Goal: Task Accomplishment & Management: Use online tool/utility

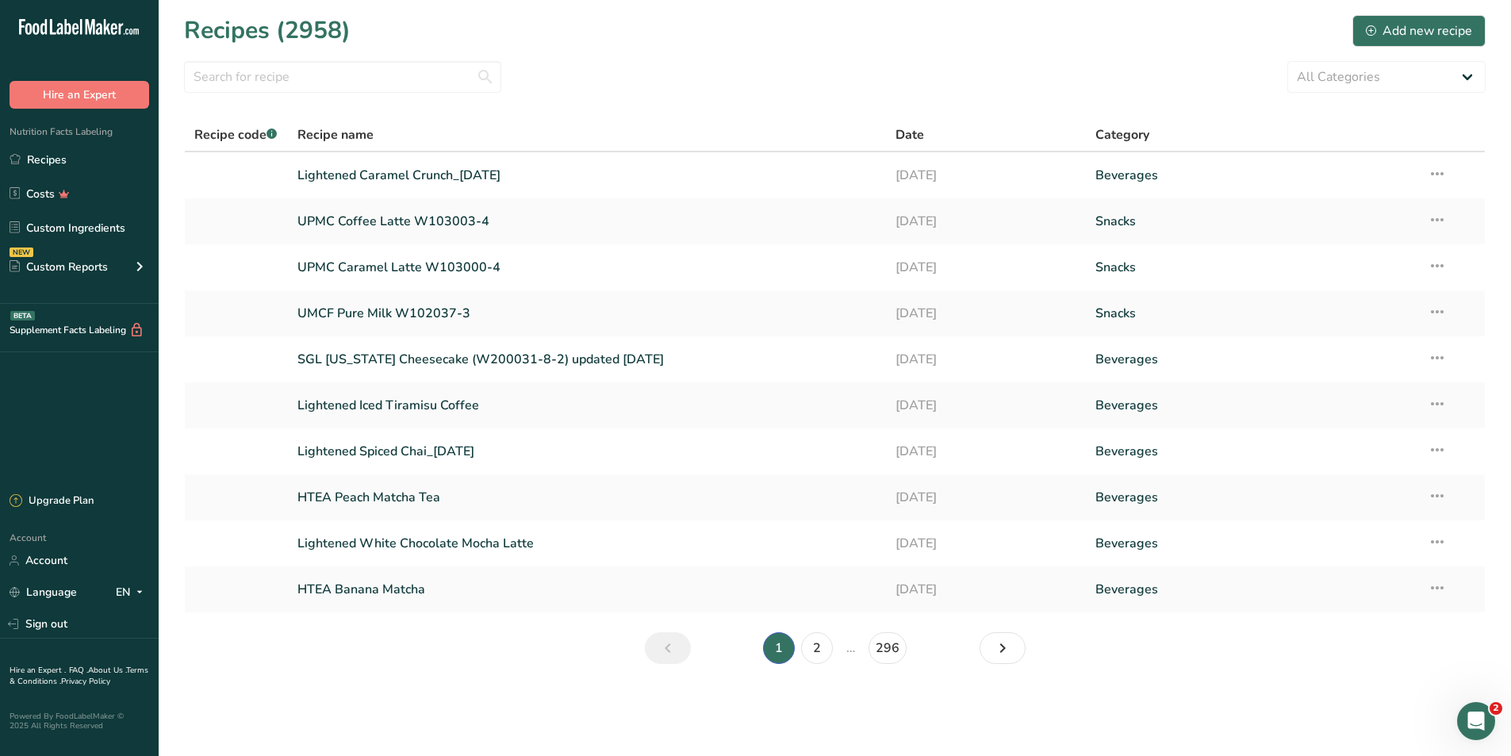
drag, startPoint x: 862, startPoint y: 11, endPoint x: 841, endPoint y: 62, distance: 55.1
click at [862, 12] on section "Recipes (2958) Add new recipe All Categories Baked Goods Beverages Confectioner…" at bounding box center [835, 344] width 1353 height 689
click at [404, 542] on link "Lightened White Chocolate Mocha Latte" at bounding box center [587, 543] width 580 height 33
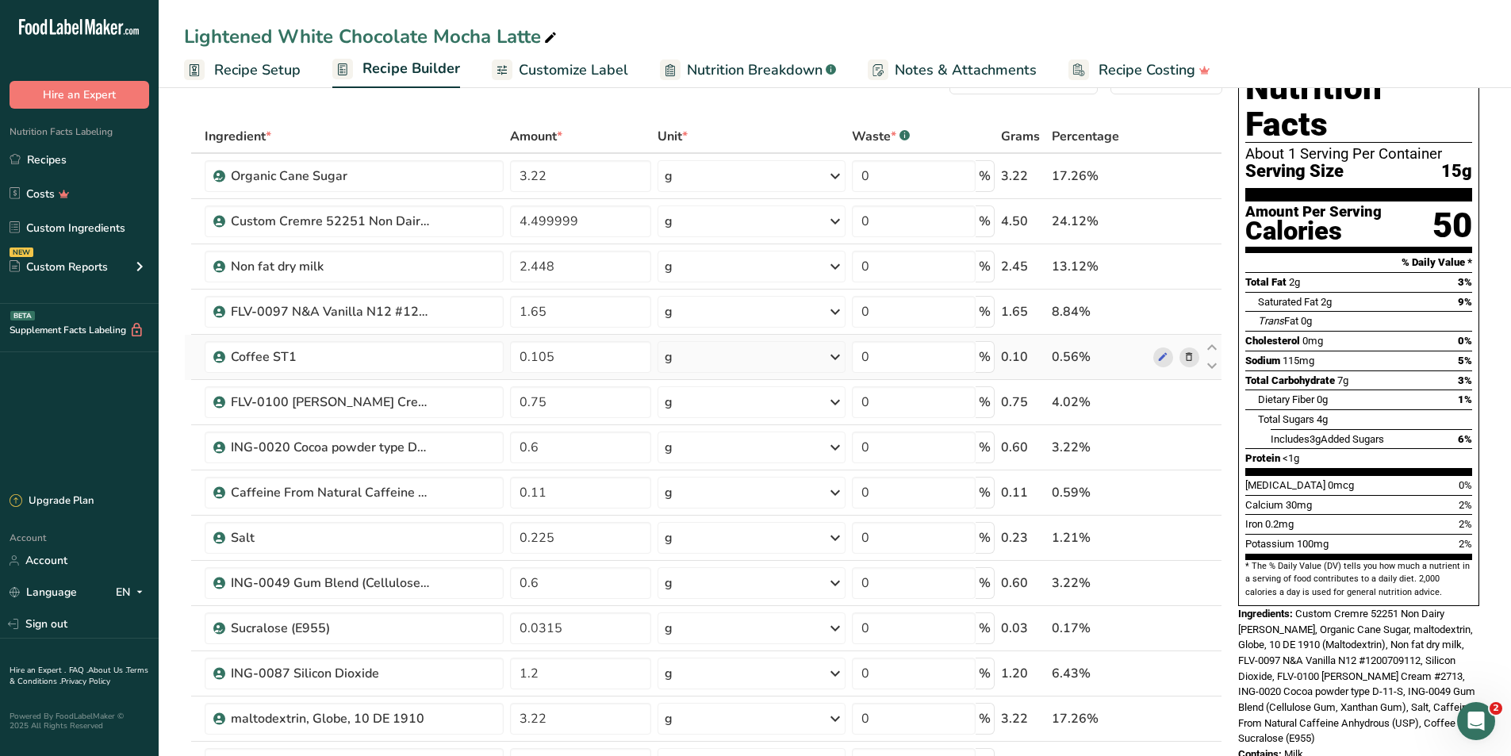
scroll to position [79, 0]
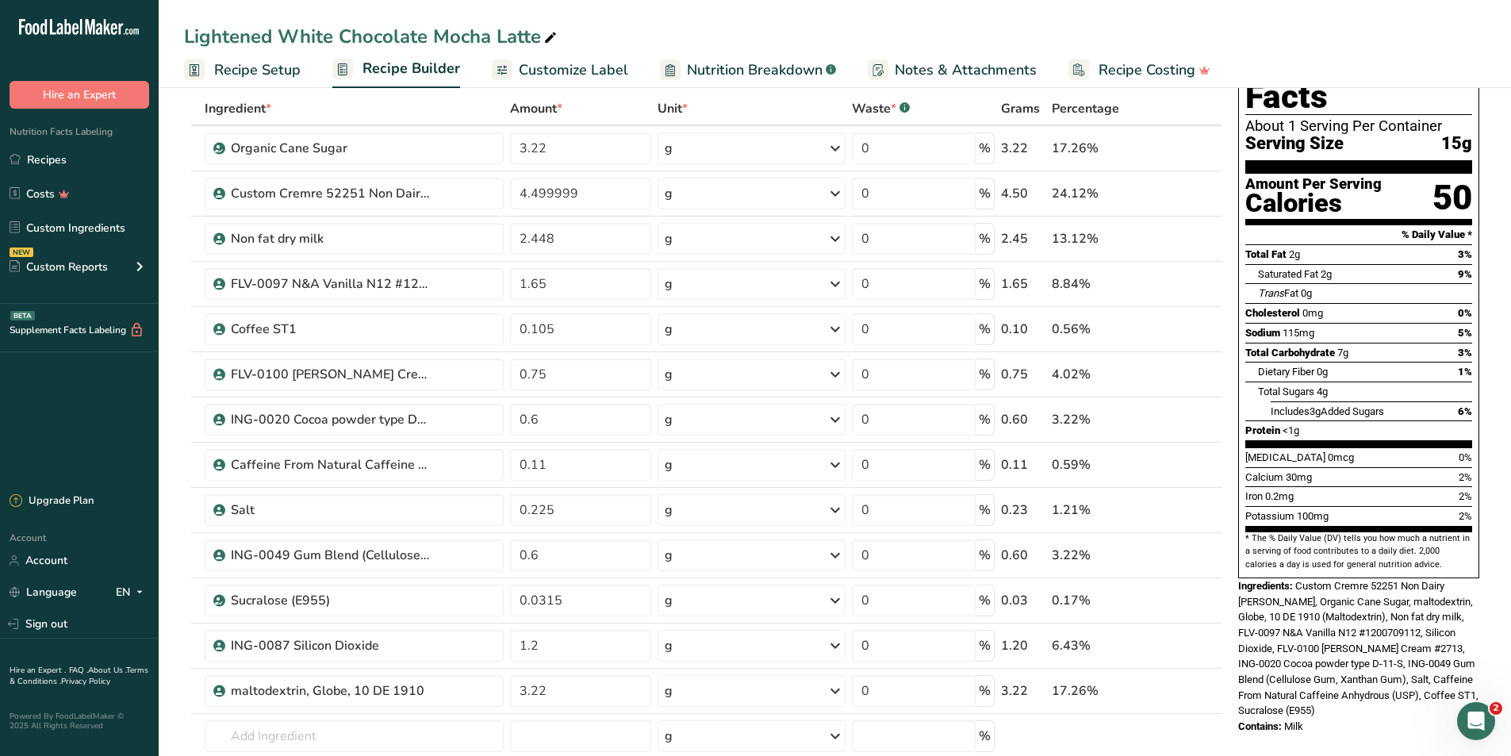
click at [701, 73] on span "Nutrition Breakdown" at bounding box center [755, 69] width 136 height 21
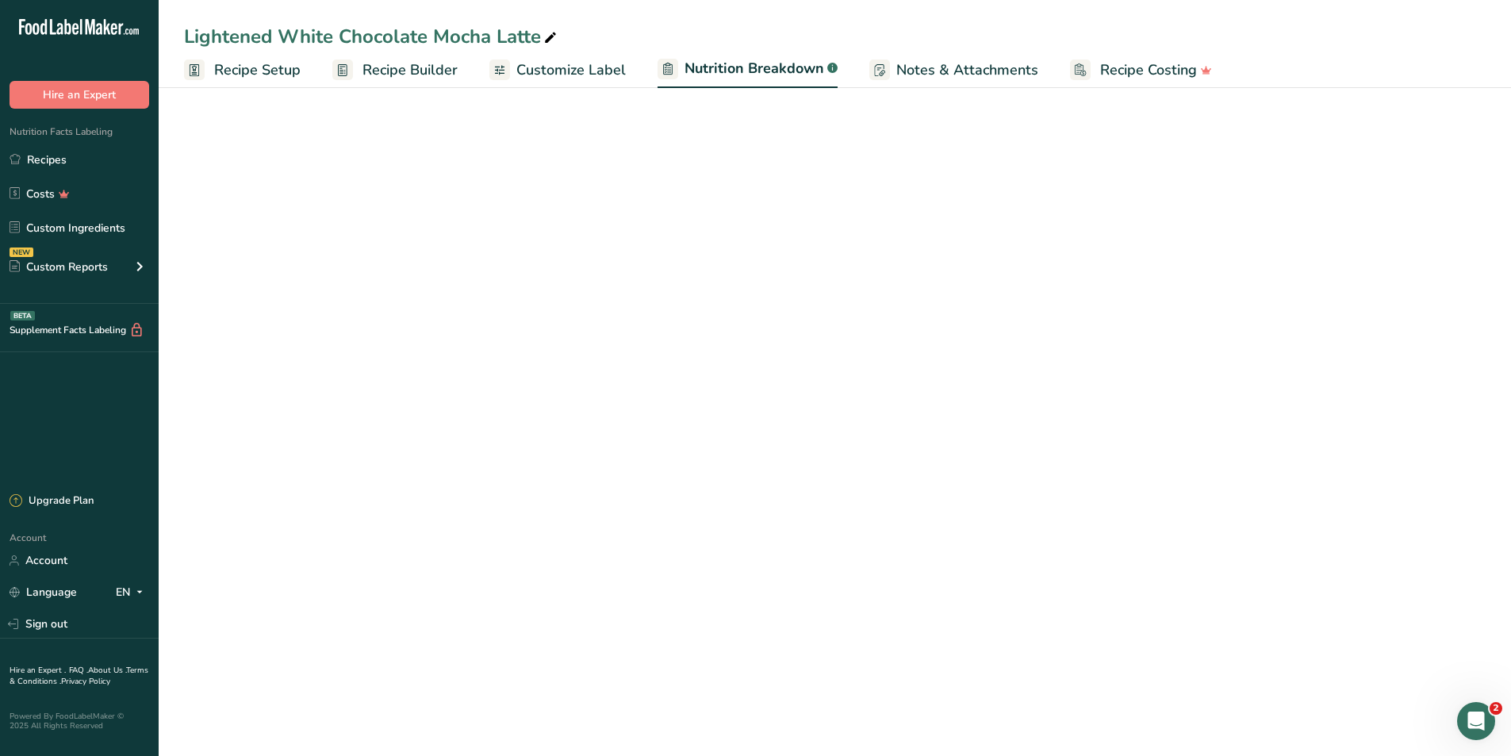
select select "Calories"
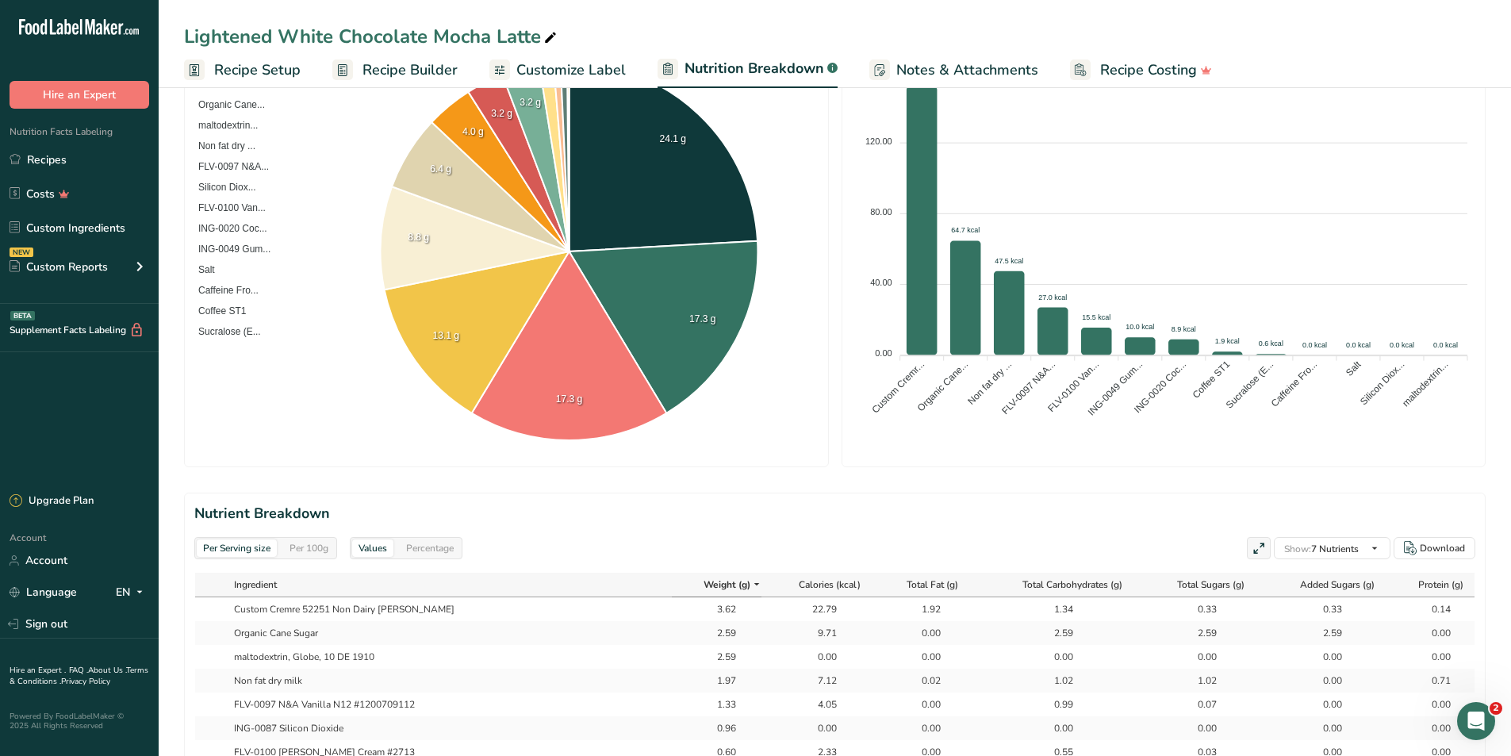
scroll to position [159, 0]
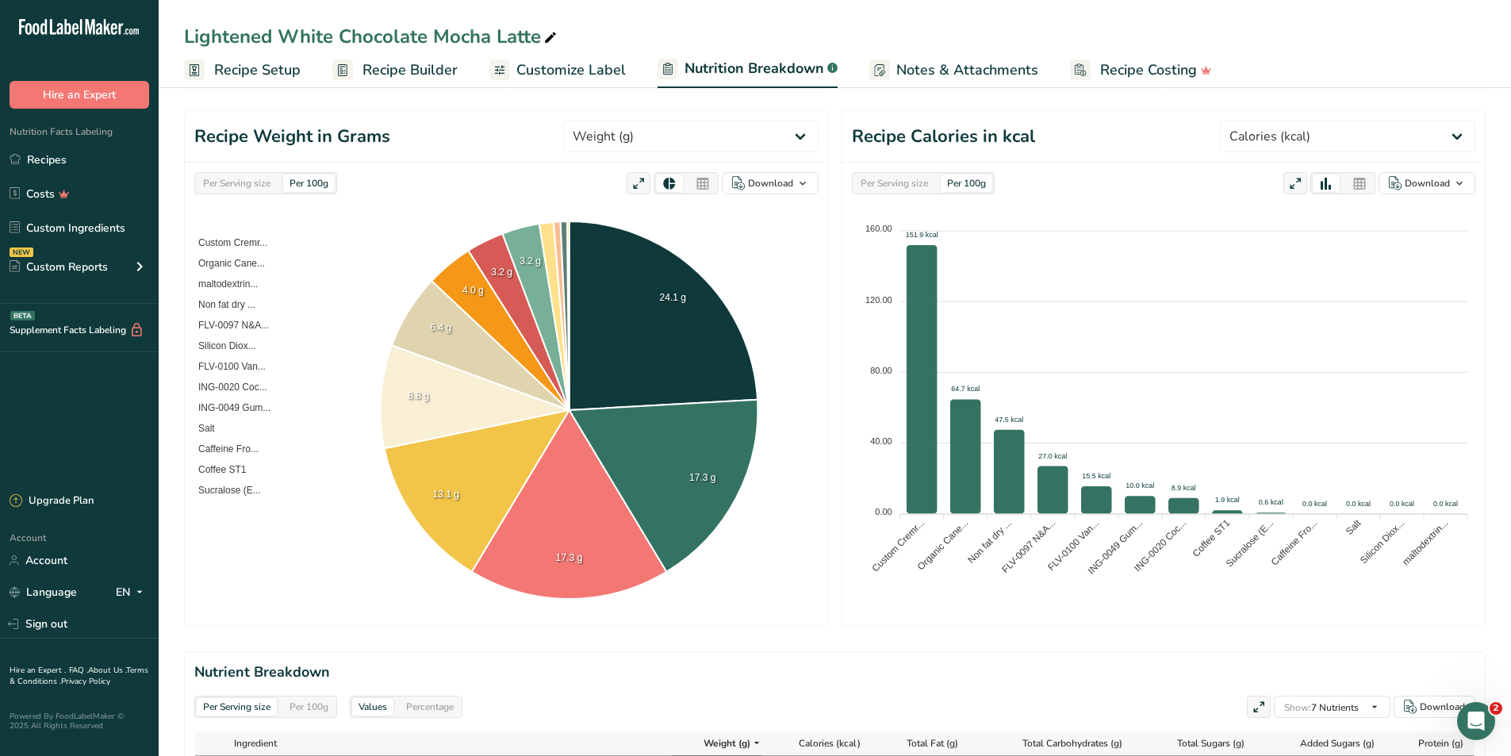
click at [575, 68] on span "Customize Label" at bounding box center [570, 69] width 109 height 21
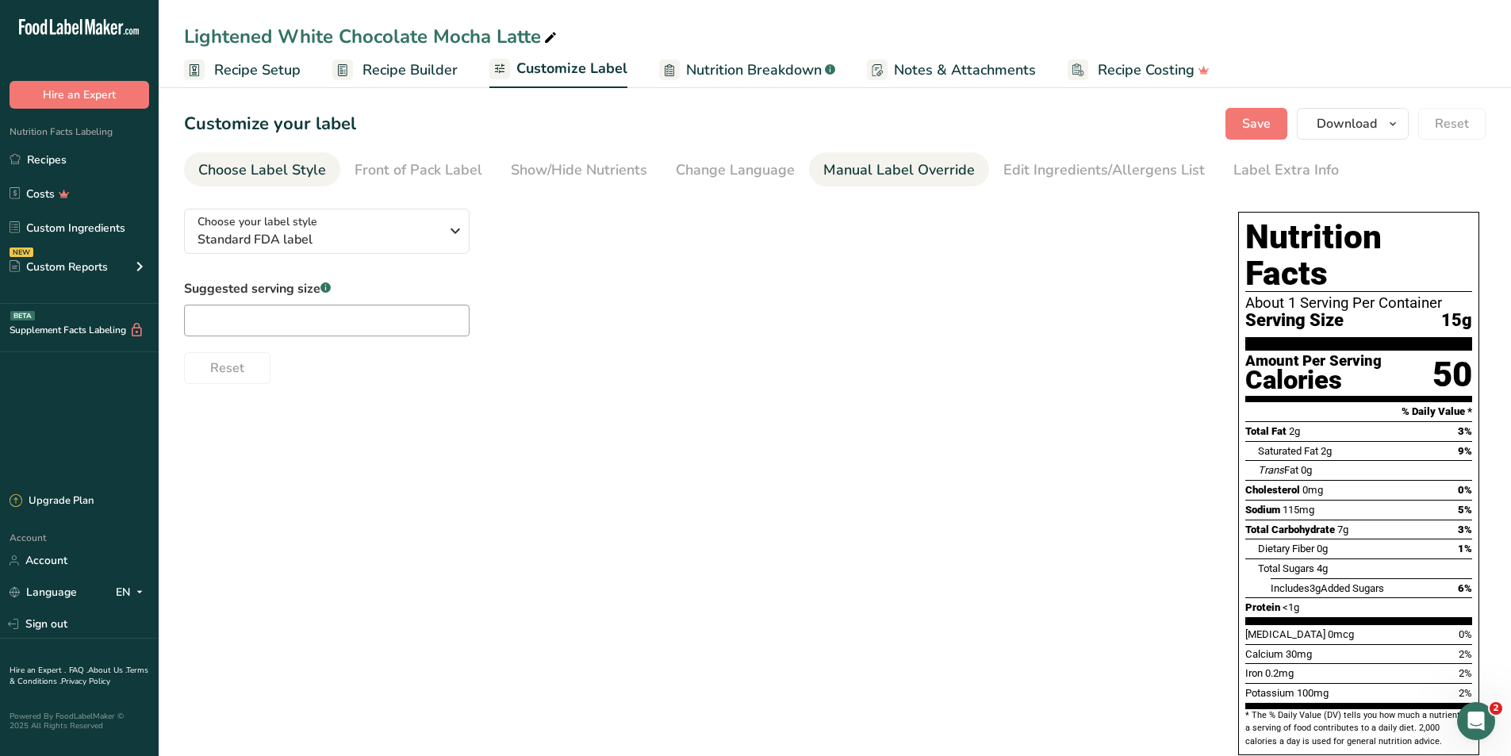
click at [866, 178] on div "Manual Label Override" at bounding box center [899, 169] width 152 height 21
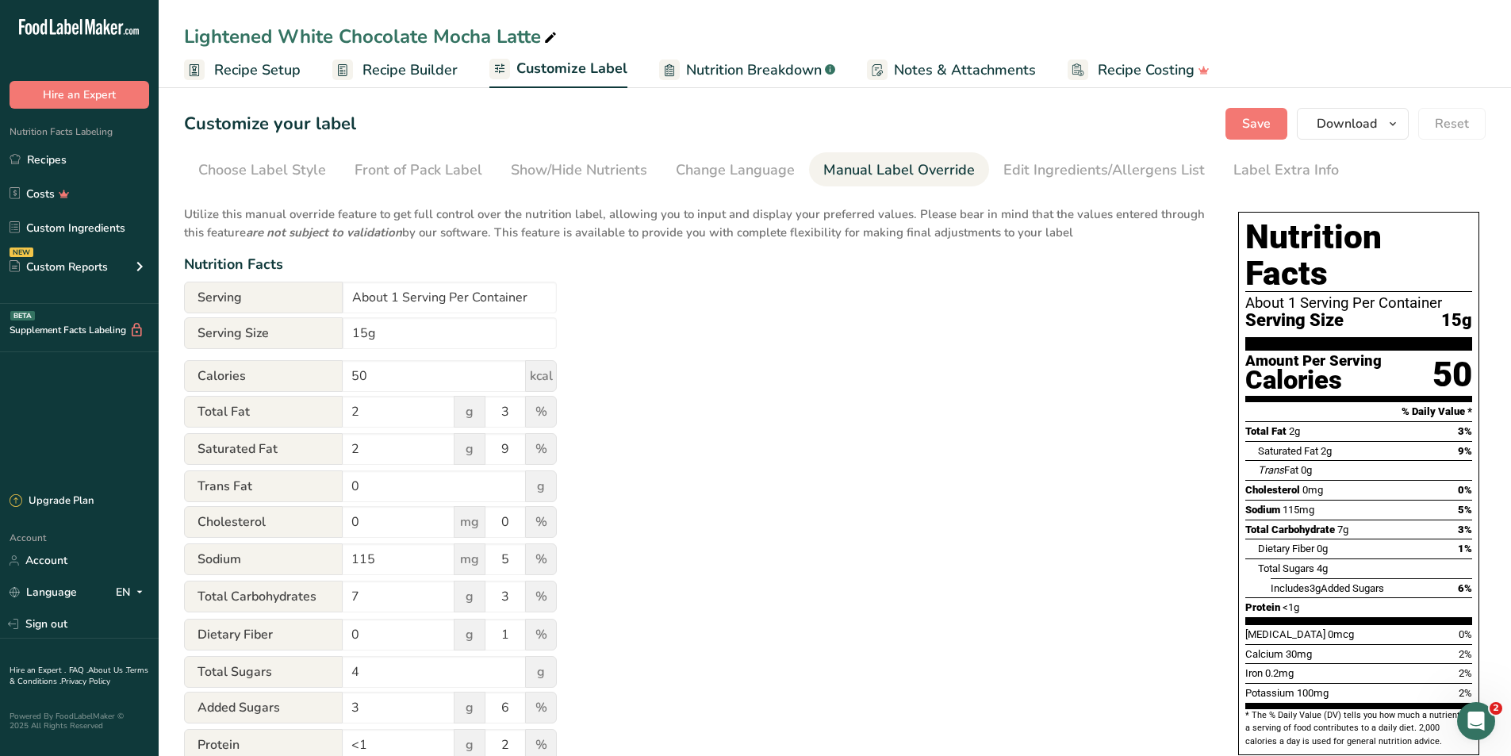
click at [994, 240] on p "Utilize this manual override feature to get full control over the nutrition lab…" at bounding box center [695, 218] width 1023 height 45
click at [1116, 232] on p "Utilize this manual override feature to get full control over the nutrition lab…" at bounding box center [695, 218] width 1023 height 45
click at [509, 293] on input "About 1 Serving Per Container" at bounding box center [450, 298] width 214 height 32
type input "About 1 Serving Per Packet"
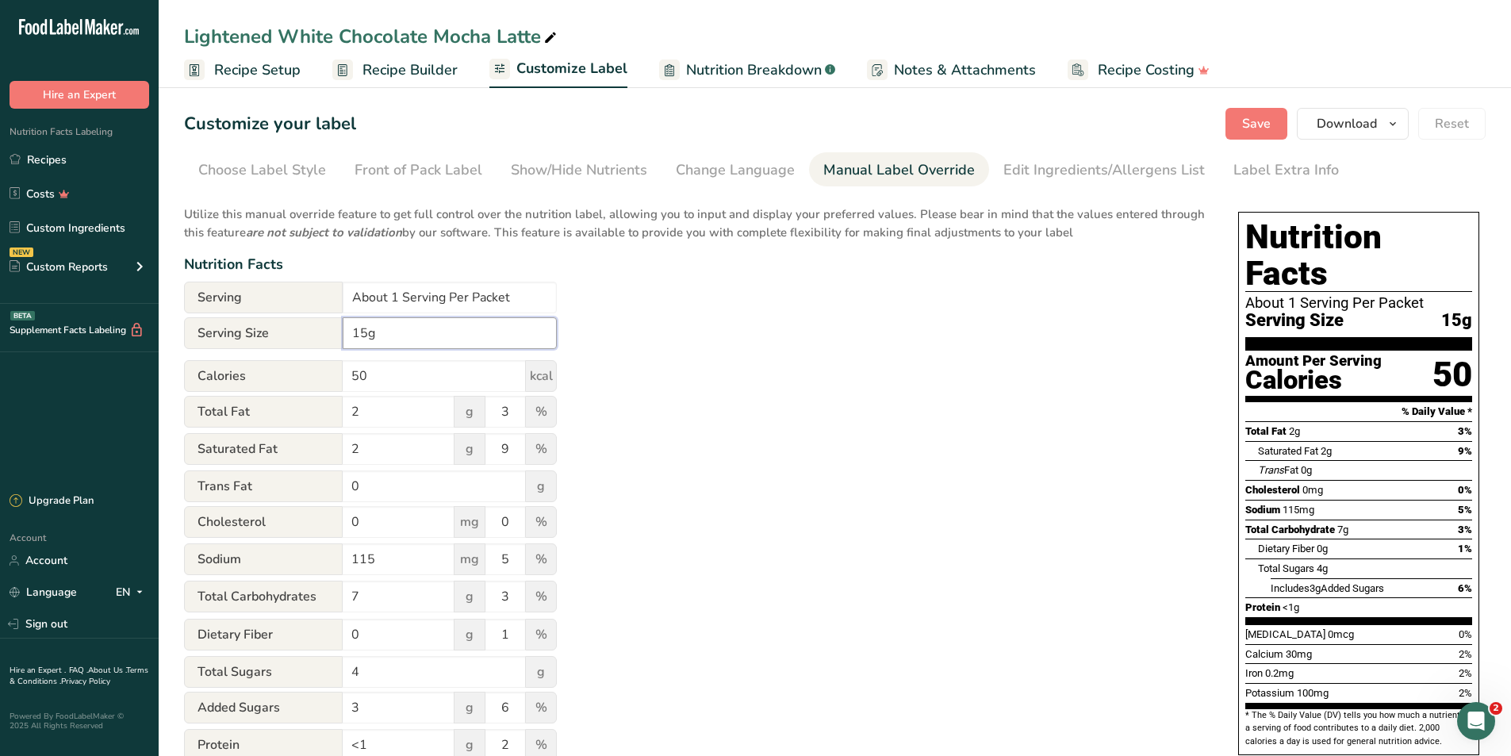
click at [352, 339] on input "15g" at bounding box center [450, 333] width 214 height 32
type input "1 Packet (15g)"
click at [1271, 127] on span "Save" at bounding box center [1256, 123] width 29 height 19
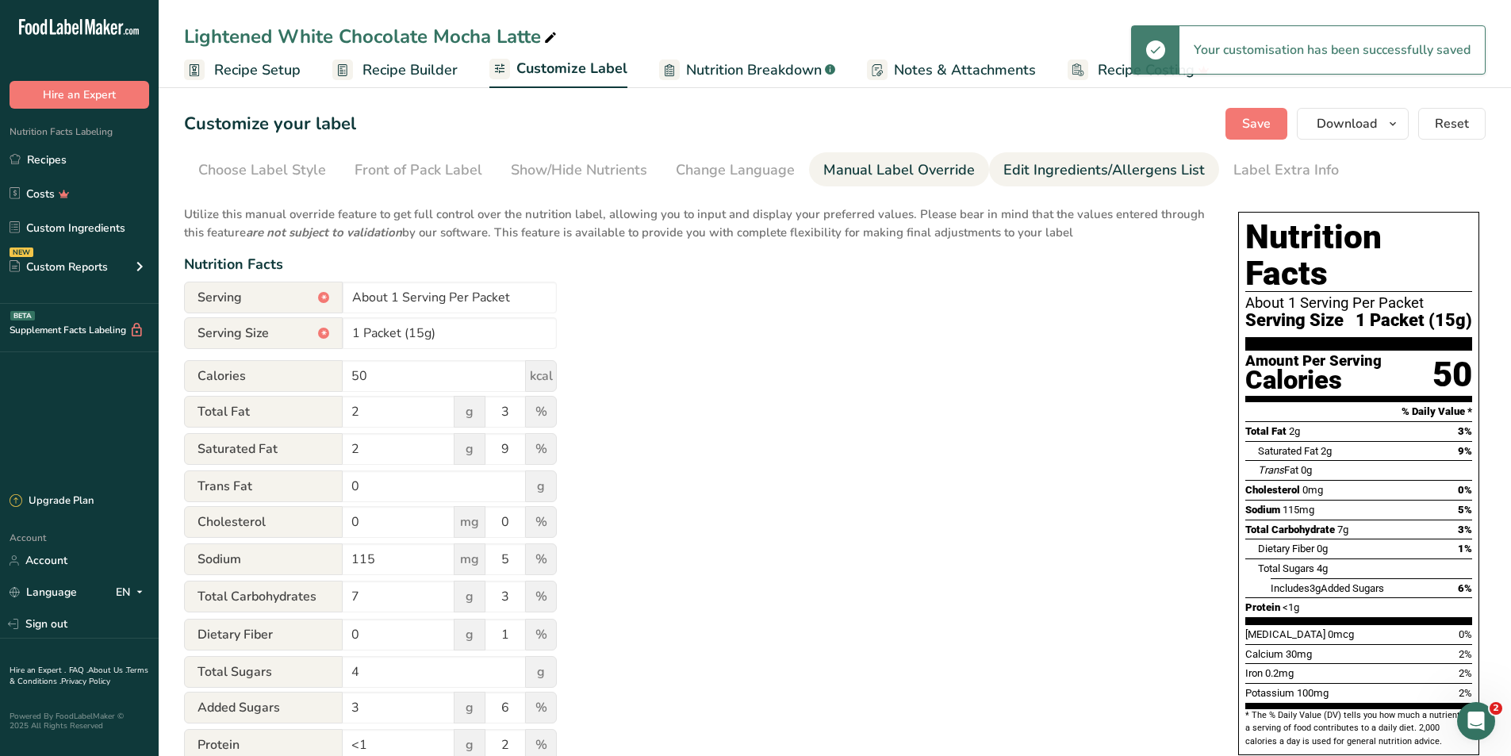
click at [1051, 165] on div "Edit Ingredients/Allergens List" at bounding box center [1105, 169] width 202 height 21
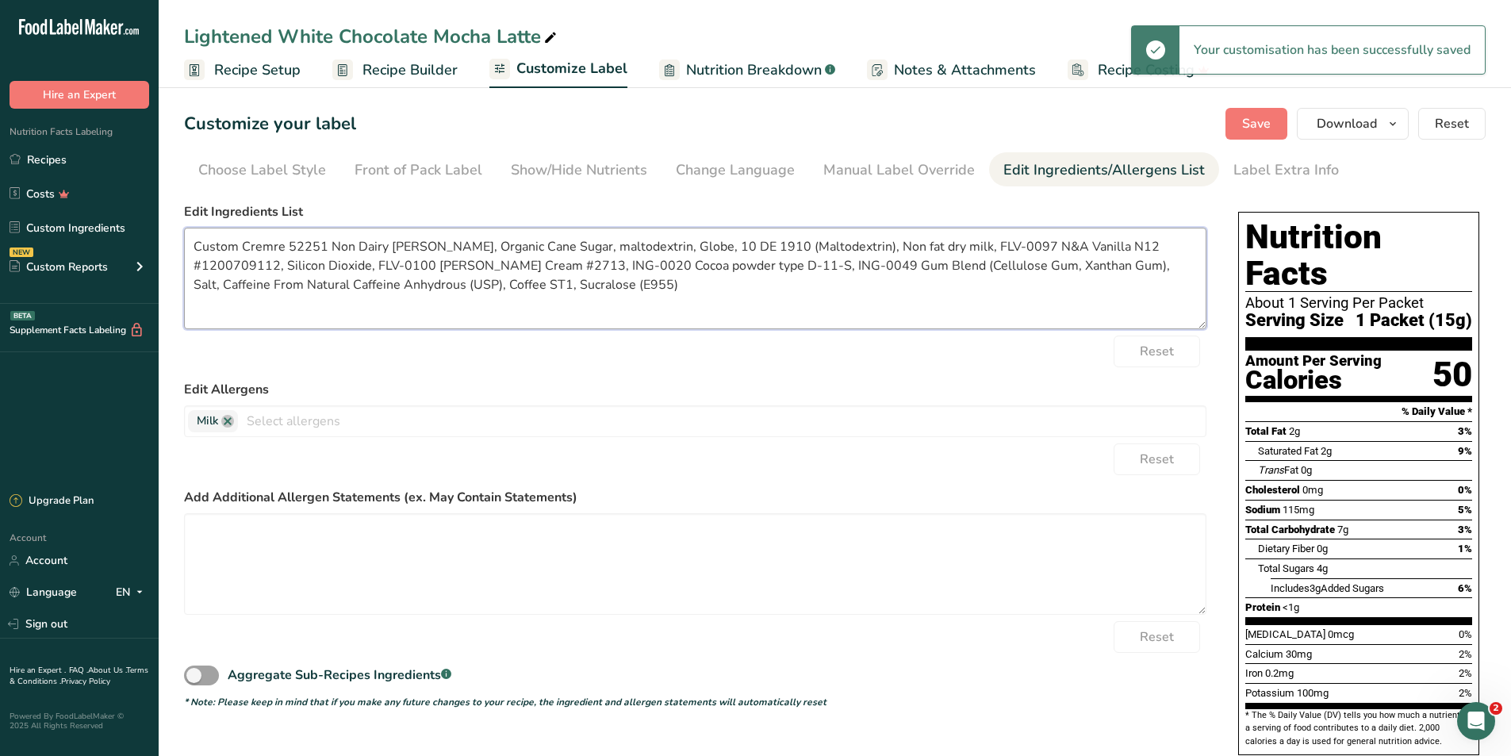
click at [463, 315] on textarea "Custom Cremre 52251 Non Dairy Creamer, Organic Cane Sugar, maltodextrin, Globe,…" at bounding box center [695, 279] width 1023 height 102
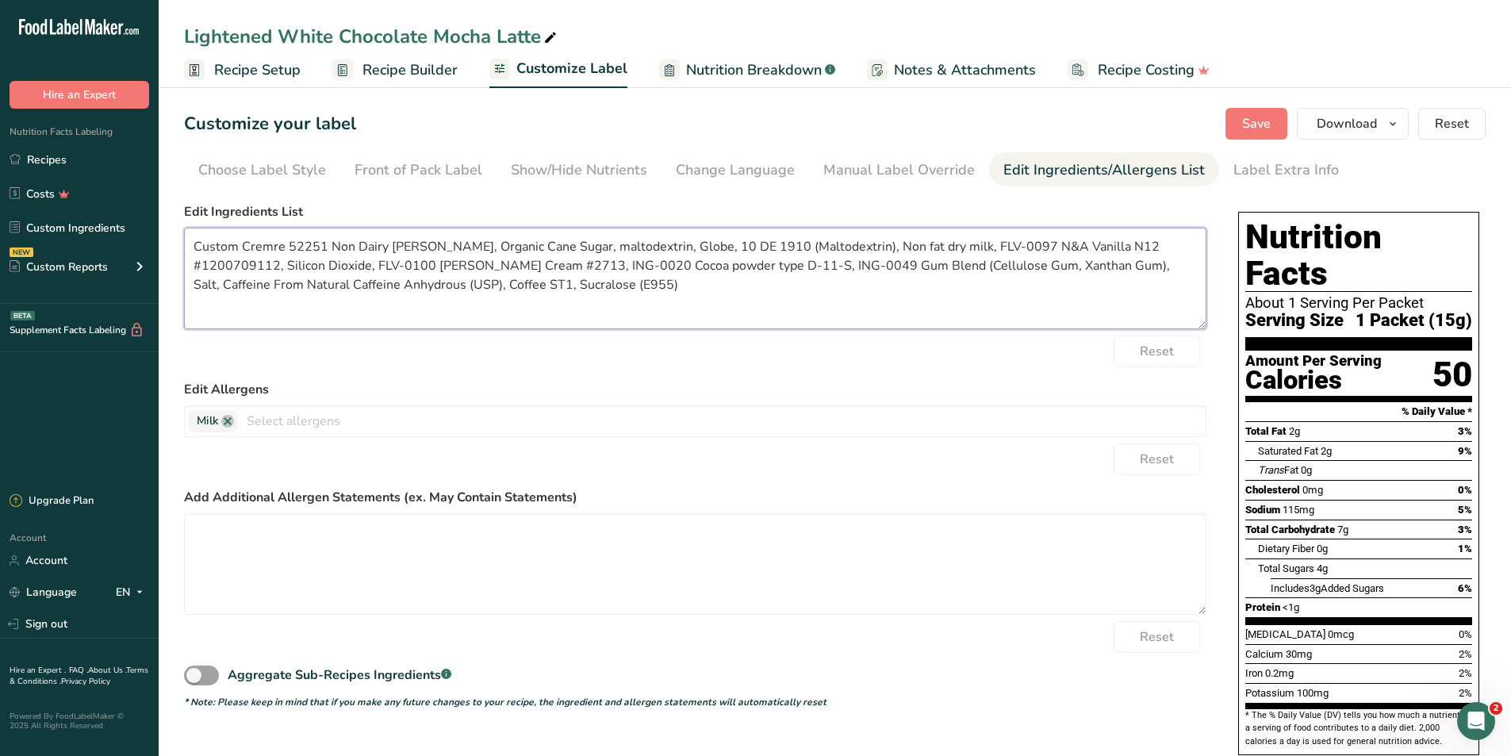
click at [524, 298] on textarea "Custom Cremre 52251 Non Dairy Creamer, Organic Cane Sugar, maltodextrin, Globe,…" at bounding box center [695, 279] width 1023 height 102
click at [221, 313] on textarea "Custom Cremre 52251 Non Dairy Creamer, Organic Cane Sugar, maltodextrin, Globe,…" at bounding box center [695, 279] width 1023 height 102
paste textarea "Non-Dairy Creamer (Coconut Oil, Corn Syrup Solids, Sodium Caseinate [A Milk Der…"
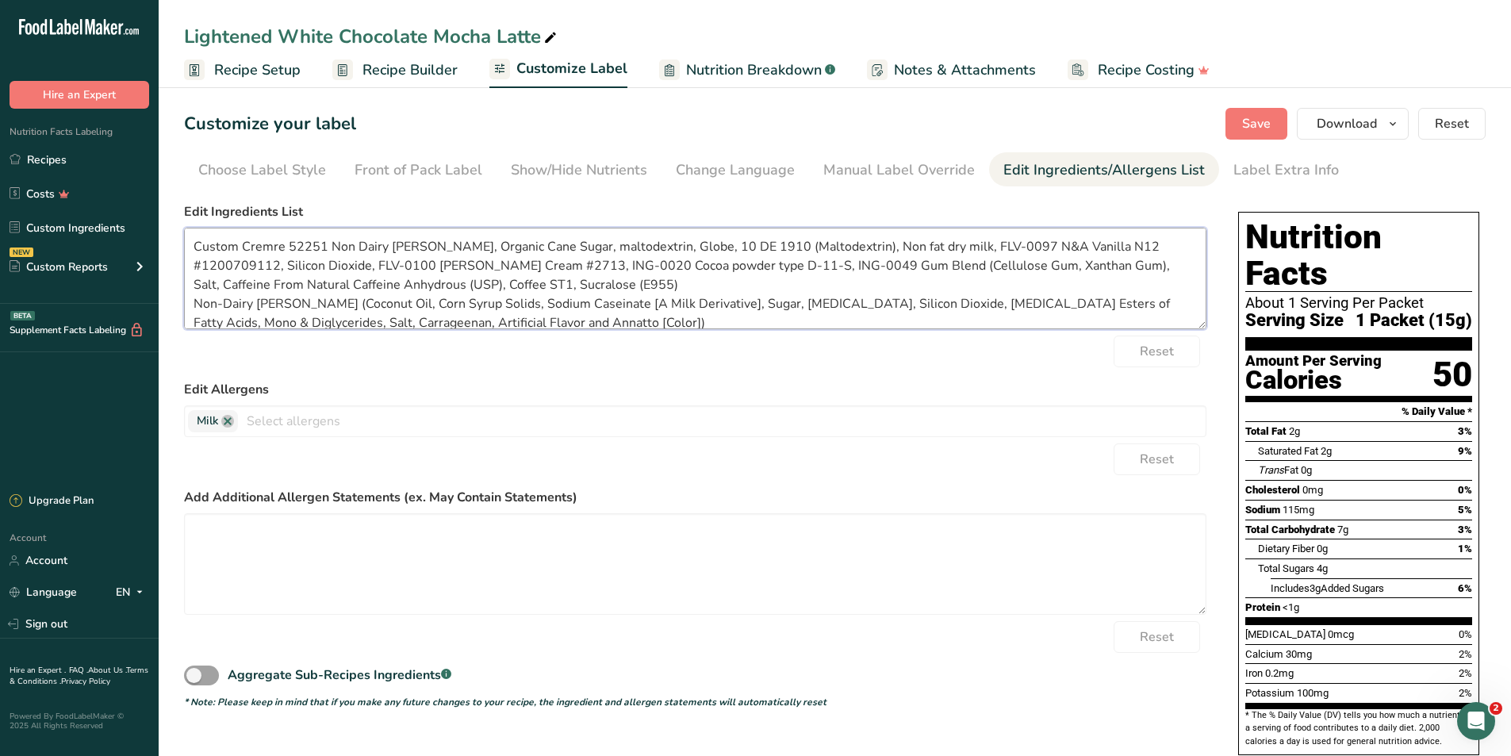
scroll to position [3, 0]
click at [385, 68] on span "Recipe Builder" at bounding box center [410, 69] width 95 height 21
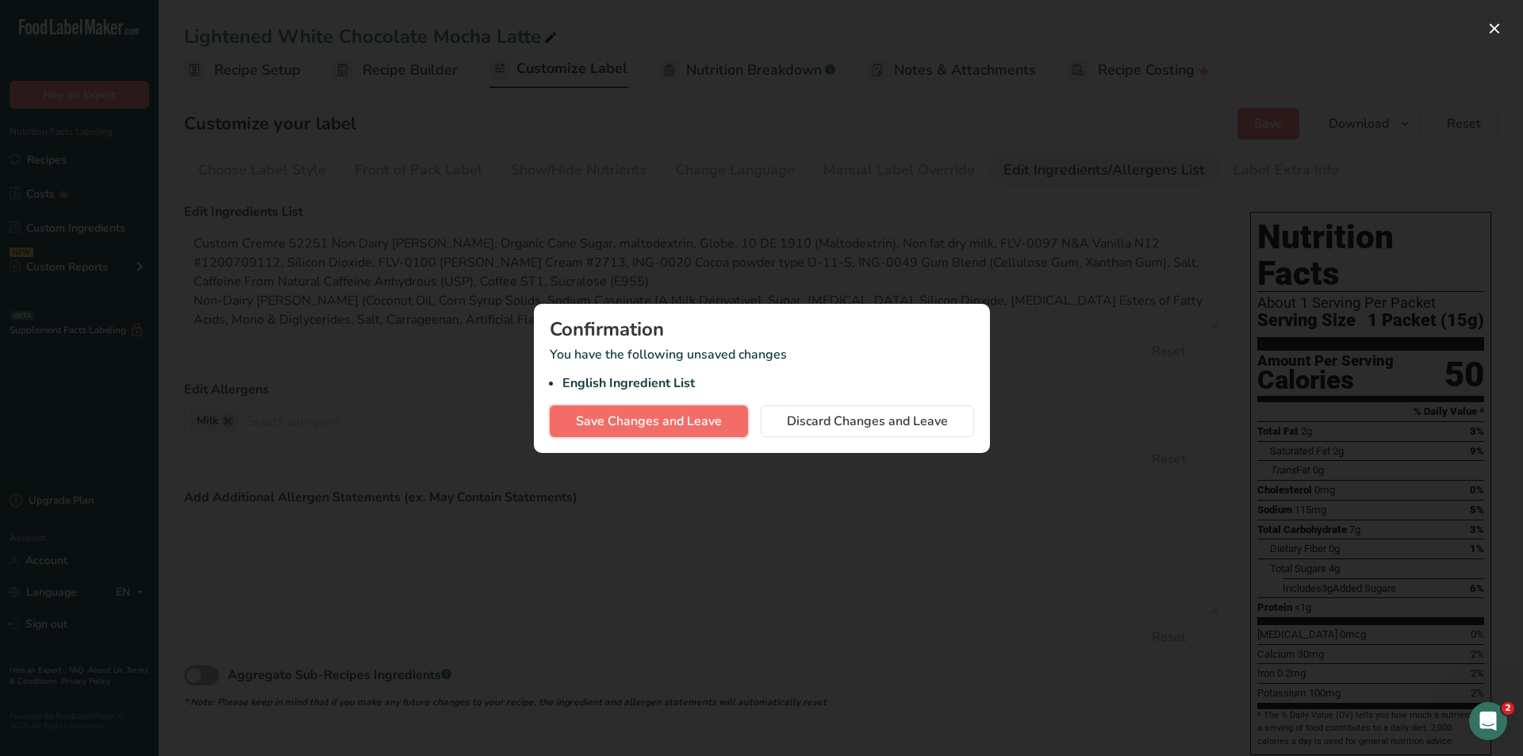
click at [698, 416] on span "Save Changes and Leave" at bounding box center [649, 421] width 146 height 19
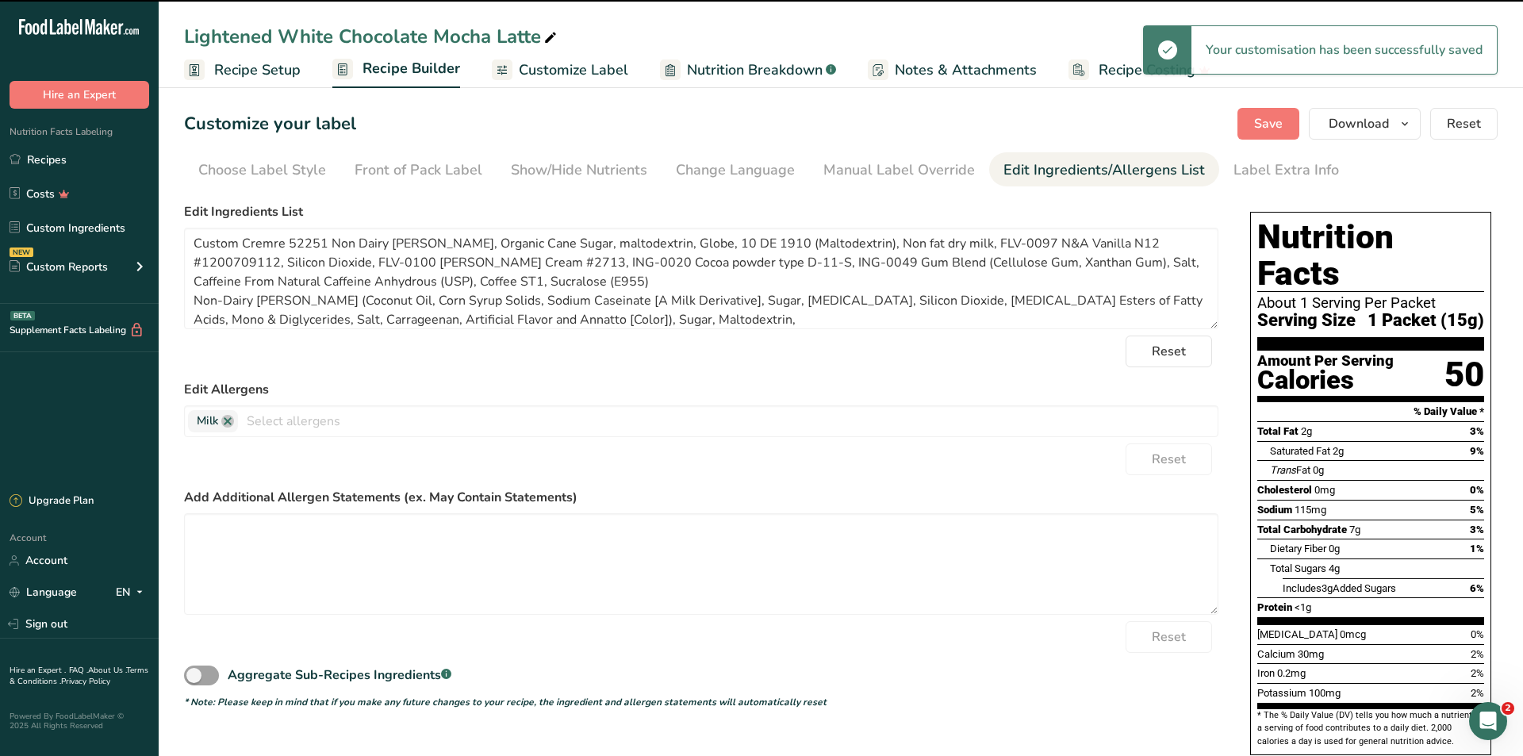
type textarea "Custom Cremre 52251 Non Dairy Creamer, Organic Cane Sugar, maltodextrin, Globe,…"
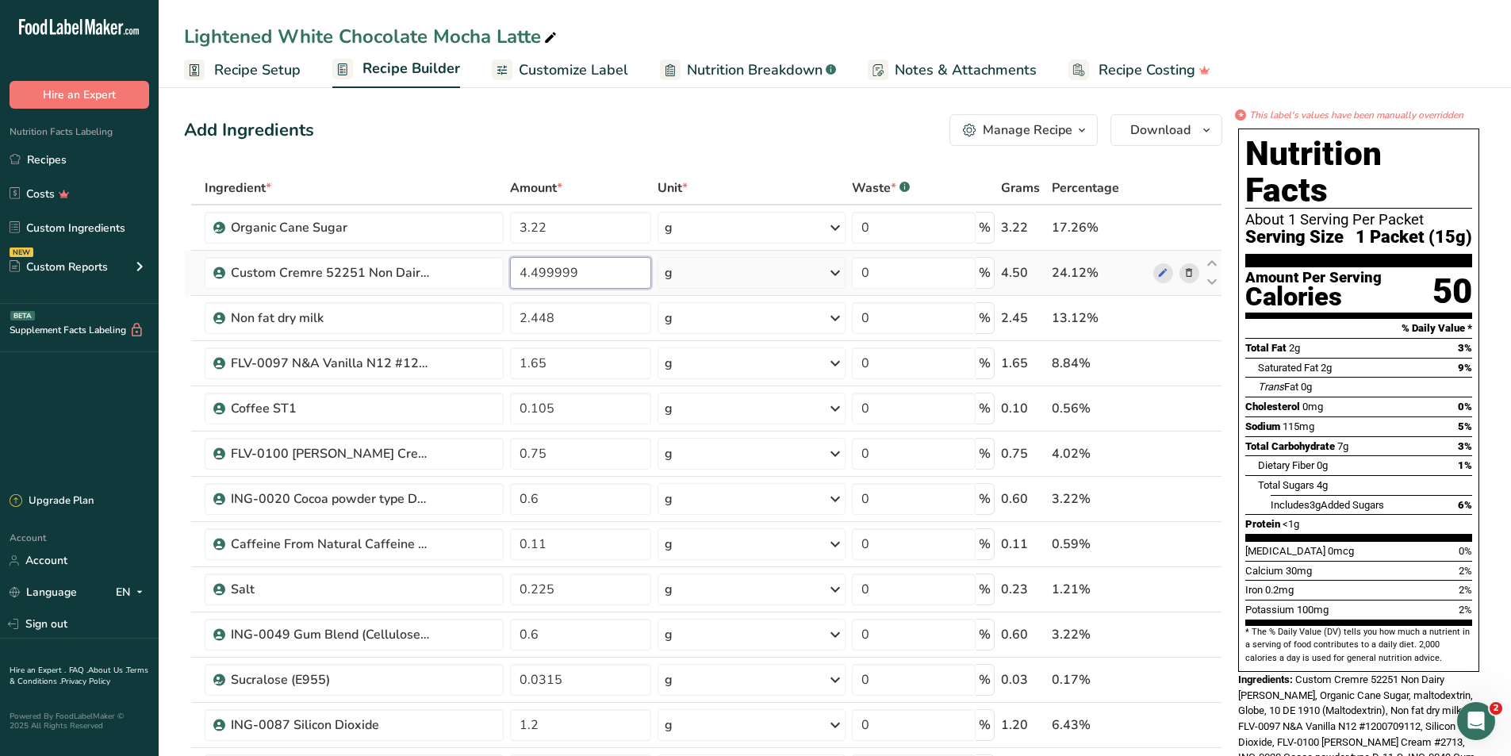
click at [608, 281] on input "4.499999" at bounding box center [581, 273] width 142 height 32
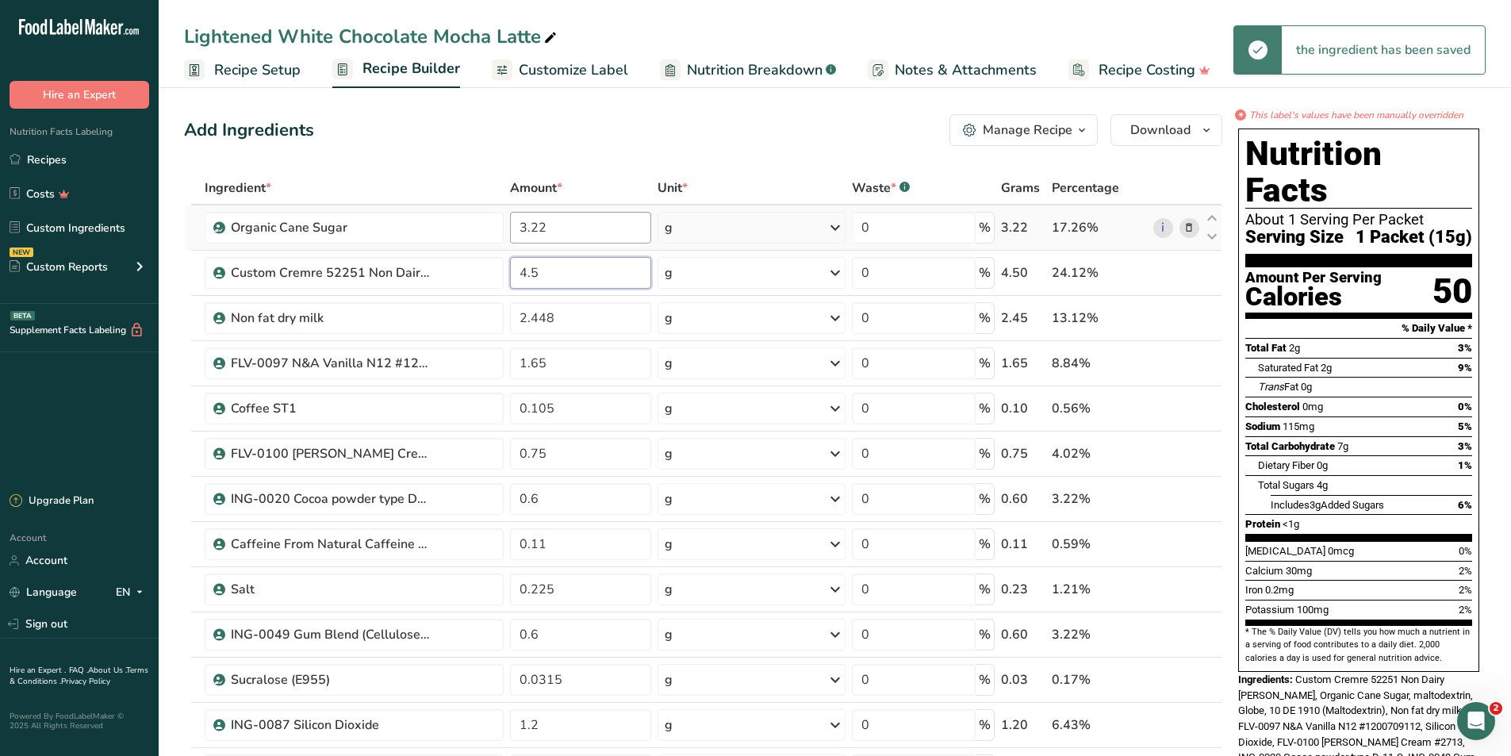
type input "4.5"
click at [616, 225] on div "Ingredient * Amount * Unit * Waste * .a-a{fill:#347362;}.b-a{fill:#fff;} Grams …" at bounding box center [703, 554] width 1038 height 766
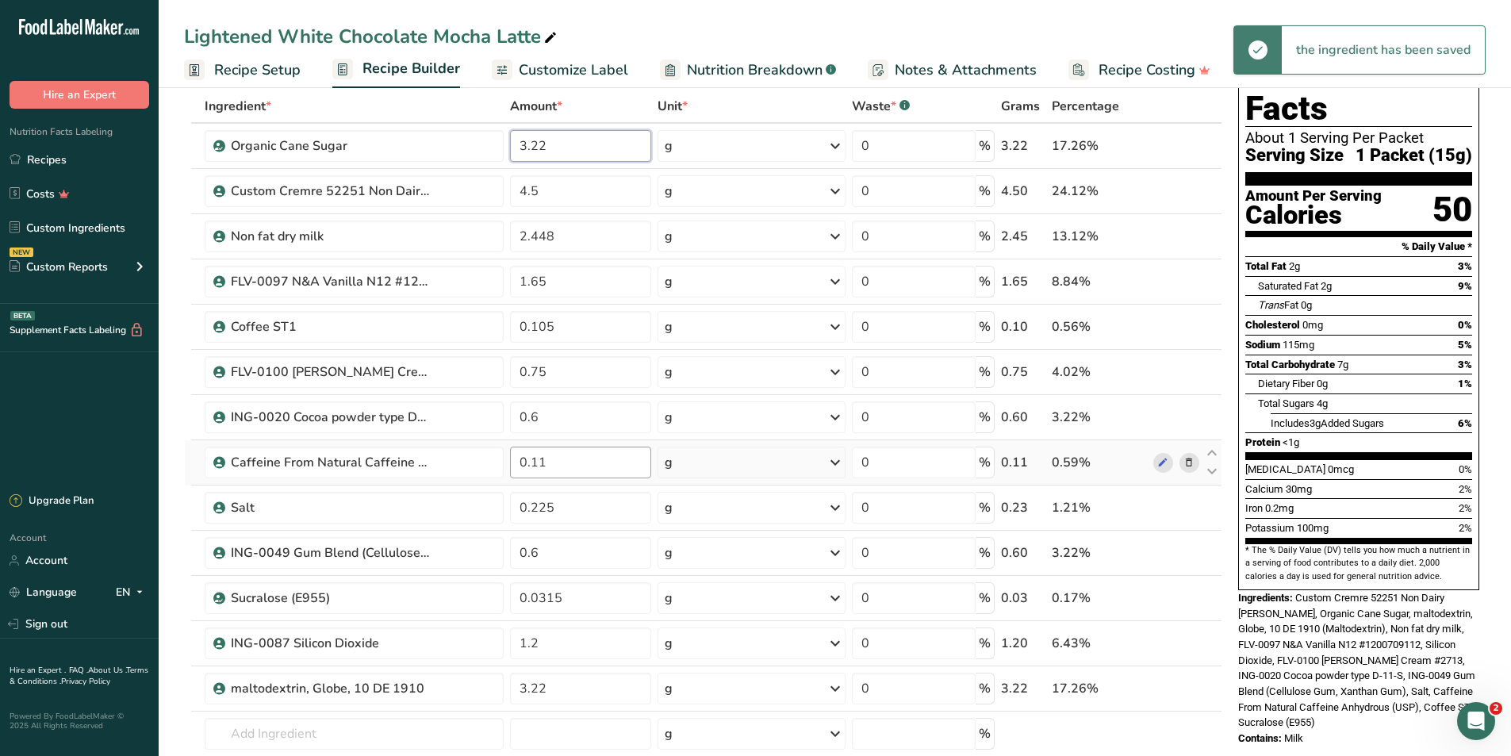
scroll to position [159, 0]
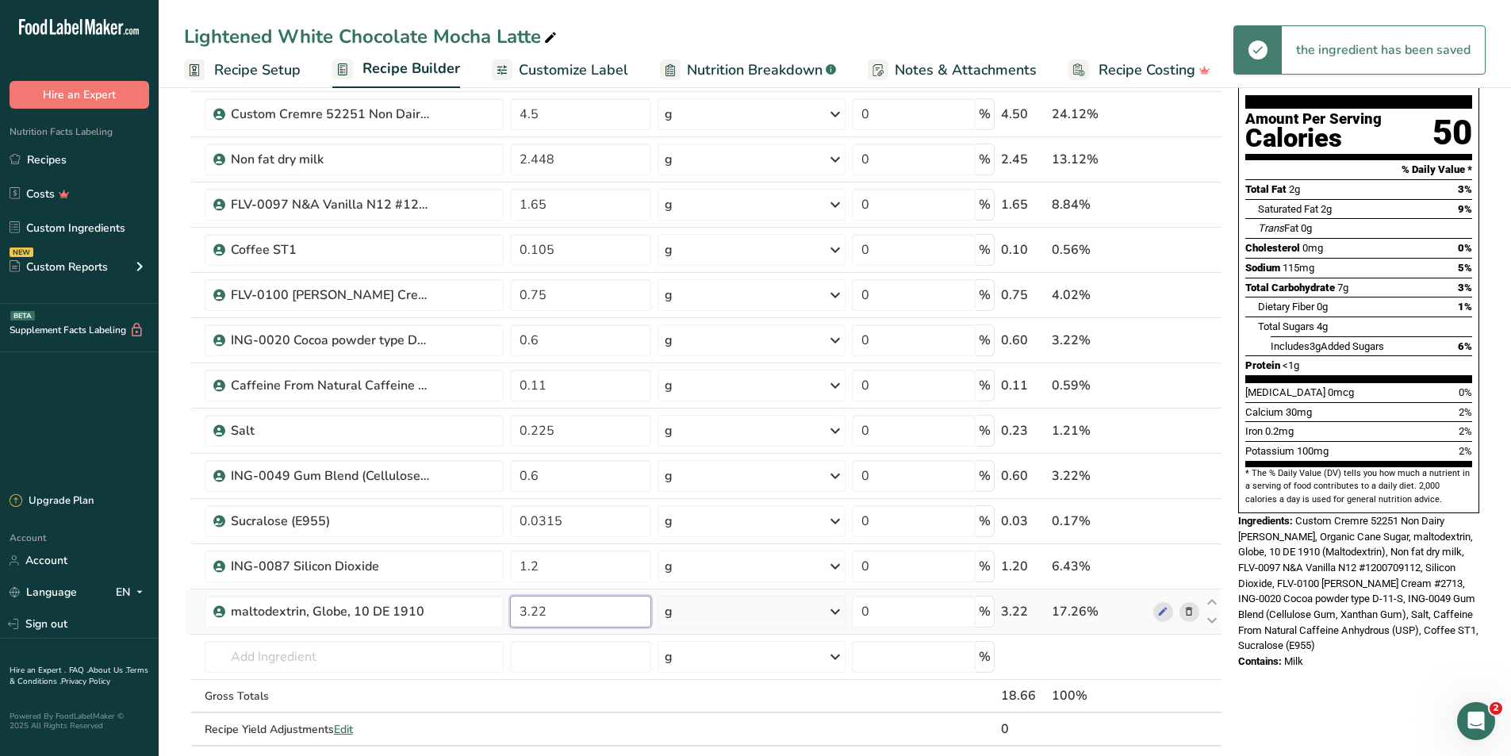
click at [587, 627] on div "Ingredient * Amount * Unit * Waste * .a-a{fill:#347362;}.b-a{fill:#fff;} Grams …" at bounding box center [703, 396] width 1038 height 766
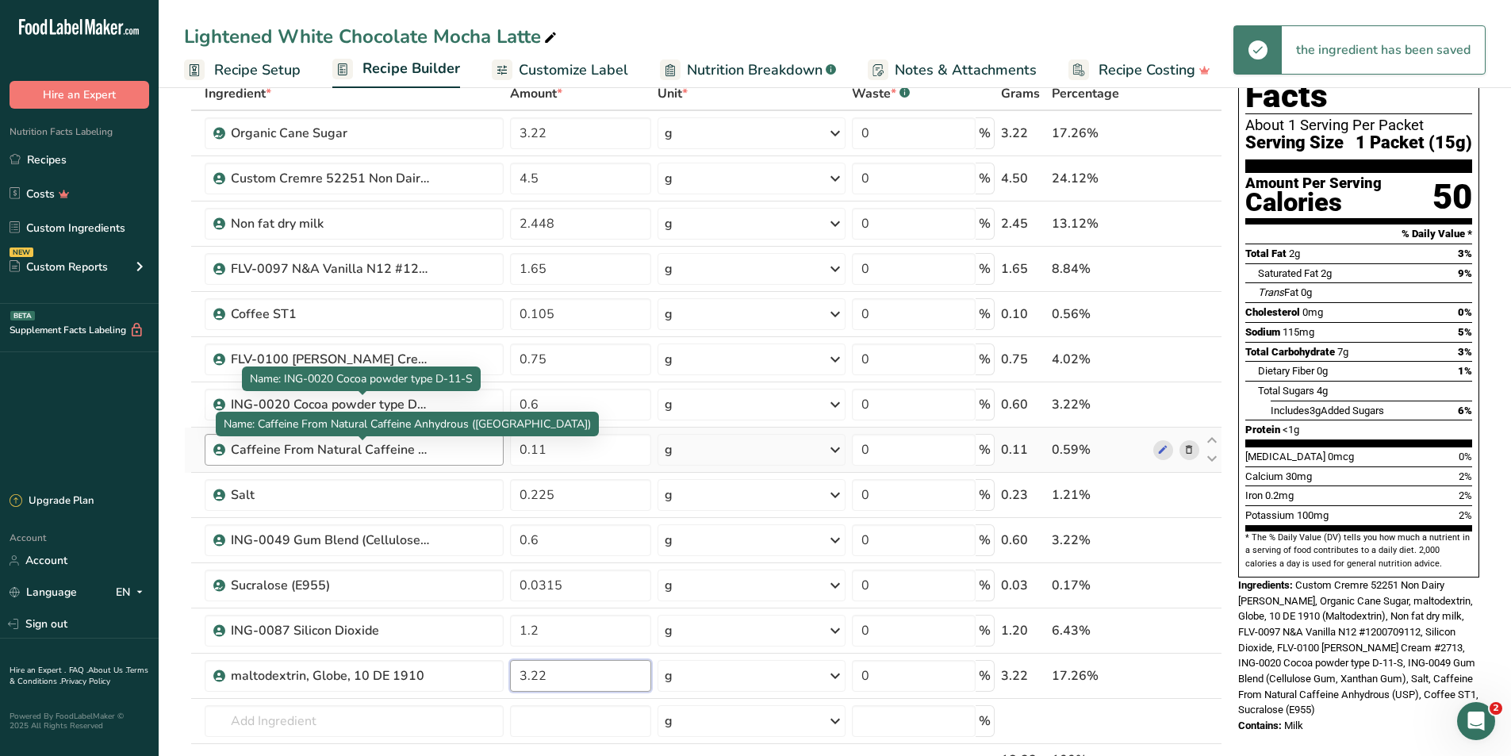
scroll to position [79, 0]
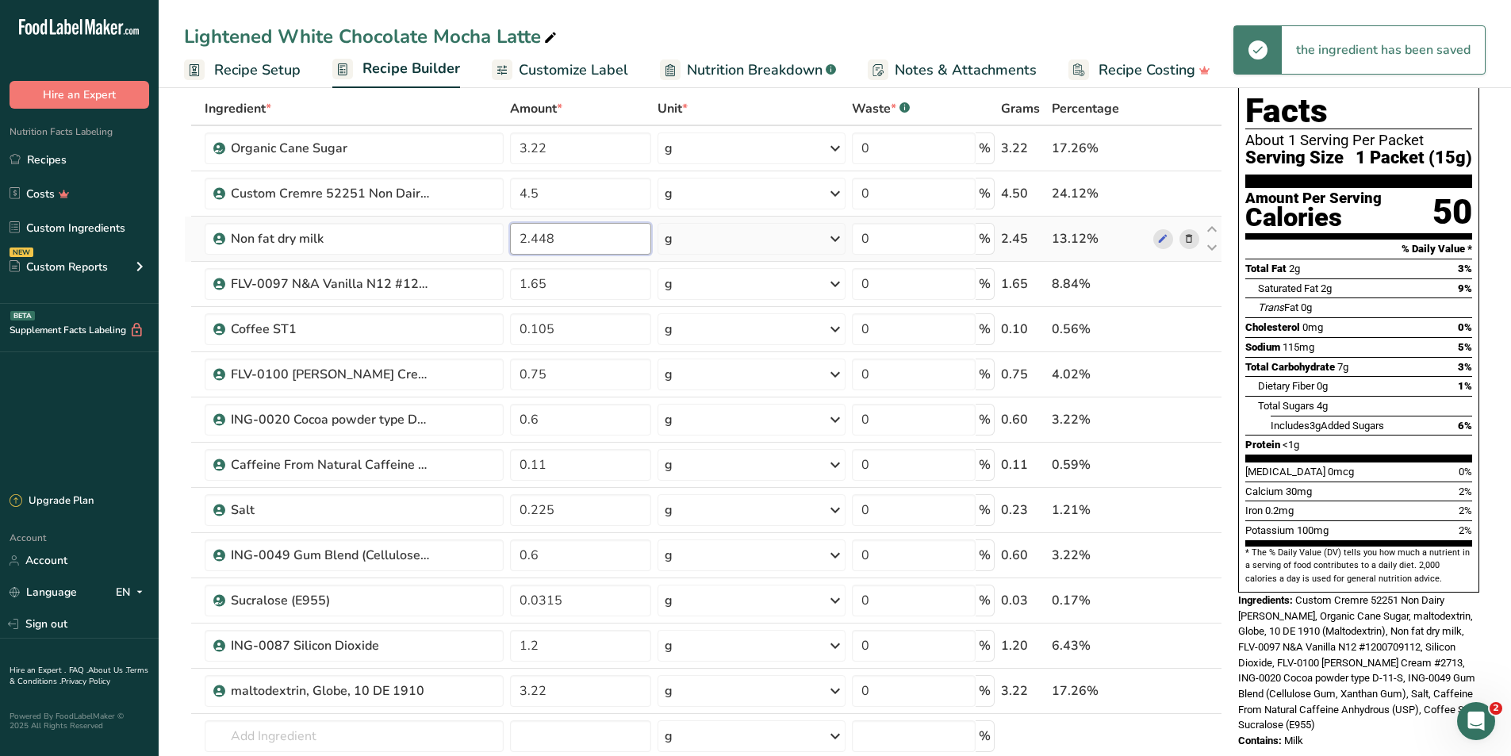
click at [587, 241] on div "Ingredient * Amount * Unit * Waste * .a-a{fill:#347362;}.b-a{fill:#fff;} Grams …" at bounding box center [703, 475] width 1038 height 766
type input "2.4855"
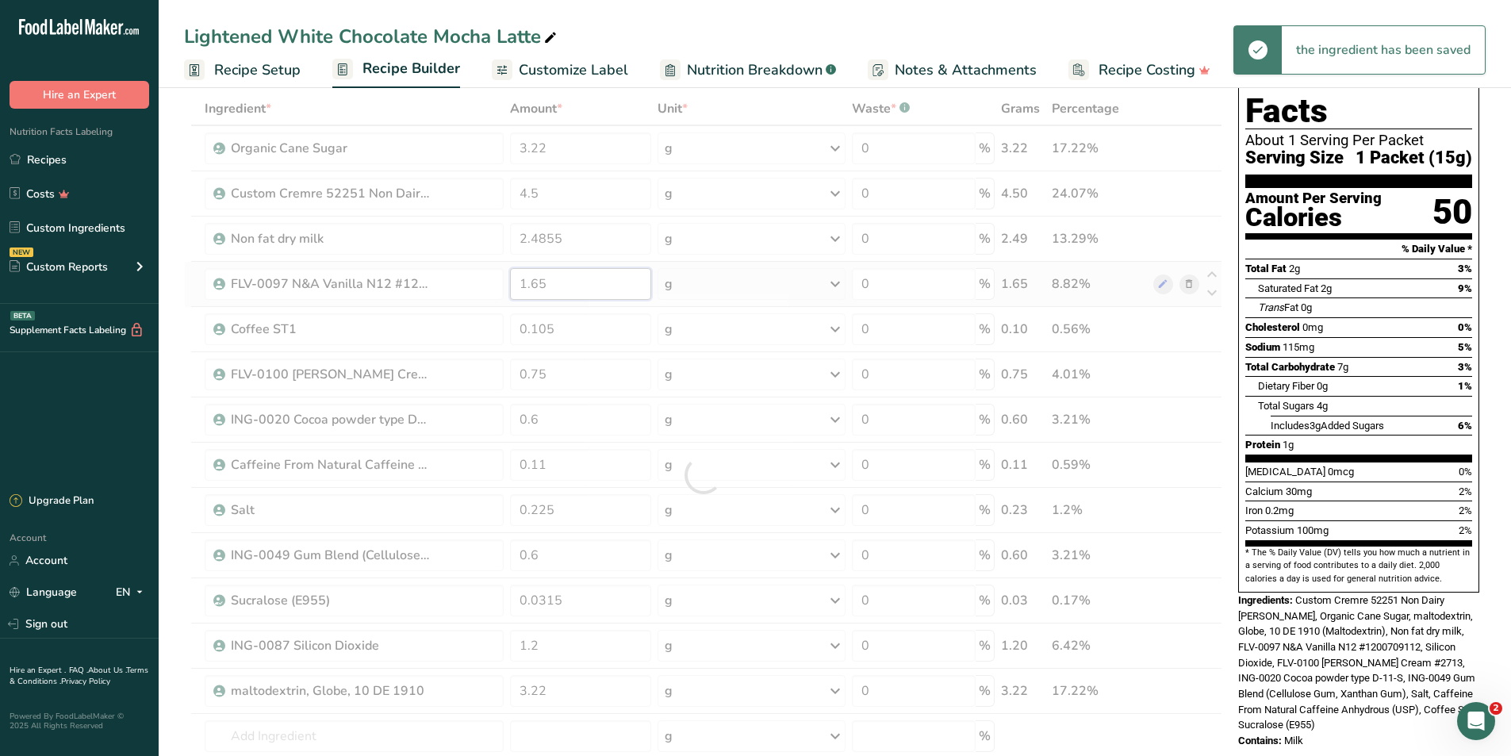
click at [592, 288] on div "Ingredient * Amount * Unit * Waste * .a-a{fill:#347362;}.b-a{fill:#fff;} Grams …" at bounding box center [703, 475] width 1038 height 766
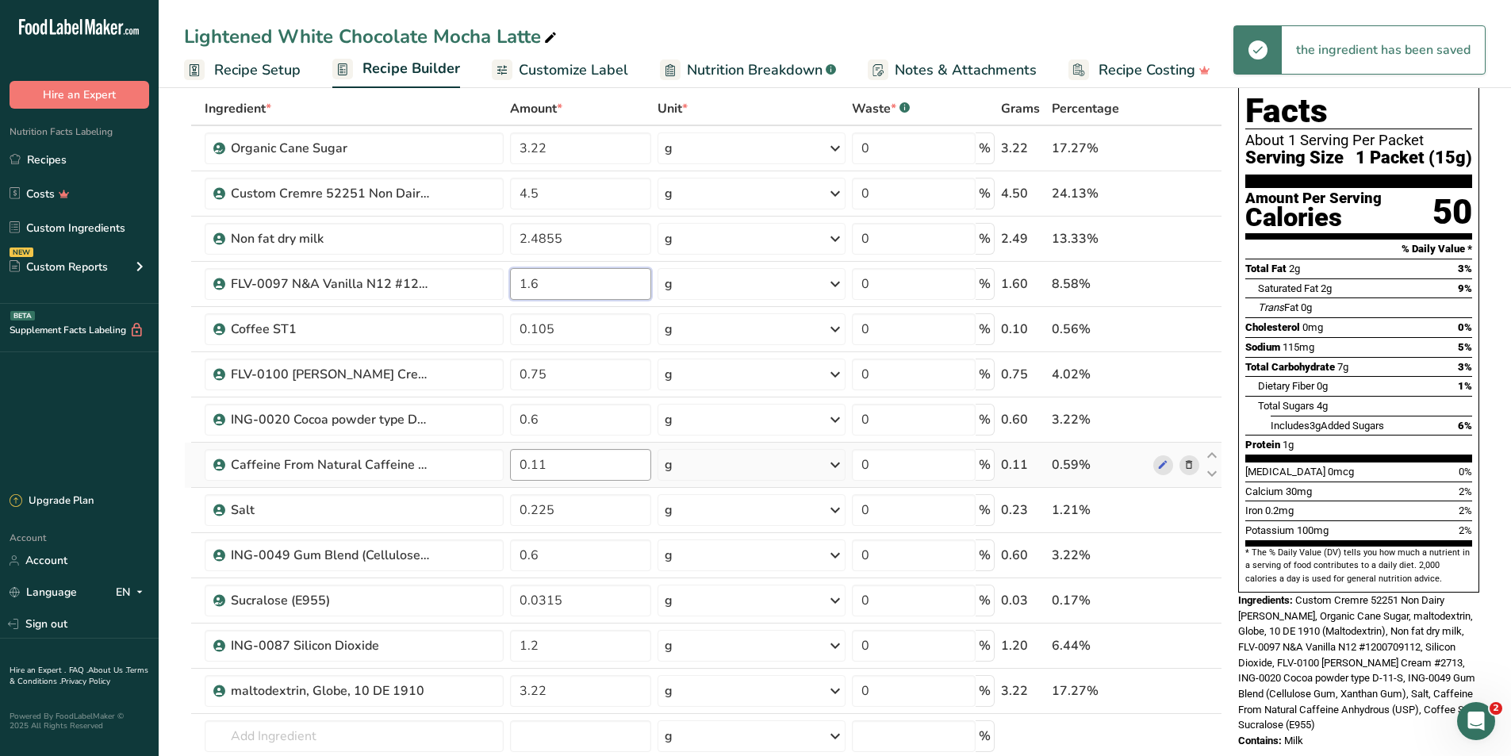
type input "1"
type input "0.78"
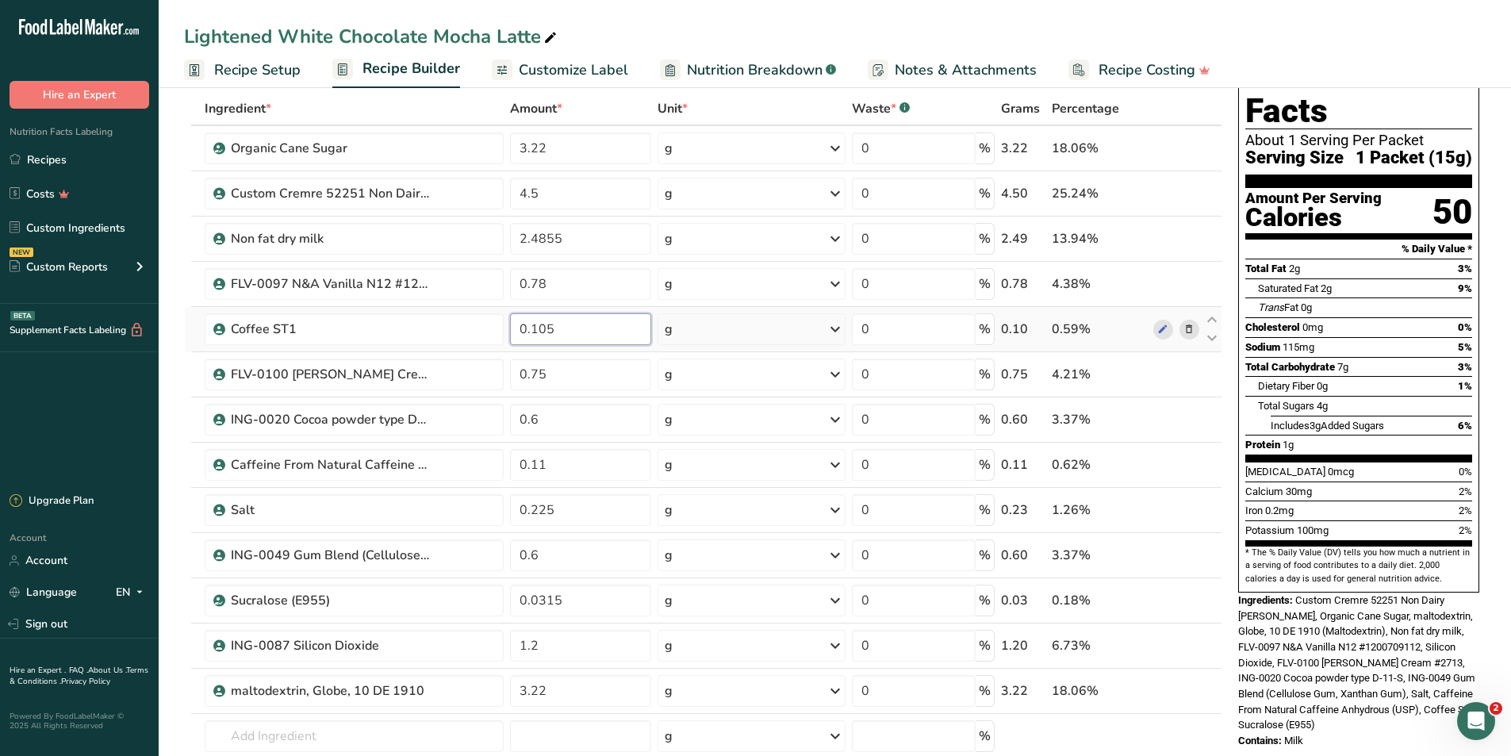
click at [574, 326] on div "Ingredient * Amount * Unit * Waste * .a-a{fill:#347362;}.b-a{fill:#fff;} Grams …" at bounding box center [703, 475] width 1038 height 766
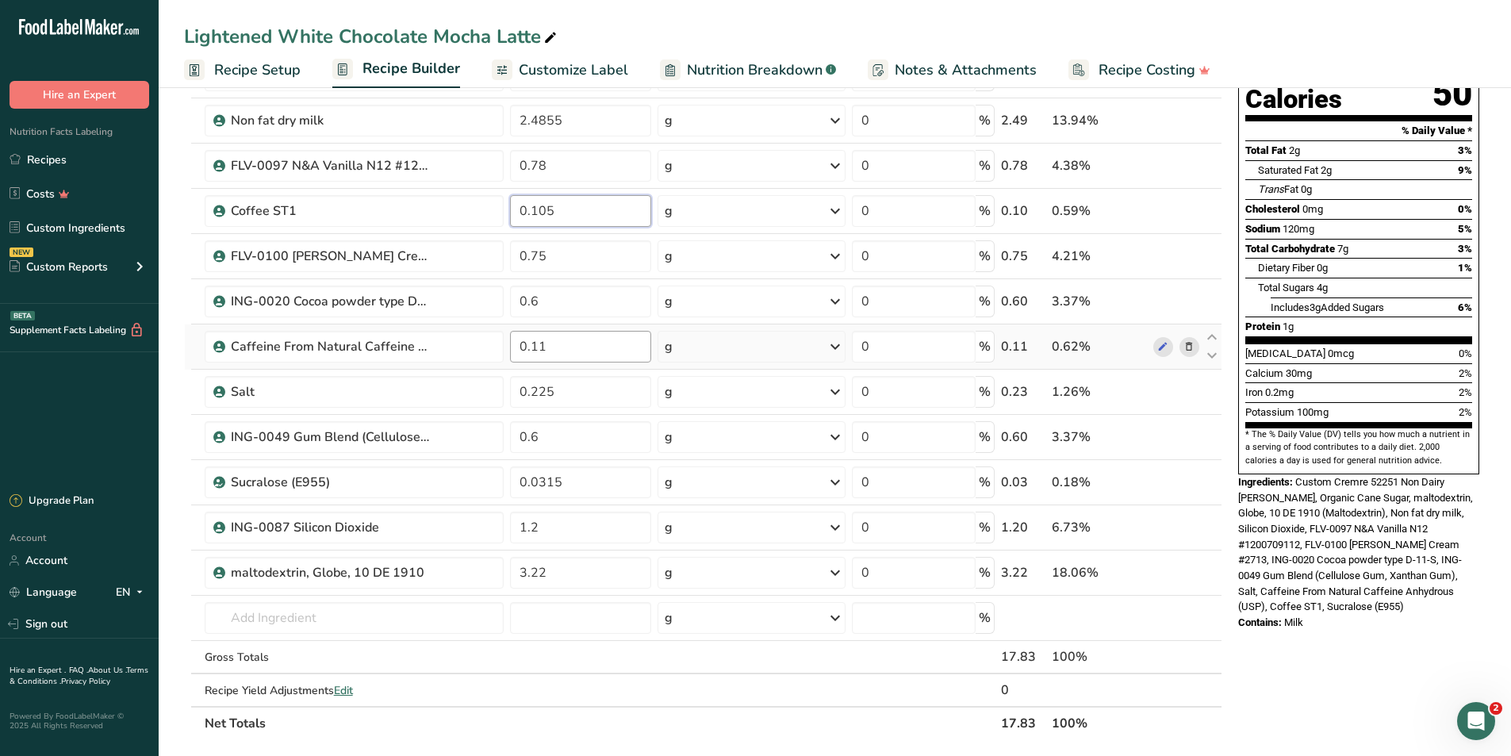
scroll to position [159, 0]
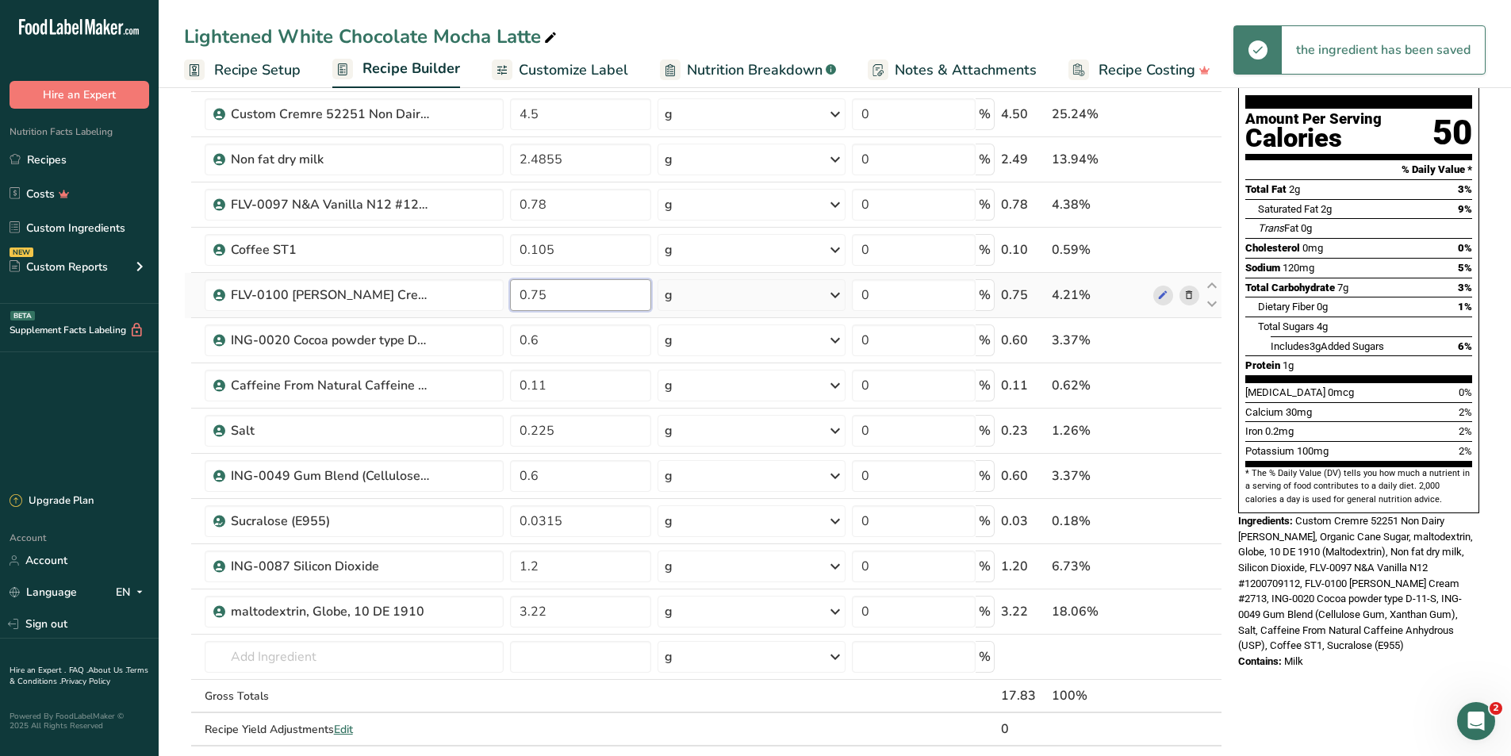
click at [616, 301] on div "Ingredient * Amount * Unit * Waste * .a-a{fill:#347362;}.b-a{fill:#fff;} Grams …" at bounding box center [703, 396] width 1038 height 766
type input "0.375"
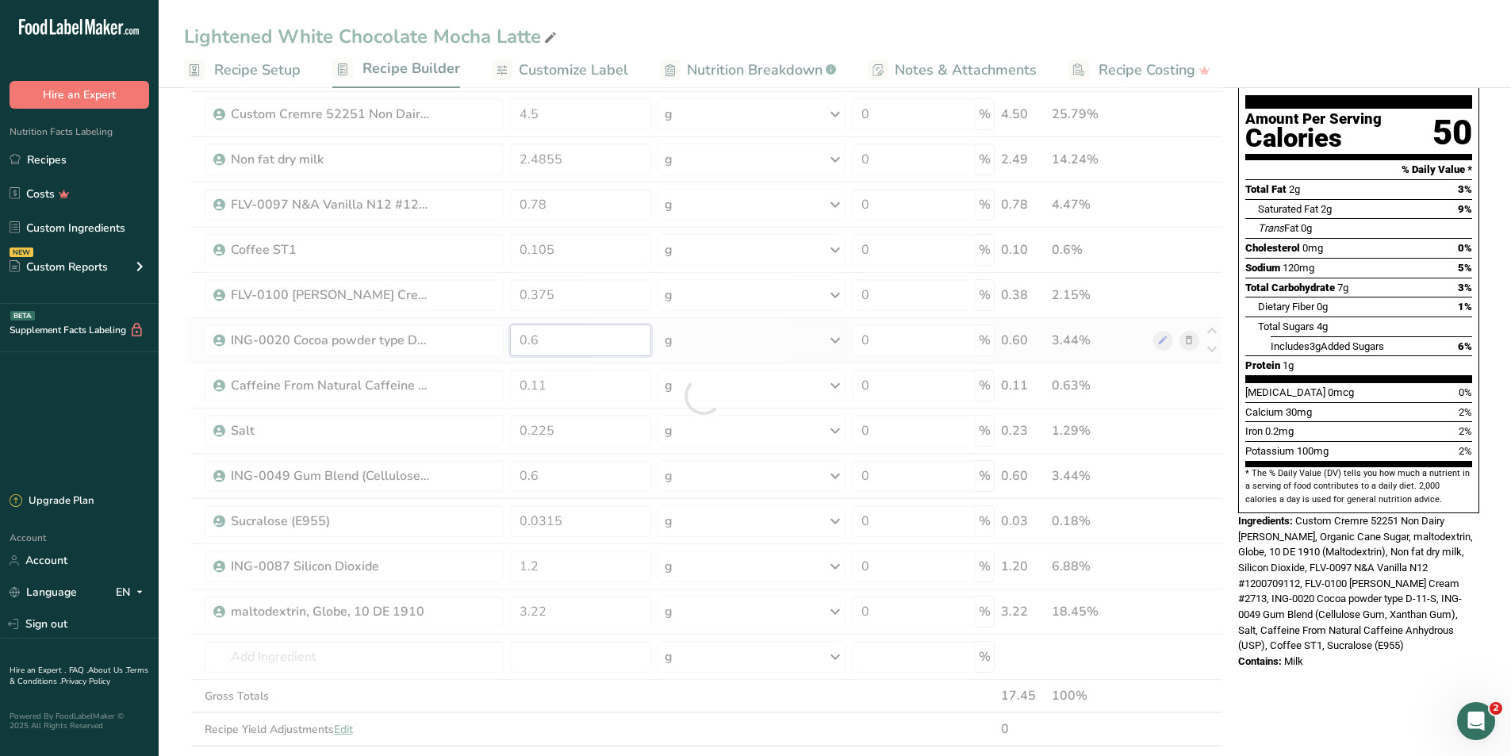
click at [585, 344] on div "Ingredient * Amount * Unit * Waste * .a-a{fill:#347362;}.b-a{fill:#fff;} Grams …" at bounding box center [703, 396] width 1038 height 766
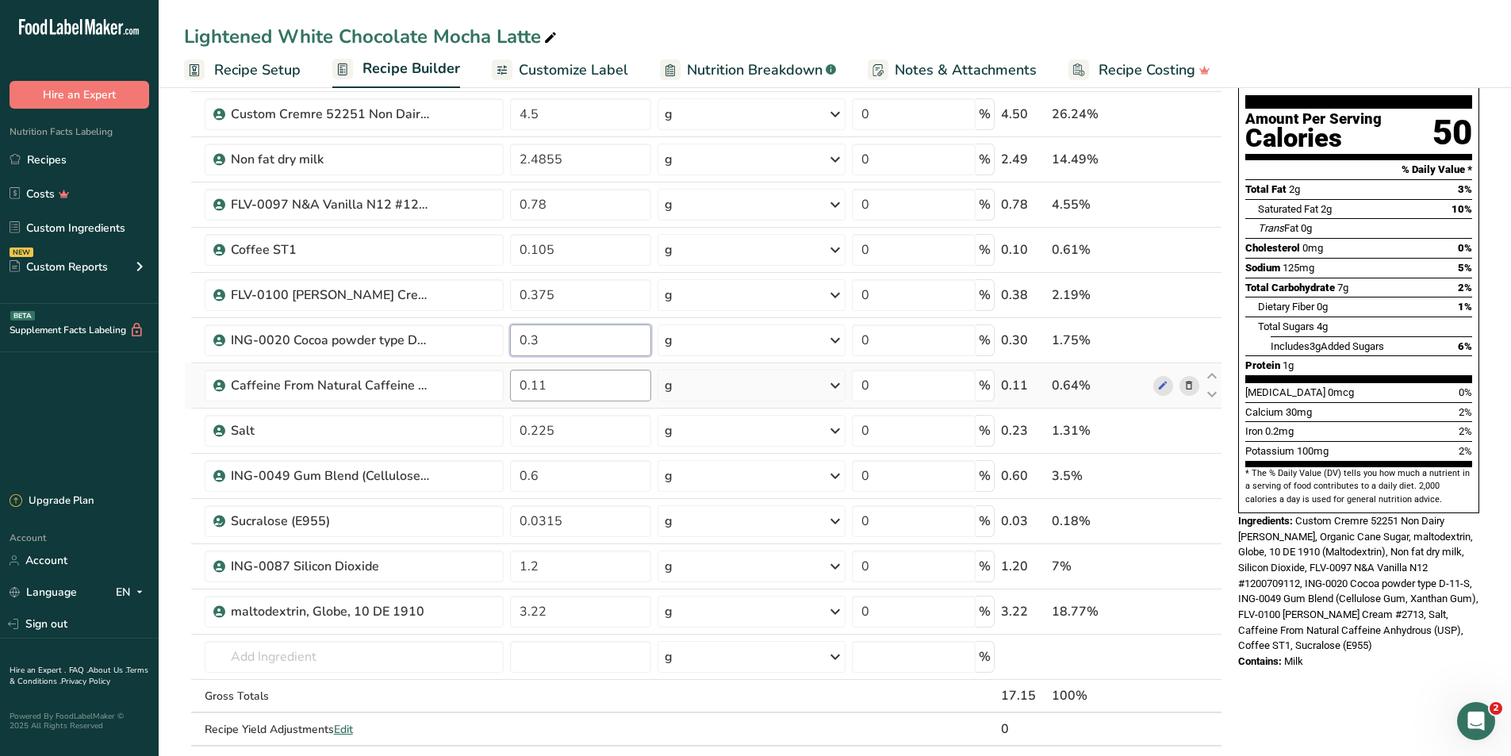
type input "0.3"
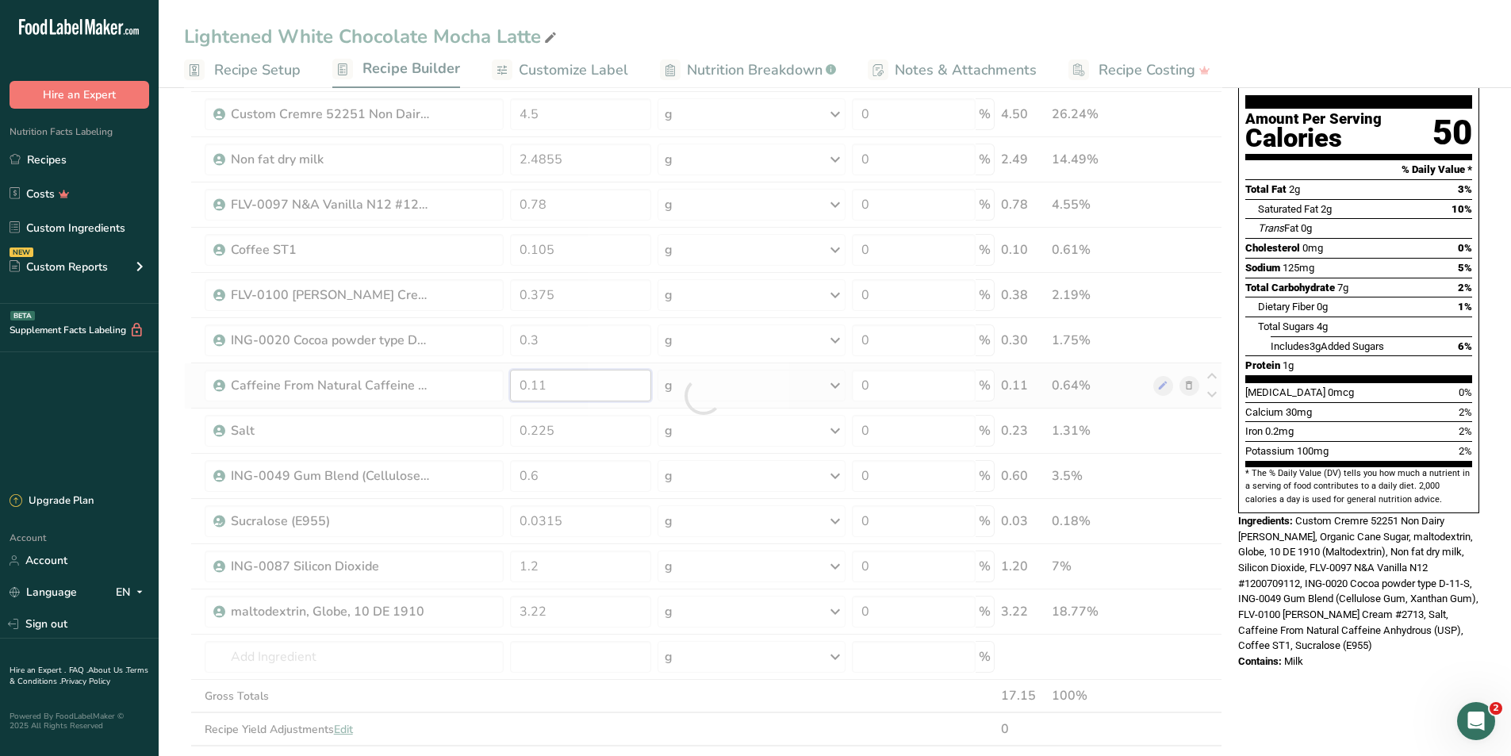
click at [598, 382] on div "Ingredient * Amount * Unit * Waste * .a-a{fill:#347362;}.b-a{fill:#fff;} Grams …" at bounding box center [703, 396] width 1038 height 766
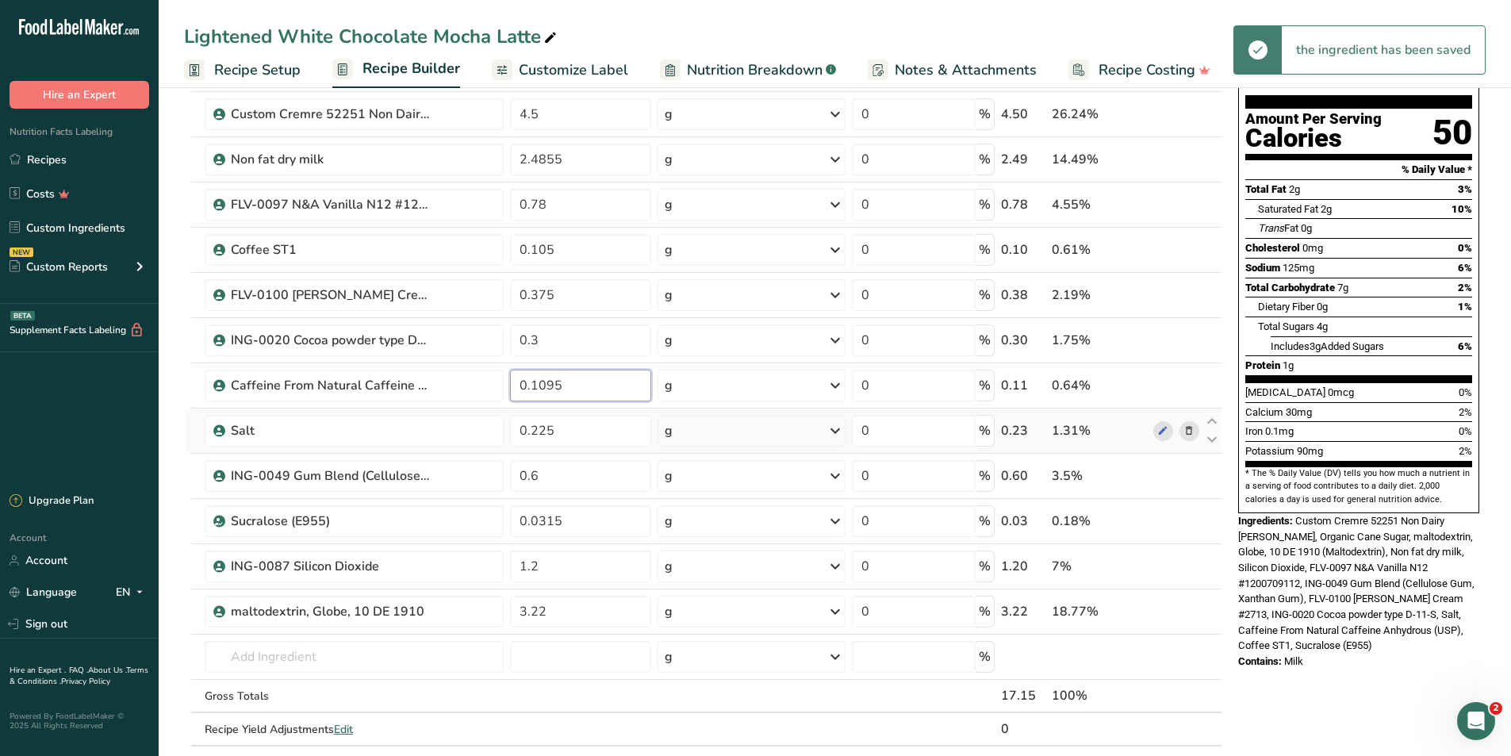
type input "0.1095"
click at [567, 447] on div "Ingredient * Amount * Unit * Waste * .a-a{fill:#347362;}.b-a{fill:#fff;} Grams …" at bounding box center [703, 396] width 1038 height 766
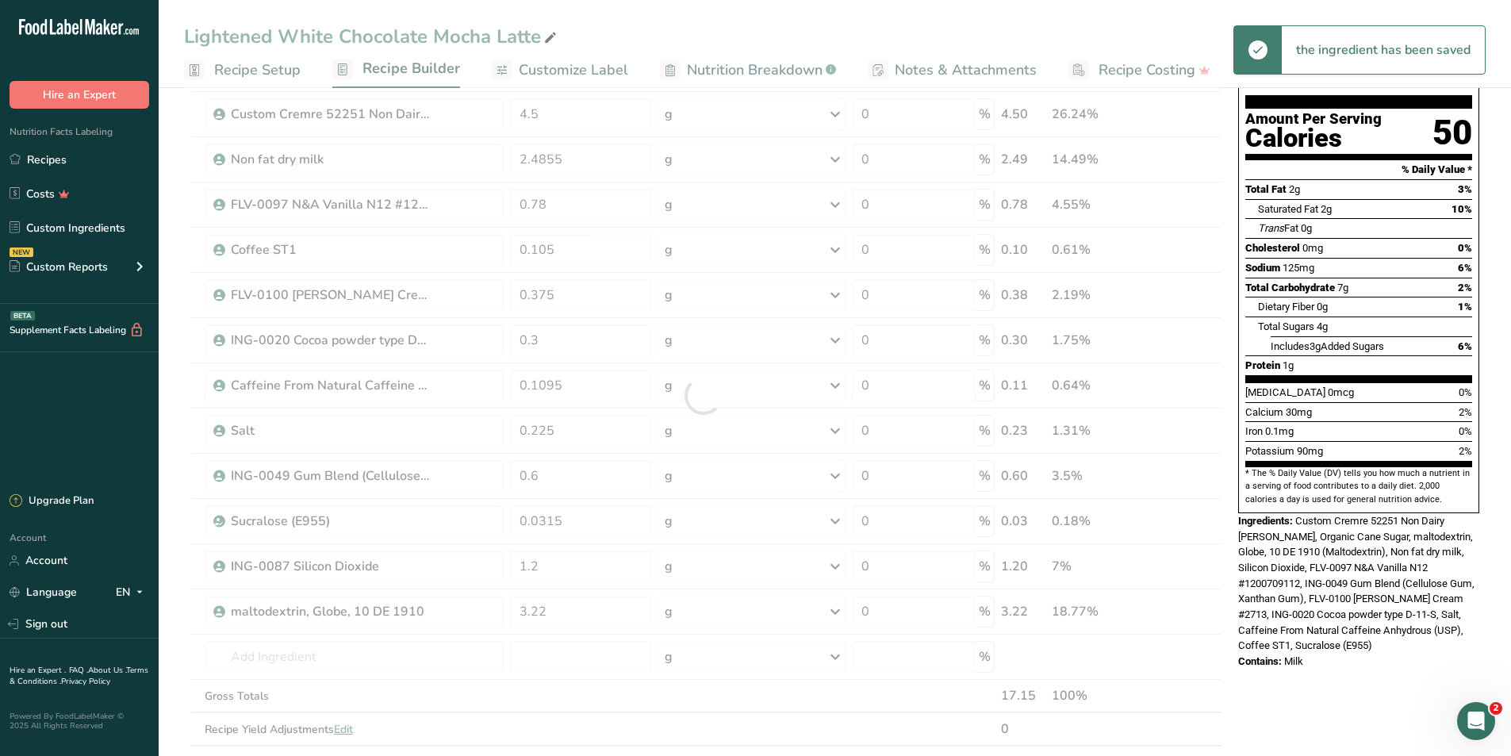
click at [573, 435] on div at bounding box center [703, 396] width 1038 height 766
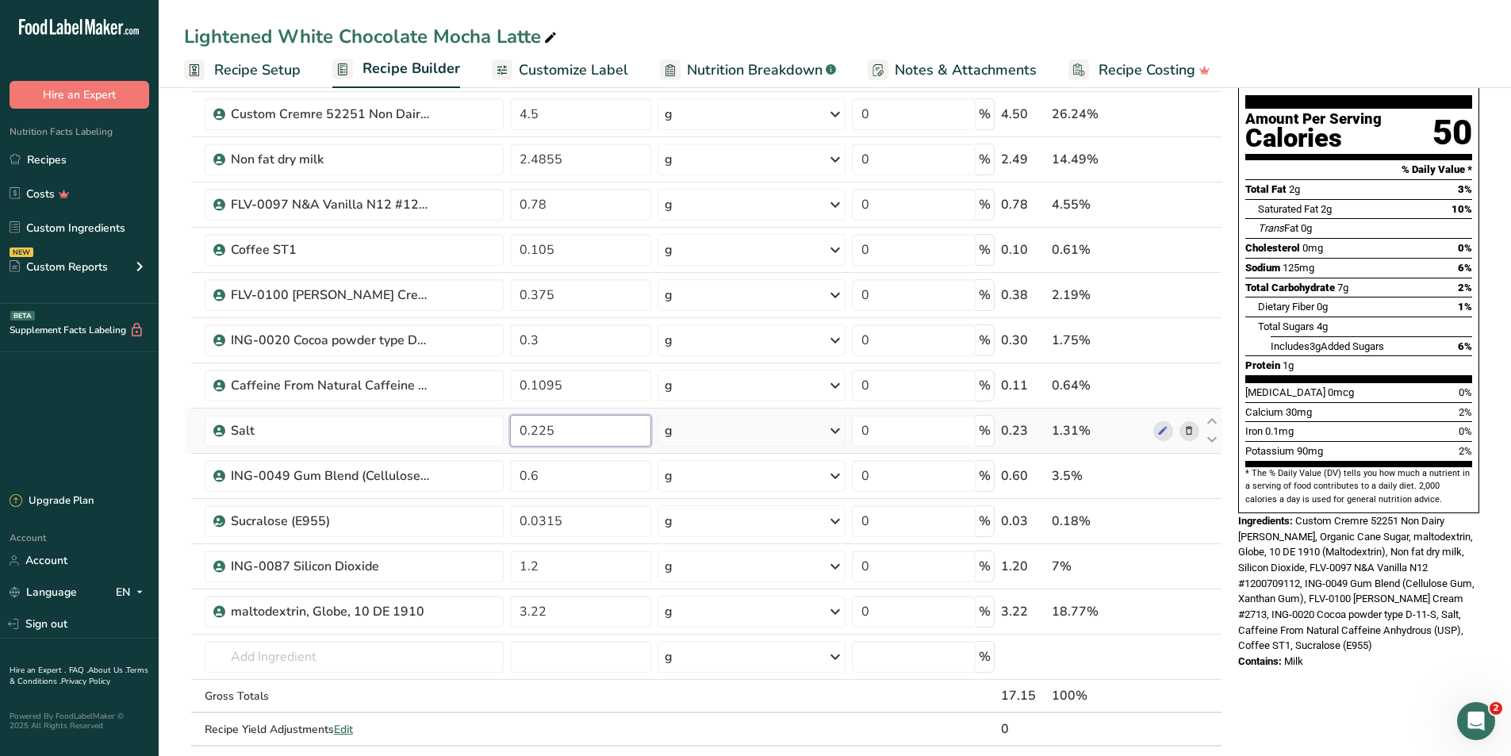
click at [561, 425] on input "0.225" at bounding box center [581, 431] width 142 height 32
type input "0.27"
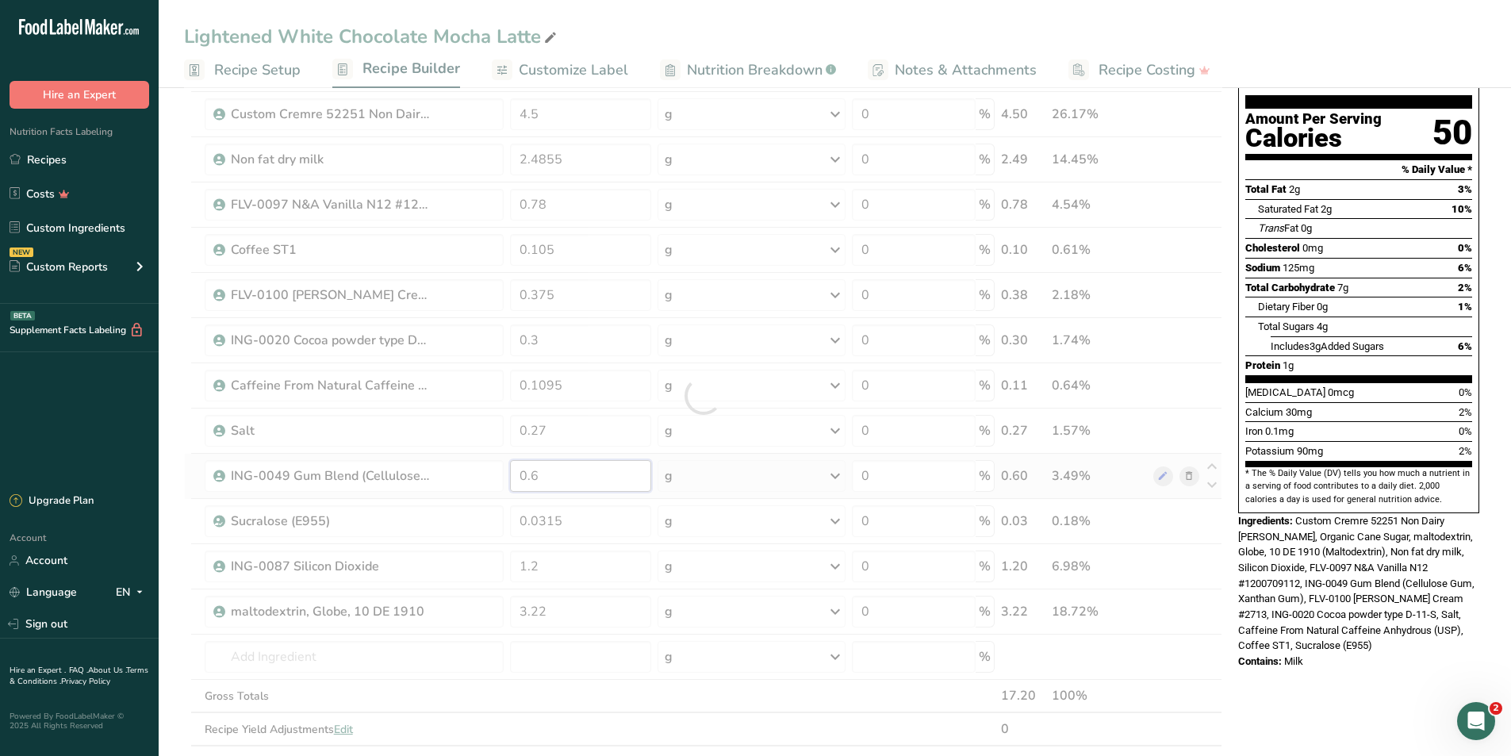
click at [581, 485] on div "Ingredient * Amount * Unit * Waste * .a-a{fill:#347362;}.b-a{fill:#fff;} Grams …" at bounding box center [703, 396] width 1038 height 766
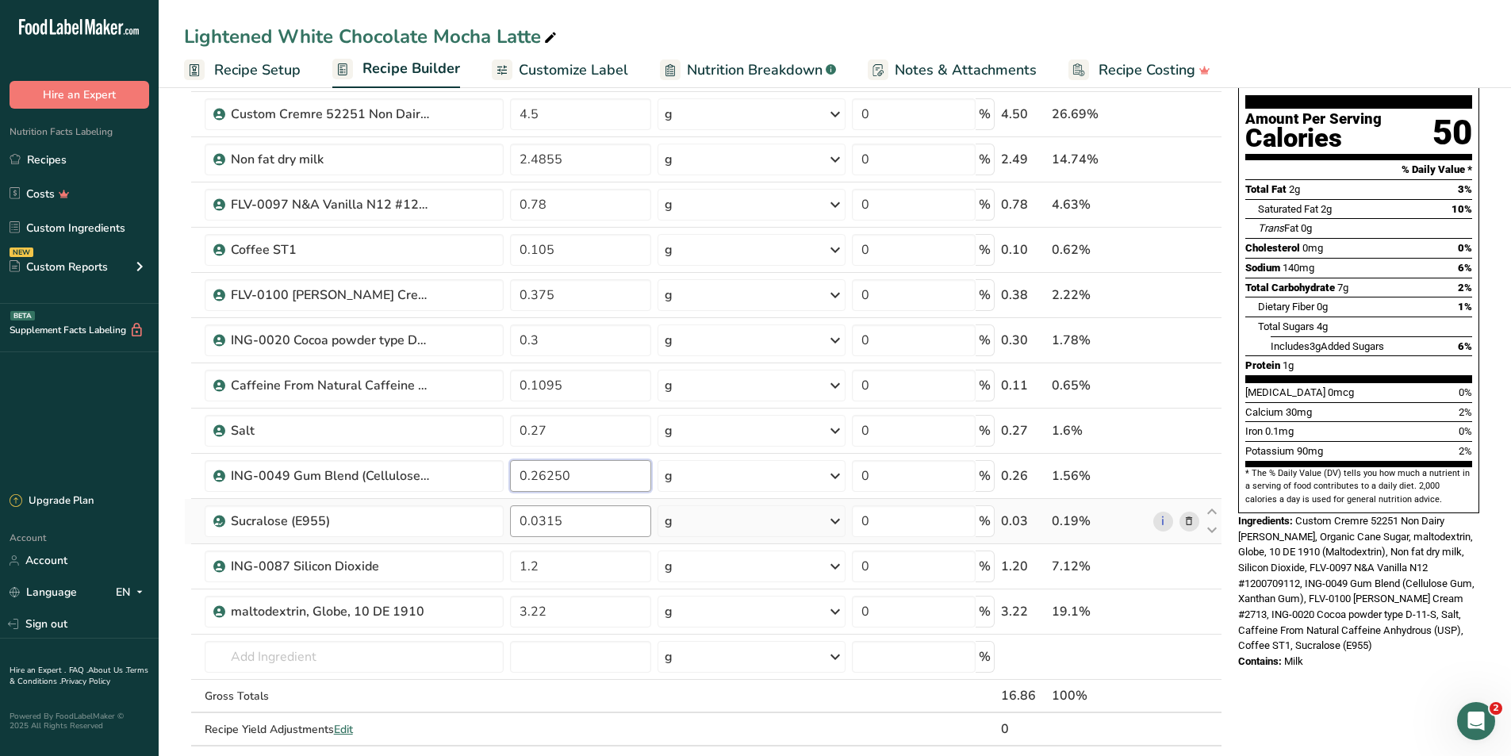
type input "0.26250"
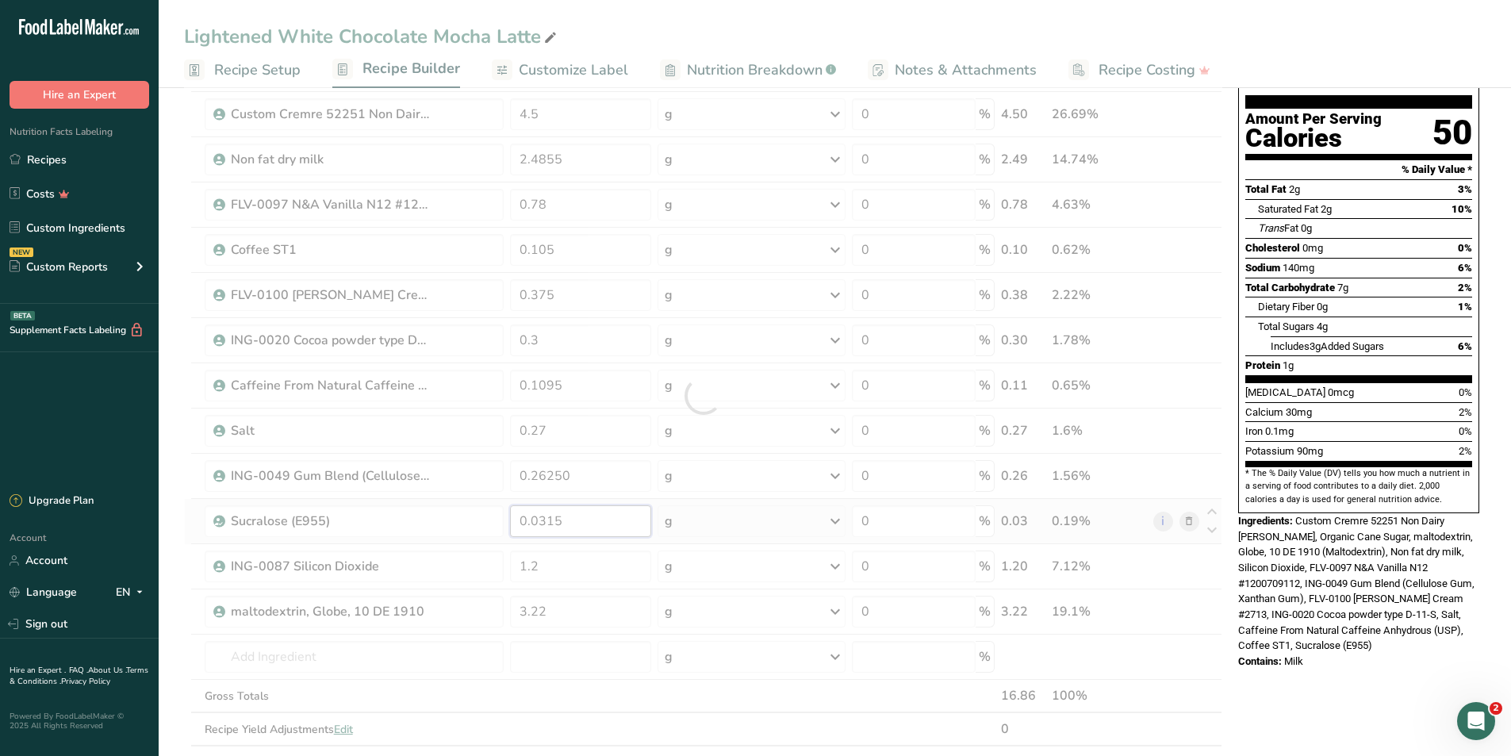
click at [605, 532] on div "Ingredient * Amount * Unit * Waste * .a-a{fill:#347362;}.b-a{fill:#fff;} Grams …" at bounding box center [703, 396] width 1038 height 766
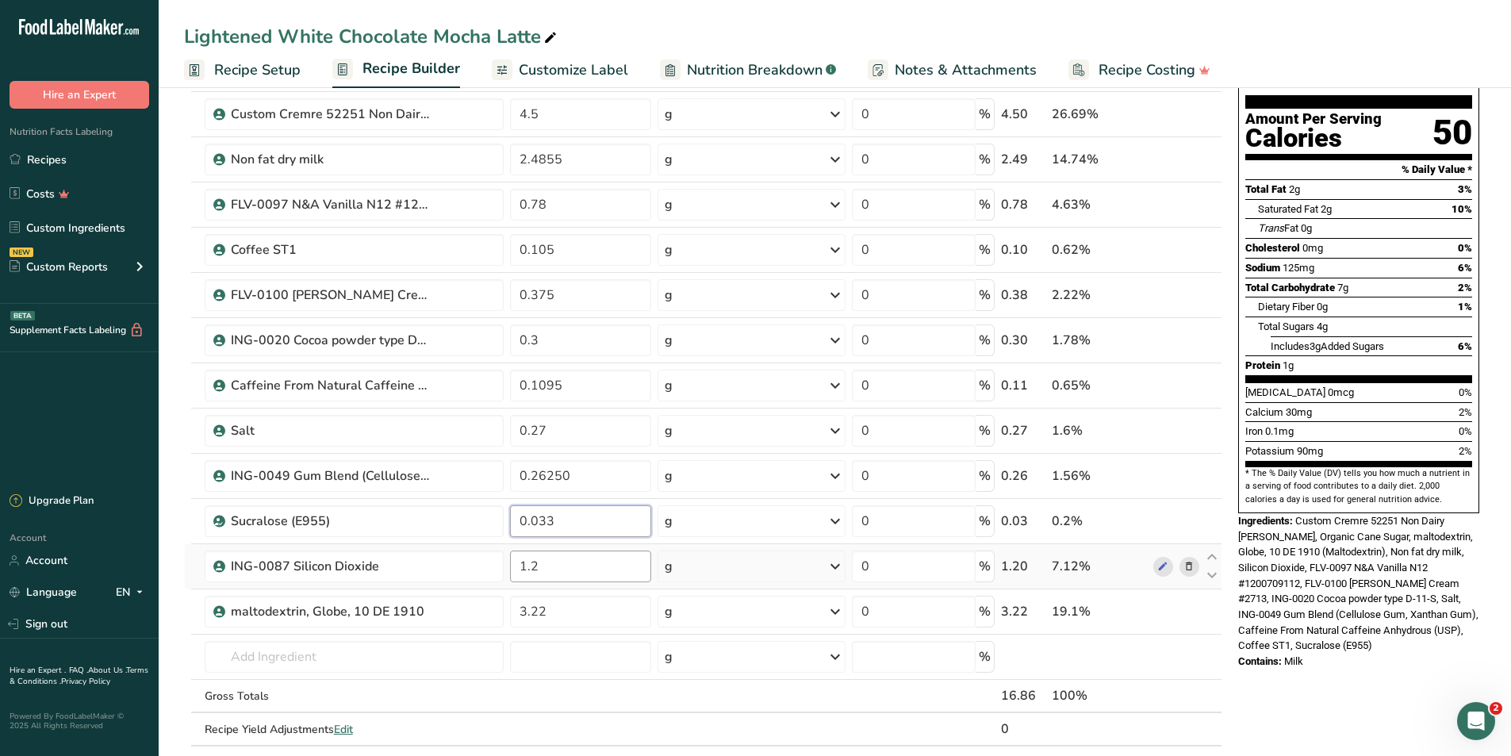
type input "0.033"
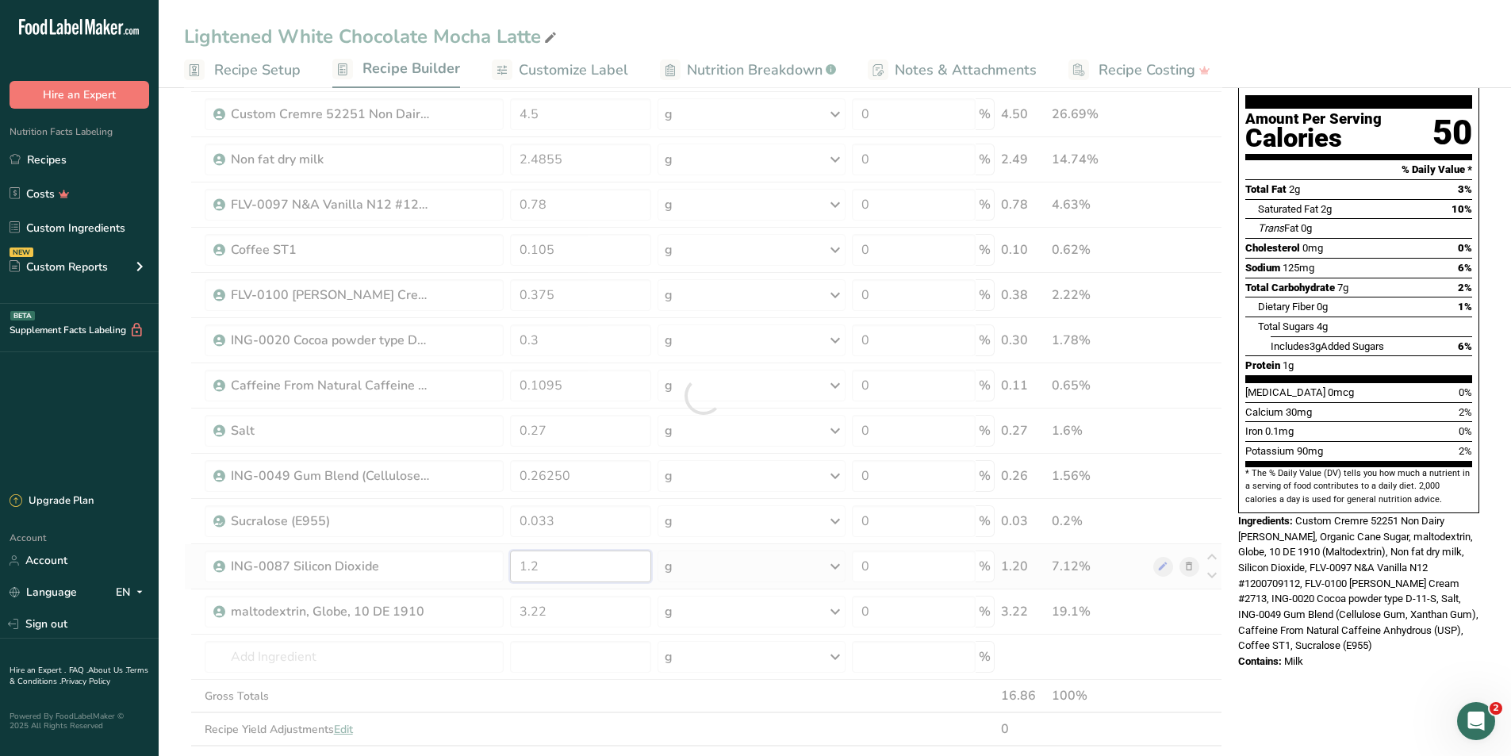
click at [577, 580] on div "Ingredient * Amount * Unit * Waste * .a-a{fill:#347362;}.b-a{fill:#fff;} Grams …" at bounding box center [703, 396] width 1038 height 766
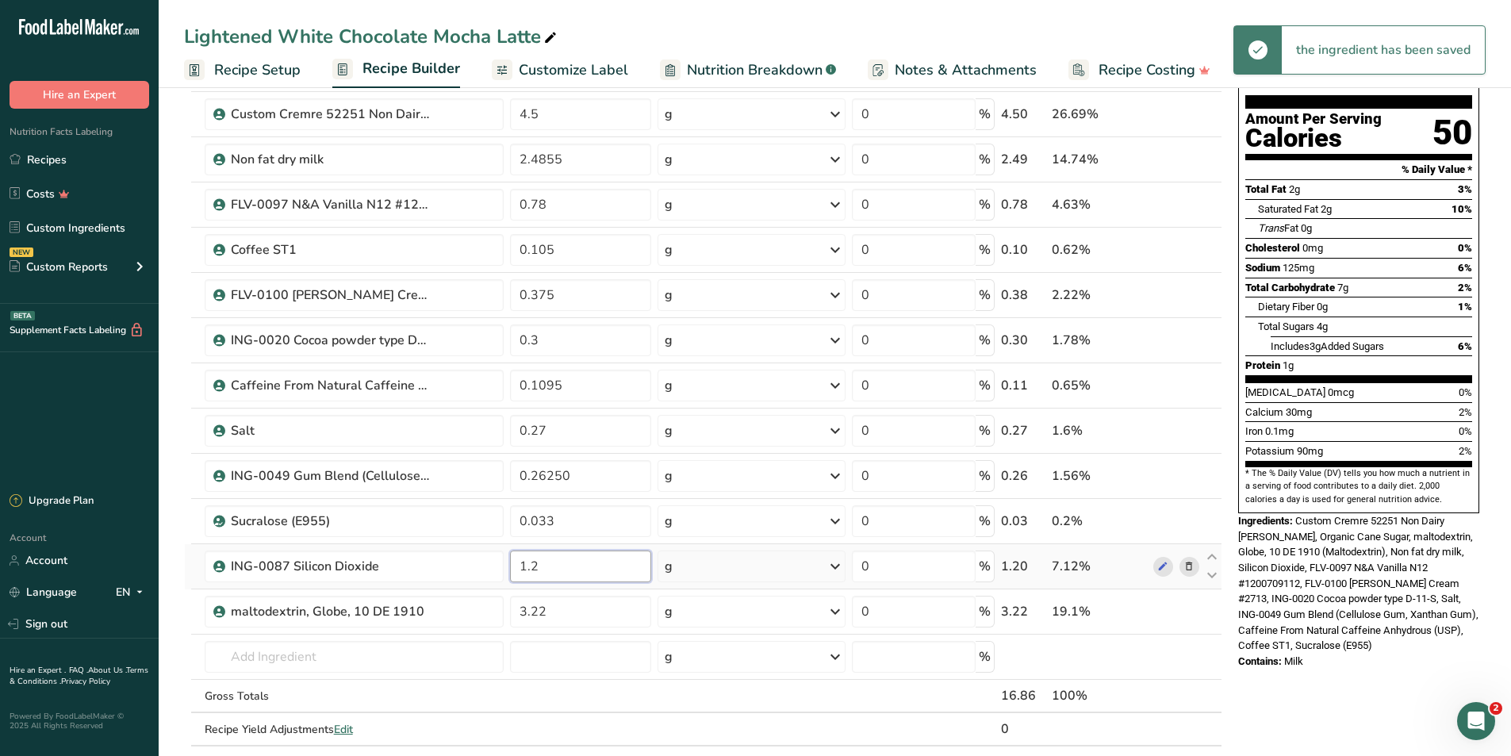
type input "1"
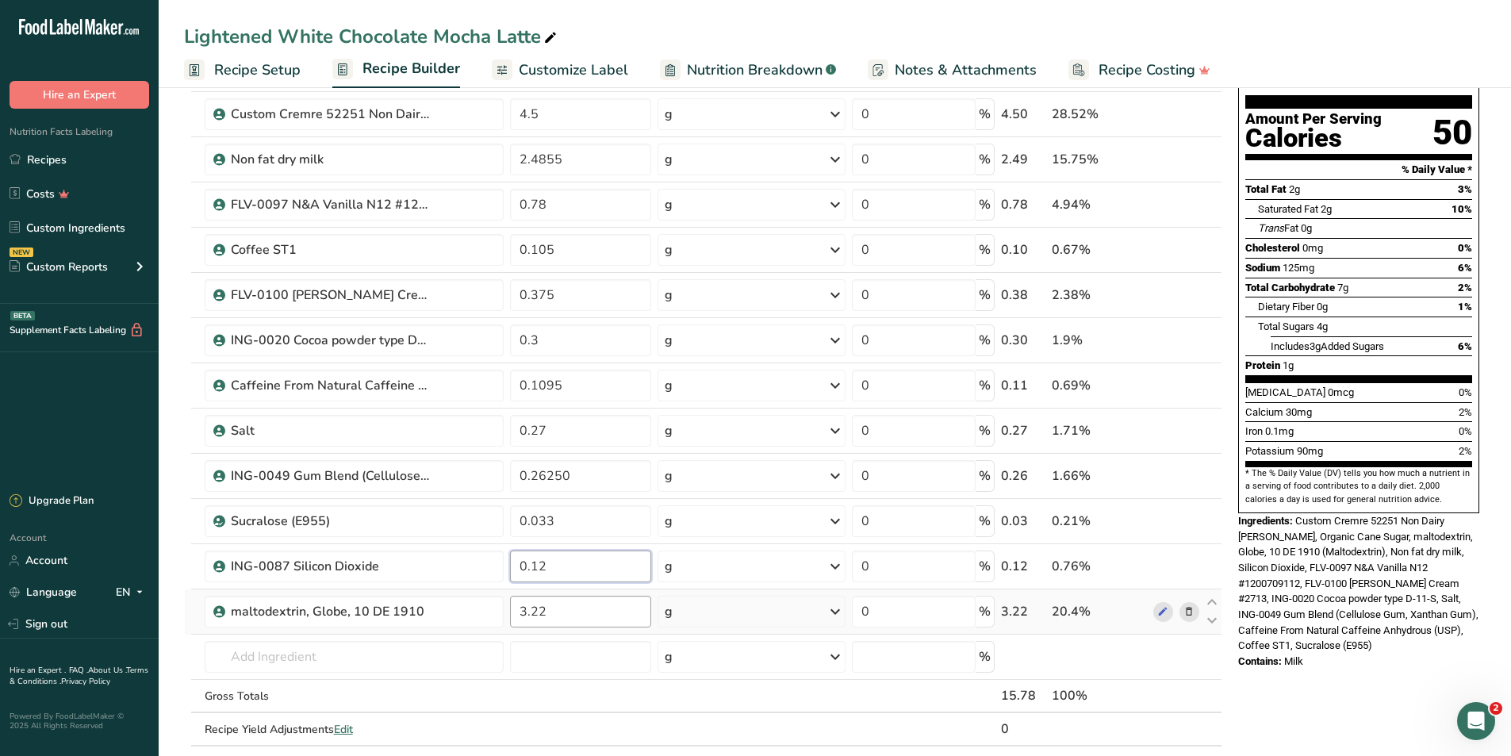
type input "0.12"
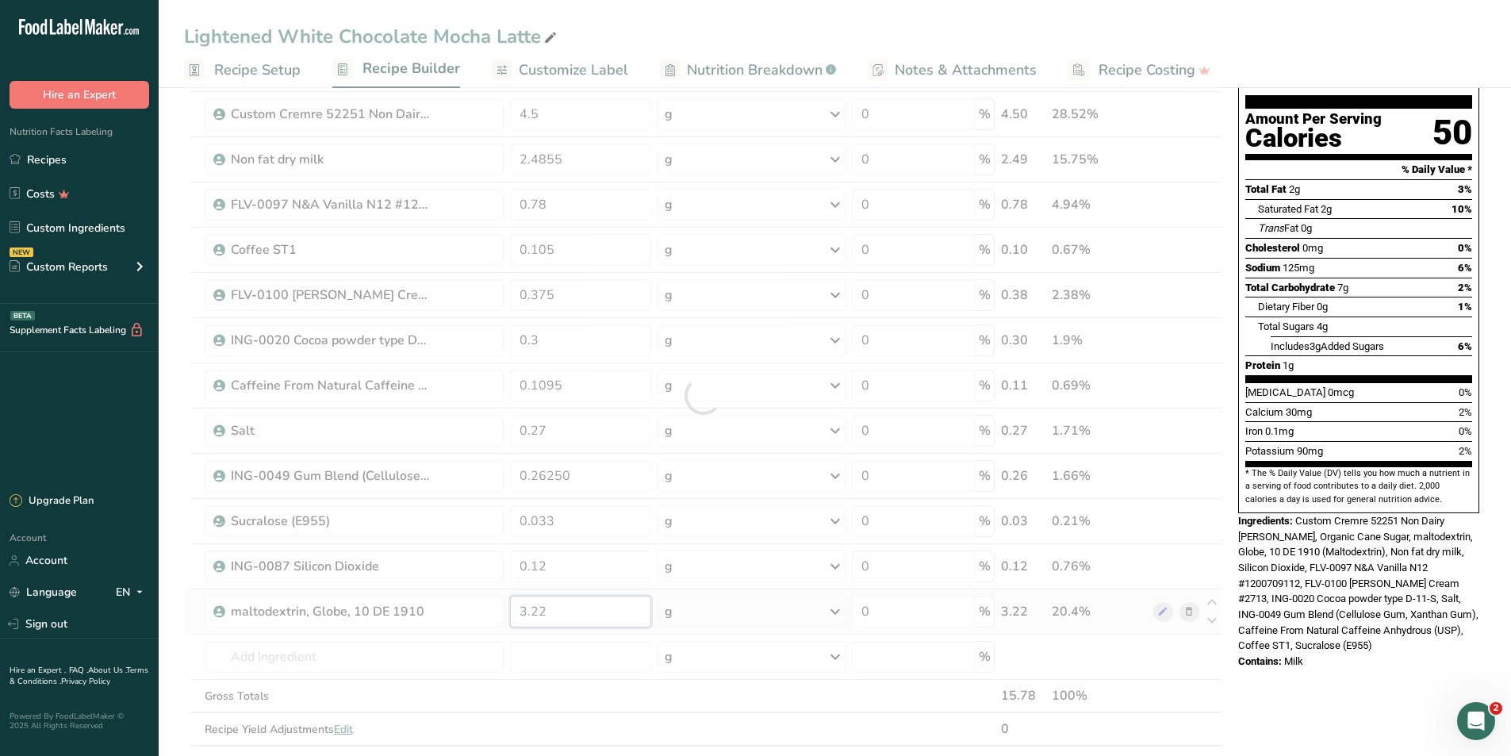
click at [577, 603] on div "Ingredient * Amount * Unit * Waste * .a-a{fill:#347362;}.b-a{fill:#fff;} Grams …" at bounding box center [703, 396] width 1038 height 766
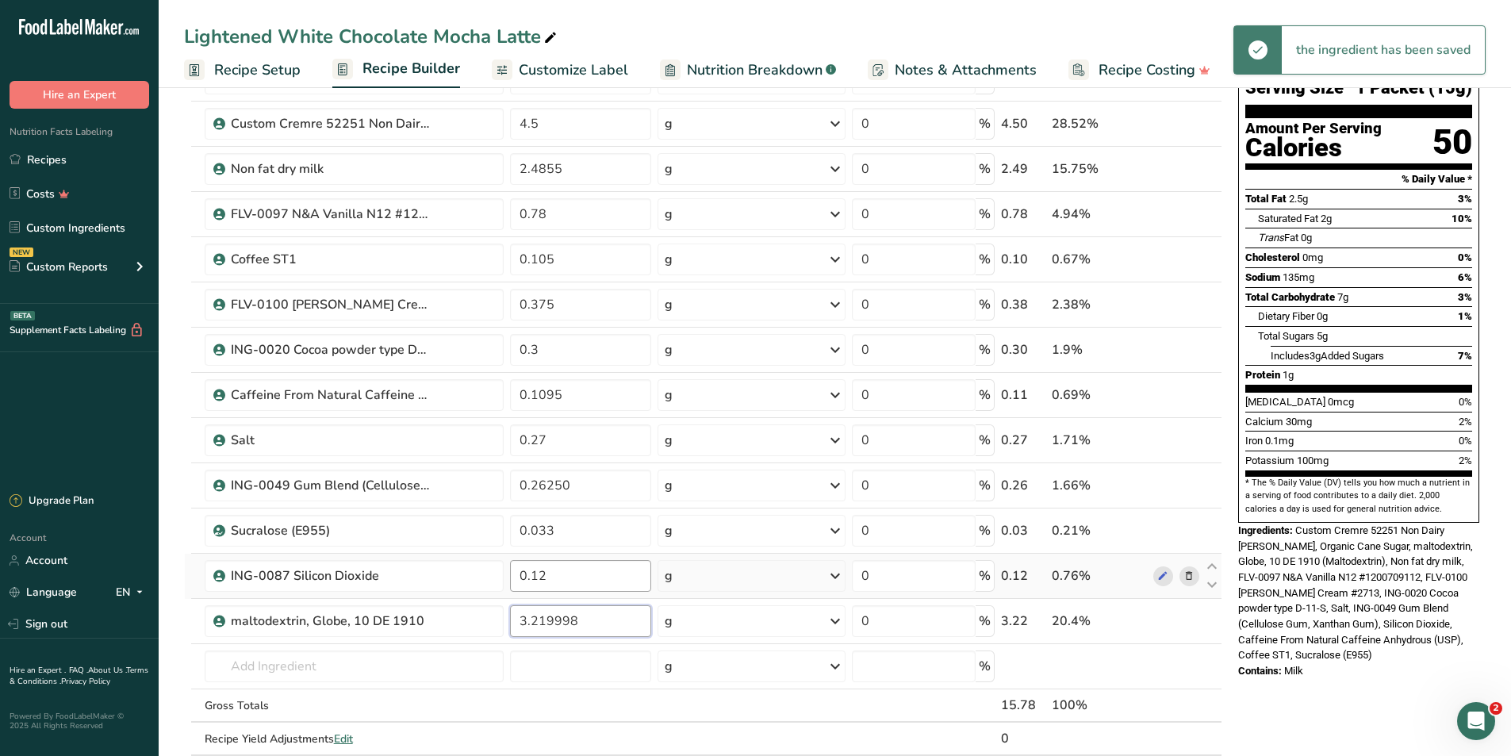
scroll to position [238, 0]
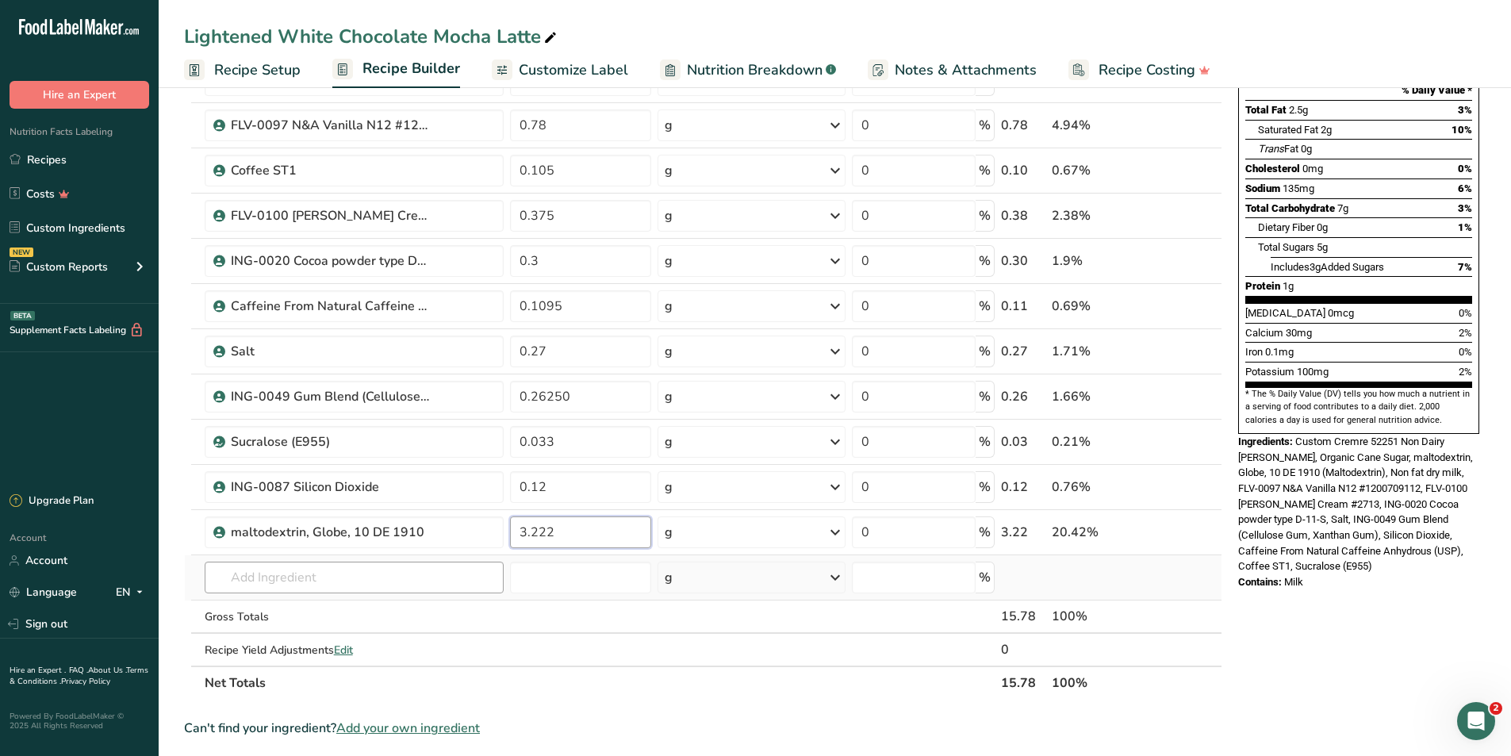
type input "3.222"
click at [474, 587] on div "Ingredient * Amount * Unit * Waste * .a-a{fill:#347362;}.b-a{fill:#fff;} Grams …" at bounding box center [703, 316] width 1038 height 766
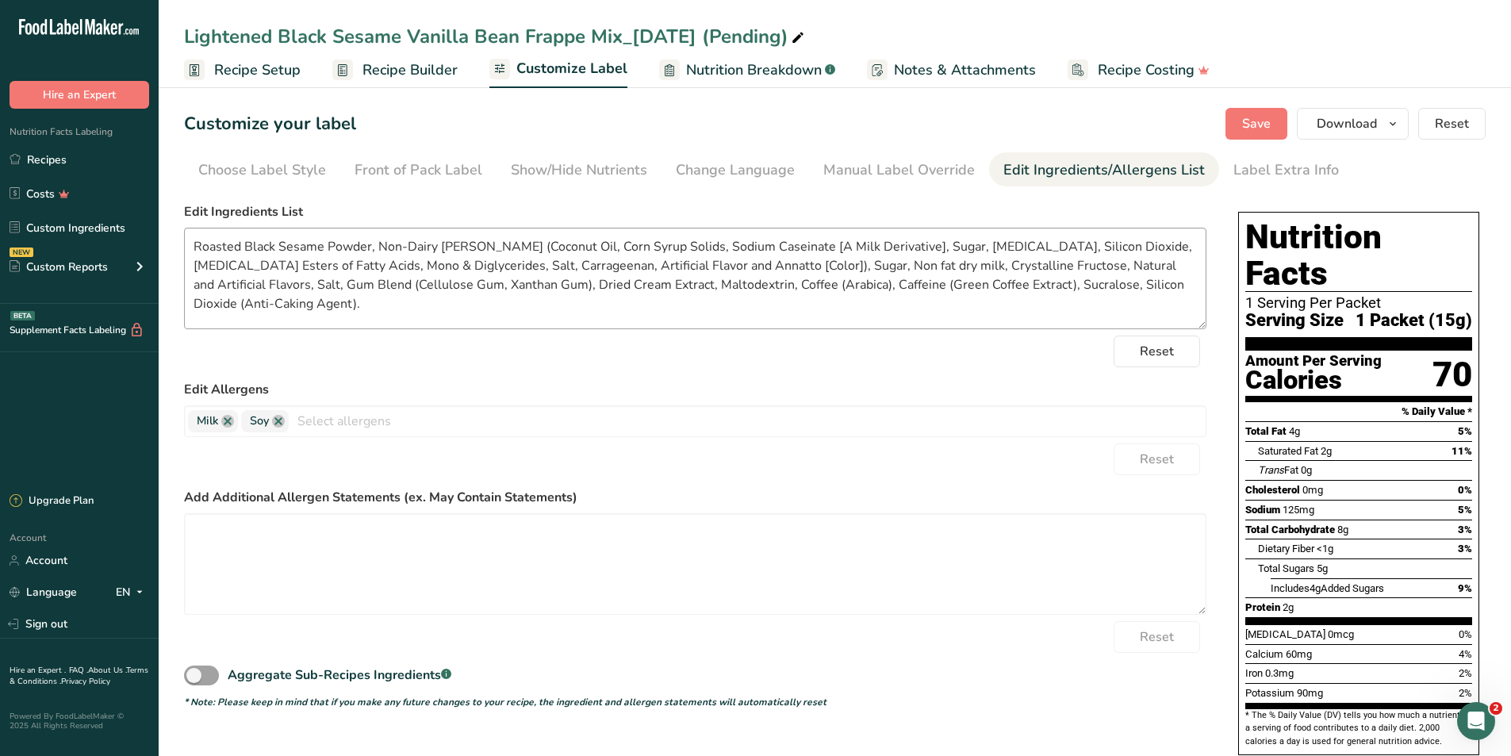
click at [460, 322] on textarea "Roasted Black Sesame Powder, Non-Dairy Creamer (Coconut Oil, Corn Syrup Solids,…" at bounding box center [695, 279] width 1023 height 102
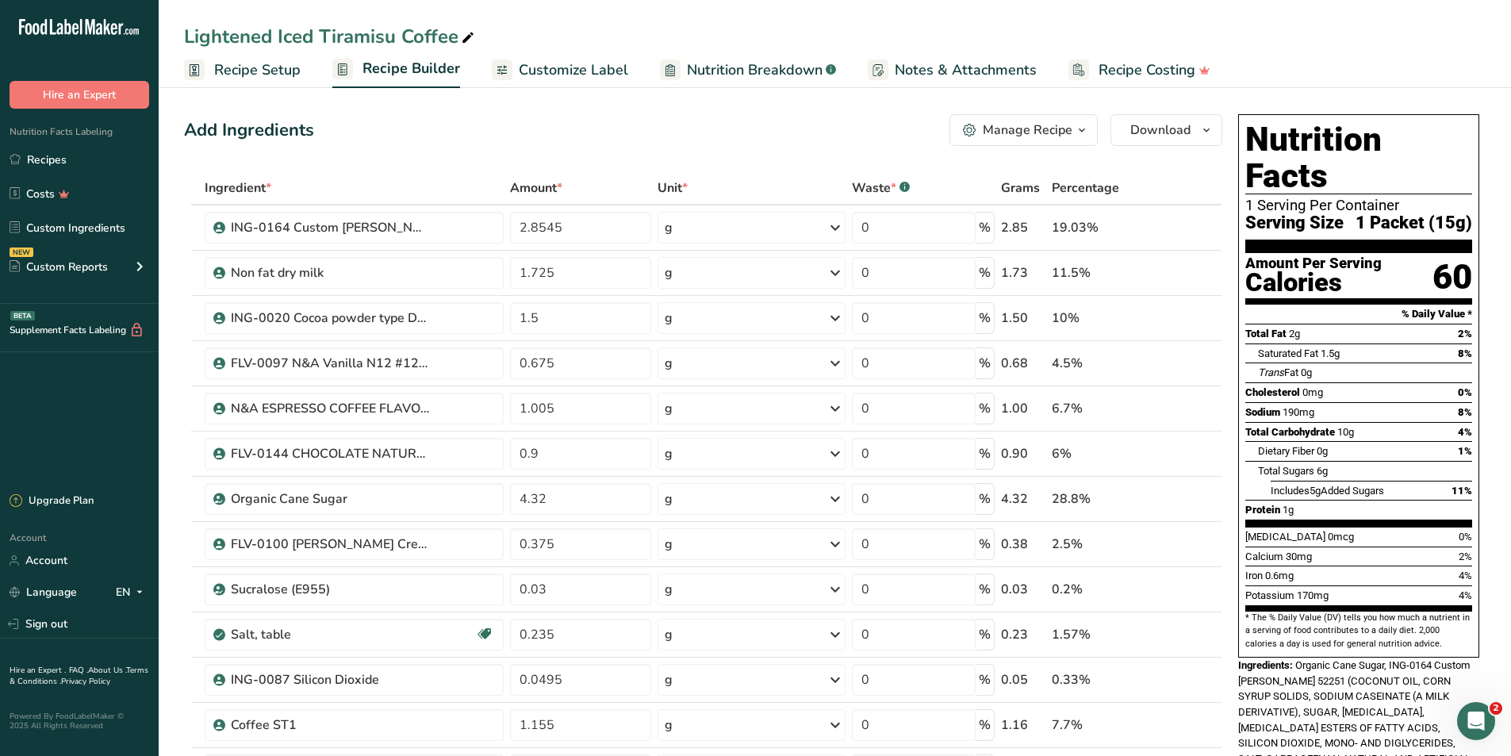
click at [734, 71] on span "Nutrition Breakdown" at bounding box center [755, 69] width 136 height 21
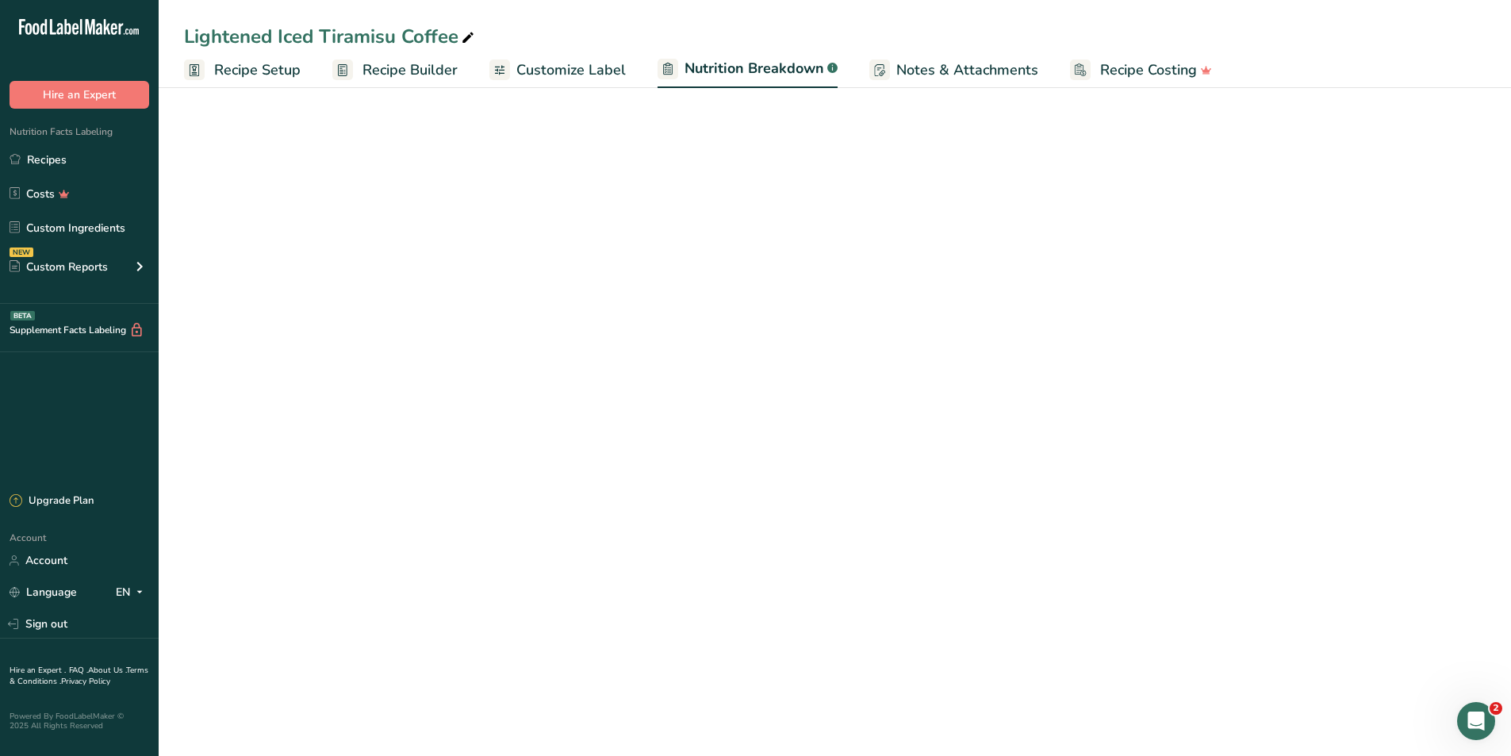
click at [611, 74] on span "Customize Label" at bounding box center [570, 69] width 109 height 21
select select "Calories"
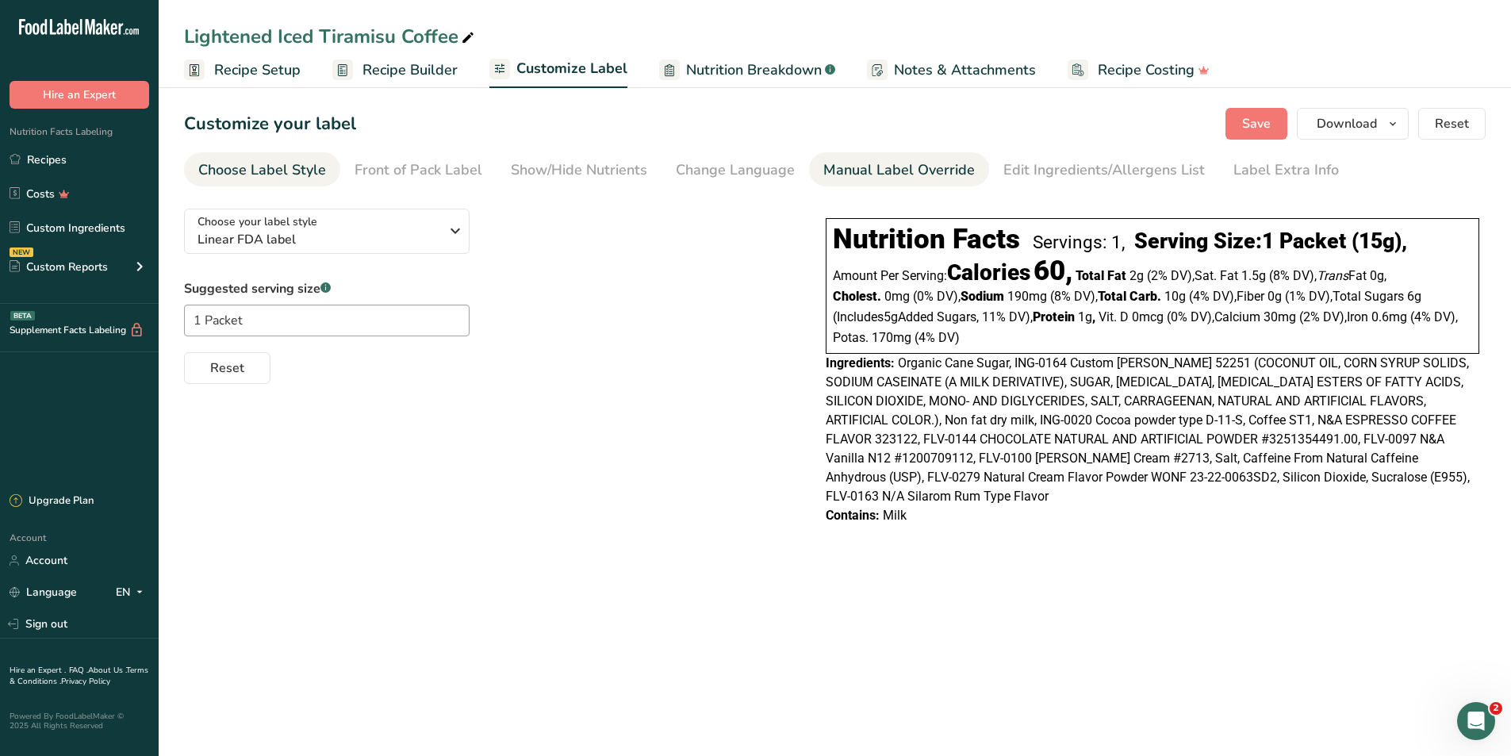
click at [872, 159] on div "Manual Label Override" at bounding box center [899, 169] width 152 height 21
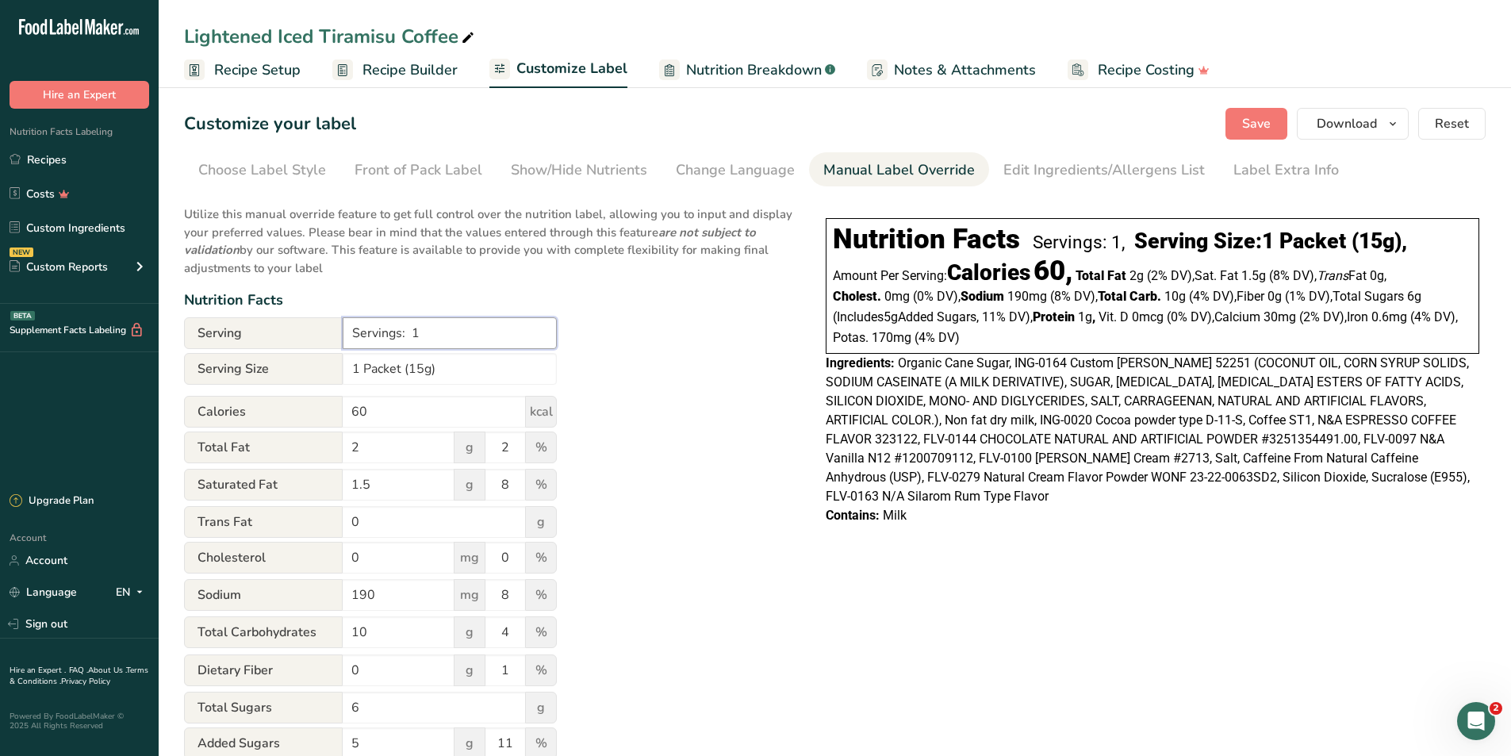
click at [453, 335] on input "Servings: 1" at bounding box center [450, 333] width 214 height 32
click at [497, 341] on input "Servings: 1" at bounding box center [450, 333] width 214 height 32
click at [698, 349] on div "Utilize this manual override feature to get full control over the nutrition lab…" at bounding box center [489, 593] width 610 height 795
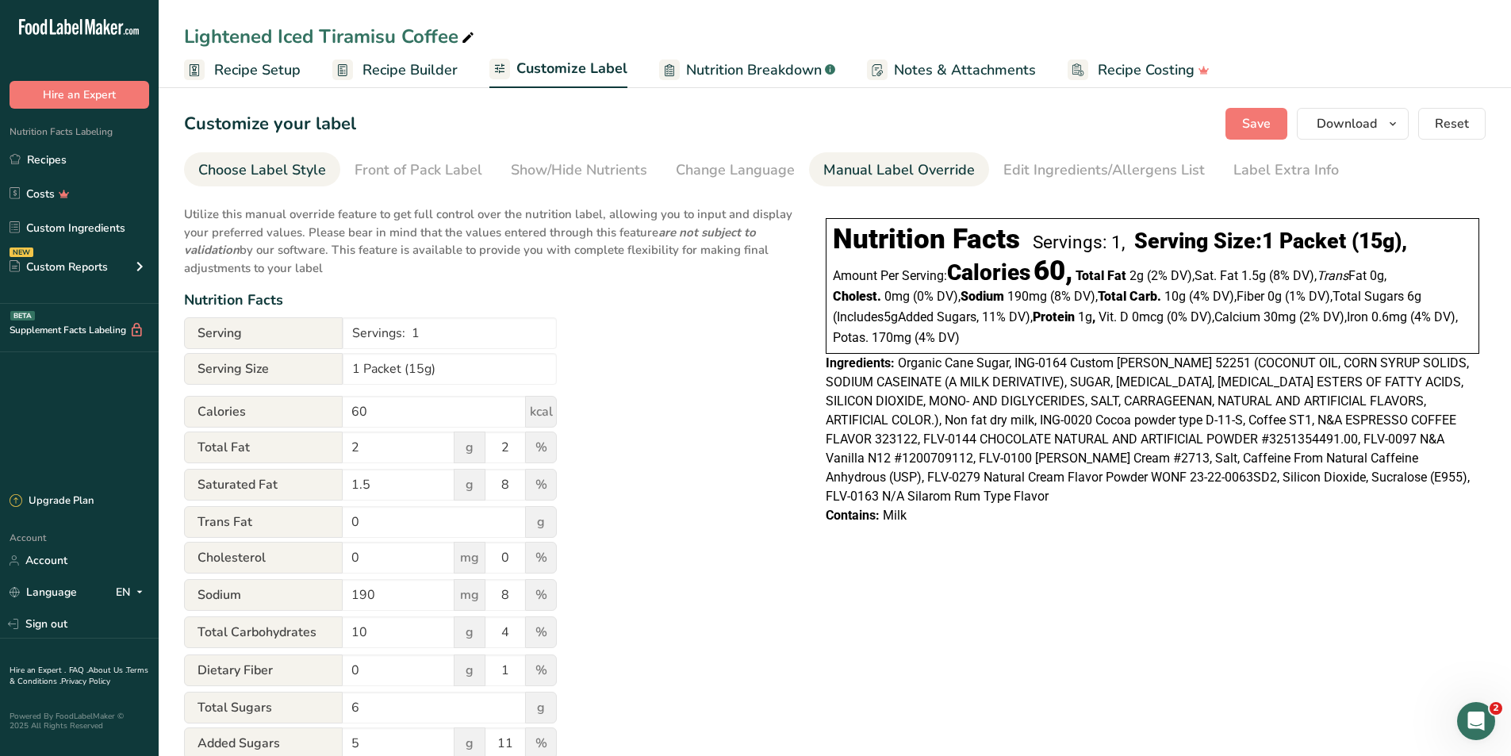
click at [287, 163] on div "Choose Label Style" at bounding box center [262, 169] width 128 height 21
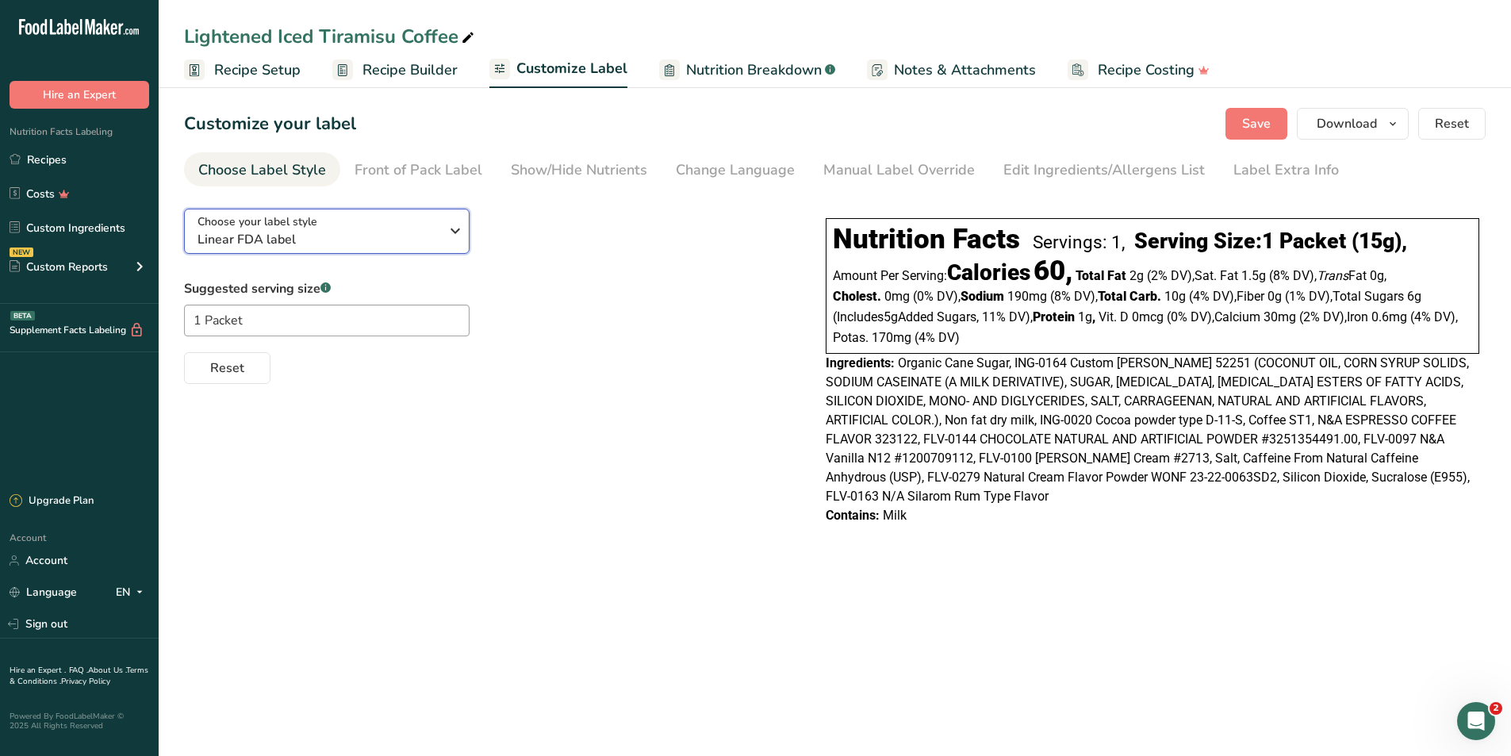
click at [421, 244] on span "Linear FDA label" at bounding box center [319, 239] width 242 height 19
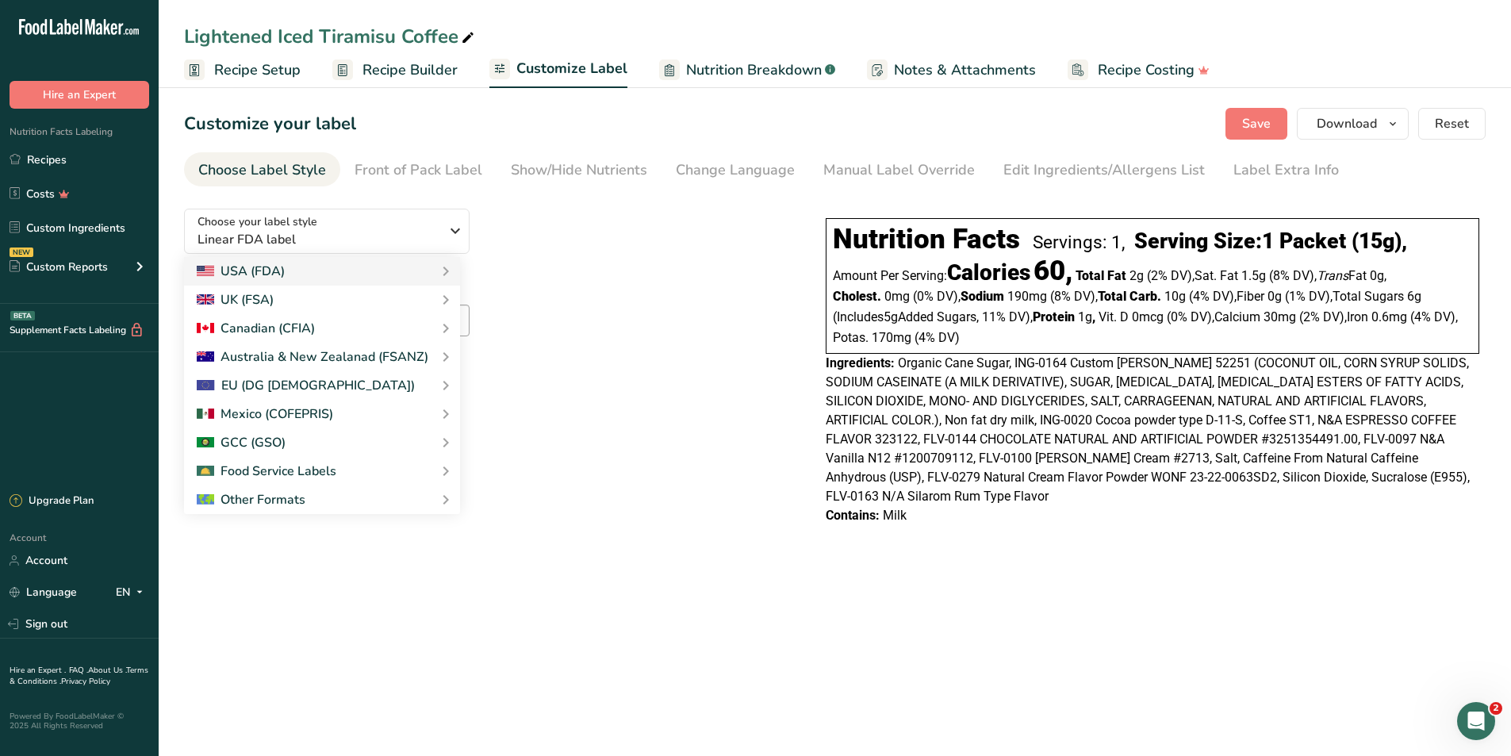
click at [548, 248] on div "Choose your label style Linear FDA label USA (FDA) Standard FDA label Tabular F…" at bounding box center [489, 290] width 610 height 188
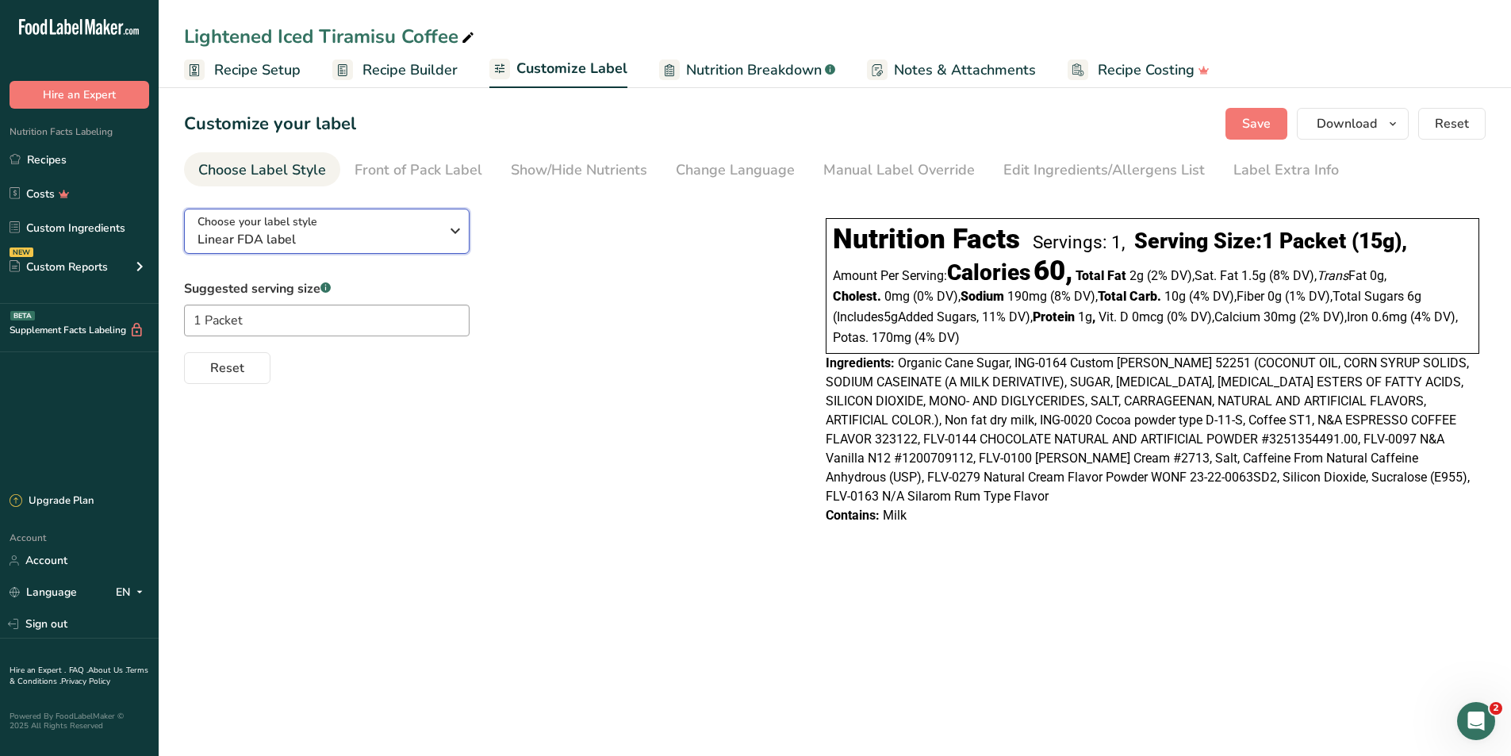
click at [421, 242] on span "Linear FDA label" at bounding box center [319, 239] width 242 height 19
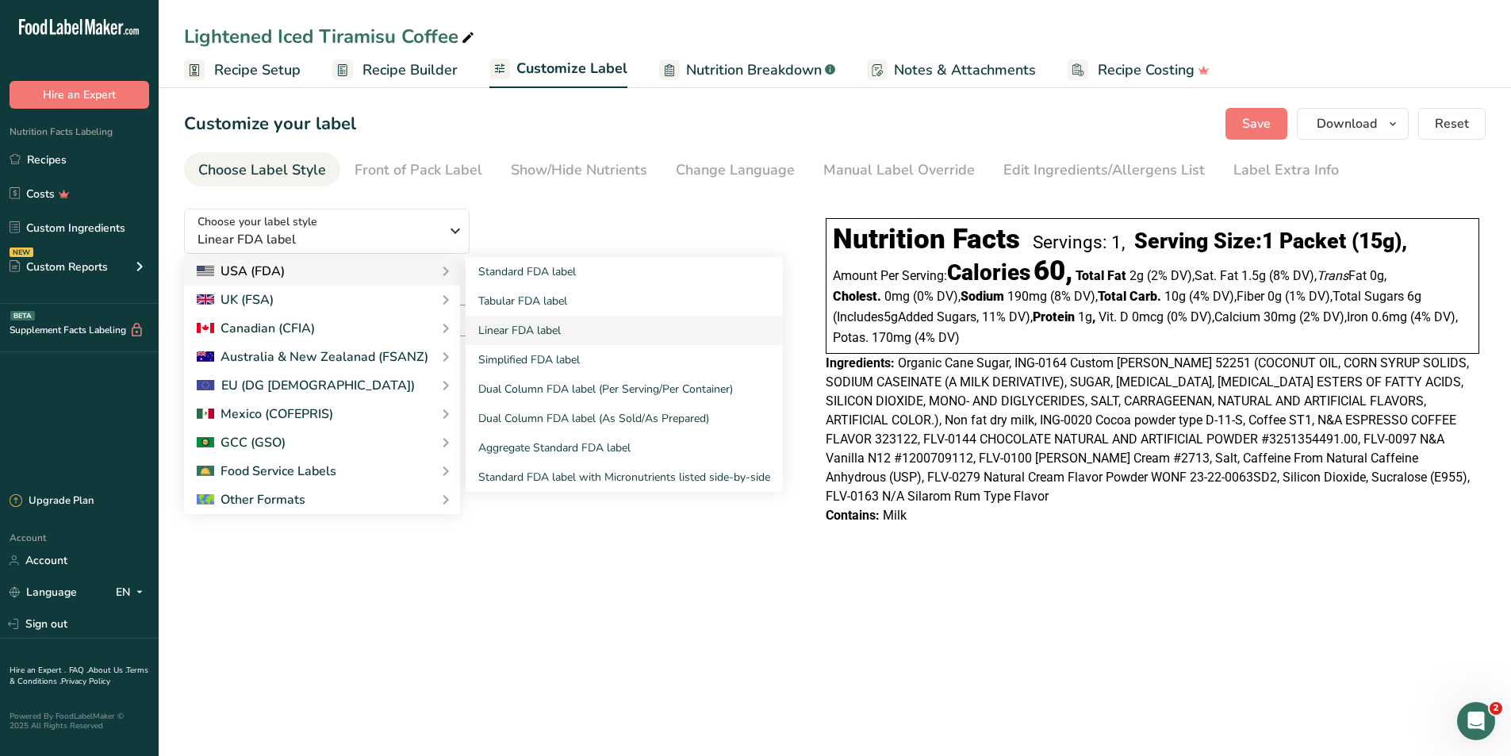
click at [436, 278] on icon at bounding box center [445, 271] width 19 height 29
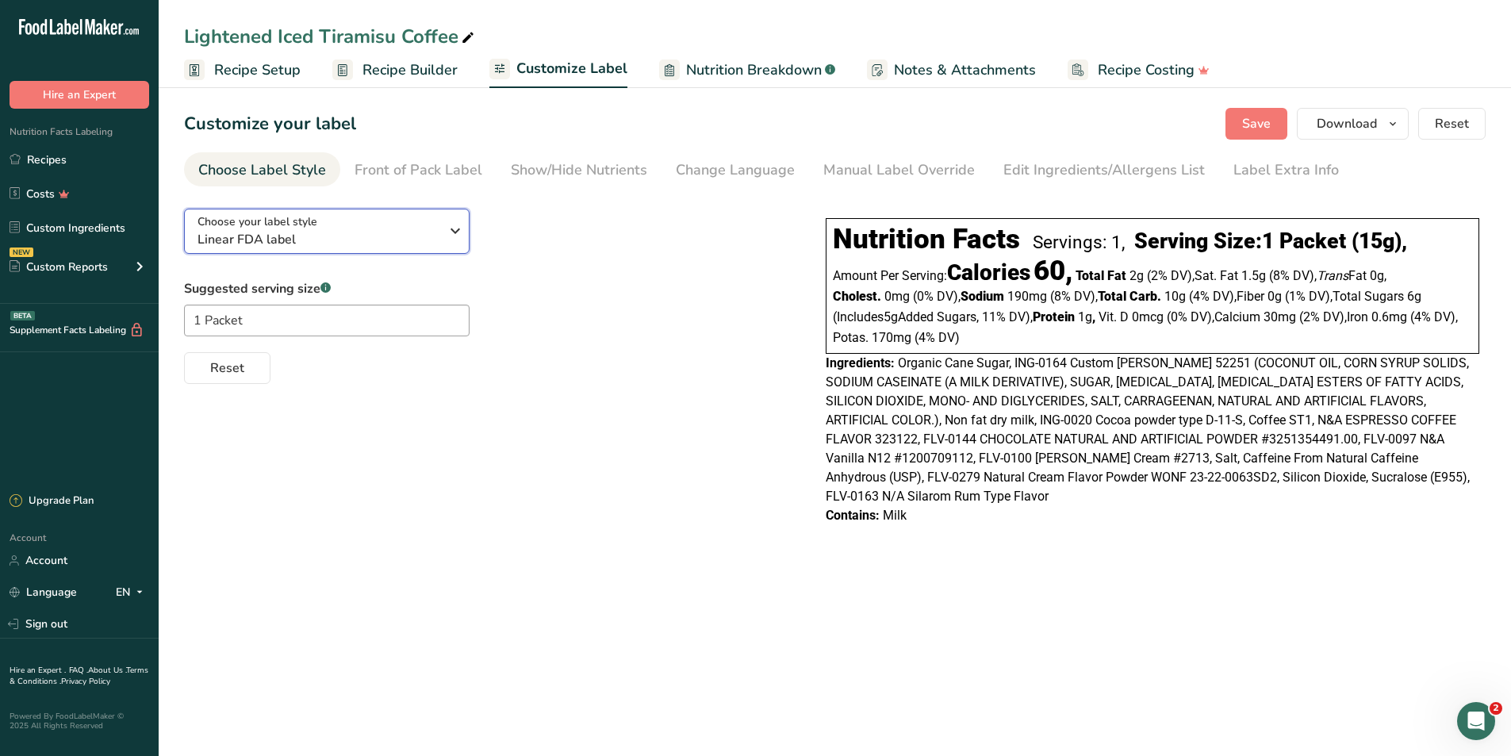
click at [454, 221] on icon "button" at bounding box center [455, 231] width 19 height 29
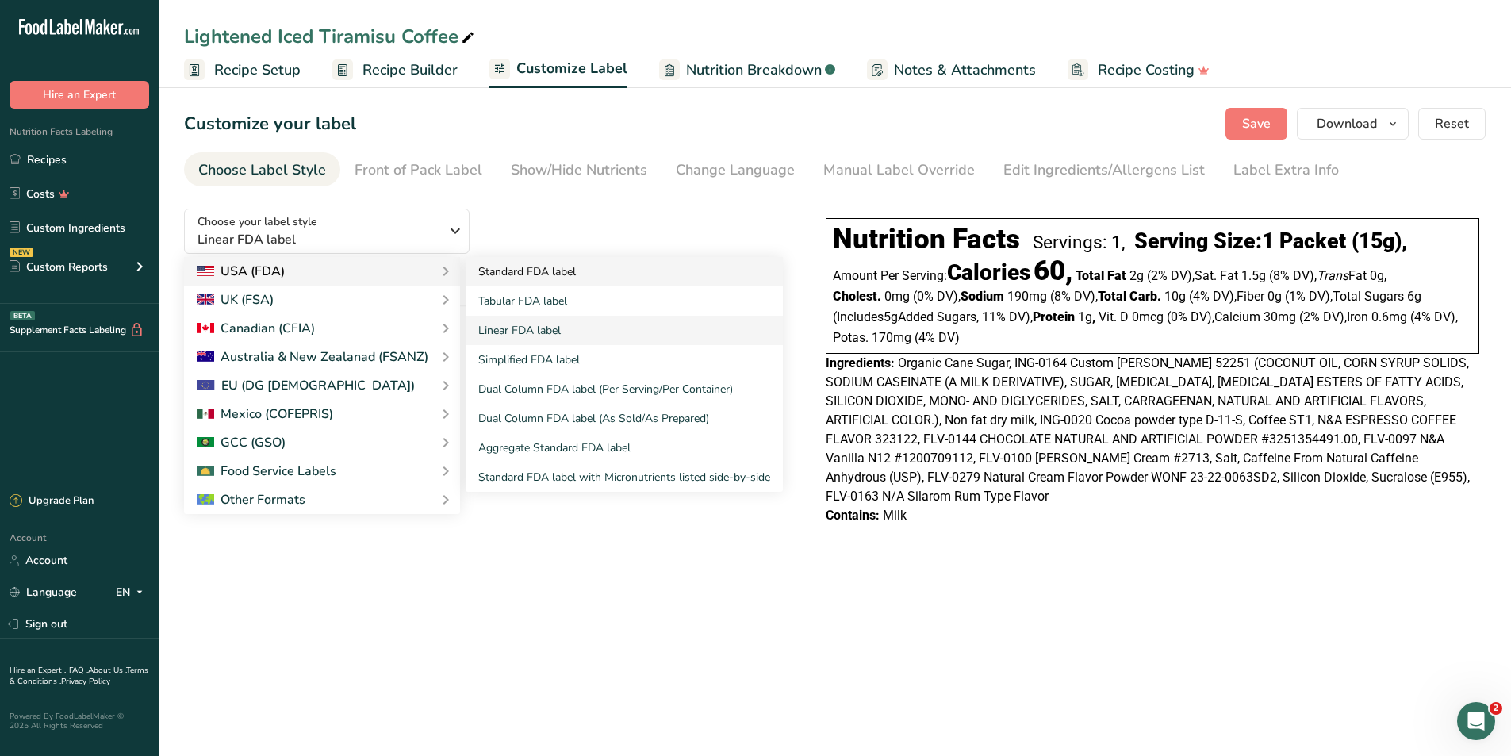
click at [555, 282] on link "Standard FDA label" at bounding box center [624, 271] width 317 height 29
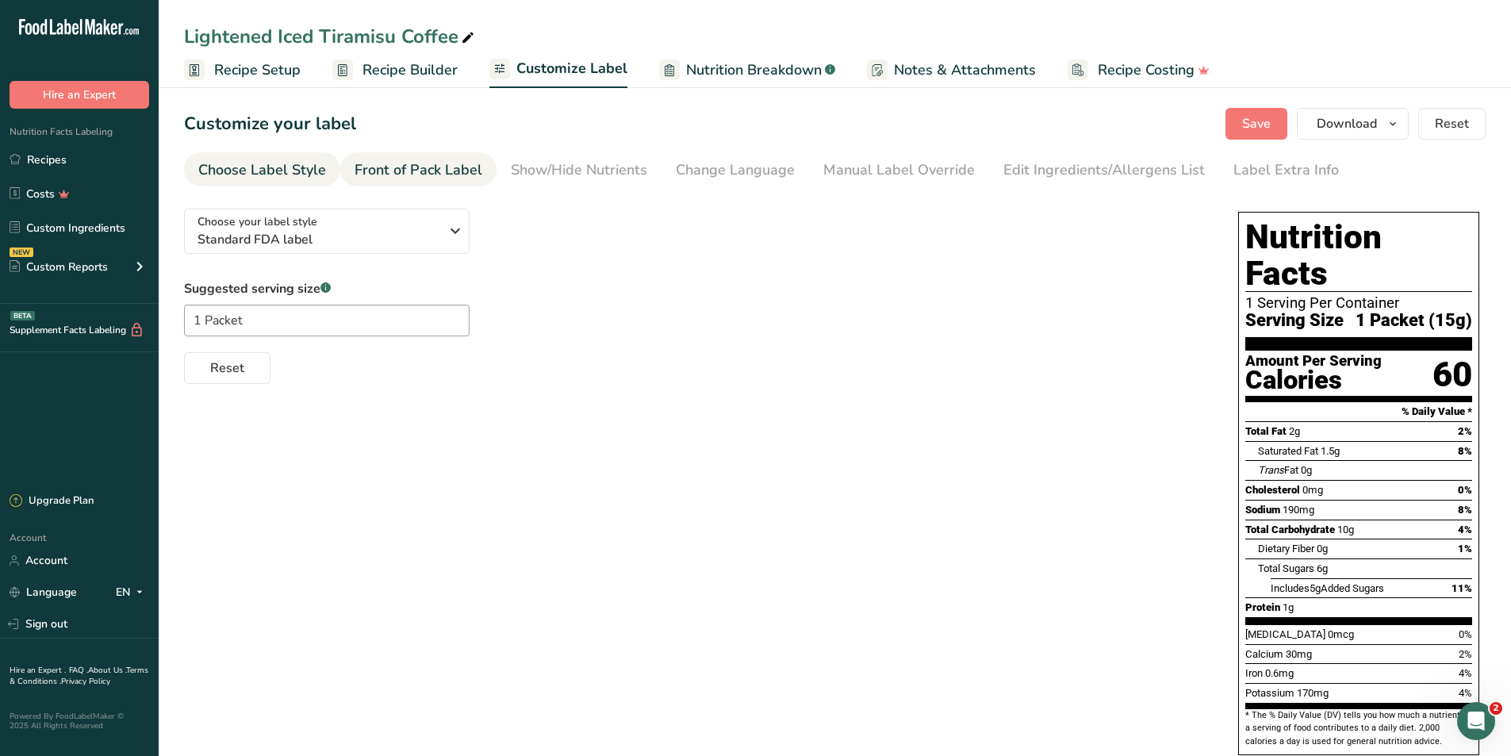
click at [418, 163] on div "Front of Pack Label" at bounding box center [419, 169] width 128 height 21
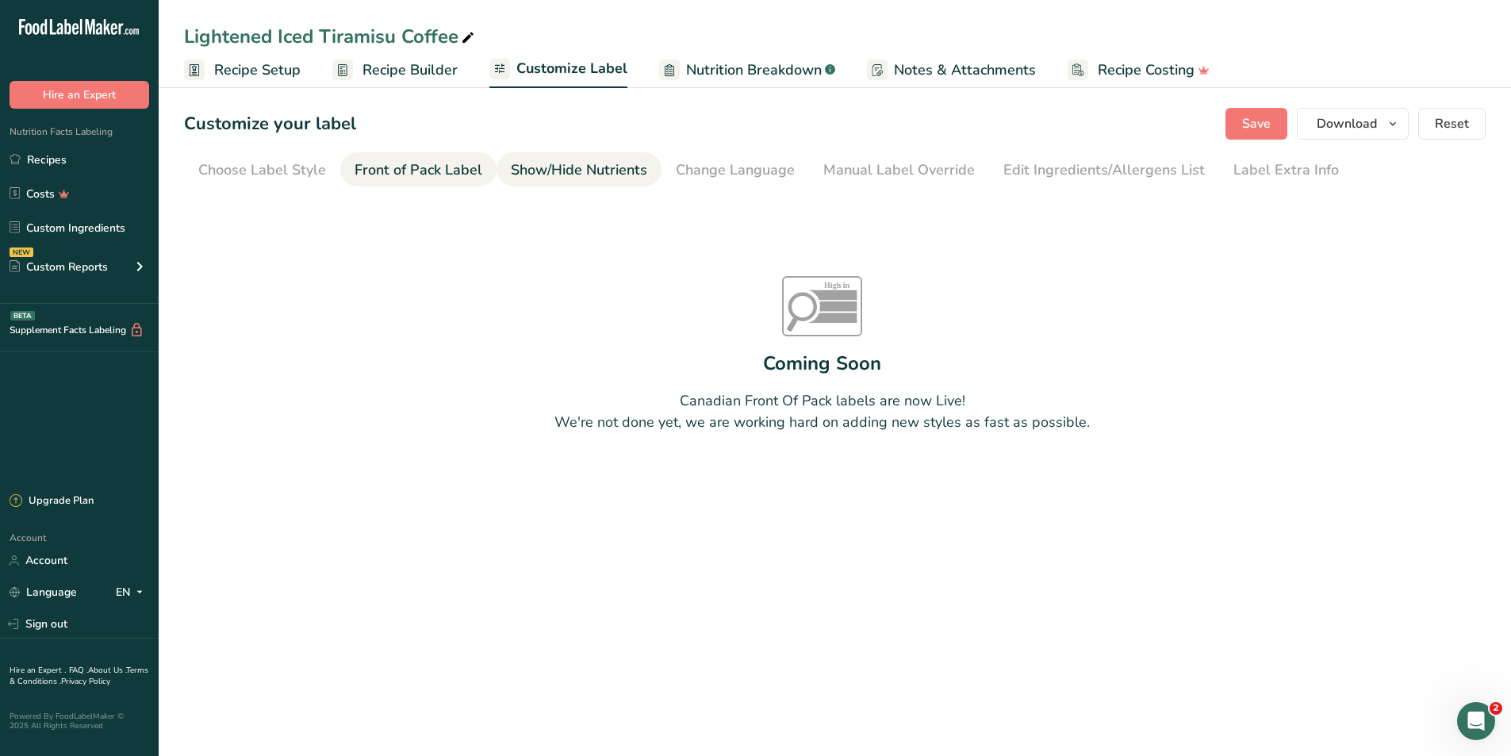
click at [554, 167] on div "Show/Hide Nutrients" at bounding box center [579, 169] width 136 height 21
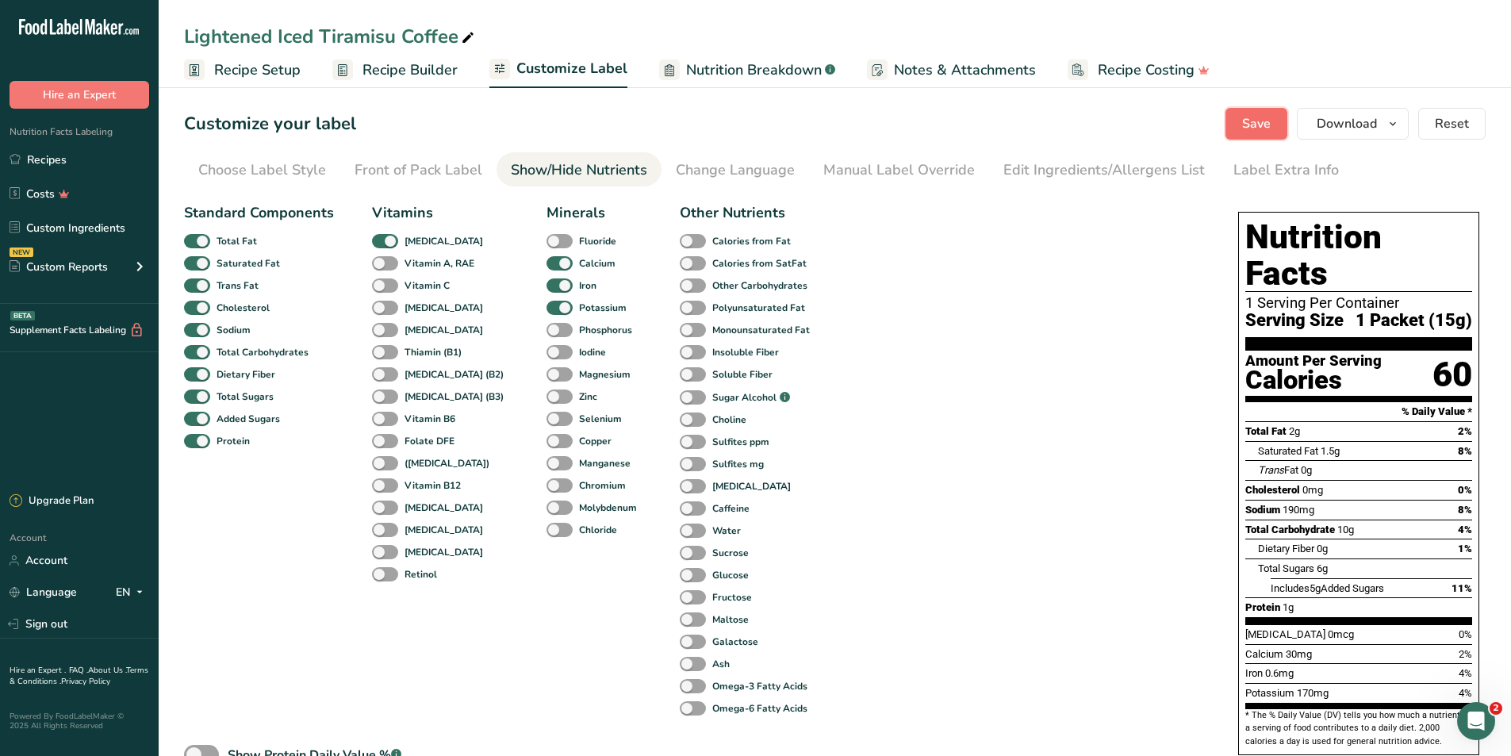
click at [1267, 129] on span "Save" at bounding box center [1256, 123] width 29 height 19
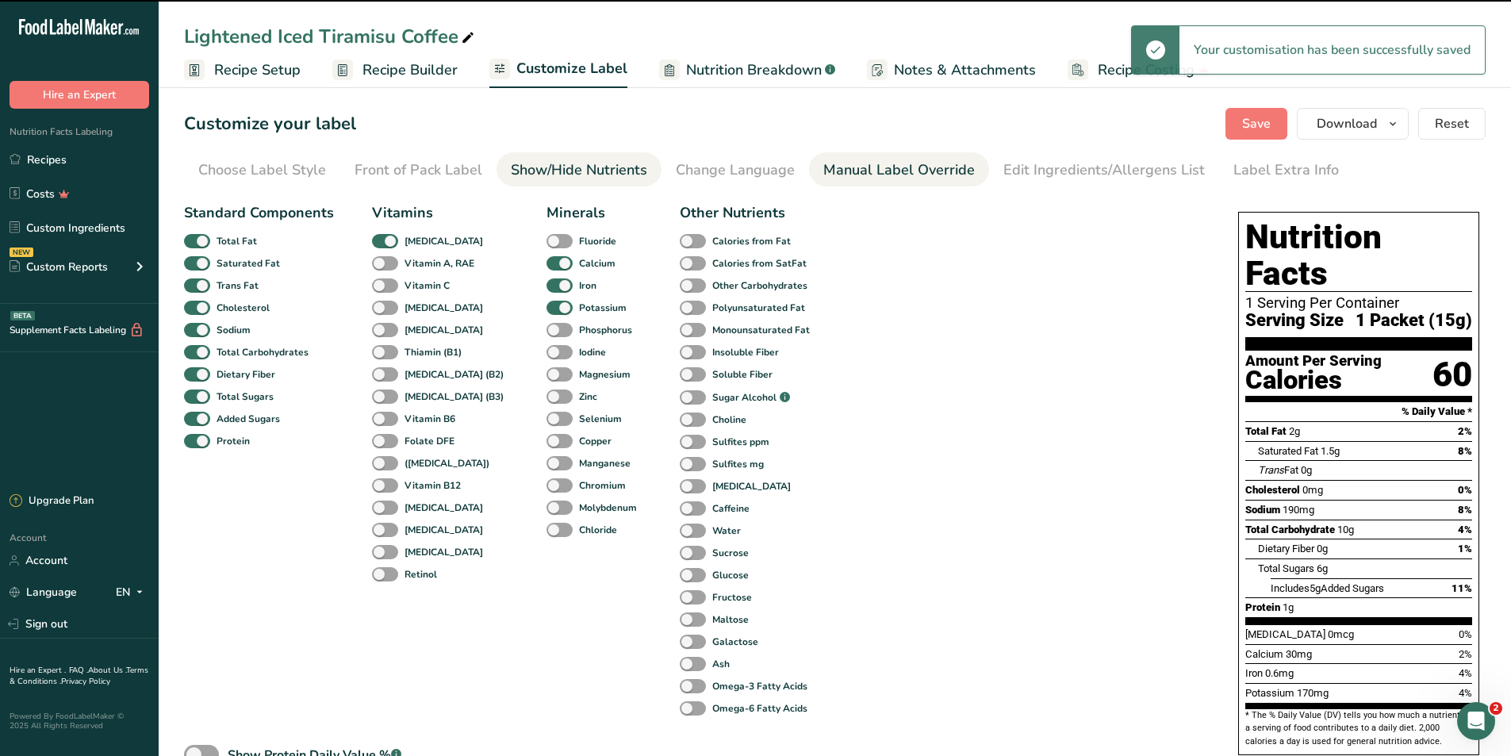
click at [872, 171] on div "Manual Label Override" at bounding box center [899, 169] width 152 height 21
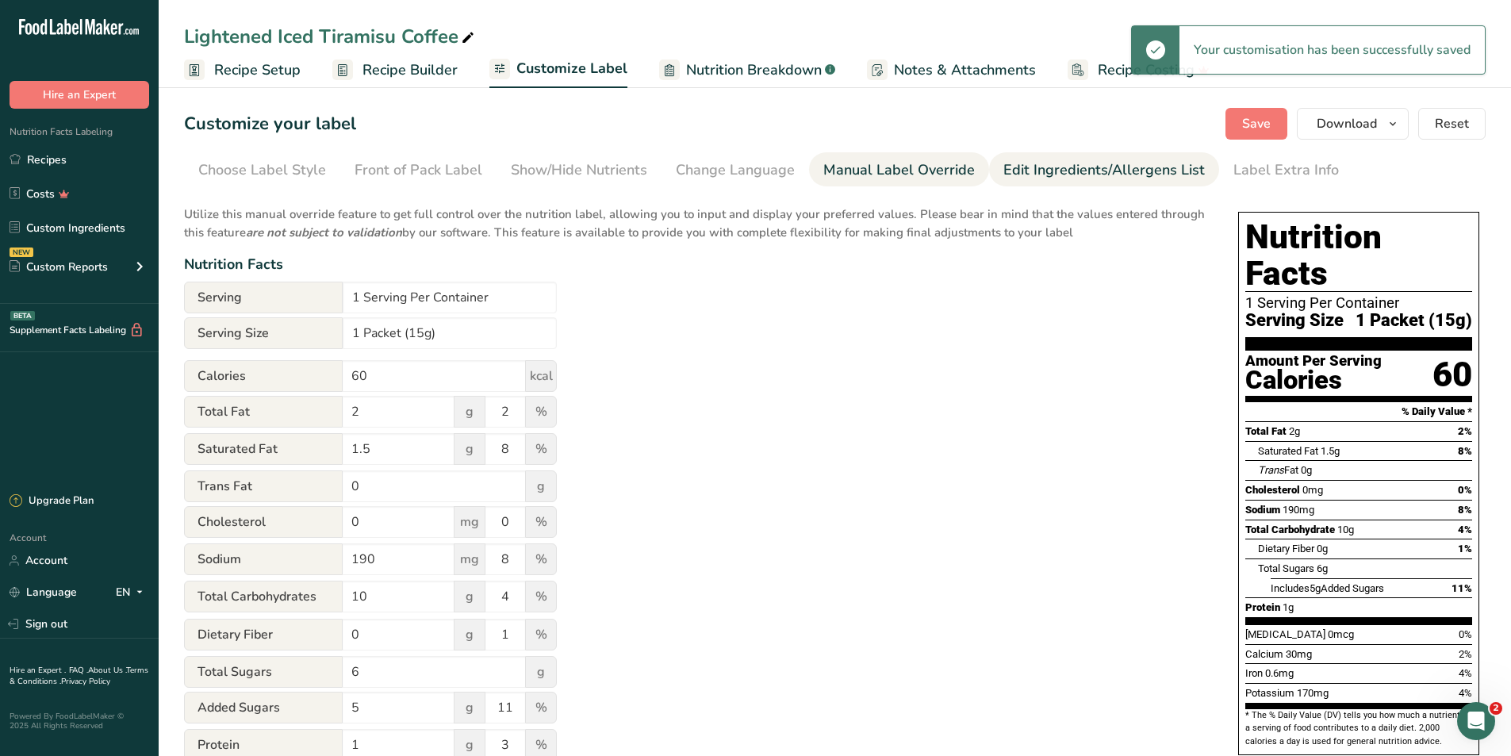
click at [1057, 185] on link "Edit Ingredients/Allergens List" at bounding box center [1105, 170] width 202 height 36
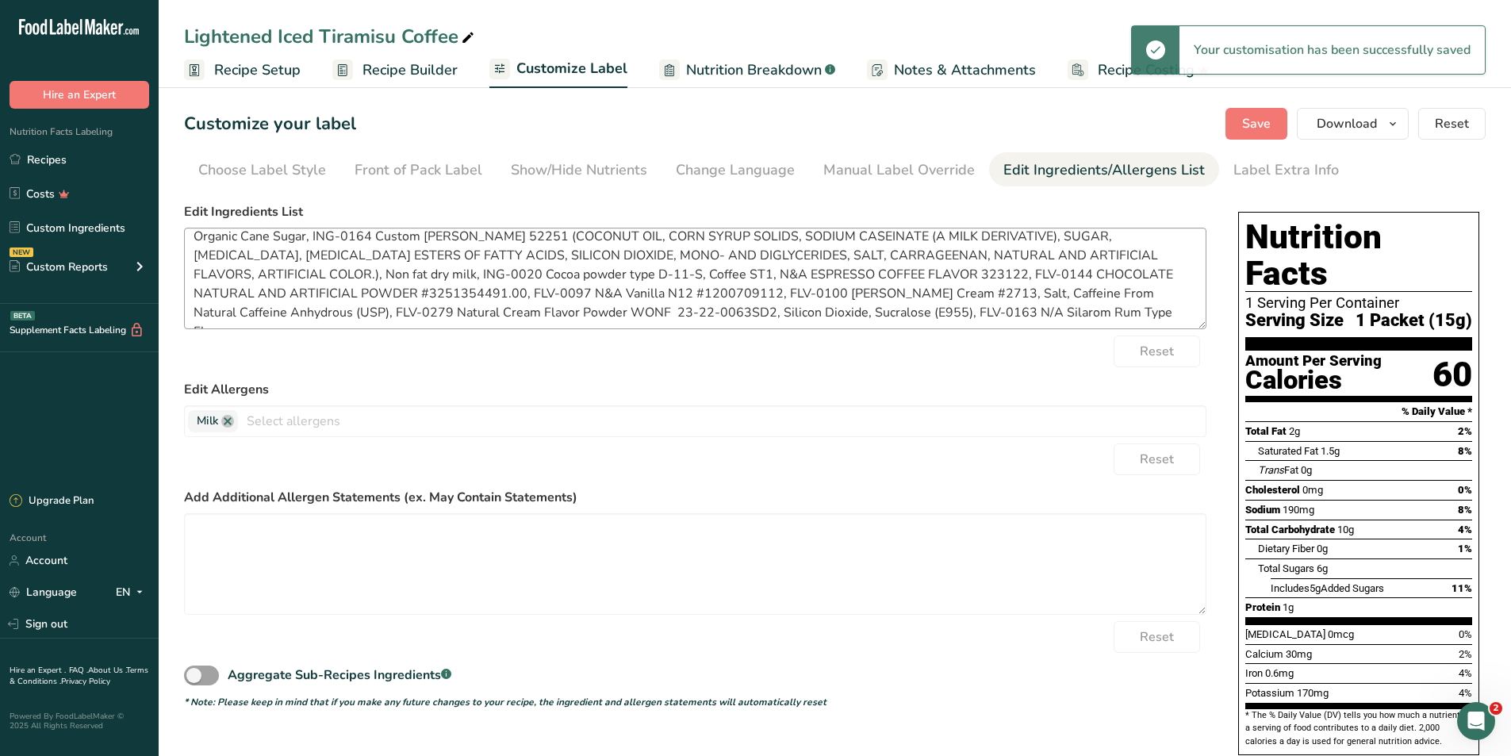
scroll to position [13, 0]
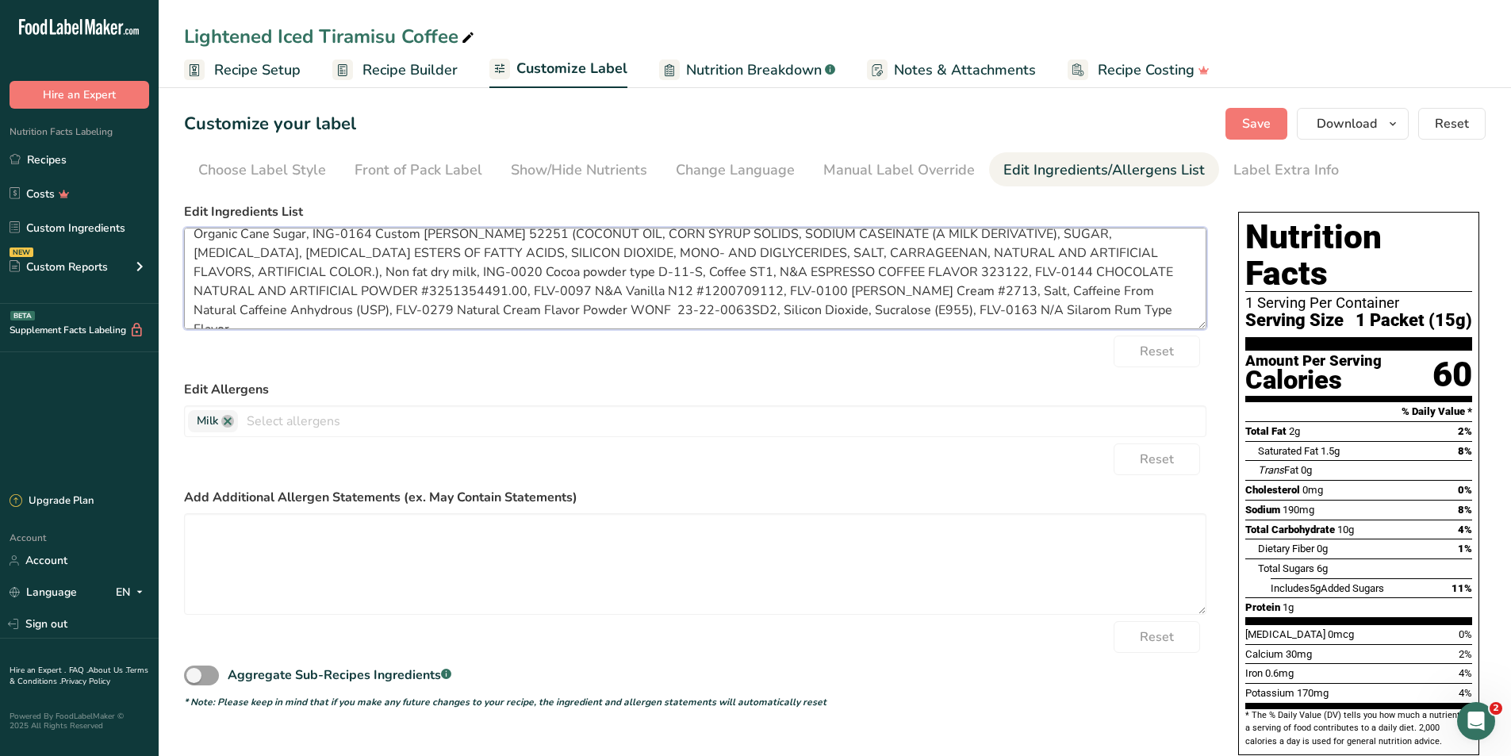
click at [1176, 321] on textarea "Organic Cane Sugar, ING-0164 Custom Creamer 52251 (COCONUT OIL, CORN SYRUP SOLI…" at bounding box center [695, 279] width 1023 height 102
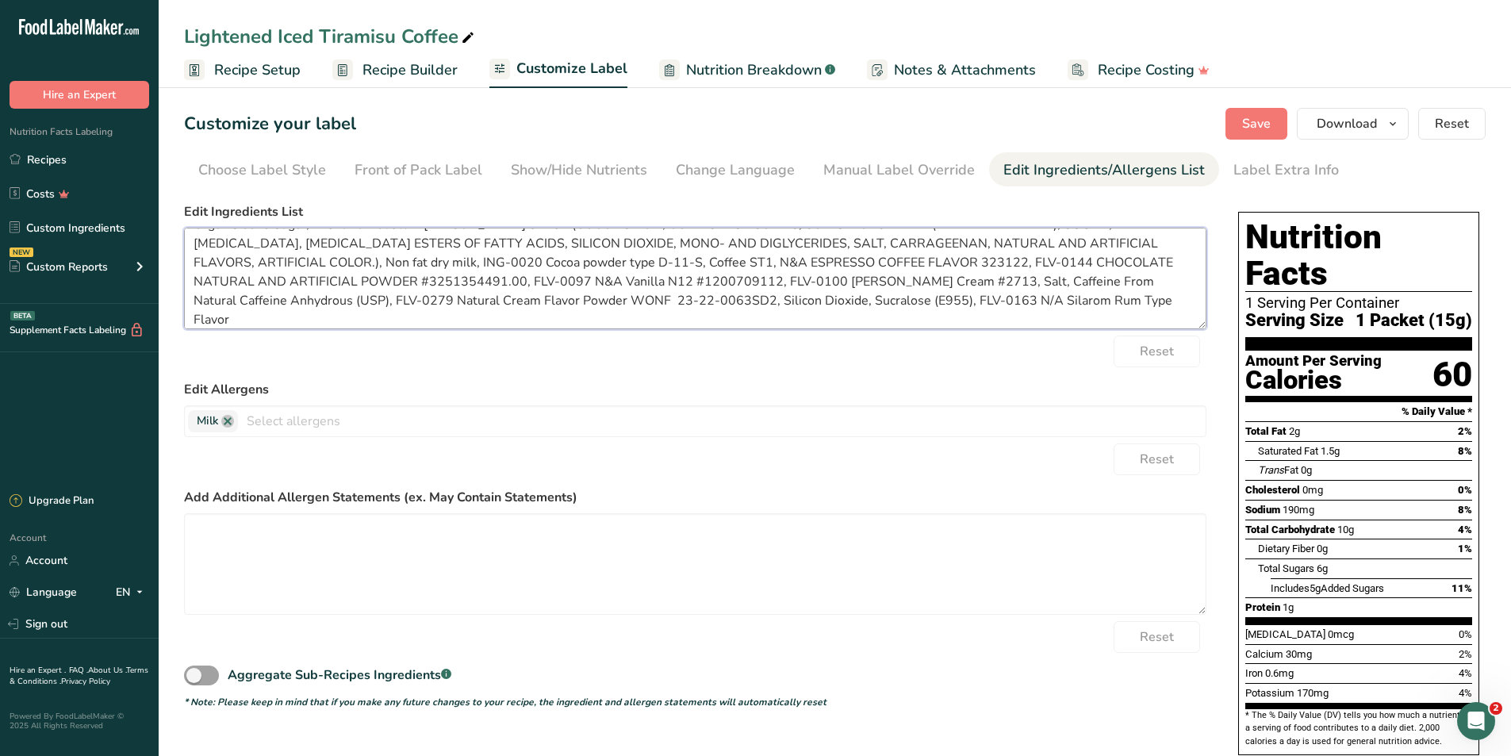
scroll to position [0, 0]
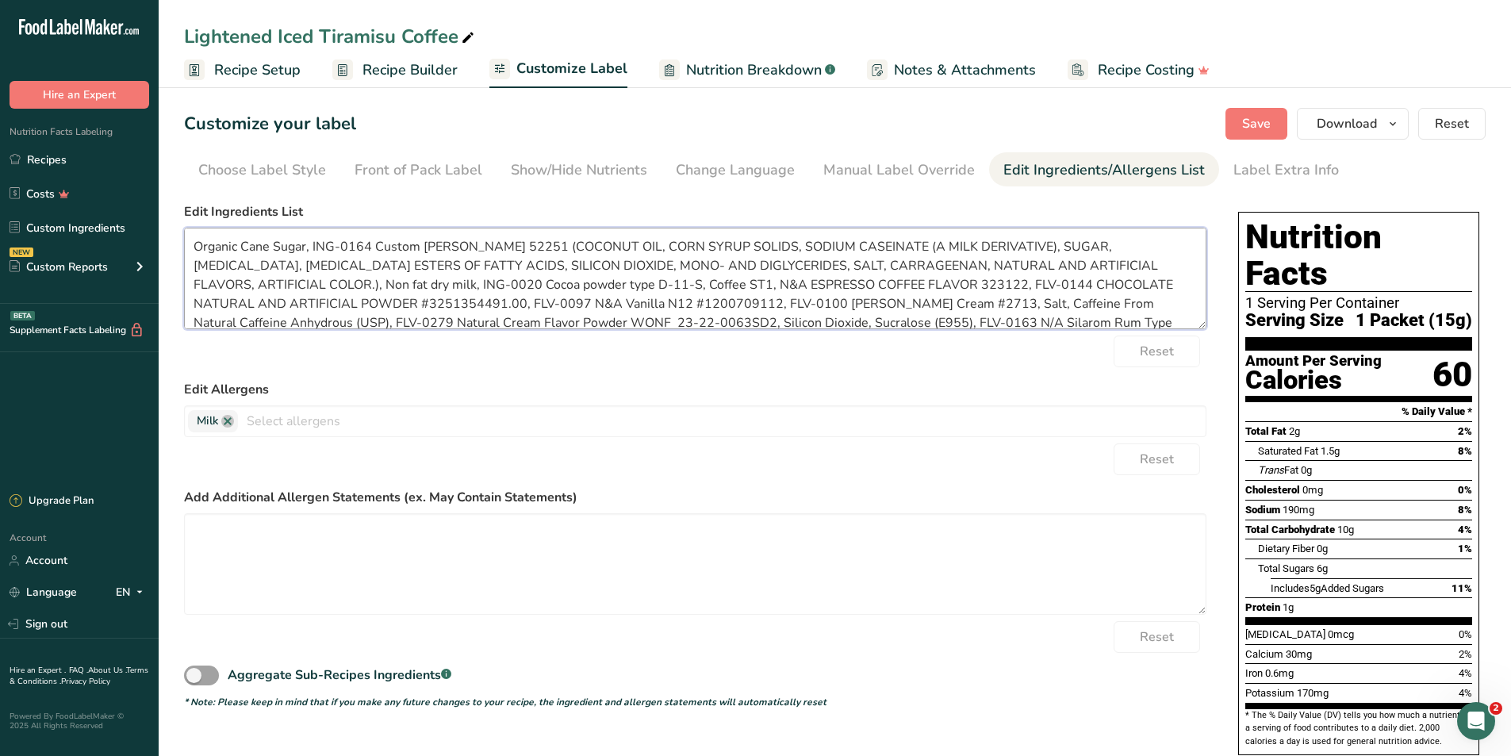
type textarea "Organic Cane Sugar, ING-0164 Custom Creamer 52251 (COCONUT OIL, CORN SYRUP SOLI…"
click at [392, 72] on span "Recipe Builder" at bounding box center [410, 69] width 95 height 21
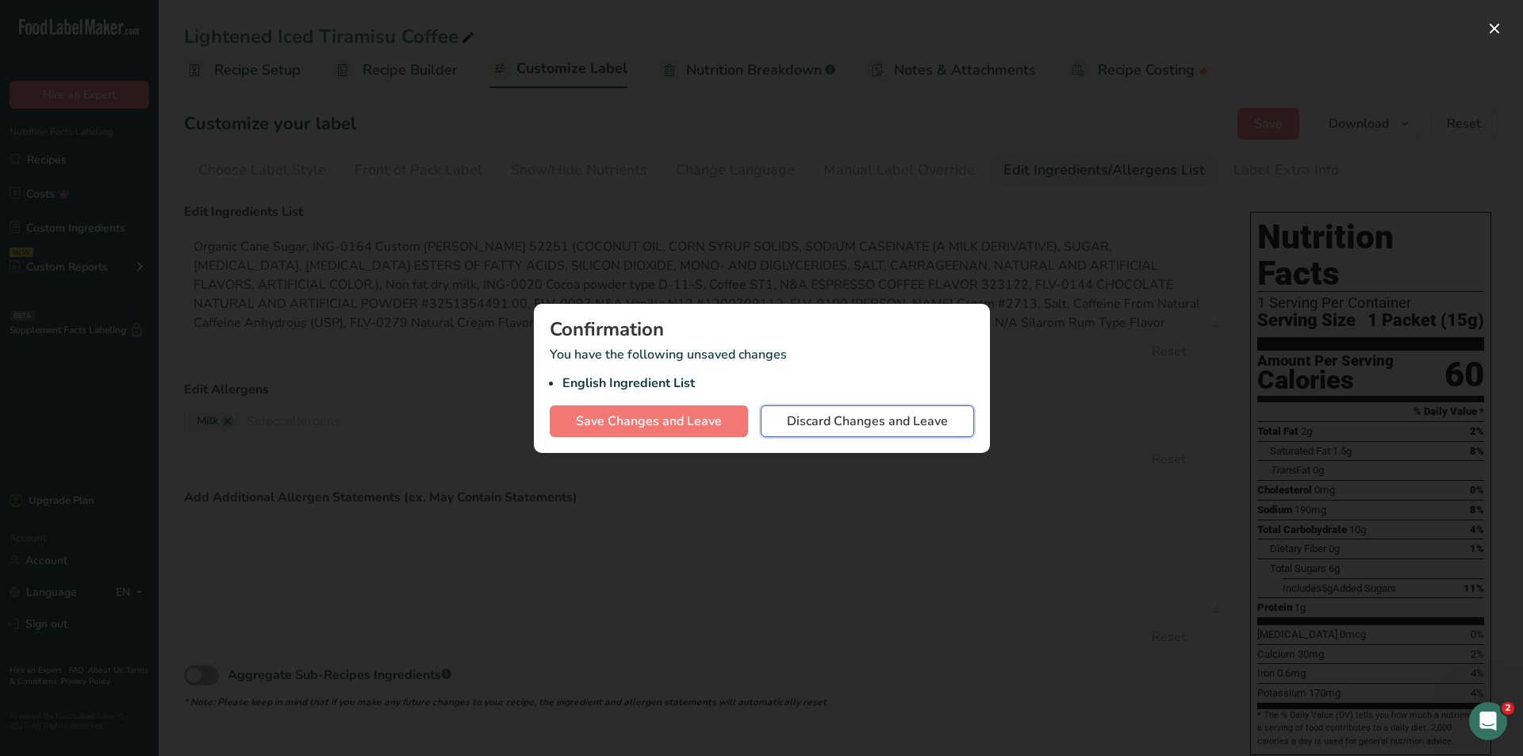
click at [832, 420] on span "Discard Changes and Leave" at bounding box center [867, 421] width 161 height 19
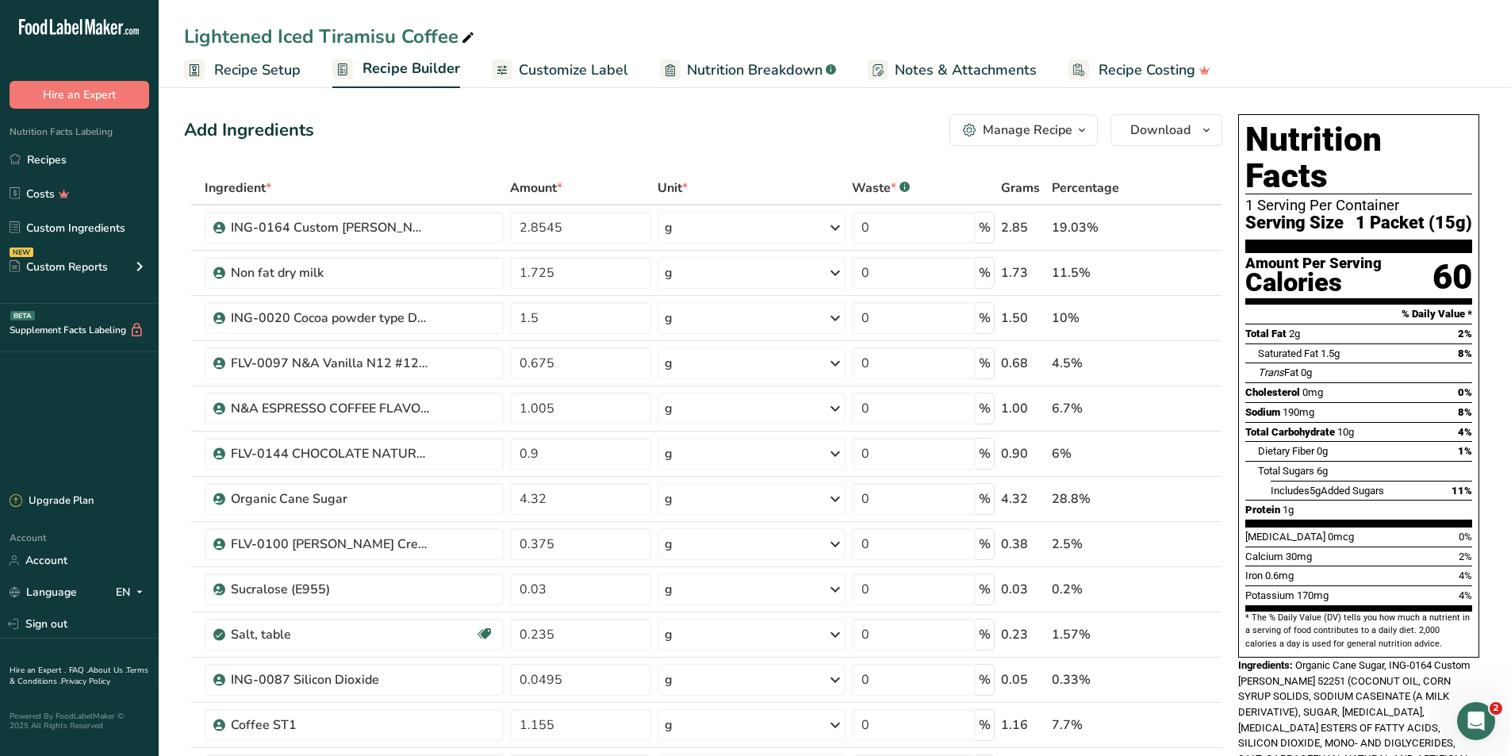
click at [579, 73] on span "Customize Label" at bounding box center [573, 69] width 109 height 21
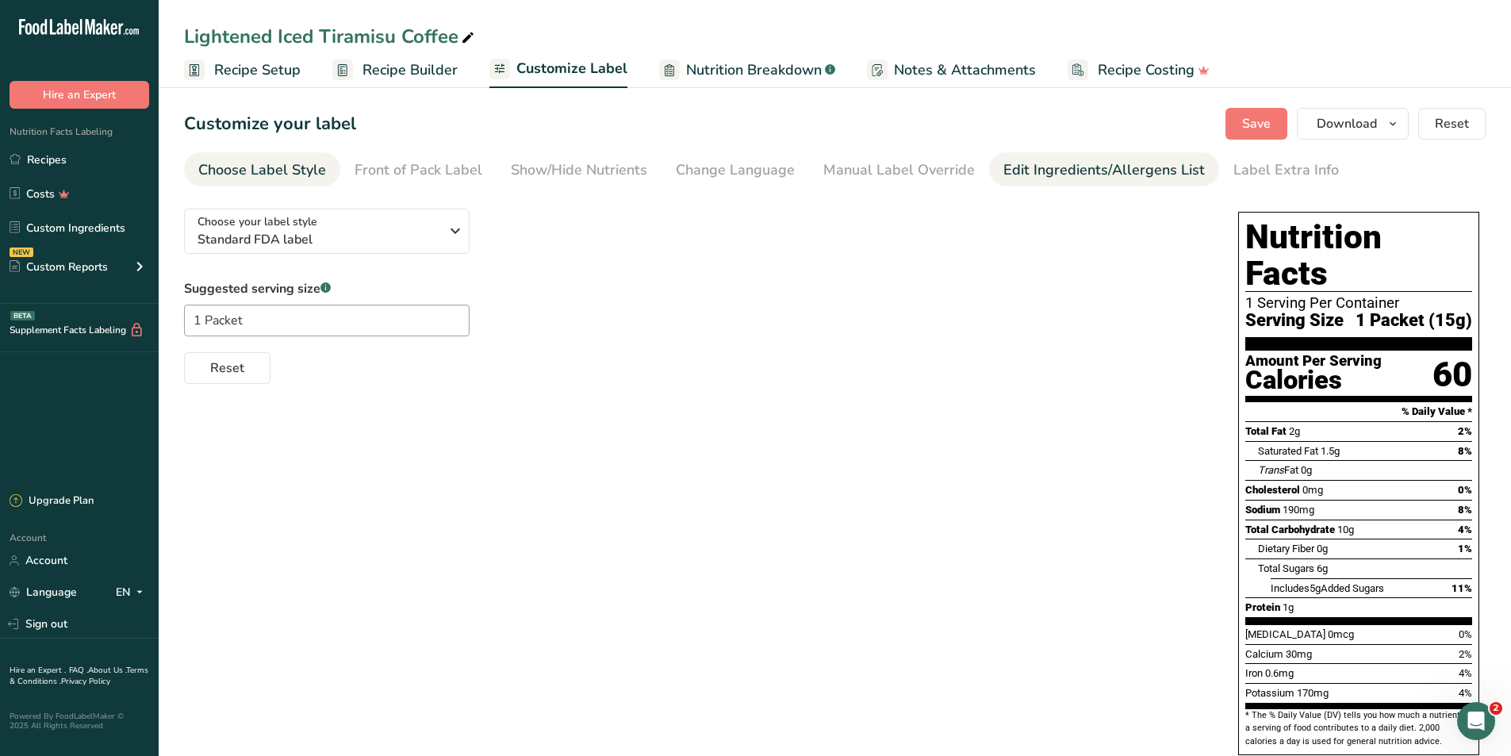
click at [1015, 171] on div "Edit Ingredients/Allergens List" at bounding box center [1105, 169] width 202 height 21
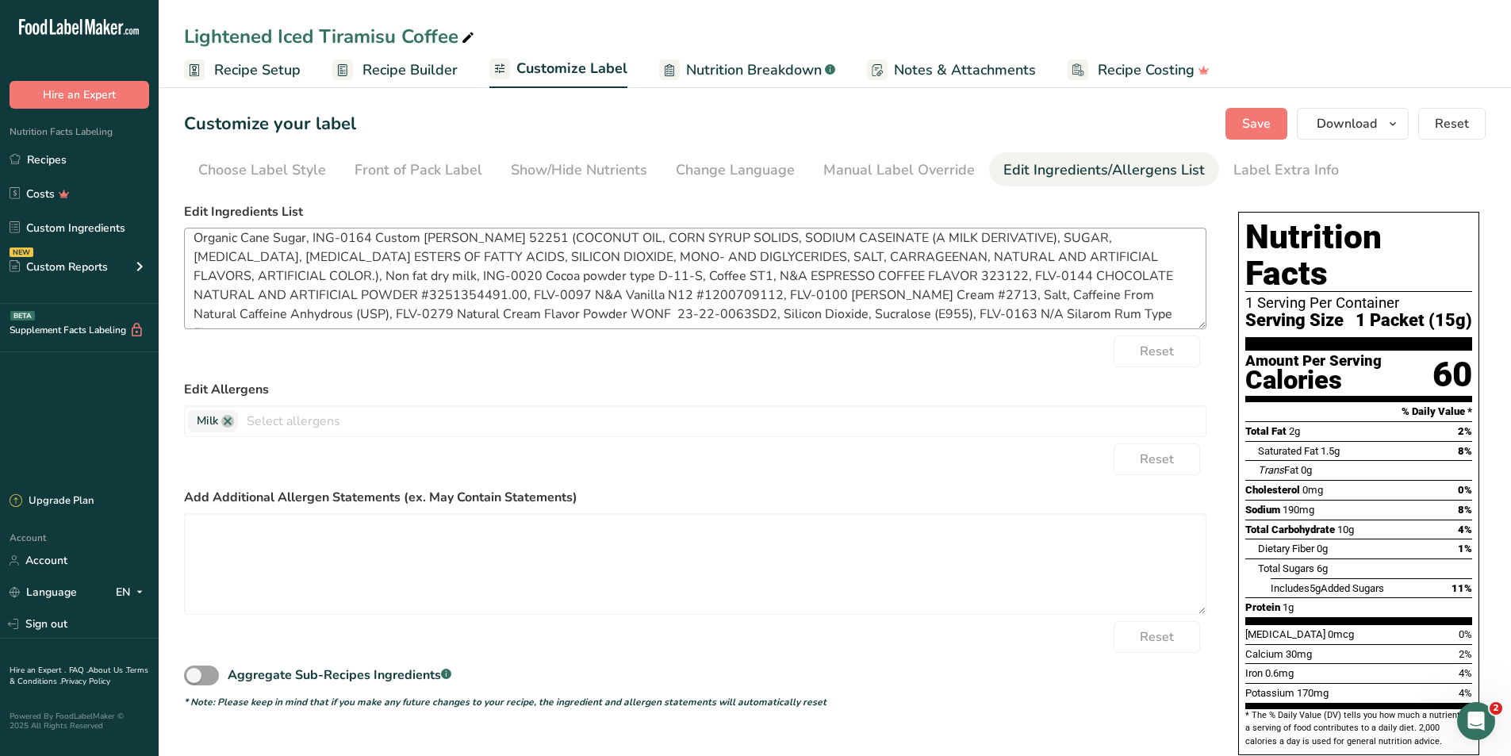
scroll to position [13, 0]
click at [1160, 312] on textarea "Organic Cane Sugar, ING-0164 Custom Creamer 52251 (COCONUT OIL, CORN SYRUP SOLI…" at bounding box center [695, 279] width 1023 height 102
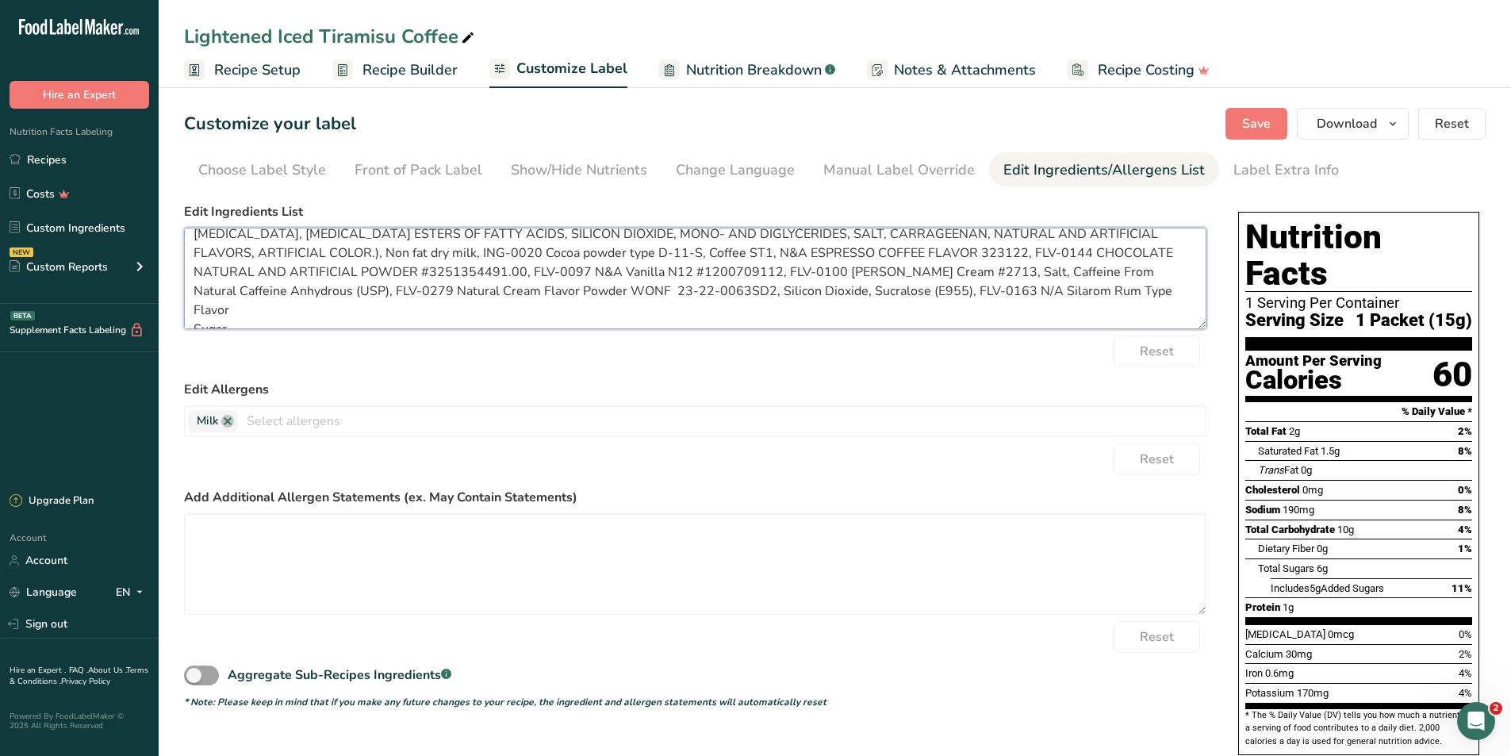
click at [251, 298] on textarea "Organic Cane Sugar, ING-0164 Custom Creamer 52251 (COCONUT OIL, CORN SYRUP SOLI…" at bounding box center [695, 279] width 1023 height 102
paste textarea "Non-Dairy [PERSON_NAME] (Coconut Oil, Corn Syrup Solids, Sodium Caseinate [A Mi…"
click at [277, 309] on textarea "Organic Cane Sugar, ING-0164 Custom Creamer 52251 (COCONUT OIL, CORN SYRUP SOLI…" at bounding box center [695, 279] width 1023 height 102
paste textarea "Non-Dairy [PERSON_NAME] (Coconut Oil, Corn Syrup Solids, Sodium Caseinate [A Mi…"
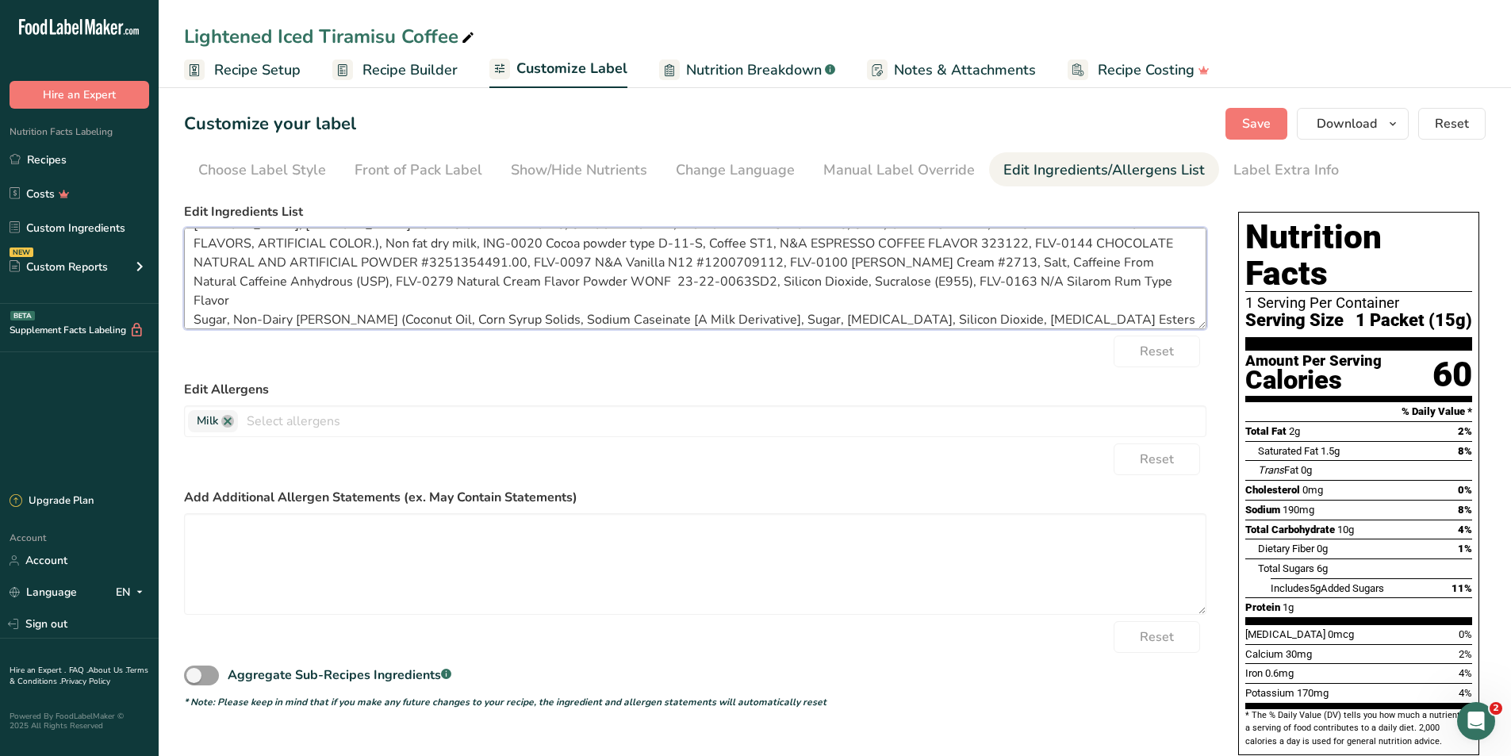
click at [195, 302] on textarea "Organic Cane Sugar, ING-0164 Custom Creamer 52251 (COCONUT OIL, CORN SYRUP SOLI…" at bounding box center [695, 279] width 1023 height 102
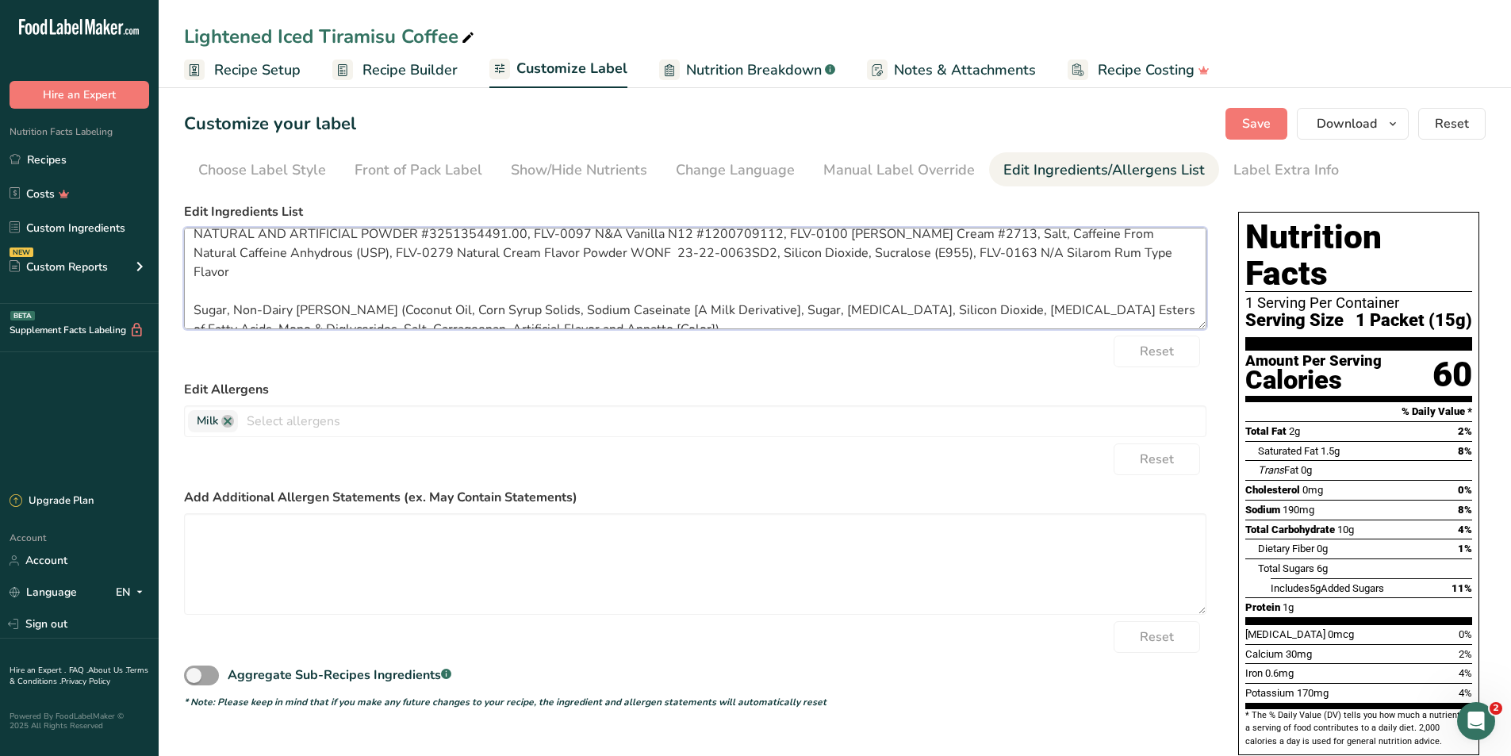
click at [708, 311] on textarea "Organic Cane Sugar, ING-0164 Custom Creamer 52251 (COCONUT OIL, CORN SYRUP SOLI…" at bounding box center [695, 279] width 1023 height 102
click at [234, 295] on textarea at bounding box center [695, 279] width 1023 height 102
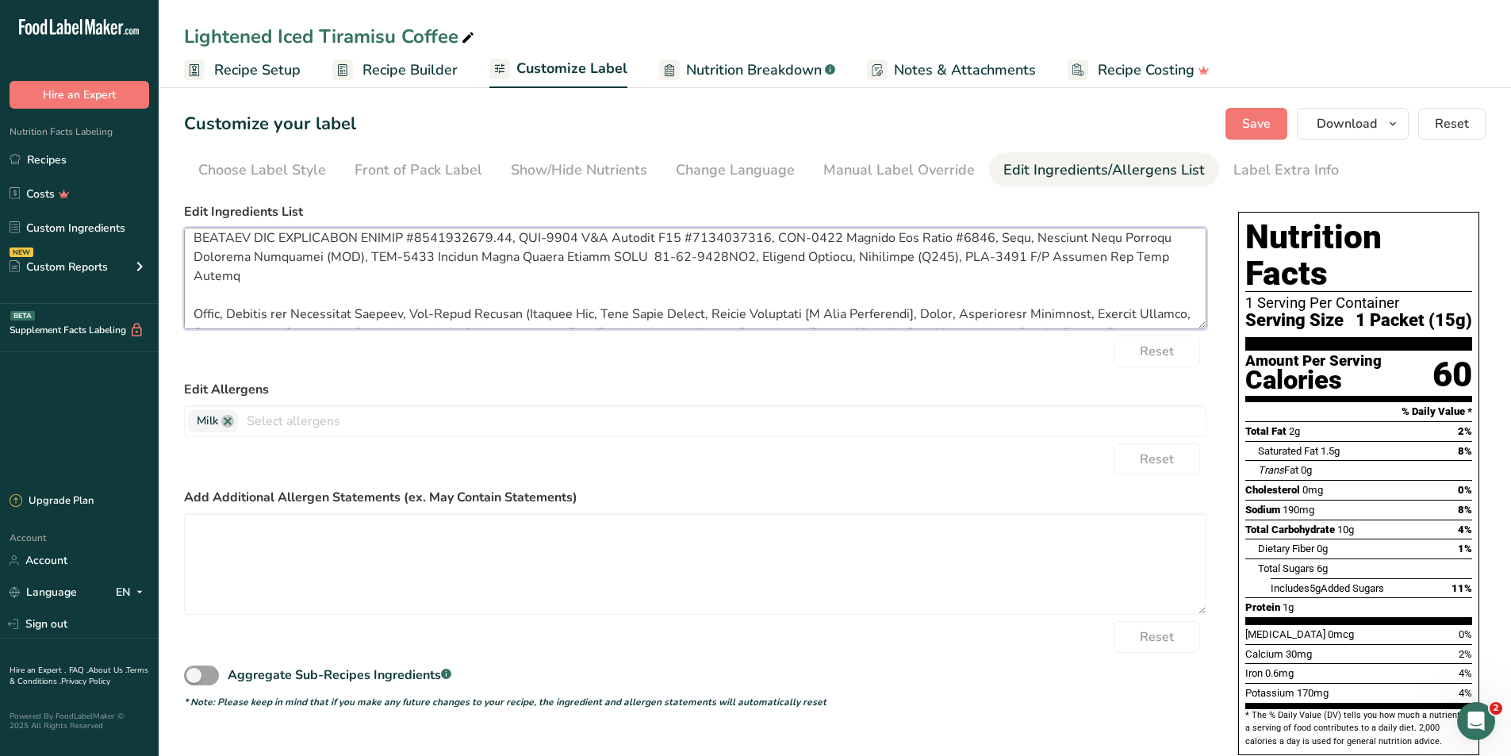
scroll to position [89, 0]
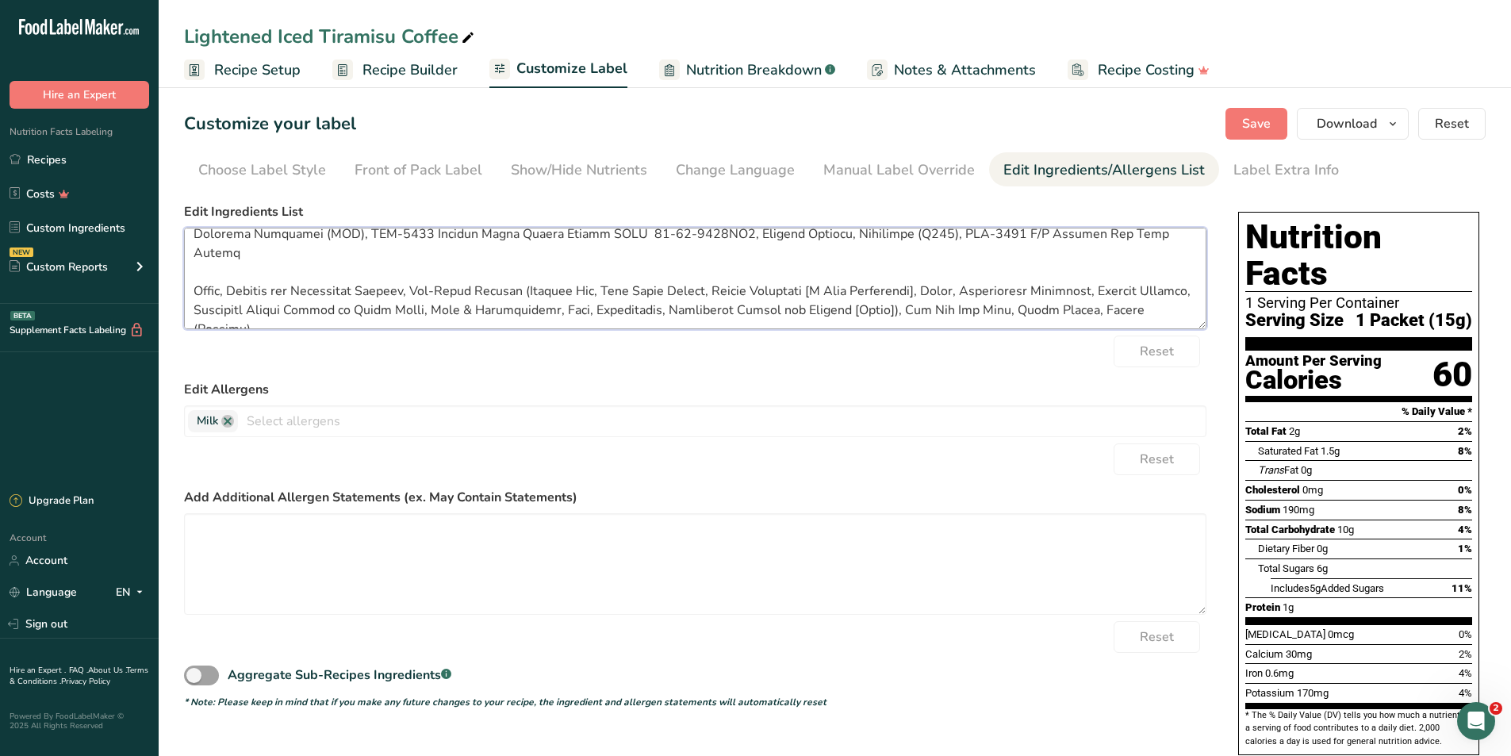
drag, startPoint x: 773, startPoint y: 288, endPoint x: 845, endPoint y: 268, distance: 74.1
click at [845, 268] on textarea at bounding box center [695, 279] width 1023 height 102
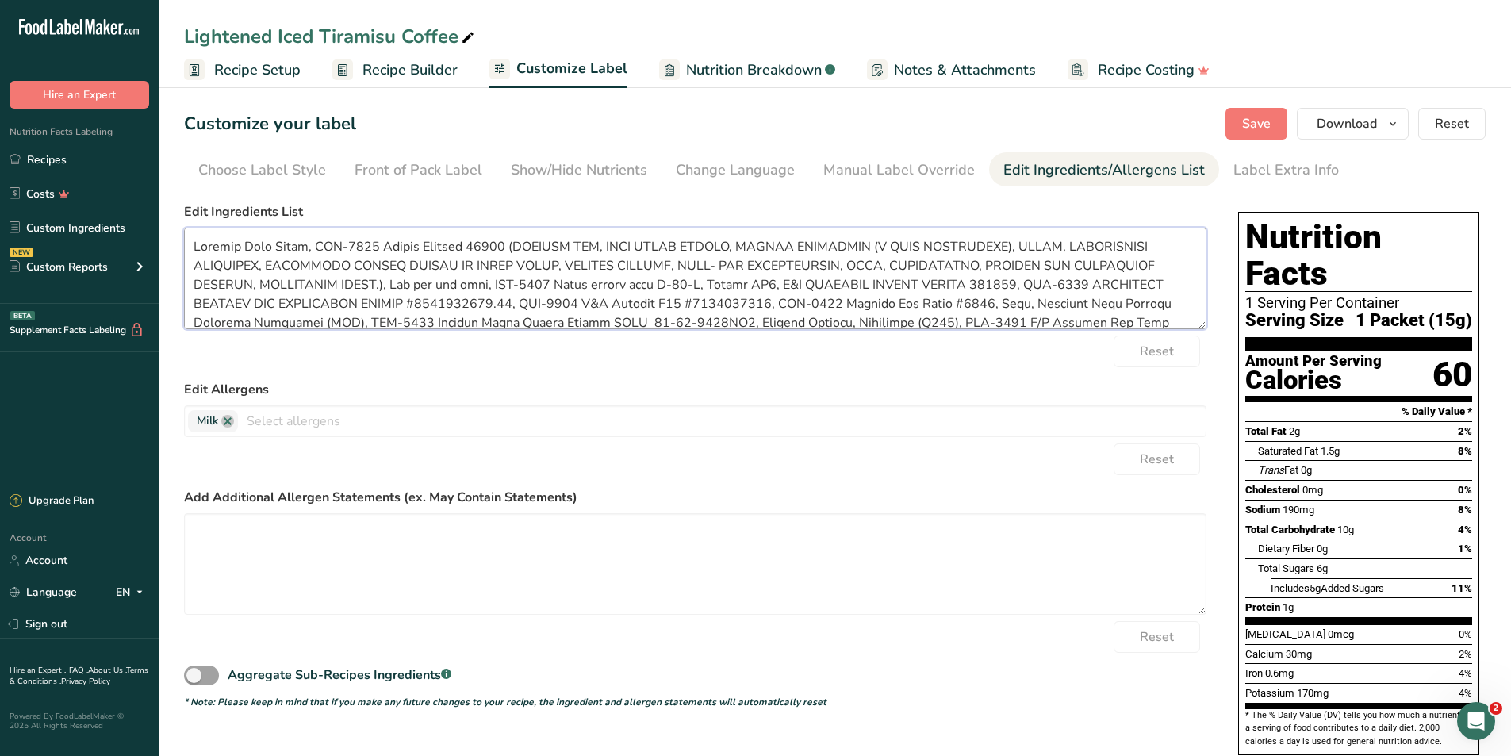
click at [764, 282] on textarea at bounding box center [695, 279] width 1023 height 102
drag, startPoint x: 770, startPoint y: 281, endPoint x: 977, endPoint y: 306, distance: 209.4
click at [977, 306] on textarea at bounding box center [695, 279] width 1023 height 102
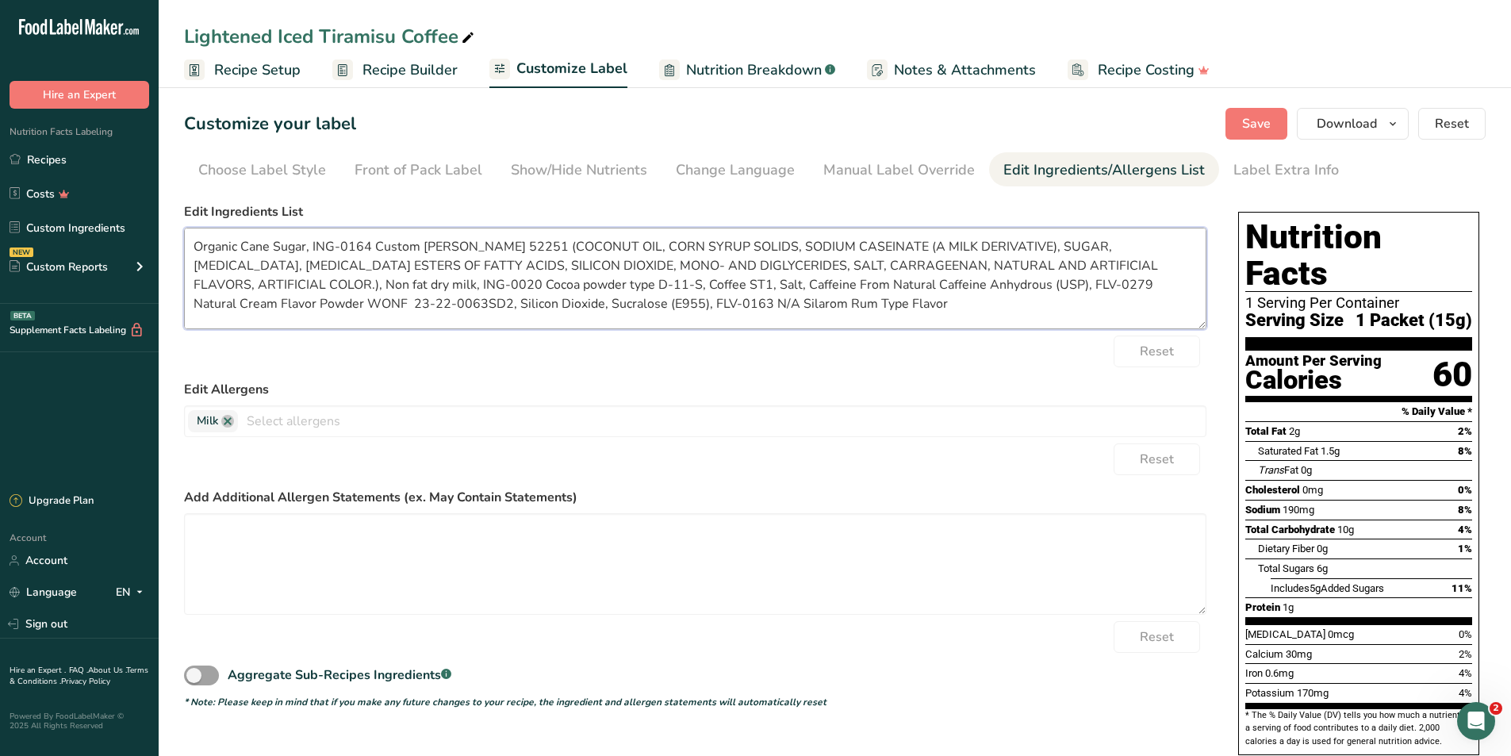
drag, startPoint x: 1084, startPoint y: 286, endPoint x: 508, endPoint y: 306, distance: 577.1
click at [508, 306] on textarea "Organic Cane Sugar, ING-0164 Custom Creamer 52251 (COCONUT OIL, CORN SYRUP SOLI…" at bounding box center [695, 279] width 1023 height 102
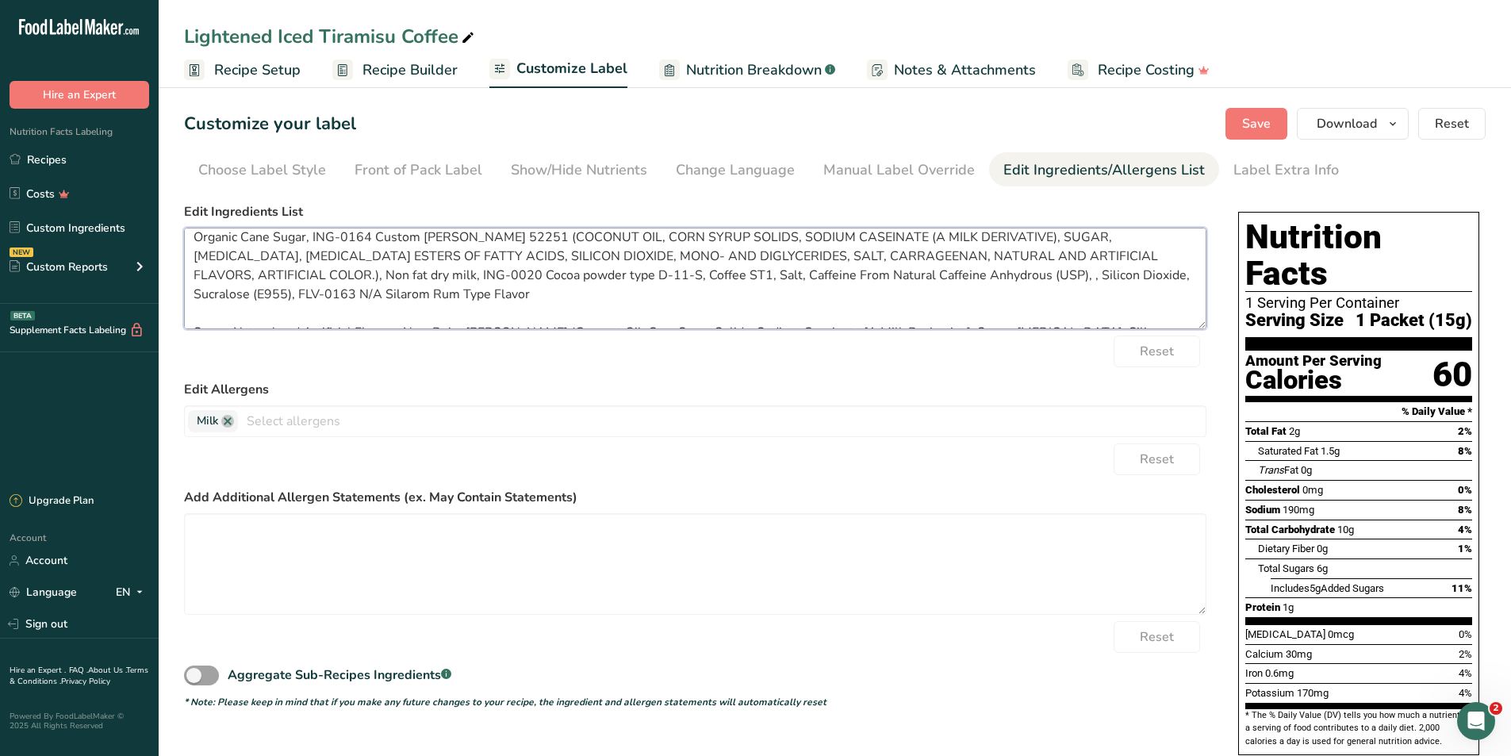
drag, startPoint x: 539, startPoint y: 309, endPoint x: 297, endPoint y: 295, distance: 242.4
click at [297, 295] on textarea "Organic Cane Sugar, ING-0164 Custom Creamer 52251 (COCONUT OIL, CORN SYRUP SOLI…" at bounding box center [695, 279] width 1023 height 102
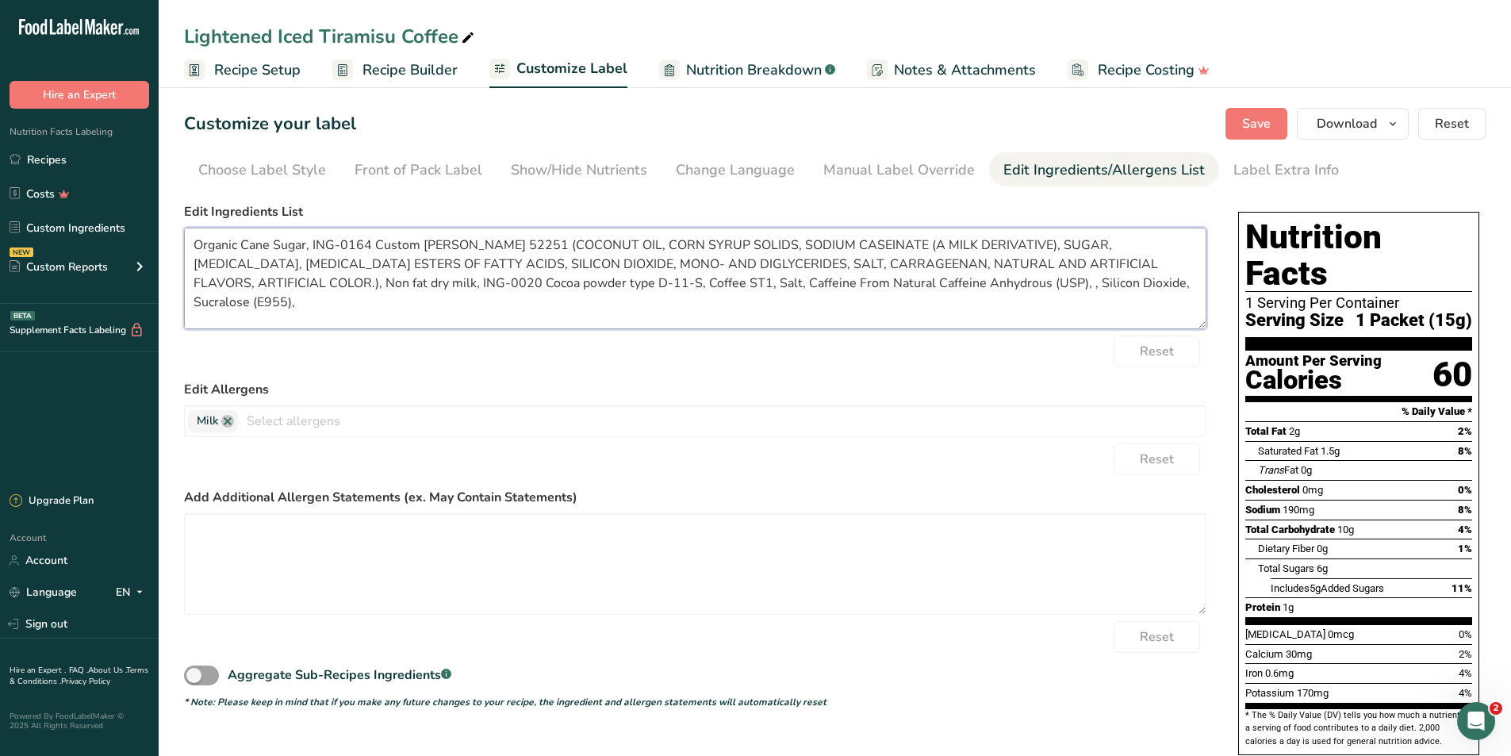
scroll to position [0, 0]
drag, startPoint x: 193, startPoint y: 245, endPoint x: 379, endPoint y: 283, distance: 190.3
click at [379, 283] on textarea "Organic Cane Sugar, ING-0164 Custom Creamer 52251 (COCONUT OIL, CORN SYRUP SOLI…" at bounding box center [695, 279] width 1023 height 102
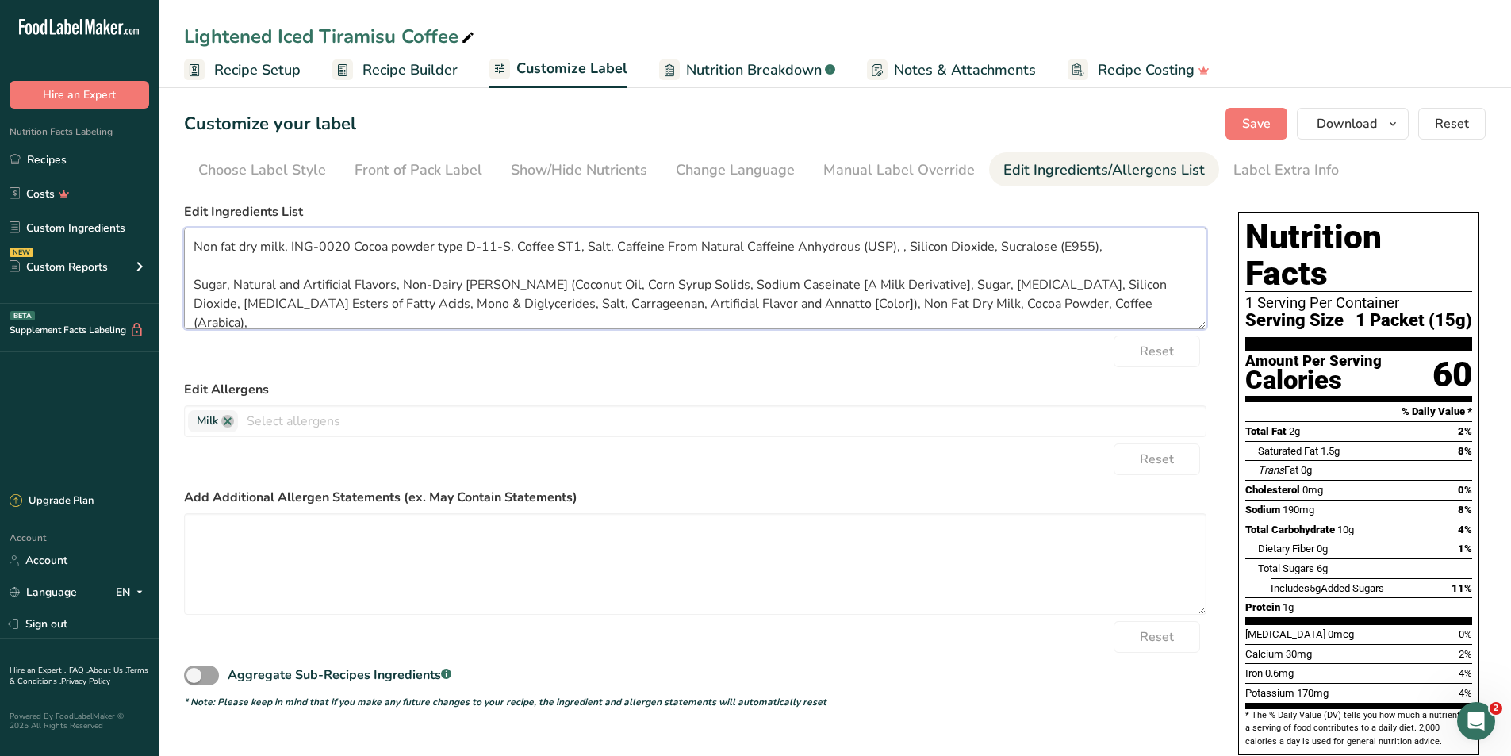
drag, startPoint x: 193, startPoint y: 249, endPoint x: 578, endPoint y: 237, distance: 384.9
click at [578, 237] on textarea "Non fat dry milk, ING-0020 Cocoa powder type D-11-S, Coffee ST1, Salt, Caffeine…" at bounding box center [695, 279] width 1023 height 102
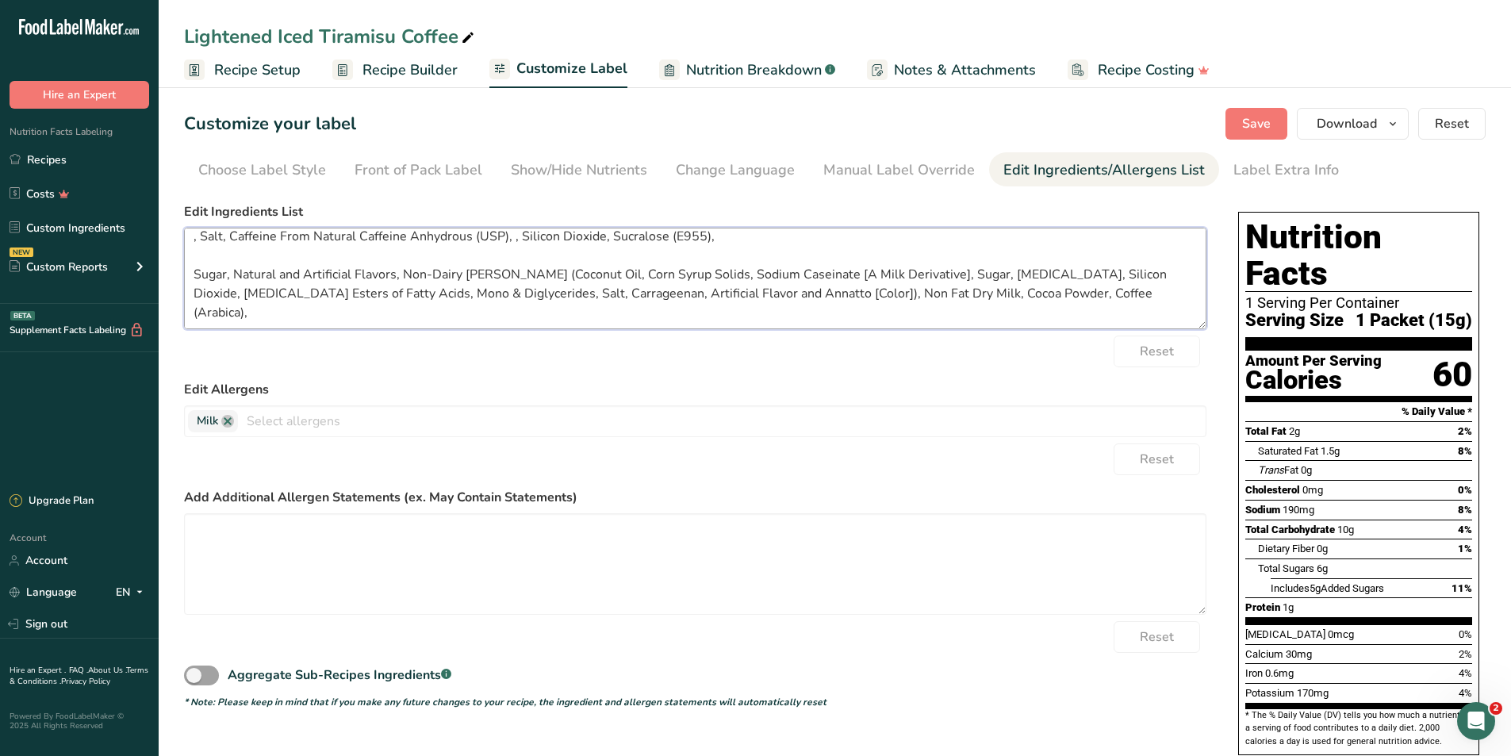
scroll to position [13, 0]
click at [288, 313] on textarea ", Salt, Caffeine From Natural Caffeine Anhydrous (USP), , Silicon Dioxide, Sucr…" at bounding box center [695, 279] width 1023 height 102
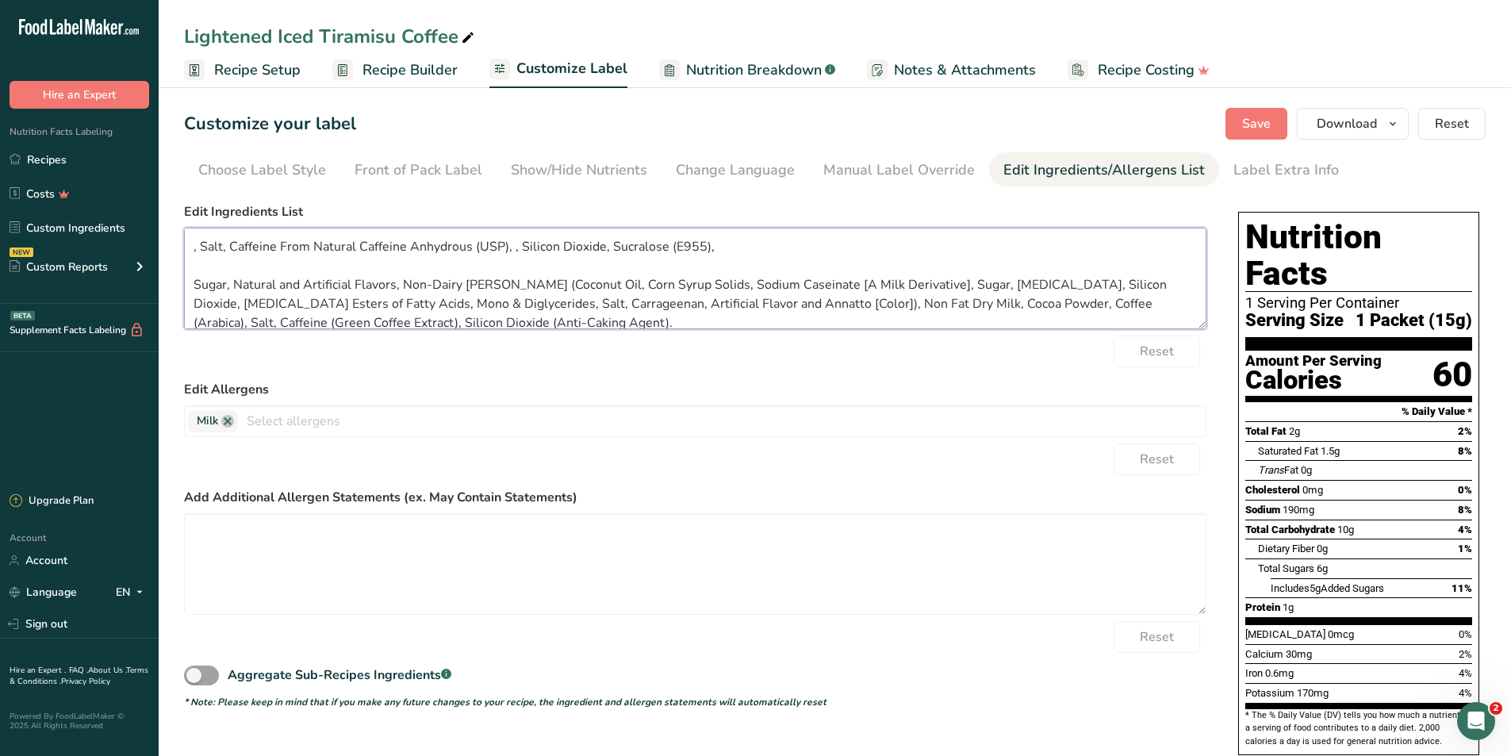
click at [190, 280] on textarea ", Salt, Caffeine From Natural Caffeine Anhydrous (USP), , Silicon Dioxide, Sucr…" at bounding box center [695, 279] width 1023 height 102
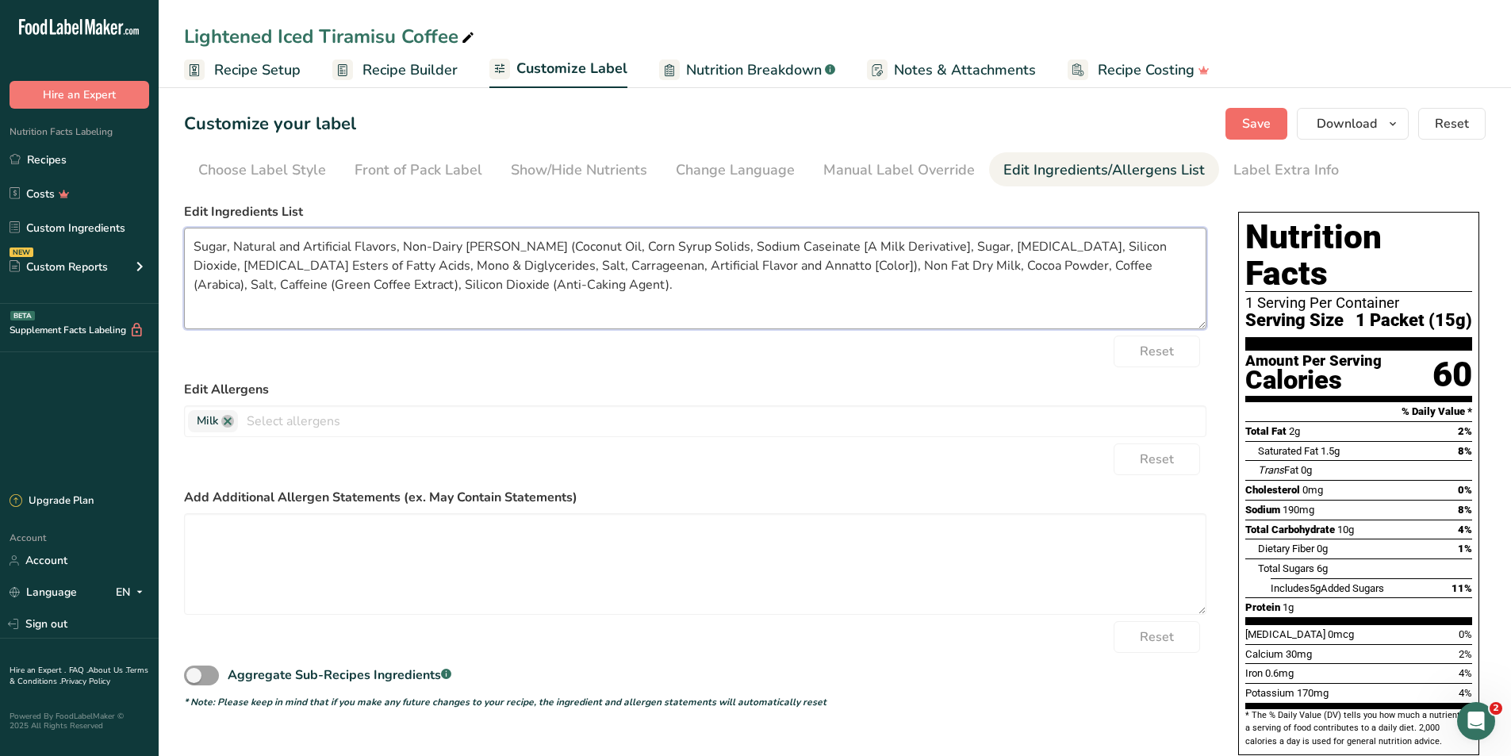
type textarea "Sugar, Natural and Artificial Flavors, Non-Dairy Creamer (Coconut Oil, Corn Syr…"
click at [1254, 118] on span "Save" at bounding box center [1256, 123] width 29 height 19
click at [381, 75] on span "Recipe Builder" at bounding box center [410, 69] width 95 height 21
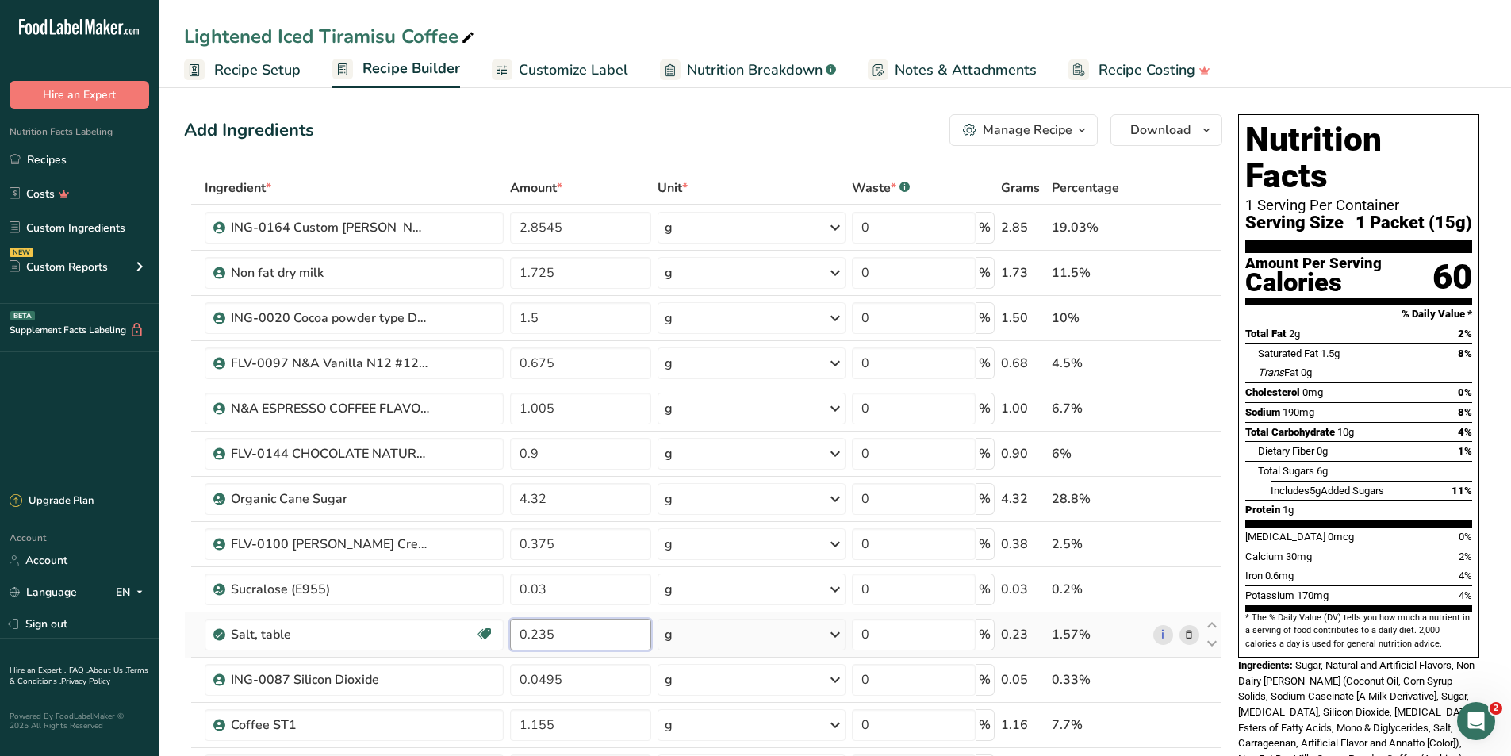
click at [590, 632] on input "0.235" at bounding box center [581, 635] width 142 height 32
type input "0.2355"
click at [588, 674] on div "Ingredient * Amount * Unit * Waste * .a-a{fill:#347362;}.b-a{fill:#fff;} Grams …" at bounding box center [703, 599] width 1038 height 857
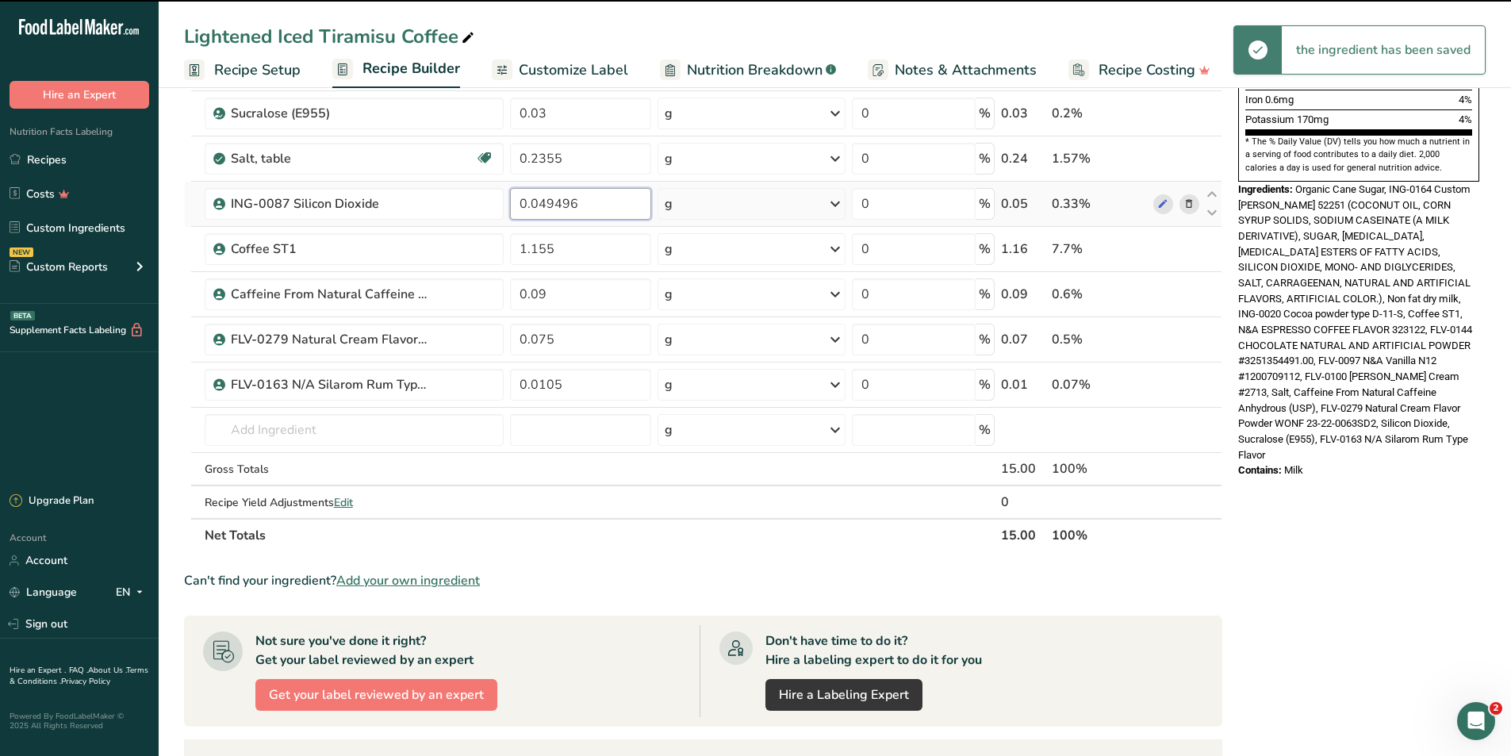
type input "0.0495"
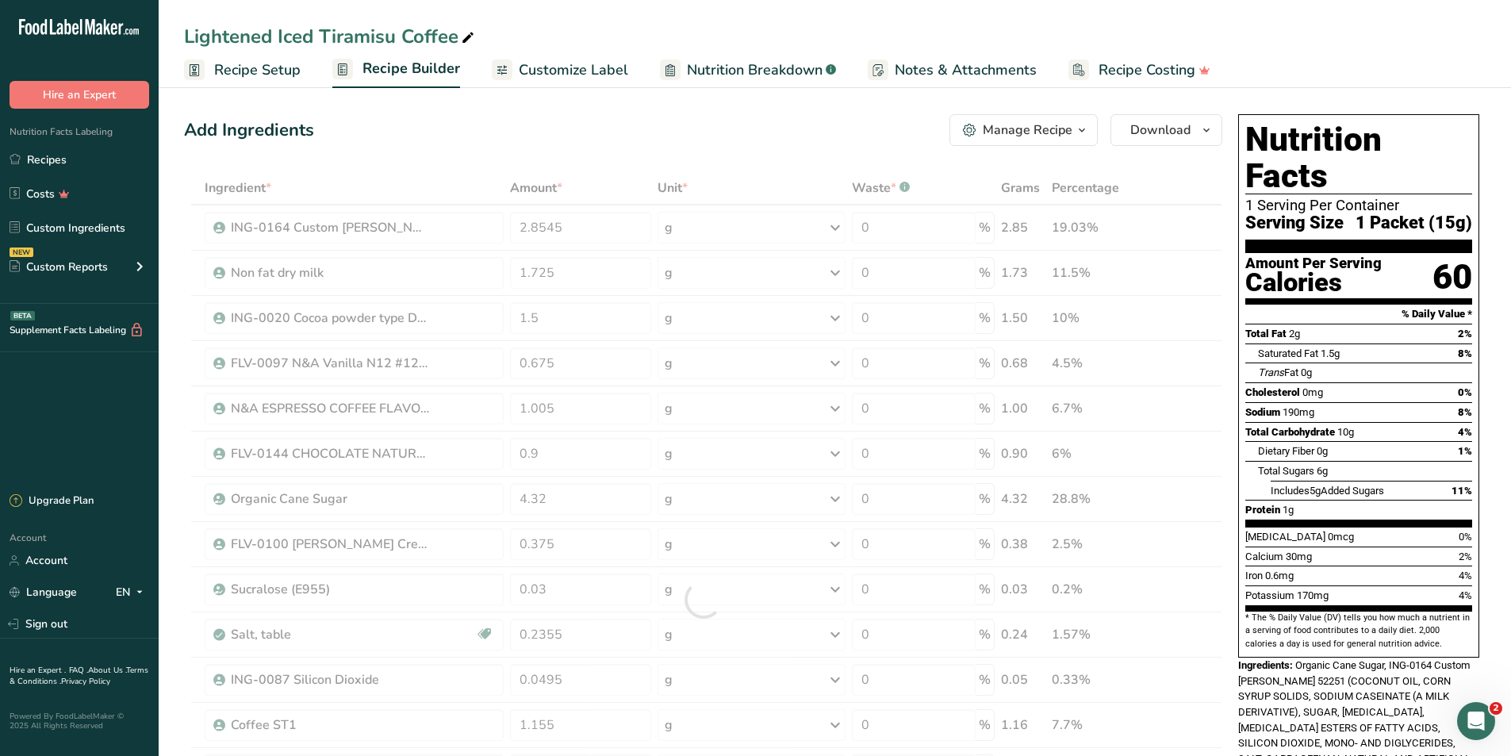
click at [674, 64] on div at bounding box center [670, 69] width 21 height 21
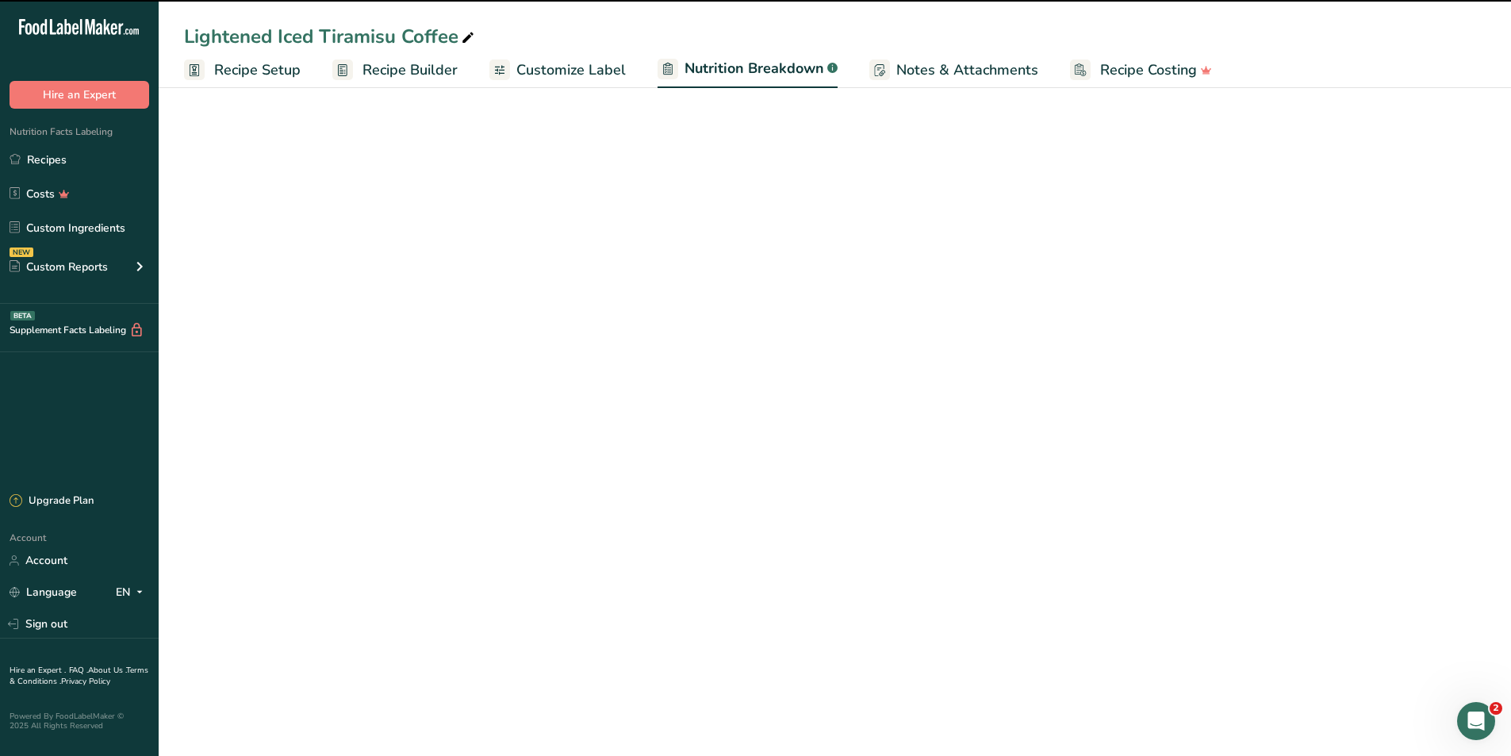
select select "Calories"
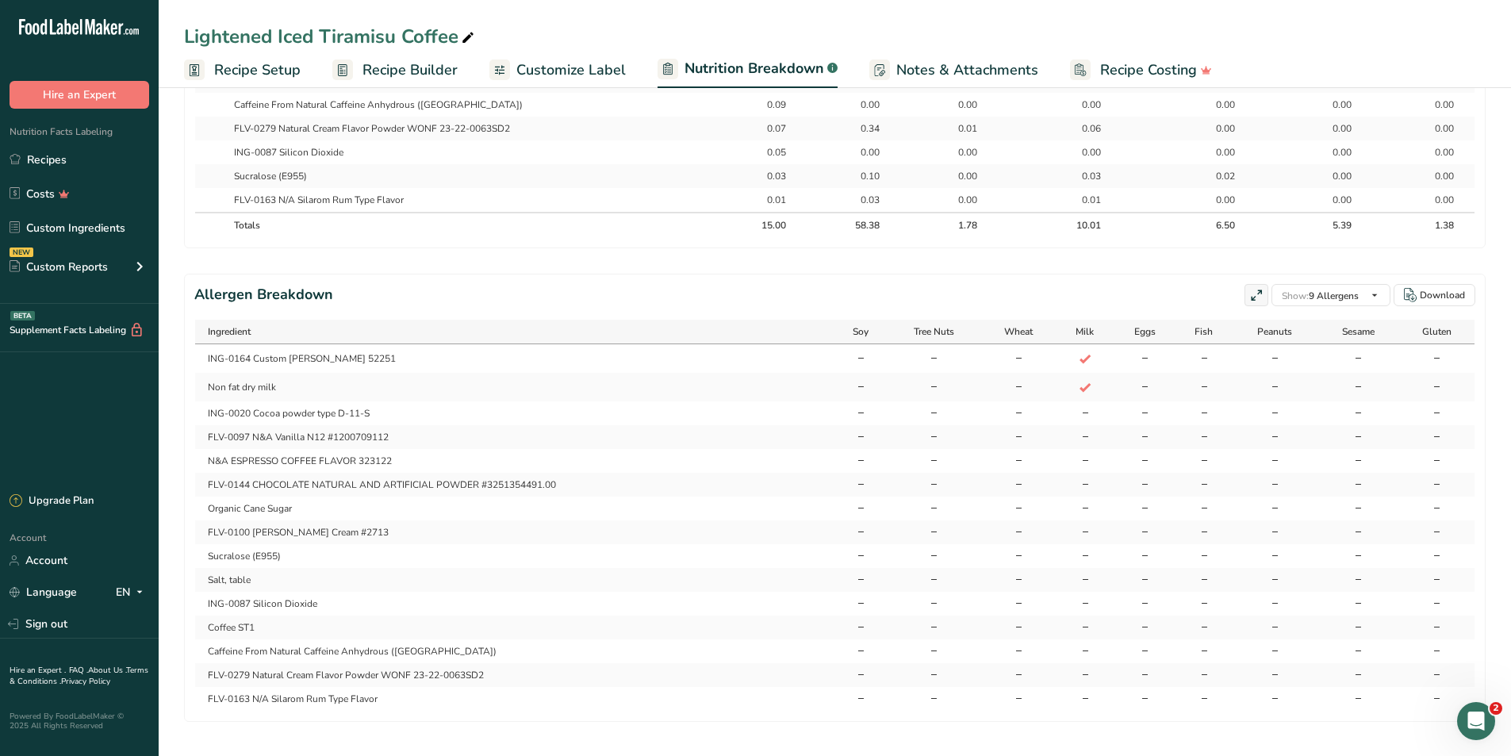
scroll to position [1088, 0]
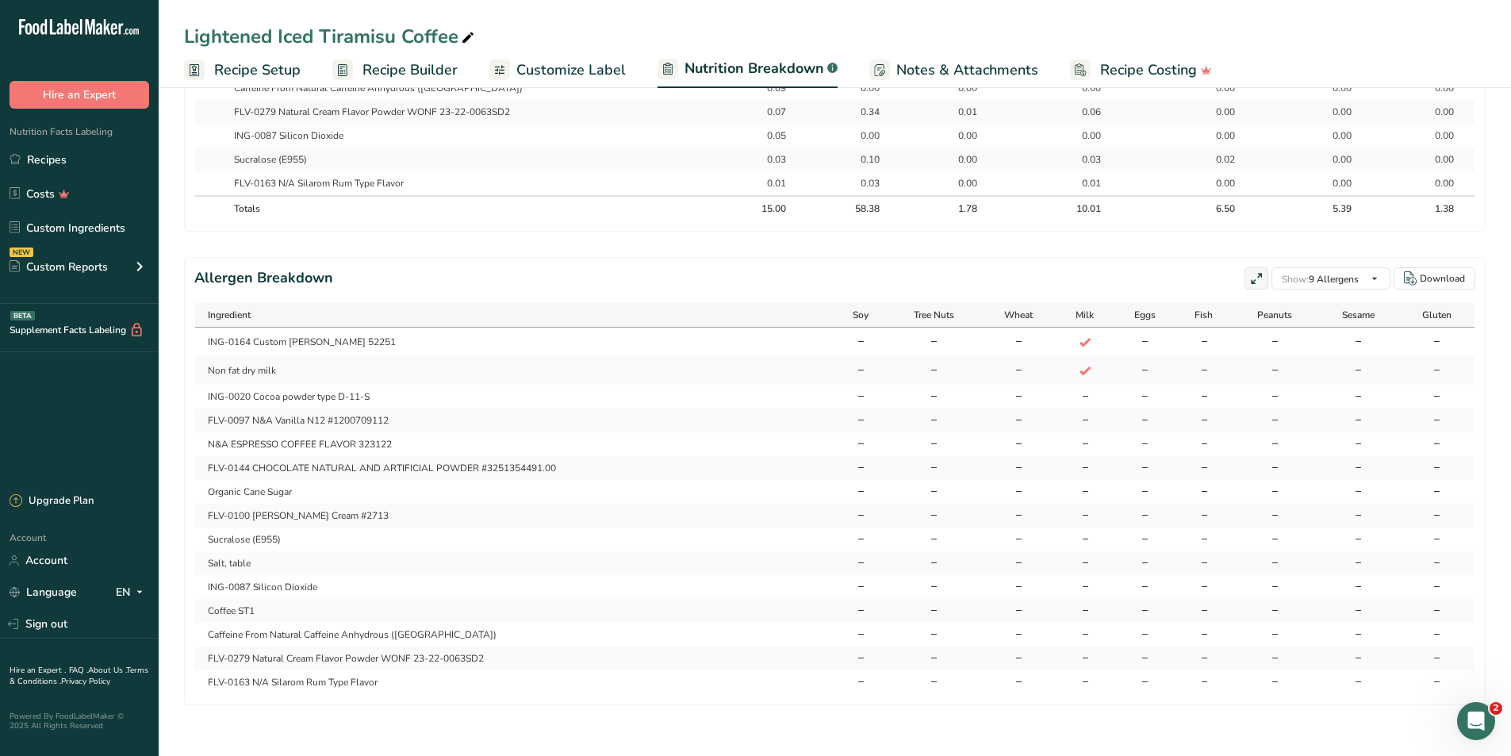
click at [555, 52] on link "Customize Label" at bounding box center [557, 70] width 136 height 36
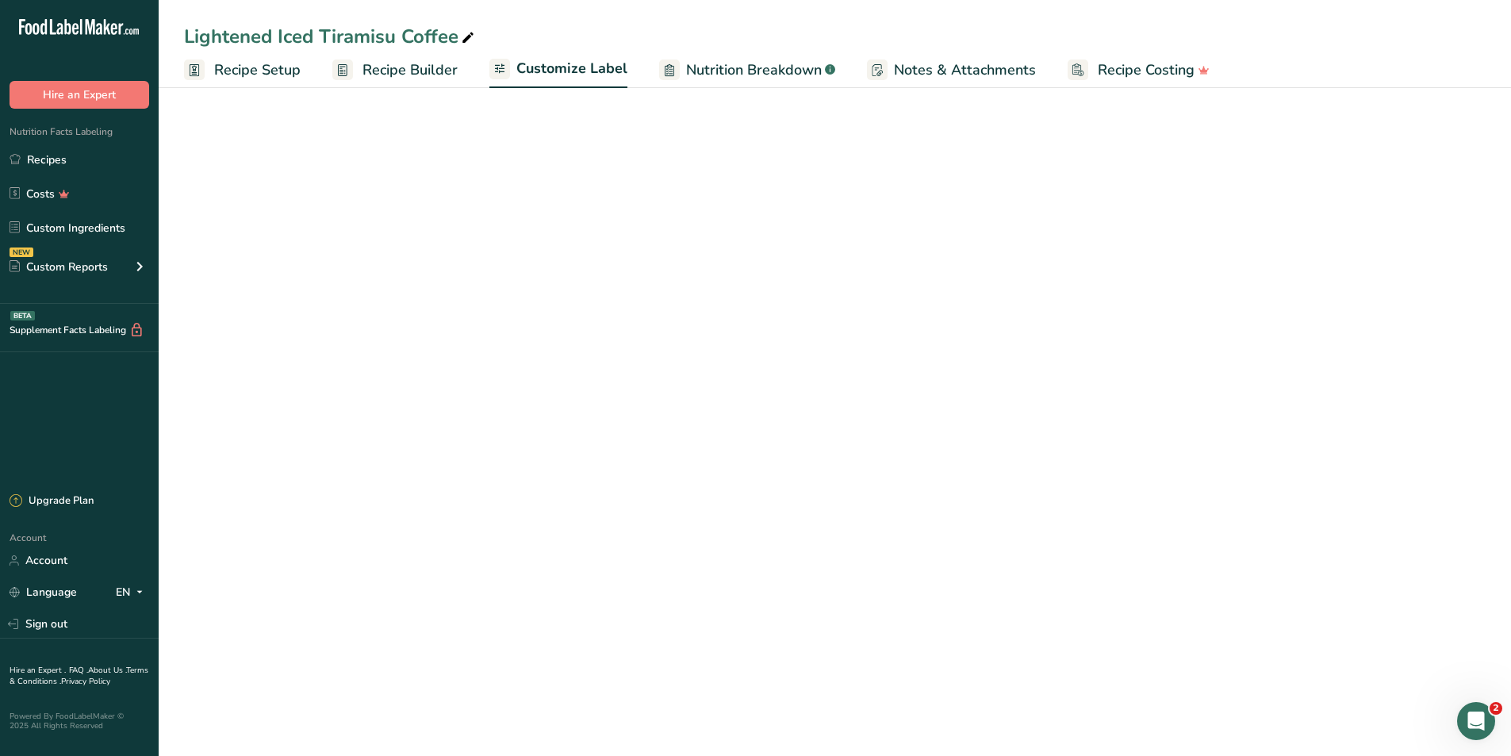
scroll to position [680, 0]
click at [553, 57] on link "Customize Label" at bounding box center [558, 70] width 138 height 38
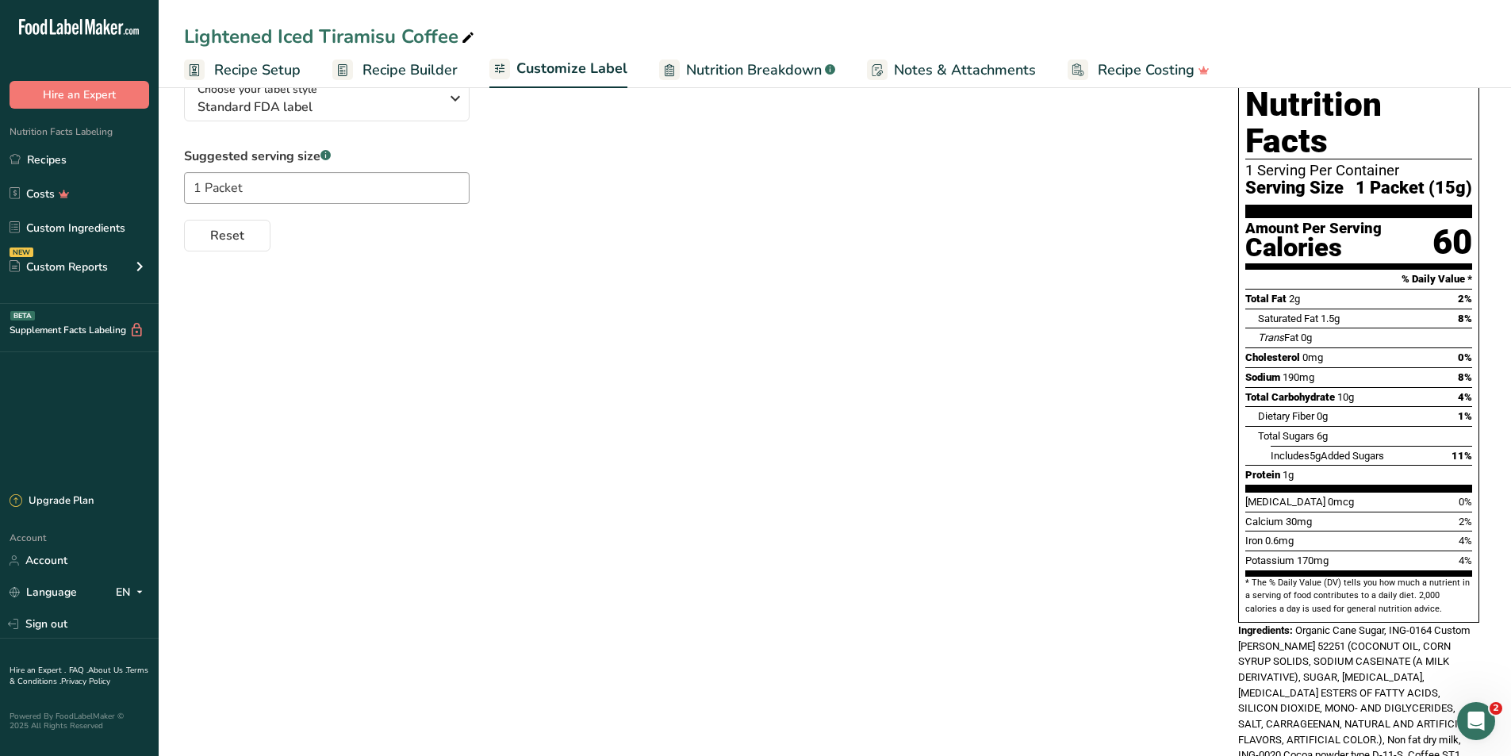
scroll to position [0, 0]
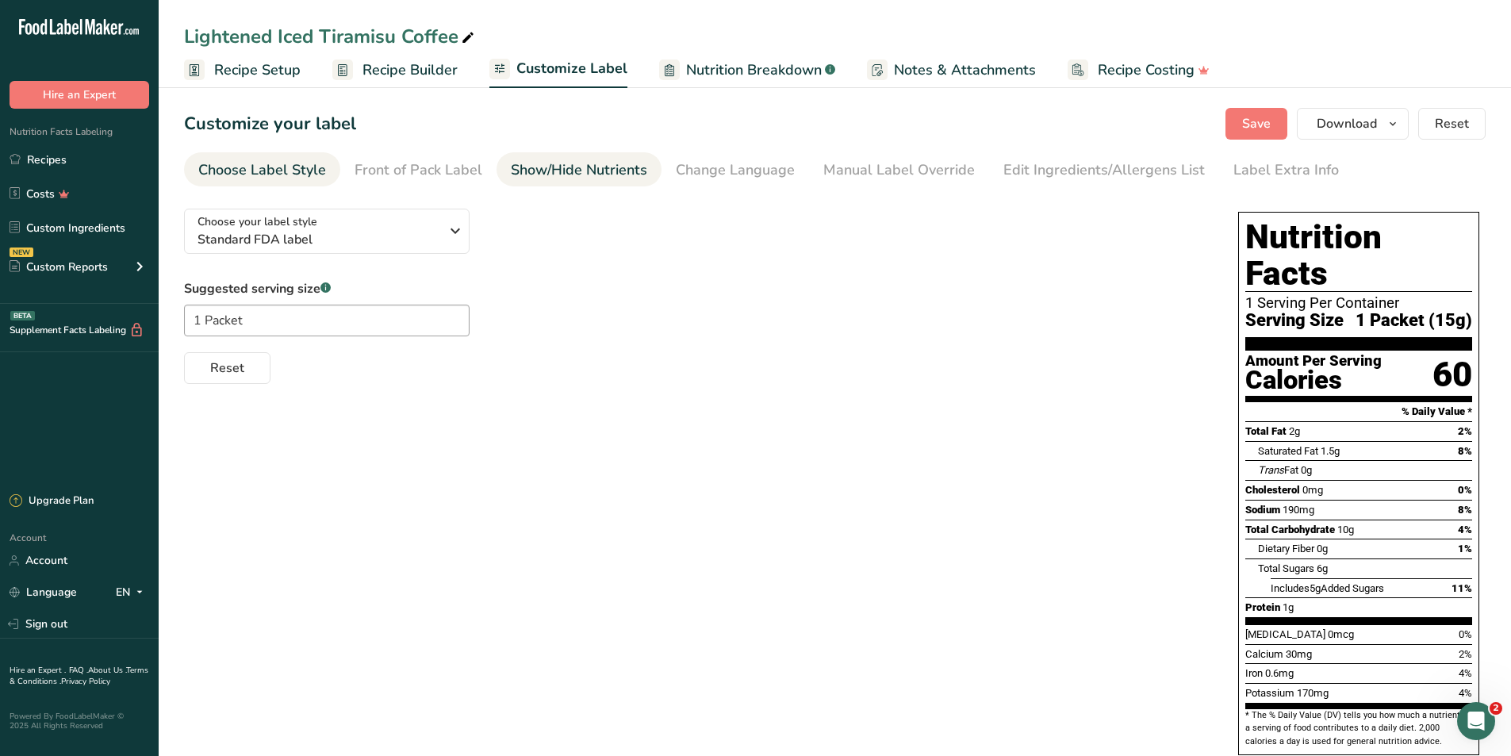
click at [547, 167] on div "Show/Hide Nutrients" at bounding box center [579, 169] width 136 height 21
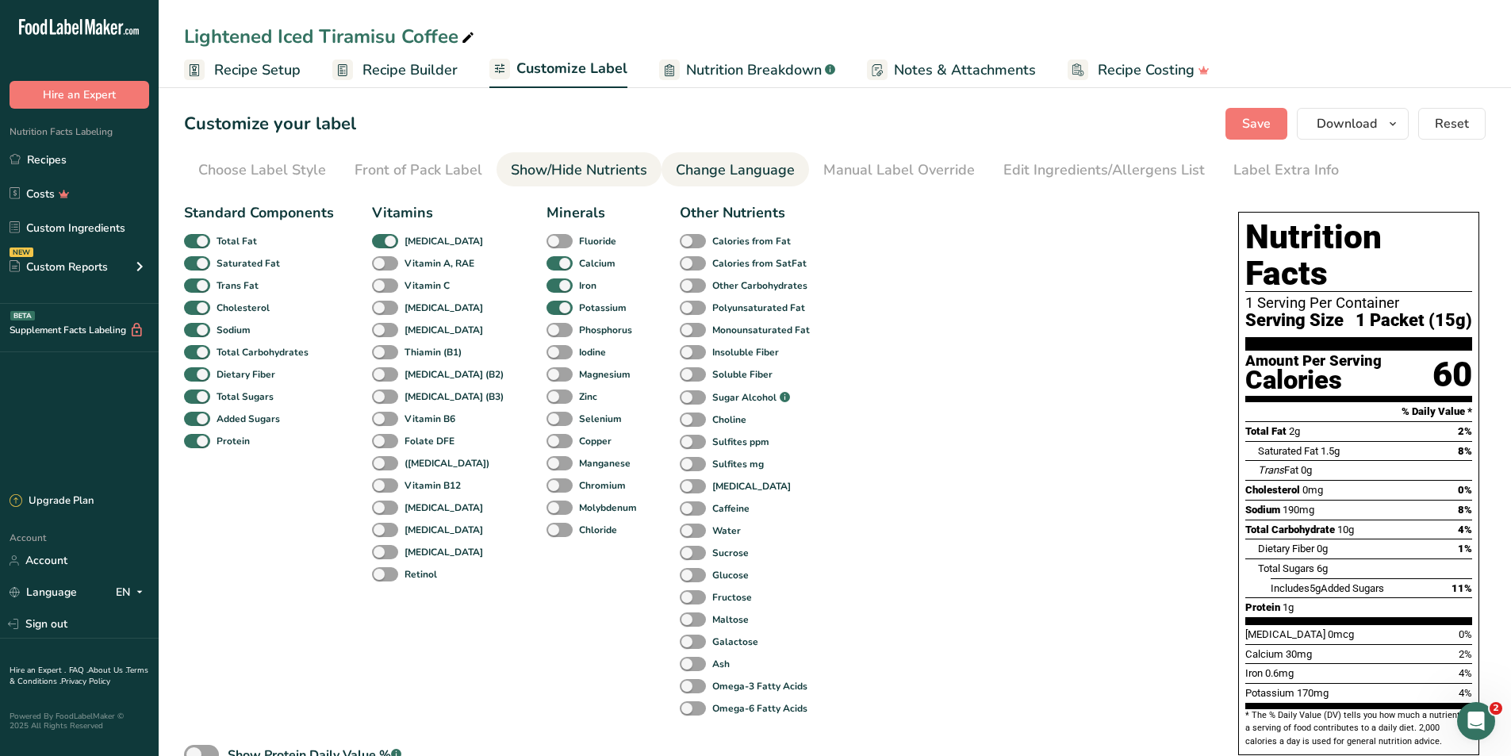
click at [743, 177] on div "Change Language" at bounding box center [735, 169] width 119 height 21
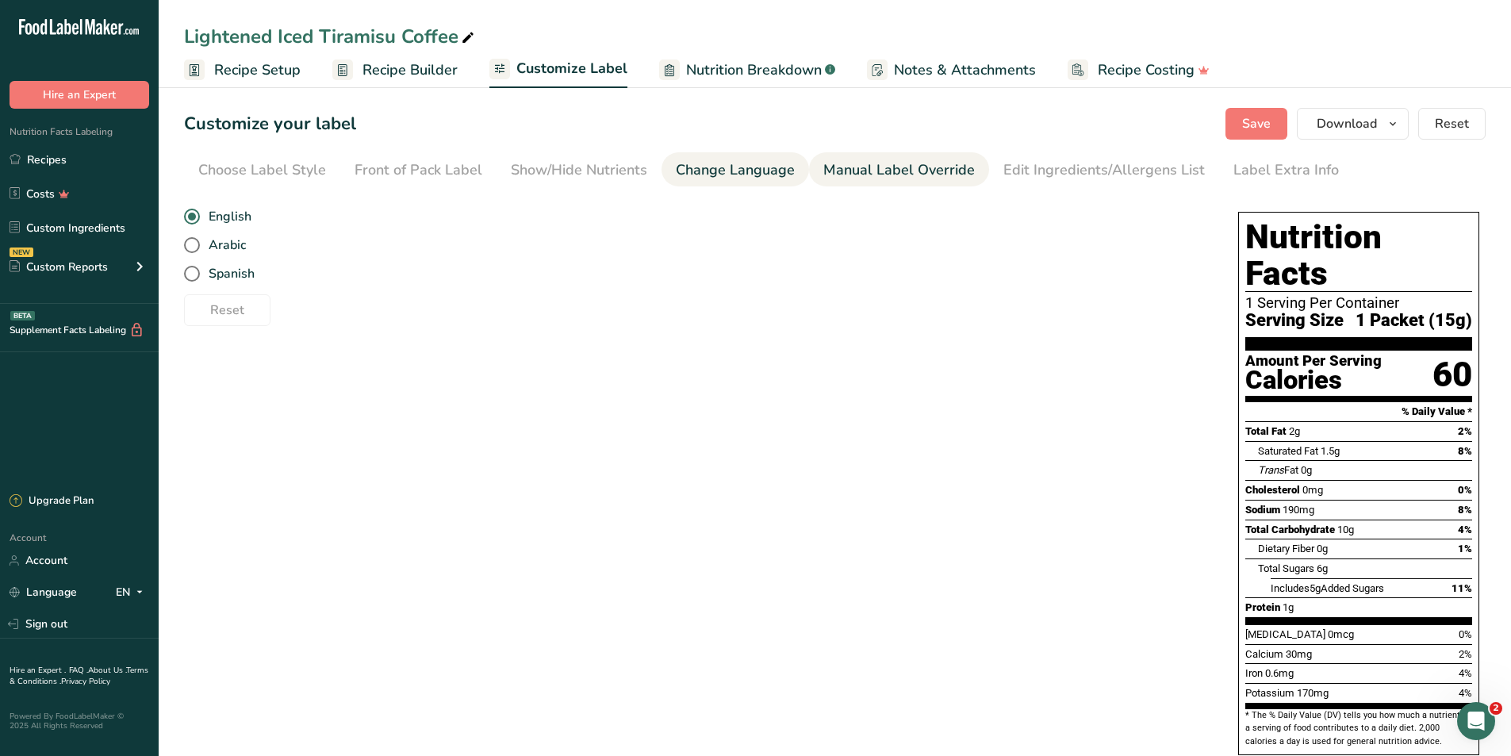
click at [875, 171] on div "Manual Label Override" at bounding box center [899, 169] width 152 height 21
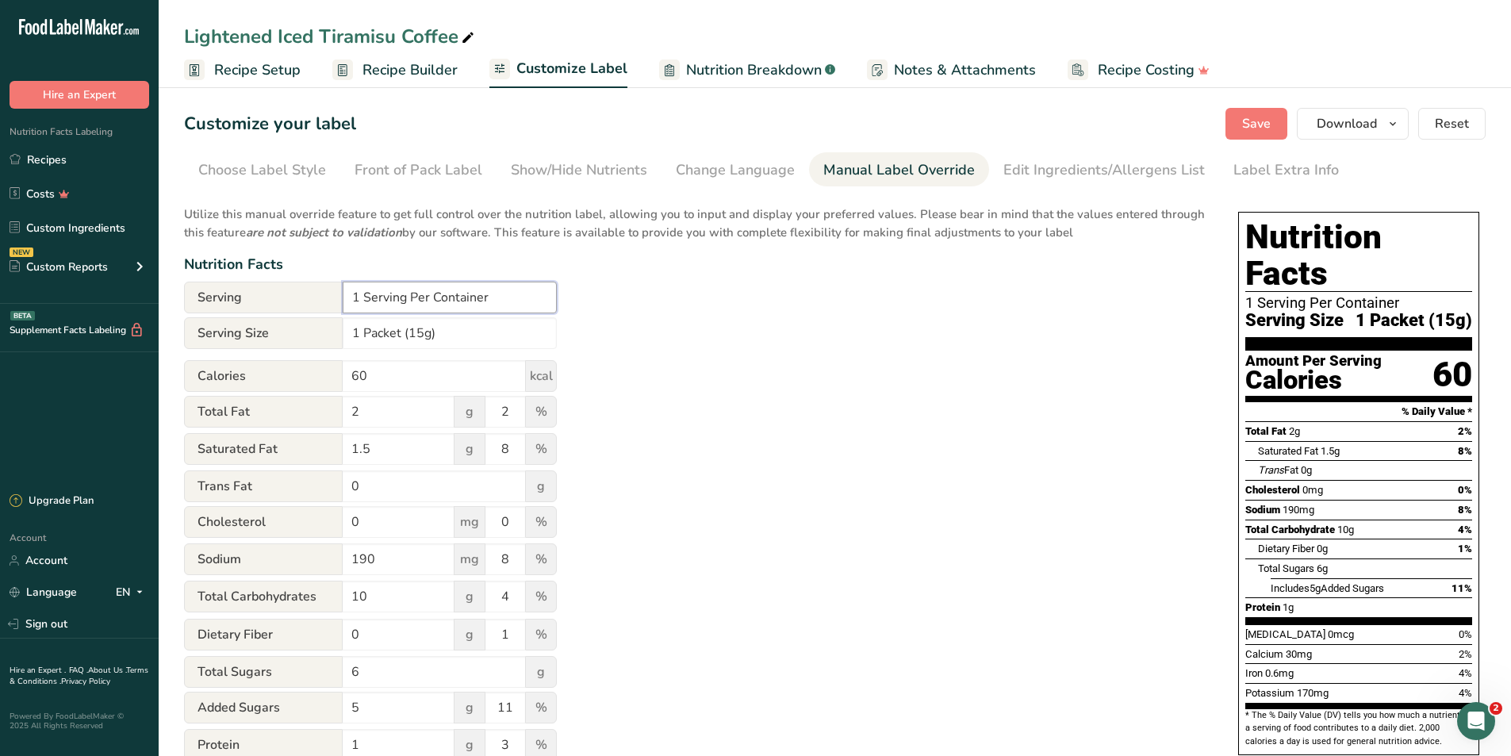
click at [503, 297] on input "1 Serving Per Container" at bounding box center [450, 298] width 214 height 32
click at [482, 299] on input "1 Serving Per Container" at bounding box center [450, 298] width 214 height 32
type input "1 Serving Per Packet"
click at [1260, 122] on span "Save" at bounding box center [1256, 123] width 29 height 19
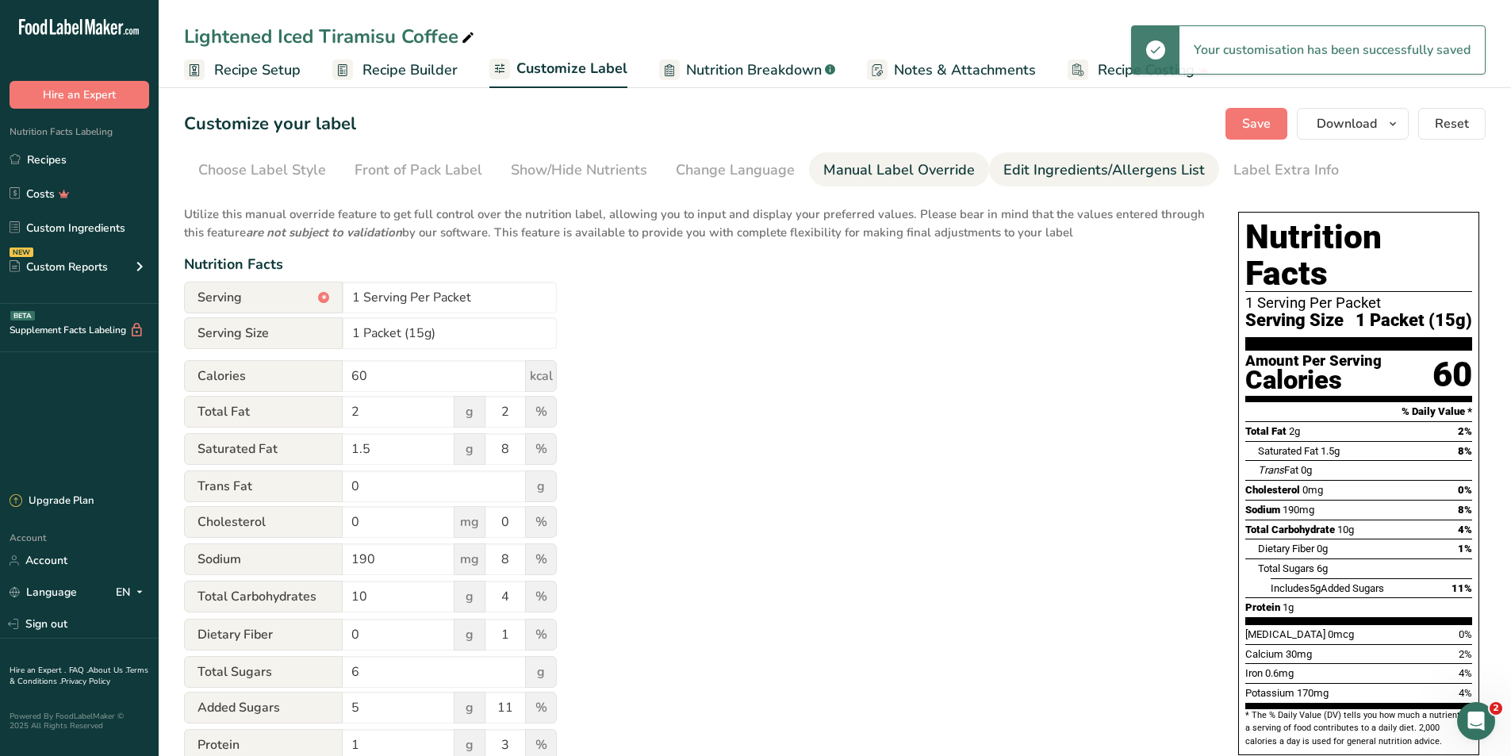
click at [1004, 170] on div "Edit Ingredients/Allergens List" at bounding box center [1105, 169] width 202 height 21
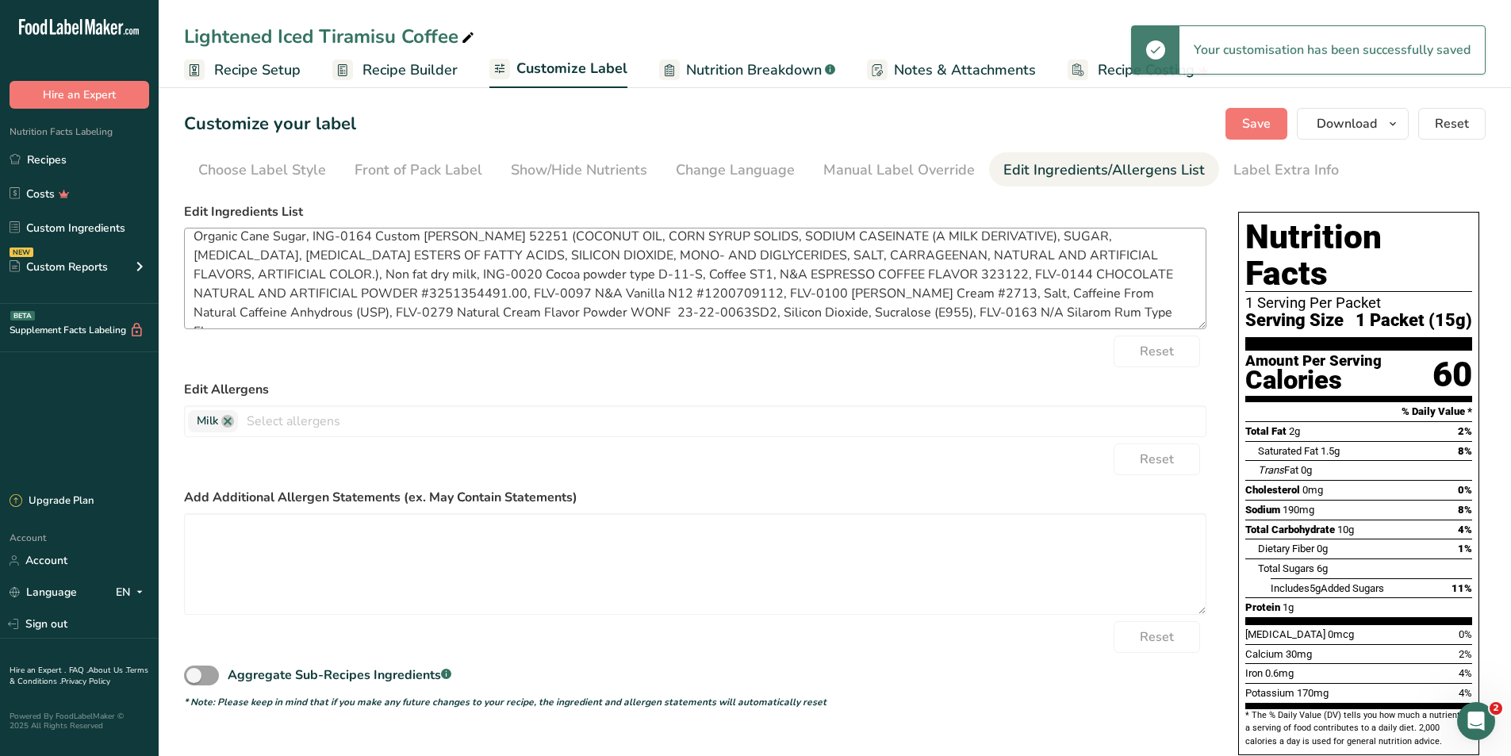
scroll to position [13, 0]
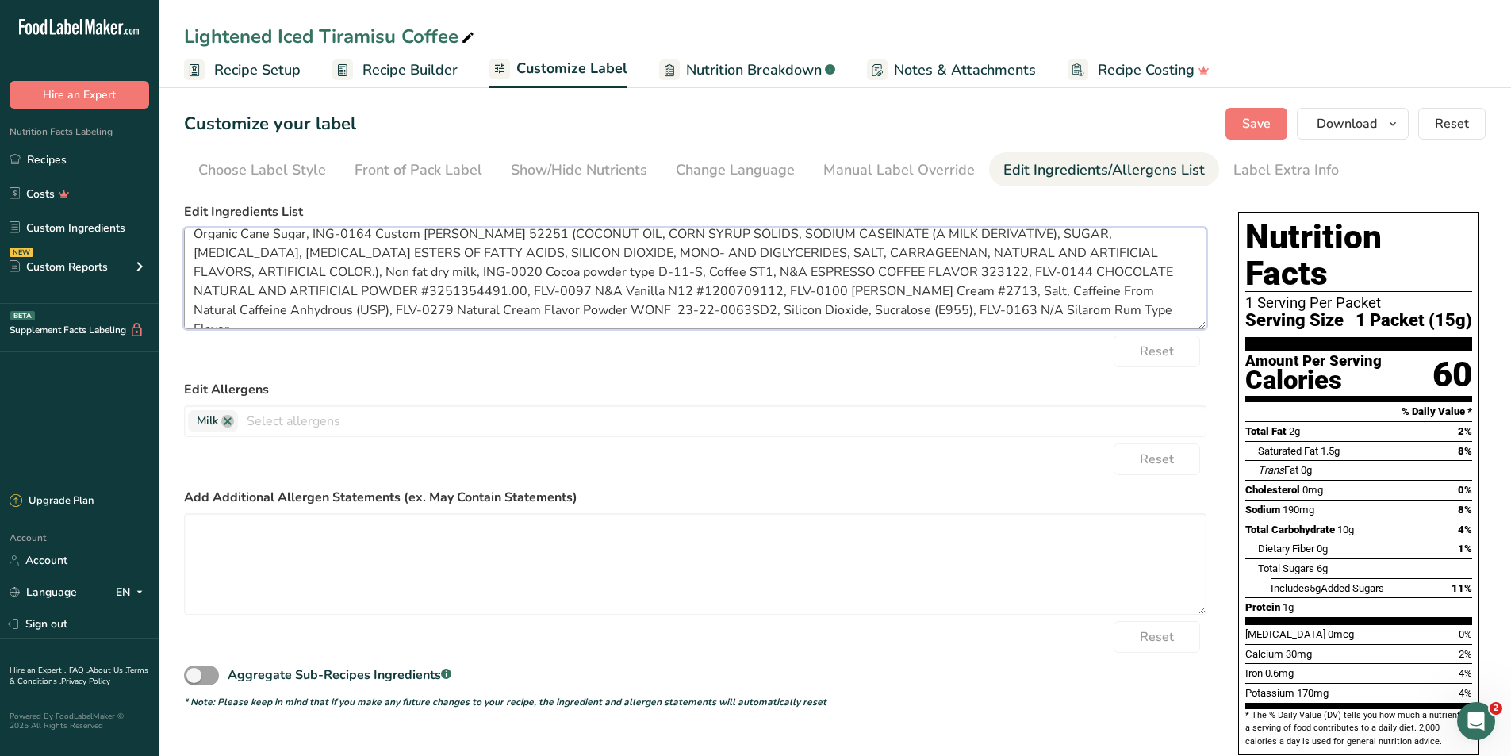
click at [1164, 318] on textarea "Organic Cane Sugar, ING-0164 Custom [PERSON_NAME] 52251 (COCONUT OIL, CORN SYRU…" at bounding box center [695, 279] width 1023 height 102
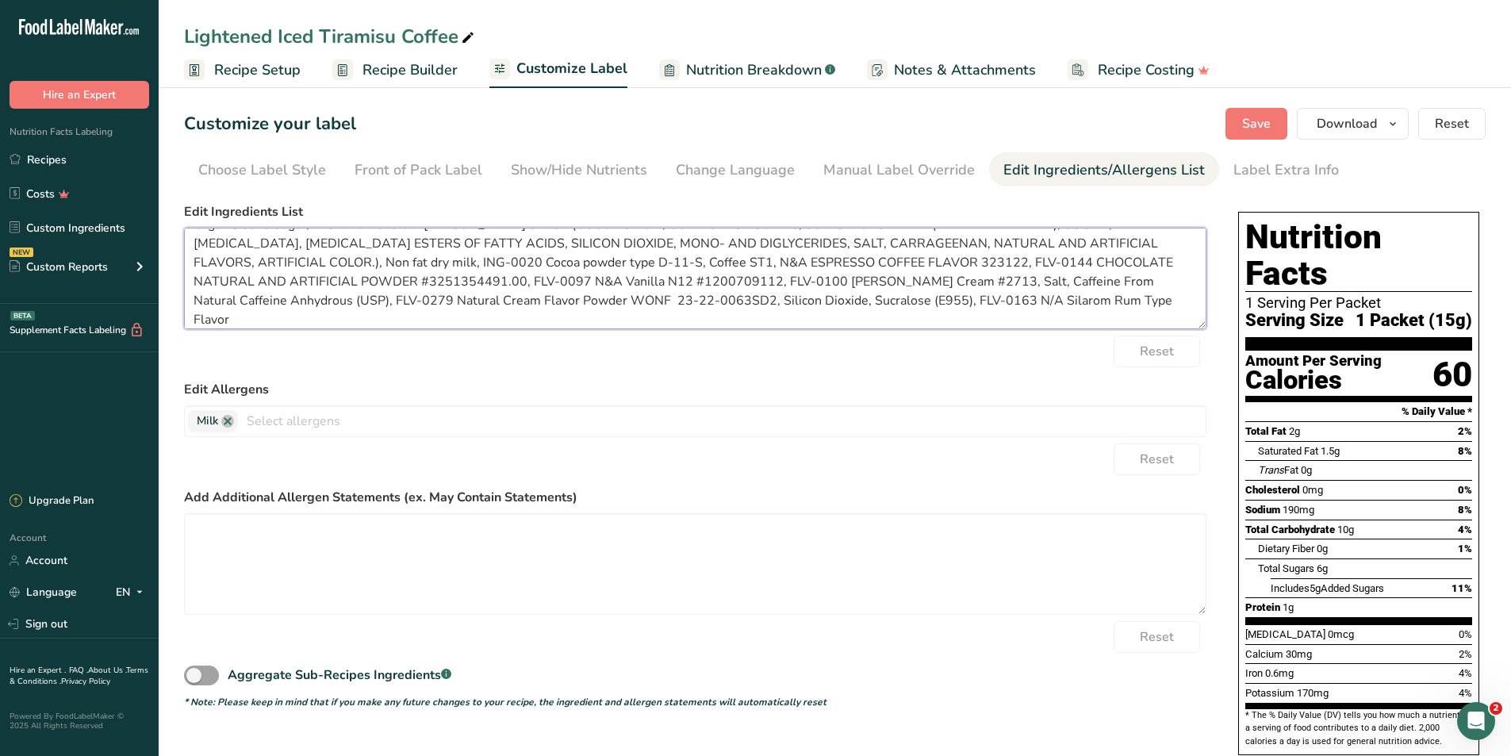
scroll to position [41, 0]
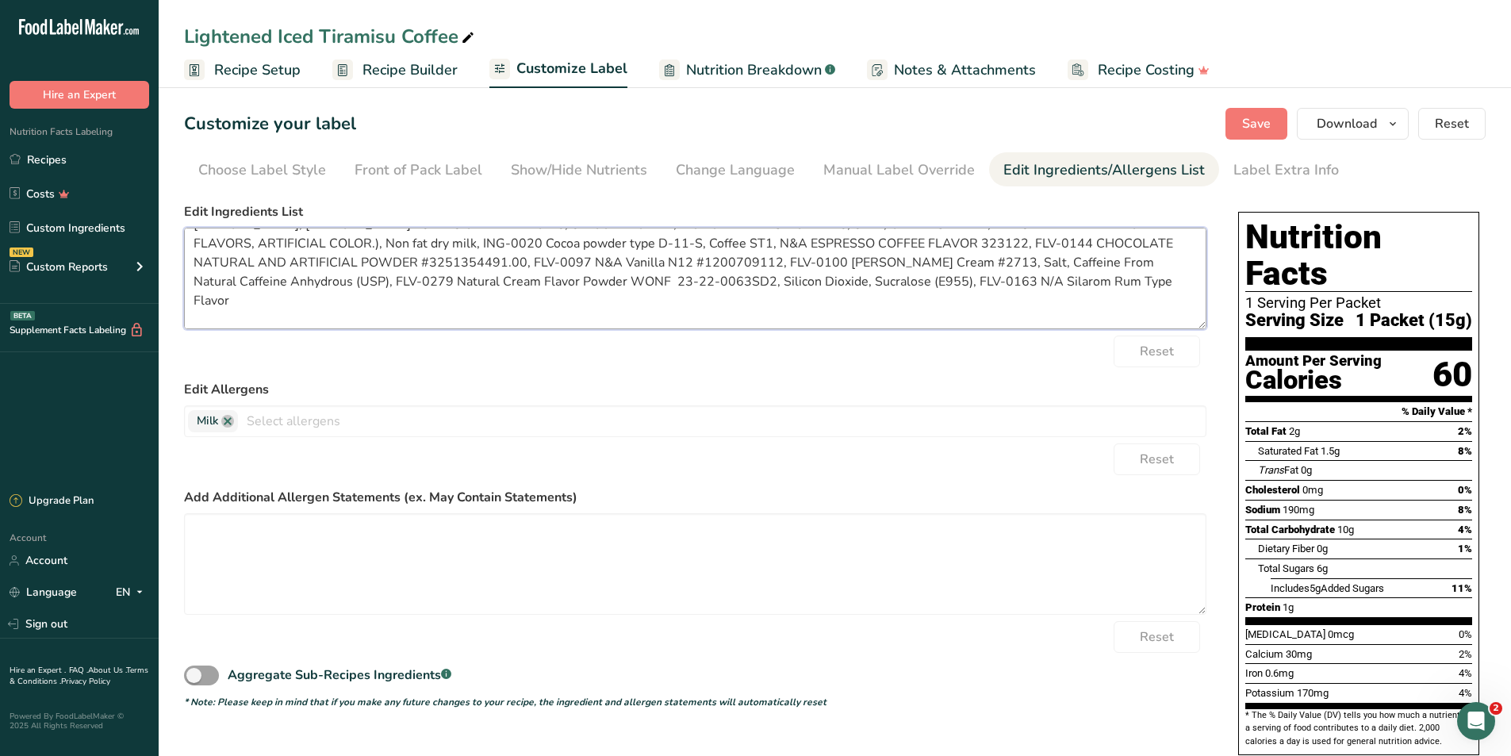
click at [273, 317] on textarea "Organic Cane Sugar, ING-0164 Custom Creamer 52251 (COCONUT OIL, CORN SYRUP SOLI…" at bounding box center [695, 279] width 1023 height 102
paste textarea "Non-Dairy Creamer (Coconut Oil, Corn Syrup Solids, Sodium Caseinate [A Milk Der…"
type textarea "Organic Cane Sugar, ING-0164 Custom Creamer 52251 (COCONUT OIL, CORN SYRUP SOLI…"
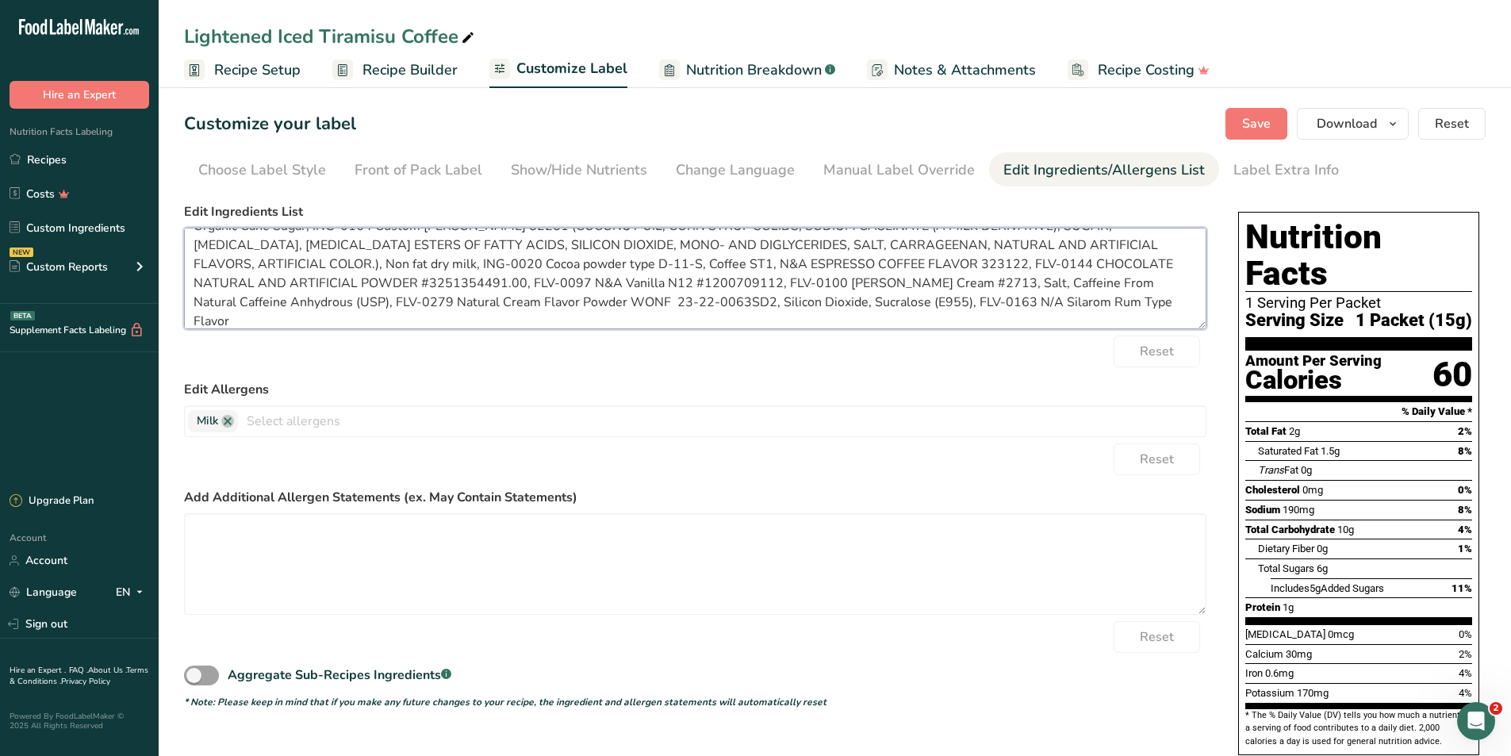
scroll to position [0, 0]
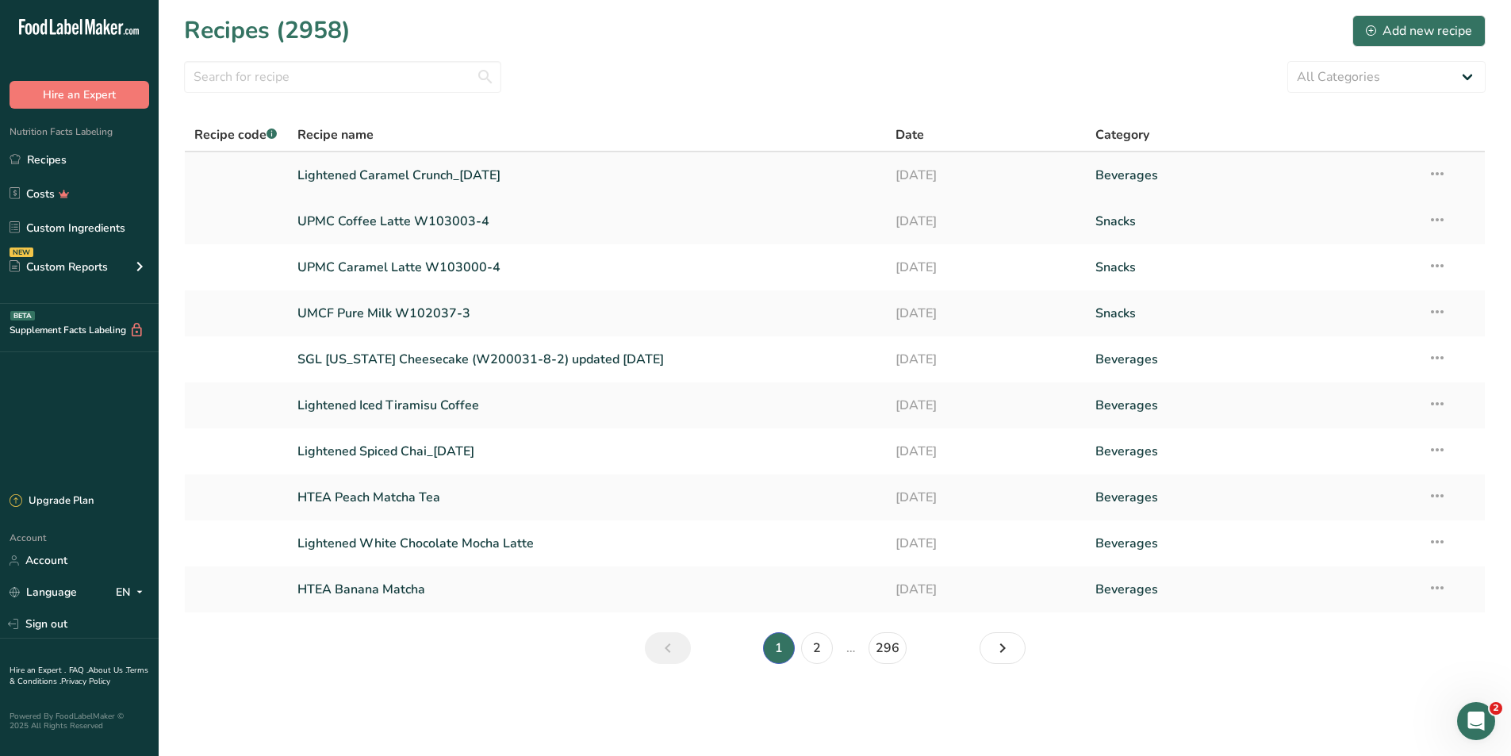
click at [355, 168] on link "Lightened Caramel Crunch_09/11/2025" at bounding box center [587, 175] width 580 height 33
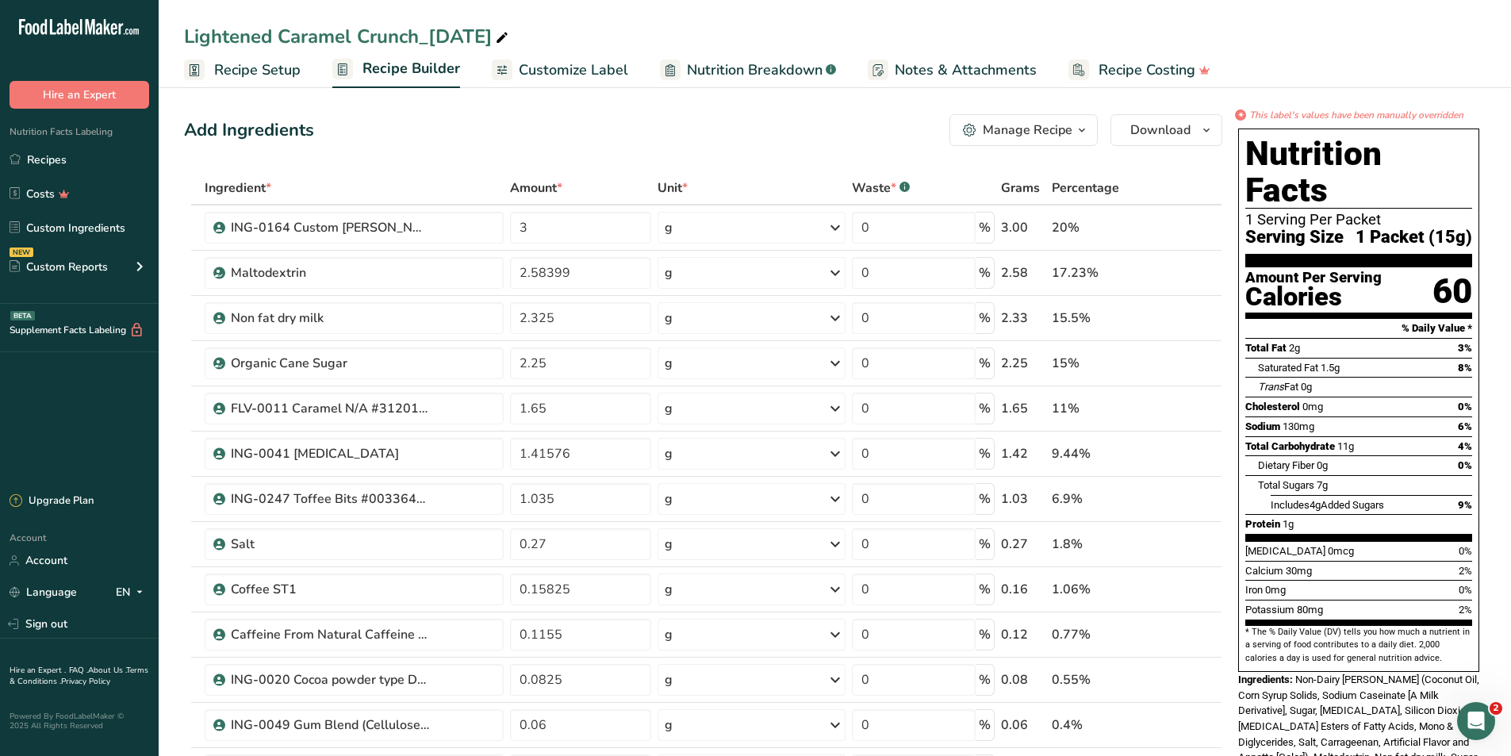
click at [687, 70] on span "Nutrition Breakdown" at bounding box center [755, 69] width 136 height 21
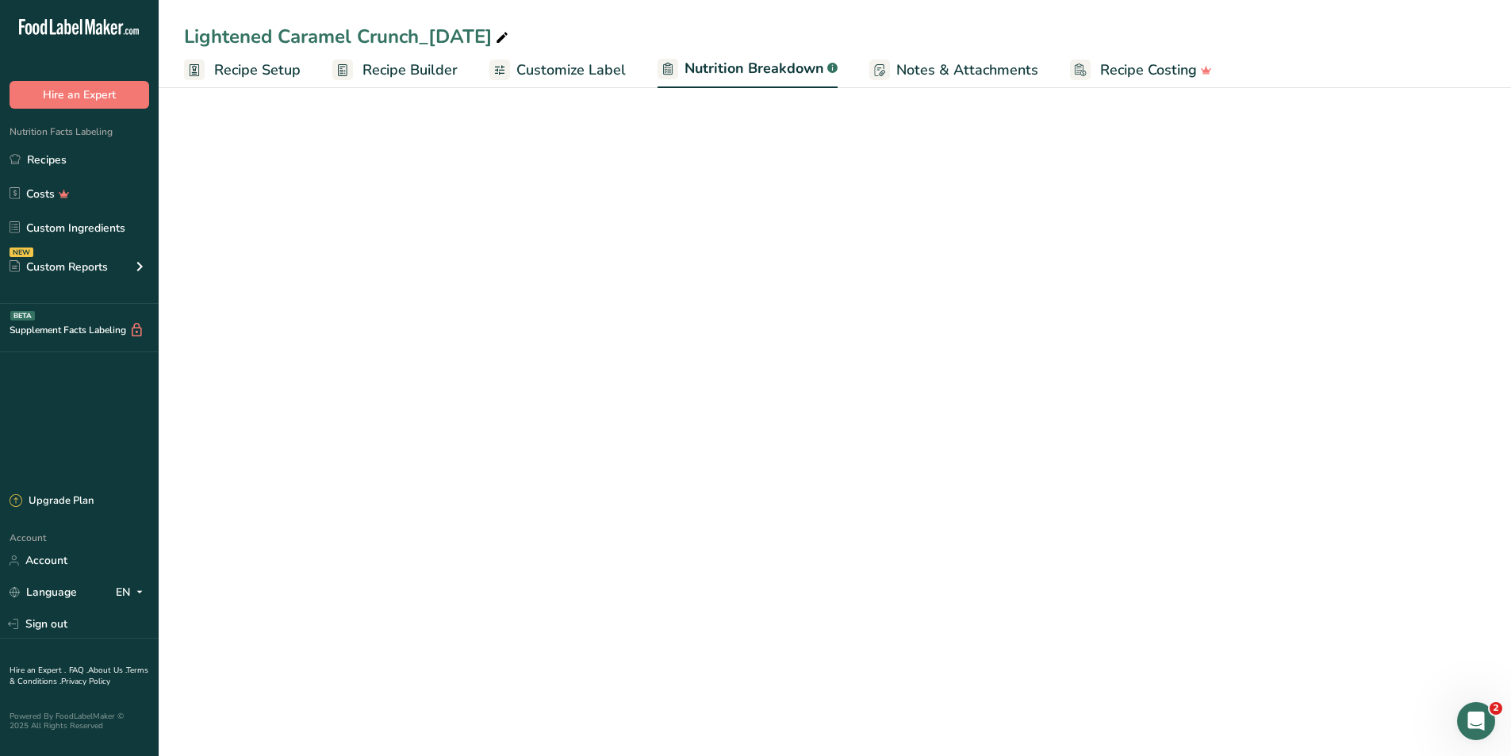
select select "Calories"
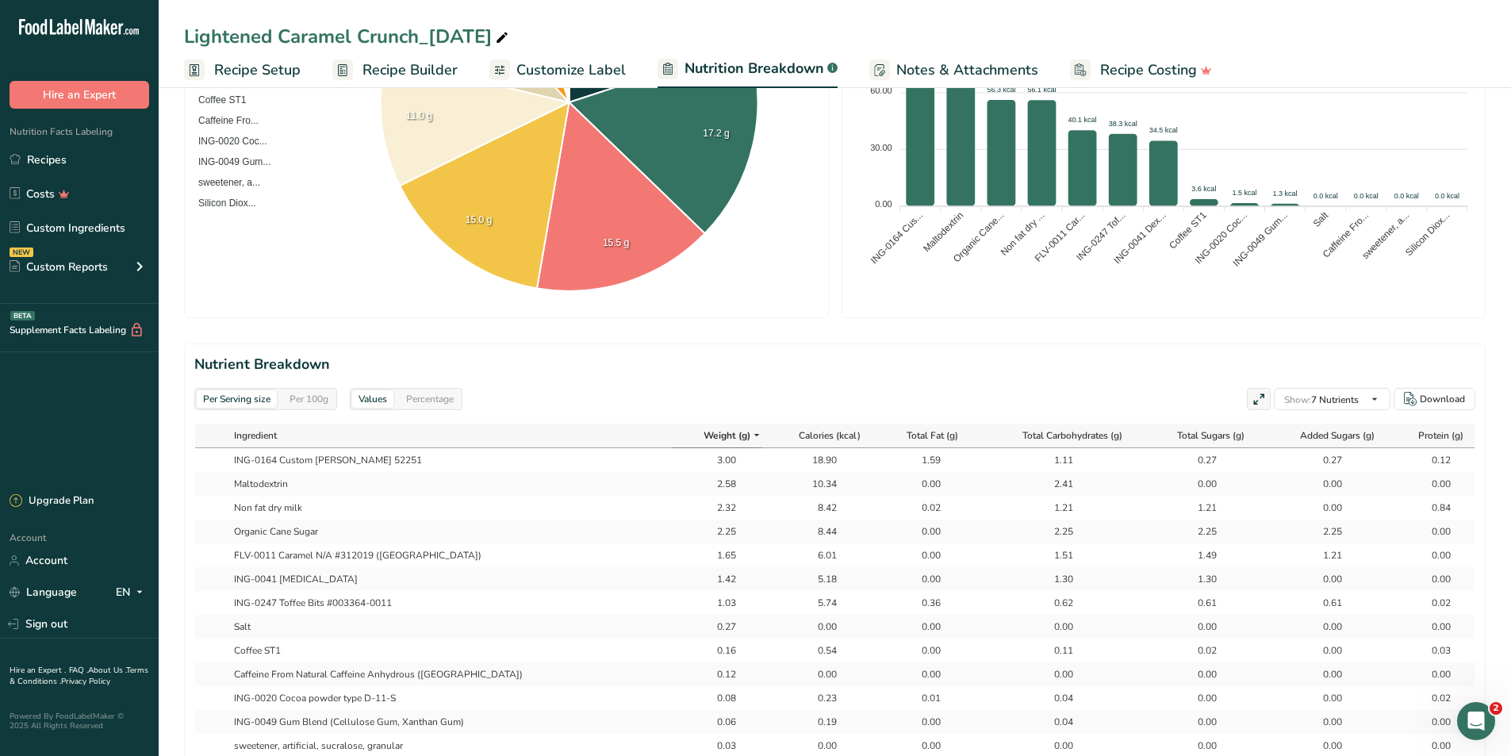
scroll to position [476, 0]
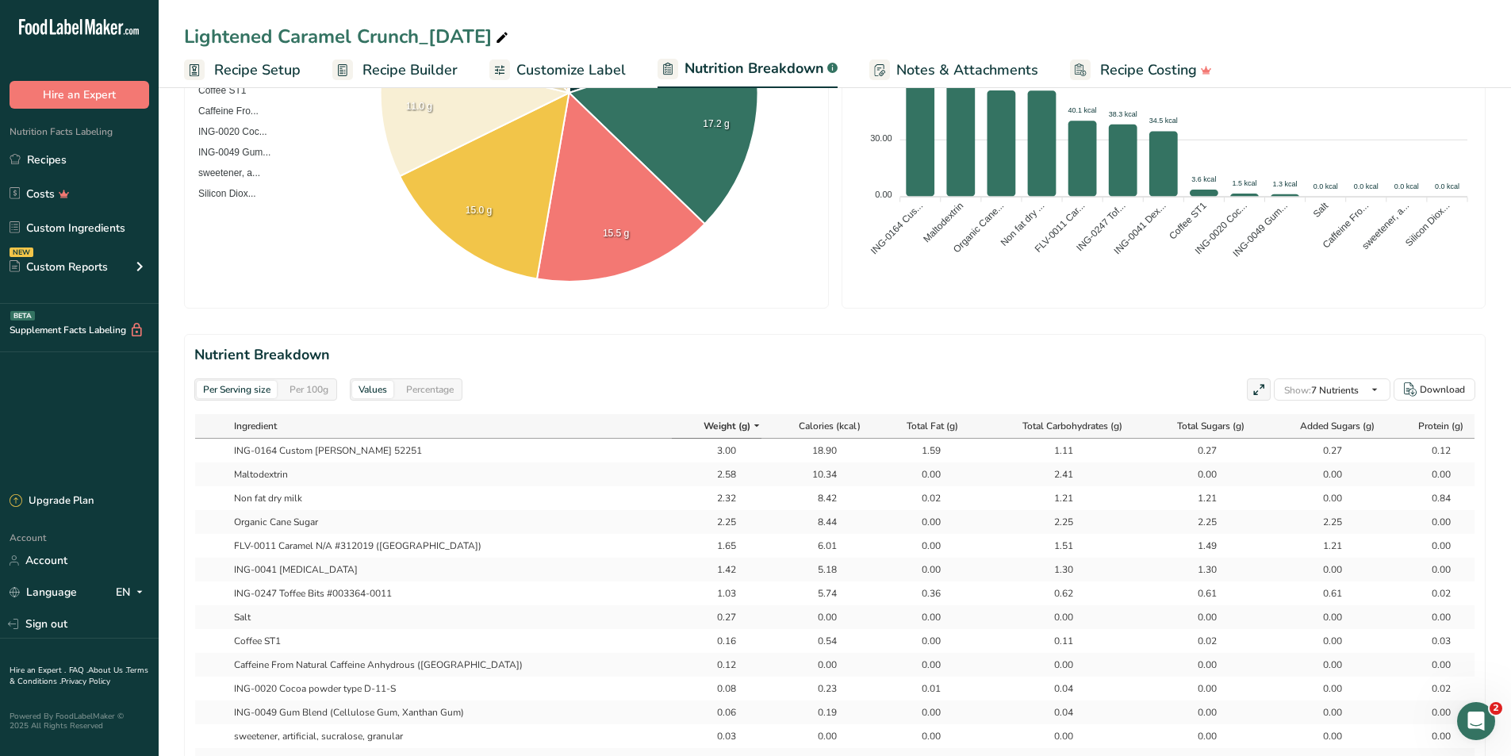
click at [611, 58] on link "Customize Label" at bounding box center [557, 70] width 136 height 36
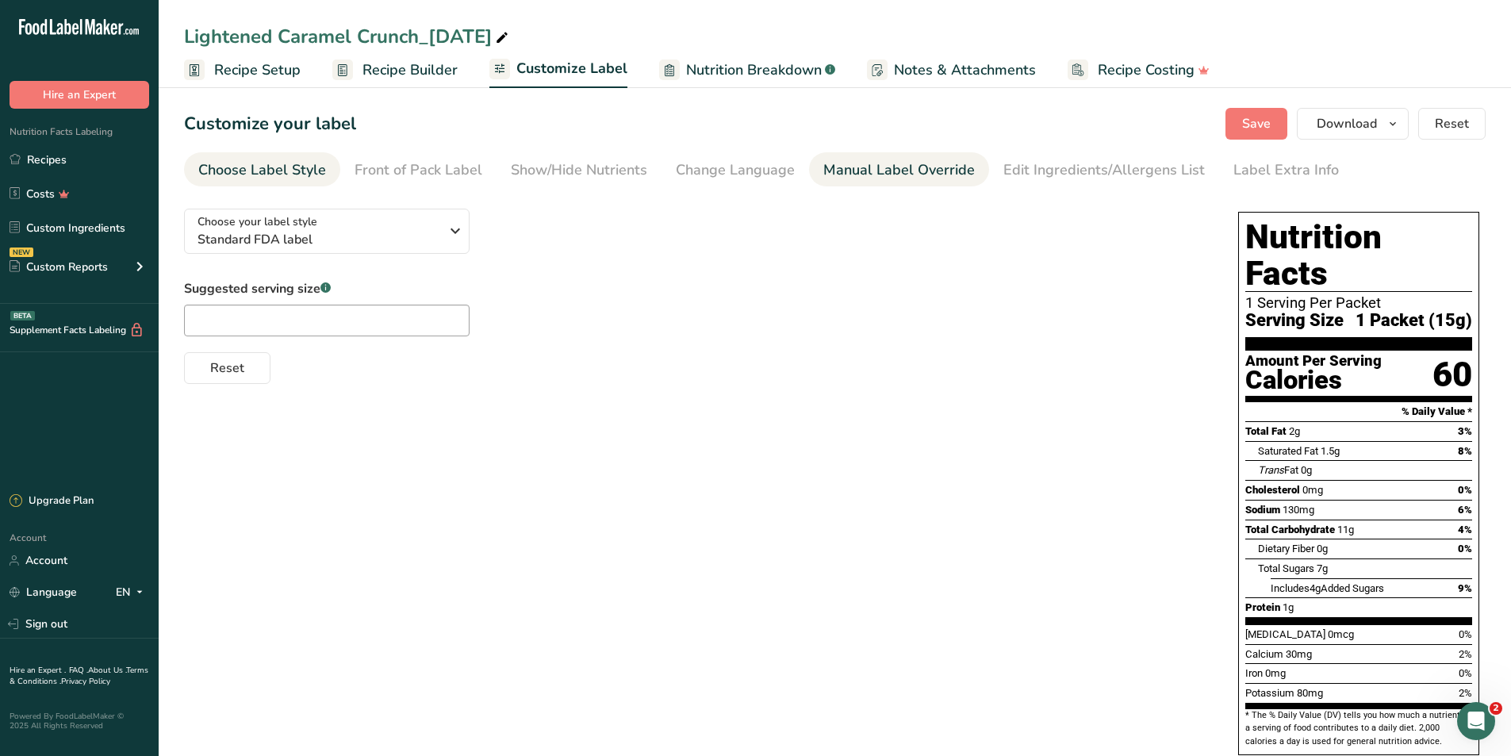
click at [935, 182] on link "Manual Label Override" at bounding box center [899, 170] width 152 height 36
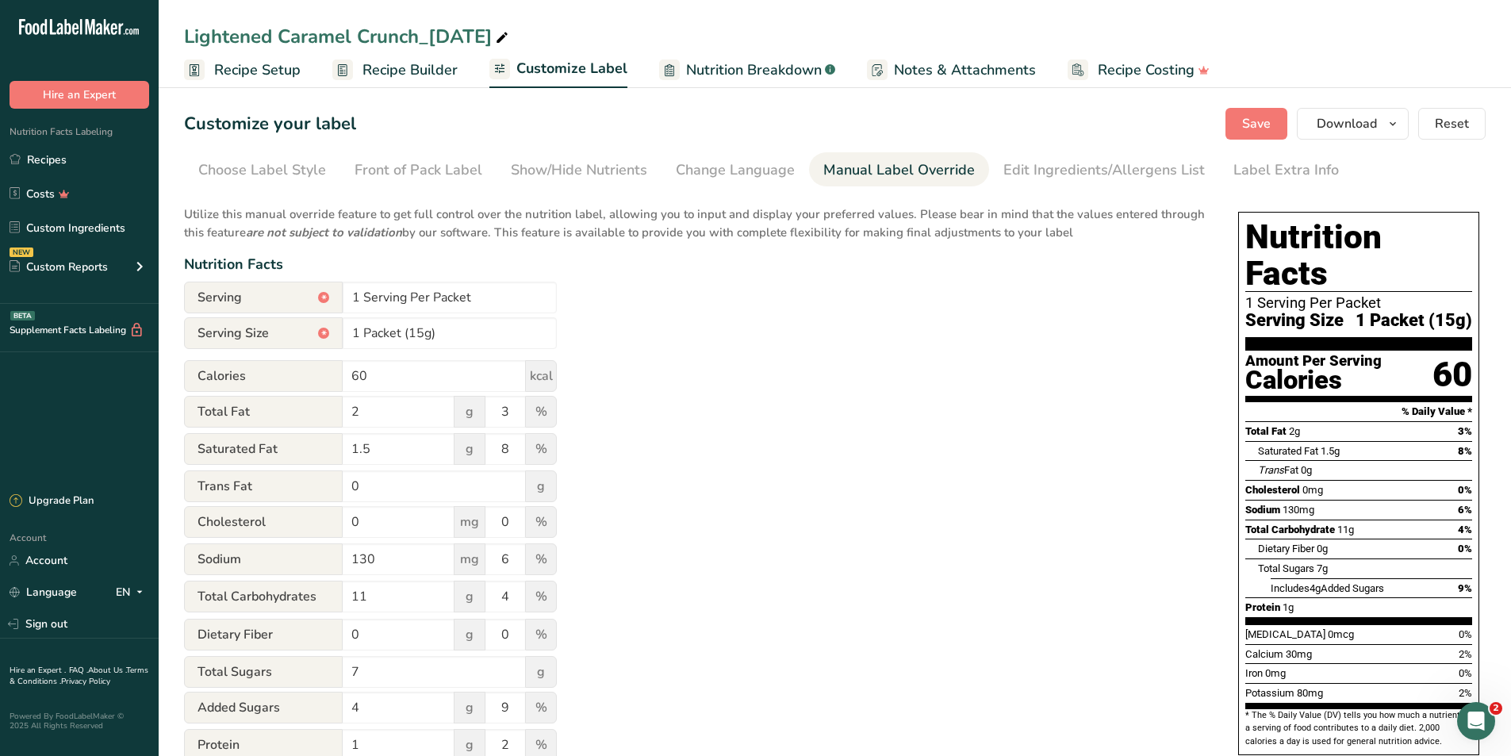
drag, startPoint x: 1000, startPoint y: 175, endPoint x: 1000, endPoint y: 196, distance: 20.6
click at [1000, 196] on section "Customize your label Save Download Choose what to show on your downloaded label…" at bounding box center [835, 573] width 1353 height 980
click at [1003, 187] on section "Customize your label Save Download Choose what to show on your downloaded label…" at bounding box center [835, 573] width 1353 height 980
click at [1005, 175] on div "Edit Ingredients/Allergens List" at bounding box center [1105, 169] width 202 height 21
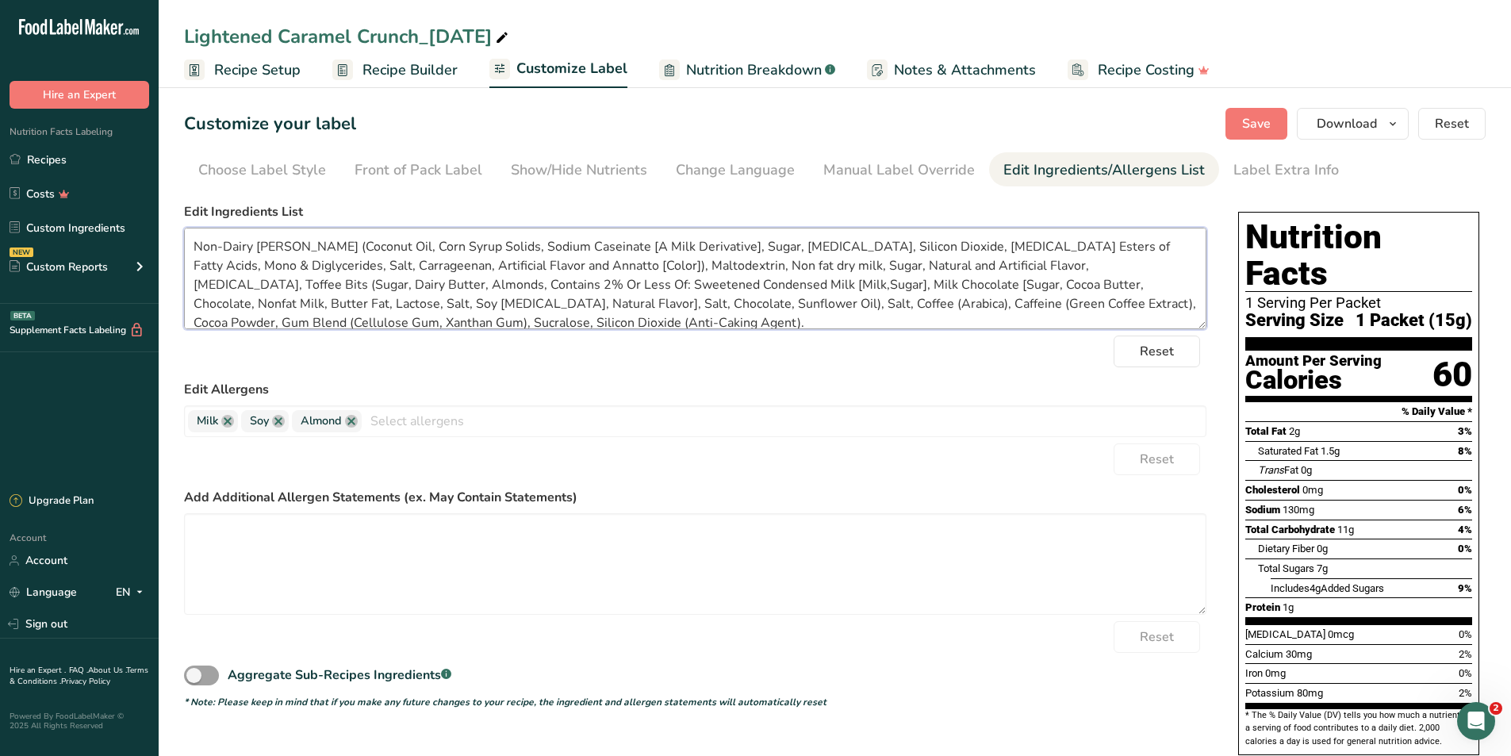
drag, startPoint x: 190, startPoint y: 244, endPoint x: 670, endPoint y: 258, distance: 479.4
click at [670, 258] on textarea "Non-Dairy Creamer (Coconut Oil, Corn Syrup Solids, Sodium Caseinate [A Milk Der…" at bounding box center [695, 279] width 1023 height 102
click at [1253, 109] on button "Save" at bounding box center [1257, 124] width 62 height 32
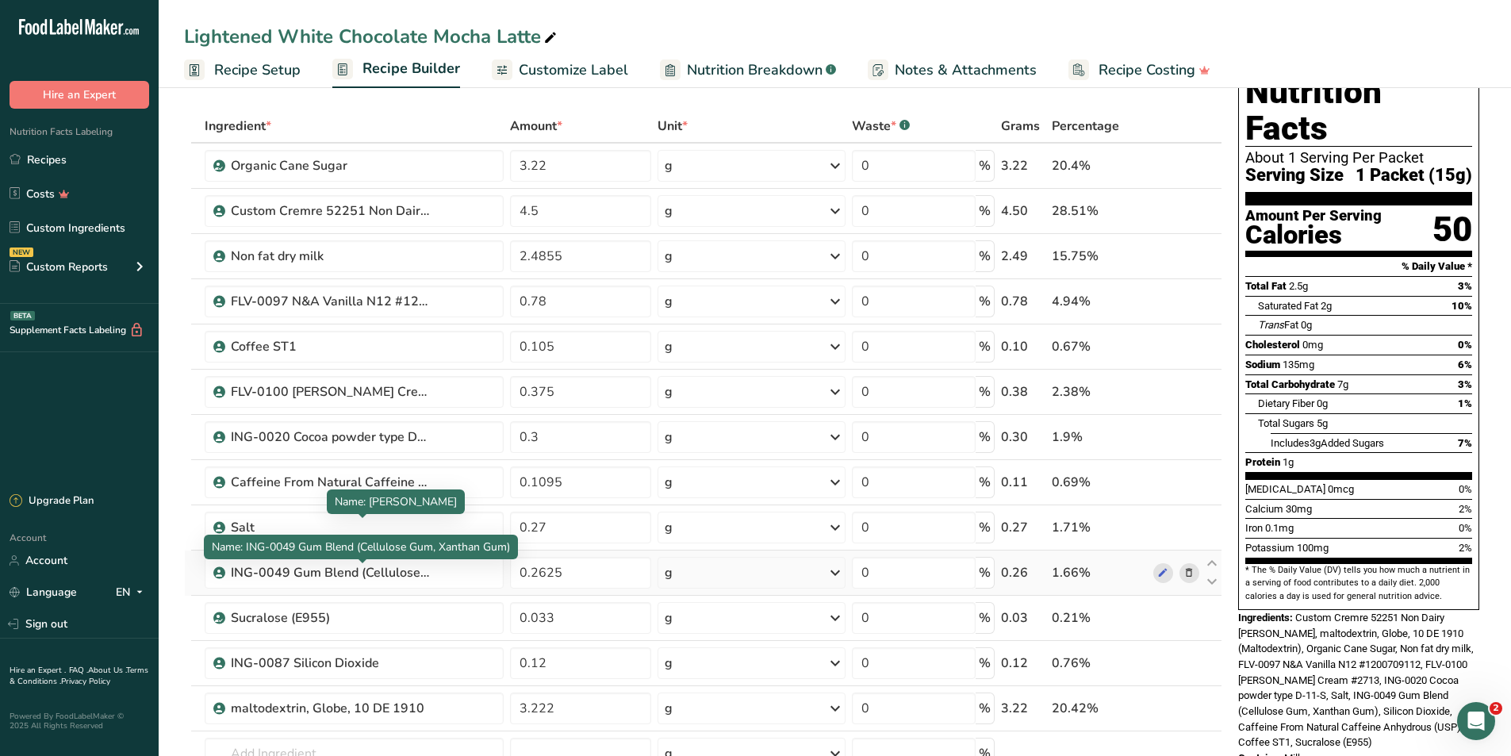
scroll to position [79, 0]
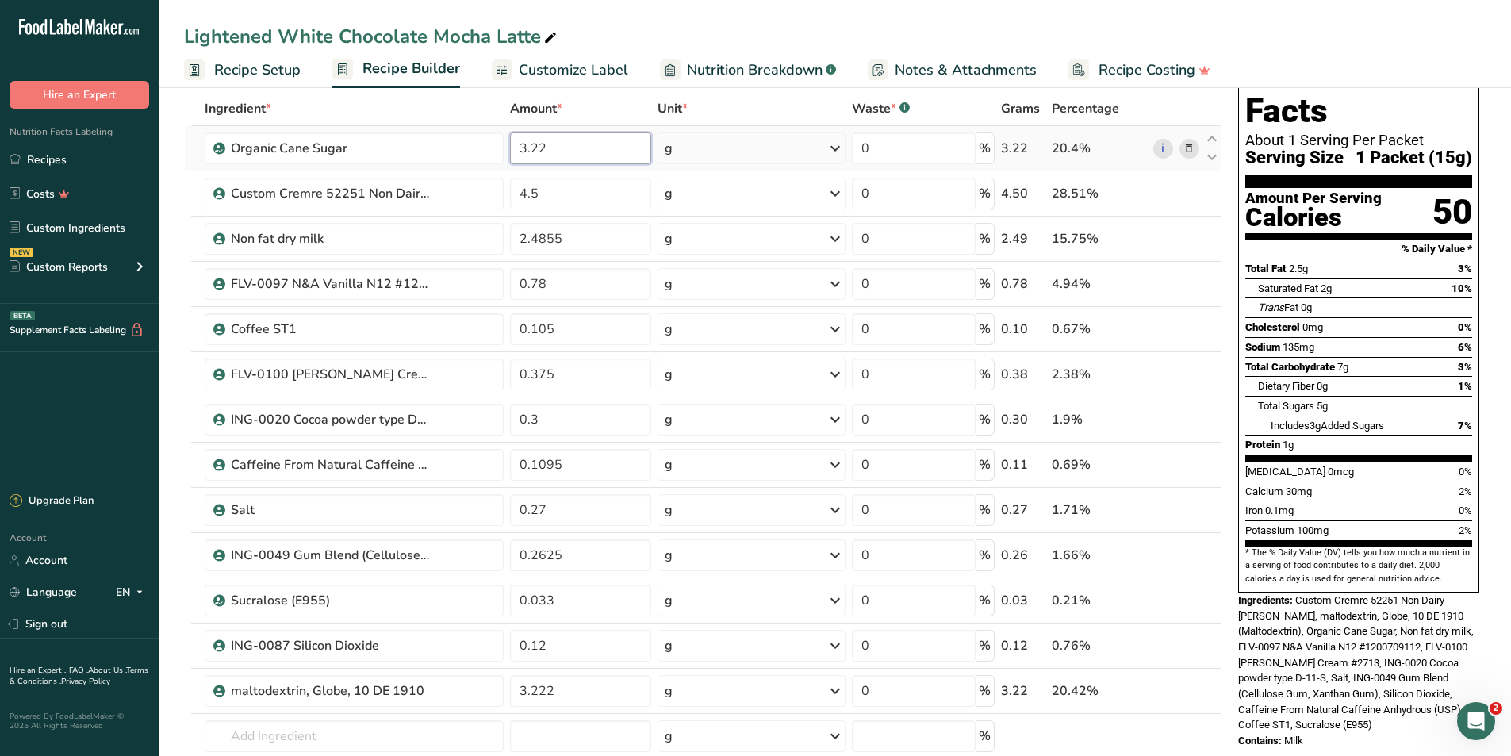
click at [561, 142] on input "3.22" at bounding box center [581, 148] width 142 height 32
type input "3"
type input "2.25"
click at [633, 205] on div "Ingredient * Amount * Unit * Waste * .a-a{fill:#347362;}.b-a{fill:#fff;} Grams …" at bounding box center [703, 475] width 1038 height 766
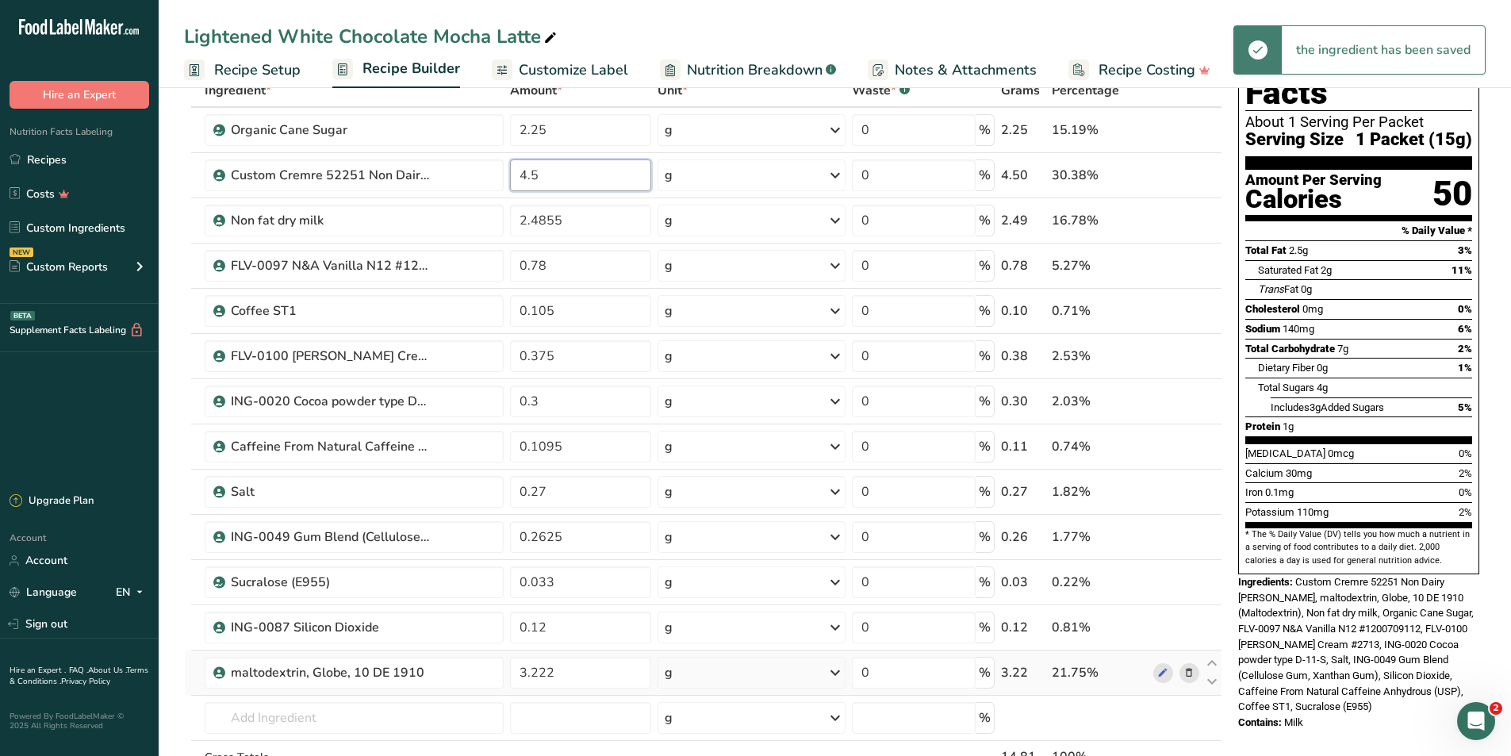
scroll to position [397, 0]
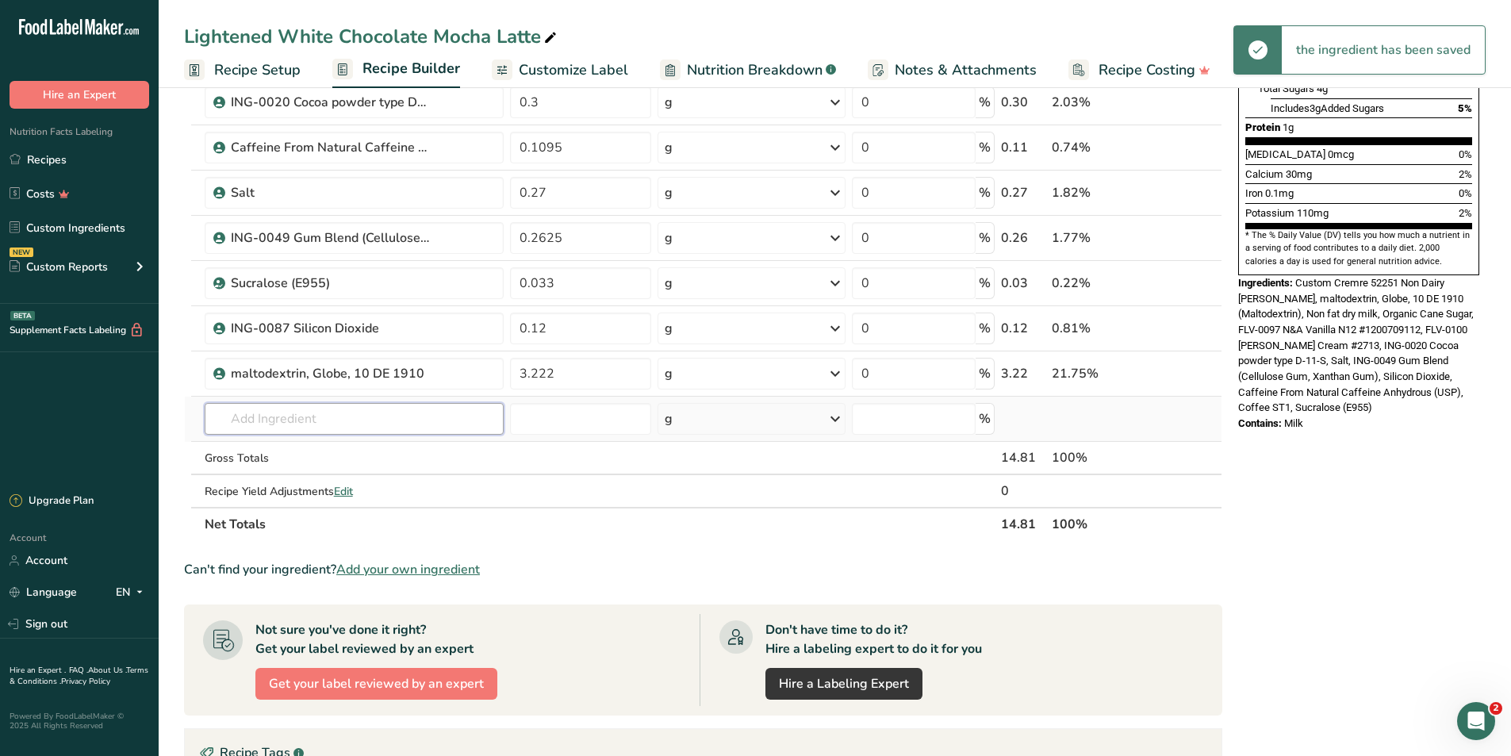
click at [302, 417] on div "Ingredient * Amount * Unit * Waste * .a-a{fill:#347362;}.b-a{fill:#fff;} Grams …" at bounding box center [703, 158] width 1038 height 766
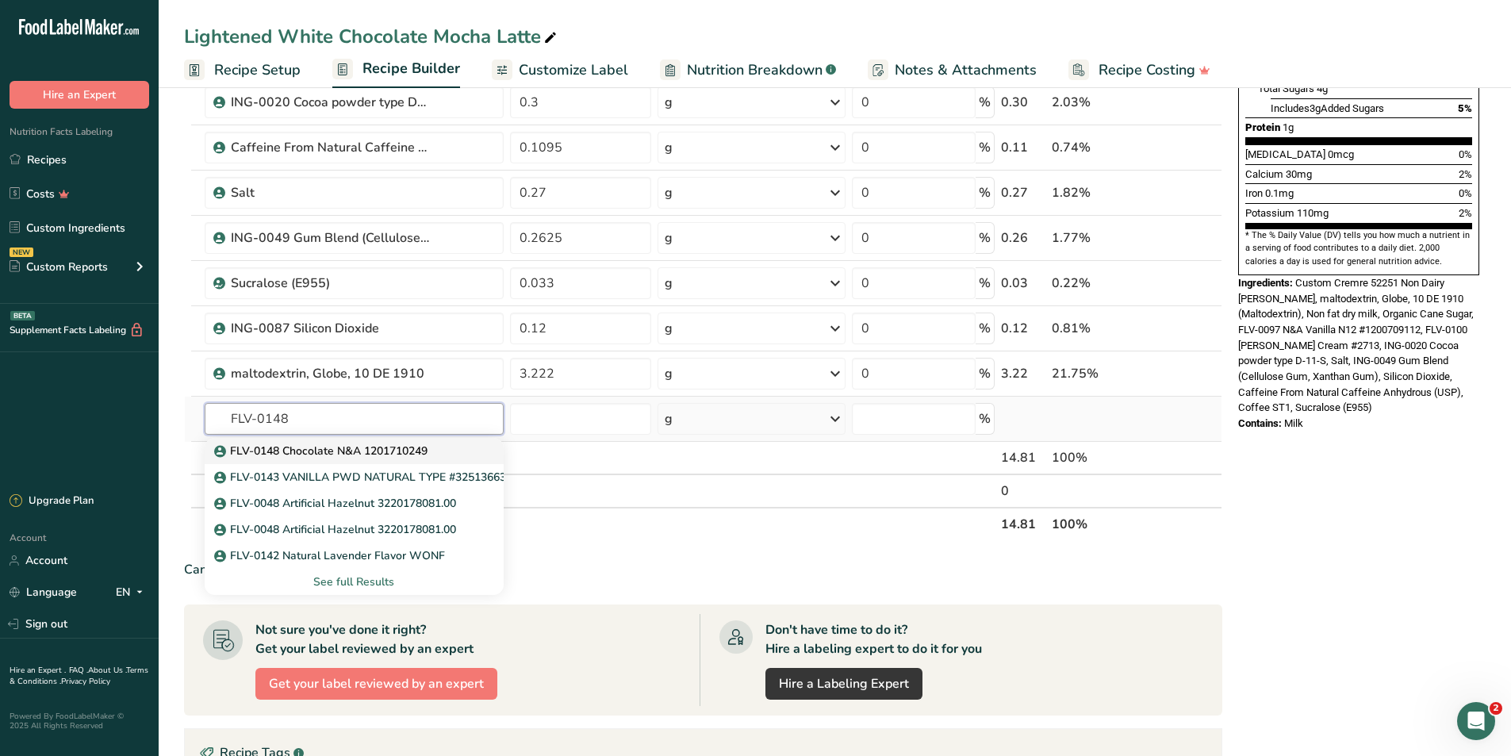
type input "FLV-0148"
click at [337, 447] on p "FLV-0148 Chocolate N&A 1201710249" at bounding box center [322, 451] width 210 height 17
type input "FLV-0148 Chocolate N&A 1201710249"
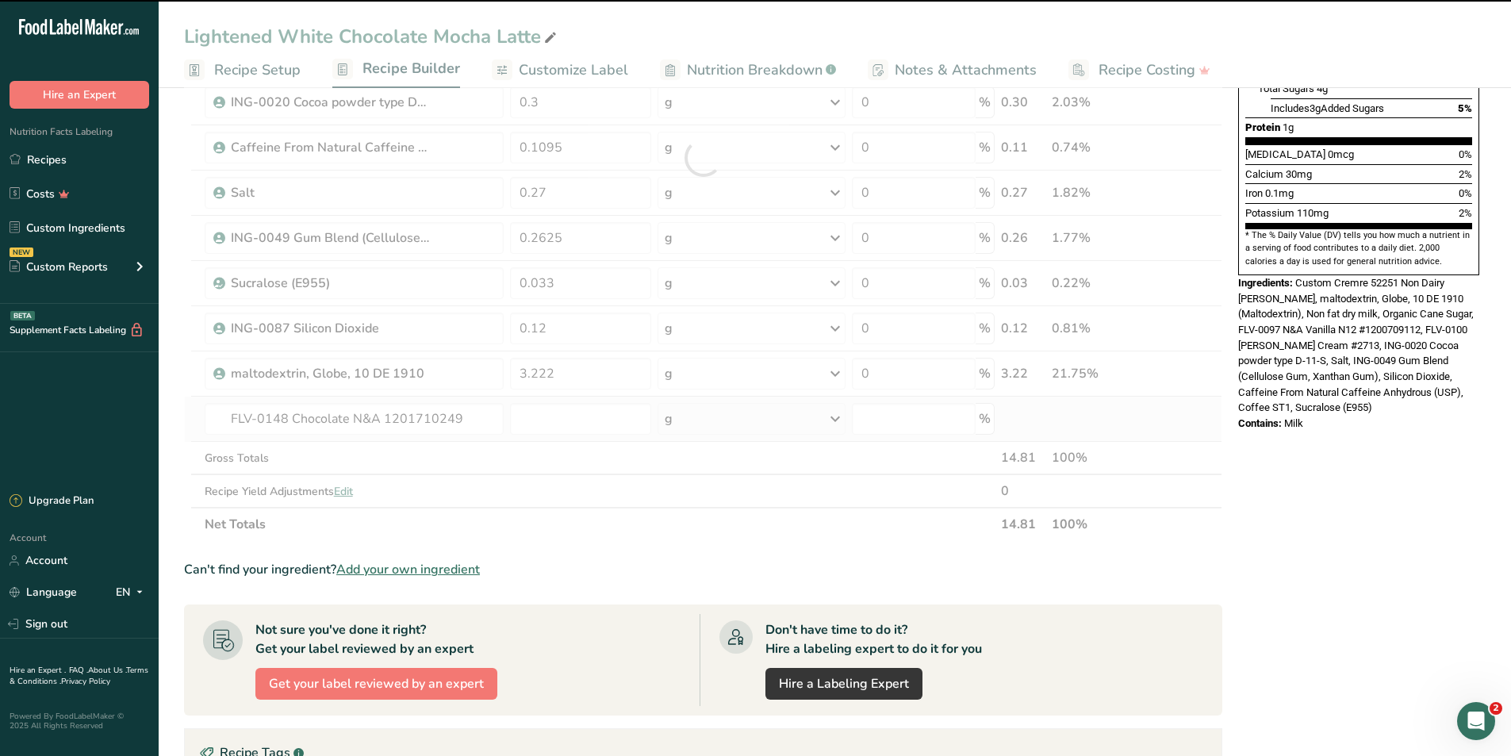
type input "0"
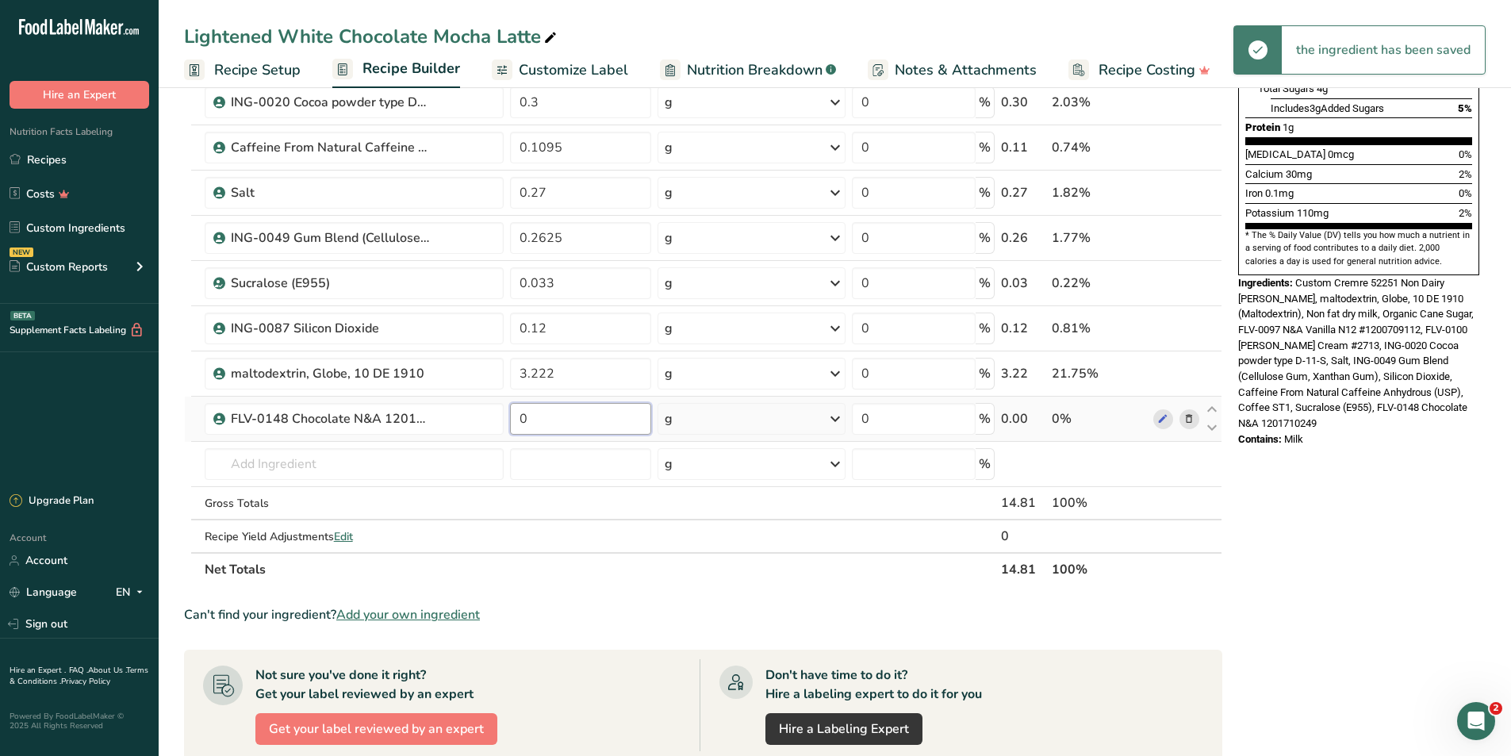
click at [558, 414] on input "0" at bounding box center [581, 419] width 142 height 32
type input "0.1875"
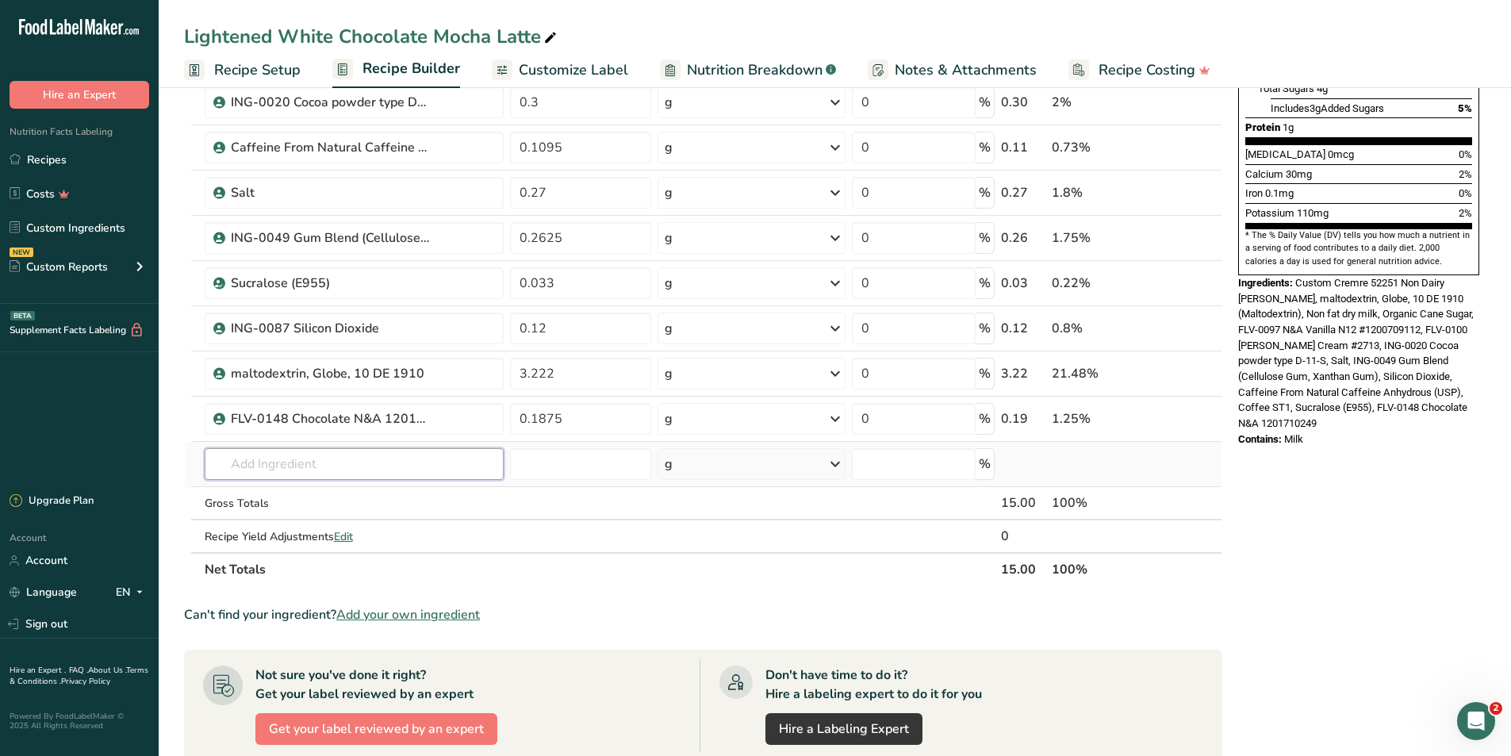
click at [367, 462] on div "Ingredient * Amount * Unit * Waste * .a-a{fill:#347362;}.b-a{fill:#fff;} Grams …" at bounding box center [703, 181] width 1038 height 812
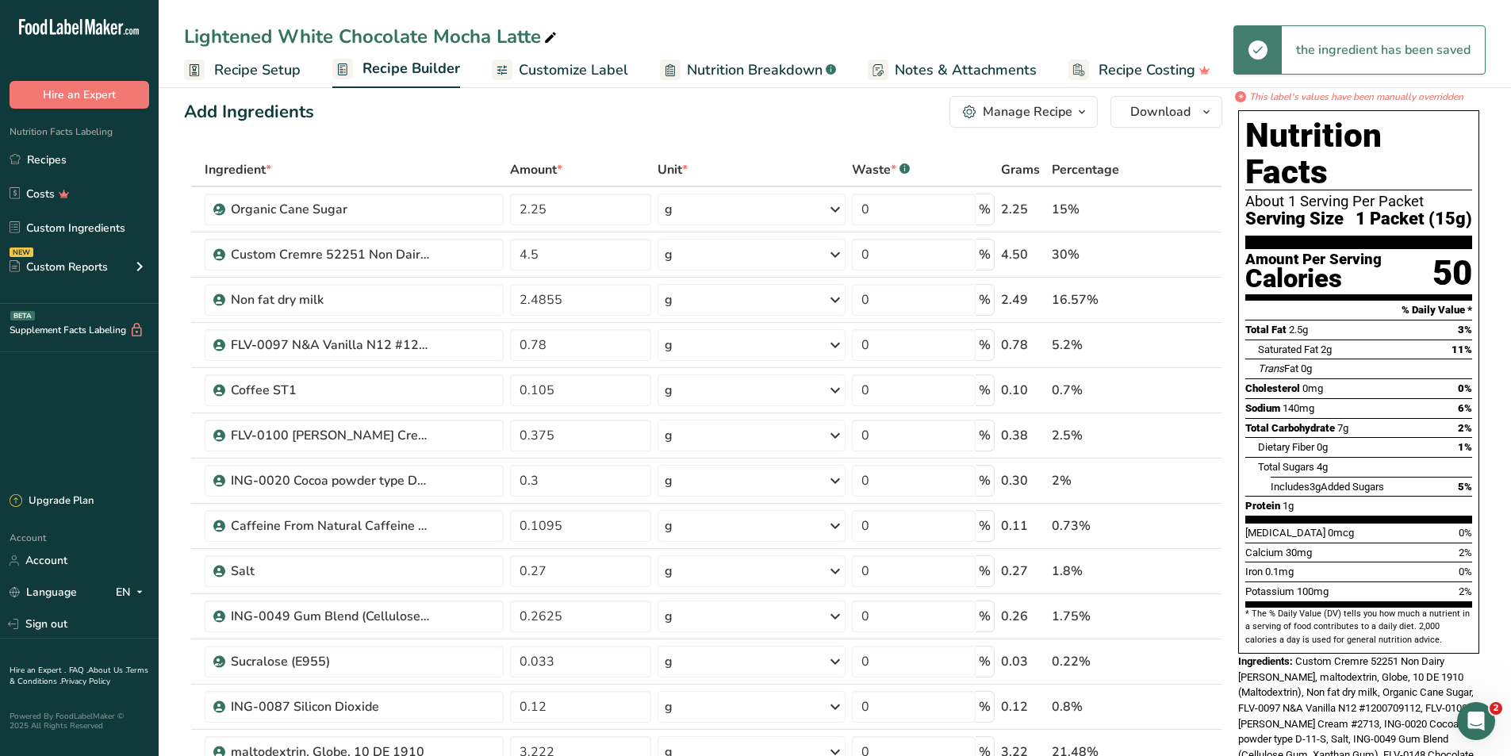
scroll to position [0, 0]
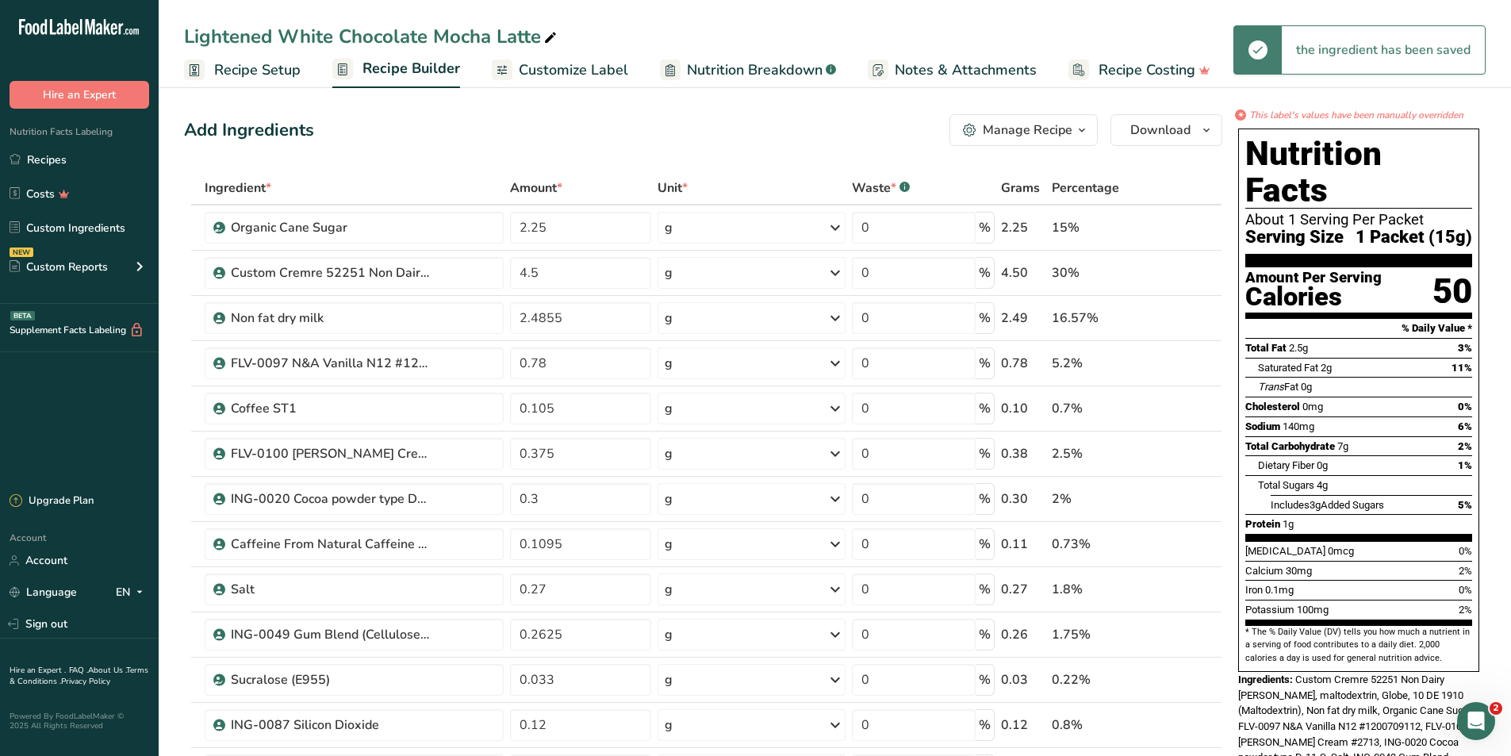
click at [740, 83] on link "Nutrition Breakdown .a-a{fill:#347362;}.b-a{fill:#fff;}" at bounding box center [748, 70] width 176 height 36
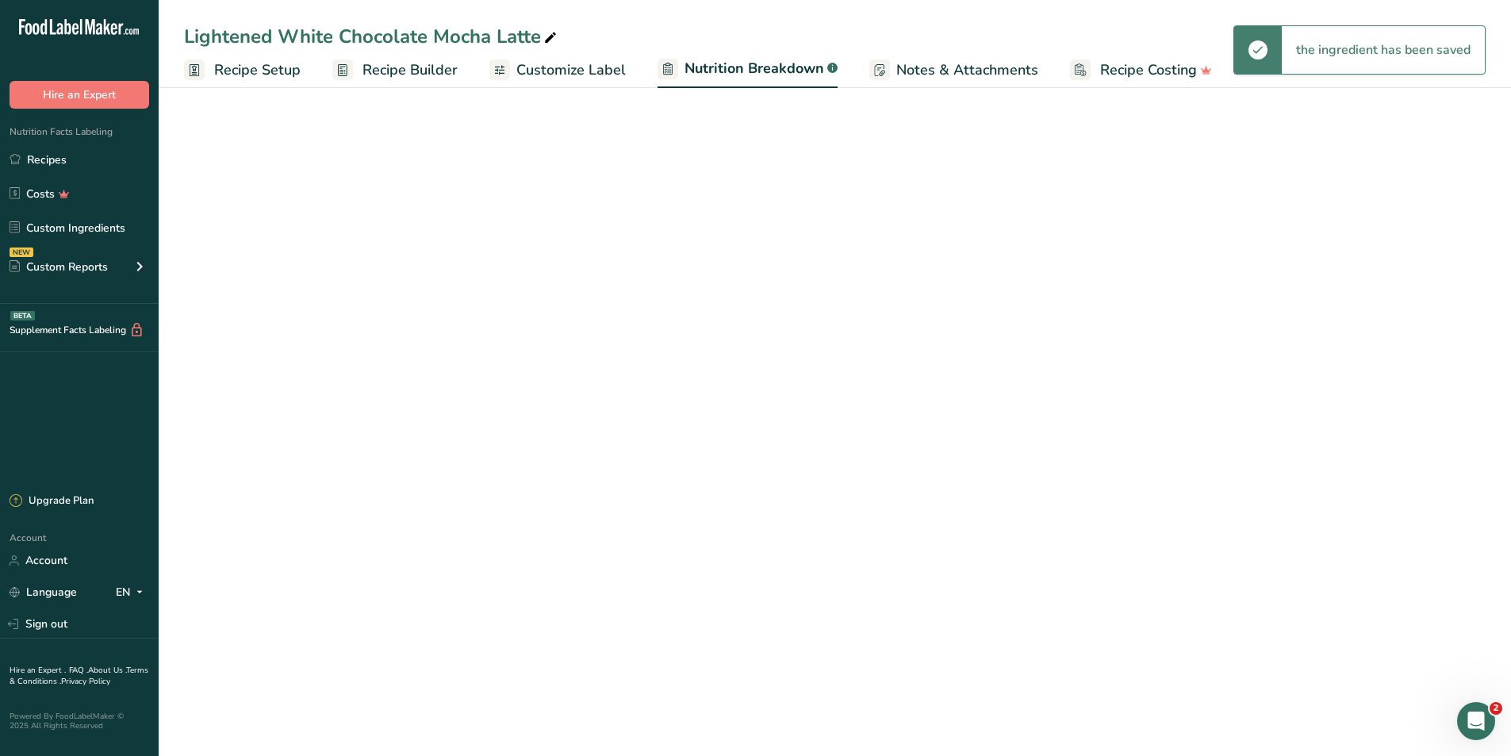
select select "Calories"
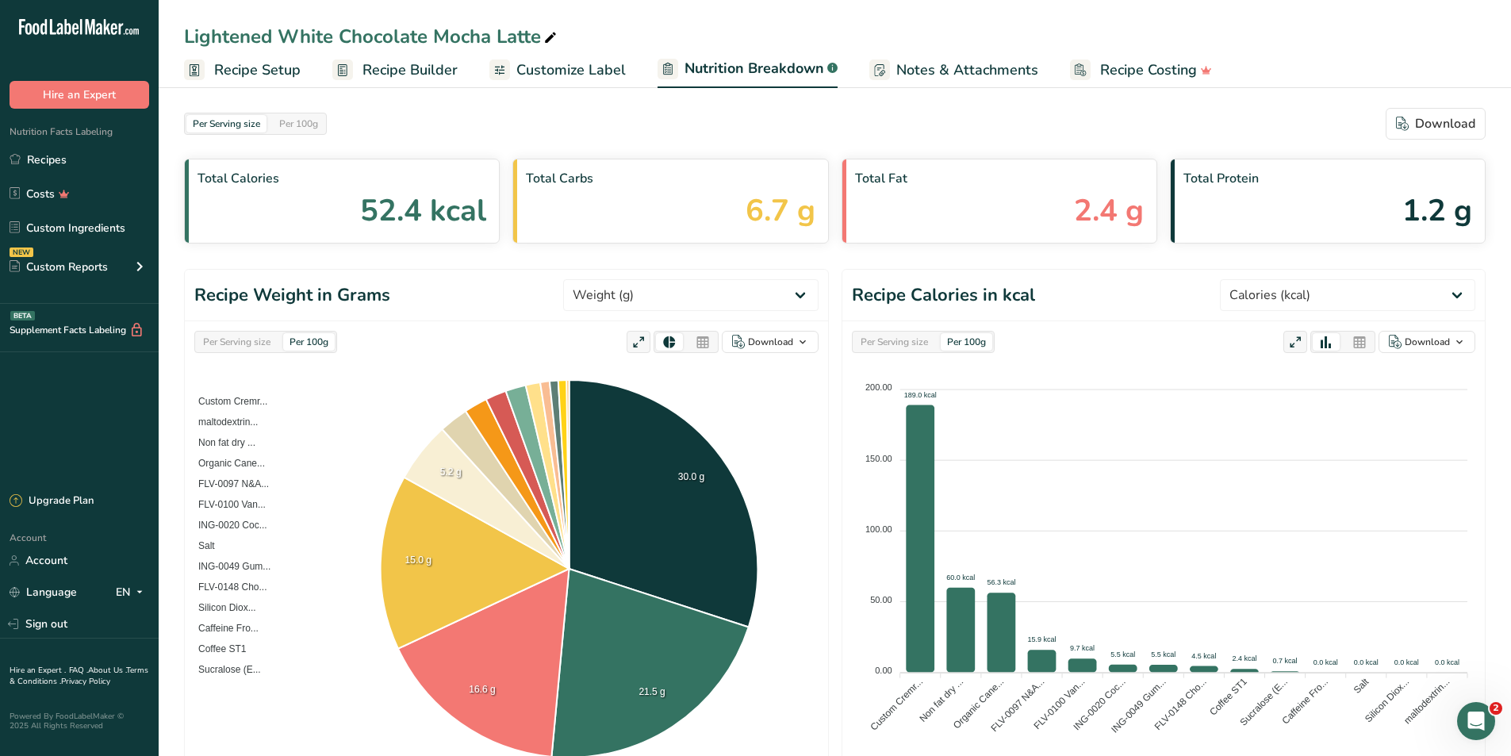
click at [623, 71] on ul "Recipe Setup Recipe Builder Customize Label Nutrition Breakdown .a-a{fill:#3473…" at bounding box center [835, 69] width 1353 height 37
click at [616, 71] on span "Customize Label" at bounding box center [570, 69] width 109 height 21
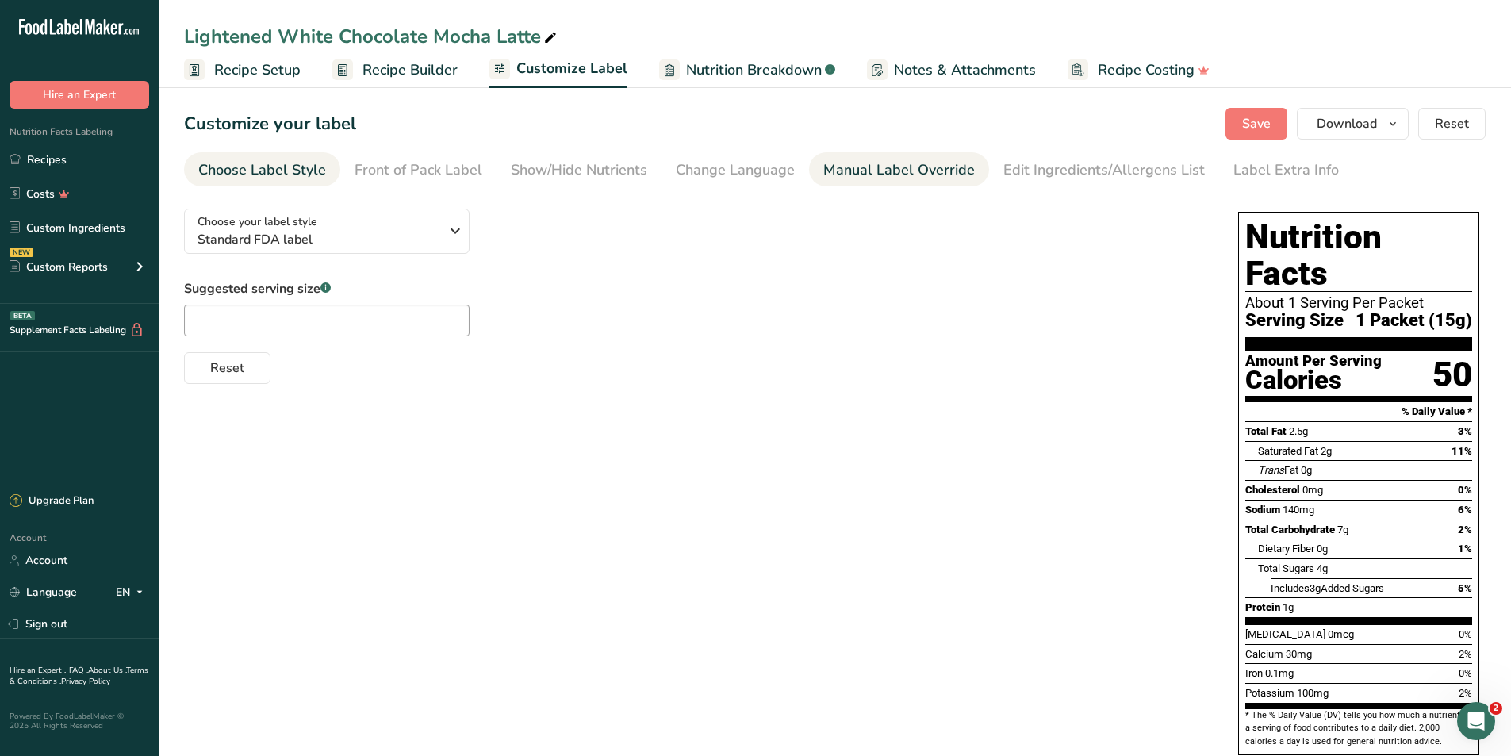
click at [908, 167] on div "Manual Label Override" at bounding box center [899, 169] width 152 height 21
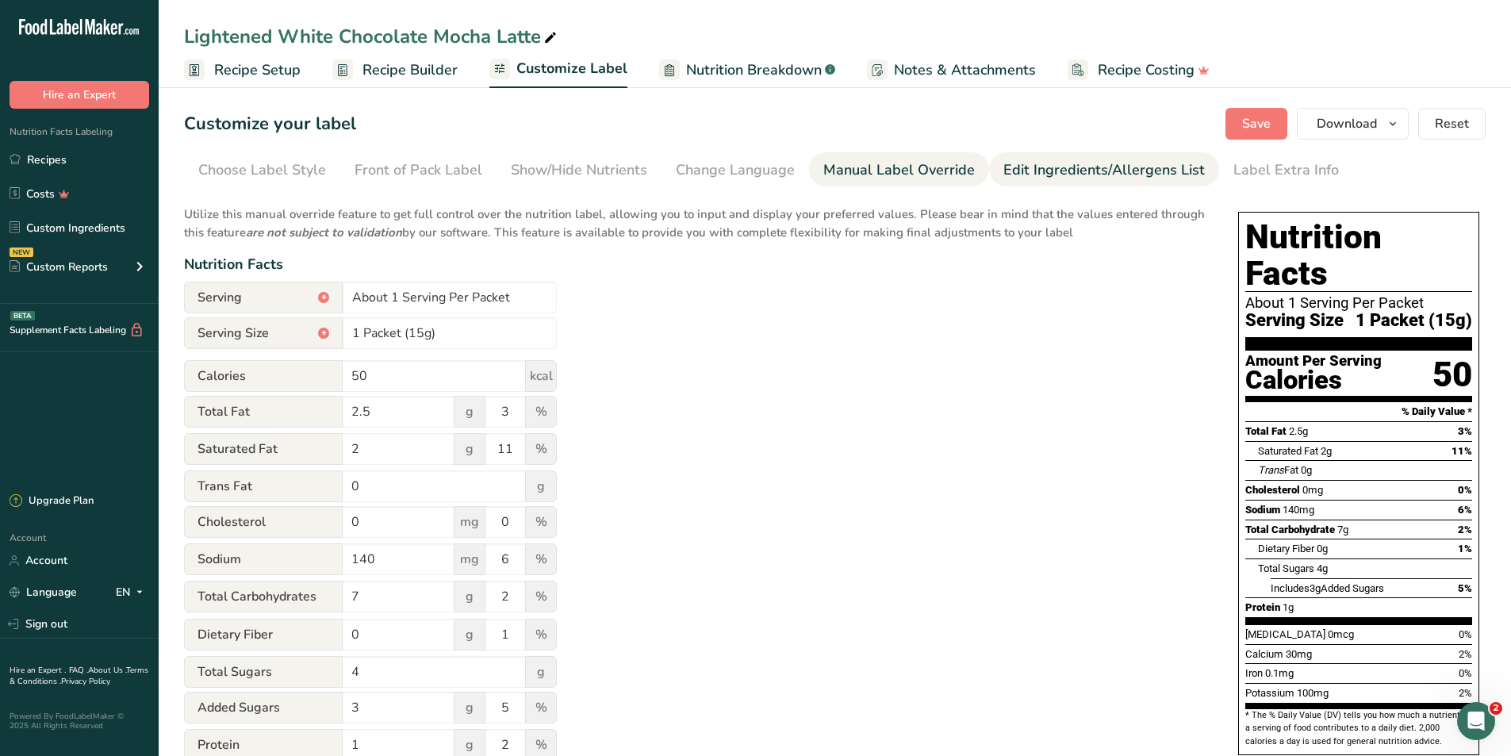
click at [1018, 175] on div "Edit Ingredients/Allergens List" at bounding box center [1105, 169] width 202 height 21
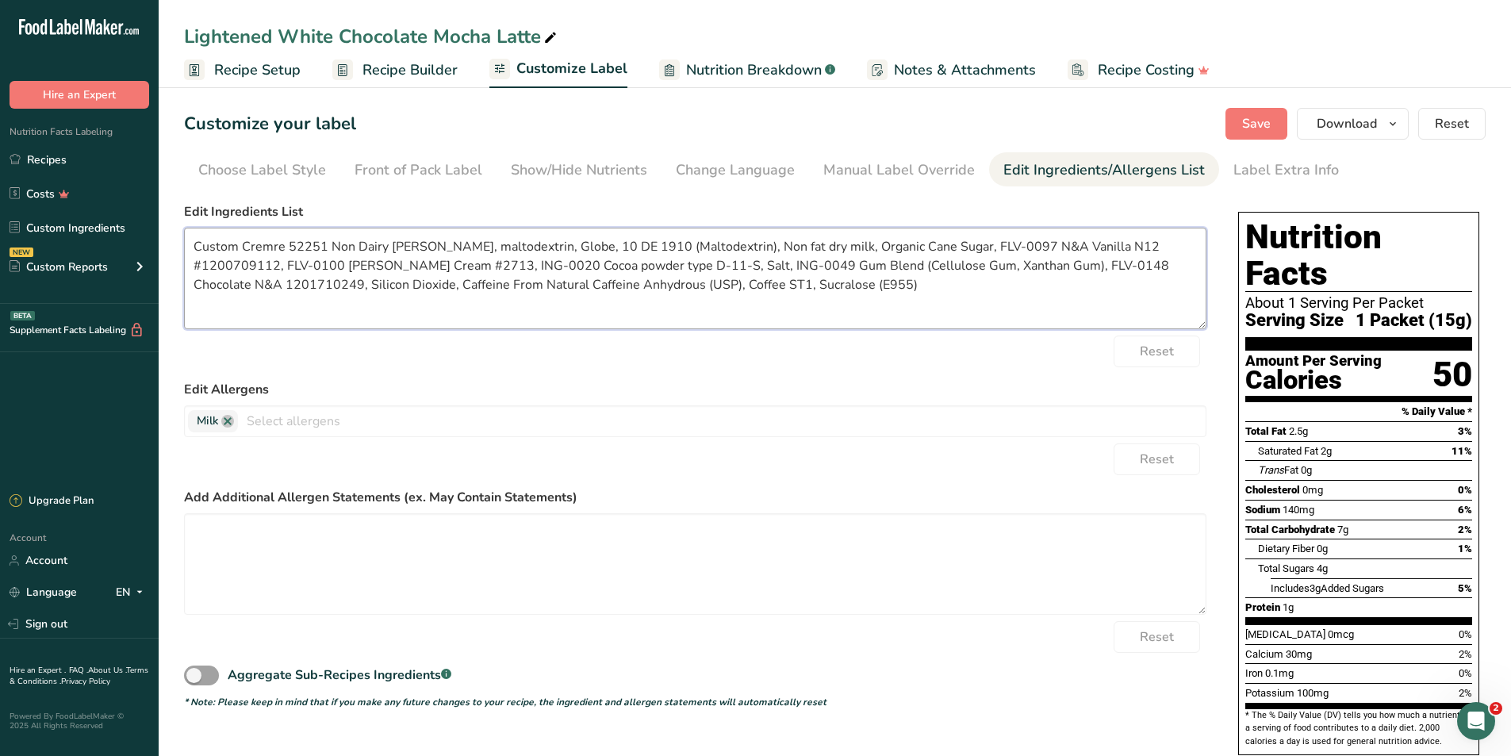
click at [549, 321] on textarea "Custom Cremre 52251 Non Dairy Creamer, maltodextrin, Globe, 10 DE 1910 (Maltode…" at bounding box center [695, 279] width 1023 height 102
click at [338, 295] on textarea "Custom Cremre 52251 Non Dairy Creamer, maltodextrin, Globe, 10 DE 1910 (Maltode…" at bounding box center [695, 279] width 1023 height 102
click at [205, 306] on textarea "Custom Cremre 52251 Non Dairy Creamer, maltodextrin, Globe, 10 DE 1910 (Maltode…" at bounding box center [695, 279] width 1023 height 102
click at [215, 312] on textarea "Custom Cremre 52251 Non Dairy Creamer, maltodextrin, Globe, 10 DE 1910 (Maltode…" at bounding box center [695, 279] width 1023 height 102
click at [760, 274] on textarea "Custom Cremre 52251 Non Dairy Creamer, maltodextrin, Globe, 10 DE 1910 (Maltode…" at bounding box center [695, 279] width 1023 height 102
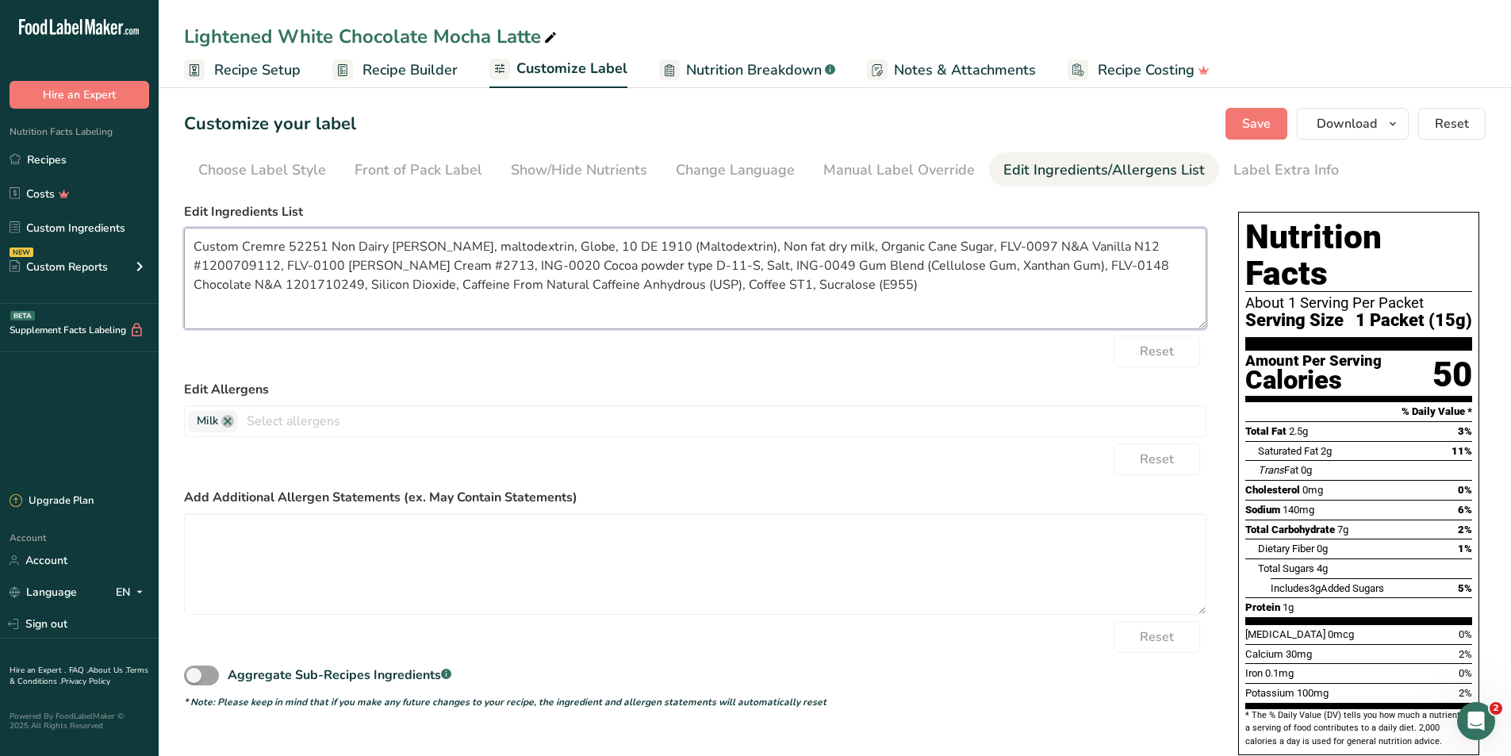
click at [756, 318] on textarea "Custom Cremre 52251 Non Dairy Creamer, maltodextrin, Globe, 10 DE 1910 (Maltode…" at bounding box center [695, 279] width 1023 height 102
paste textarea "Non-Dairy Creamer (Coconut Oil, Corn Syrup Solids, Sodium Caseinate [A Milk Der…"
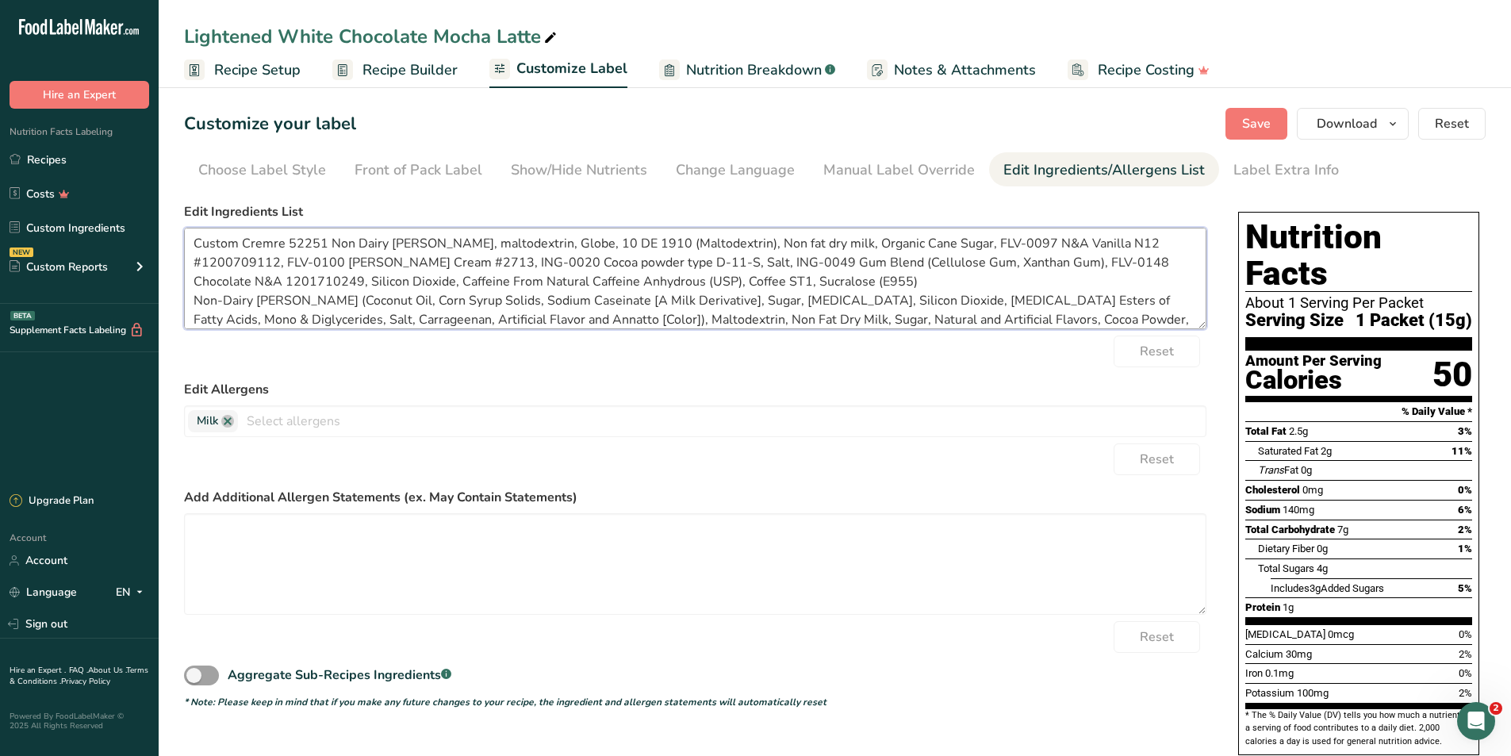
scroll to position [22, 0]
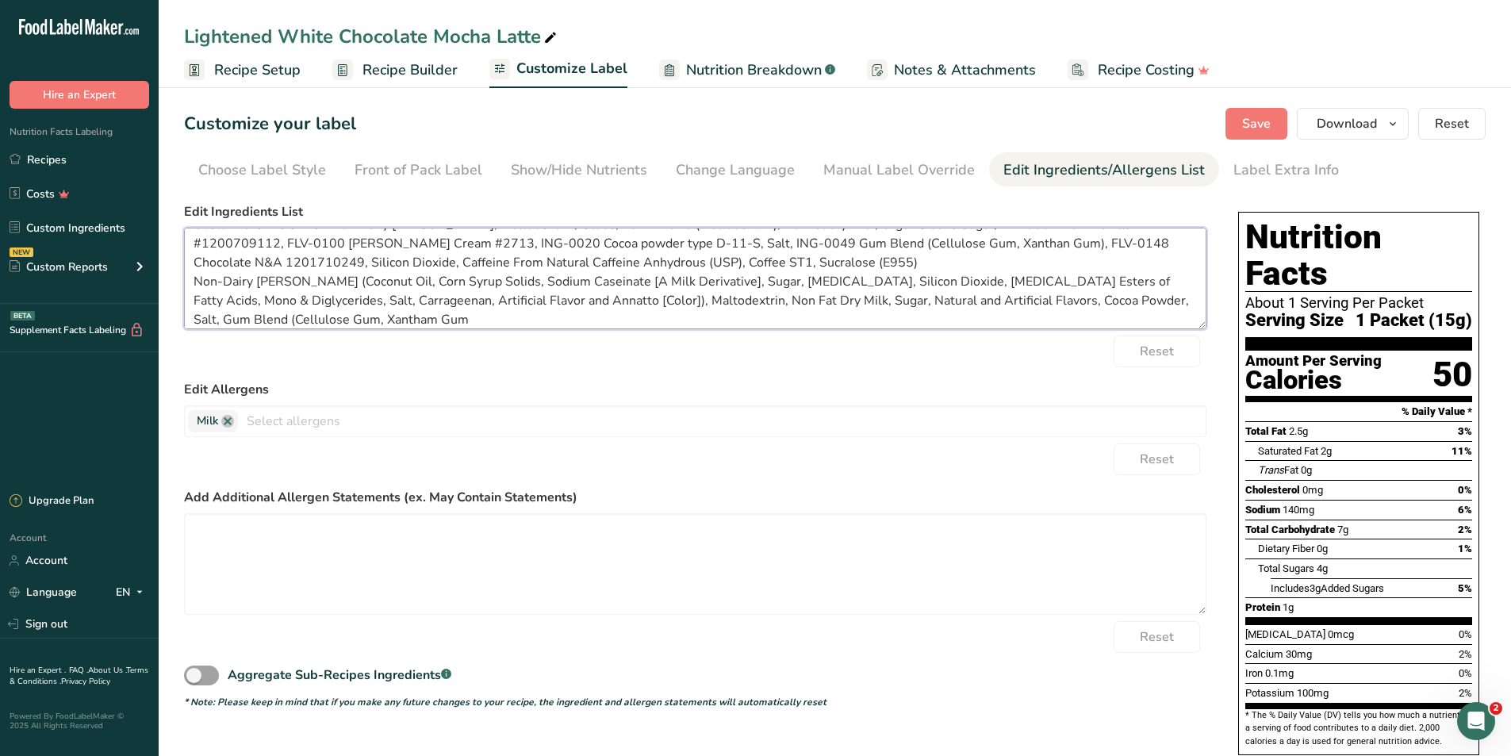
click at [415, 319] on textarea "Custom Cremre 52251 Non Dairy Creamer, maltodextrin, Globe, 10 DE 1910 (Maltode…" at bounding box center [695, 279] width 1023 height 102
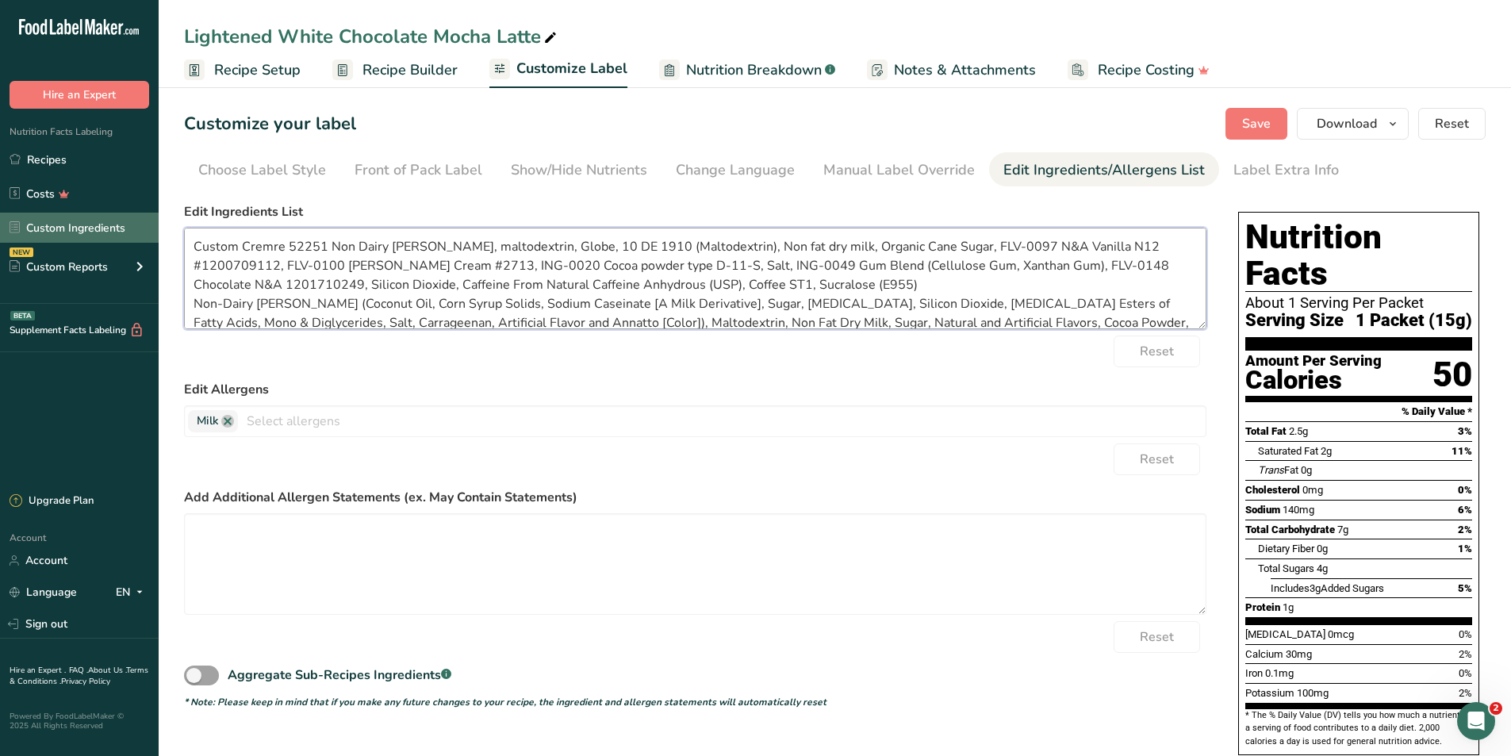
drag, startPoint x: 866, startPoint y: 261, endPoint x: 155, endPoint y: 215, distance: 712.3
click at [155, 215] on div ".a-20{fill:#fff;} Hire an Expert Nutrition Facts Labeling Recipes Costs Custom …" at bounding box center [755, 484] width 1511 height 968
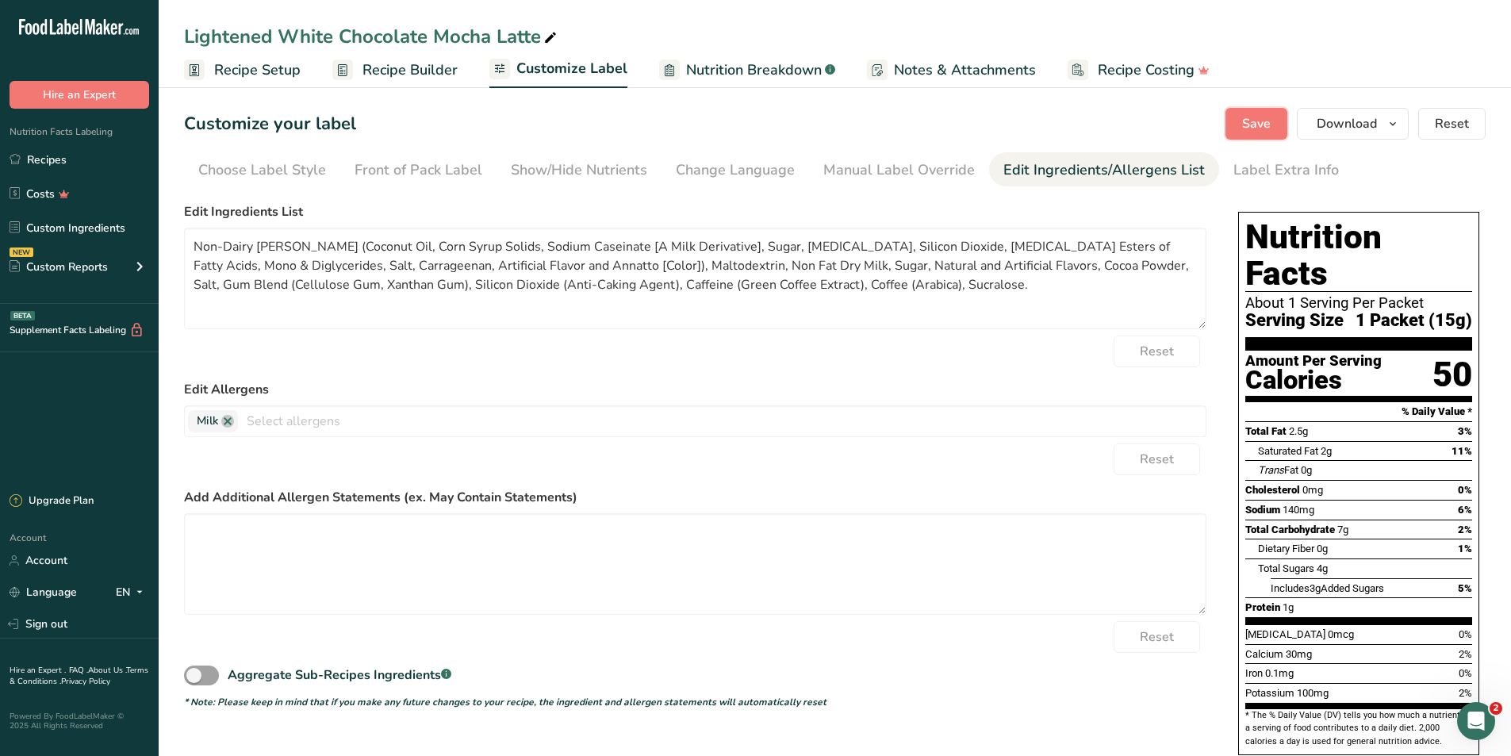
click at [1253, 113] on button "Save" at bounding box center [1257, 124] width 62 height 32
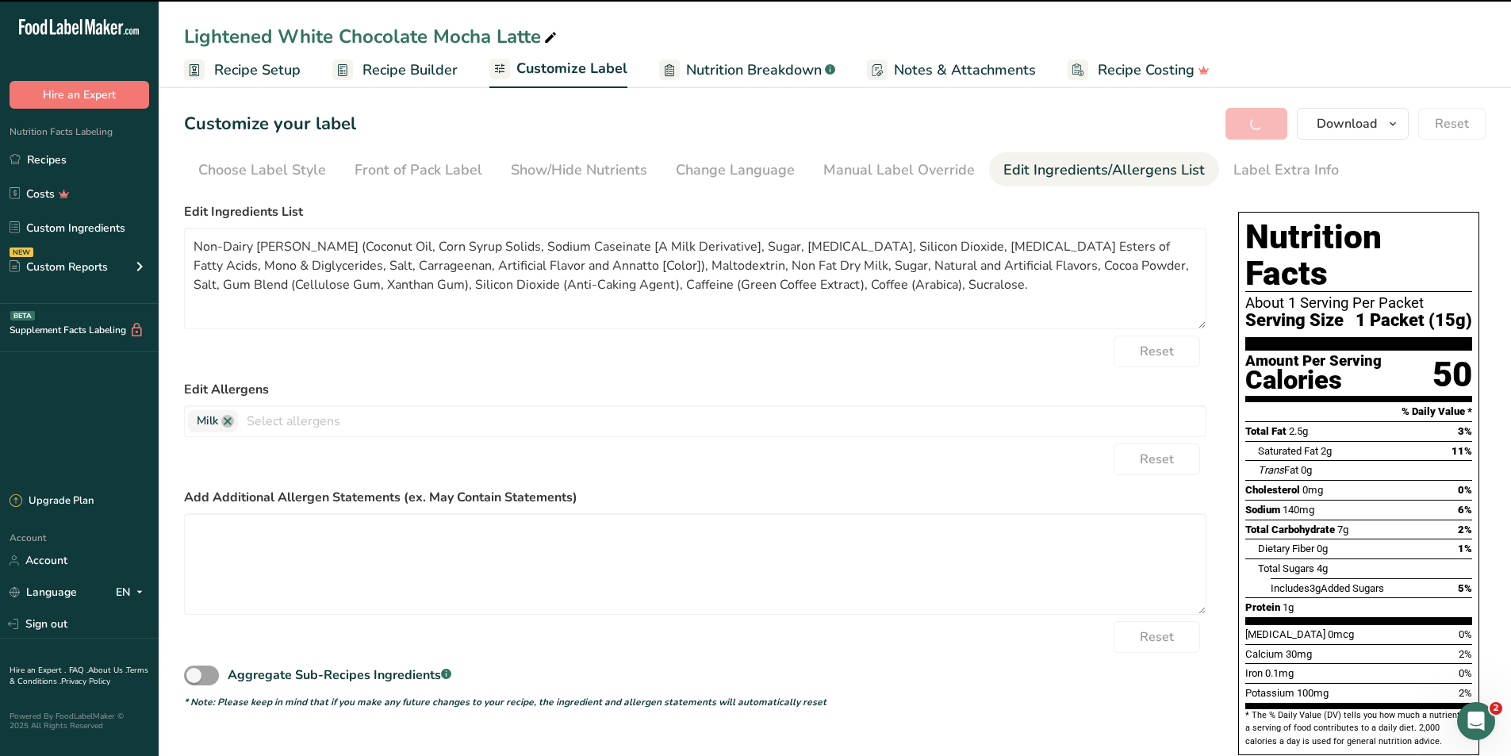
type textarea "Non-Dairy Creamer (Coconut Oil, Corn Syrup Solids, Sodium Caseinate [A Milk Der…"
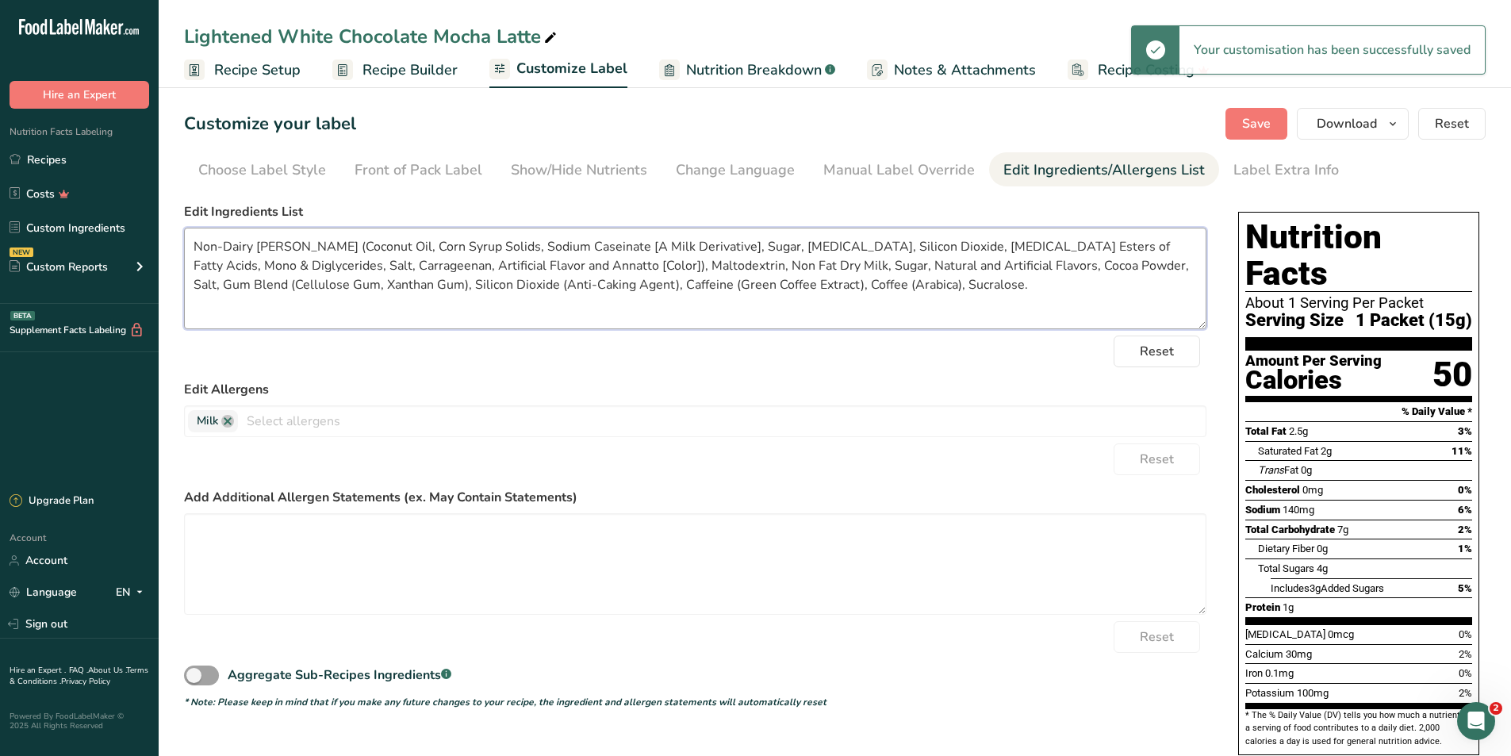
click at [958, 293] on textarea "Non-Dairy Creamer (Coconut Oil, Corn Syrup Solids, Sodium Caseinate [A Milk Der…" at bounding box center [695, 279] width 1023 height 102
click at [948, 342] on div "Reset" at bounding box center [695, 352] width 1023 height 32
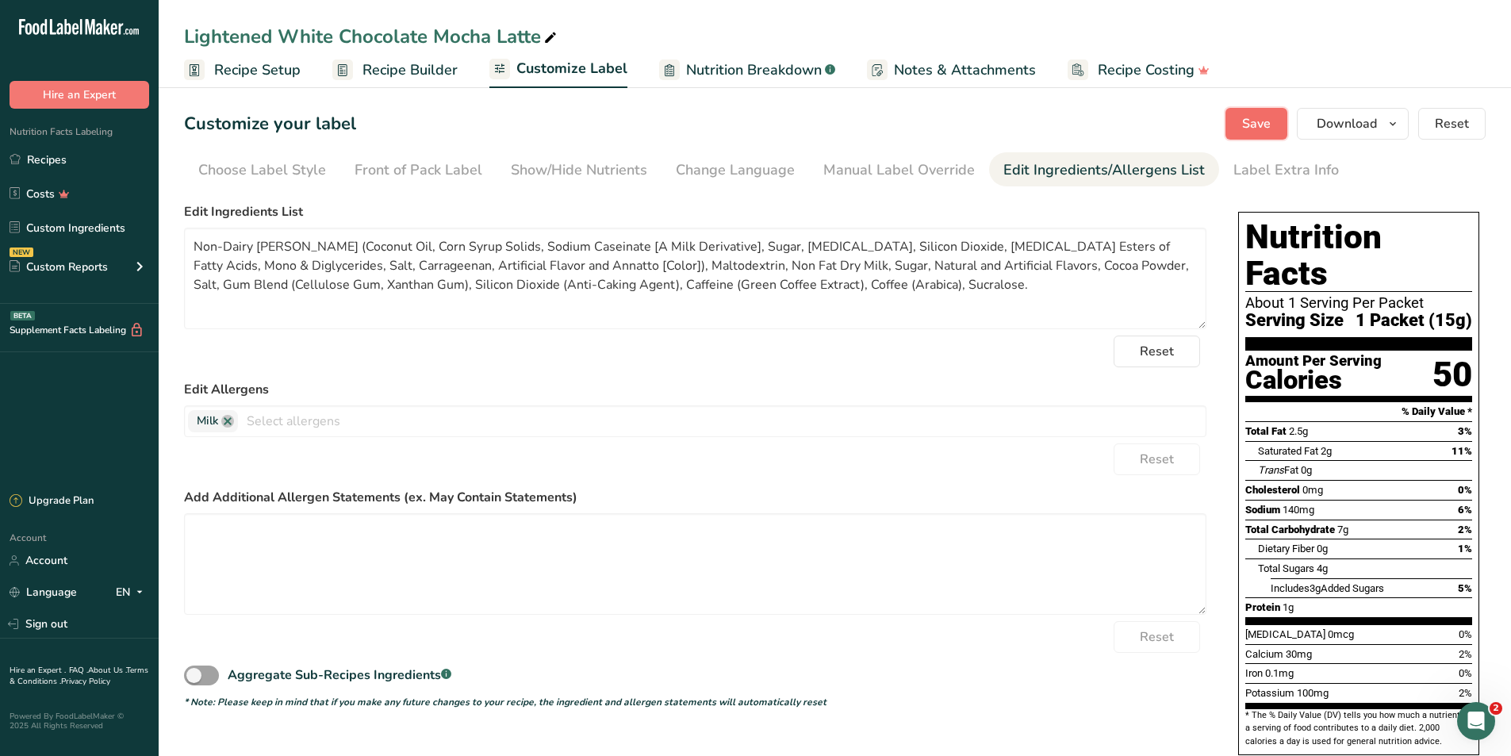
click at [1261, 118] on span "Save" at bounding box center [1256, 123] width 29 height 19
click at [744, 266] on textarea "Non-Dairy Creamer (Coconut Oil, Corn Syrup Solids, Sodium Caseinate [A Milk Der…" at bounding box center [695, 279] width 1023 height 102
click at [405, 67] on span "Recipe Builder" at bounding box center [410, 69] width 95 height 21
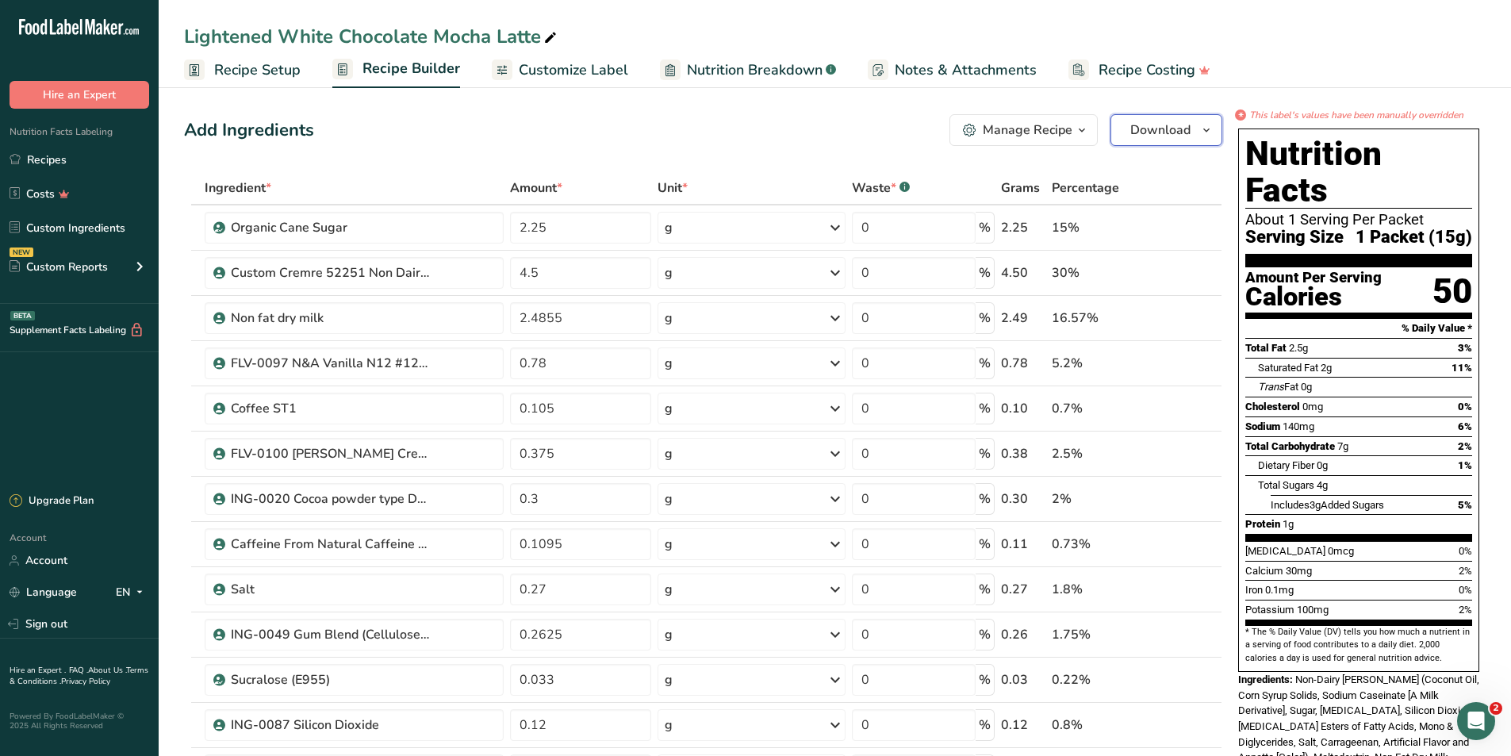
click at [1131, 128] on span "Download" at bounding box center [1160, 130] width 60 height 19
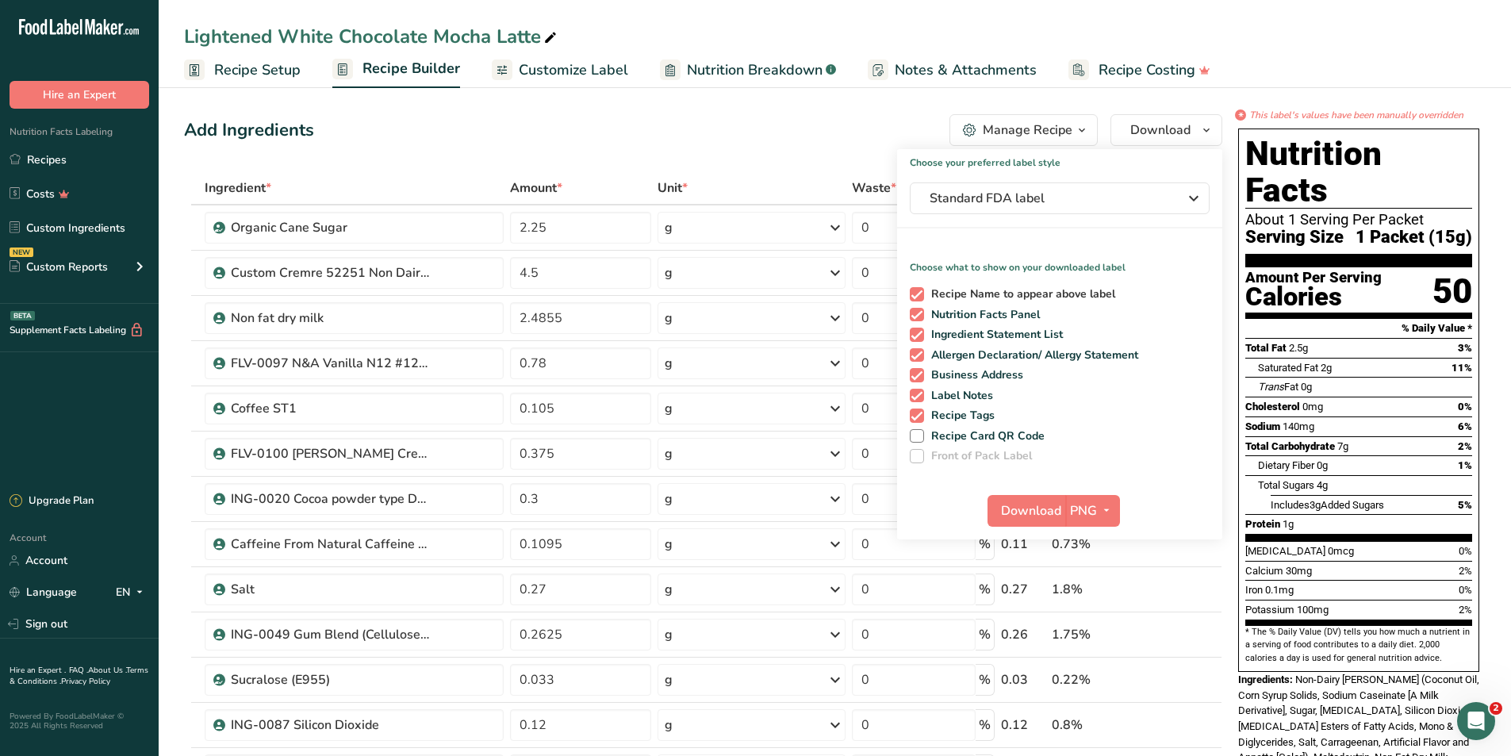
click at [1062, 298] on span "Recipe Name to appear above label" at bounding box center [1020, 294] width 192 height 14
click at [920, 298] on input "Recipe Name to appear above label" at bounding box center [915, 294] width 10 height 10
checkbox input "false"
click at [1043, 344] on div "Recipe Name to appear above label Nutrition Facts Panel Ingredient Statement Li…" at bounding box center [1059, 372] width 325 height 182
click at [1031, 360] on span "Allergen Declaration/ Allergy Statement" at bounding box center [1031, 355] width 215 height 14
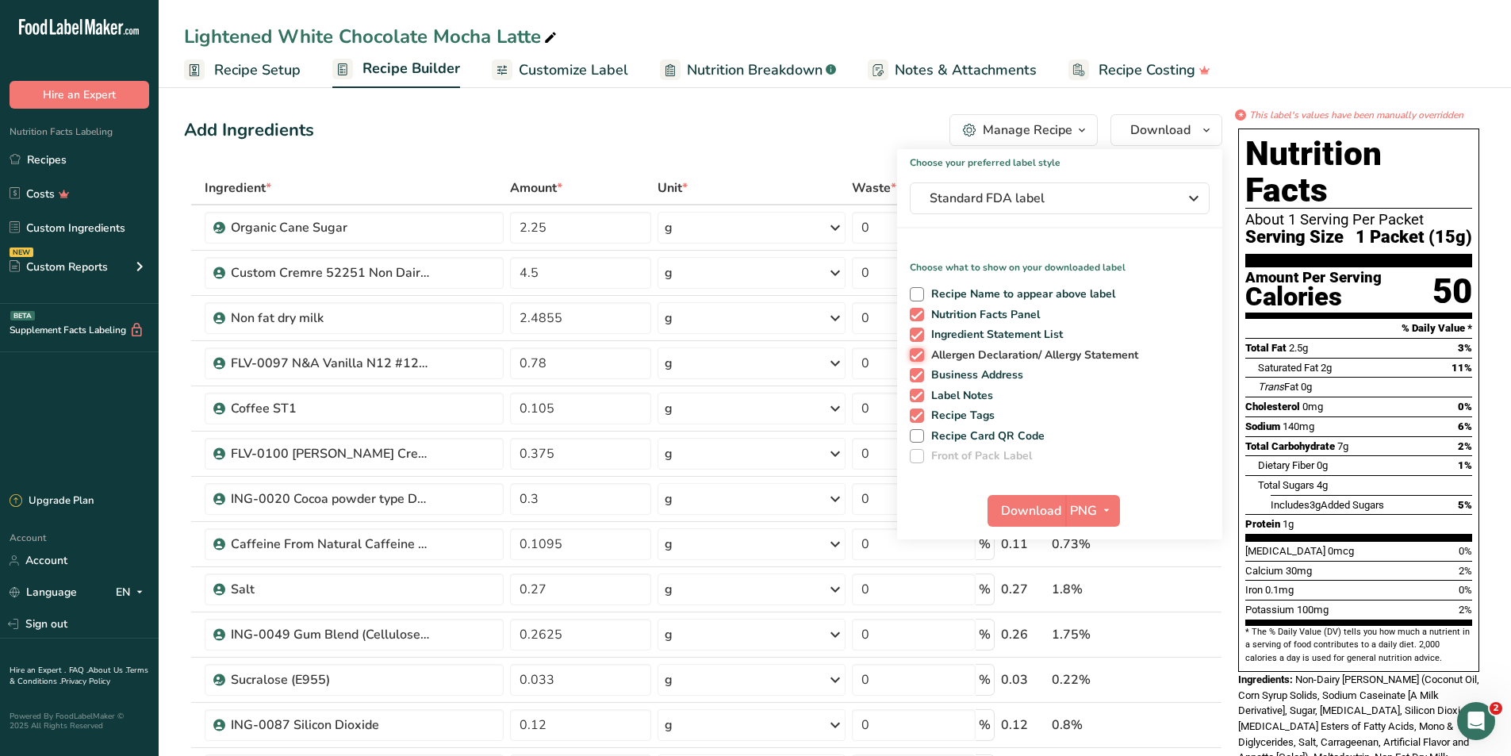
click at [920, 360] on input "Allergen Declaration/ Allergy Statement" at bounding box center [915, 355] width 10 height 10
checkbox input "false"
click at [951, 378] on span "Business Address" at bounding box center [974, 375] width 100 height 14
click at [920, 378] on input "Business Address" at bounding box center [915, 375] width 10 height 10
checkbox input "false"
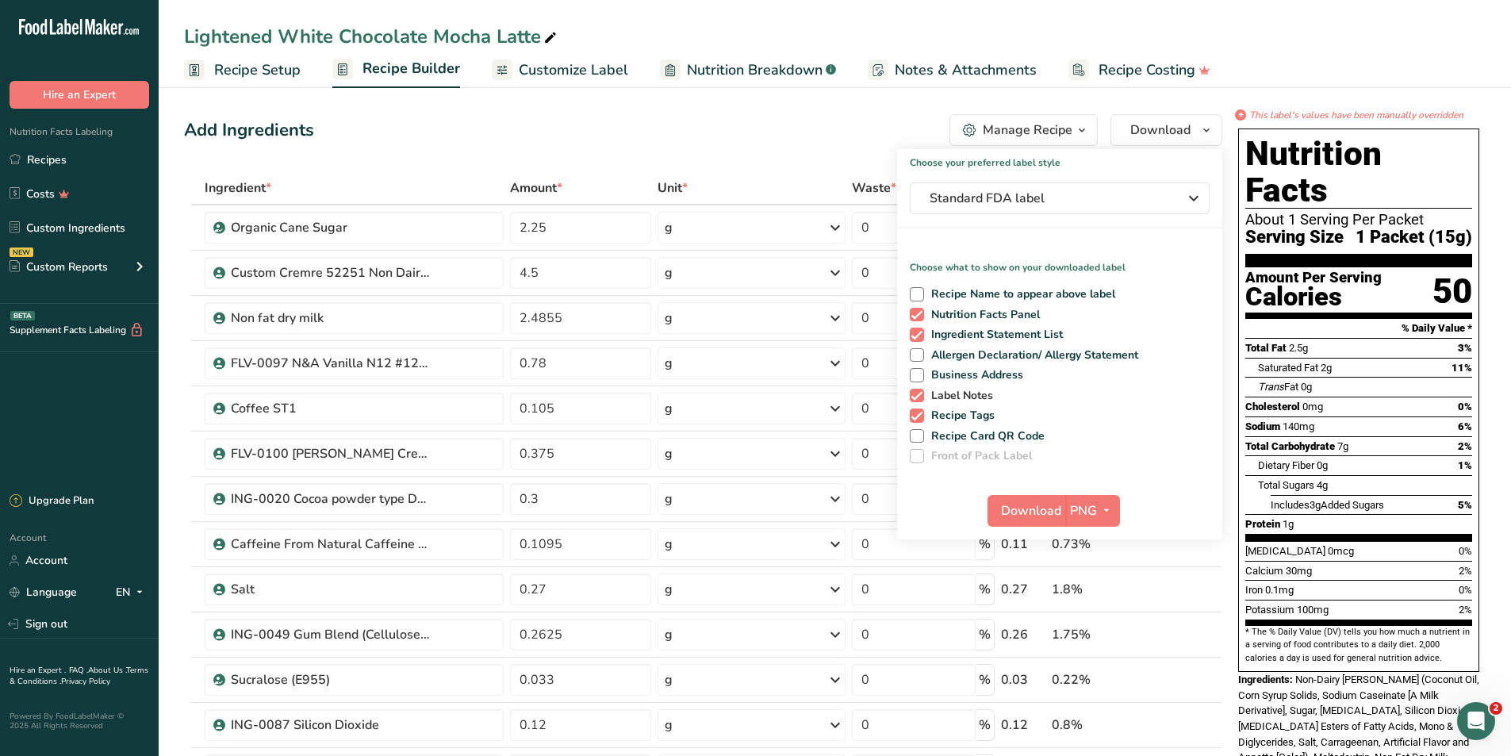
click at [946, 392] on span "Label Notes" at bounding box center [959, 396] width 70 height 14
click at [920, 392] on input "Label Notes" at bounding box center [915, 395] width 10 height 10
checkbox input "false"
click at [940, 412] on span "Recipe Tags" at bounding box center [959, 416] width 71 height 14
click at [920, 412] on input "Recipe Tags" at bounding box center [915, 415] width 10 height 10
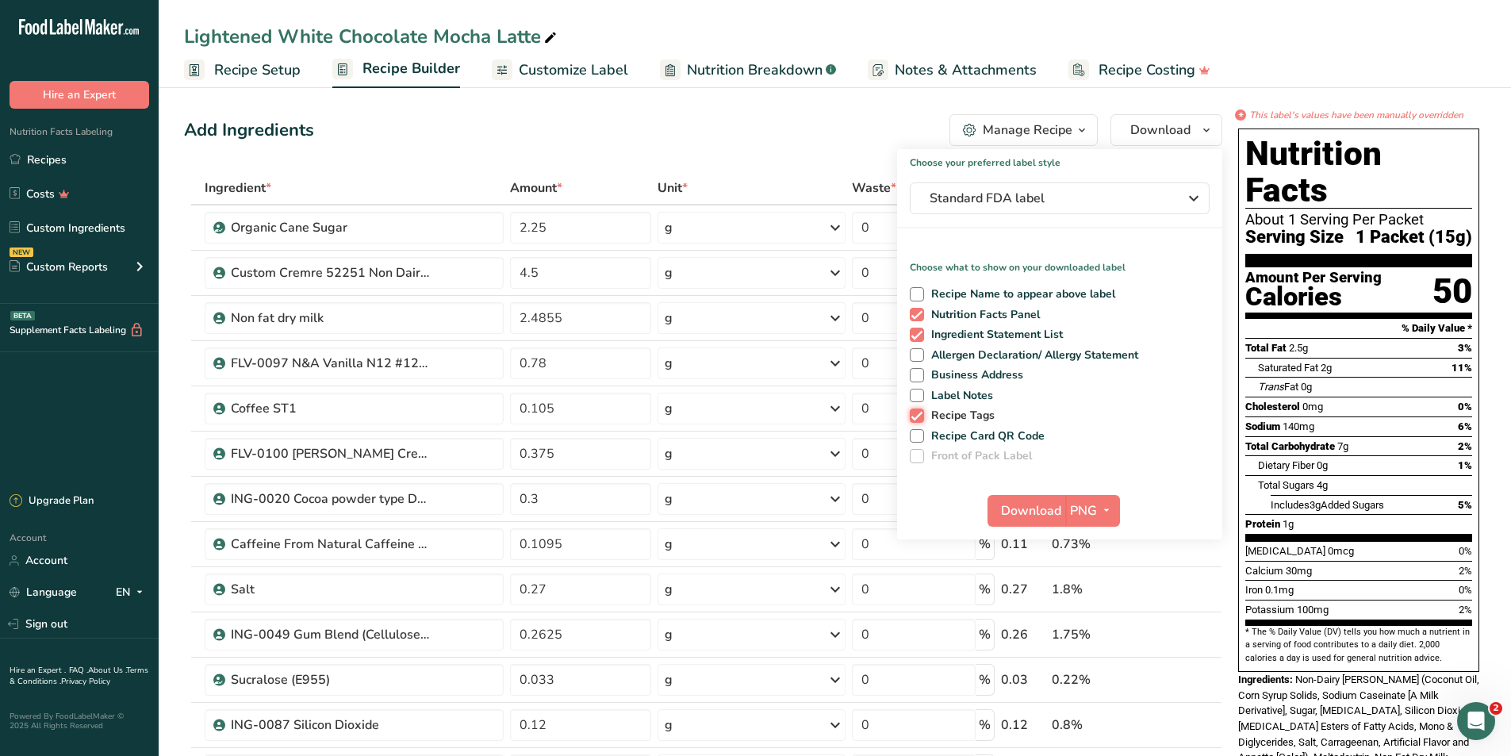
checkbox input "false"
click at [1025, 503] on span "Download" at bounding box center [1031, 510] width 60 height 19
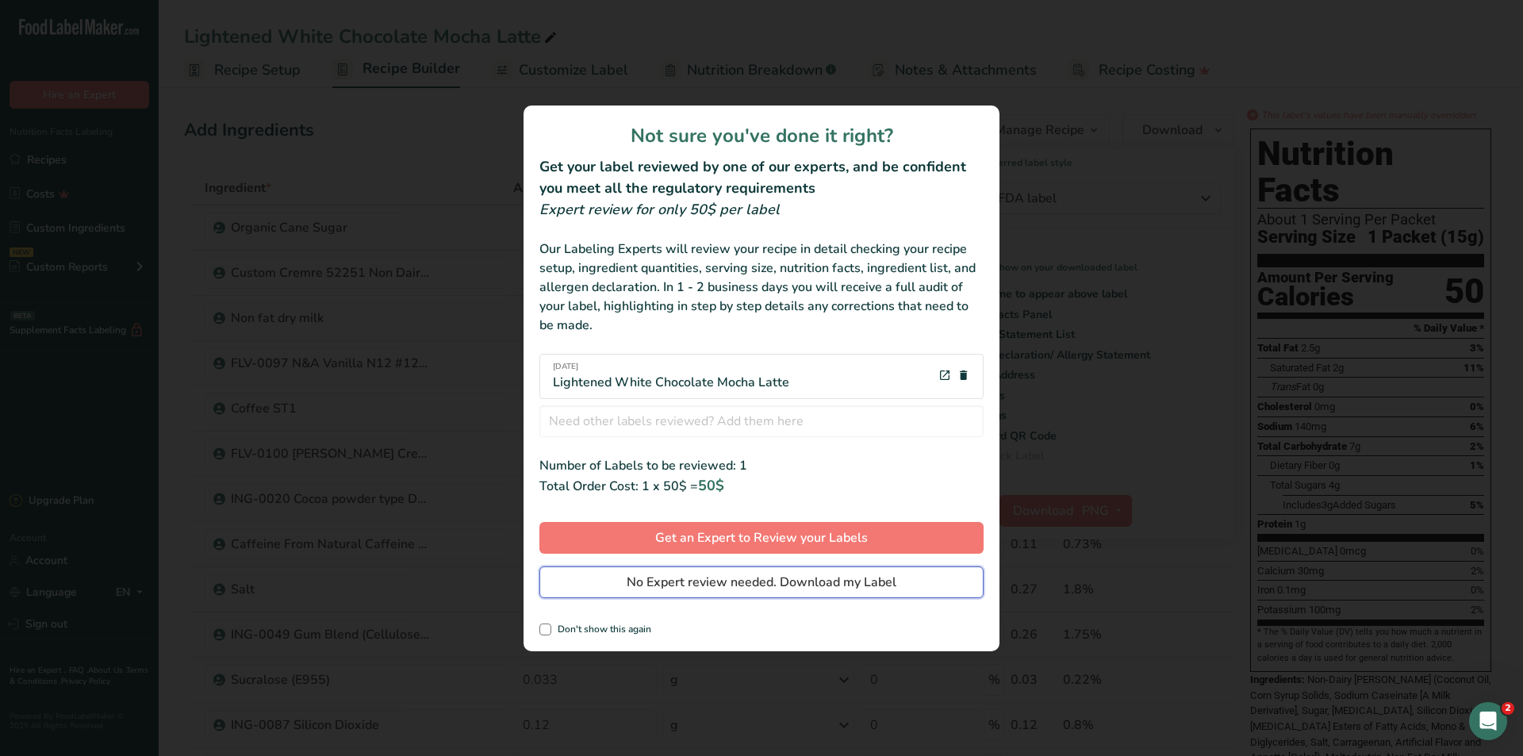
click at [812, 588] on span "No Expert review needed. Download my Label" at bounding box center [762, 582] width 270 height 19
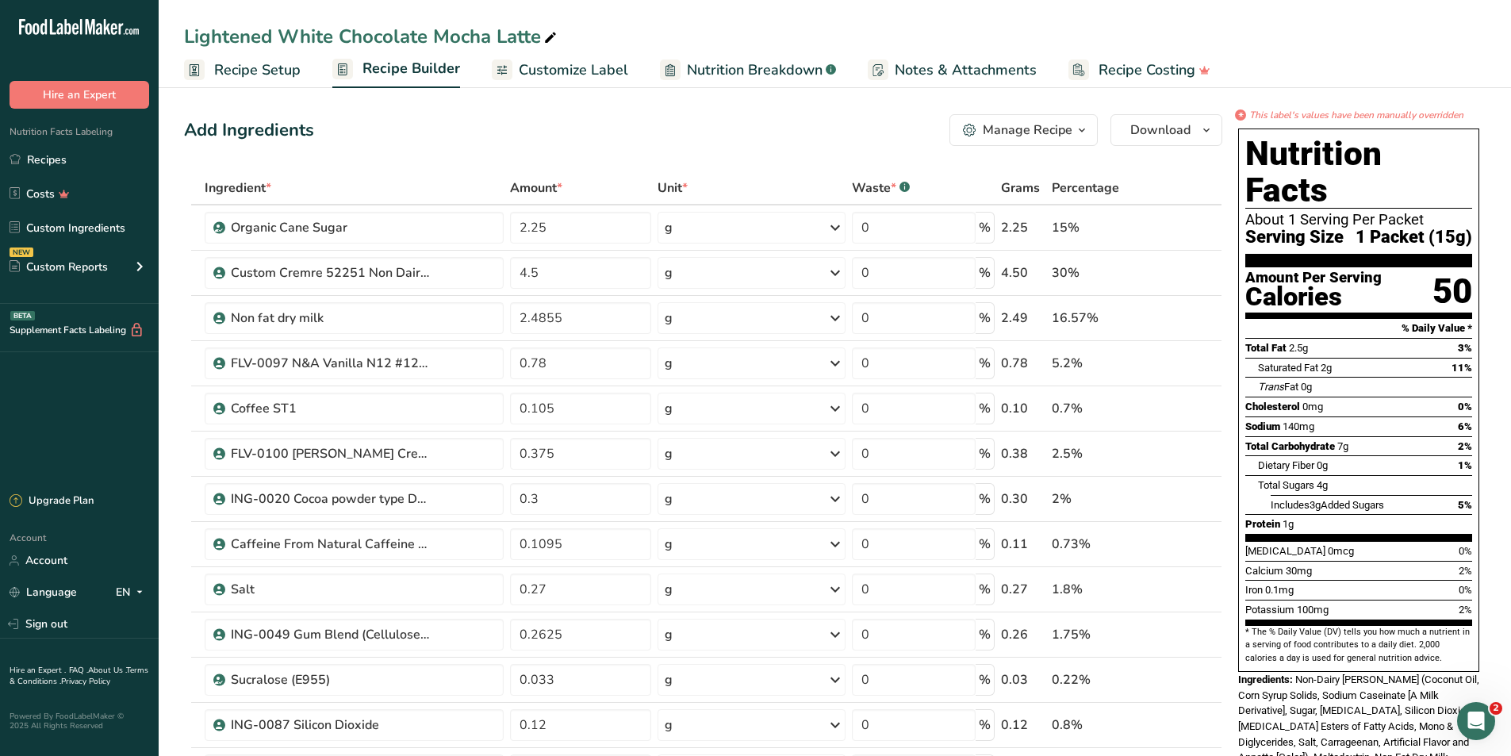
click at [703, 74] on span "Nutrition Breakdown" at bounding box center [755, 69] width 136 height 21
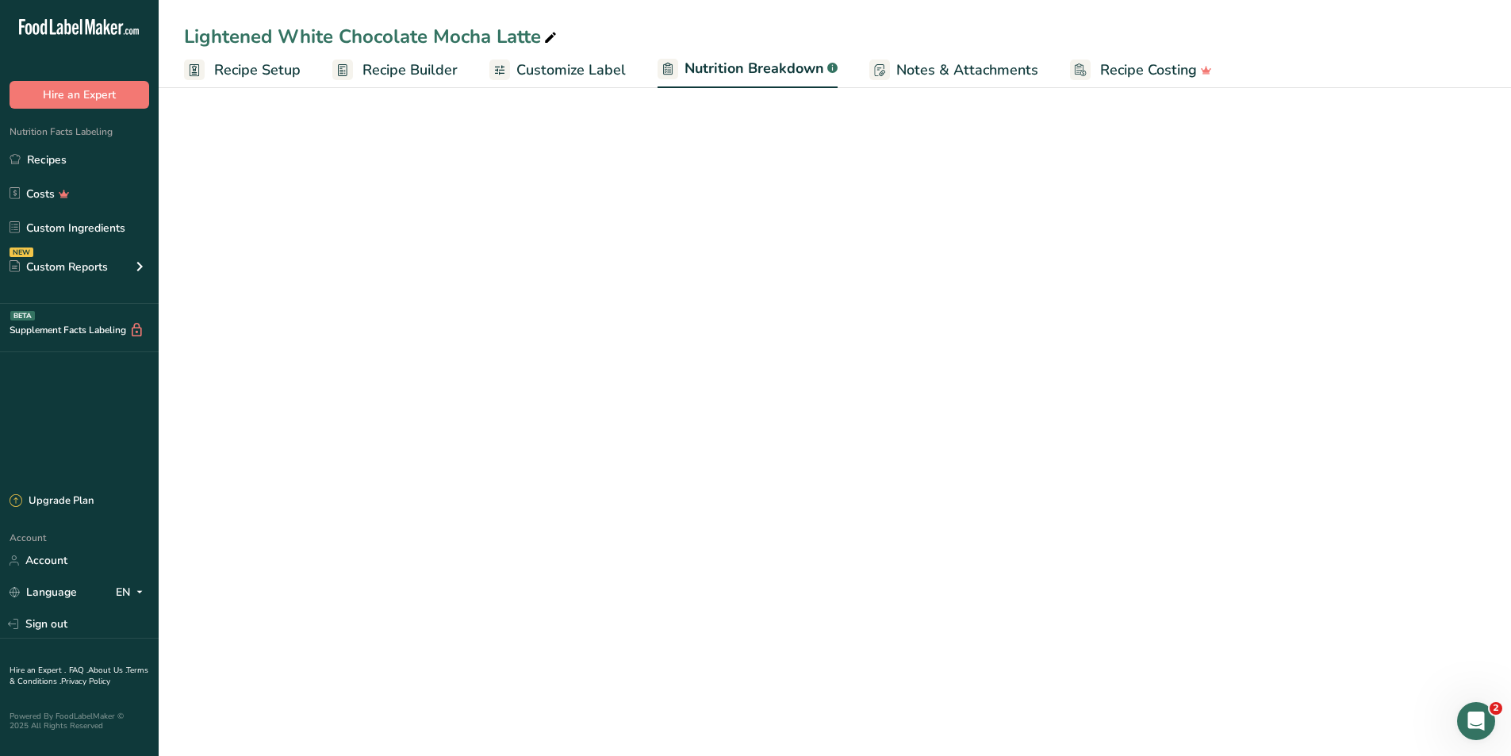
select select "Calories"
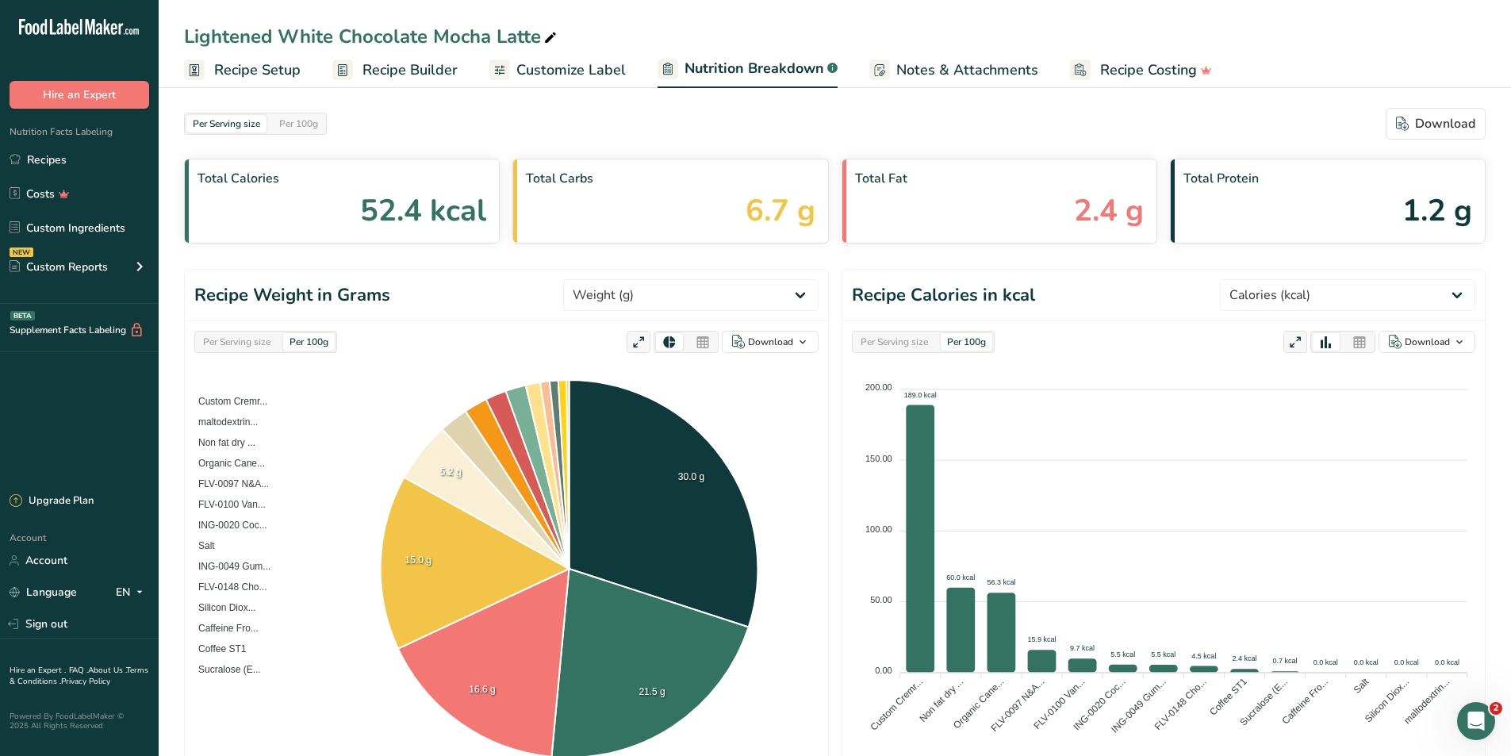
click at [433, 74] on span "Recipe Builder" at bounding box center [410, 69] width 95 height 21
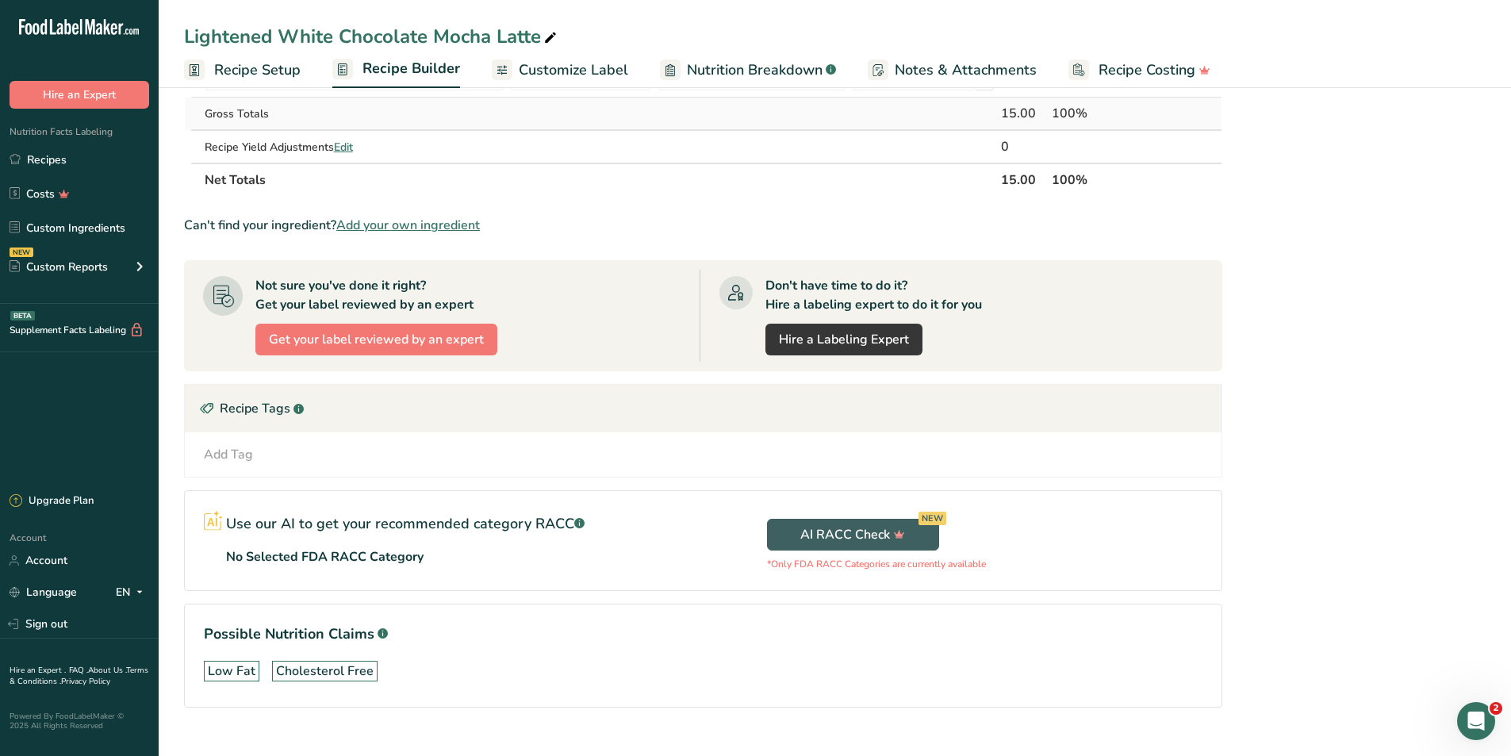
scroll to position [469, 0]
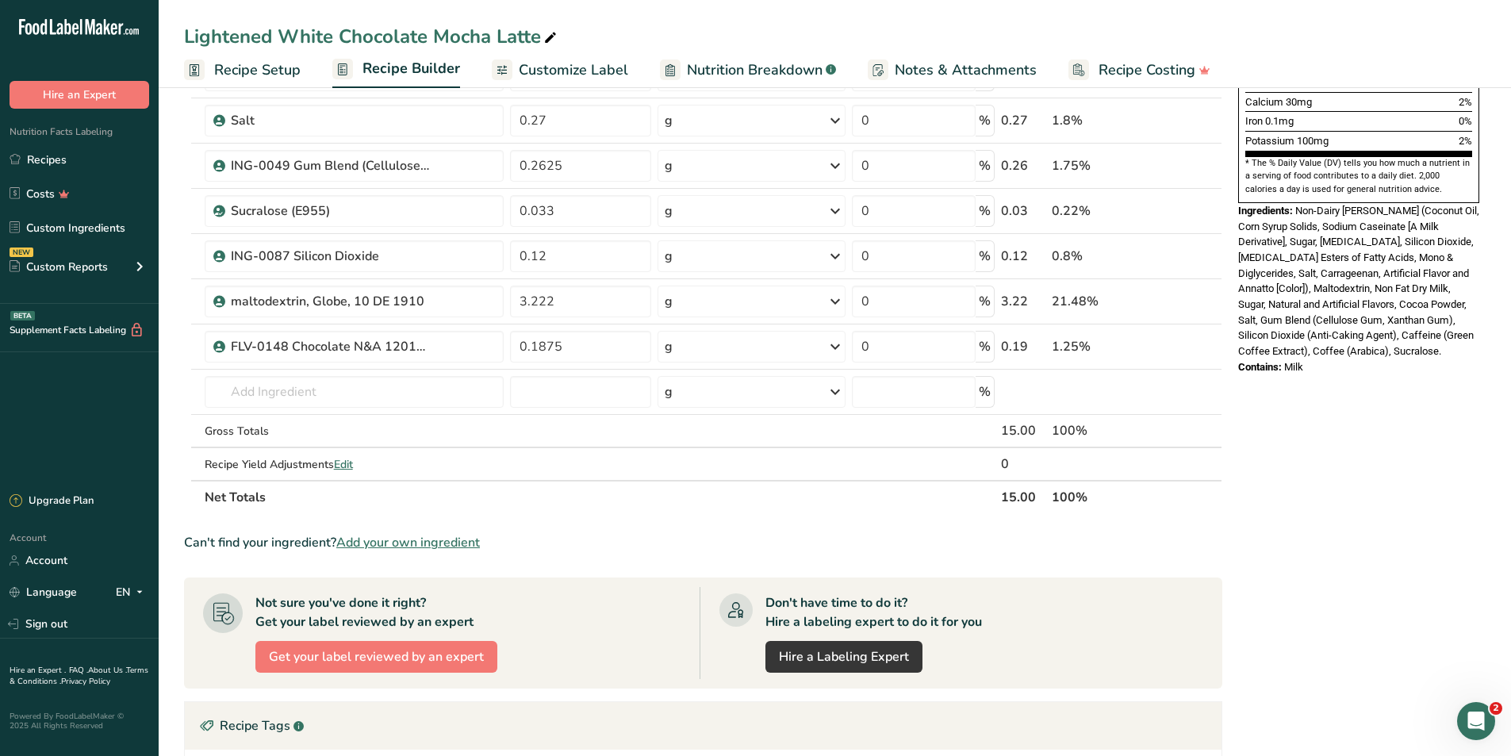
click at [760, 71] on span "Nutrition Breakdown" at bounding box center [755, 69] width 136 height 21
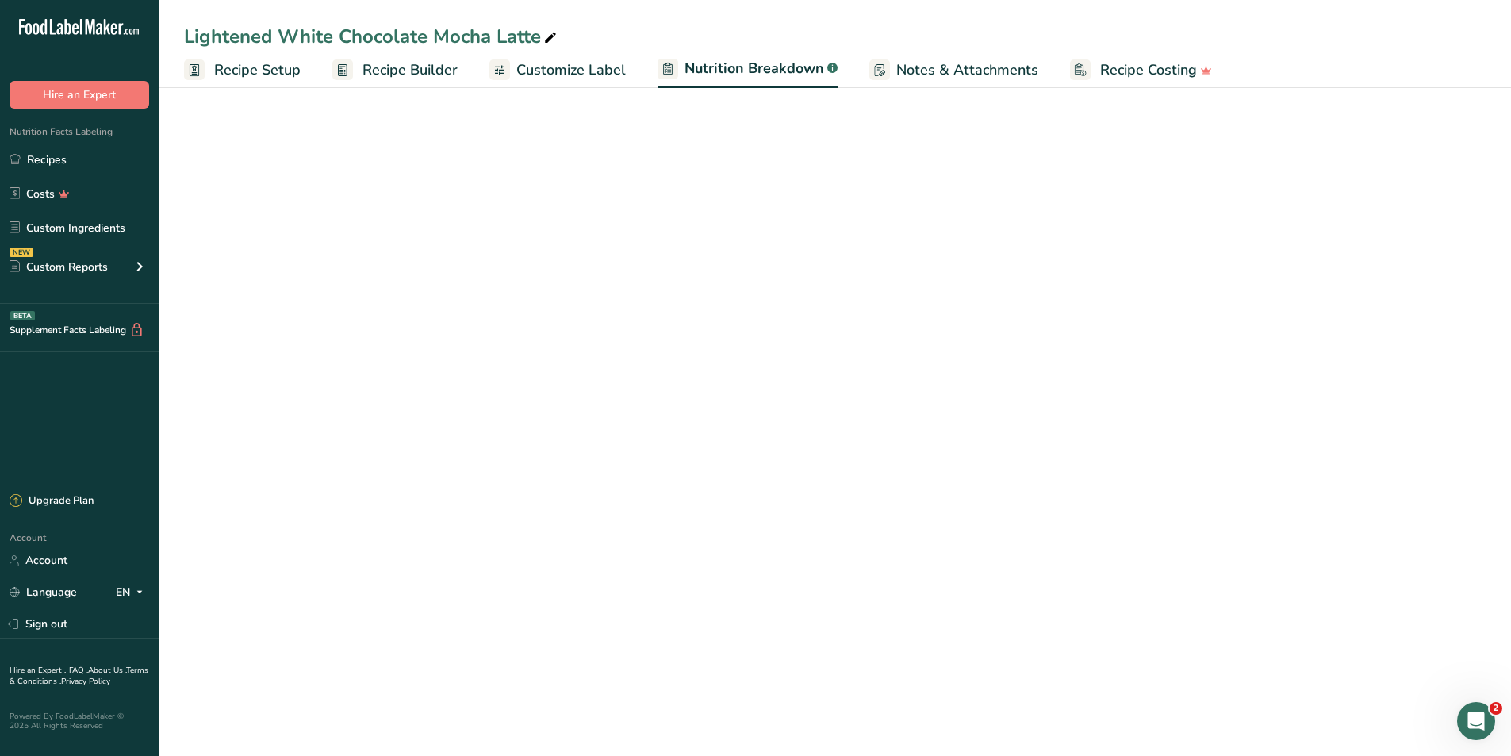
select select "Calories"
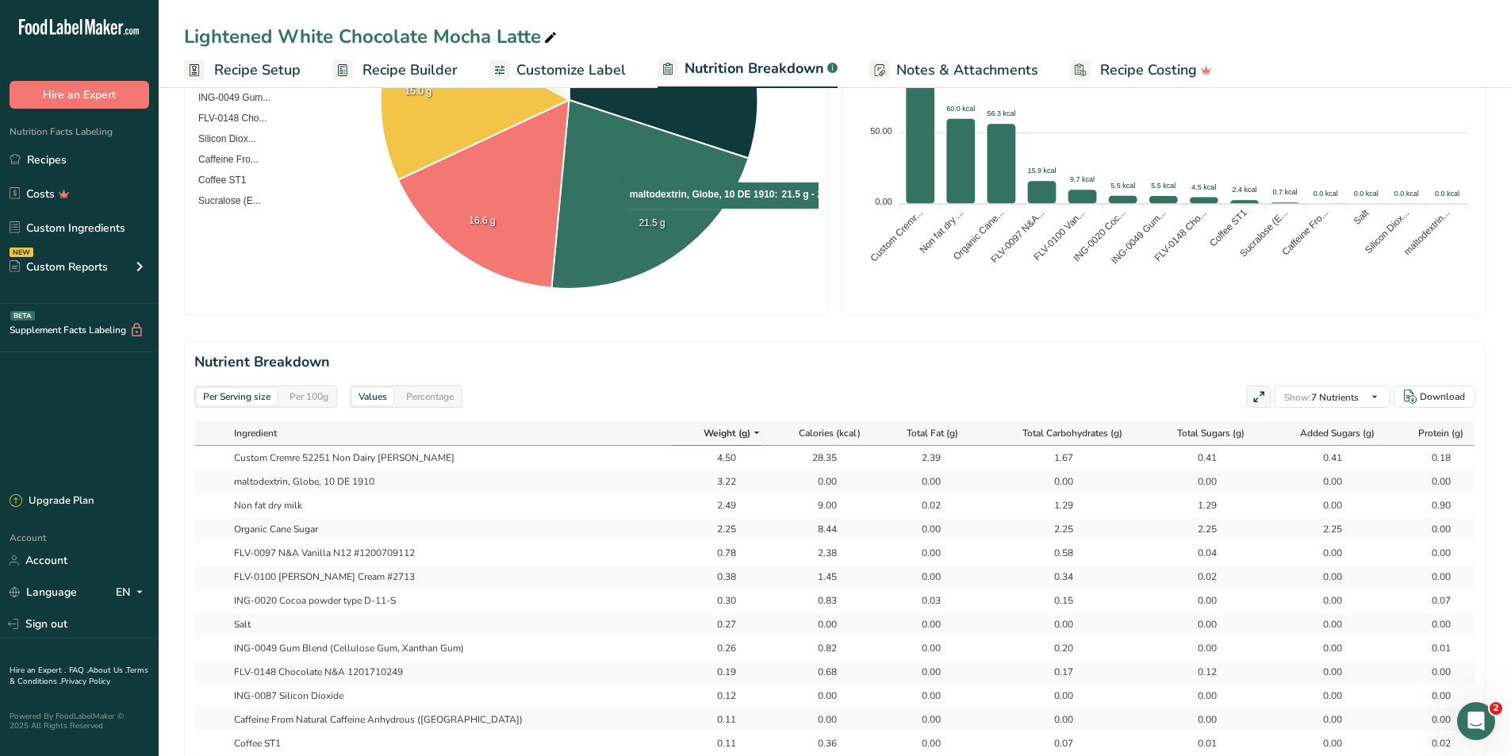
click at [328, 396] on div "Per 100g" at bounding box center [309, 396] width 52 height 17
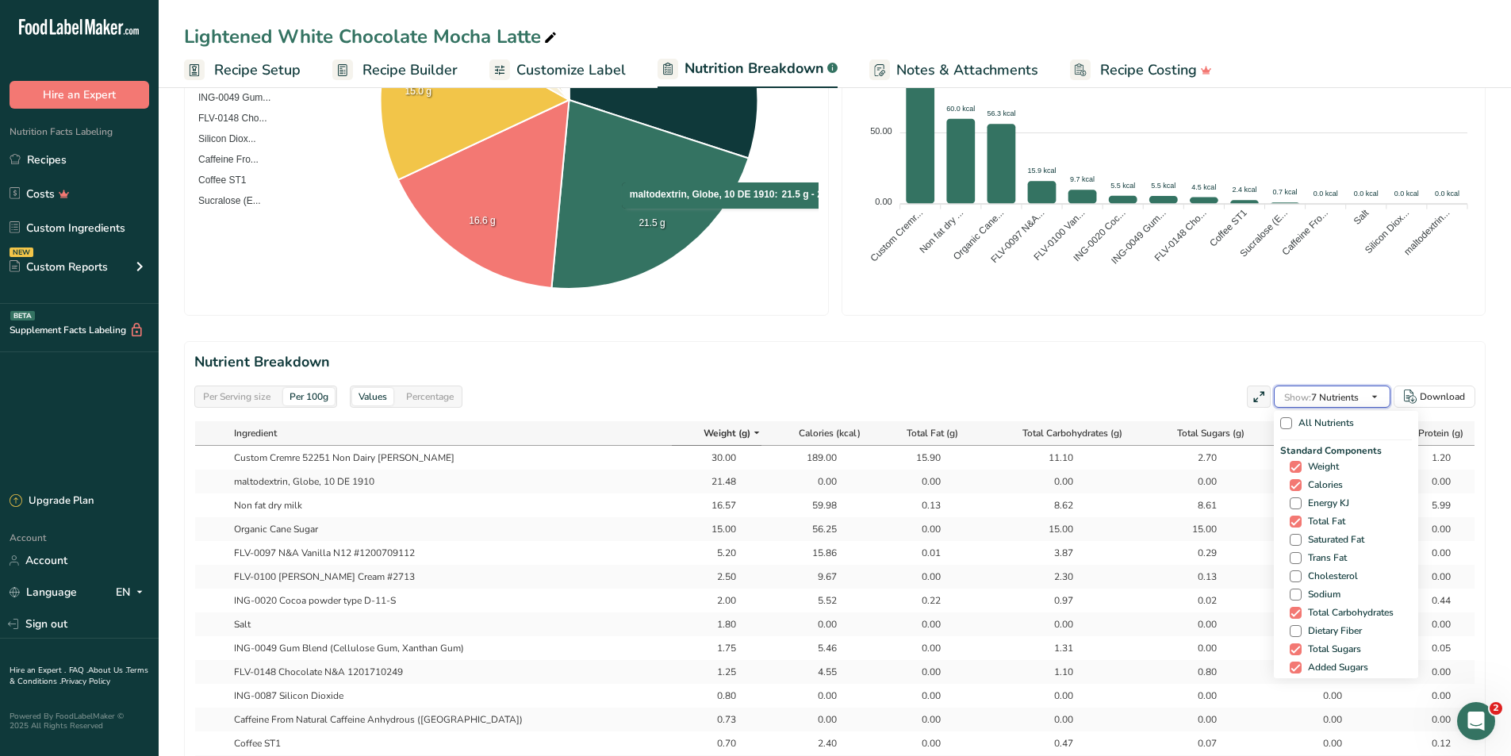
click at [1345, 401] on span "Show: 7 Nutrients" at bounding box center [1321, 397] width 75 height 13
click at [1319, 539] on span "Saturated Fat" at bounding box center [1333, 540] width 63 height 12
click at [1300, 539] on input "Saturated Fat" at bounding box center [1295, 540] width 10 height 10
checkbox input "true"
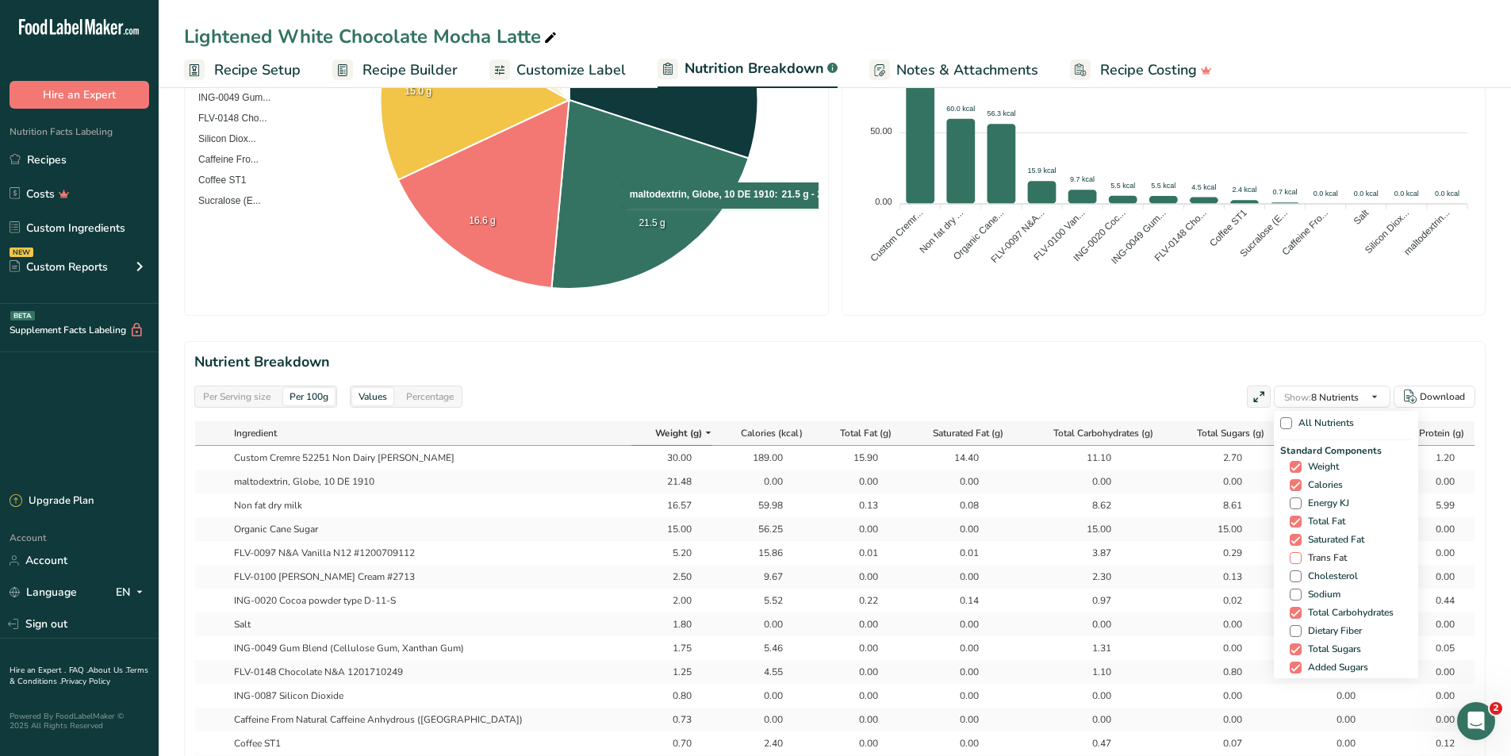
click at [1312, 556] on span "Trans Fat" at bounding box center [1324, 558] width 45 height 12
click at [1300, 556] on input "Trans Fat" at bounding box center [1295, 558] width 10 height 10
checkbox input "true"
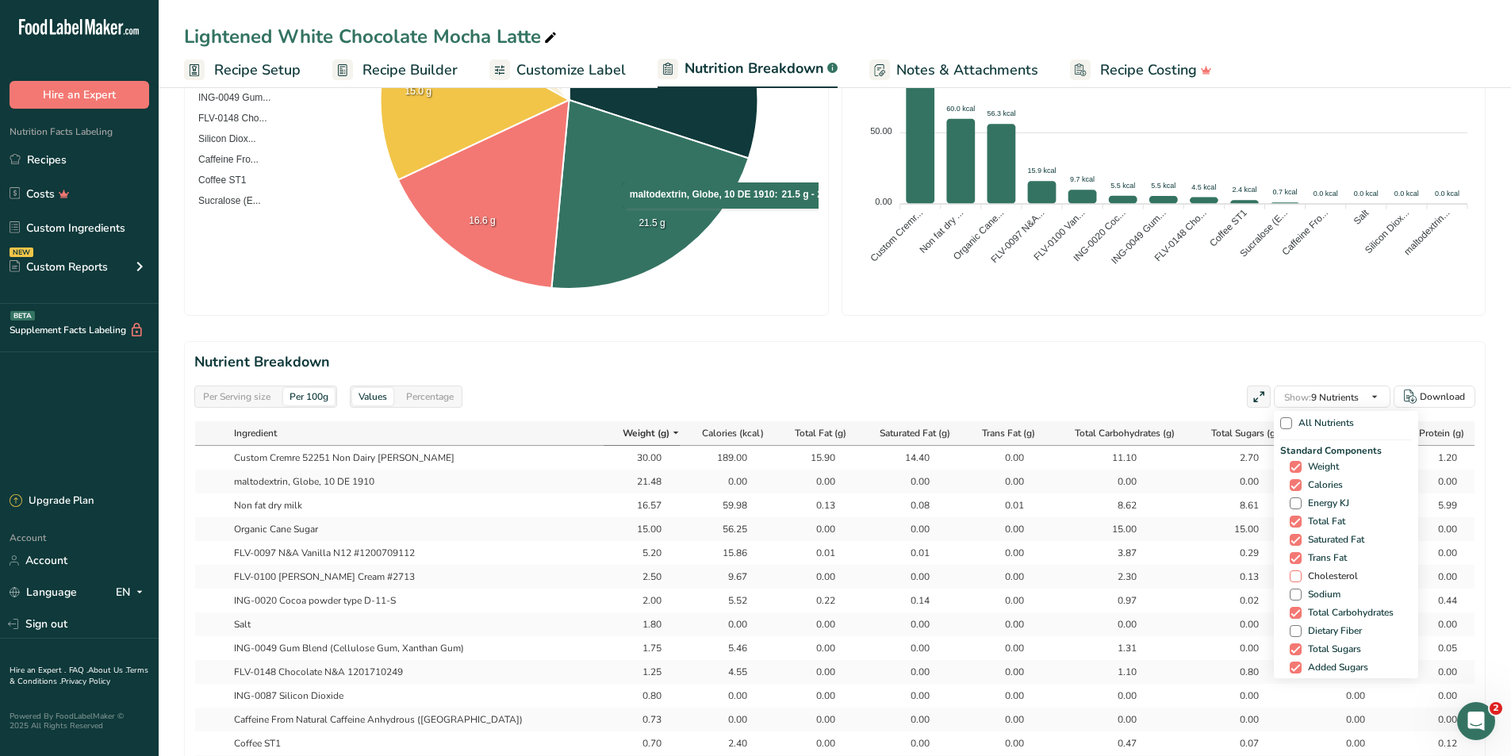
click at [1311, 570] on span "Cholesterol" at bounding box center [1330, 576] width 56 height 12
click at [1300, 571] on input "Cholesterol" at bounding box center [1295, 576] width 10 height 10
checkbox input "true"
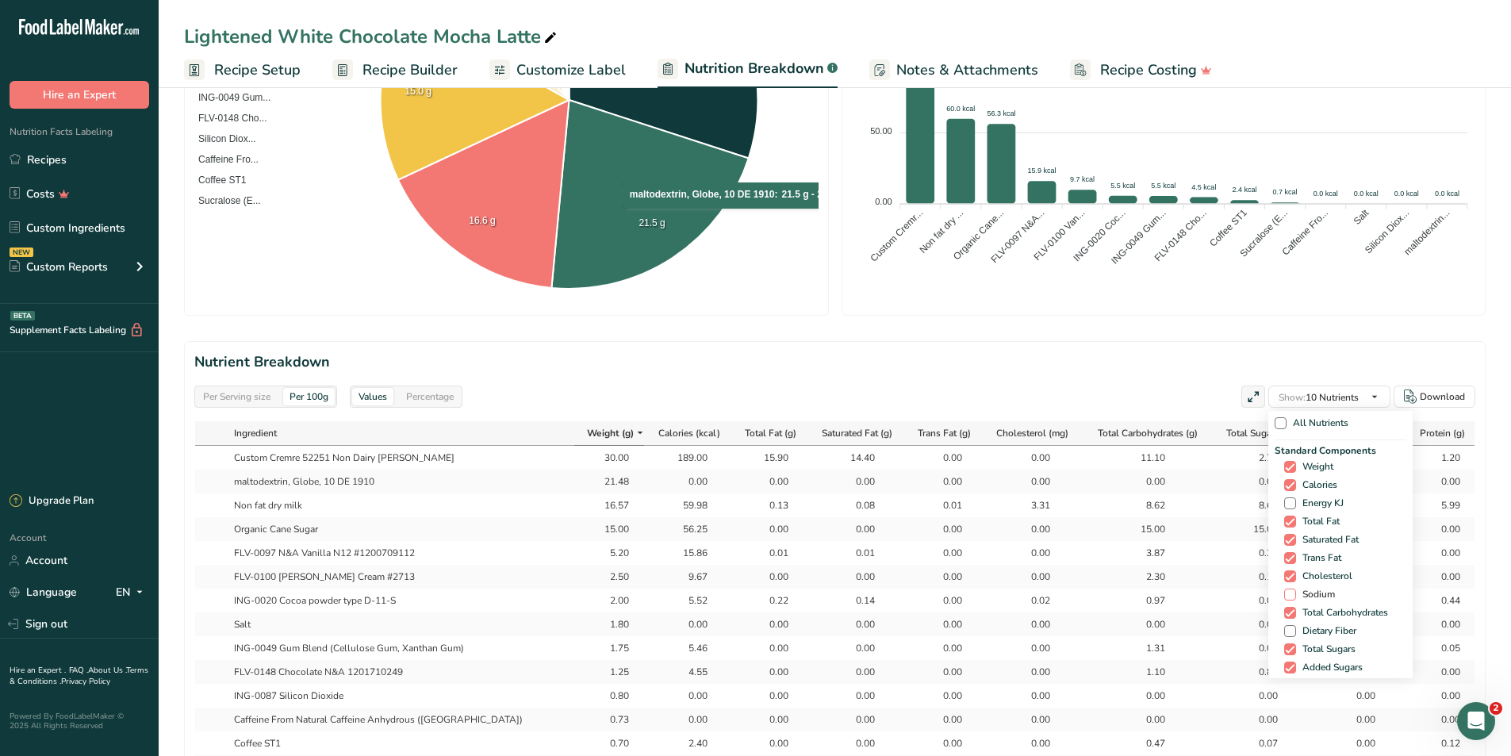
click at [1311, 589] on span "Sodium" at bounding box center [1315, 595] width 39 height 12
click at [1295, 589] on input "Sodium" at bounding box center [1289, 594] width 10 height 10
checkbox input "true"
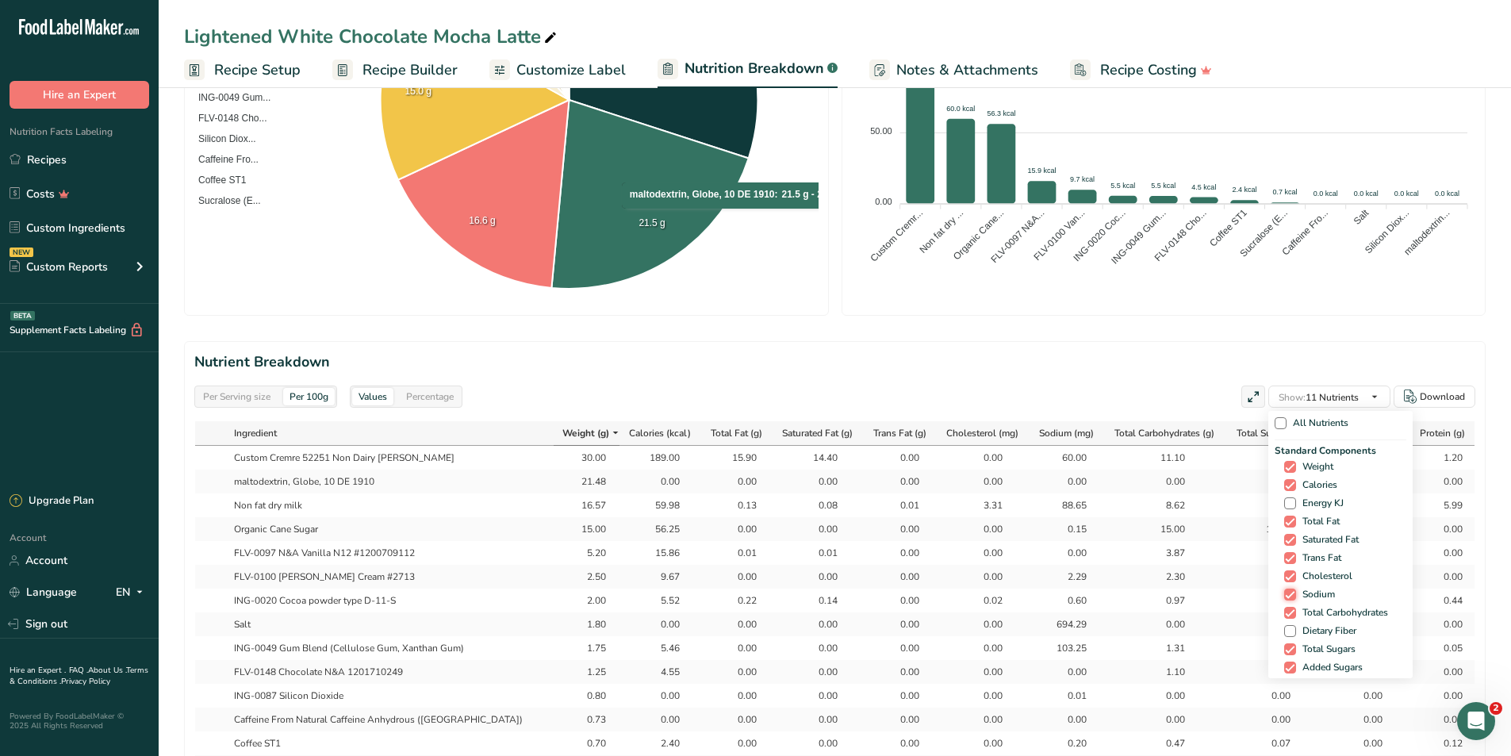
scroll to position [79, 0]
click at [1327, 554] on span "Dietary Fiber" at bounding box center [1326, 552] width 60 height 12
click at [1295, 554] on input "Dietary Fiber" at bounding box center [1289, 552] width 10 height 10
checkbox input "true"
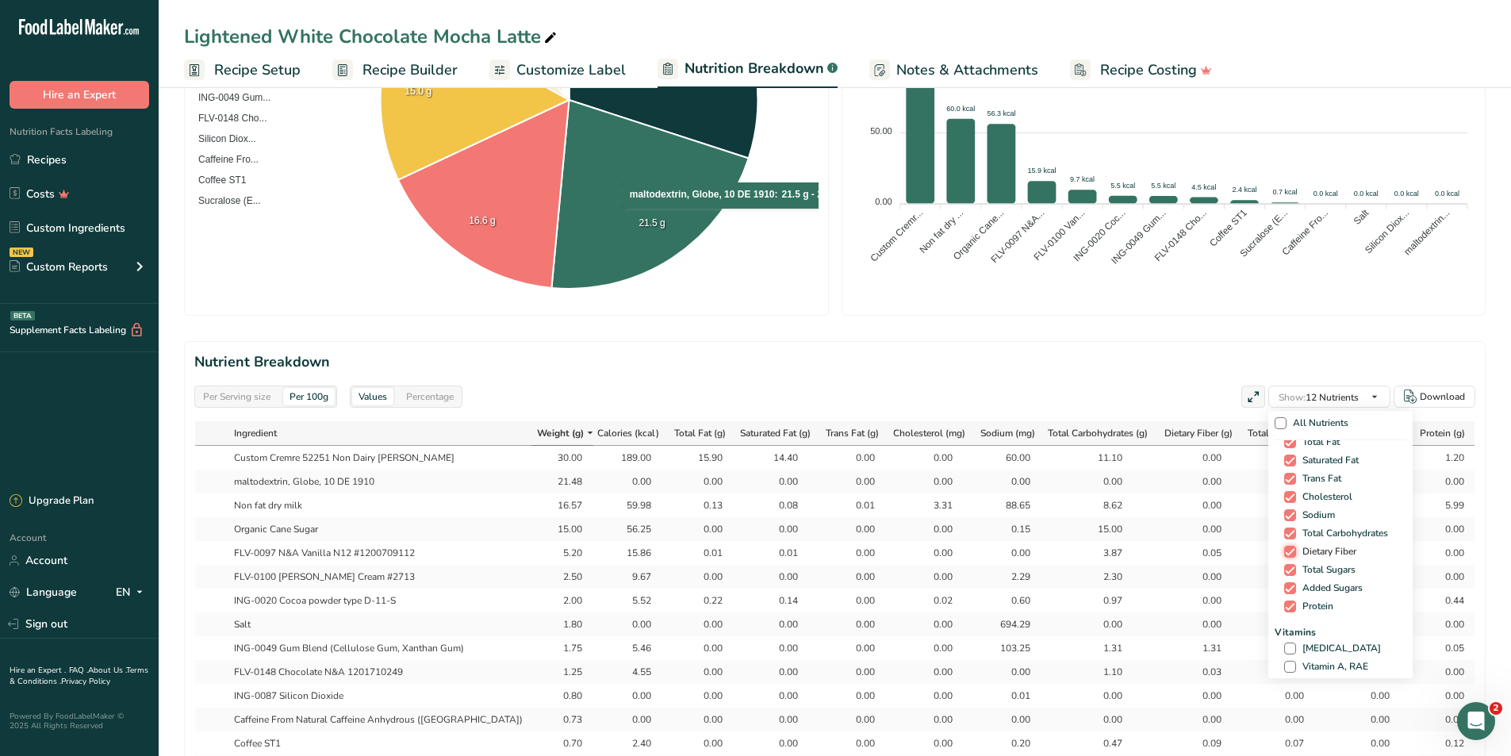
scroll to position [238, 0]
click at [1333, 489] on span "[MEDICAL_DATA]" at bounding box center [1338, 490] width 85 height 12
click at [1295, 489] on input "[MEDICAL_DATA]" at bounding box center [1289, 490] width 10 height 10
checkbox input "true"
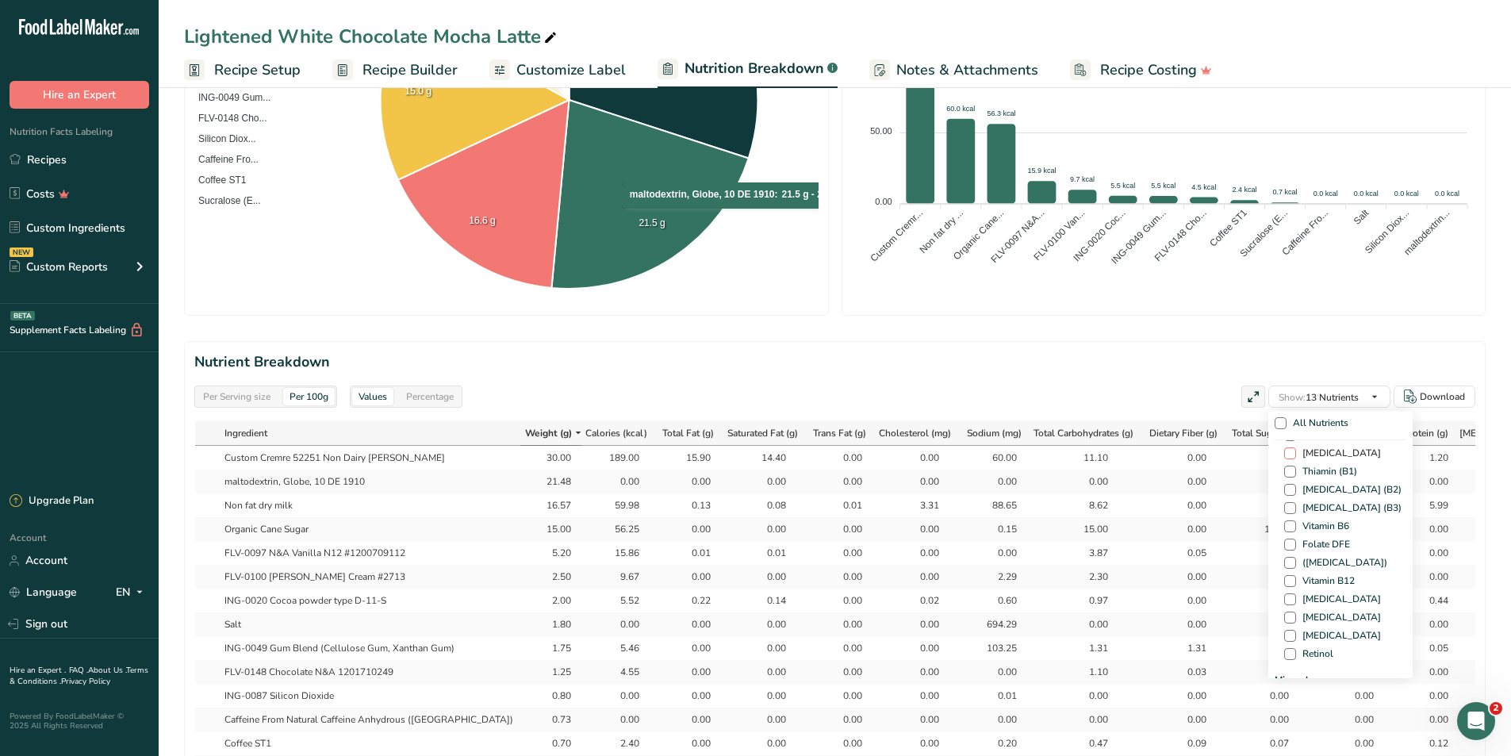
scroll to position [555, 0]
click at [1318, 505] on span "Calcium" at bounding box center [1316, 507] width 41 height 12
click at [1295, 505] on input "Calcium" at bounding box center [1289, 506] width 10 height 10
checkbox input "true"
click at [1305, 524] on span "Iron" at bounding box center [1307, 525] width 23 height 12
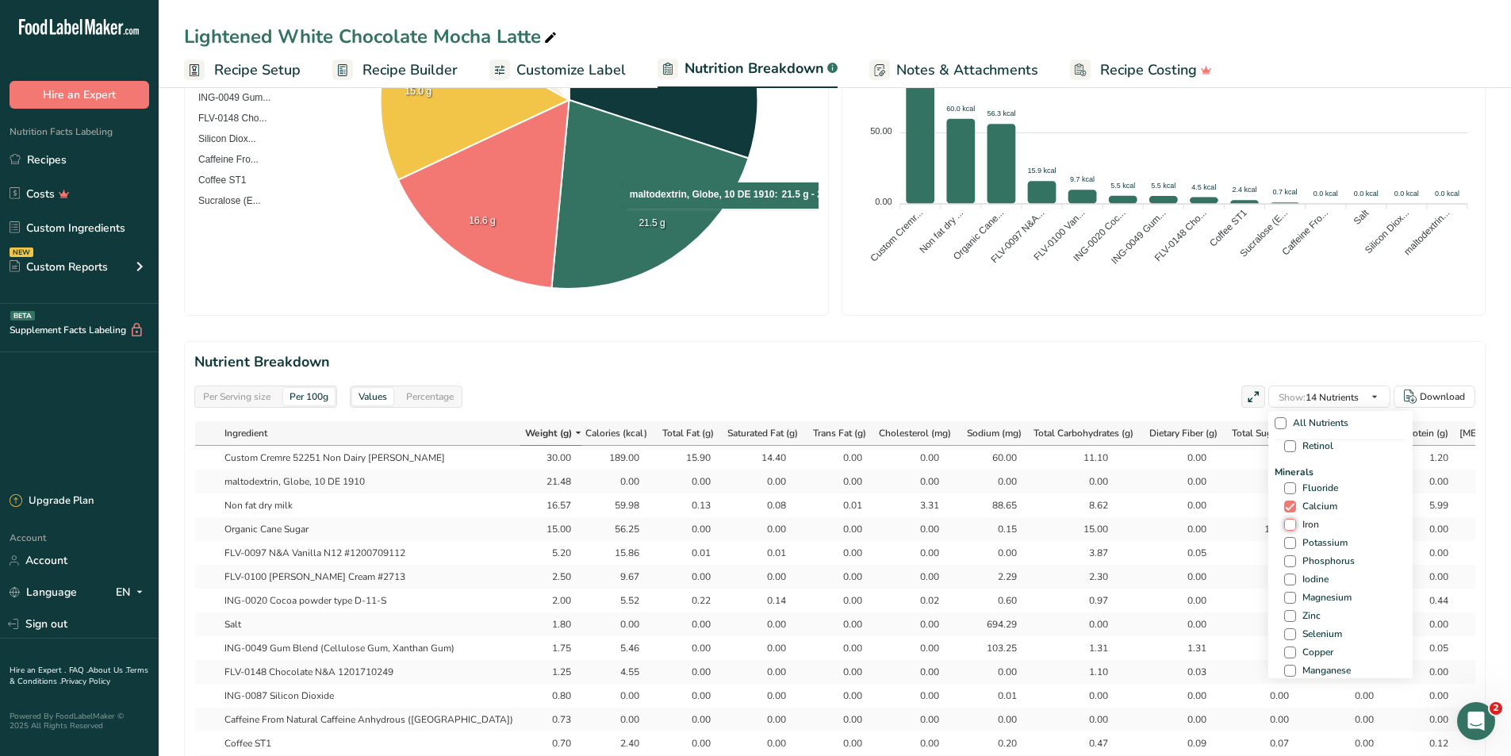
click at [1295, 524] on input "Iron" at bounding box center [1289, 525] width 10 height 10
checkbox input "true"
click at [1302, 539] on span "Potassium" at bounding box center [1322, 543] width 52 height 12
click at [1295, 539] on input "Potassium" at bounding box center [1289, 543] width 10 height 10
checkbox input "true"
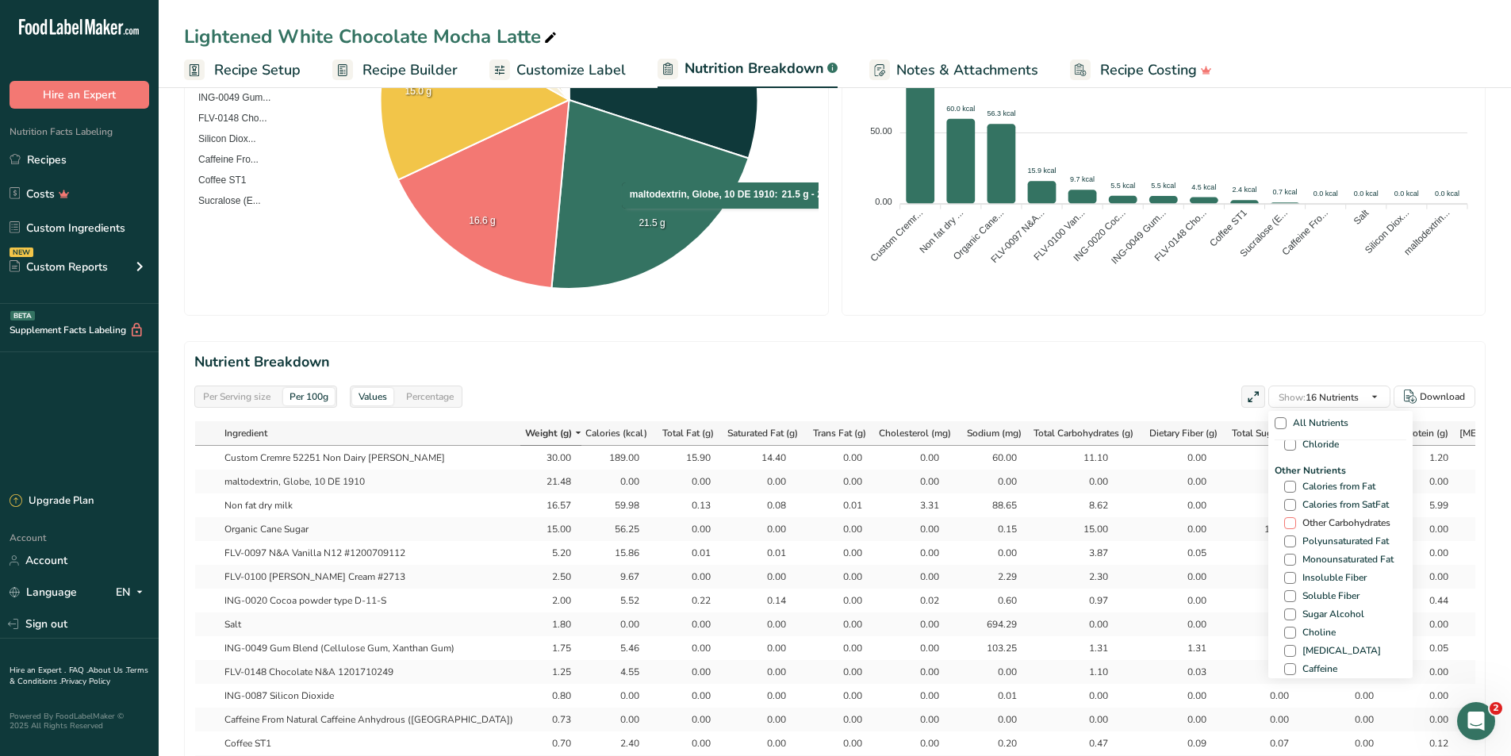
scroll to position [952, 0]
click at [1330, 558] on span "Caffeine" at bounding box center [1316, 553] width 41 height 12
click at [1295, 558] on input "Caffeine" at bounding box center [1289, 553] width 10 height 10
checkbox input "true"
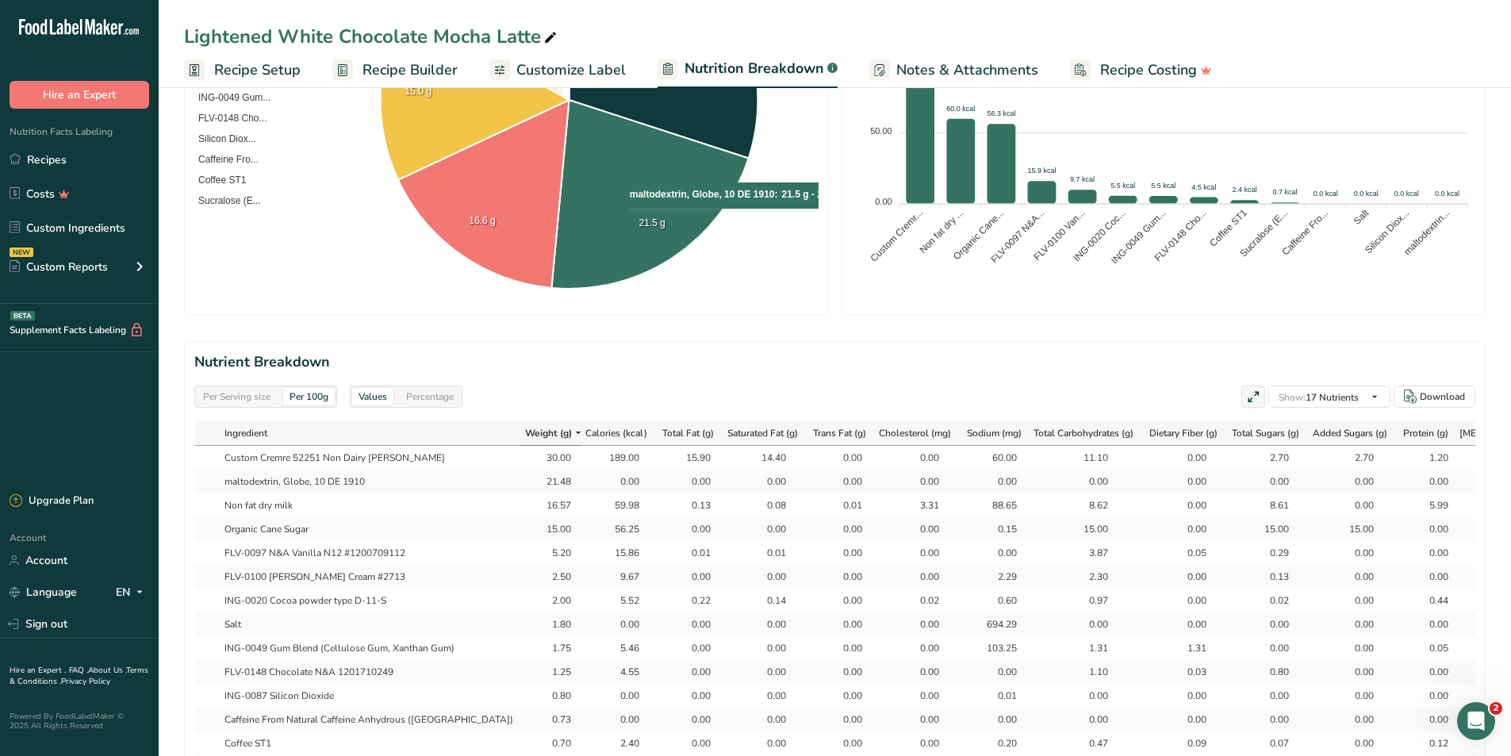
click at [1096, 367] on h2 "Nutrient Breakdown" at bounding box center [834, 361] width 1281 height 21
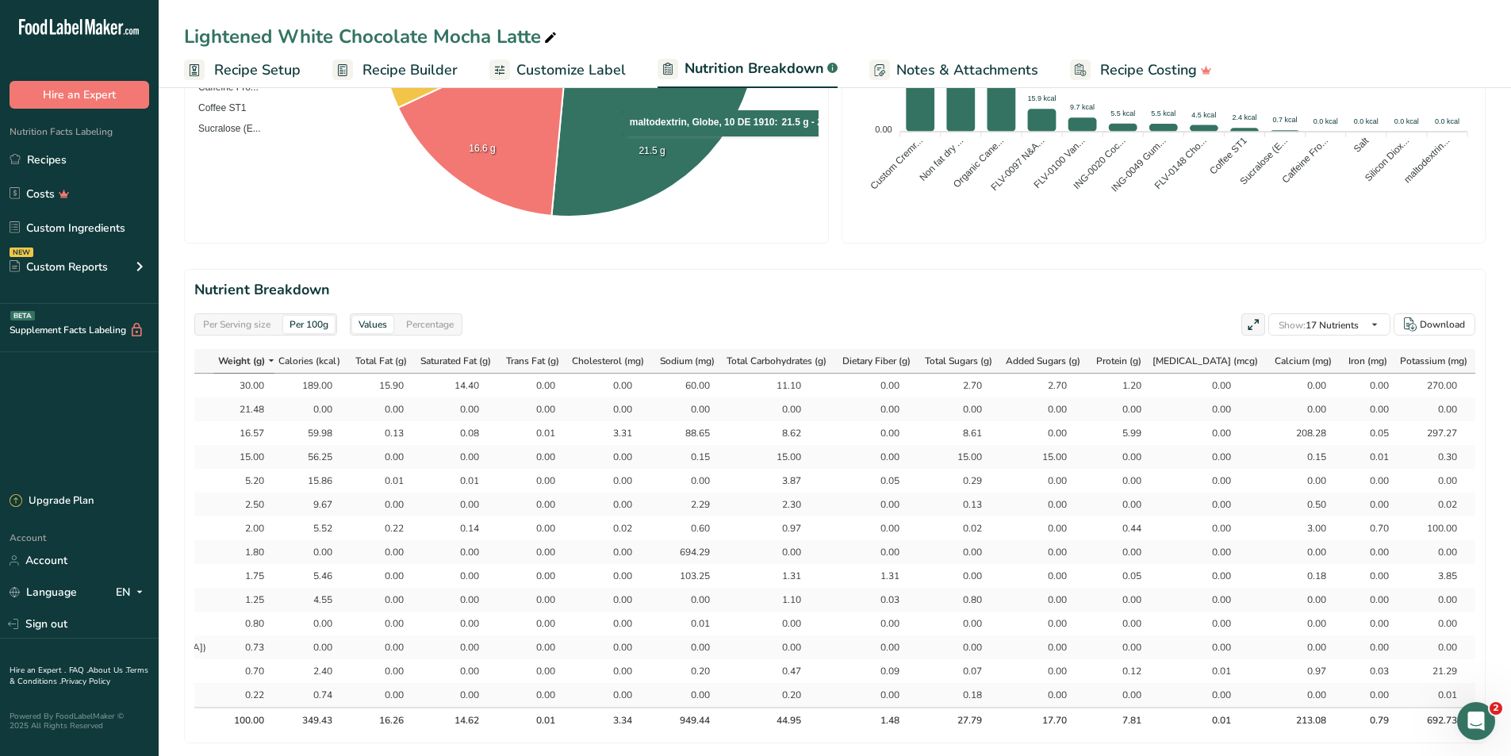
scroll to position [397, 0]
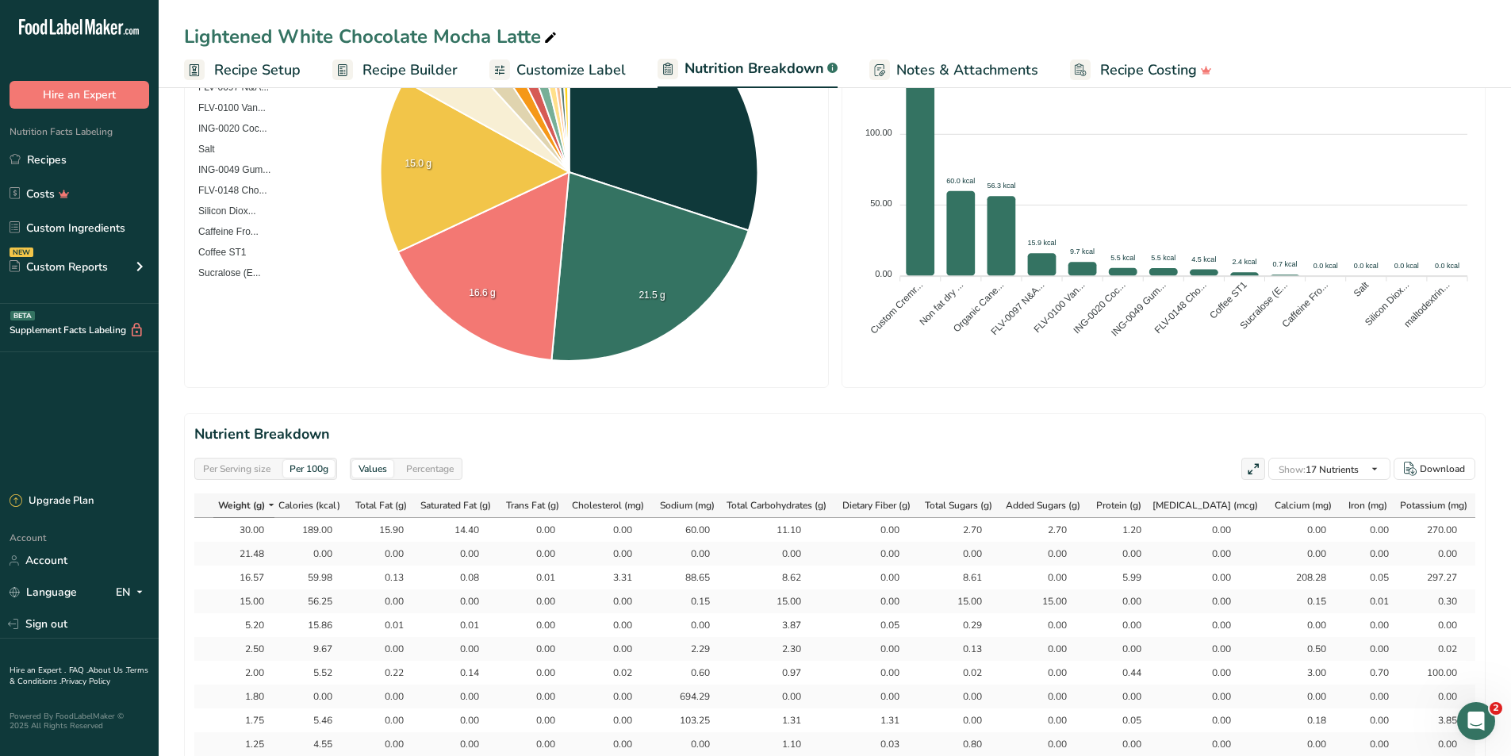
click at [397, 67] on span "Recipe Builder" at bounding box center [410, 69] width 95 height 21
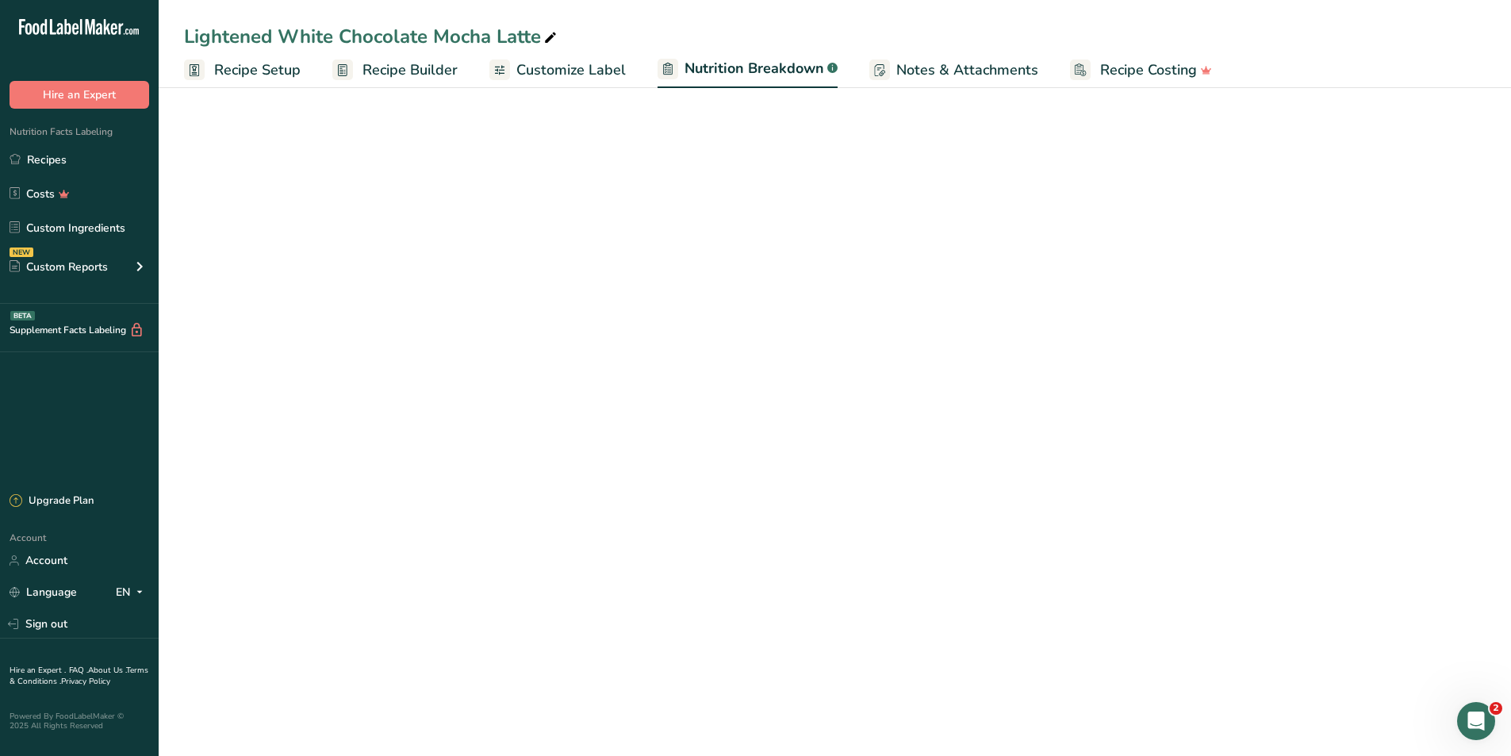
select select "Calories"
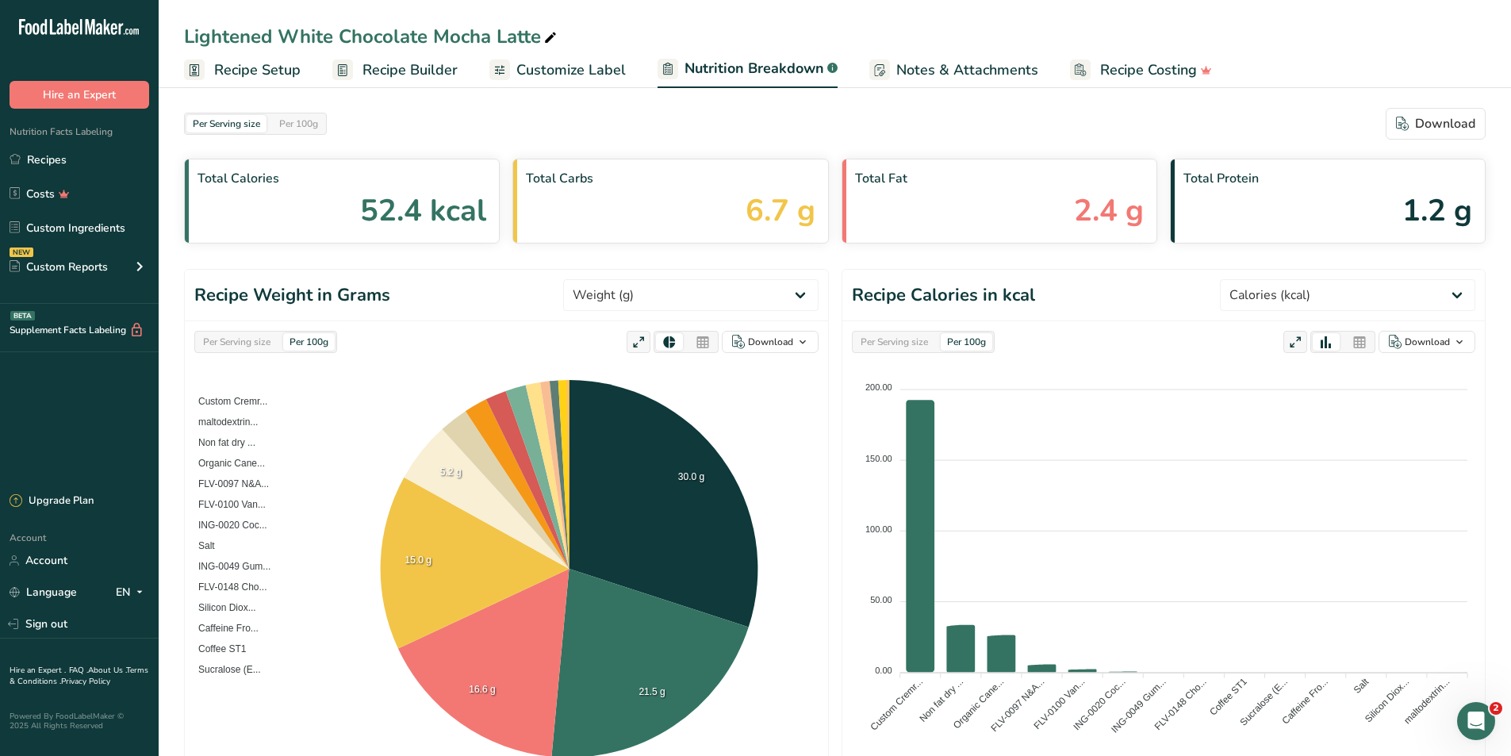
scroll to position [397, 0]
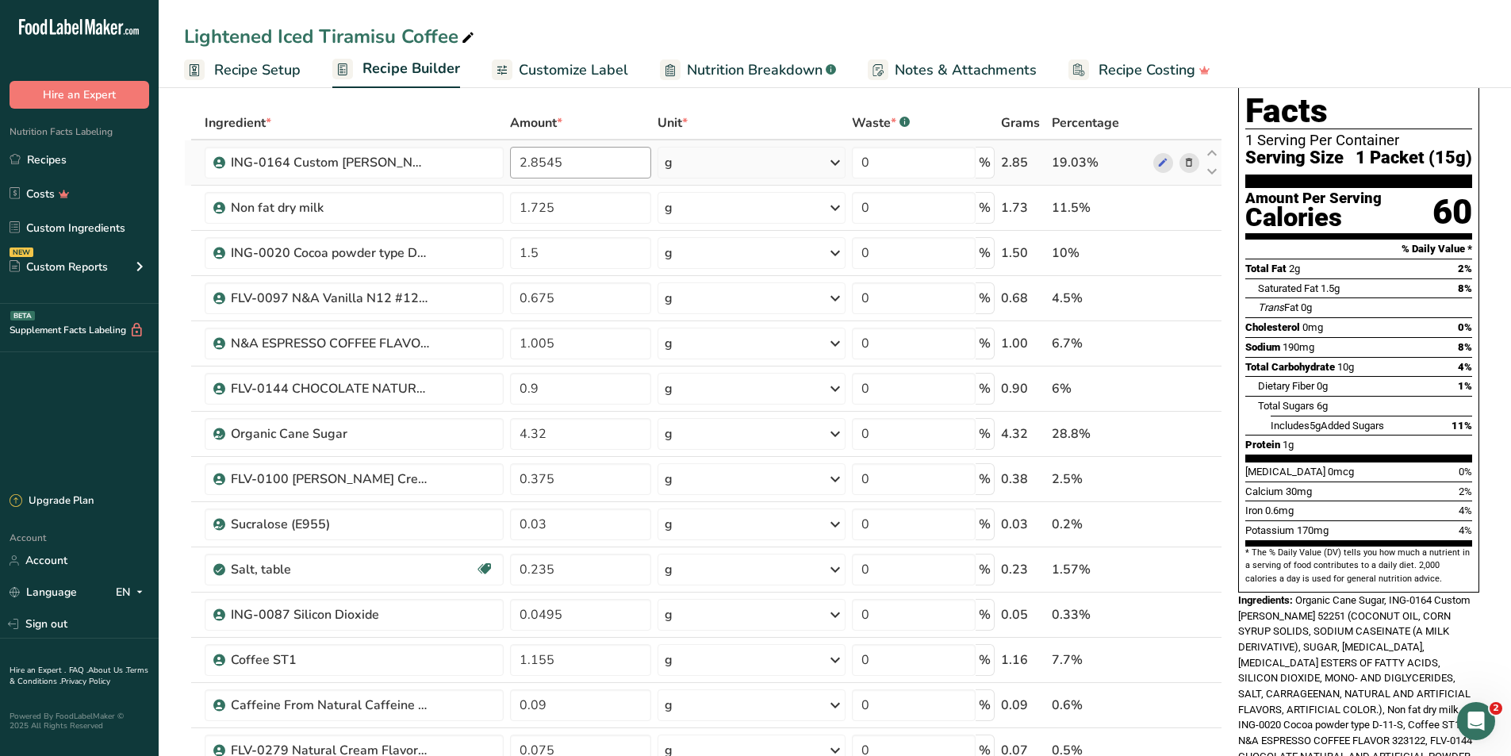
scroll to position [26, 0]
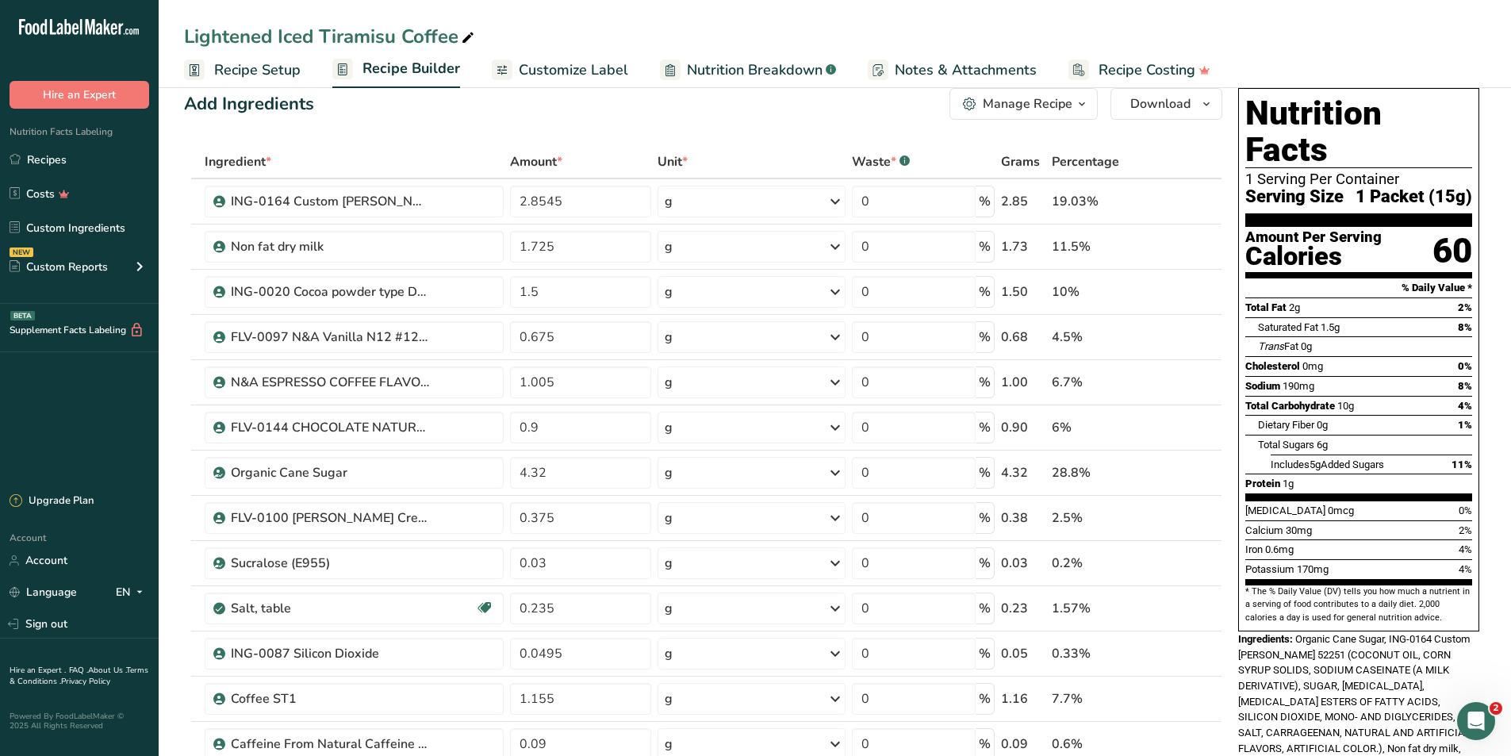
click at [574, 63] on span "Customize Label" at bounding box center [573, 69] width 109 height 21
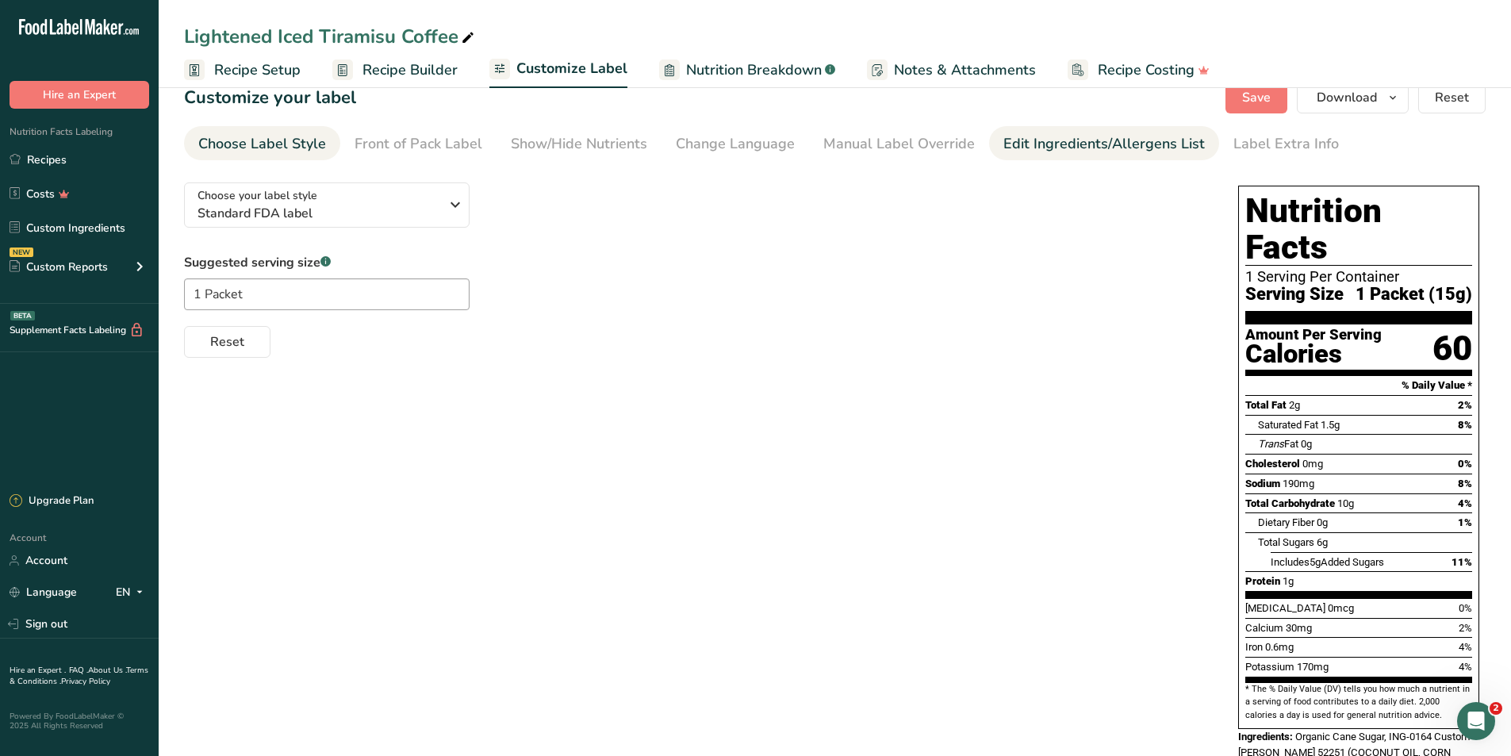
click at [1031, 146] on div "Edit Ingredients/Allergens List" at bounding box center [1105, 143] width 202 height 21
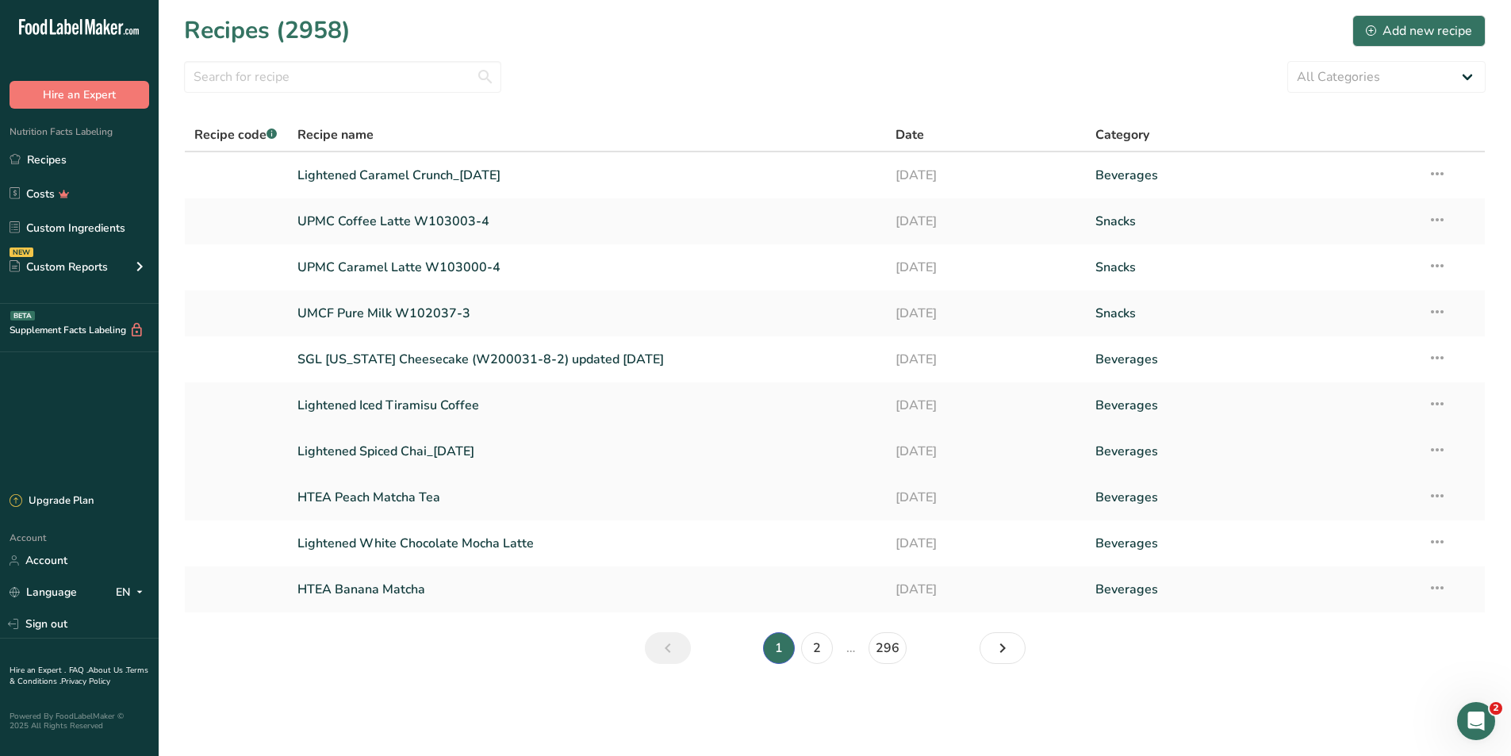
click at [452, 459] on link "Lightened Spiced Chai_[DATE]" at bounding box center [587, 451] width 580 height 33
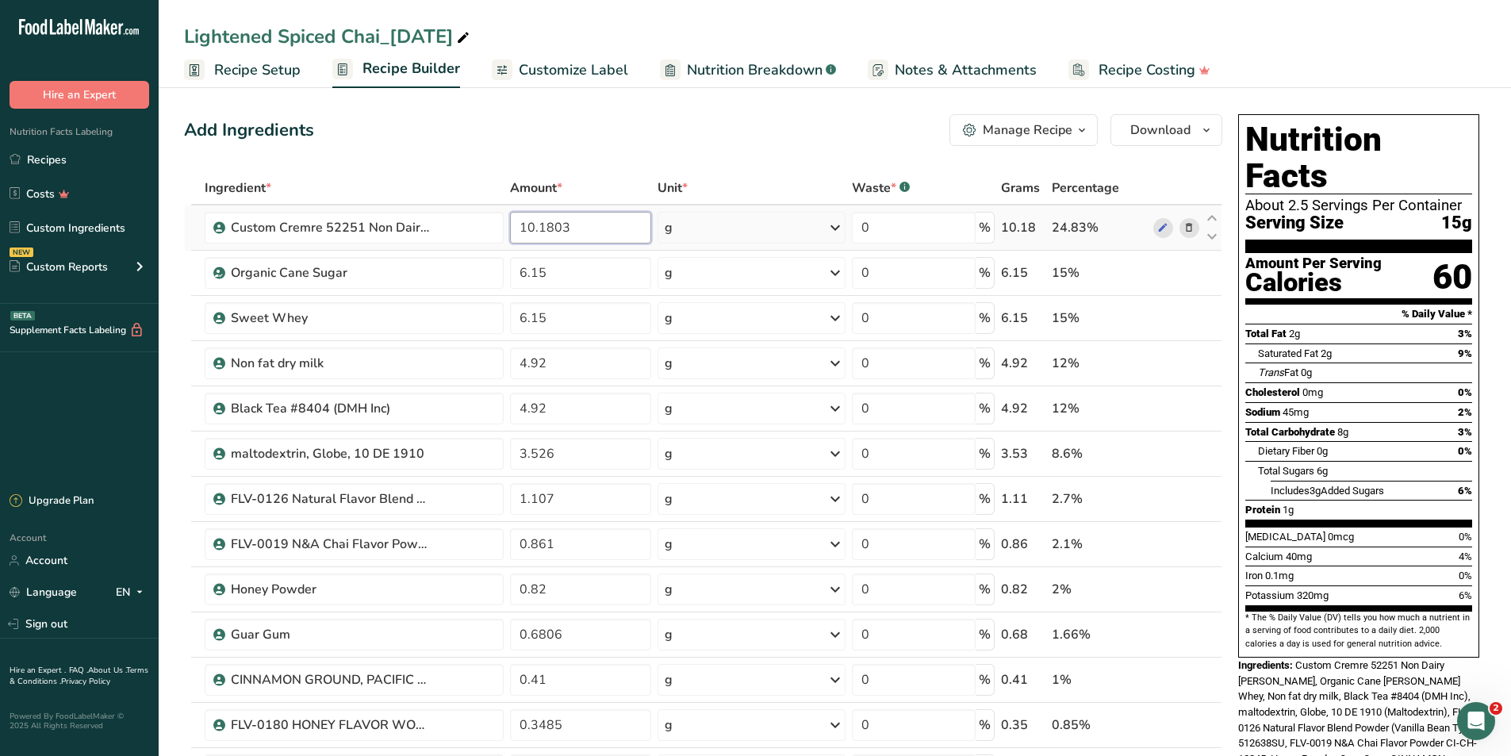
click at [605, 221] on input "10.1803" at bounding box center [581, 228] width 142 height 32
type input "1"
type input "3.69"
click at [610, 271] on div "Ingredient * Amount * Unit * Waste * .a-a{fill:#347362;}.b-a{fill:#fff;} Grams …" at bounding box center [703, 712] width 1038 height 1083
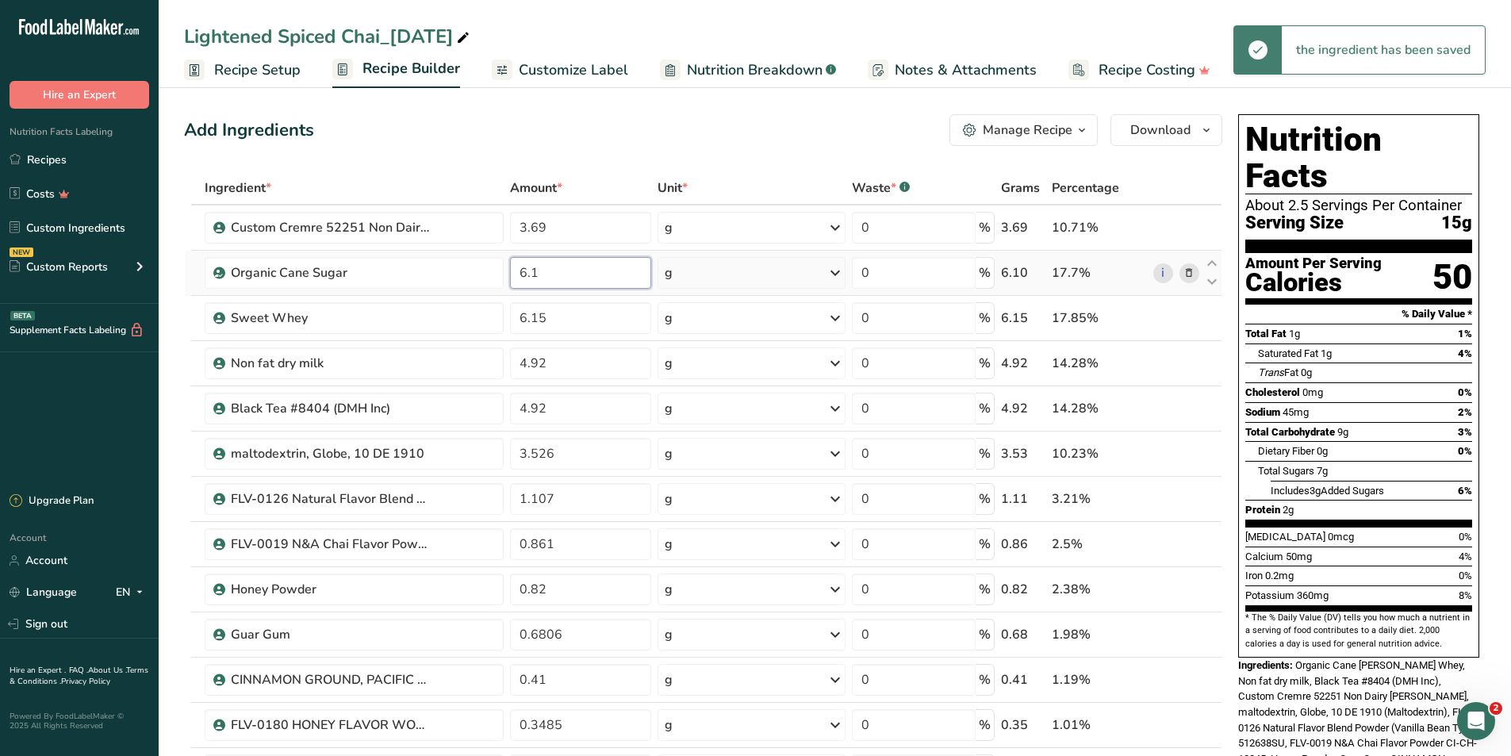
type input "6"
type input "2.25"
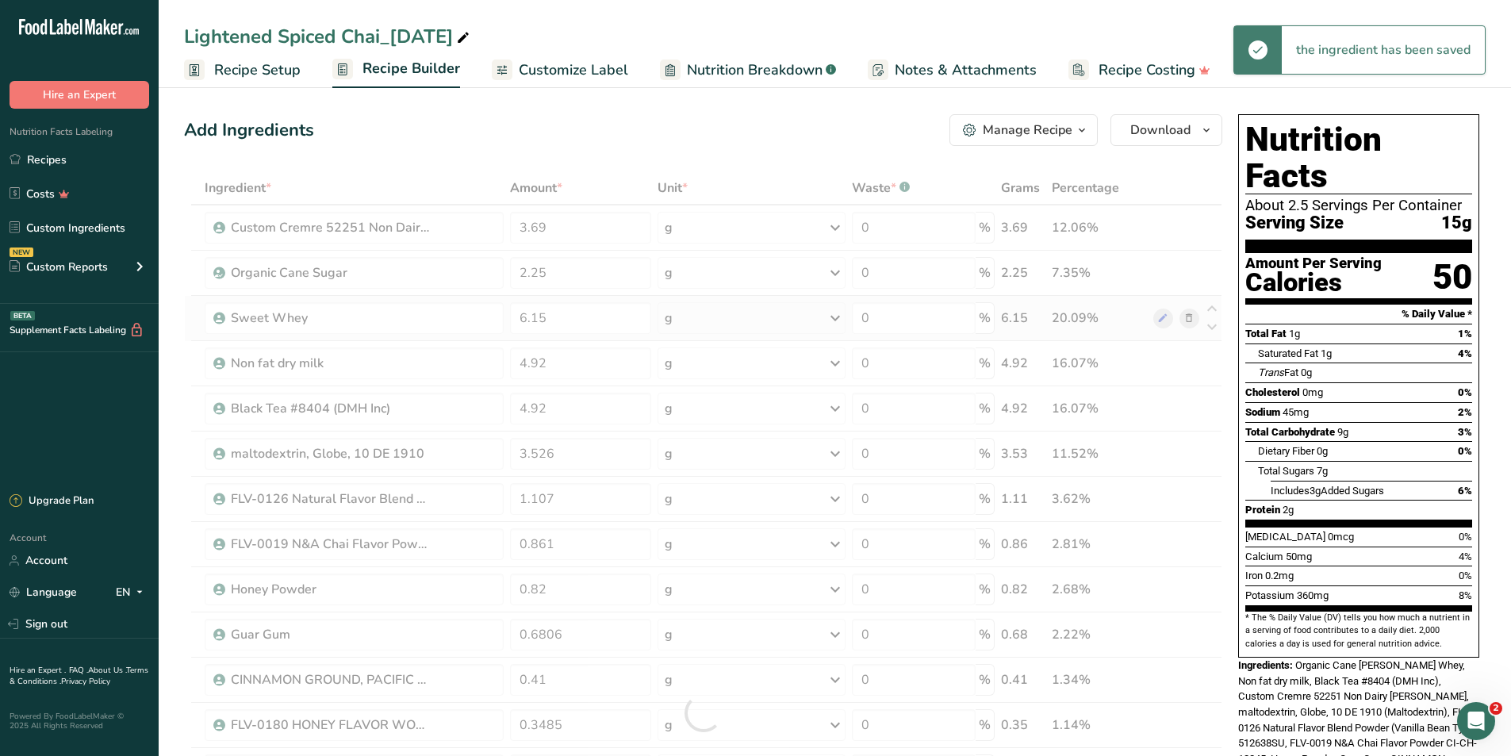
click at [561, 334] on div "Ingredient * Amount * Unit * Waste * .a-a{fill:#347362;}.b-a{fill:#fff;} Grams …" at bounding box center [703, 712] width 1038 height 1083
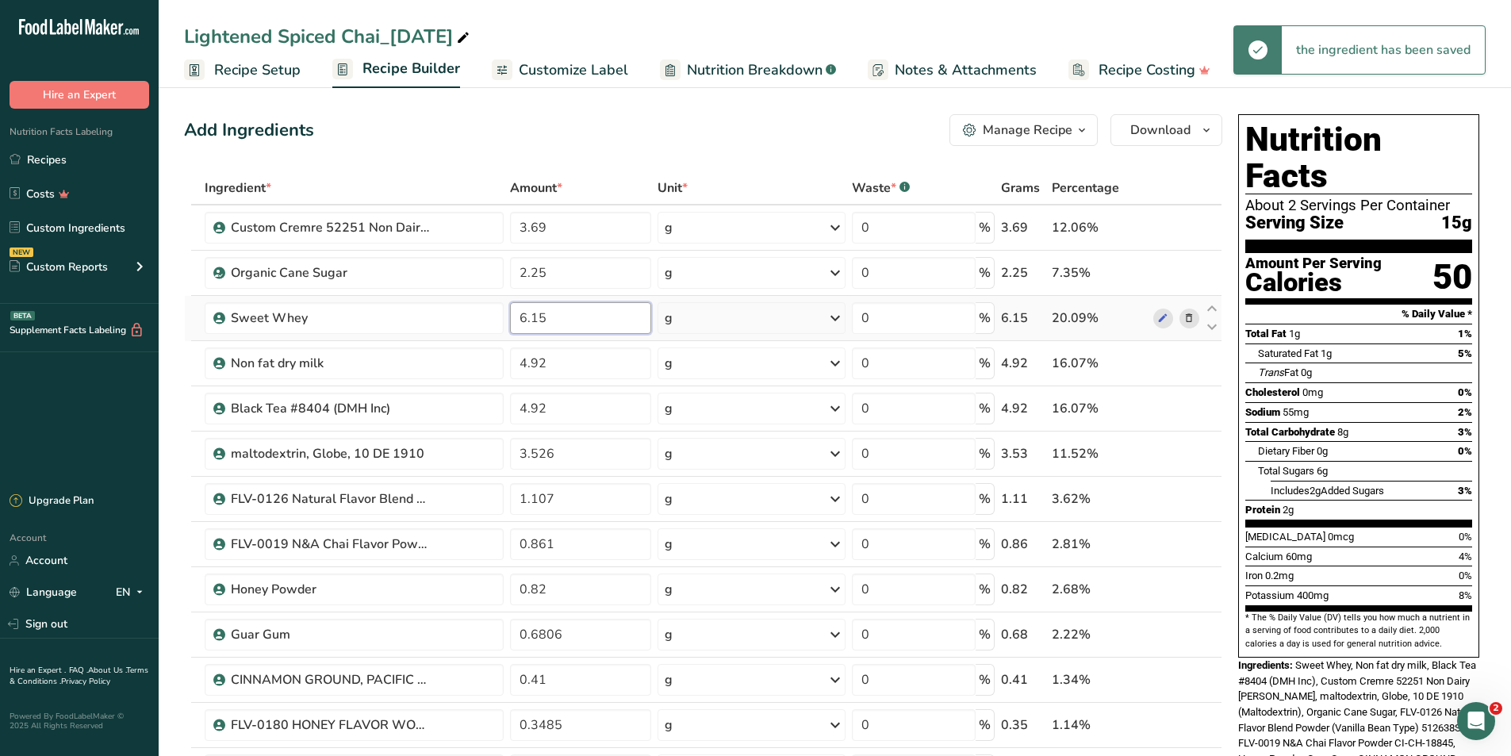
click at [580, 315] on input "6.15" at bounding box center [581, 318] width 142 height 32
type input "6"
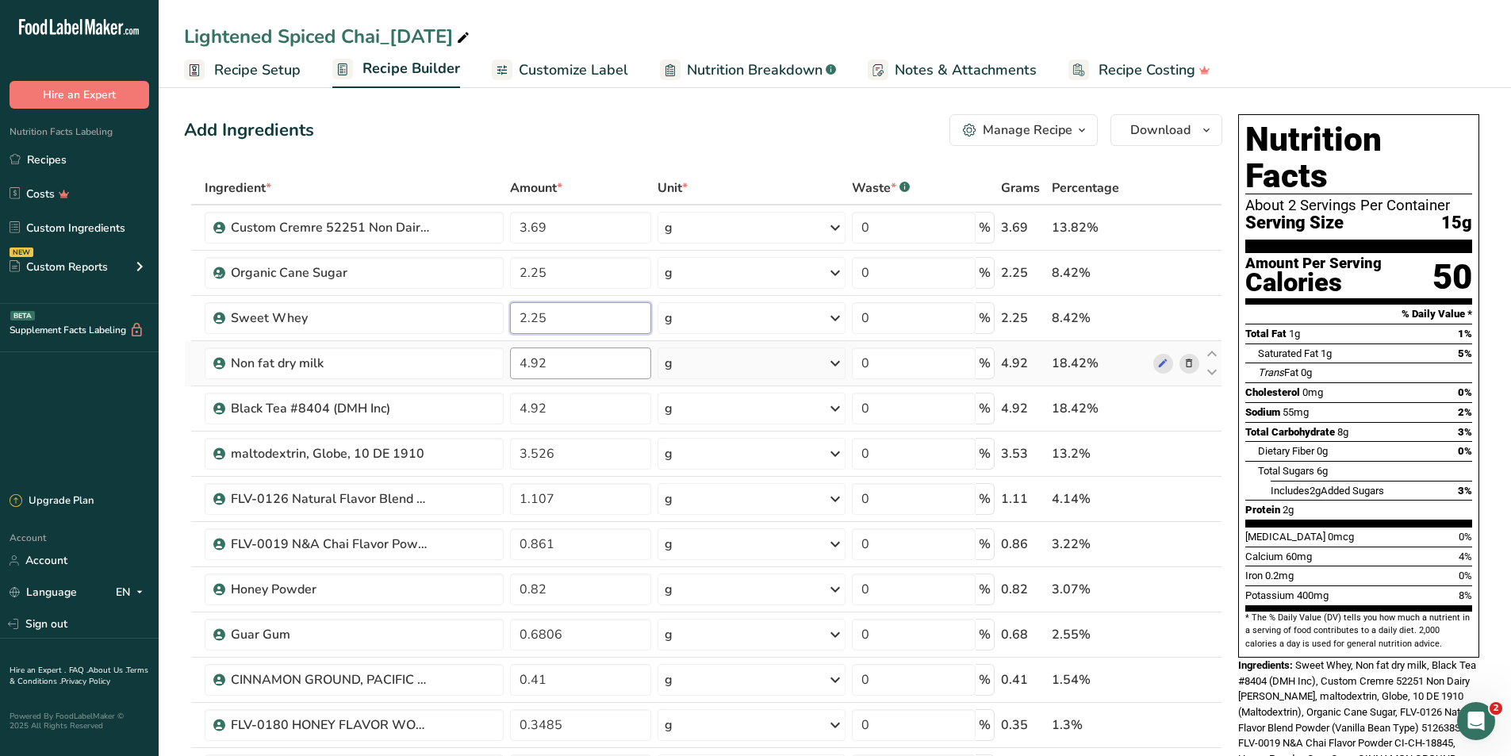
type input "2.25"
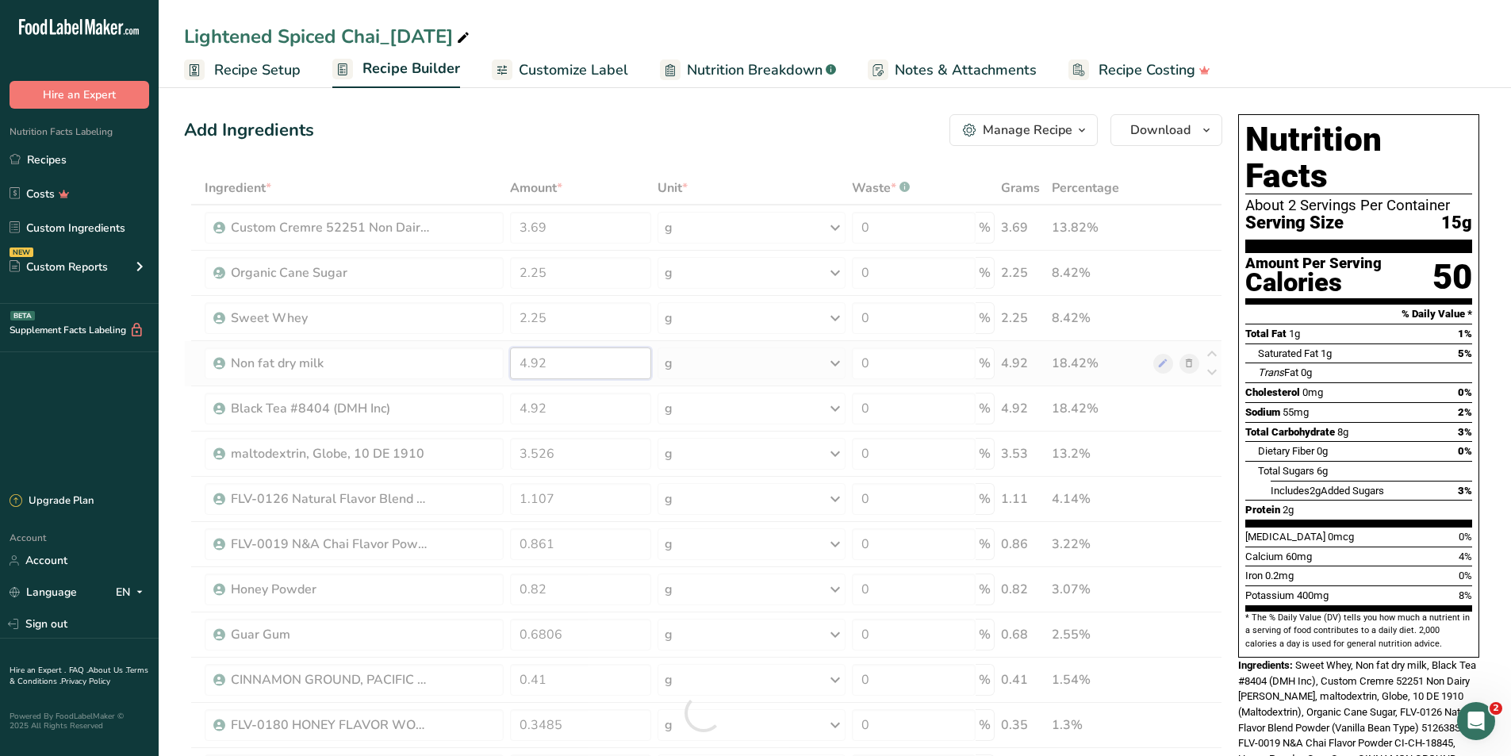
click at [562, 363] on div "Ingredient * Amount * Unit * Waste * .a-a{fill:#347362;}.b-a{fill:#fff;} Grams …" at bounding box center [703, 712] width 1038 height 1083
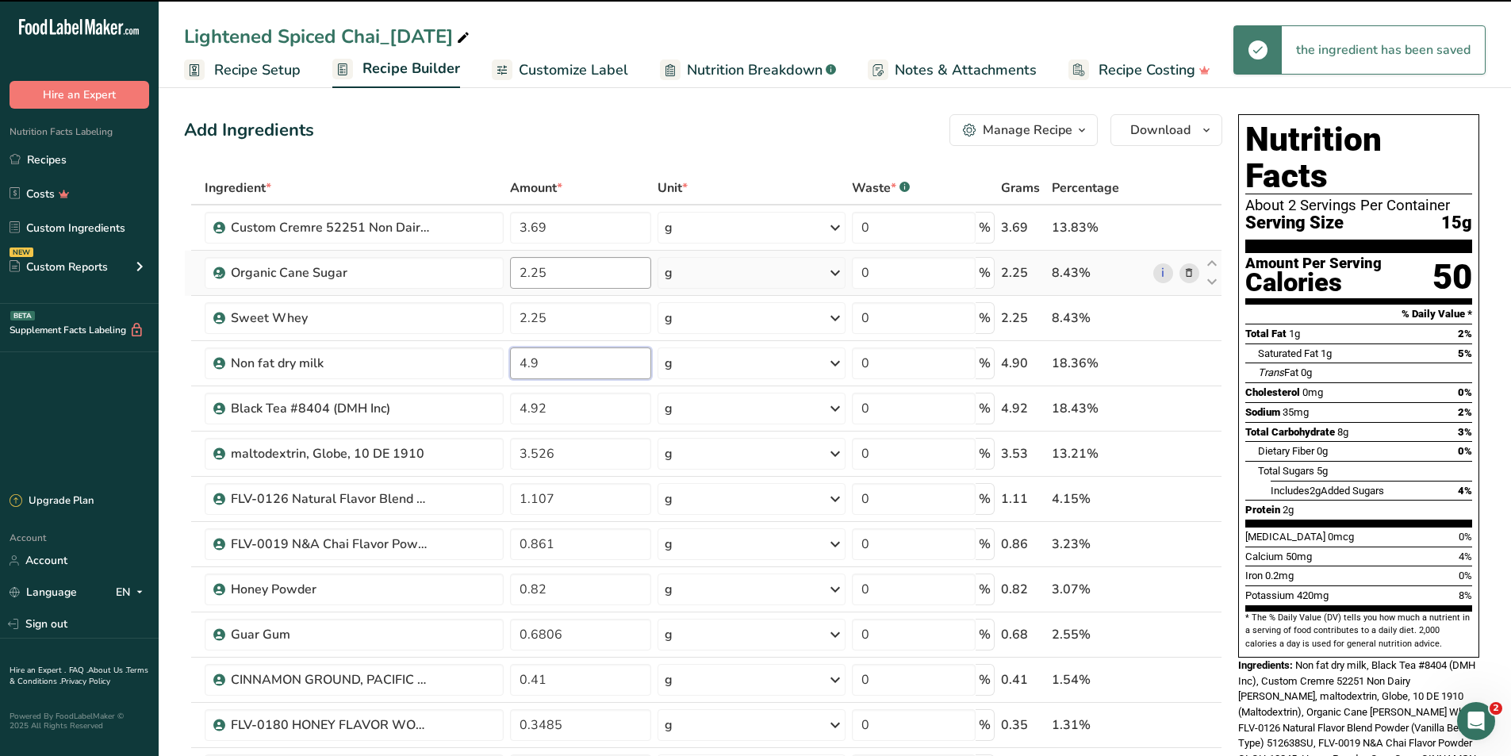
type input "4"
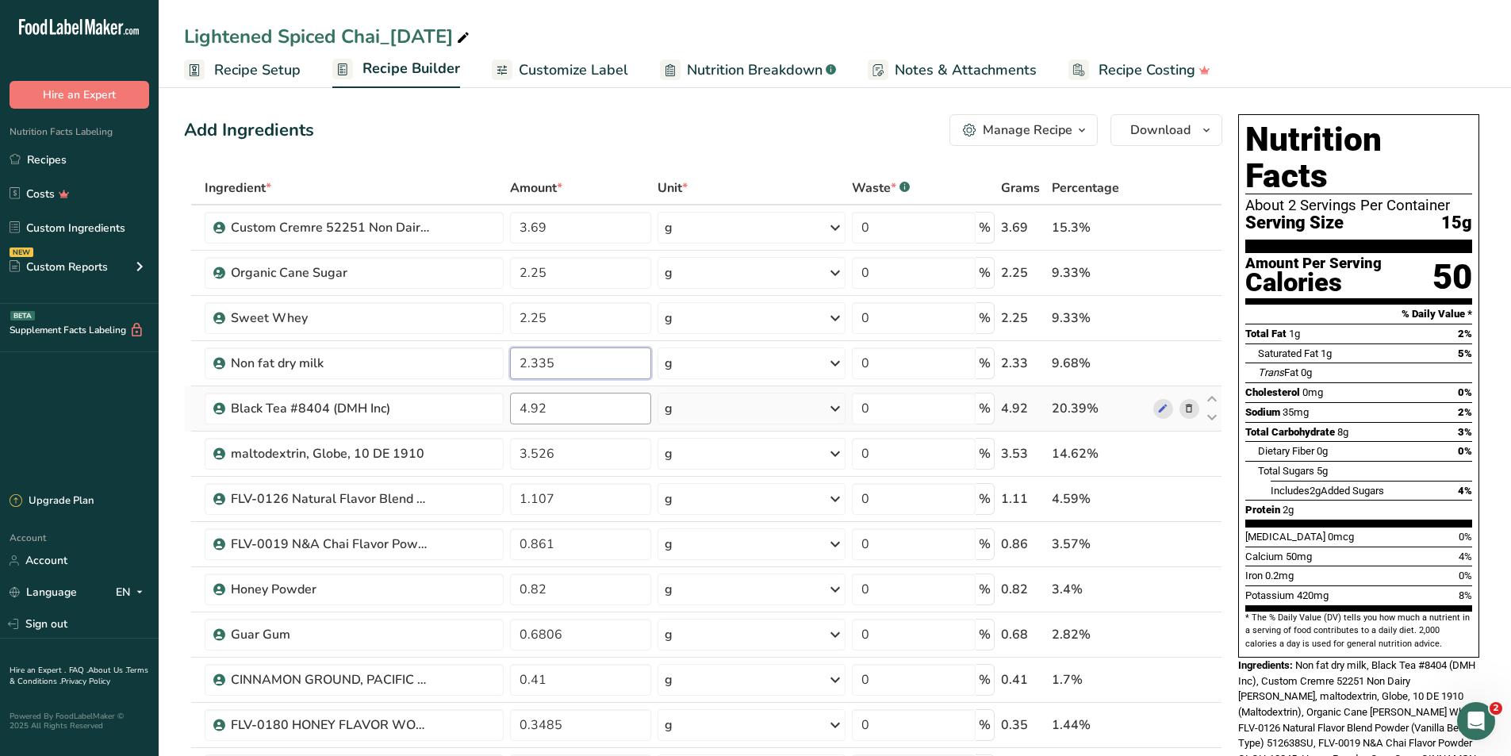
type input "2.335"
click at [611, 410] on div "Ingredient * Amount * Unit * Waste * .a-a{fill:#347362;}.b-a{fill:#fff;} Grams …" at bounding box center [703, 712] width 1038 height 1083
type input "4"
type input "1.35"
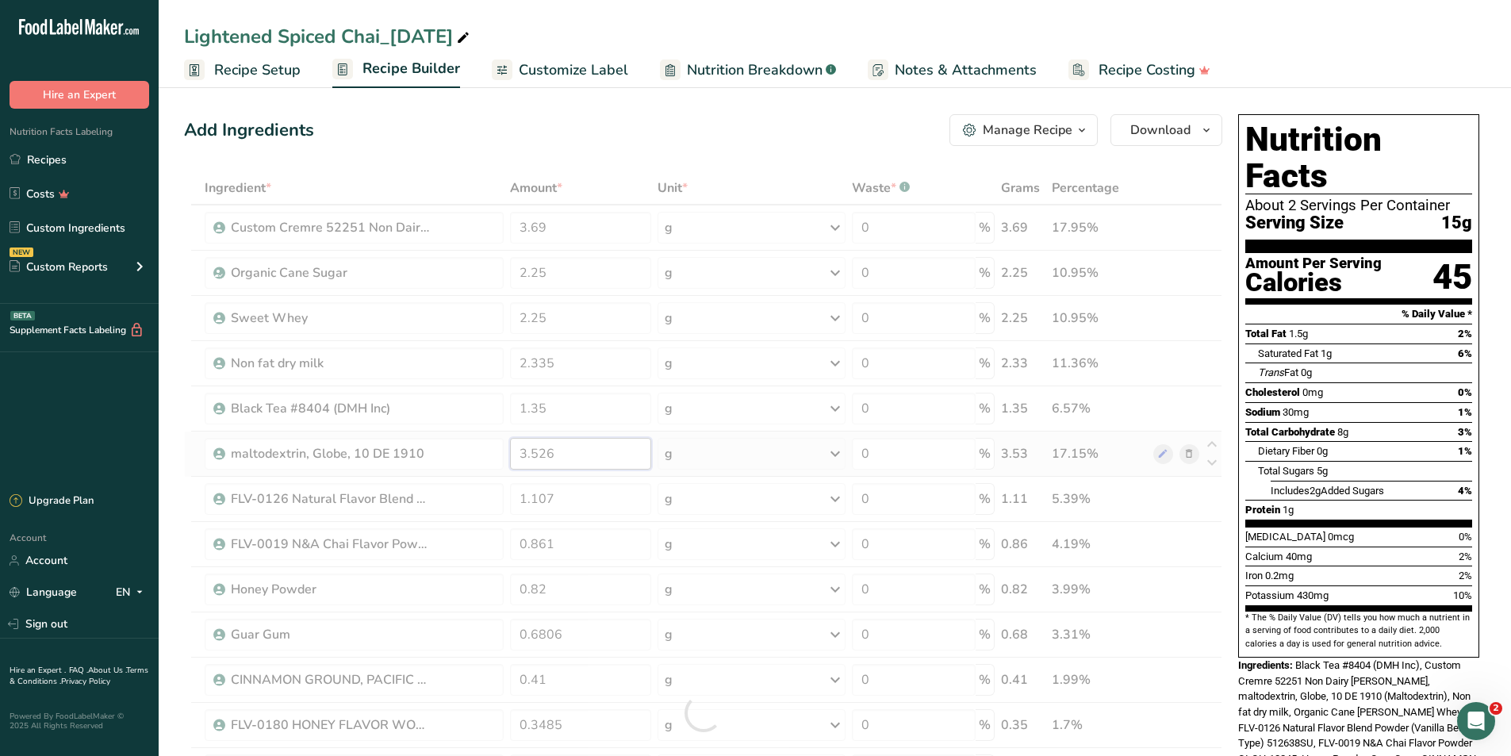
click at [578, 445] on div "Ingredient * Amount * Unit * Waste * .a-a{fill:#347362;}.b-a{fill:#fff;} Grams …" at bounding box center [703, 712] width 1038 height 1083
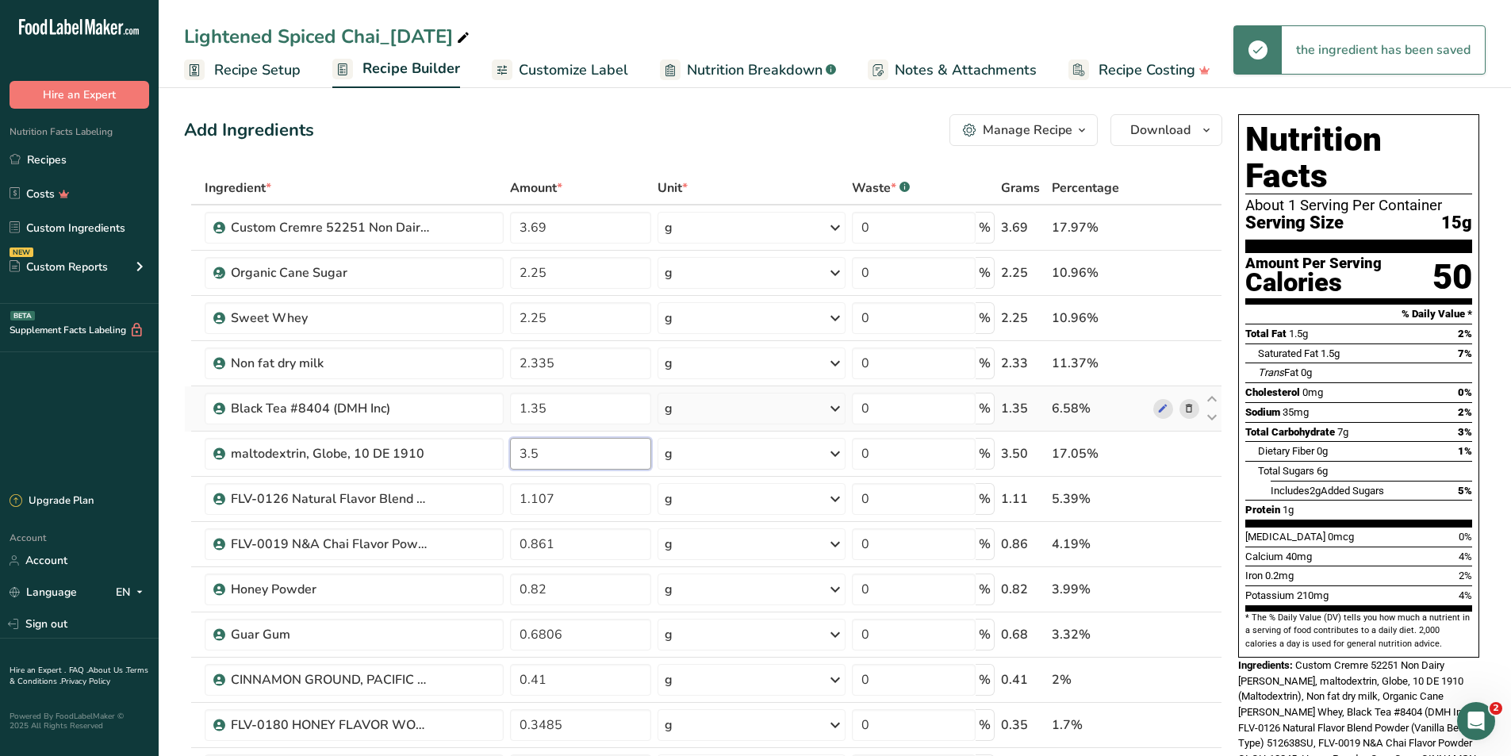
type input "3"
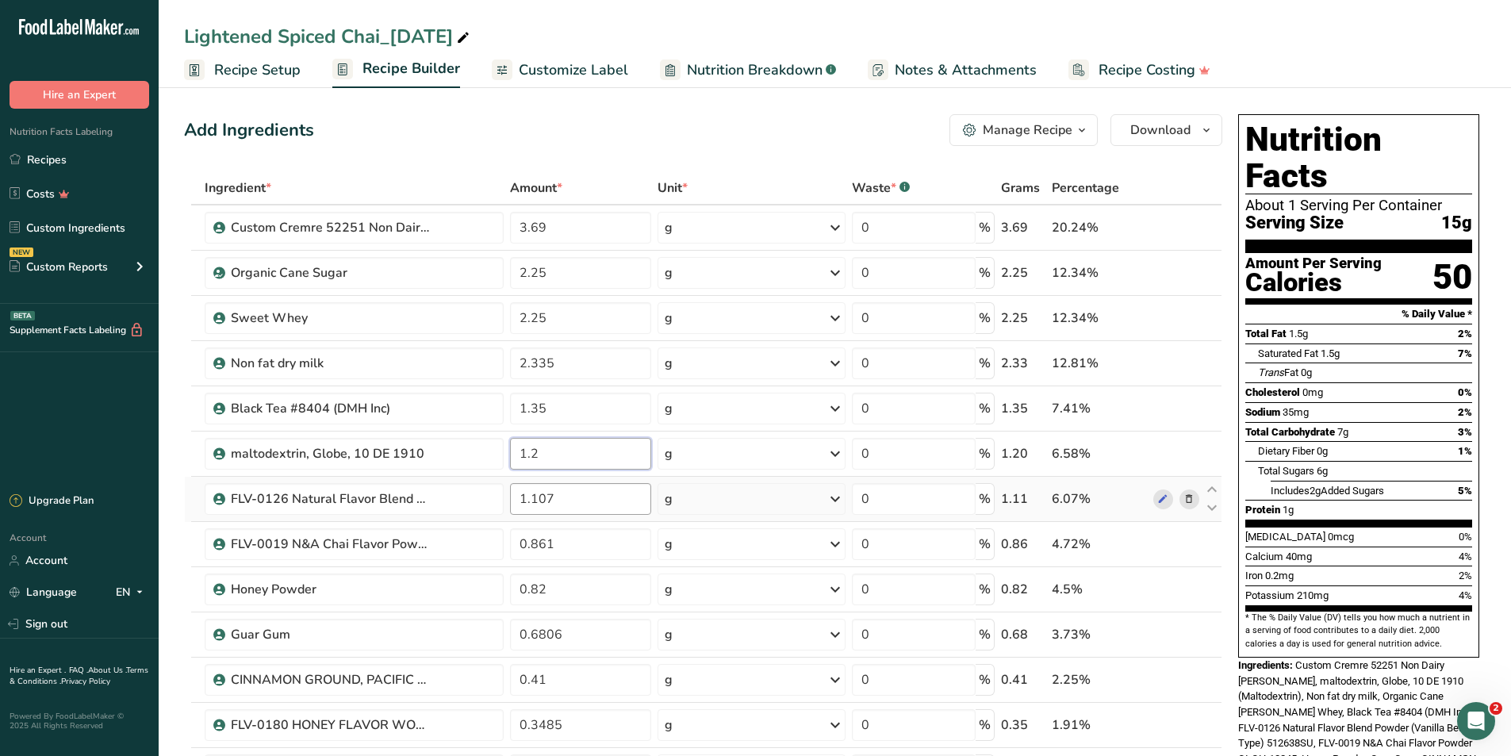
type input "1.2"
click at [597, 497] on div "Ingredient * Amount * Unit * Waste * .a-a{fill:#347362;}.b-a{fill:#fff;} Grams …" at bounding box center [703, 712] width 1038 height 1083
type input "1"
type input "0.405"
click at [631, 542] on div "Ingredient * Amount * Unit * Waste * .a-a{fill:#347362;}.b-a{fill:#fff;} Grams …" at bounding box center [703, 712] width 1038 height 1083
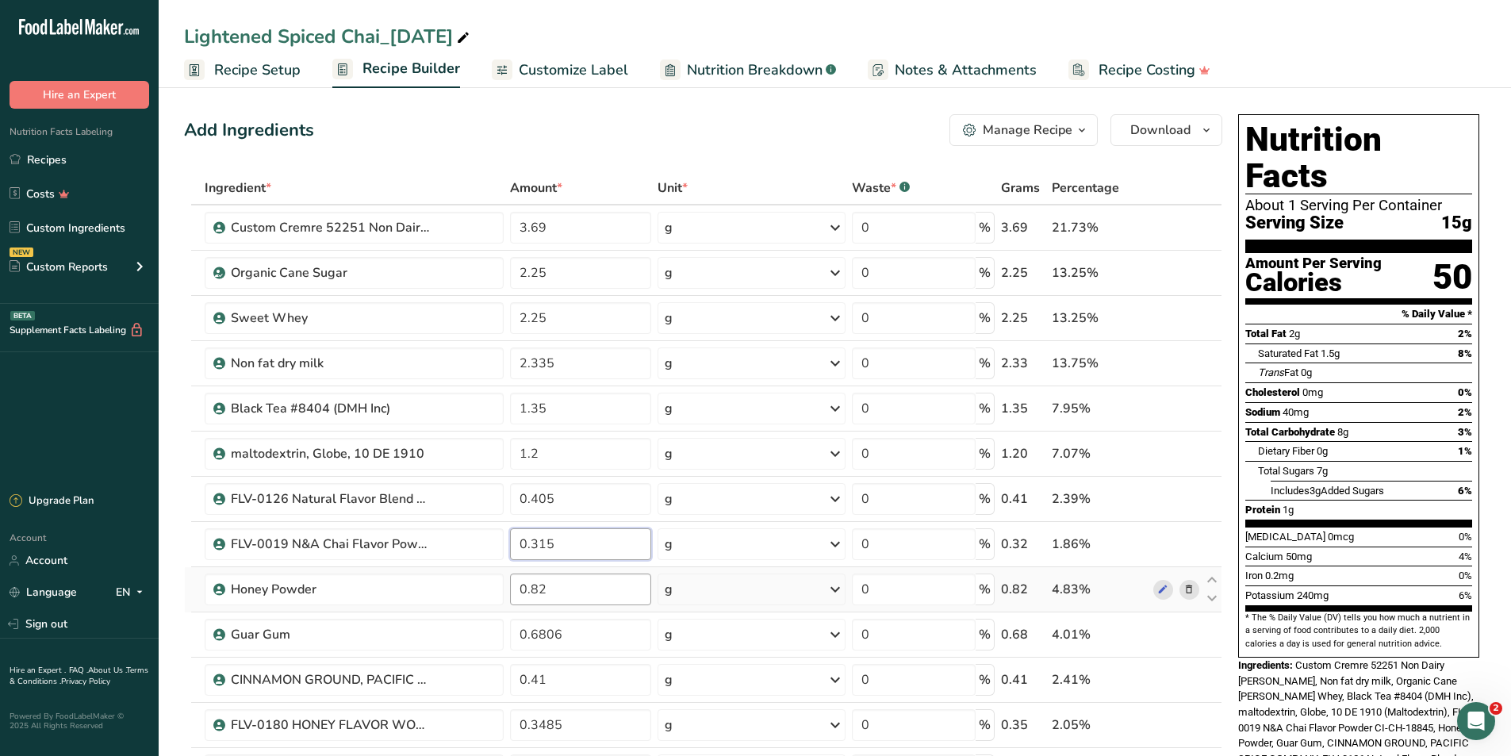
type input "0.315"
click at [590, 584] on div "Ingredient * Amount * Unit * Waste * .a-a{fill:#347362;}.b-a{fill:#fff;} Grams …" at bounding box center [703, 712] width 1038 height 1083
type input "0.504"
click at [578, 628] on div "Ingredient * Amount * Unit * Waste * .a-a{fill:#347362;}.b-a{fill:#fff;} Grams …" at bounding box center [703, 712] width 1038 height 1083
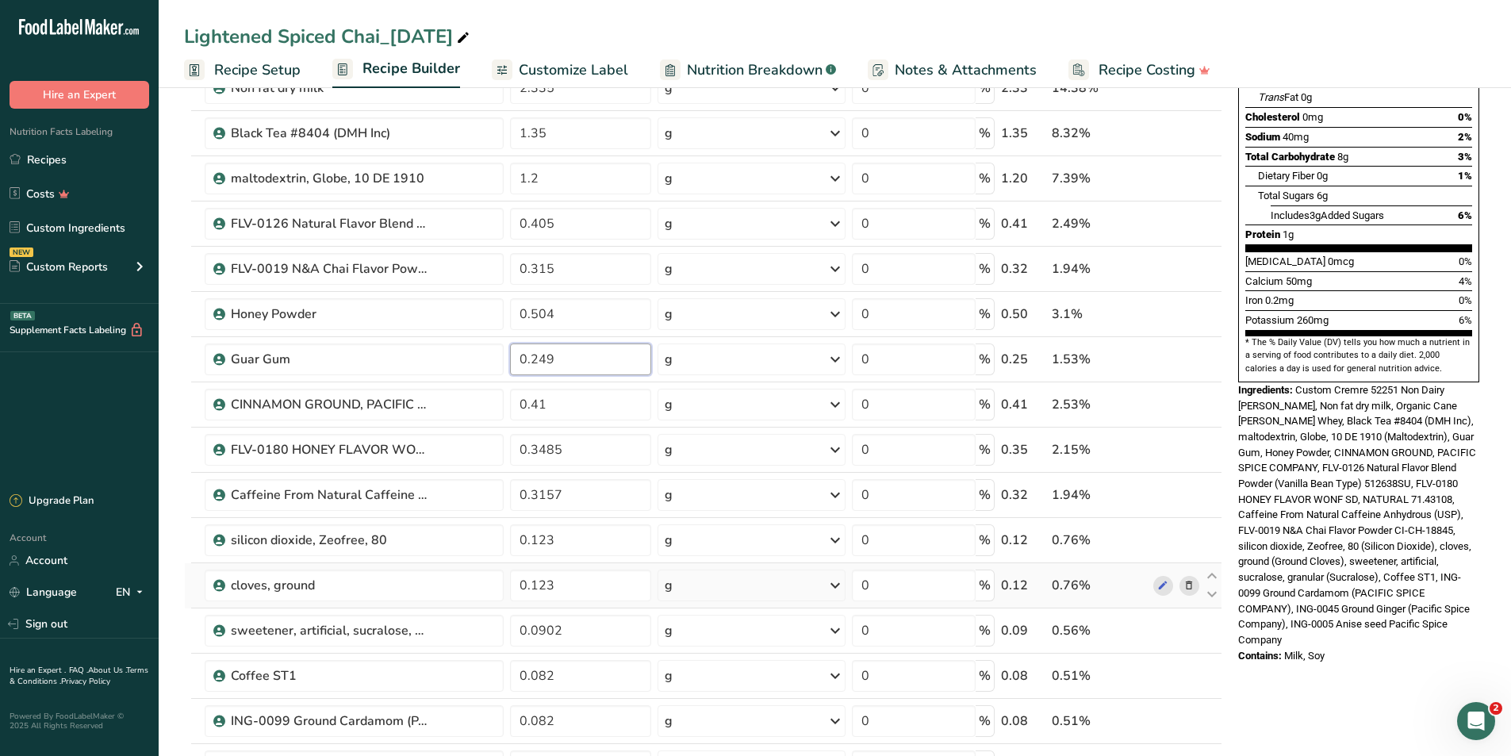
scroll to position [397, 0]
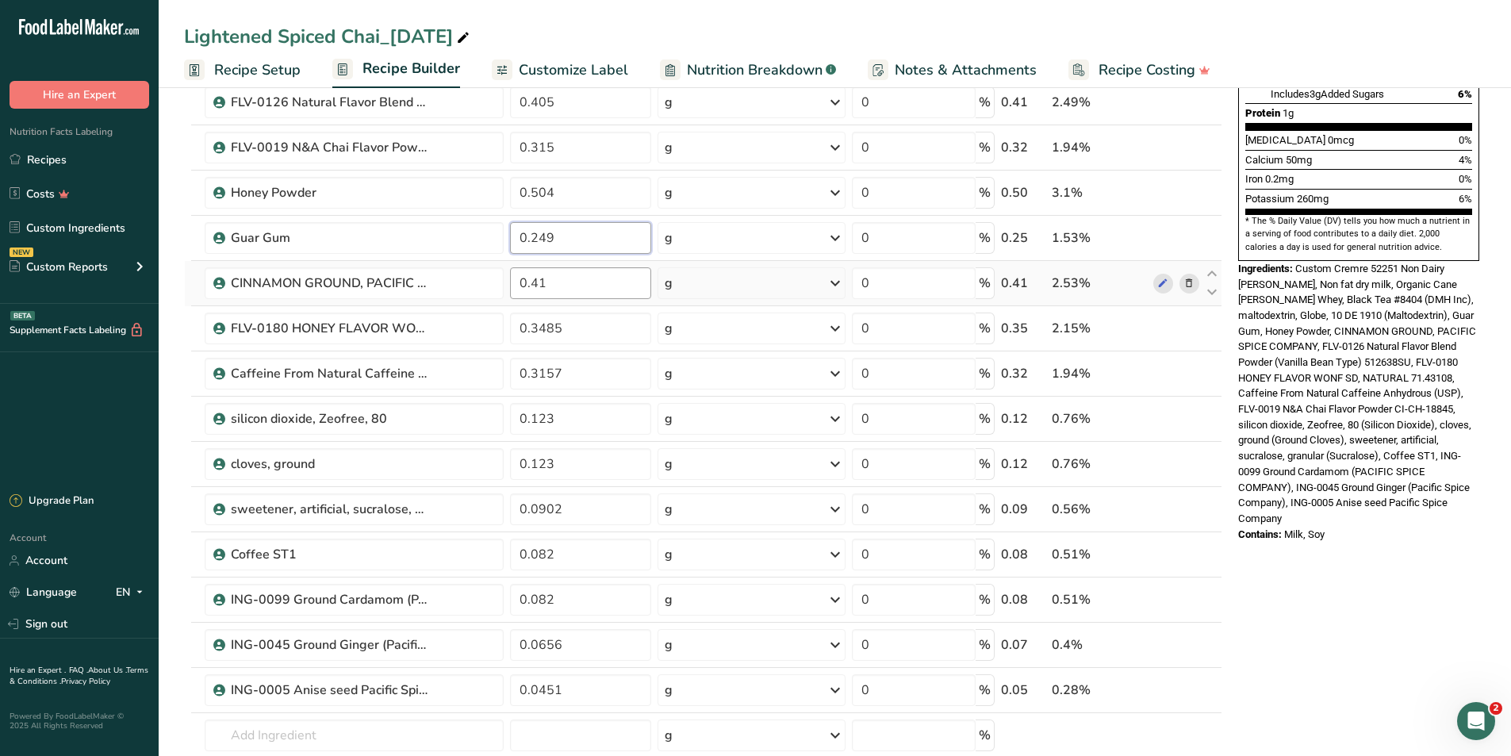
type input "0.249"
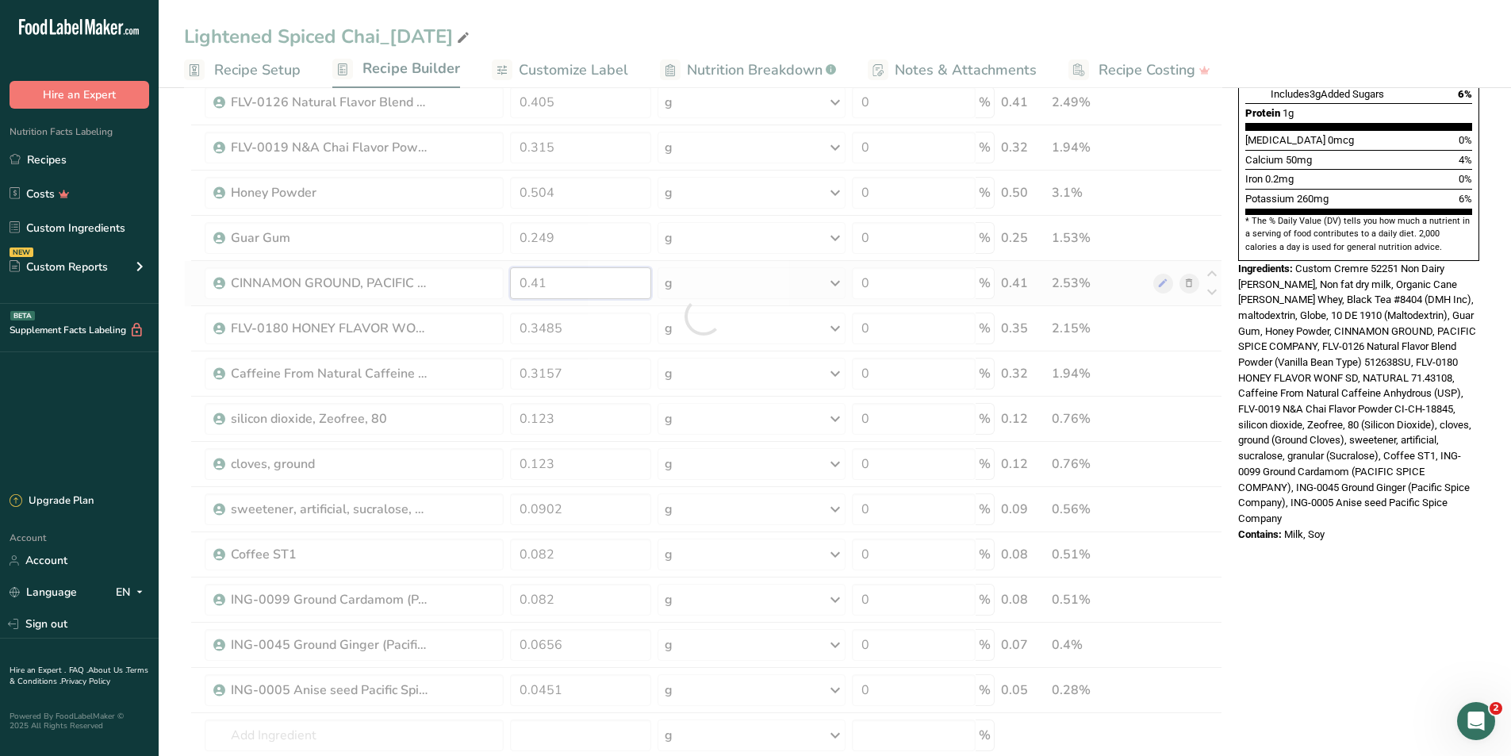
click at [580, 286] on div "Ingredient * Amount * Unit * Waste * .a-a{fill:#347362;}.b-a{fill:#fff;} Grams …" at bounding box center [703, 316] width 1038 height 1083
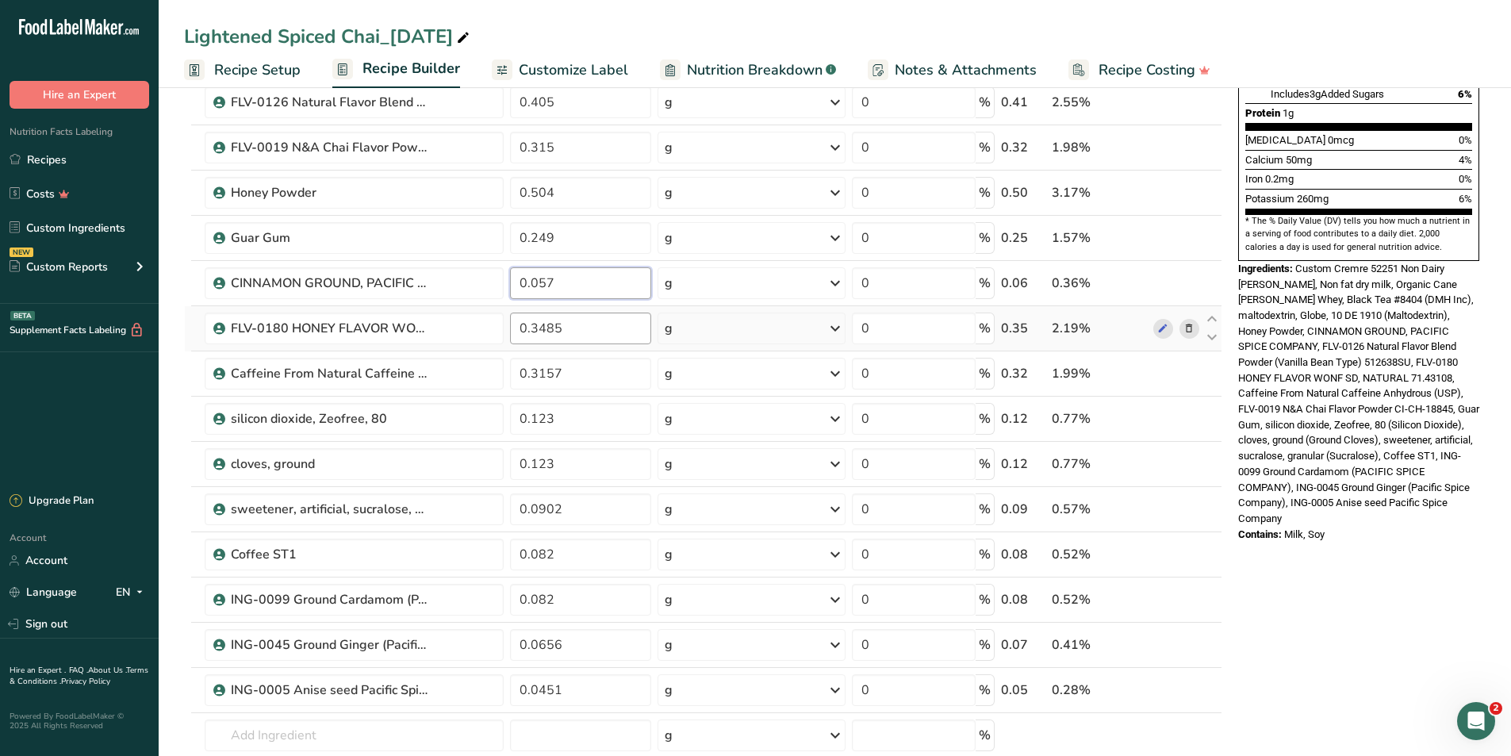
type input "0.057"
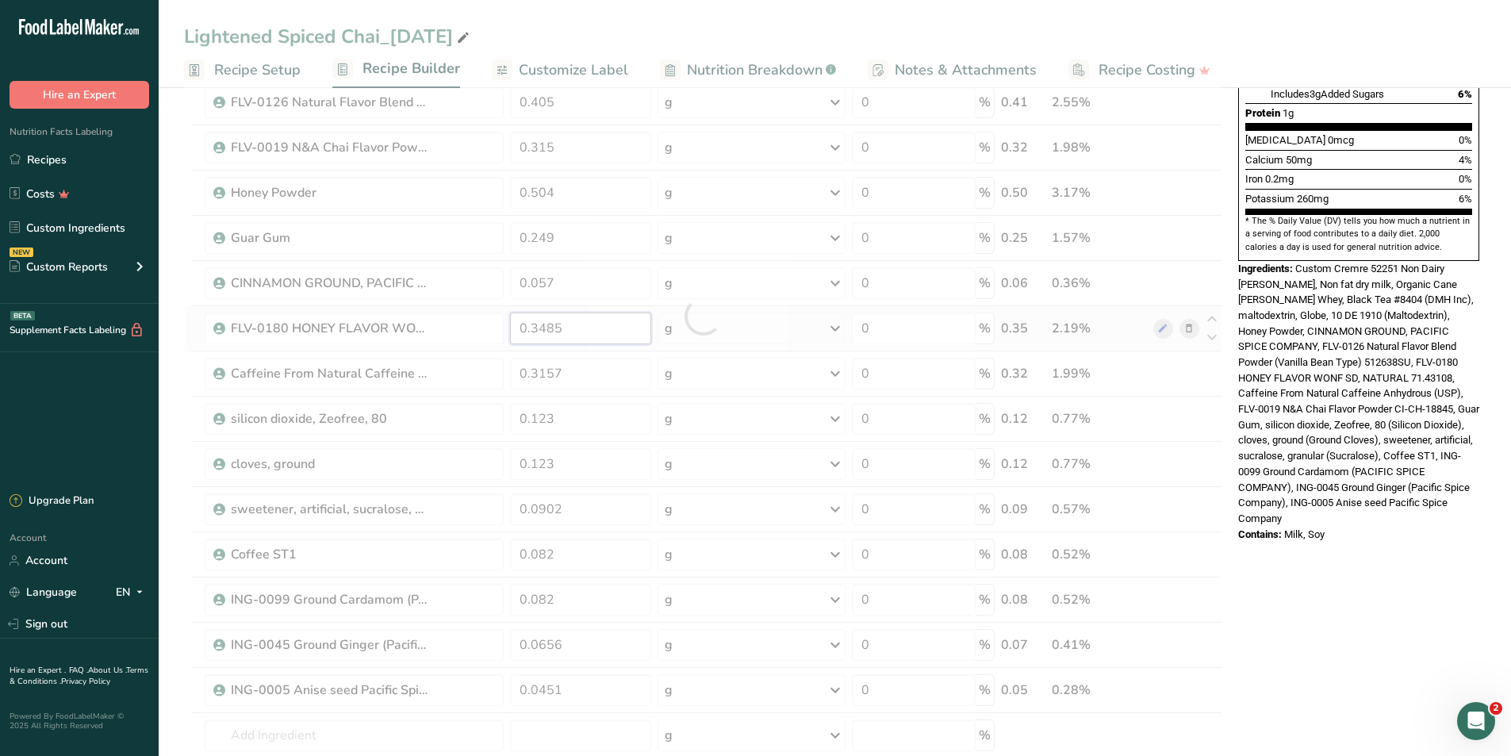
click at [618, 333] on div "Ingredient * Amount * Unit * Waste * .a-a{fill:#347362;}.b-a{fill:#fff;} Grams …" at bounding box center [703, 316] width 1038 height 1083
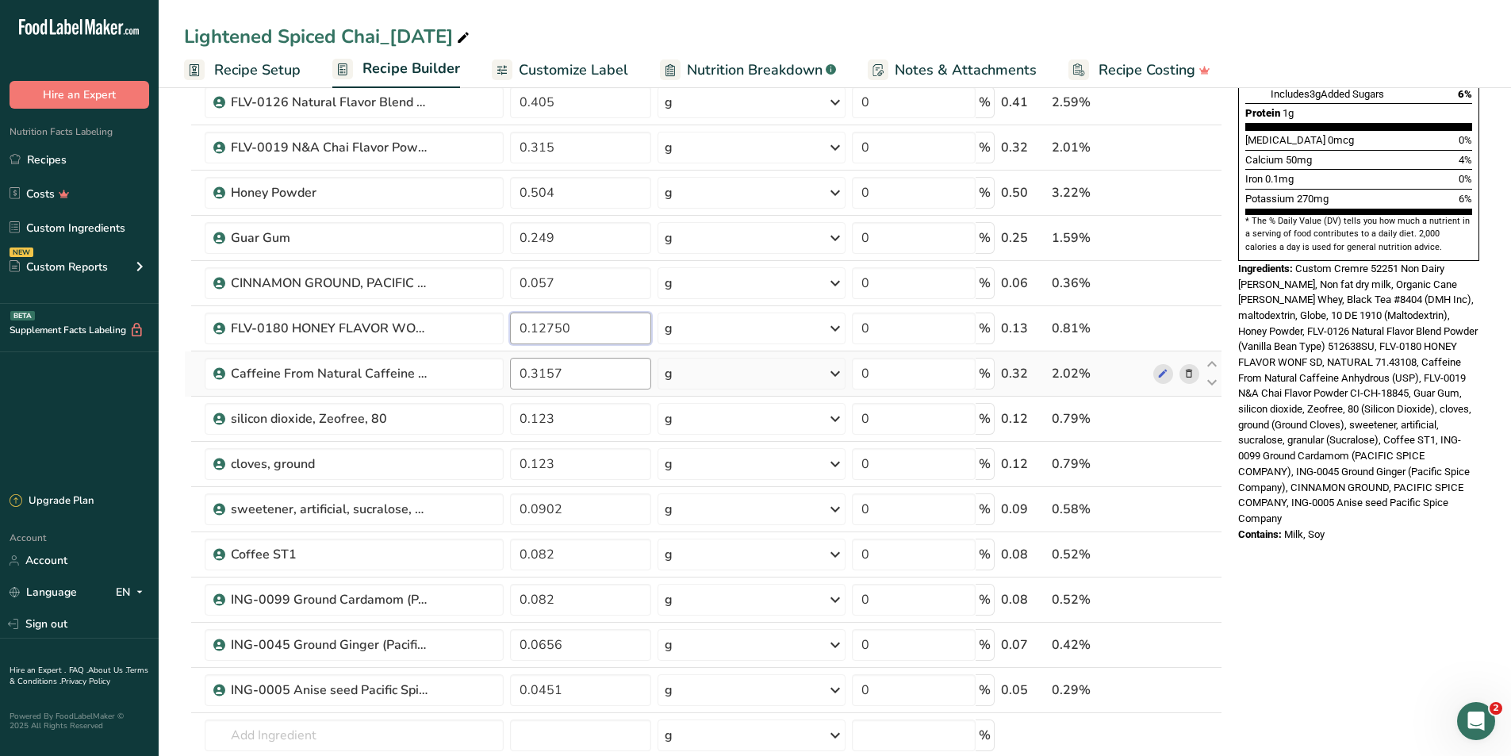
type input "0.12750"
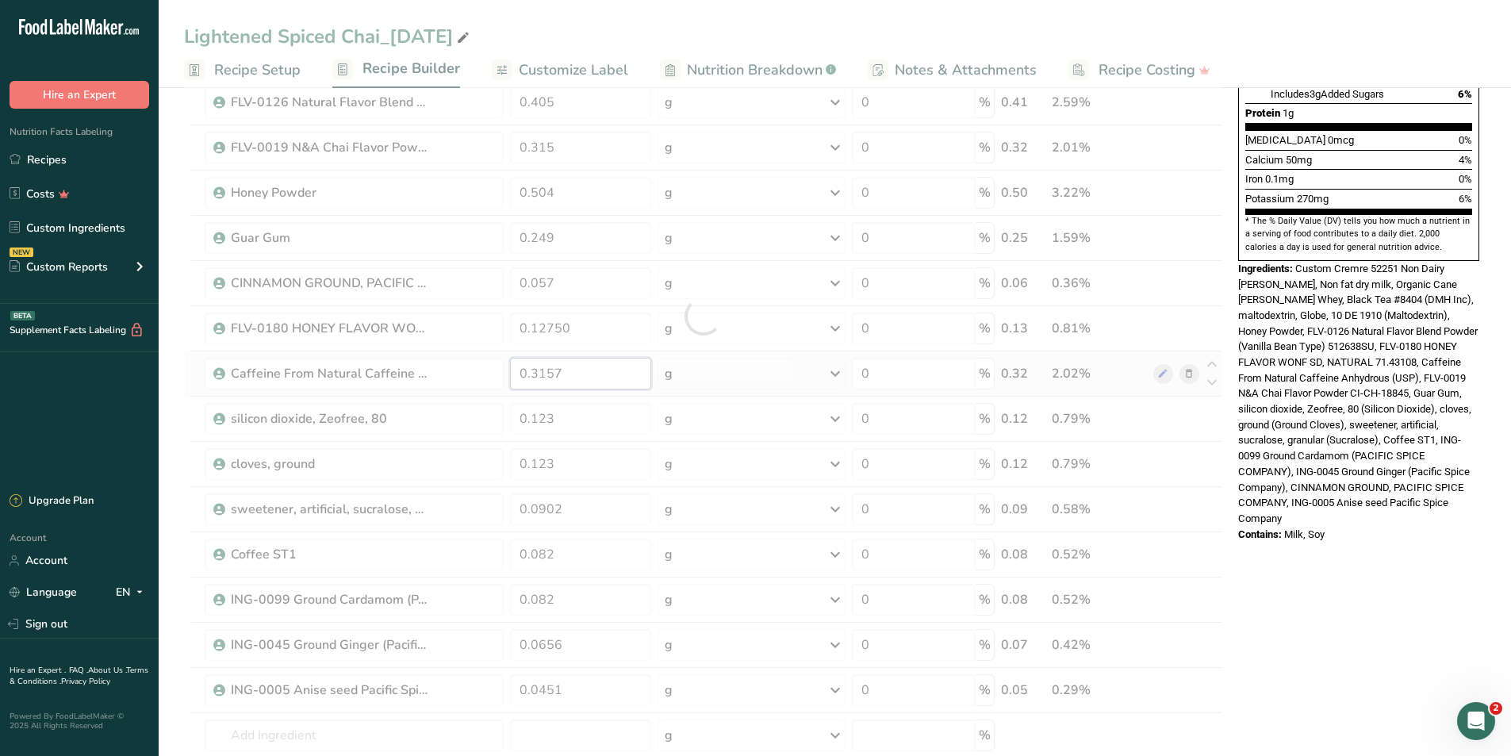
click at [578, 371] on div "Ingredient * Amount * Unit * Waste * .a-a{fill:#347362;}.b-a{fill:#fff;} Grams …" at bounding box center [703, 316] width 1038 height 1083
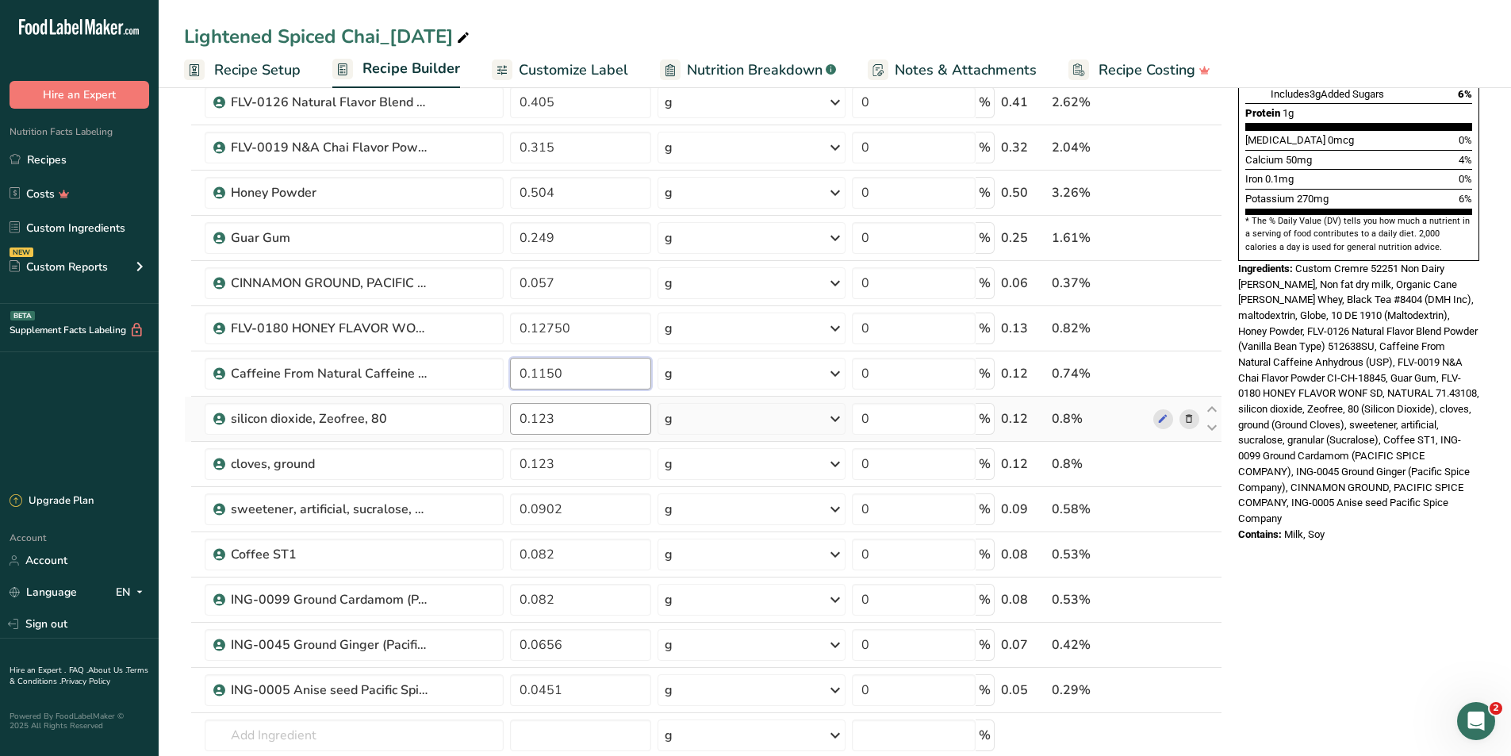
type input "0.1150"
click at [600, 432] on div "Ingredient * Amount * Unit * Waste * .a-a{fill:#347362;}.b-a{fill:#fff;} Grams …" at bounding box center [703, 316] width 1038 height 1083
type input "0.045"
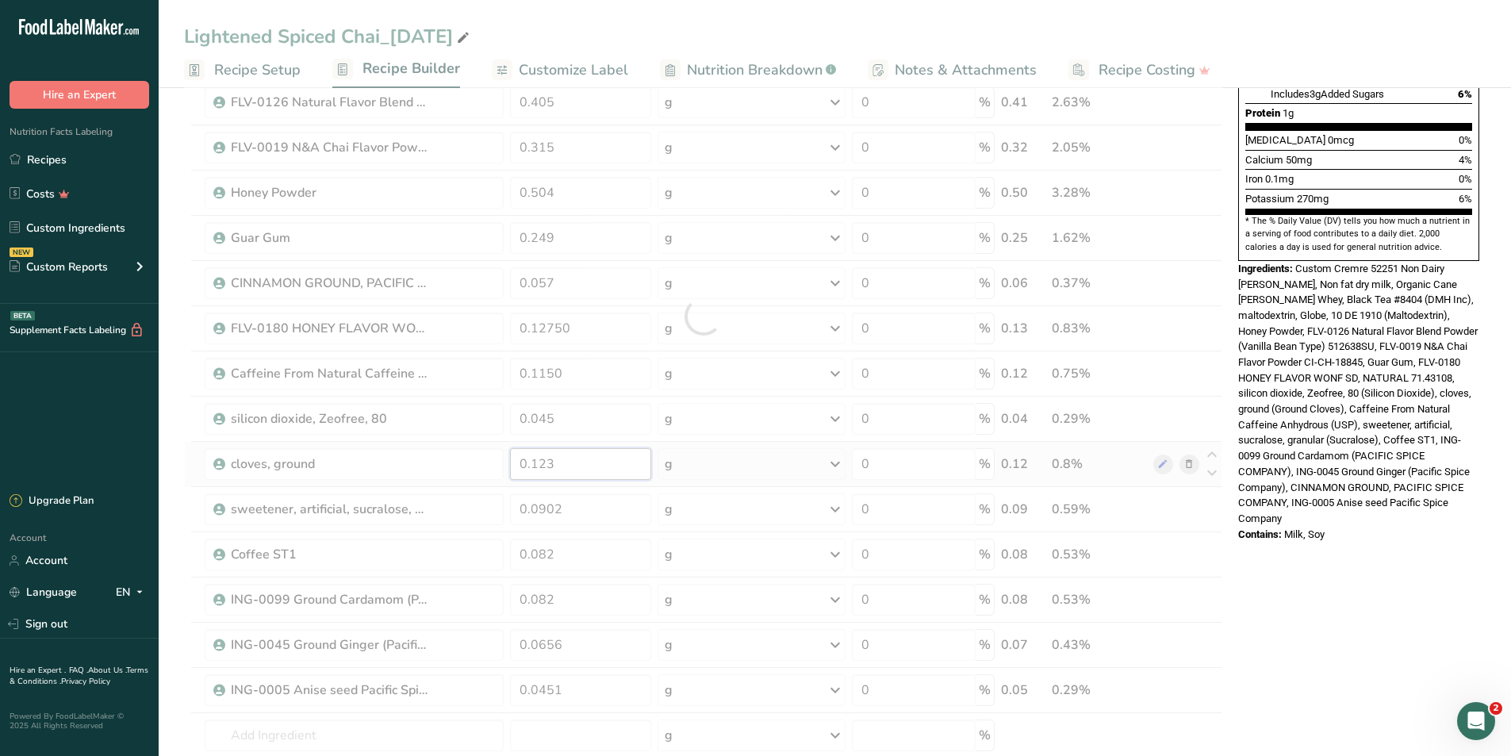
click at [612, 464] on div "Ingredient * Amount * Unit * Waste * .a-a{fill:#347362;}.b-a{fill:#fff;} Grams …" at bounding box center [703, 316] width 1038 height 1083
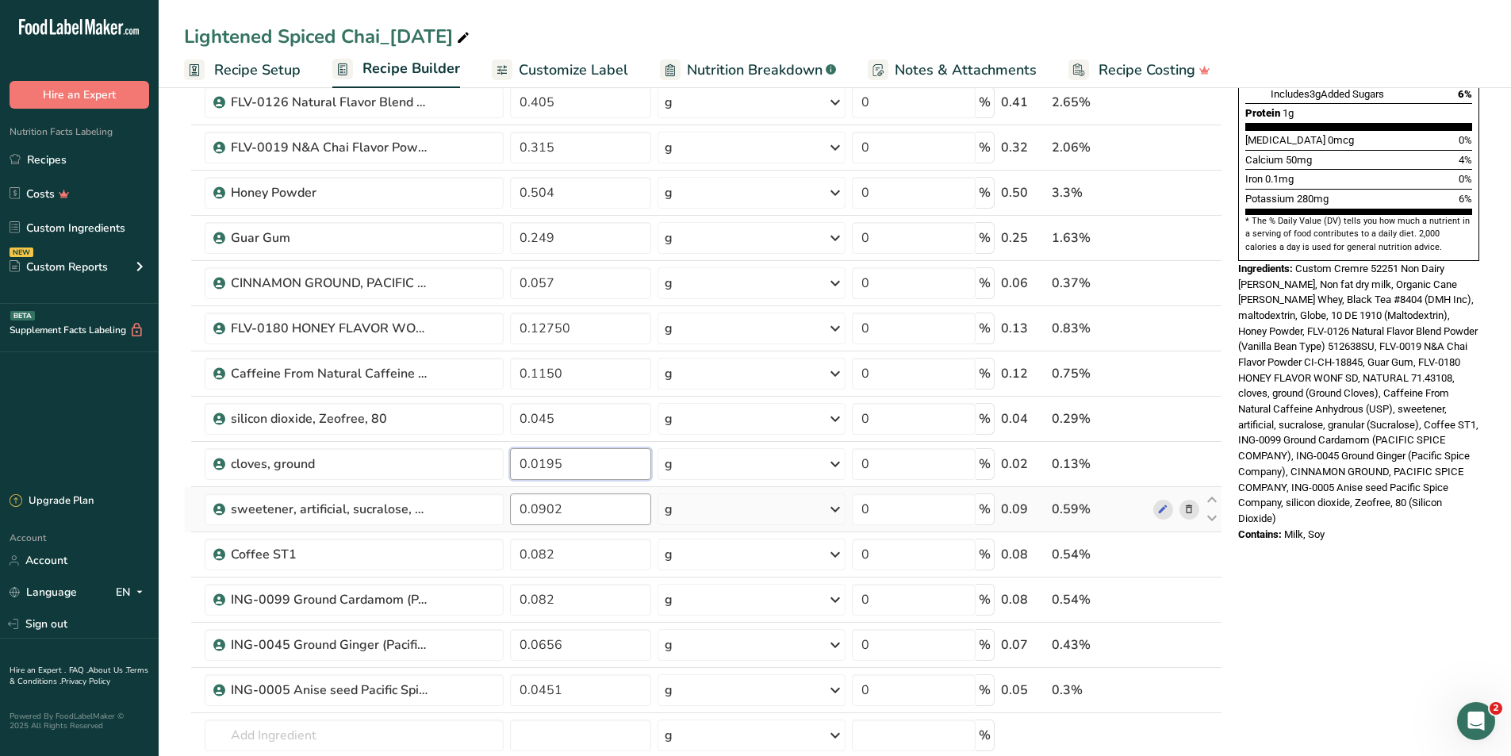
type input "0.0195"
click at [633, 502] on div "Ingredient * Amount * Unit * Waste * .a-a{fill:#347362;}.b-a{fill:#fff;} Grams …" at bounding box center [703, 316] width 1038 height 1083
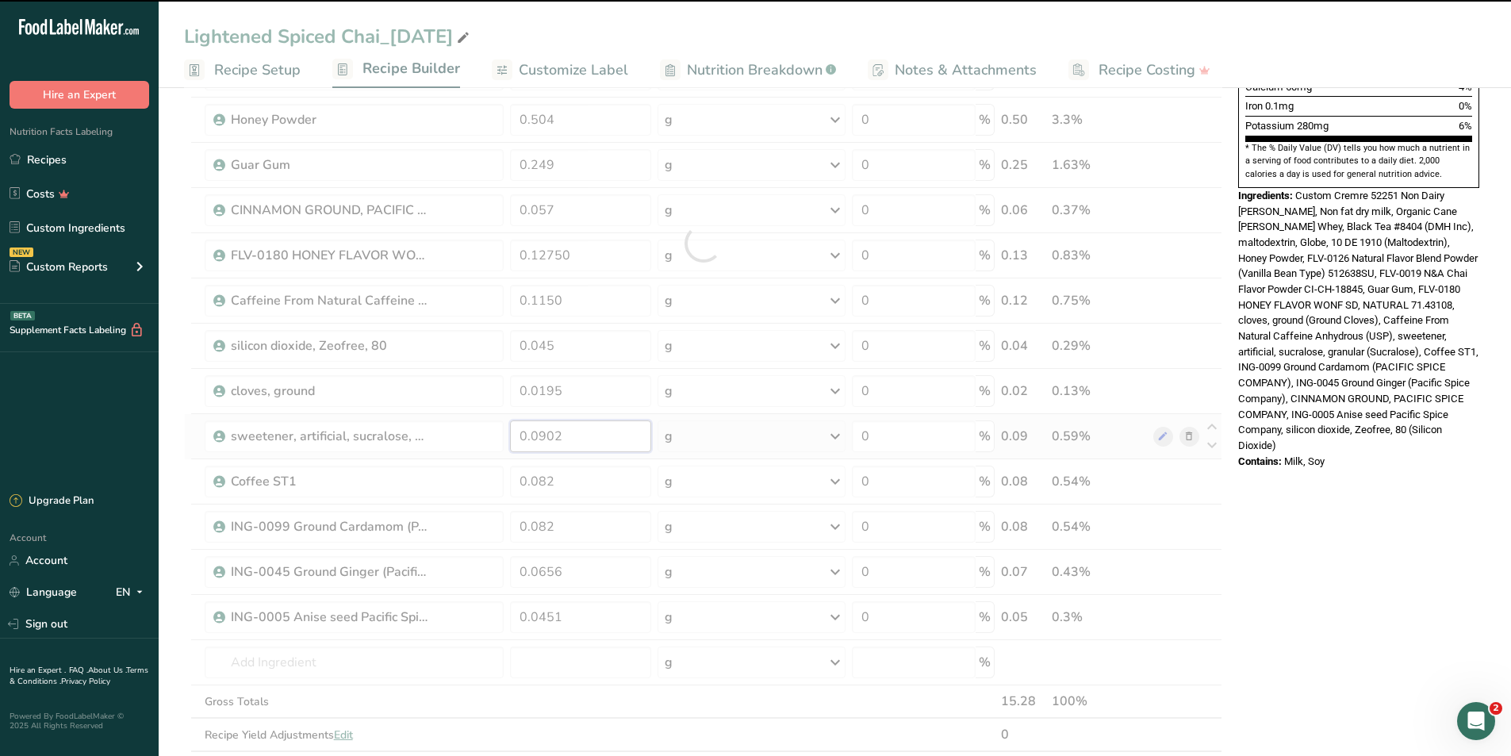
scroll to position [555, 0]
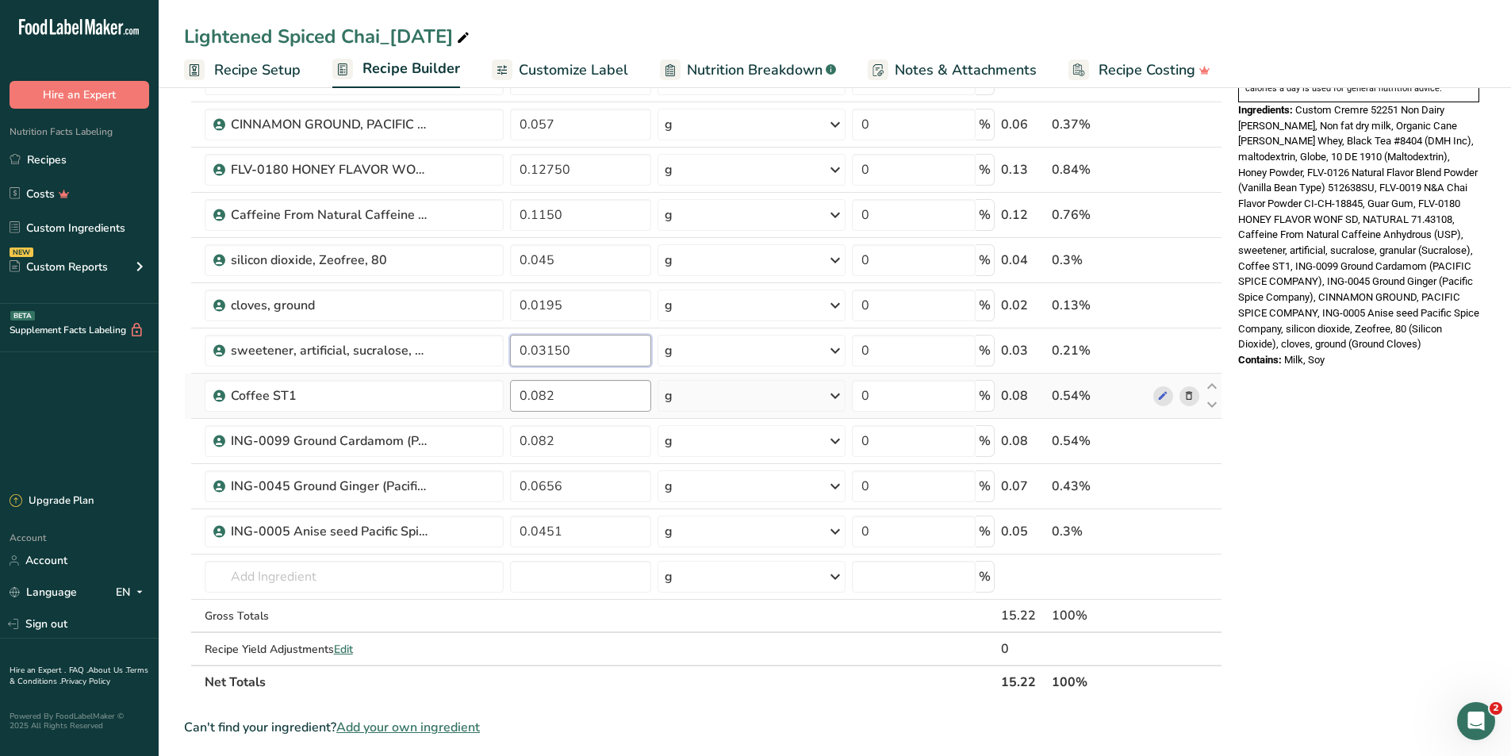
type input "0.03150"
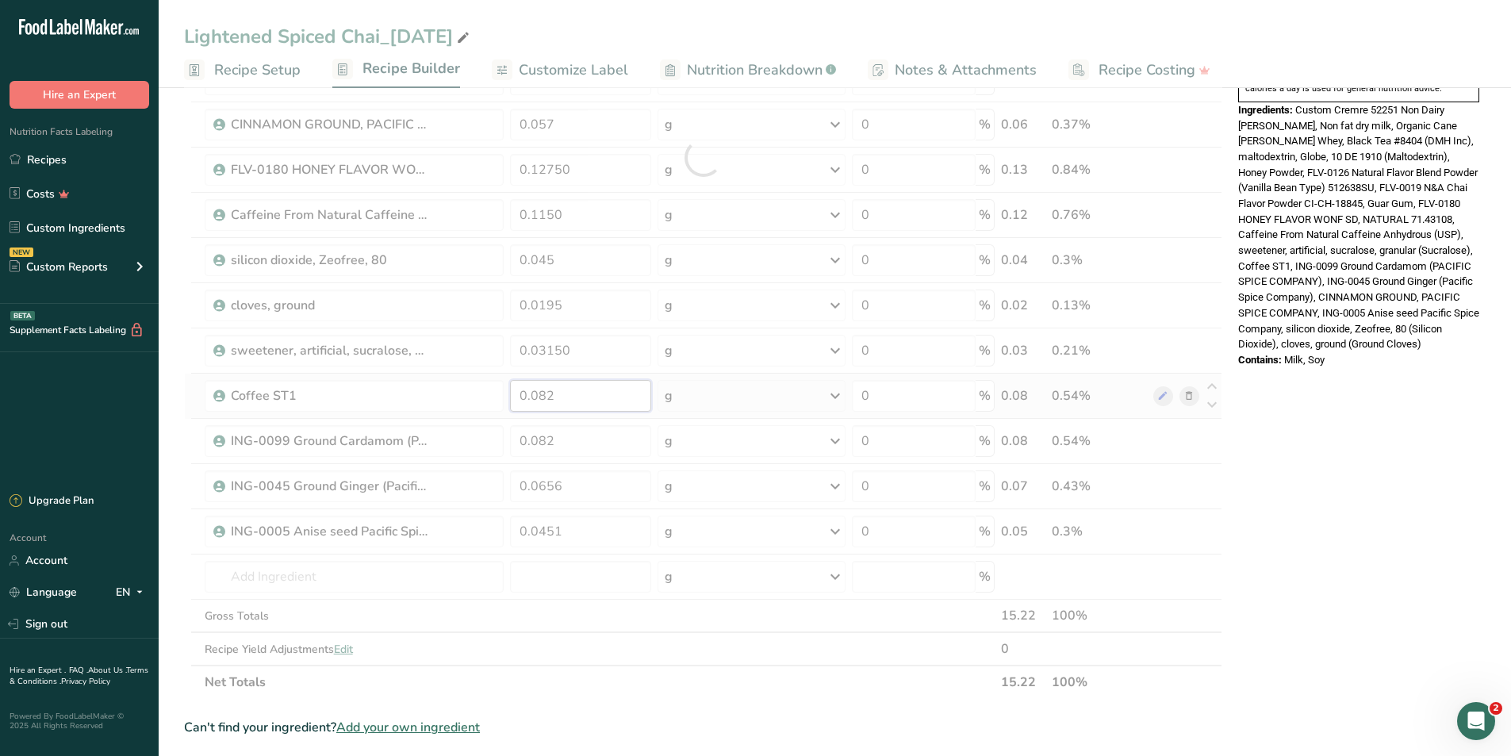
click at [578, 392] on div "Ingredient * Amount * Unit * Waste * .a-a{fill:#347362;}.b-a{fill:#fff;} Grams …" at bounding box center [703, 157] width 1038 height 1083
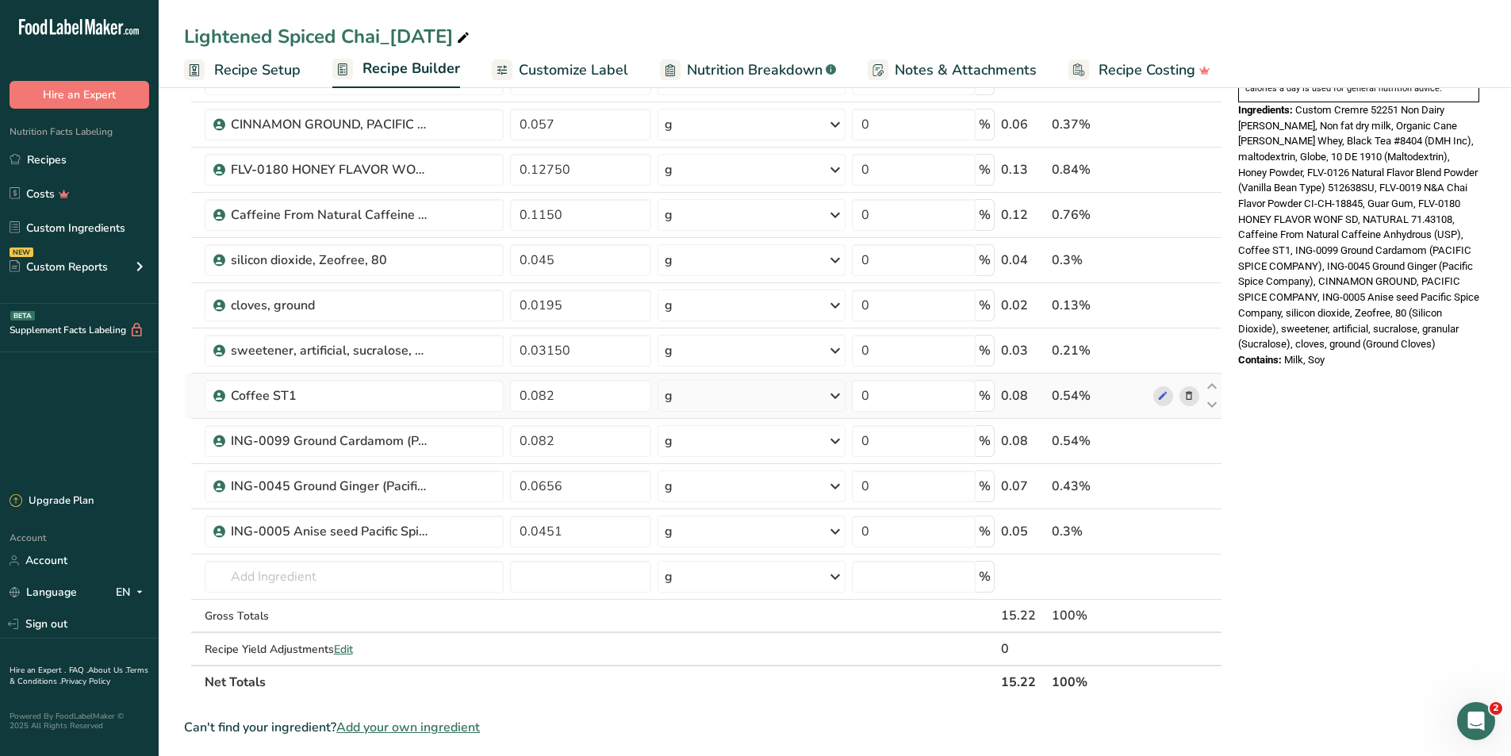
click at [1195, 396] on div "Ingredient * Amount * Unit * Waste * .a-a{fill:#347362;}.b-a{fill:#fff;} Grams …" at bounding box center [703, 157] width 1038 height 1083
click at [584, 434] on input "0.082" at bounding box center [581, 441] width 142 height 32
type input "0.01350"
click at [602, 490] on div "Ingredient * Amount * Unit * Waste * .a-a{fill:#347362;}.b-a{fill:#fff;} Grams …" at bounding box center [703, 157] width 1038 height 1083
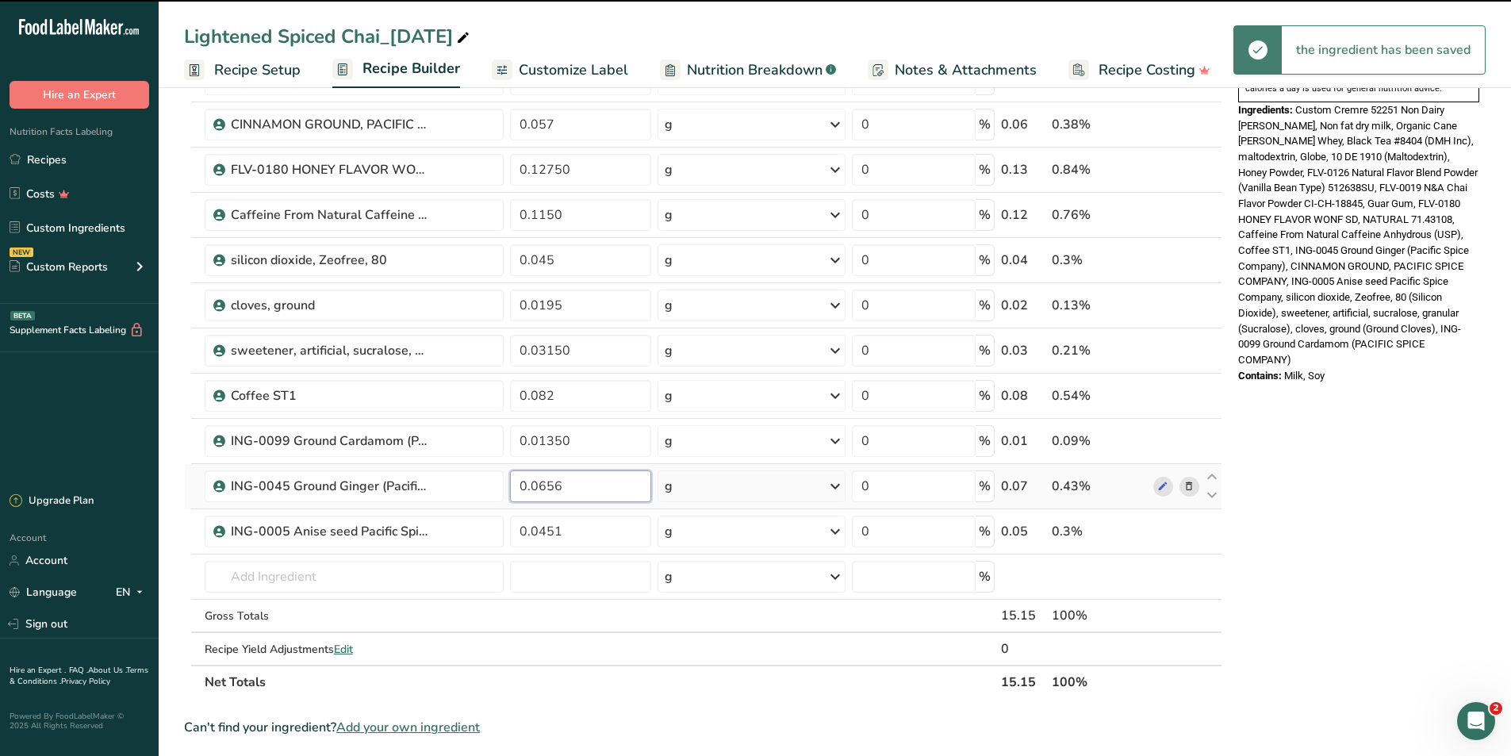
scroll to position [635, 0]
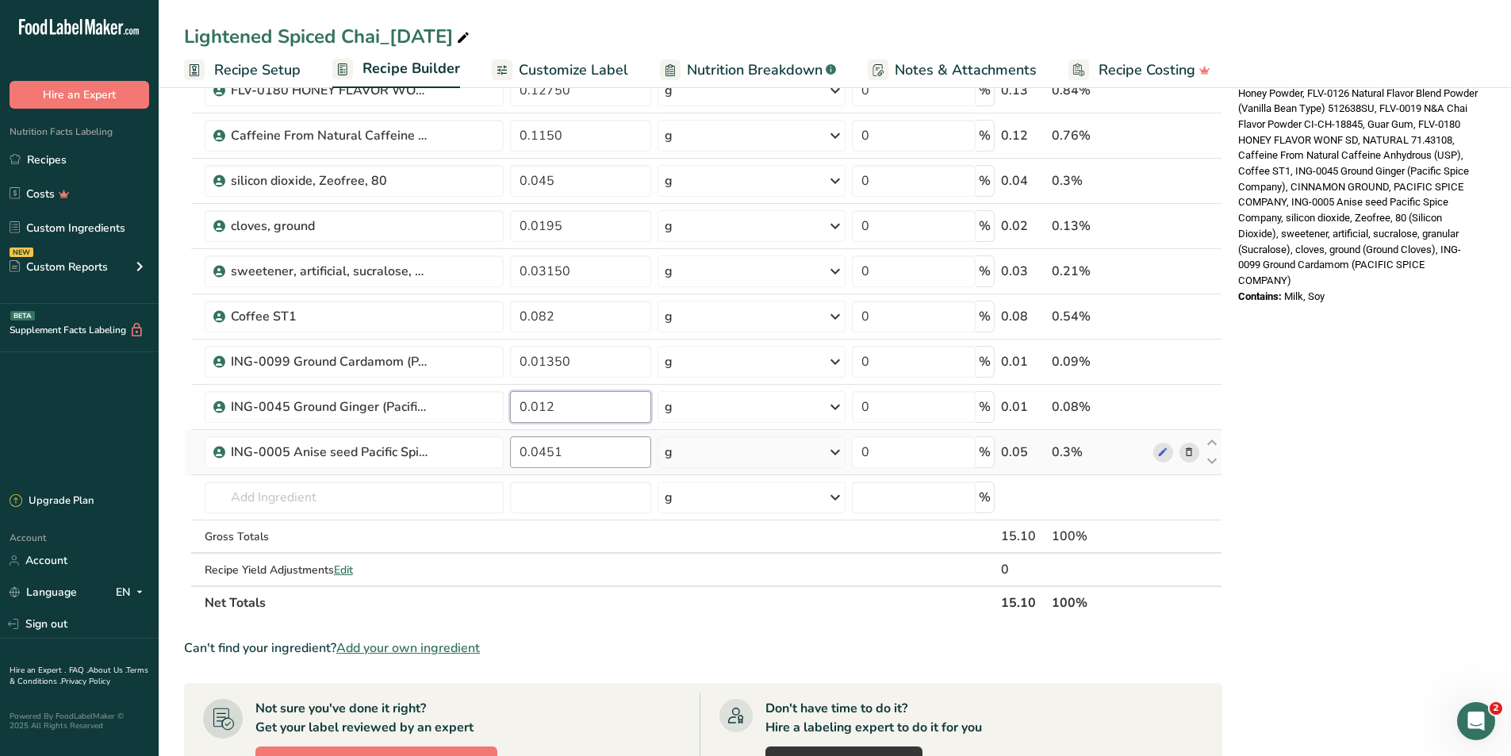
type input "0.012"
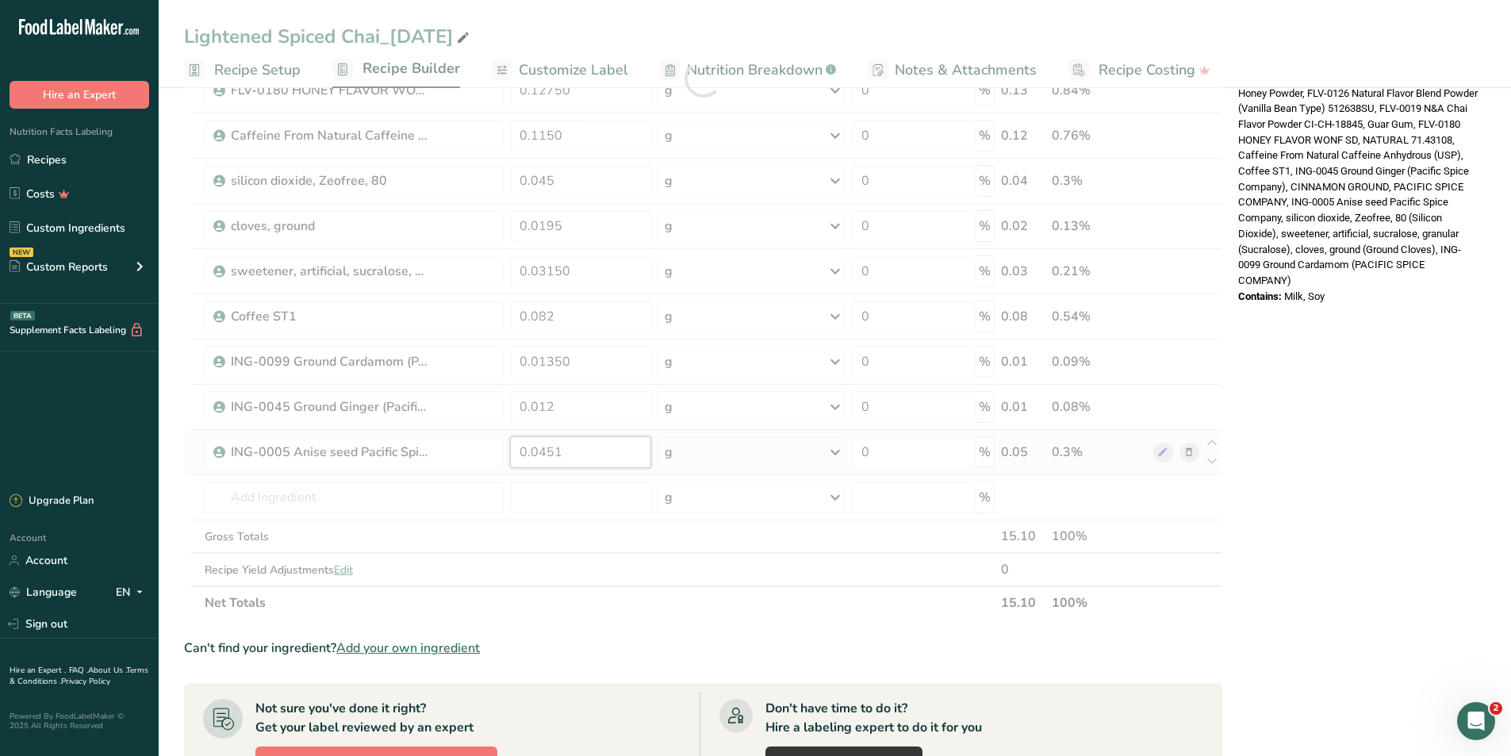
click at [601, 466] on div "Ingredient * Amount * Unit * Waste * .a-a{fill:#347362;}.b-a{fill:#fff;} Grams …" at bounding box center [703, 78] width 1038 height 1083
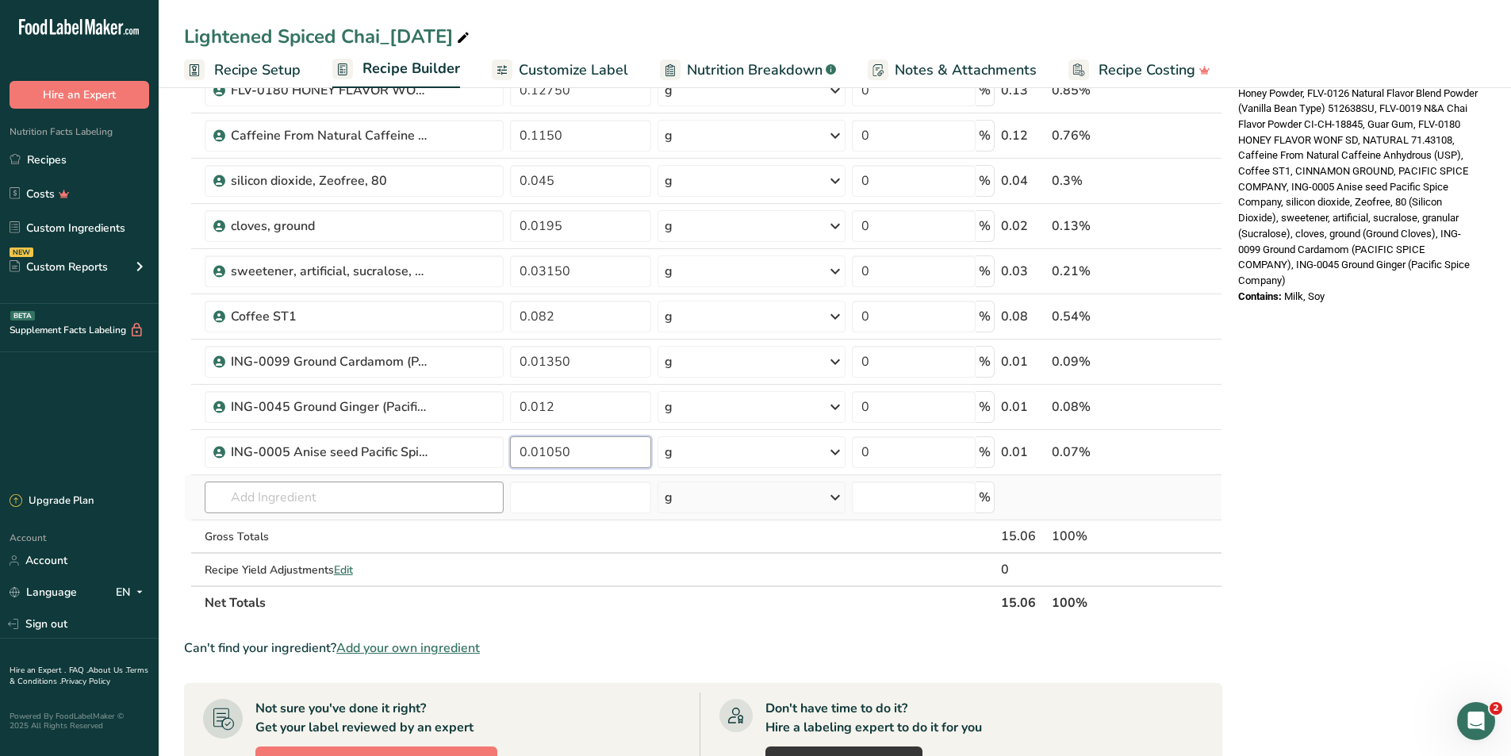
type input "0.01050"
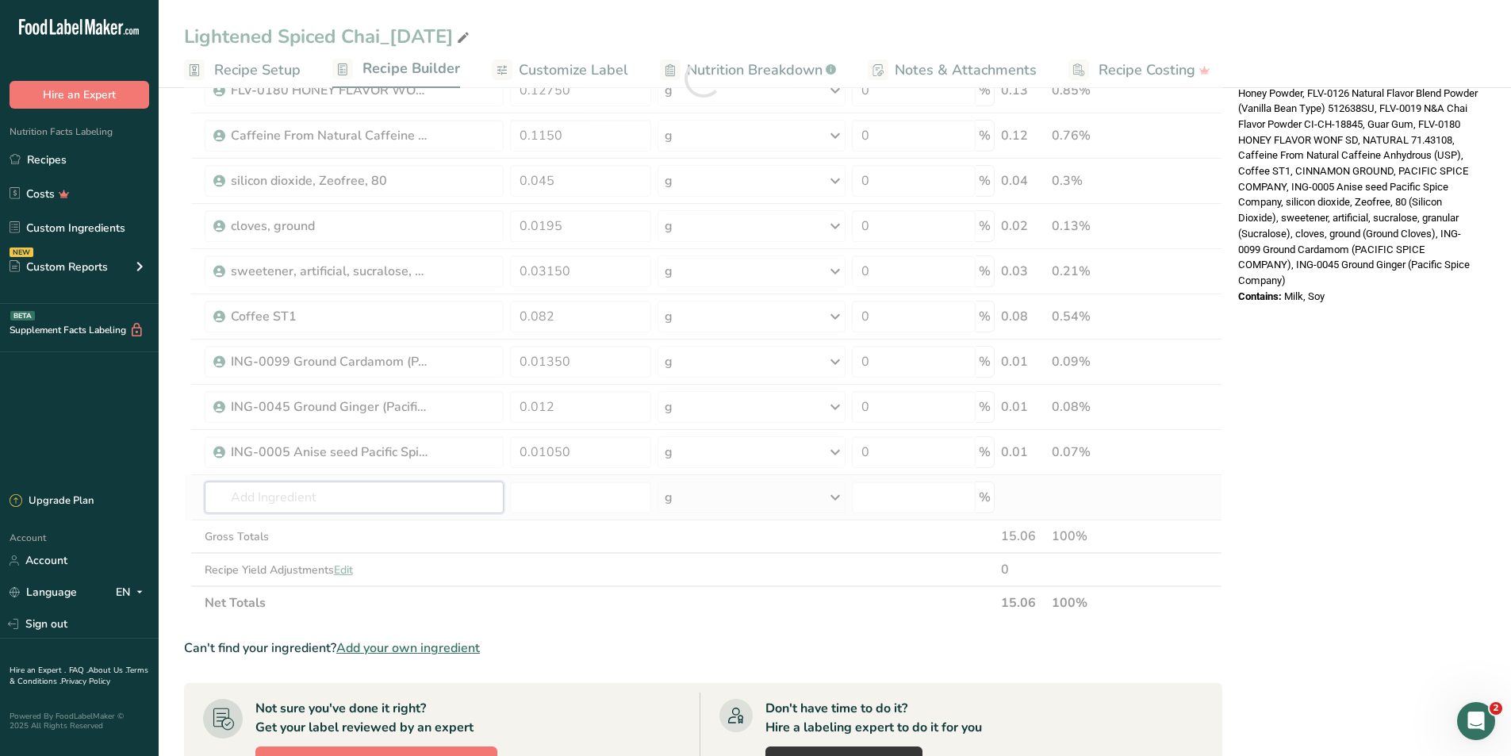
click at [409, 491] on div "Ingredient * Amount * Unit * Waste * .a-a{fill:#347362;}.b-a{fill:#fff;} Grams …" at bounding box center [703, 78] width 1038 height 1083
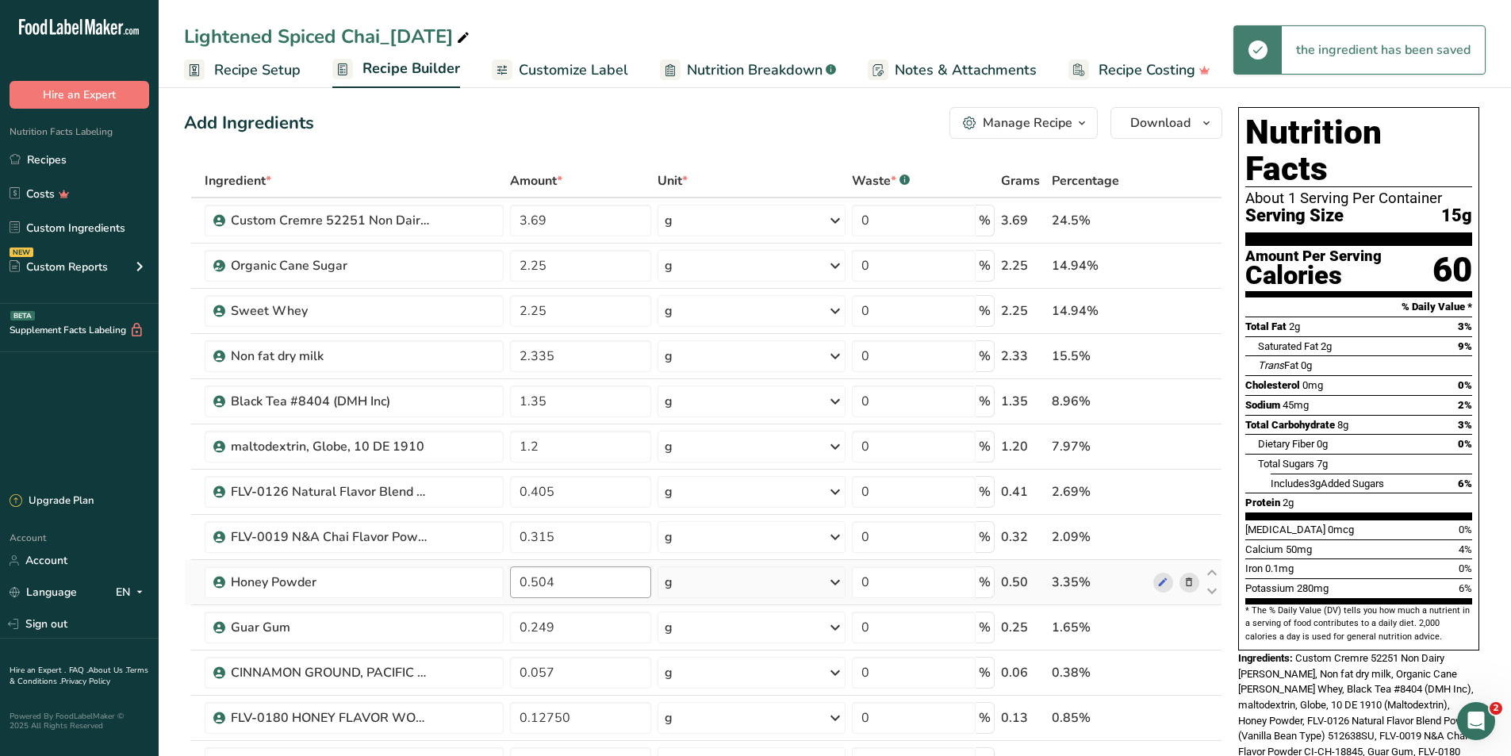
scroll to position [0, 0]
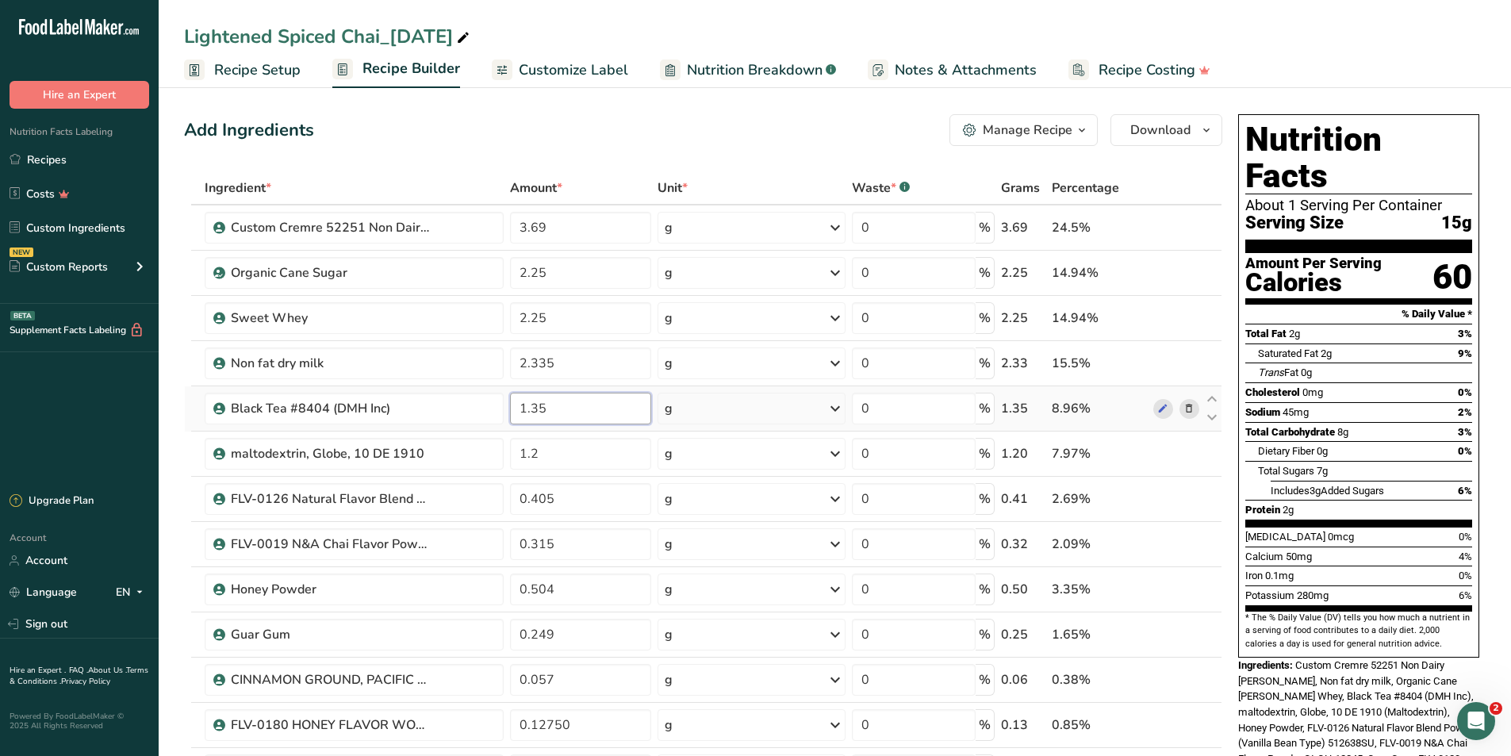
click at [567, 421] on input "1.35" at bounding box center [581, 409] width 142 height 32
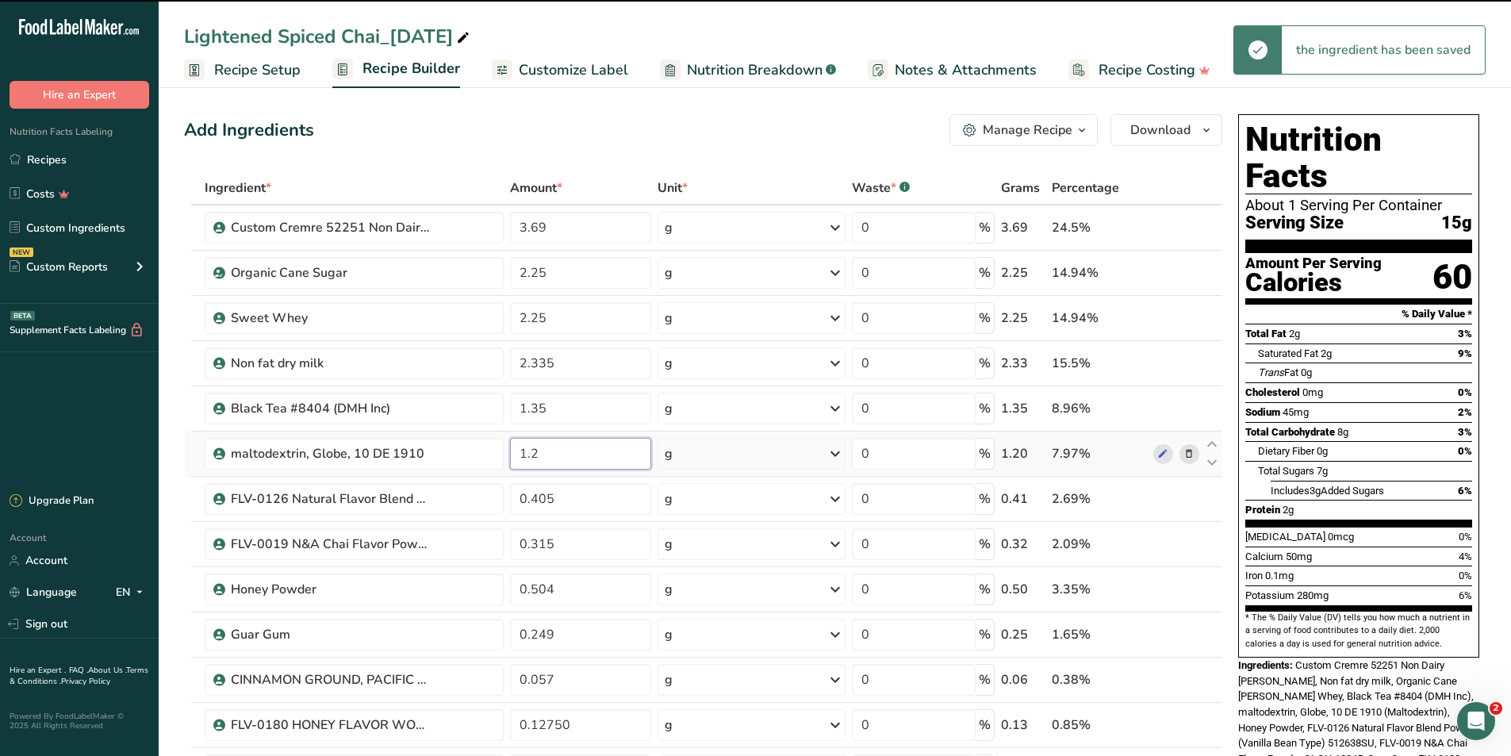
click at [593, 447] on div "Ingredient * Amount * Unit * Waste * .a-a{fill:#347362;}.b-a{fill:#fff;} Grams …" at bounding box center [703, 712] width 1038 height 1083
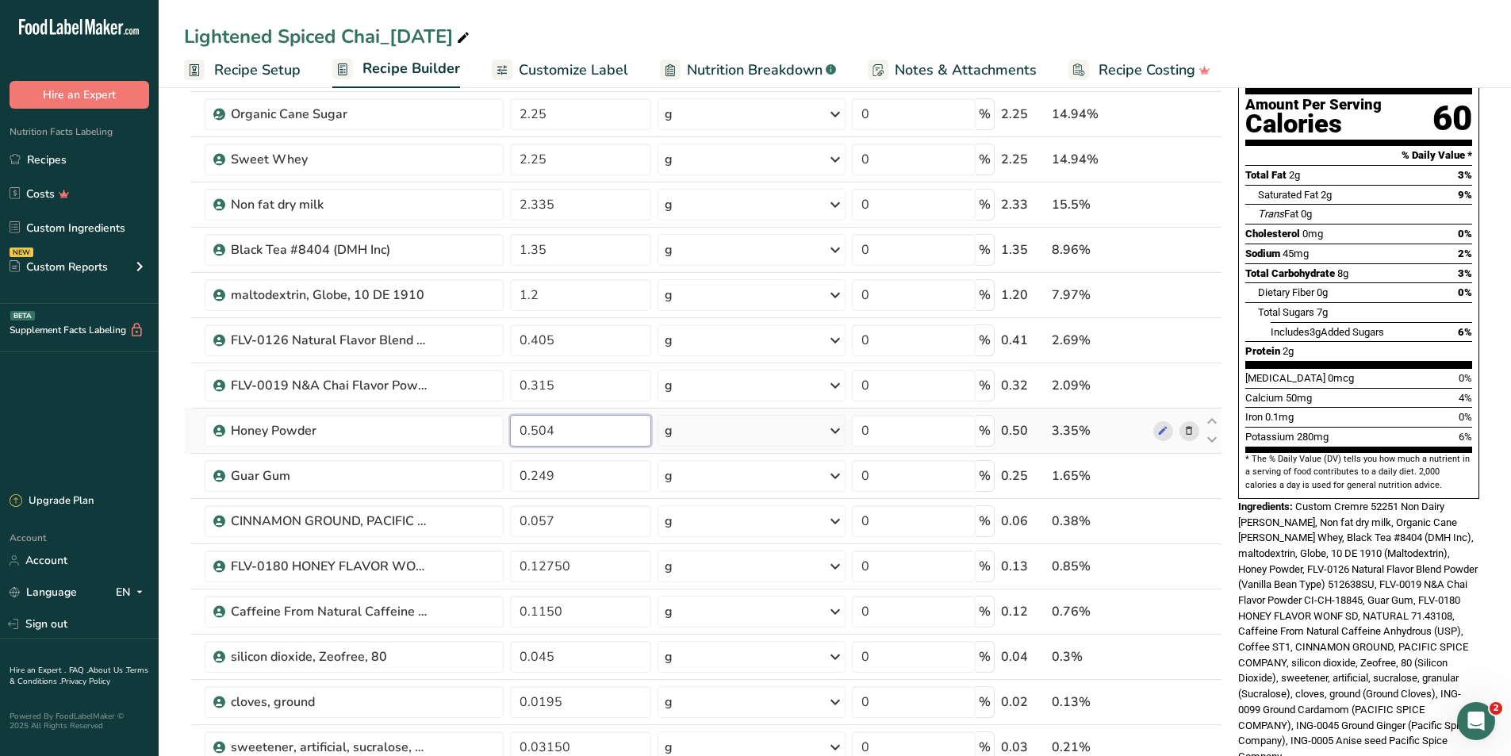
click at [575, 428] on div "Ingredient * Amount * Unit * Waste * .a-a{fill:#347362;}.b-a{fill:#fff;} Grams …" at bounding box center [703, 554] width 1038 height 1083
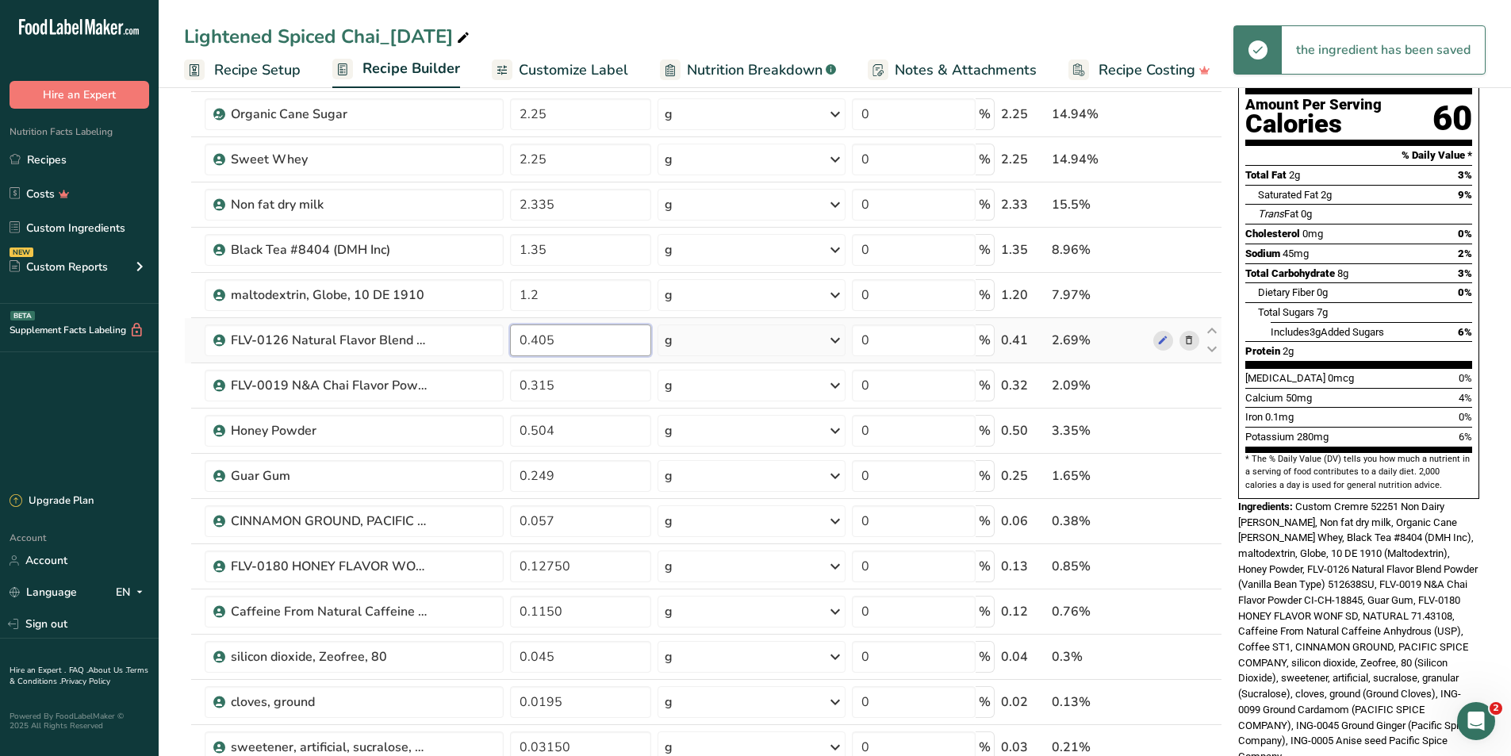
click at [595, 352] on div "Ingredient * Amount * Unit * Waste * .a-a{fill:#347362;}.b-a{fill:#fff;} Grams …" at bounding box center [703, 554] width 1038 height 1083
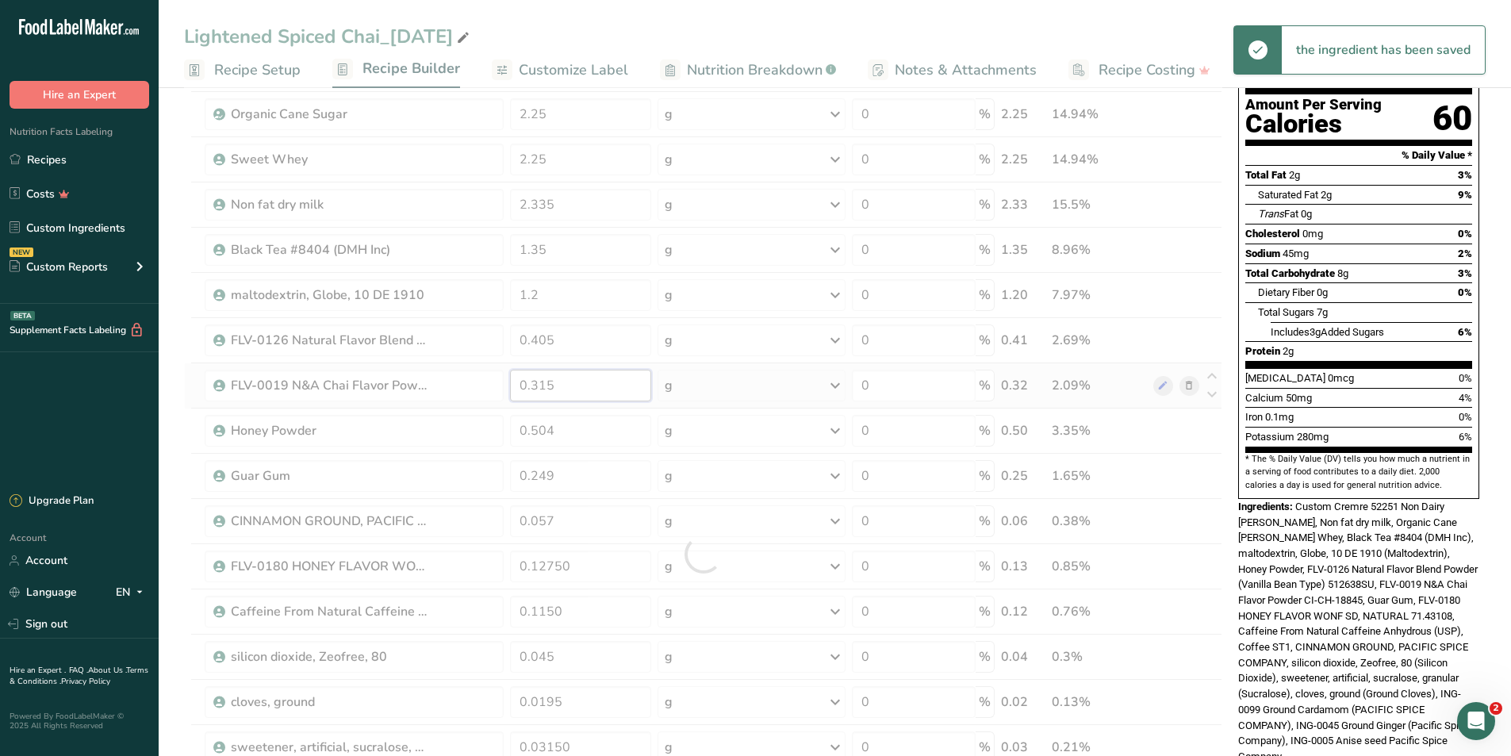
click at [607, 382] on div "Ingredient * Amount * Unit * Waste * .a-a{fill:#347362;}.b-a{fill:#fff;} Grams …" at bounding box center [703, 554] width 1038 height 1083
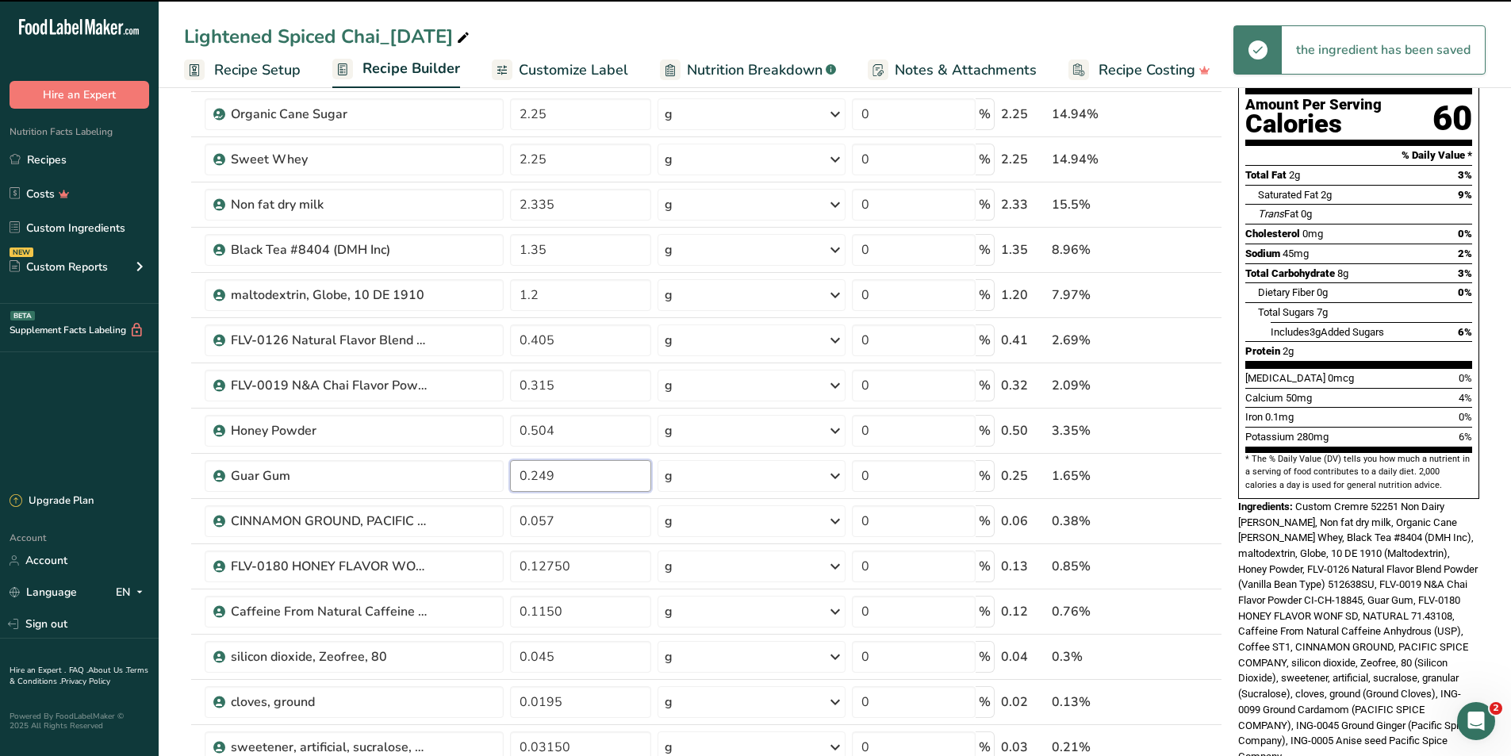
click at [590, 478] on input "0.249" at bounding box center [581, 476] width 142 height 32
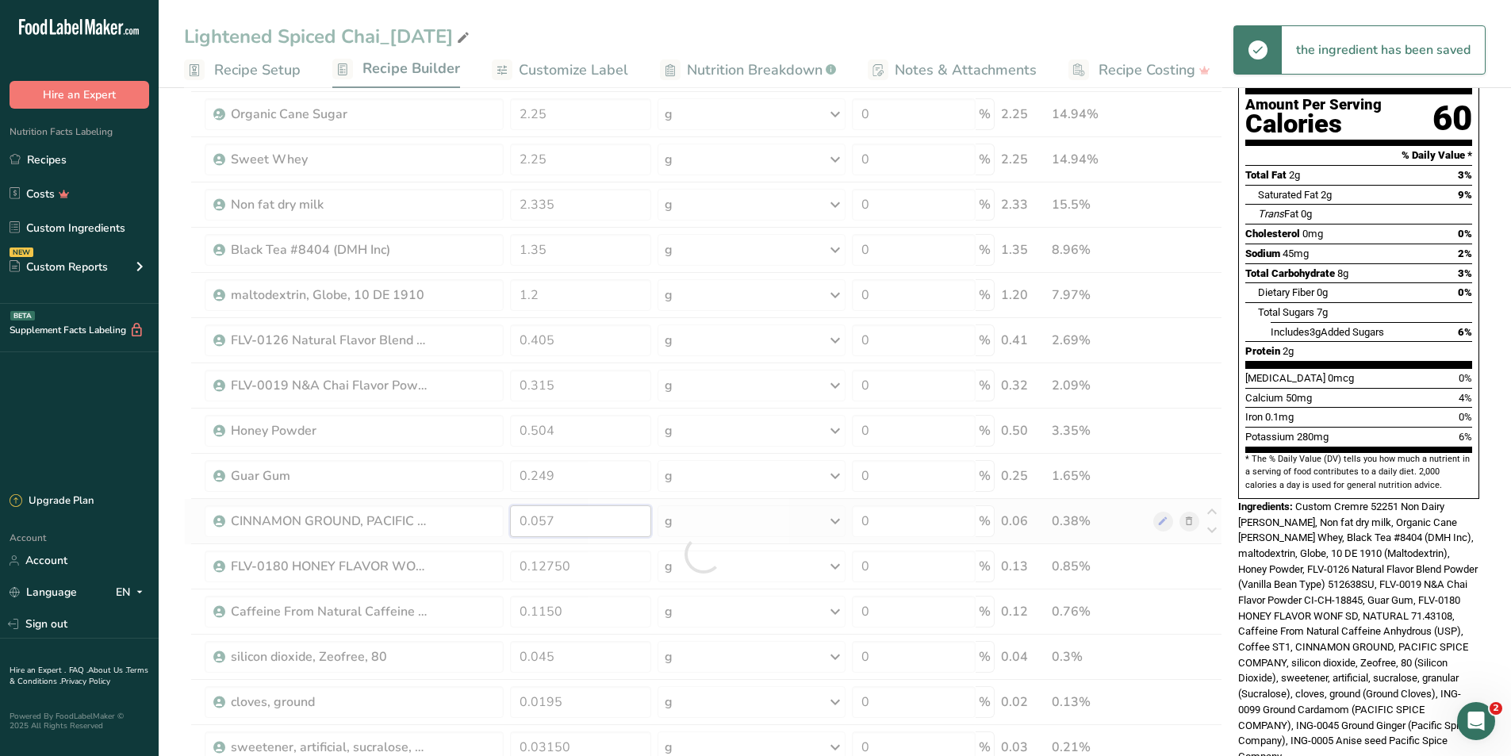
click at [575, 516] on div "Ingredient * Amount * Unit * Waste * .a-a{fill:#347362;}.b-a{fill:#fff;} Grams …" at bounding box center [703, 554] width 1038 height 1083
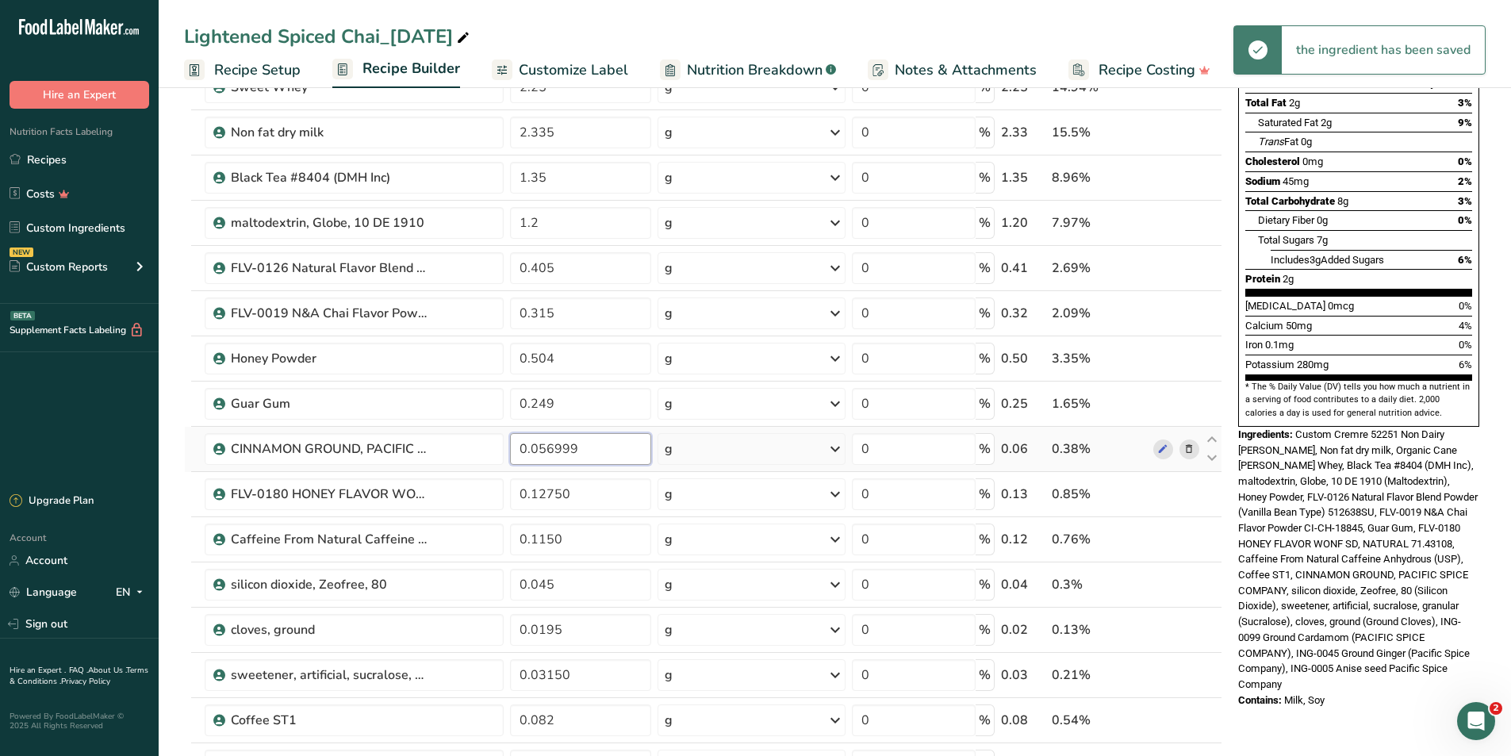
scroll to position [238, 0]
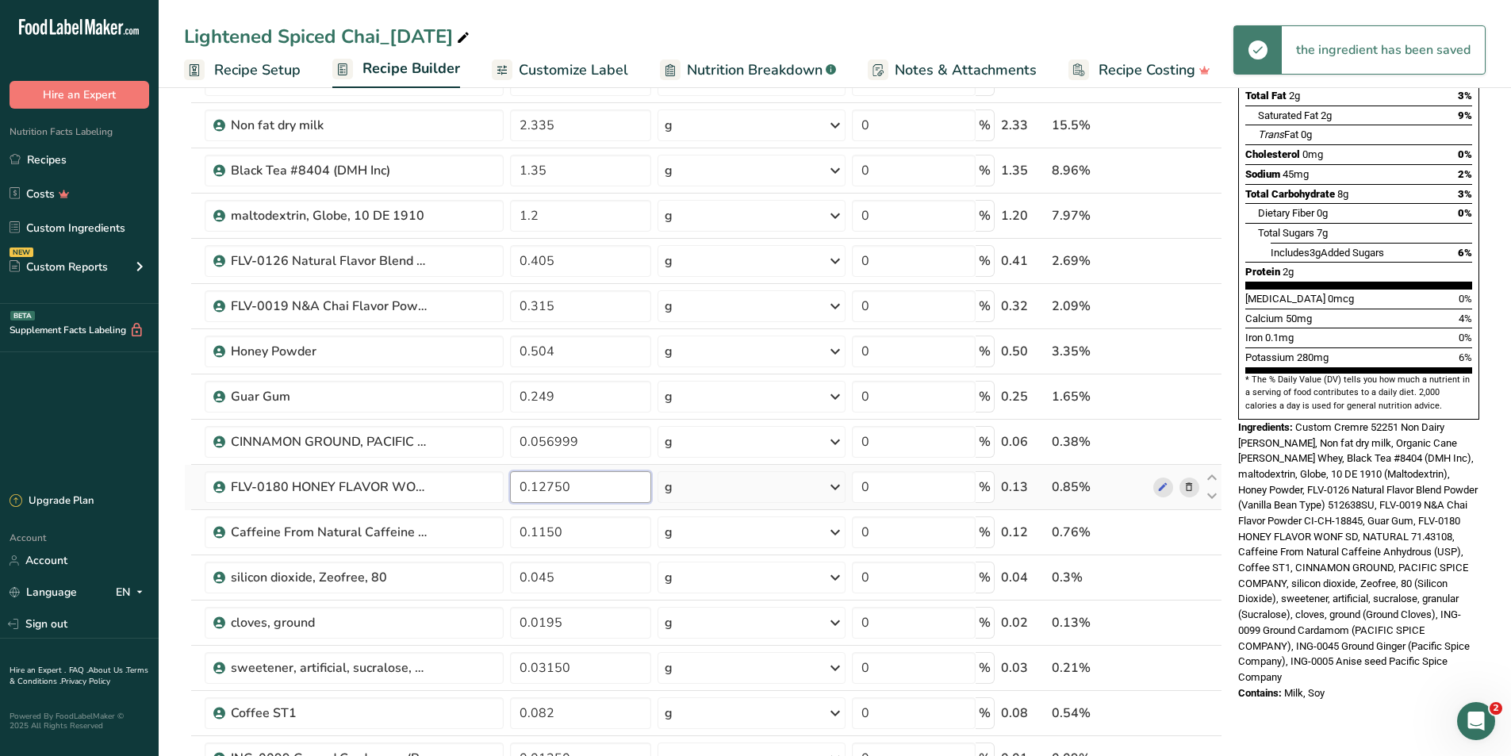
click at [589, 488] on div "Ingredient * Amount * Unit * Waste * .a-a{fill:#347362;}.b-a{fill:#fff;} Grams …" at bounding box center [703, 474] width 1038 height 1083
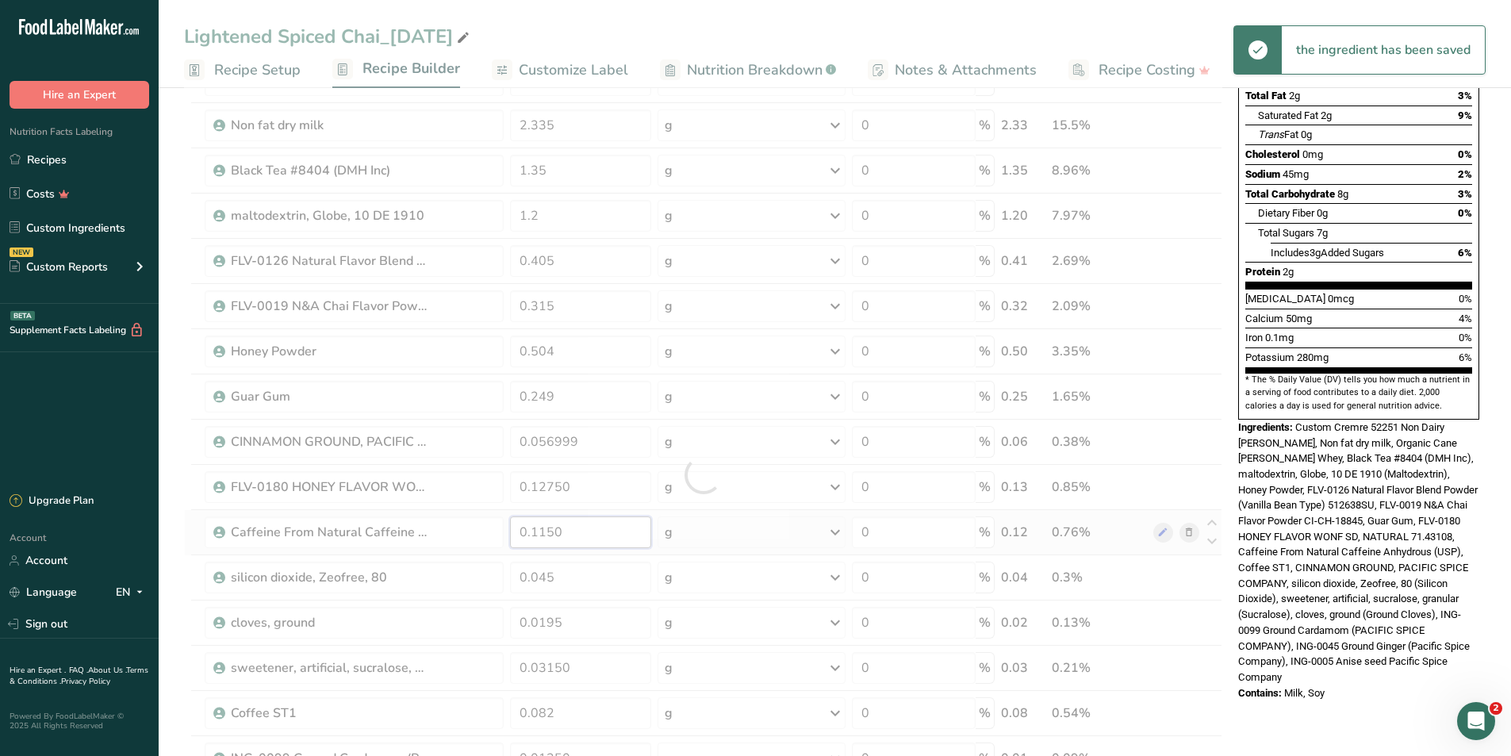
click at [604, 536] on div "Ingredient * Amount * Unit * Waste * .a-a{fill:#347362;}.b-a{fill:#fff;} Grams …" at bounding box center [703, 474] width 1038 height 1083
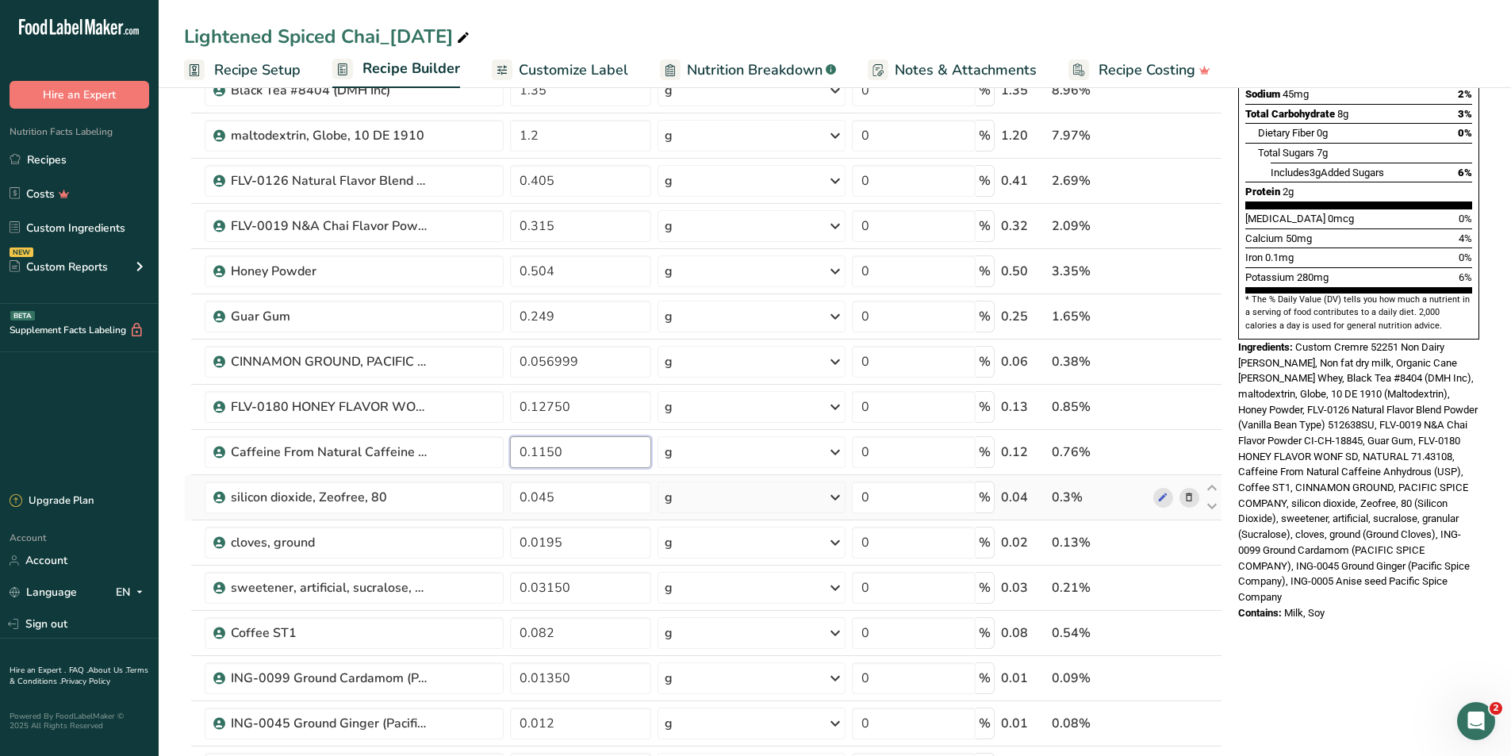
scroll to position [317, 0]
click at [586, 375] on div "Ingredient * Amount * Unit * Waste * .a-a{fill:#347362;}.b-a{fill:#fff;} Grams …" at bounding box center [703, 395] width 1038 height 1083
type input "0.057"
click at [632, 449] on div "Ingredient * Amount * Unit * Waste * .a-a{fill:#347362;}.b-a{fill:#fff;} Grams …" at bounding box center [703, 395] width 1038 height 1083
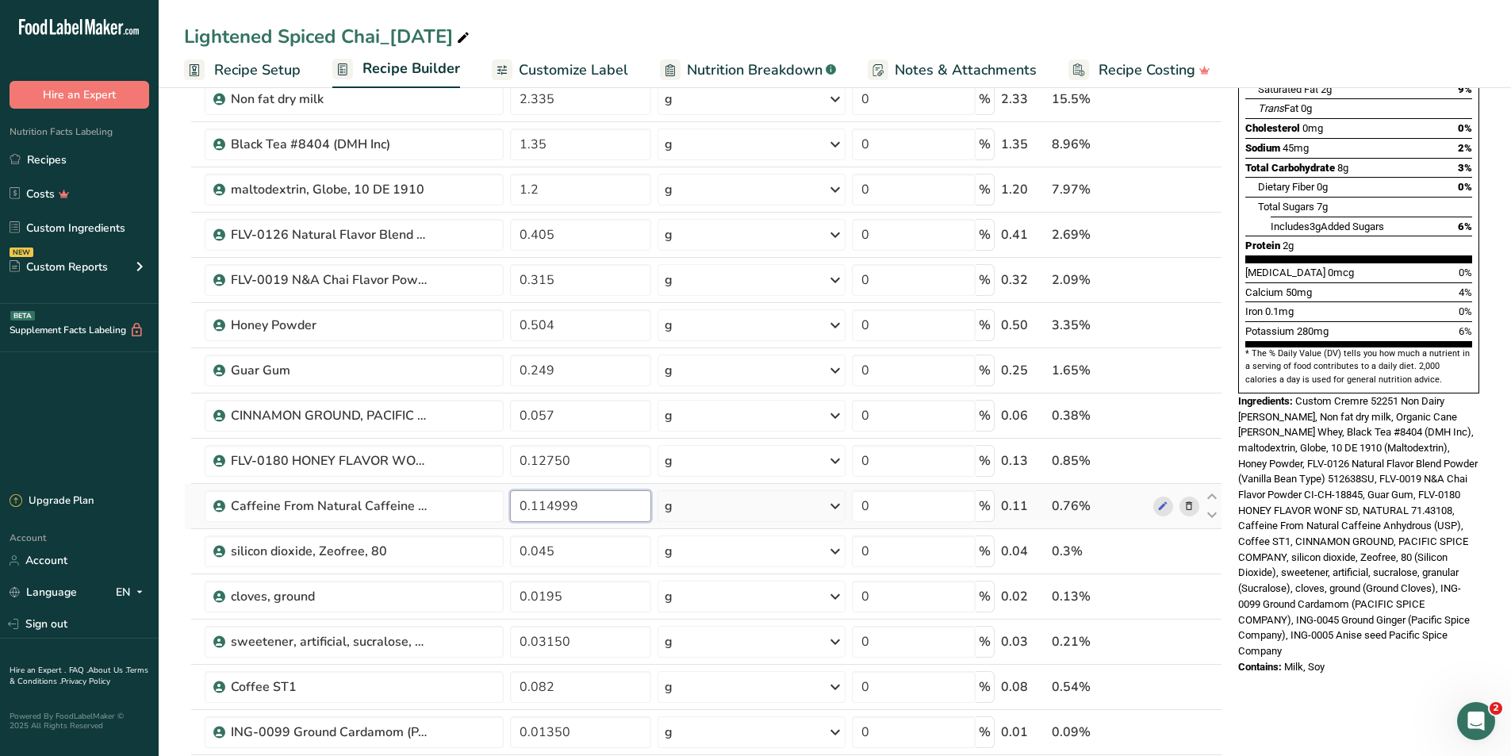
scroll to position [238, 0]
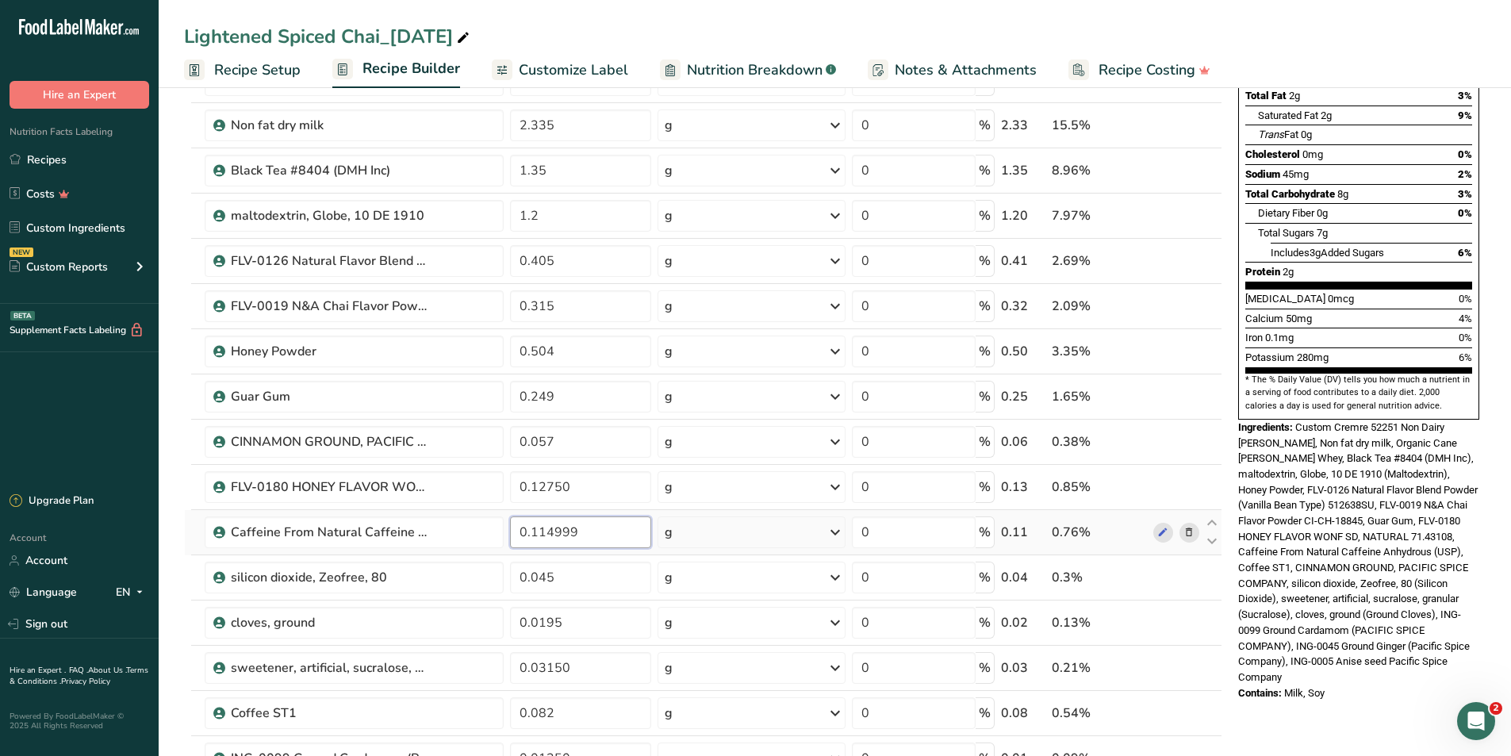
type input "0.114999"
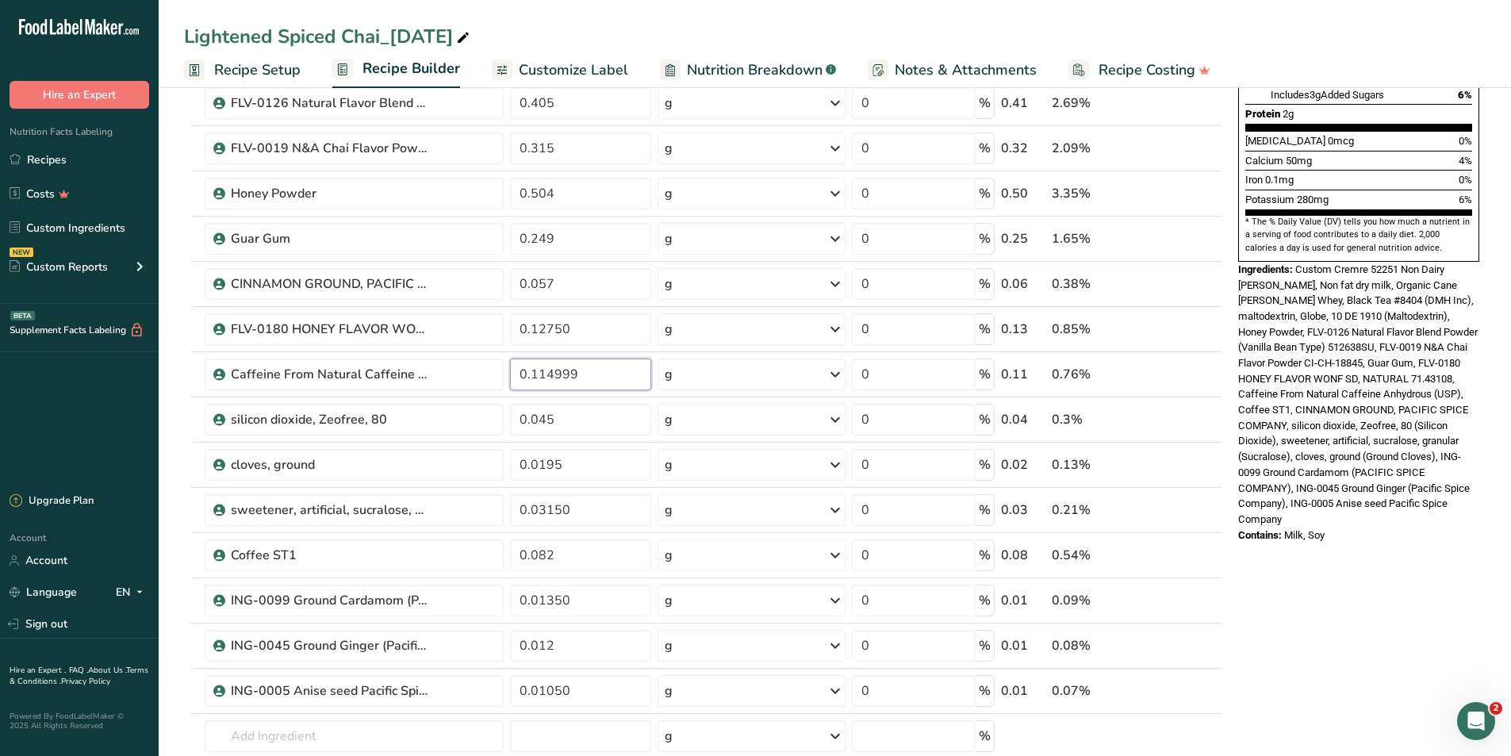
scroll to position [397, 0]
click at [598, 420] on div "Ingredient * Amount * Unit * Waste * .a-a{fill:#347362;}.b-a{fill:#fff;} Grams …" at bounding box center [703, 316] width 1038 height 1083
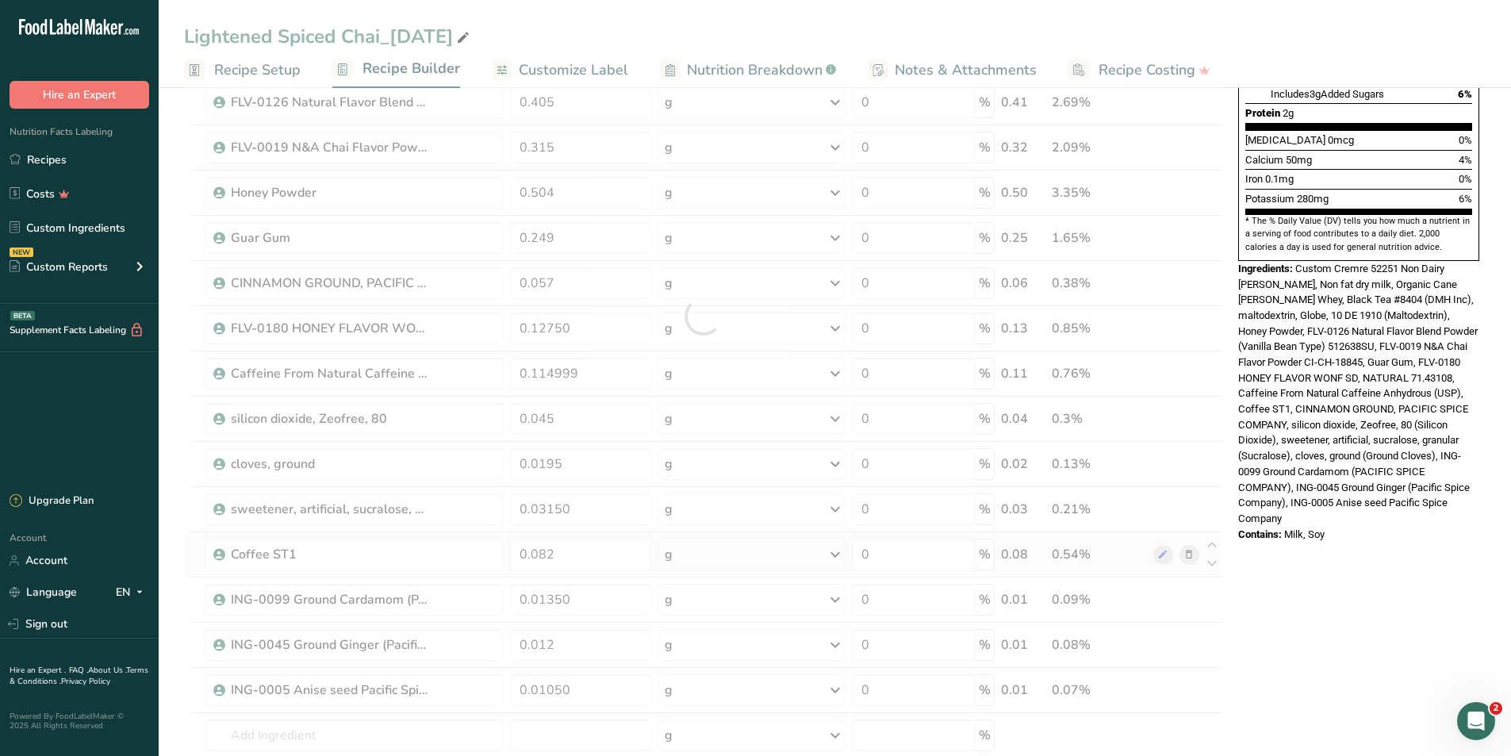
click at [1190, 554] on div "Ingredient * Amount * Unit * Waste * .a-a{fill:#347362;}.b-a{fill:#fff;} Grams …" at bounding box center [703, 316] width 1038 height 1083
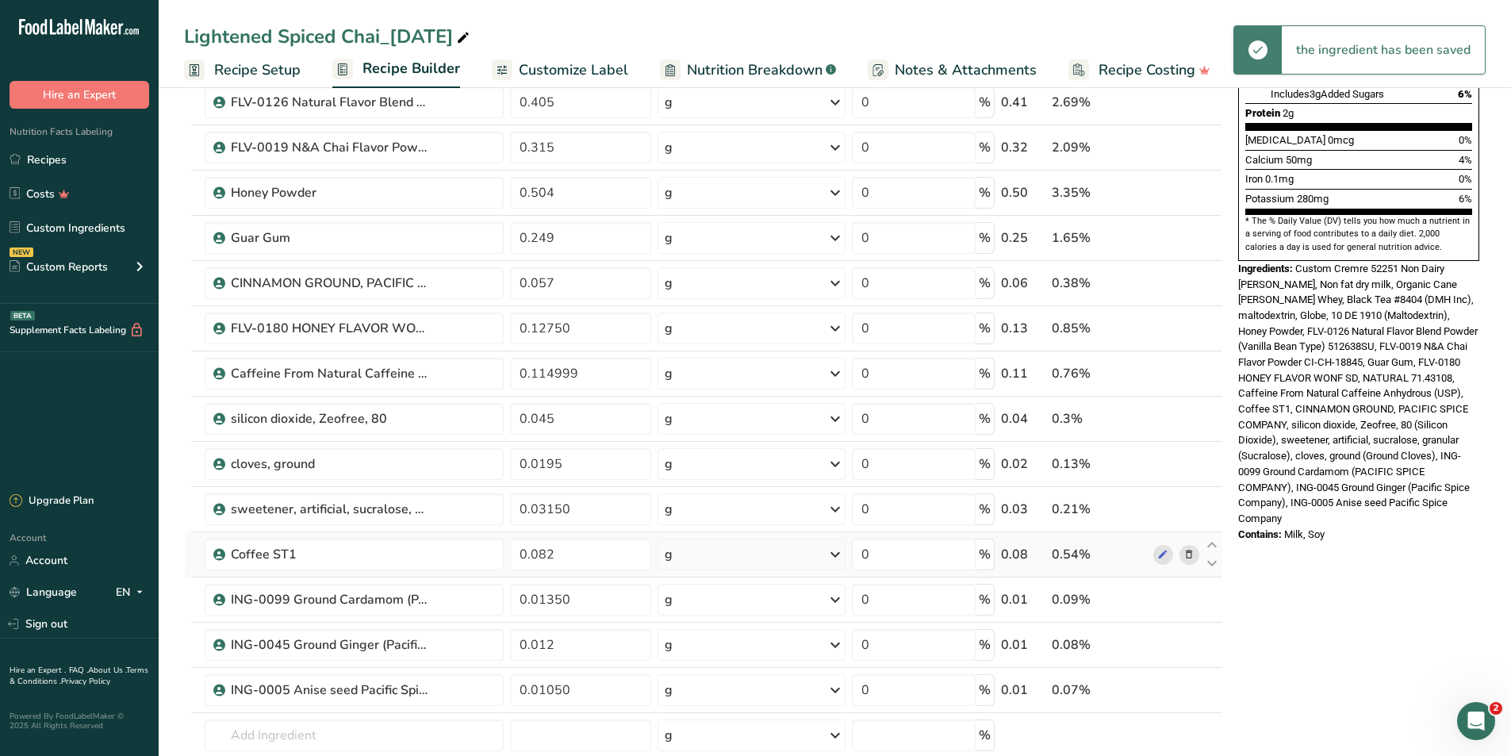
click at [1190, 554] on icon at bounding box center [1189, 555] width 11 height 17
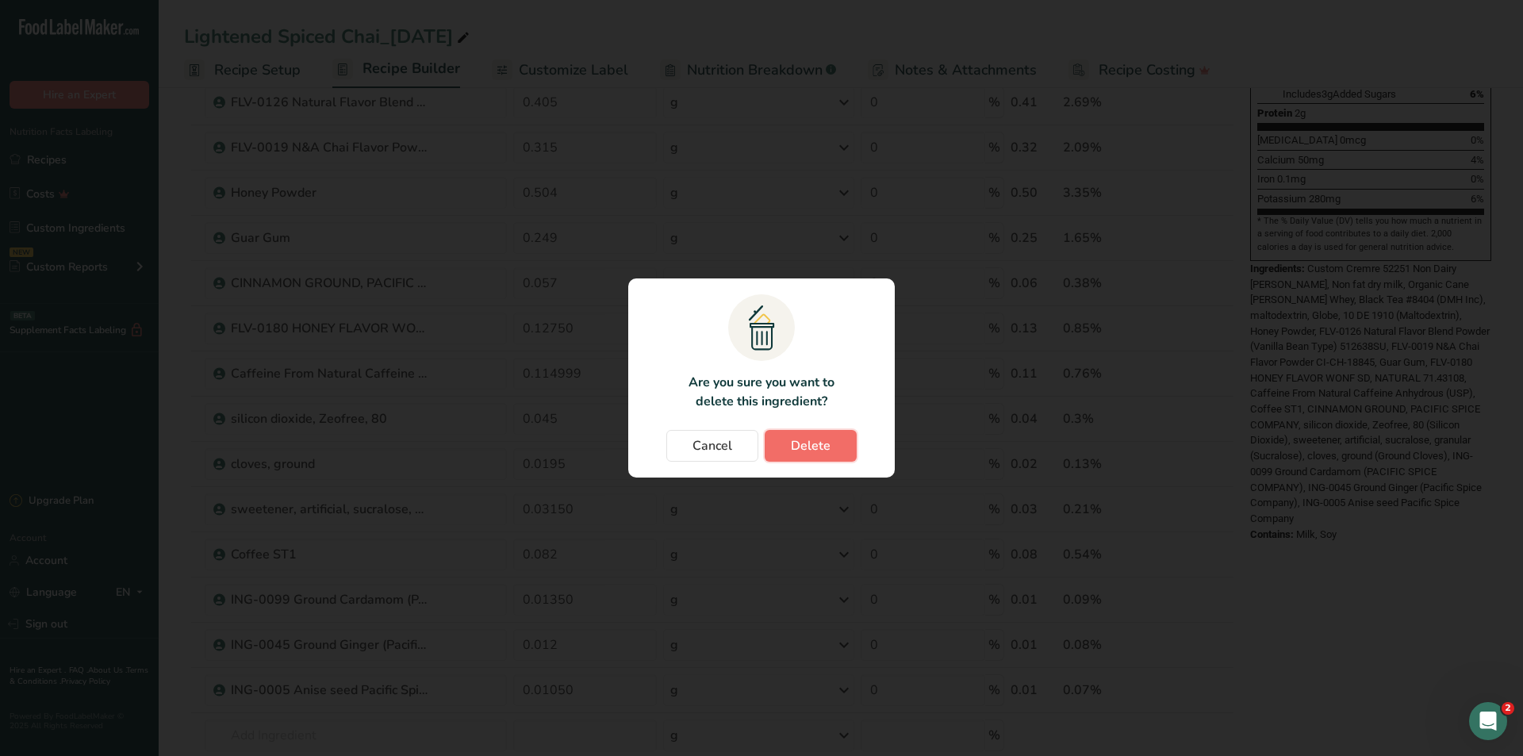
click at [839, 451] on button "Delete" at bounding box center [811, 446] width 92 height 32
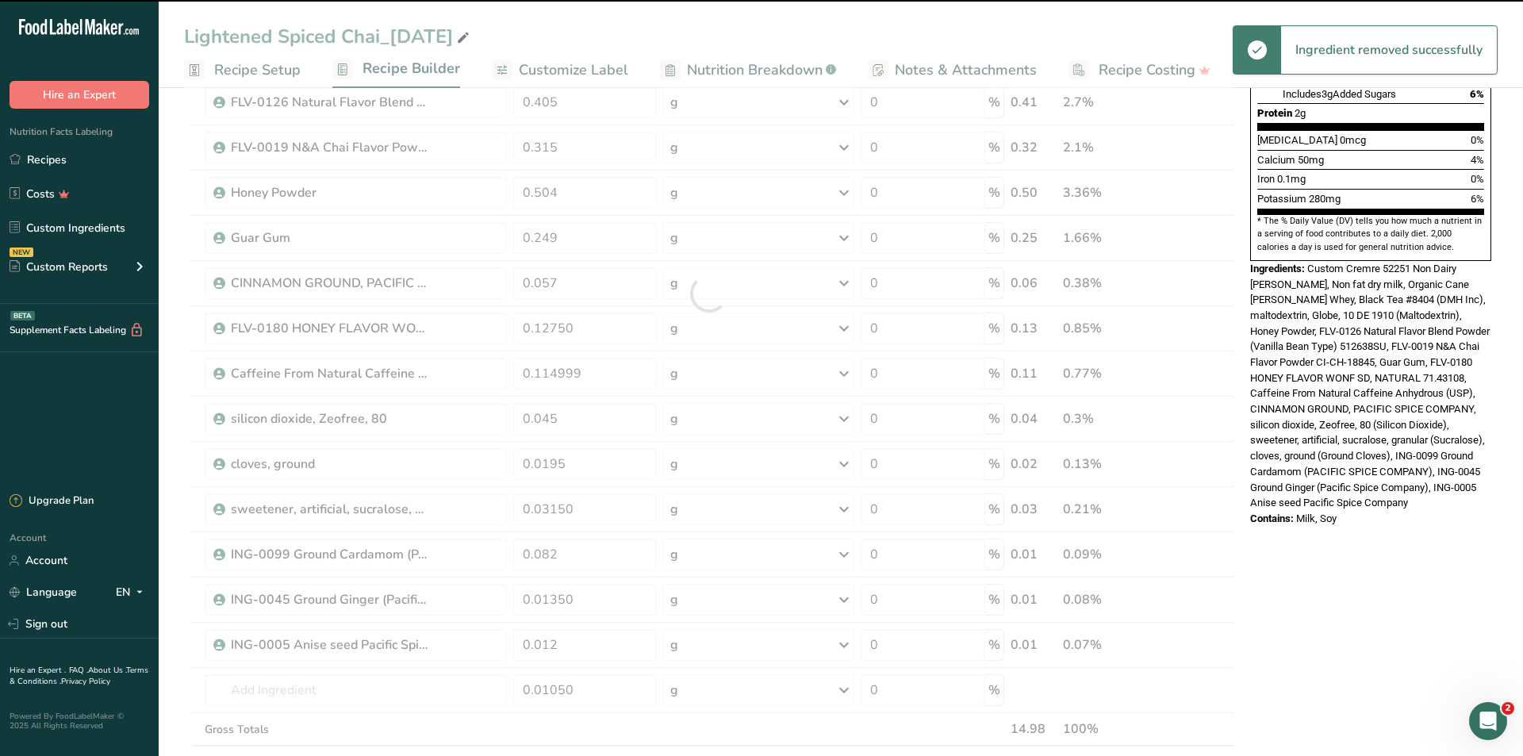
type input "0.0135"
type input "0.012"
type input "0.0105"
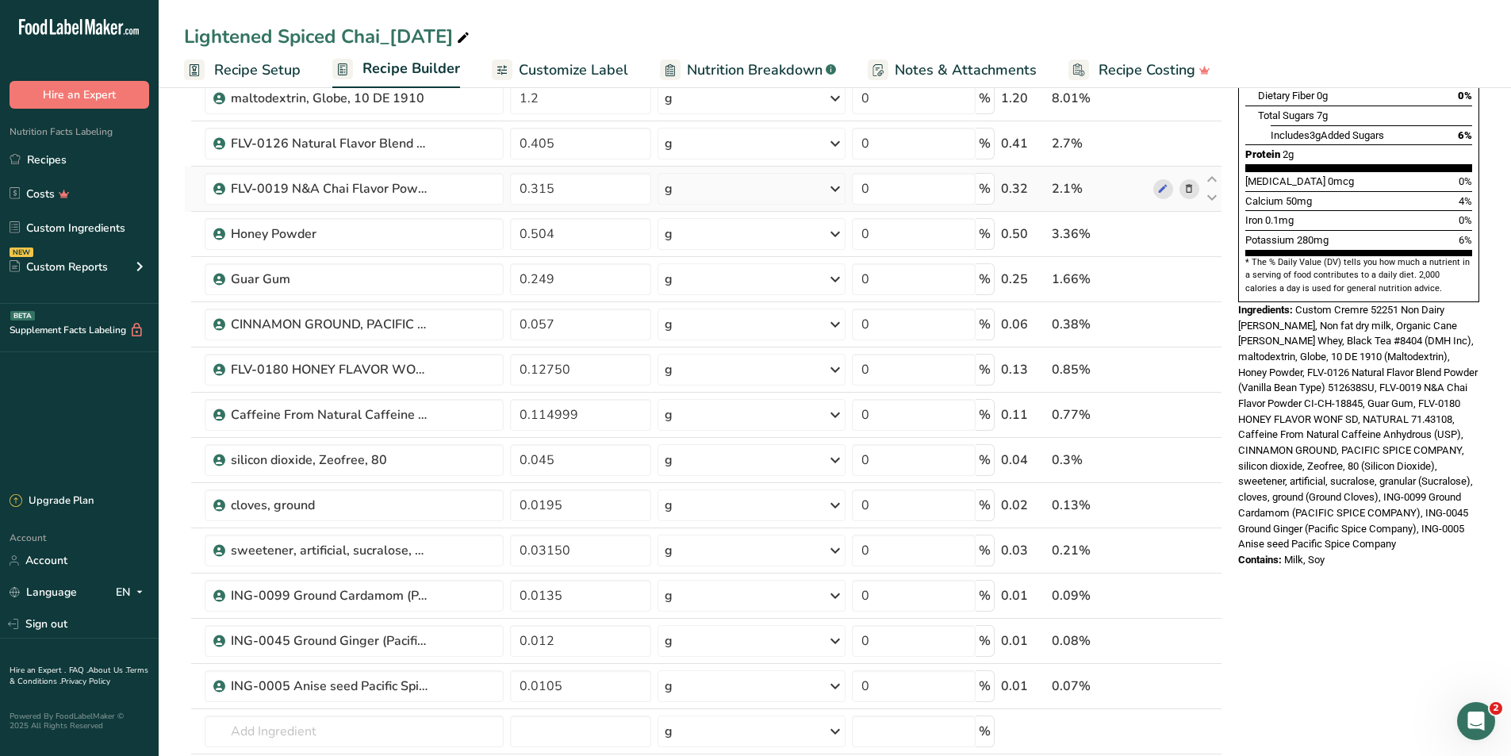
scroll to position [238, 0]
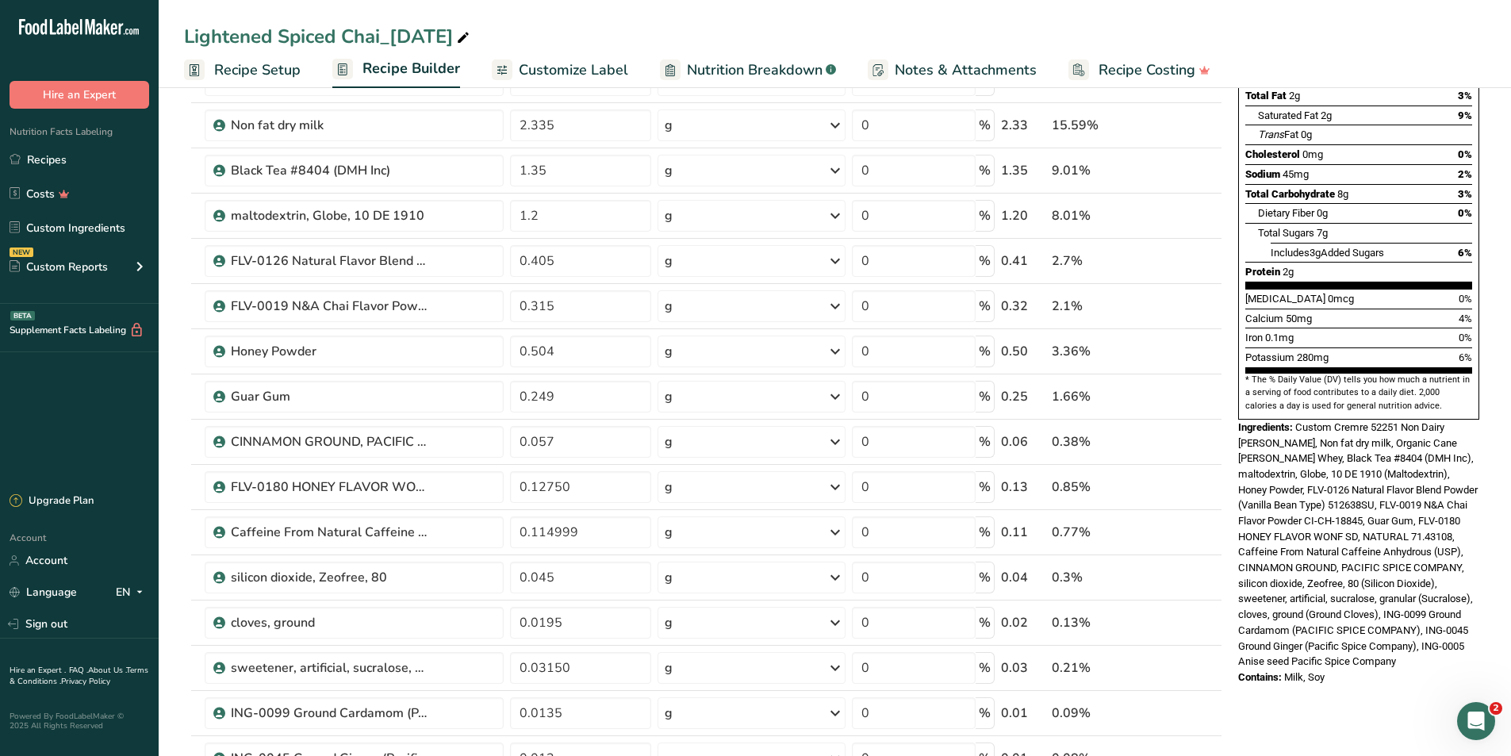
click at [724, 60] on span "Nutrition Breakdown" at bounding box center [755, 69] width 136 height 21
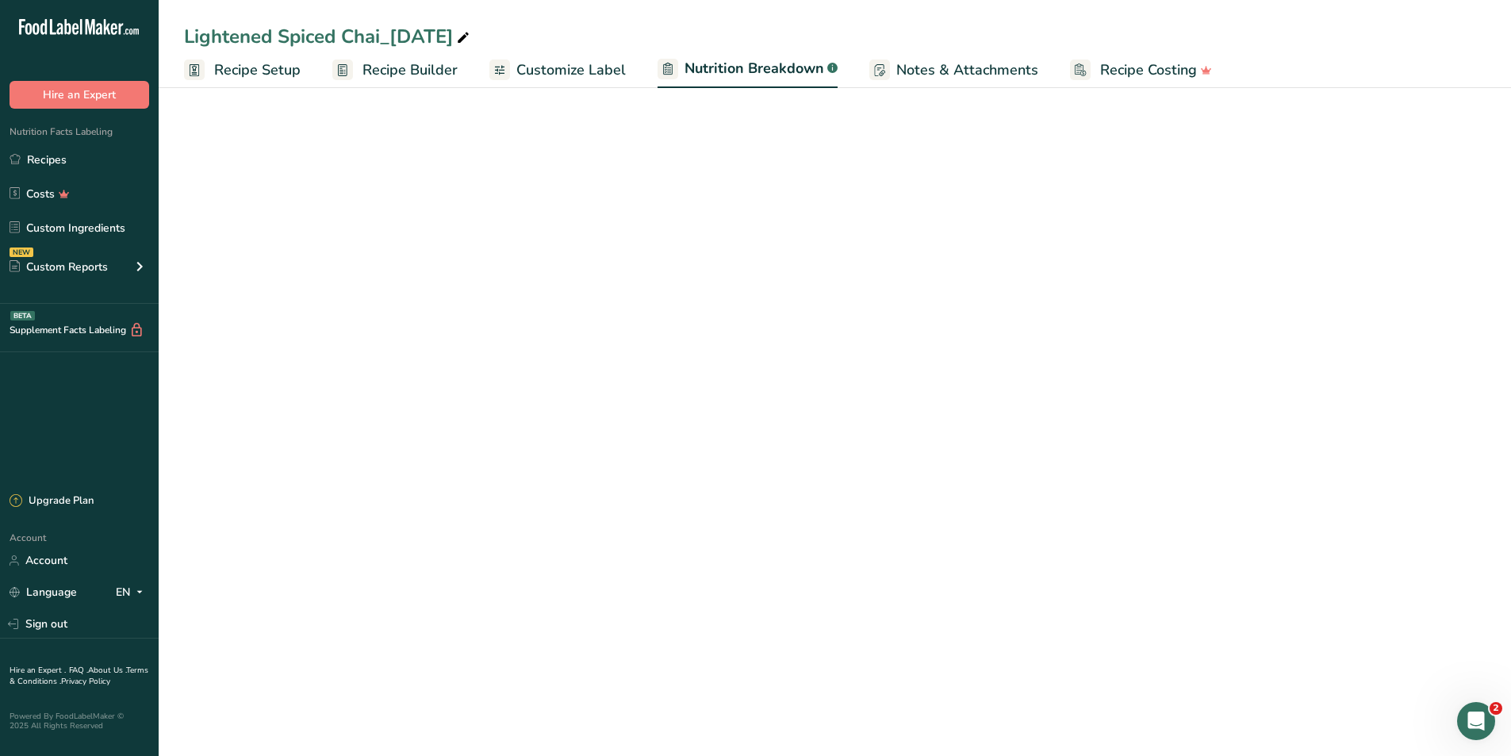
select select "Calories"
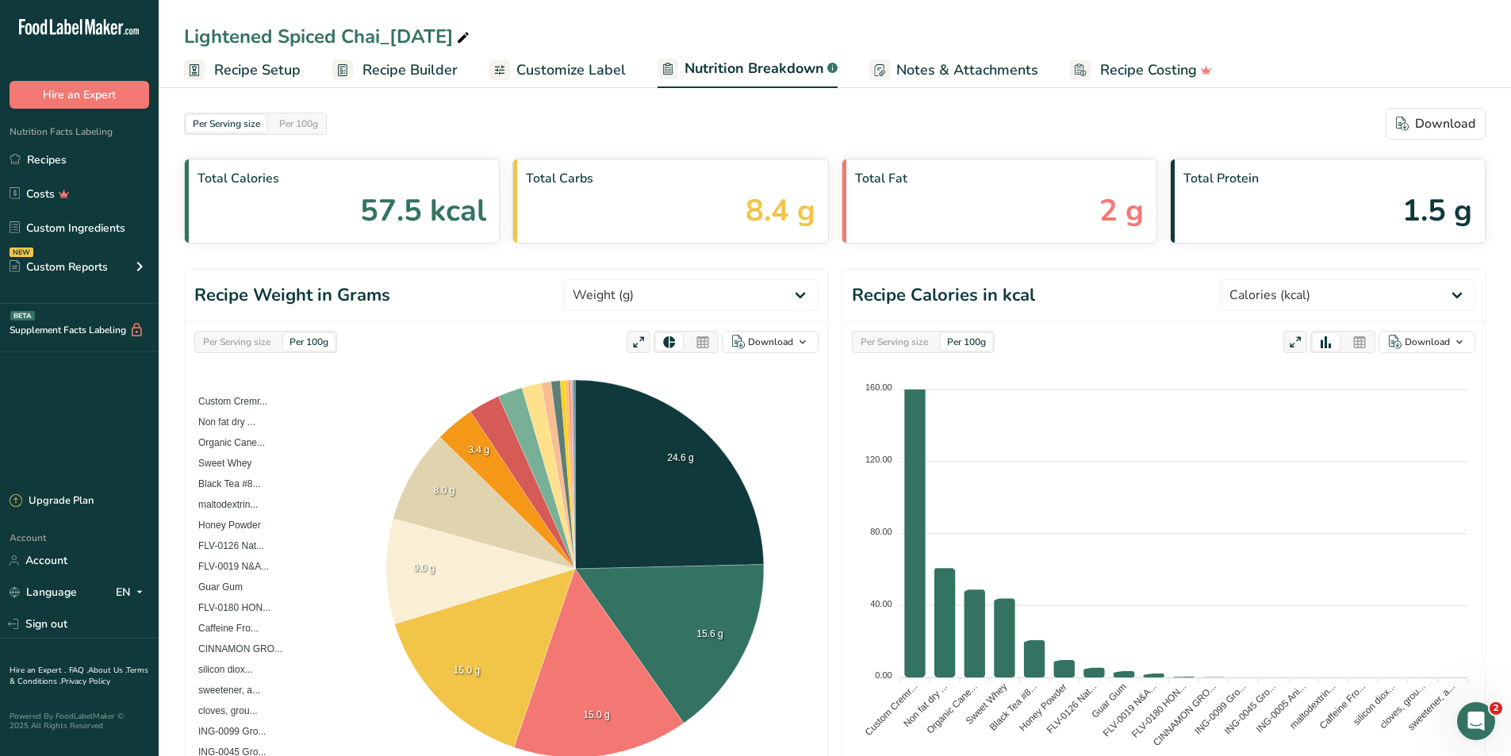
click at [601, 73] on span "Customize Label" at bounding box center [570, 69] width 109 height 21
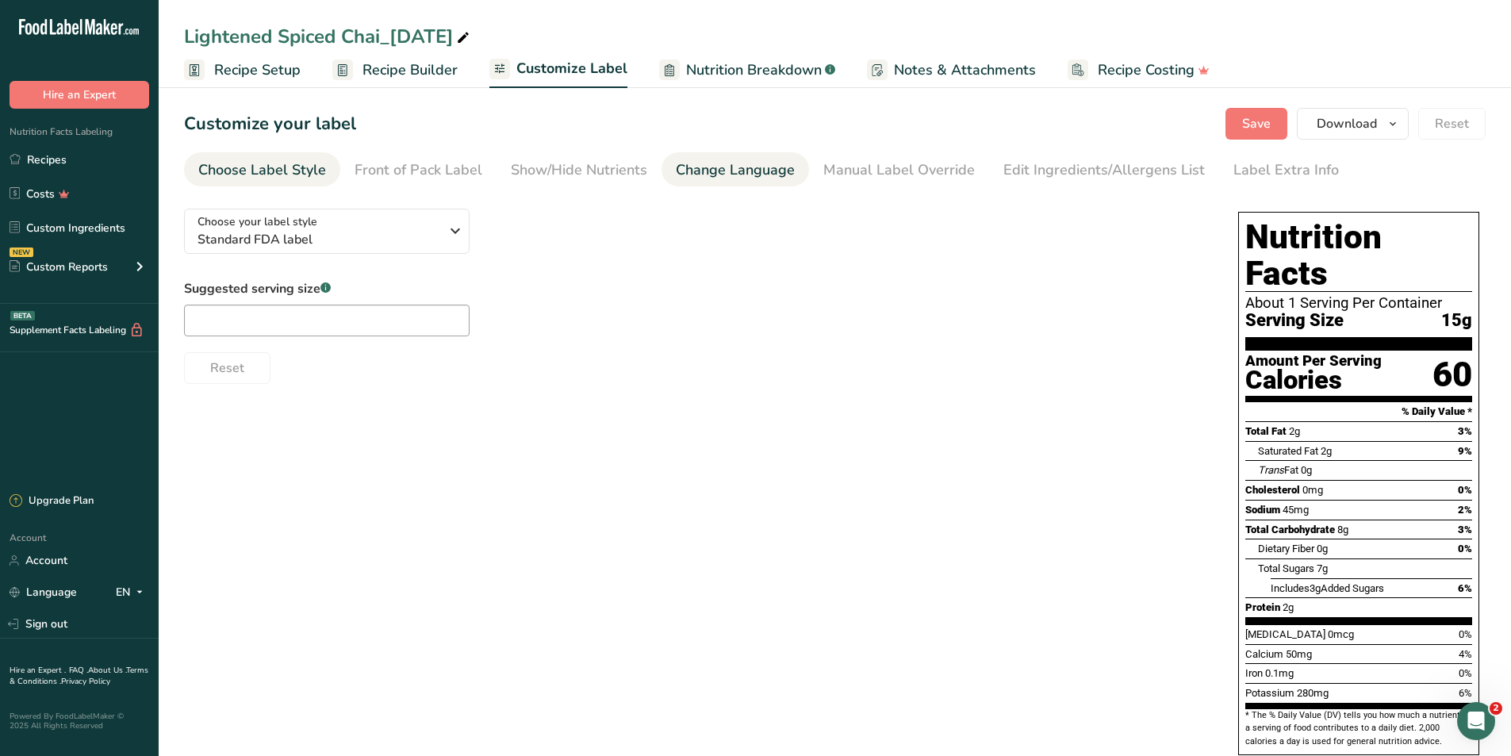
click at [706, 173] on div "Change Language" at bounding box center [735, 169] width 119 height 21
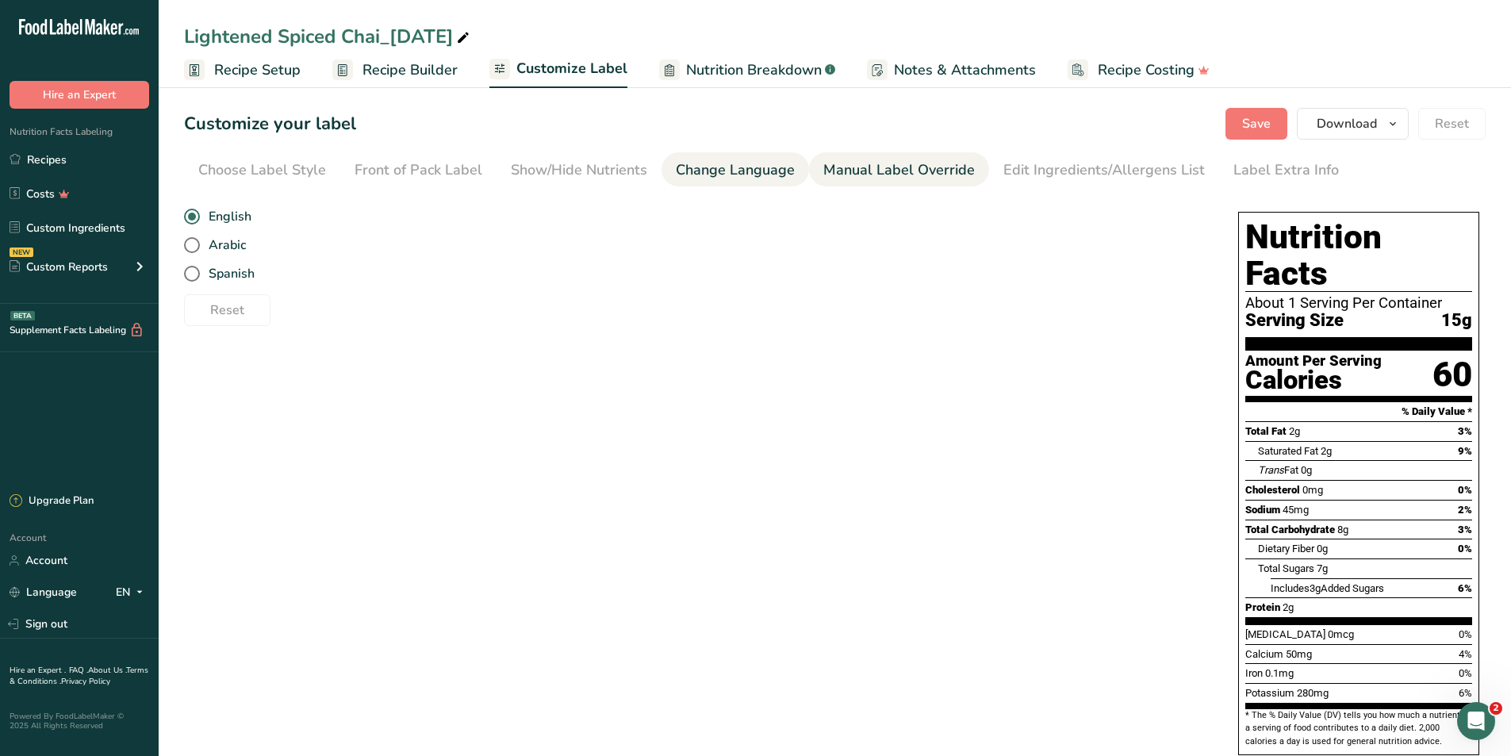
click at [829, 159] on link "Manual Label Override" at bounding box center [899, 170] width 152 height 36
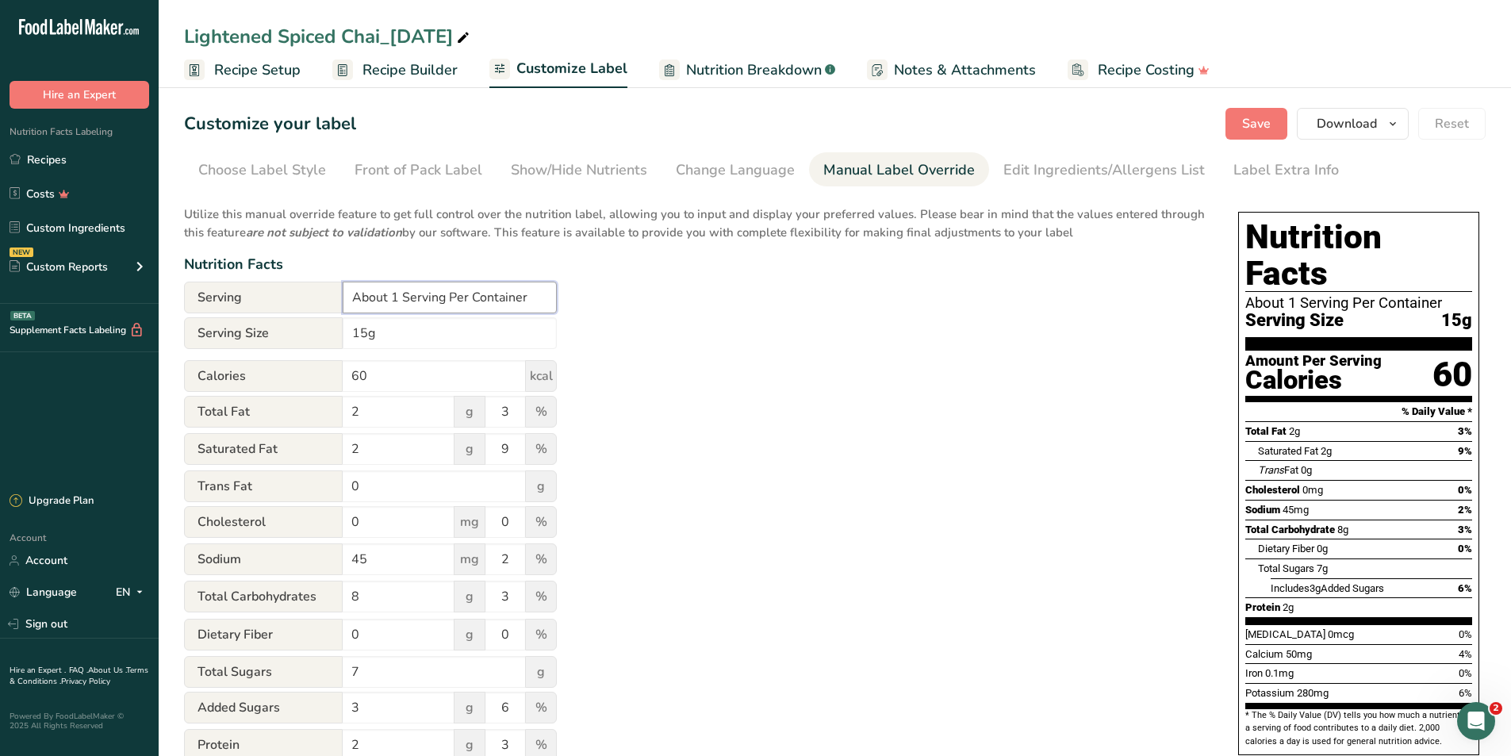
click at [510, 293] on input "About 1 Serving Per Container" at bounding box center [450, 298] width 214 height 32
type input "About 1 Serving Per Packet"
click at [353, 332] on input "15g" at bounding box center [450, 333] width 214 height 32
type input "1 Packet (15g)"
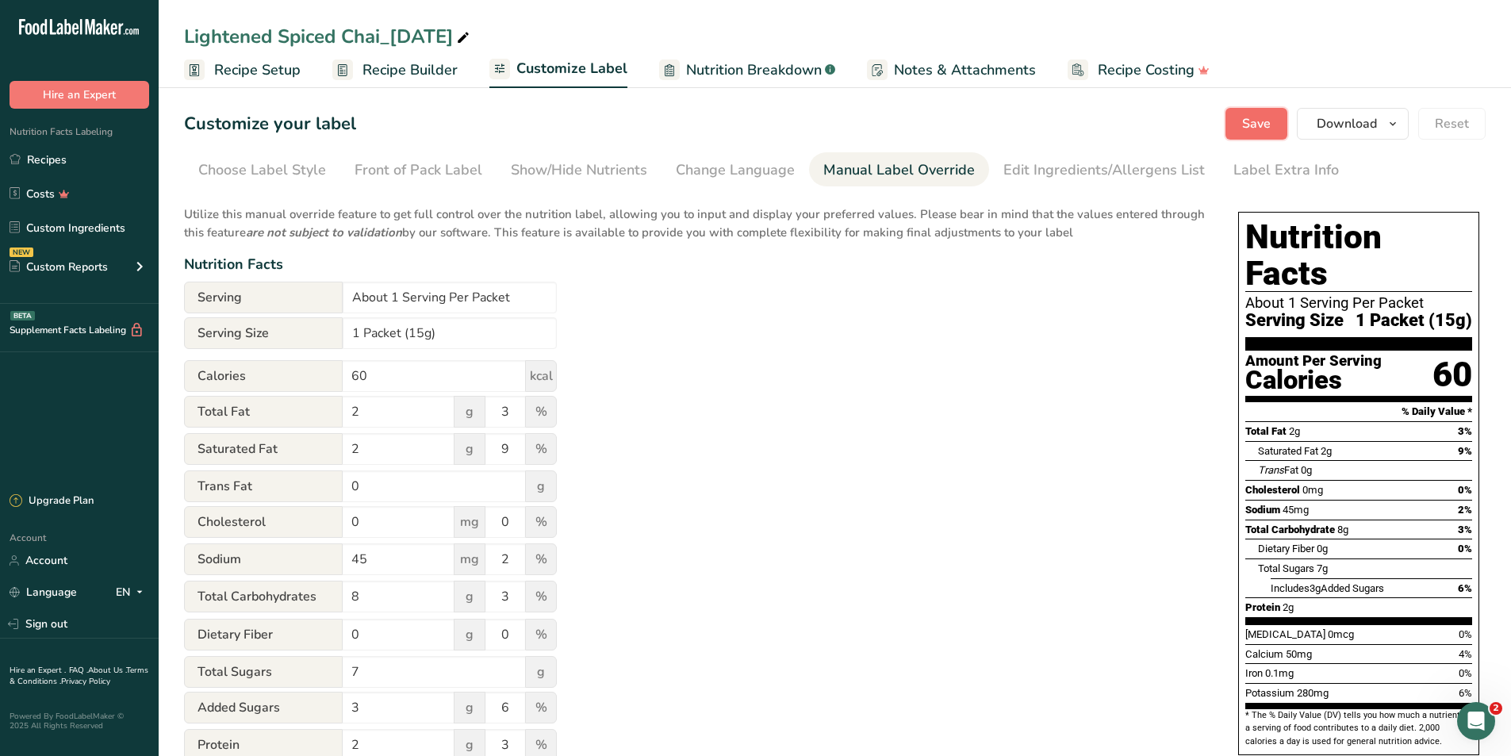
click at [1268, 121] on span "Save" at bounding box center [1256, 123] width 29 height 19
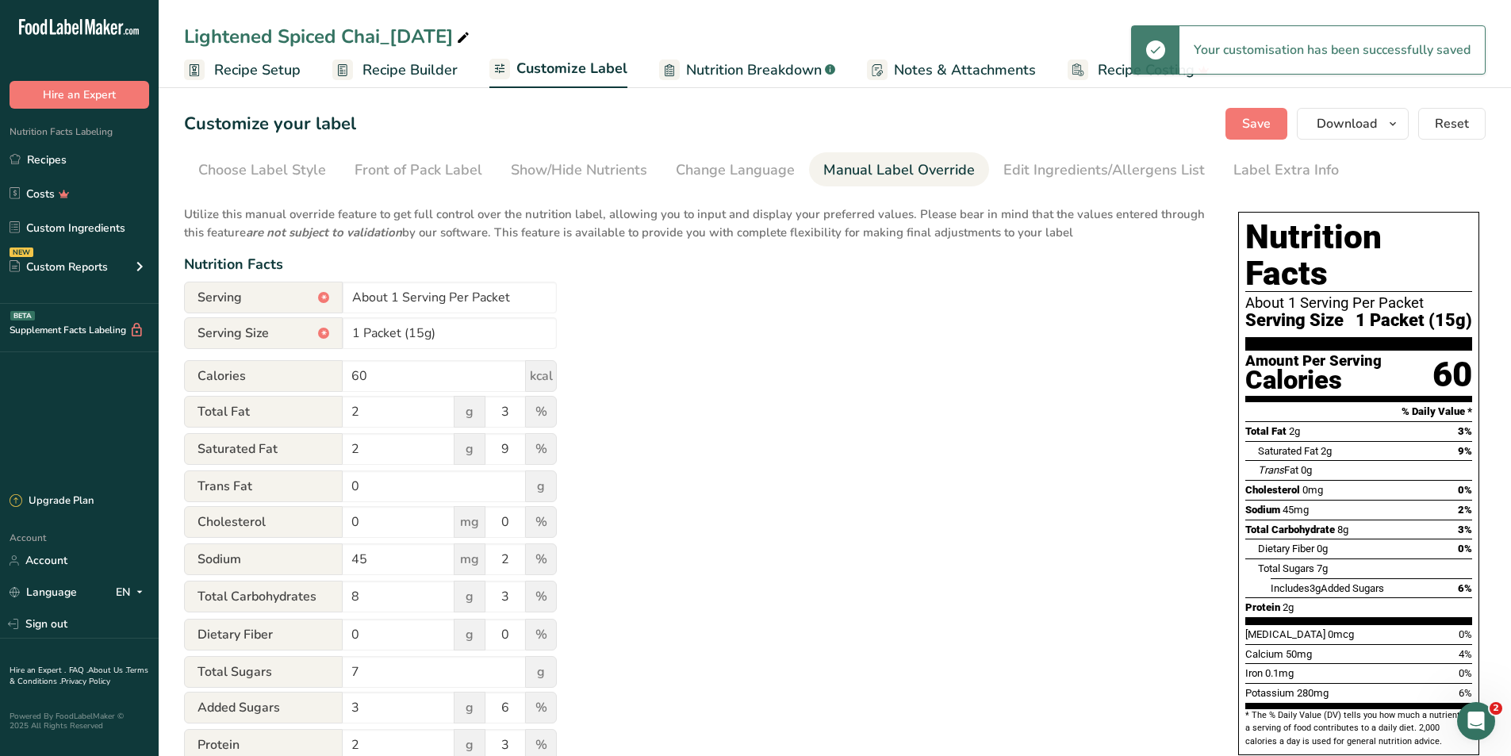
click at [727, 63] on span "Nutrition Breakdown" at bounding box center [754, 69] width 136 height 21
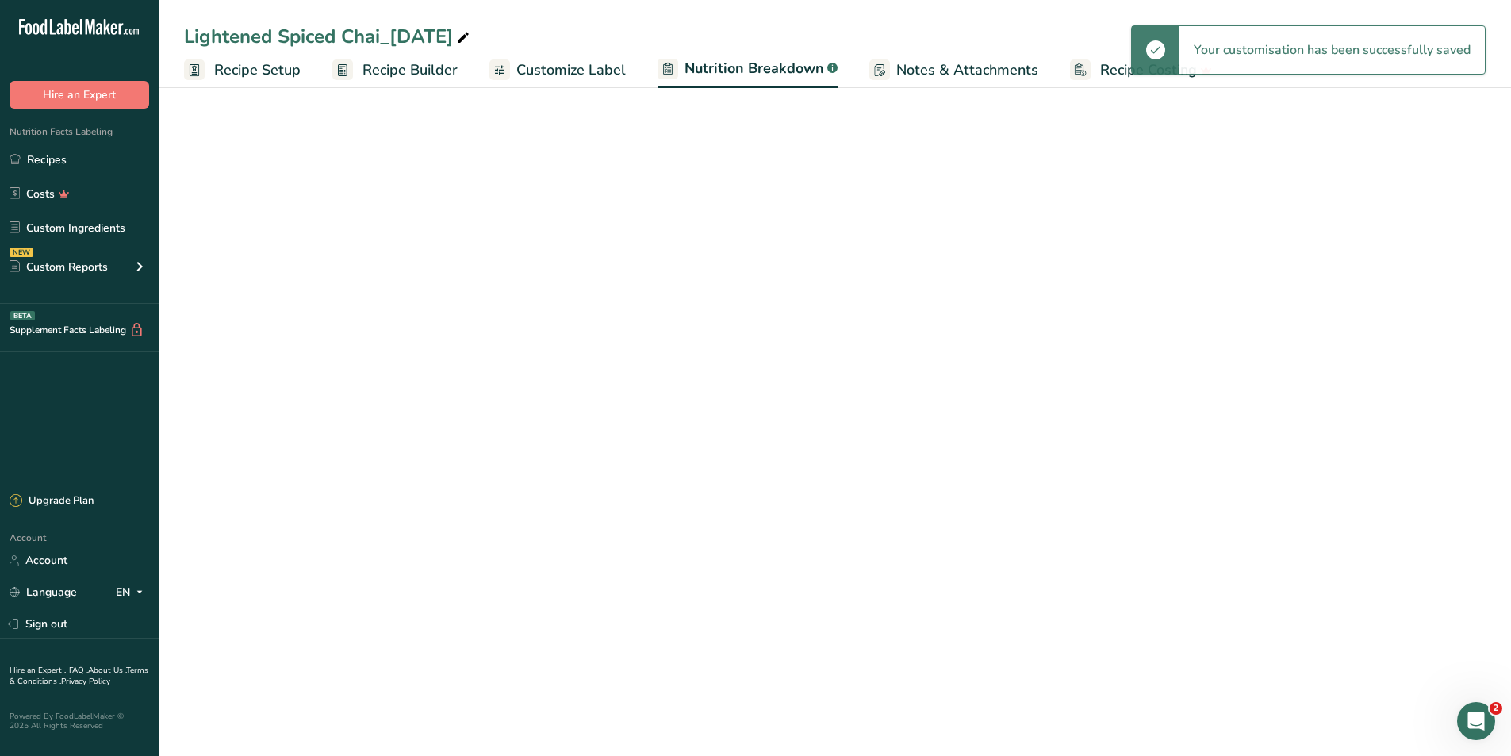
select select "Calories"
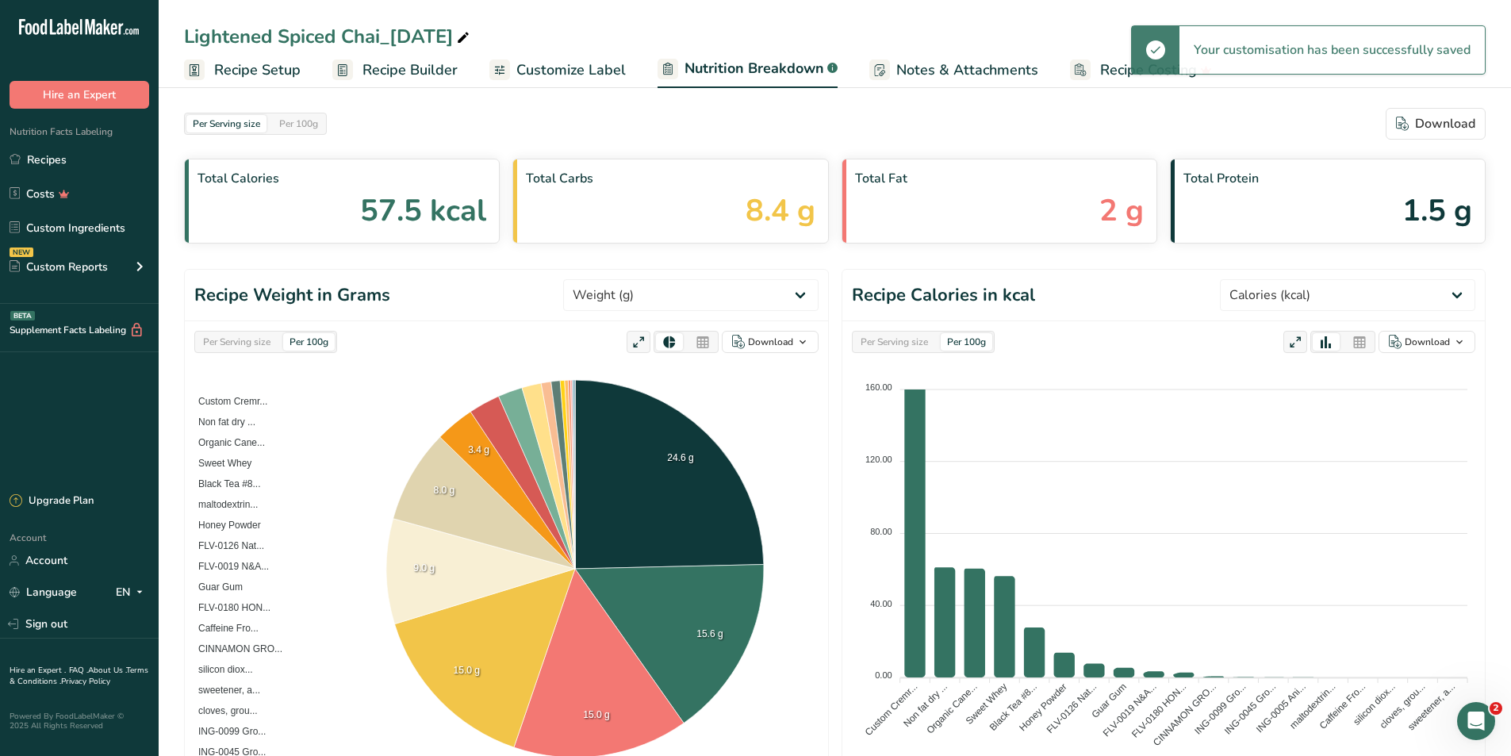
click at [574, 84] on link "Customize Label" at bounding box center [557, 70] width 136 height 36
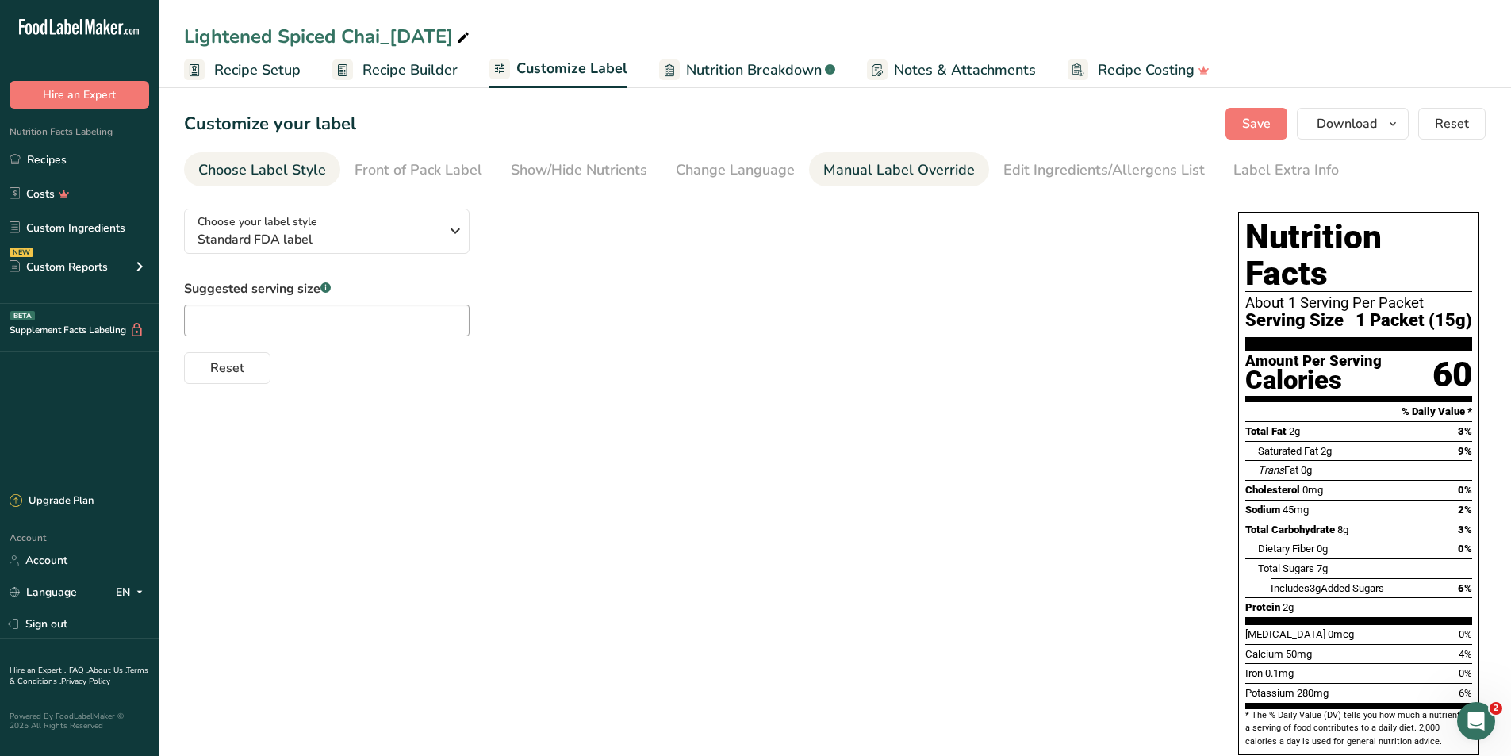
click at [871, 169] on div "Manual Label Override" at bounding box center [899, 169] width 152 height 21
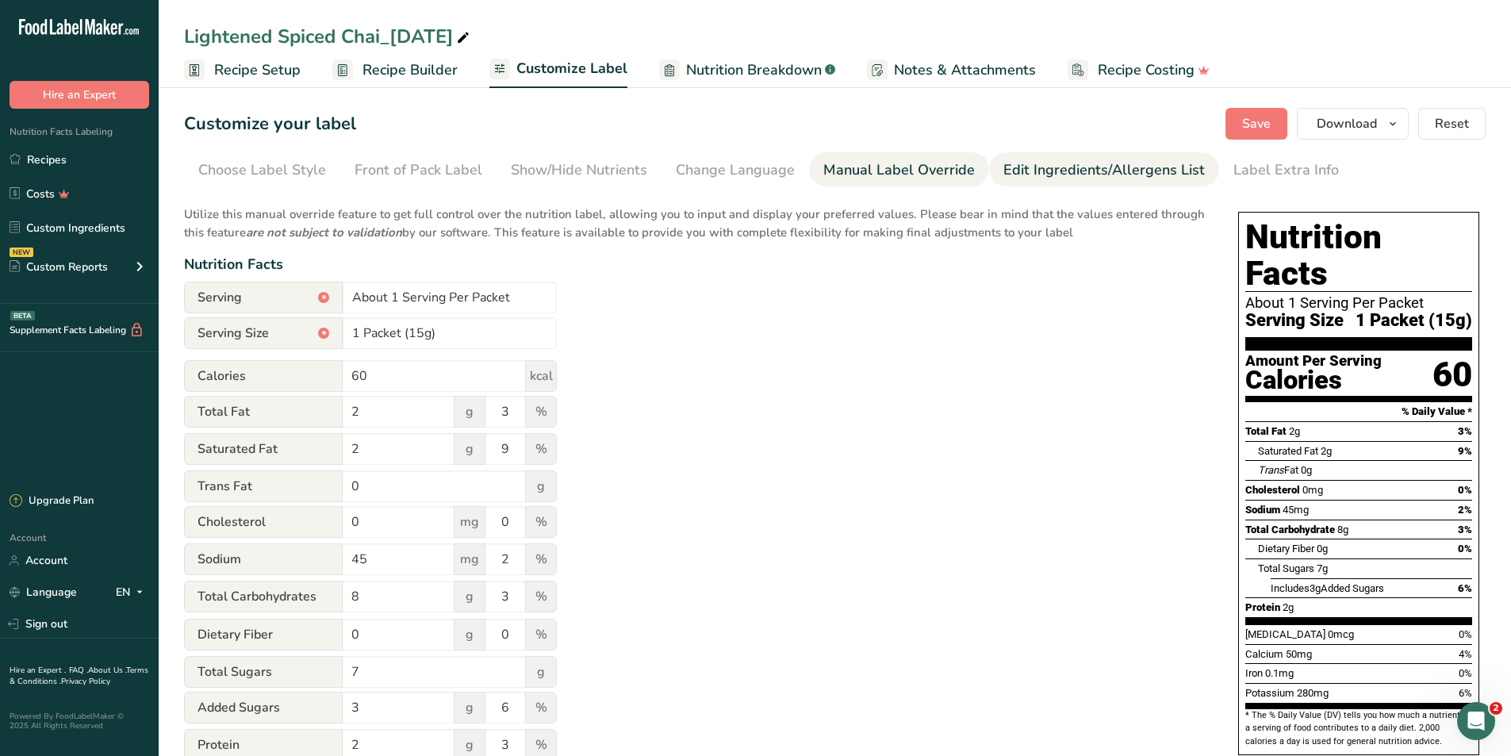
click at [1062, 183] on link "Edit Ingredients/Allergens List" at bounding box center [1105, 170] width 202 height 36
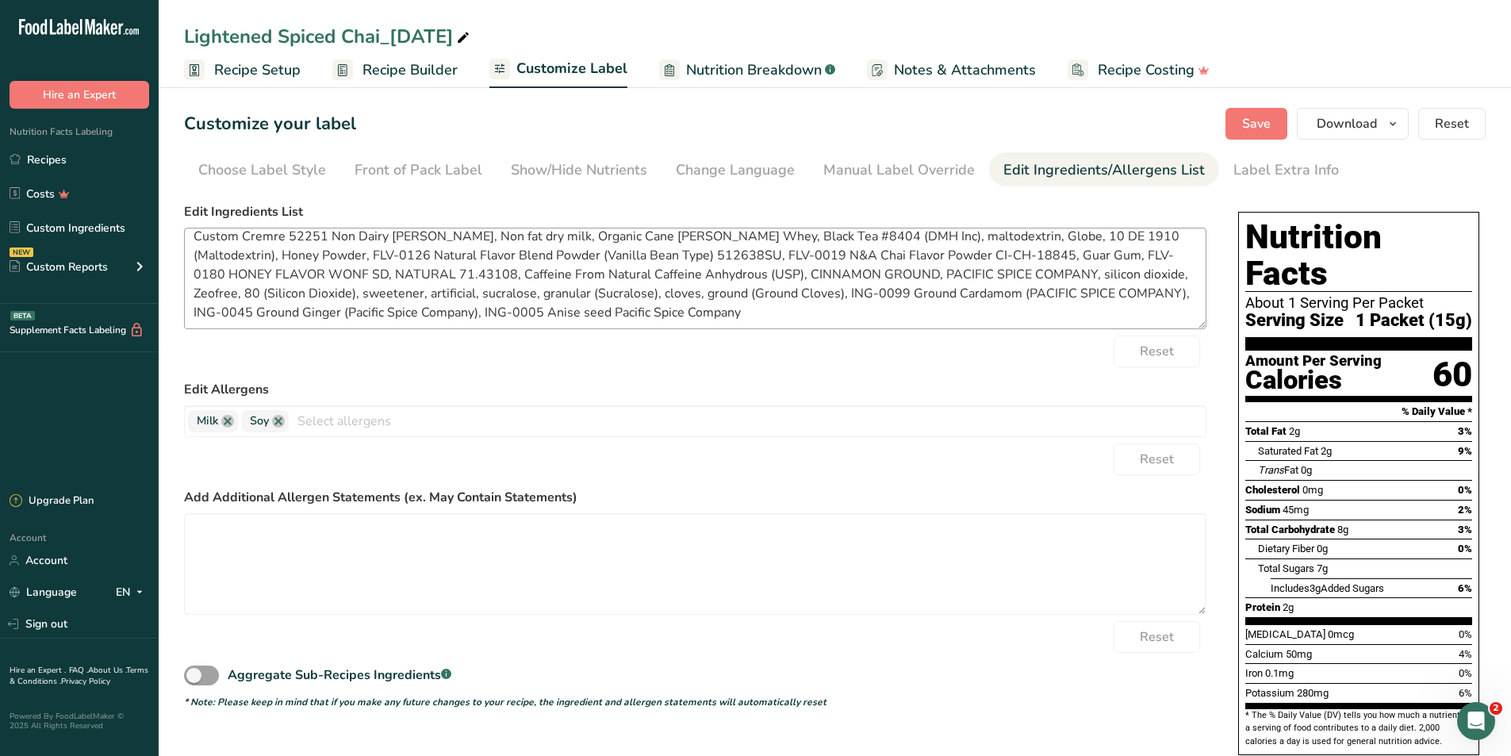
scroll to position [13, 0]
click at [754, 305] on textarea "Custom Cremre 52251 Non Dairy Creamer, Non fat dry milk, Organic Cane Sugar, Sw…" at bounding box center [695, 279] width 1023 height 102
paste textarea "Non-Dairy Creamer (Coconut Oil, Corn Syrup Solids, Sodium Caseinate [A Milk Der…"
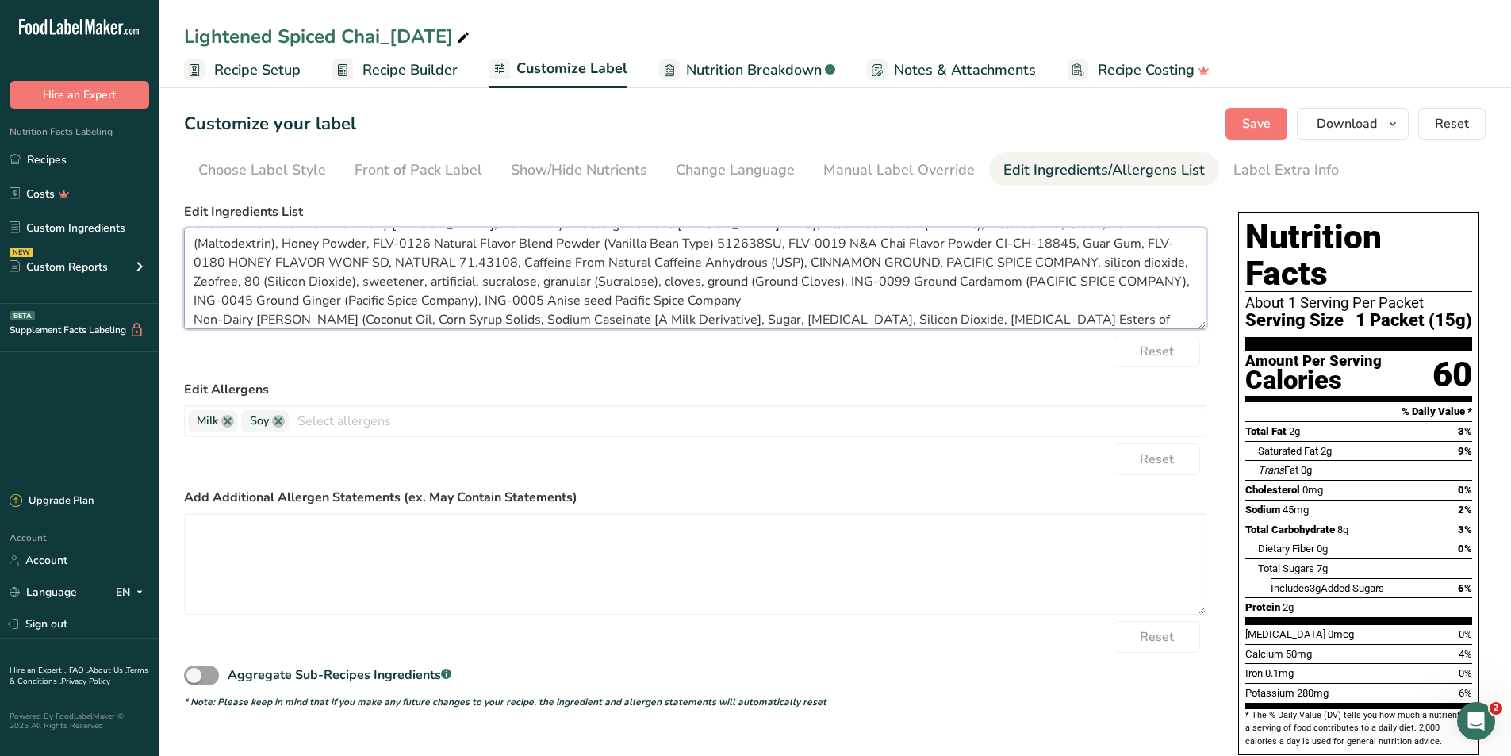
scroll to position [41, 0]
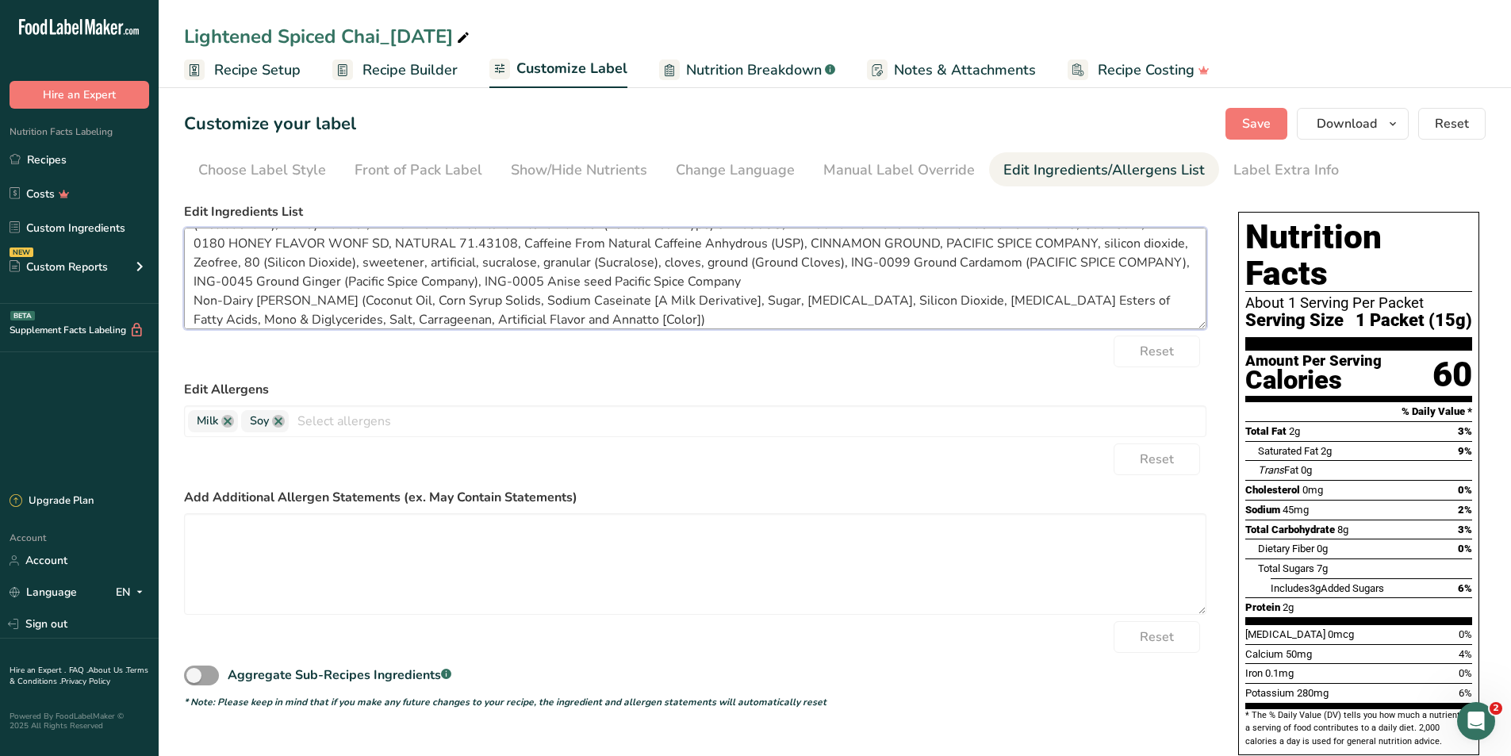
click at [190, 302] on textarea "Custom Cremre 52251 Non Dairy Creamer, Non fat dry milk, Organic Cane Sugar, Sw…" at bounding box center [695, 279] width 1023 height 102
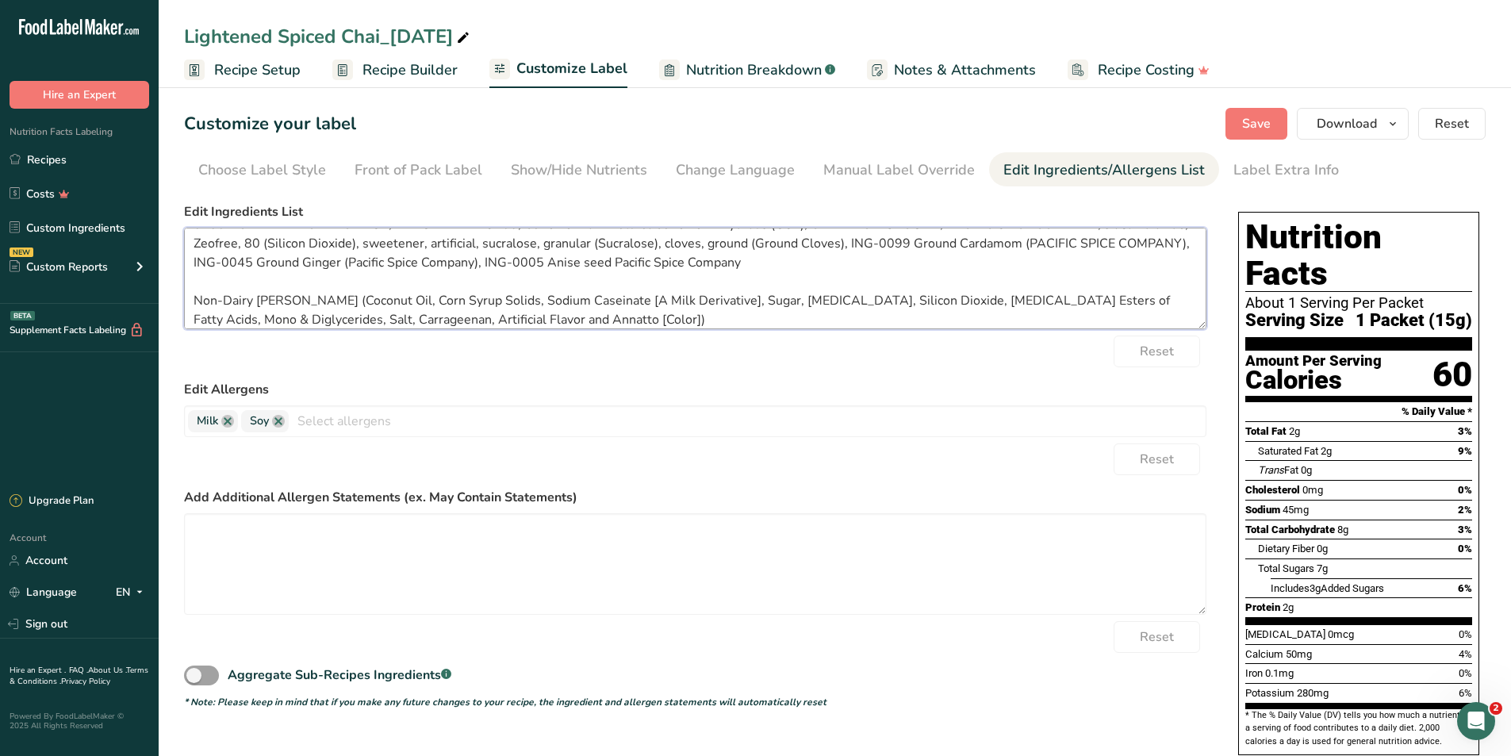
scroll to position [70, 0]
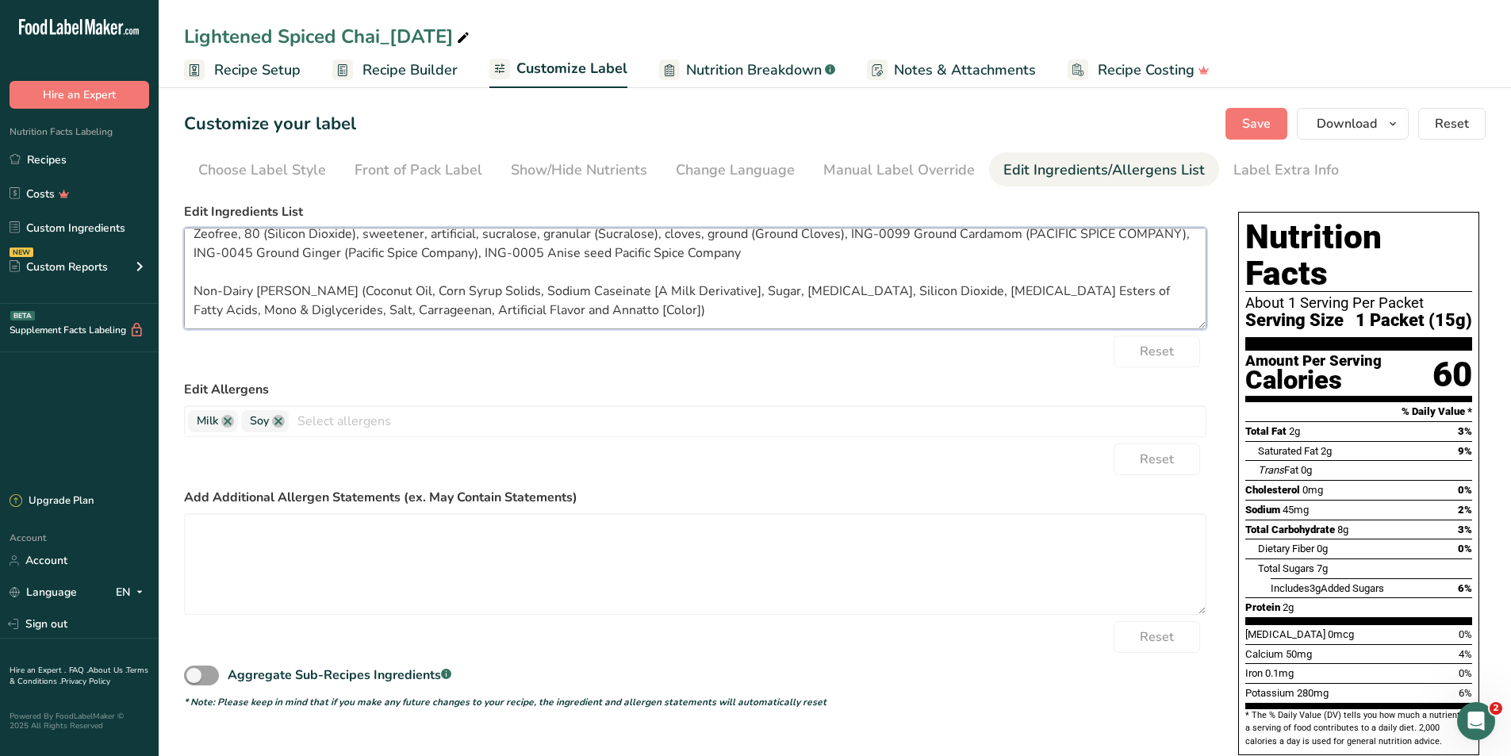
click at [701, 314] on textarea "Custom Cremre 52251 Non Dairy Creamer, Non fat dry milk, Organic Cane Sugar, Sw…" at bounding box center [695, 279] width 1023 height 102
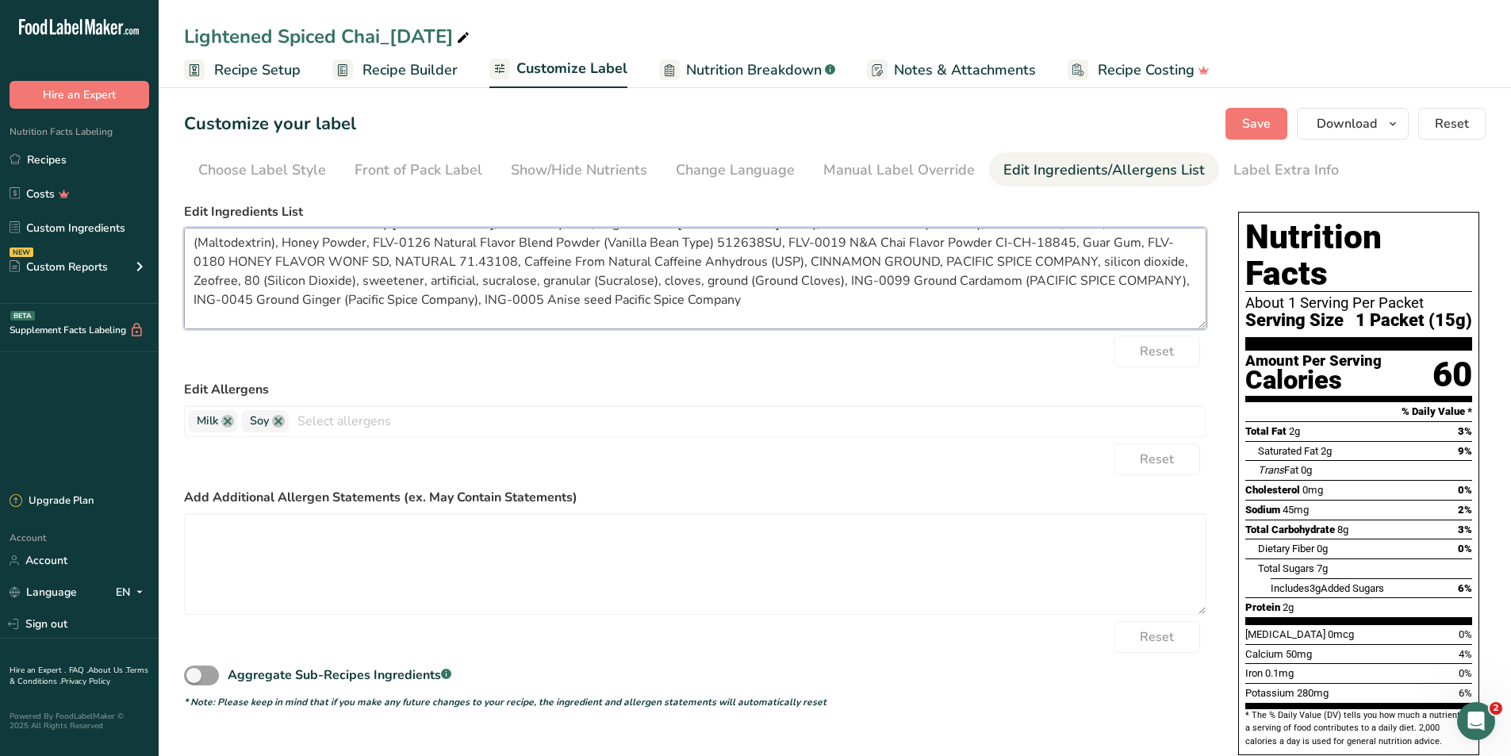
scroll to position [0, 0]
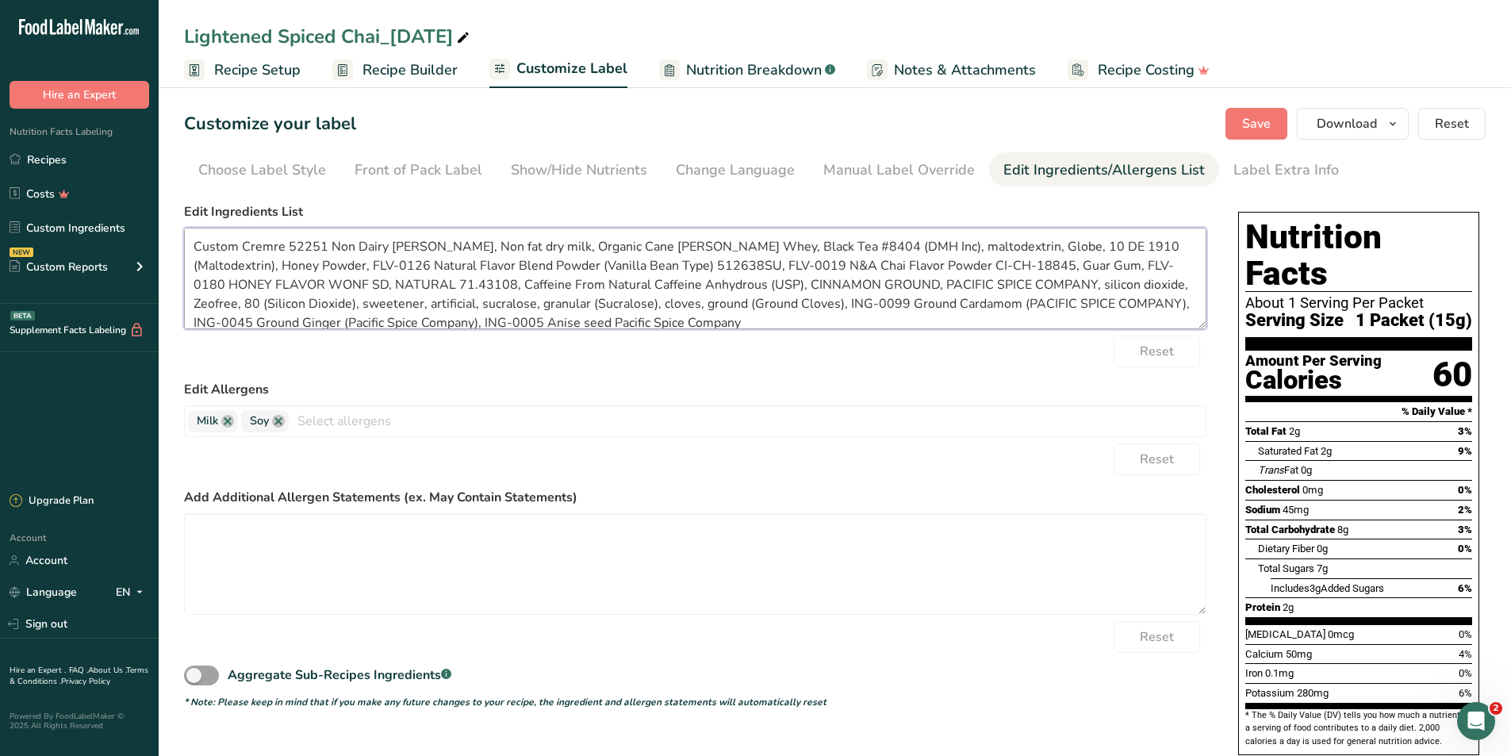
drag, startPoint x: 191, startPoint y: 246, endPoint x: 444, endPoint y: 245, distance: 253.1
click at [444, 245] on textarea "Custom Cremre 52251 Non Dairy Creamer, Non fat dry milk, Organic Cane Sugar, Sw…" at bounding box center [695, 279] width 1023 height 102
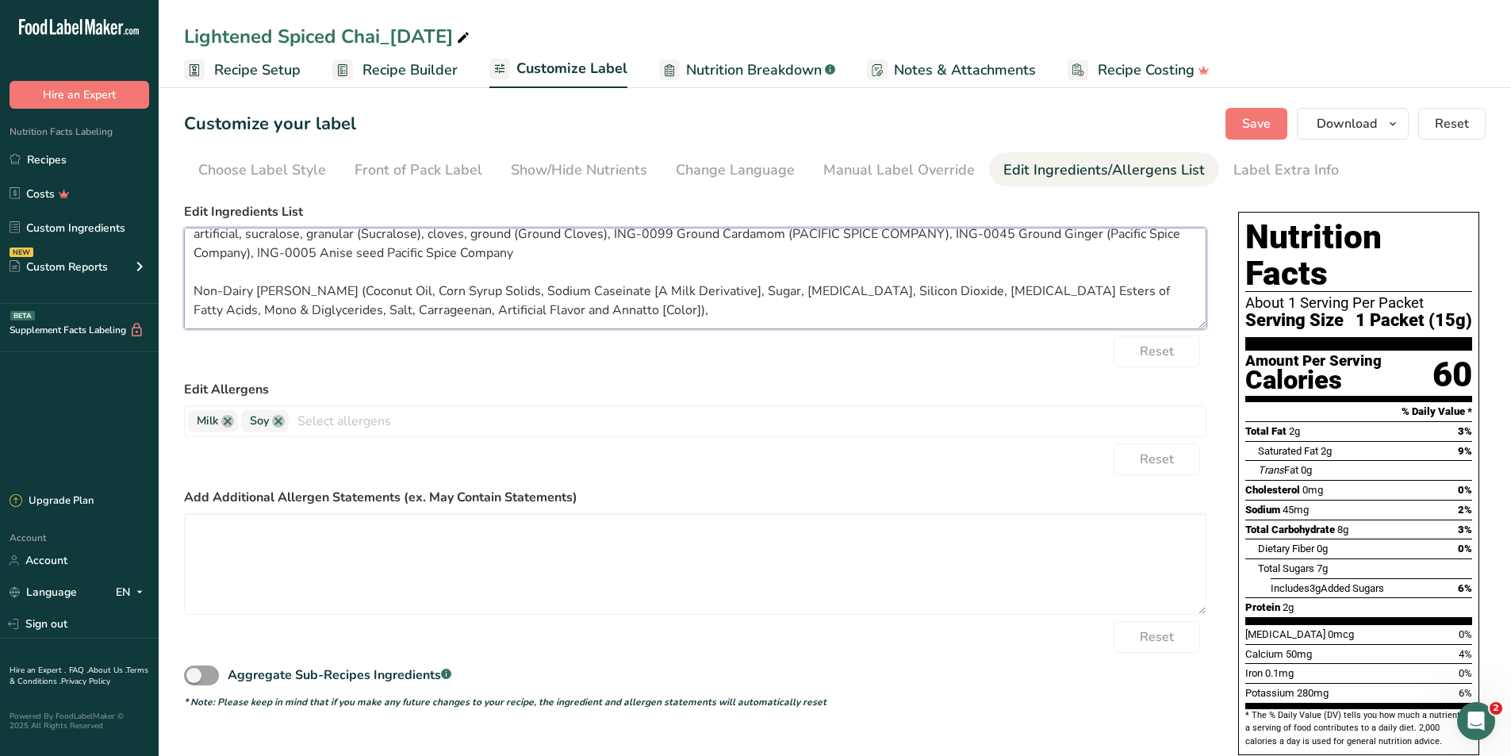
click at [697, 310] on textarea "Non fat dry milk, Organic Cane Sugar, Sweet Whey, Black Tea #8404 (DMH Inc), ma…" at bounding box center [695, 279] width 1023 height 102
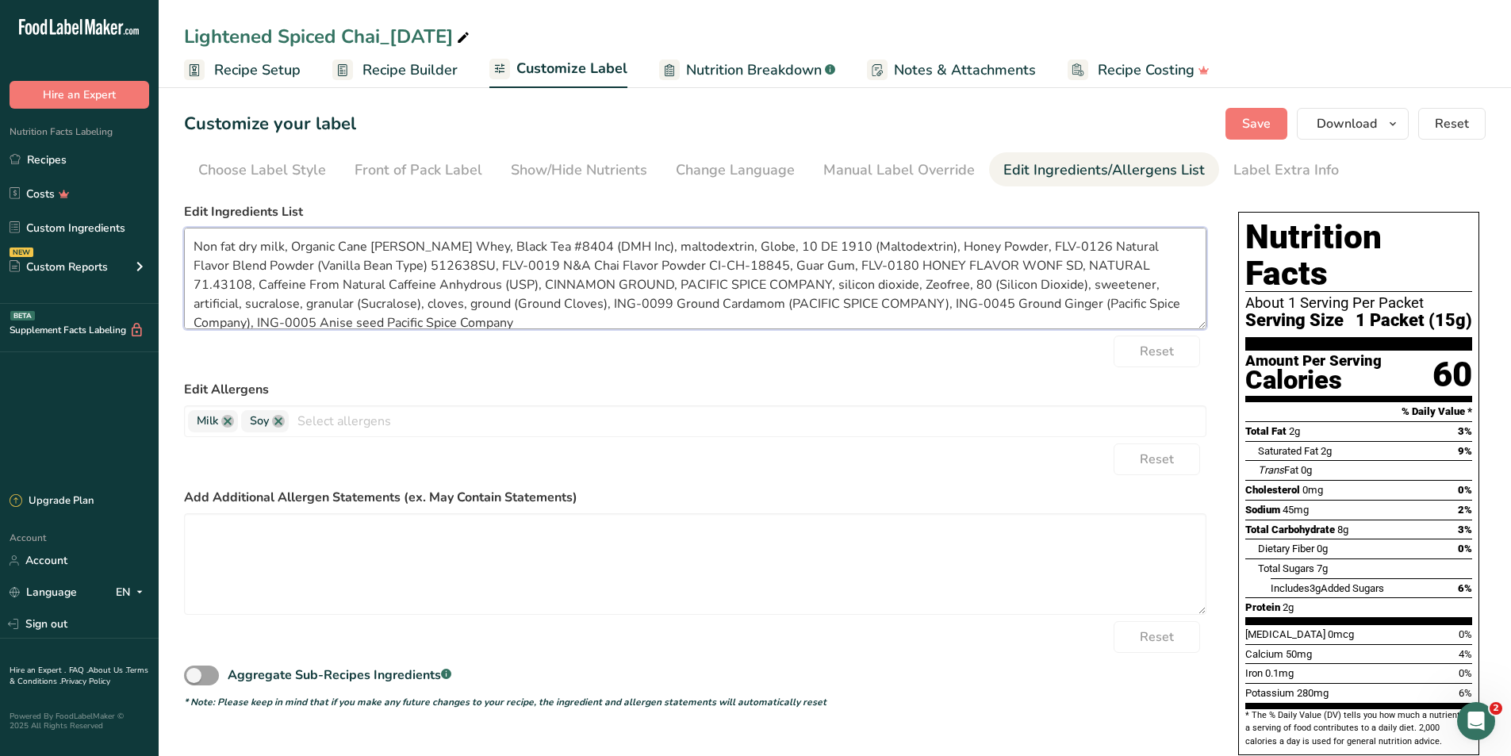
drag, startPoint x: 286, startPoint y: 250, endPoint x: 193, endPoint y: 240, distance: 94.2
click at [193, 240] on textarea "Non fat dry milk, Organic Cane Sugar, Sweet Whey, Black Tea #8404 (DMH Inc), ma…" at bounding box center [695, 279] width 1023 height 102
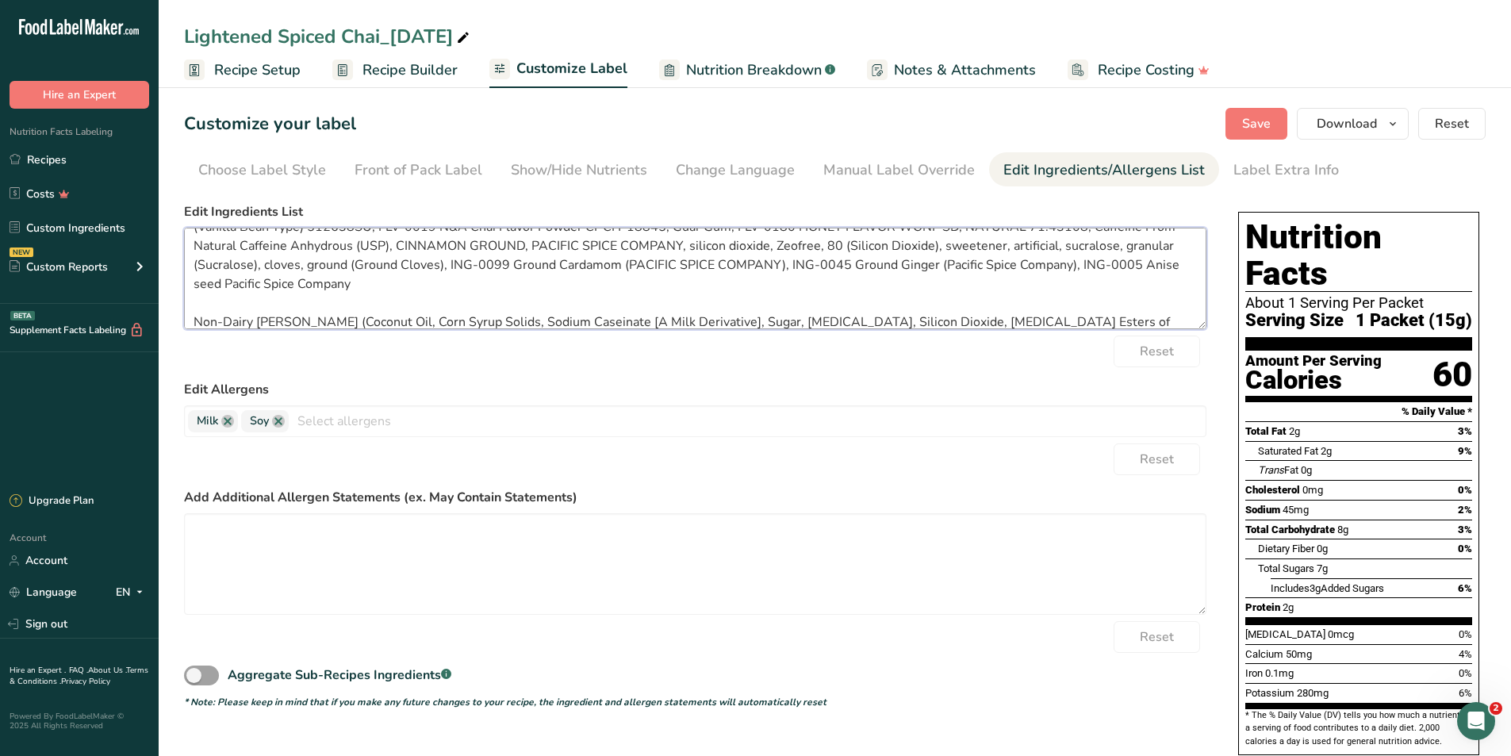
scroll to position [70, 0]
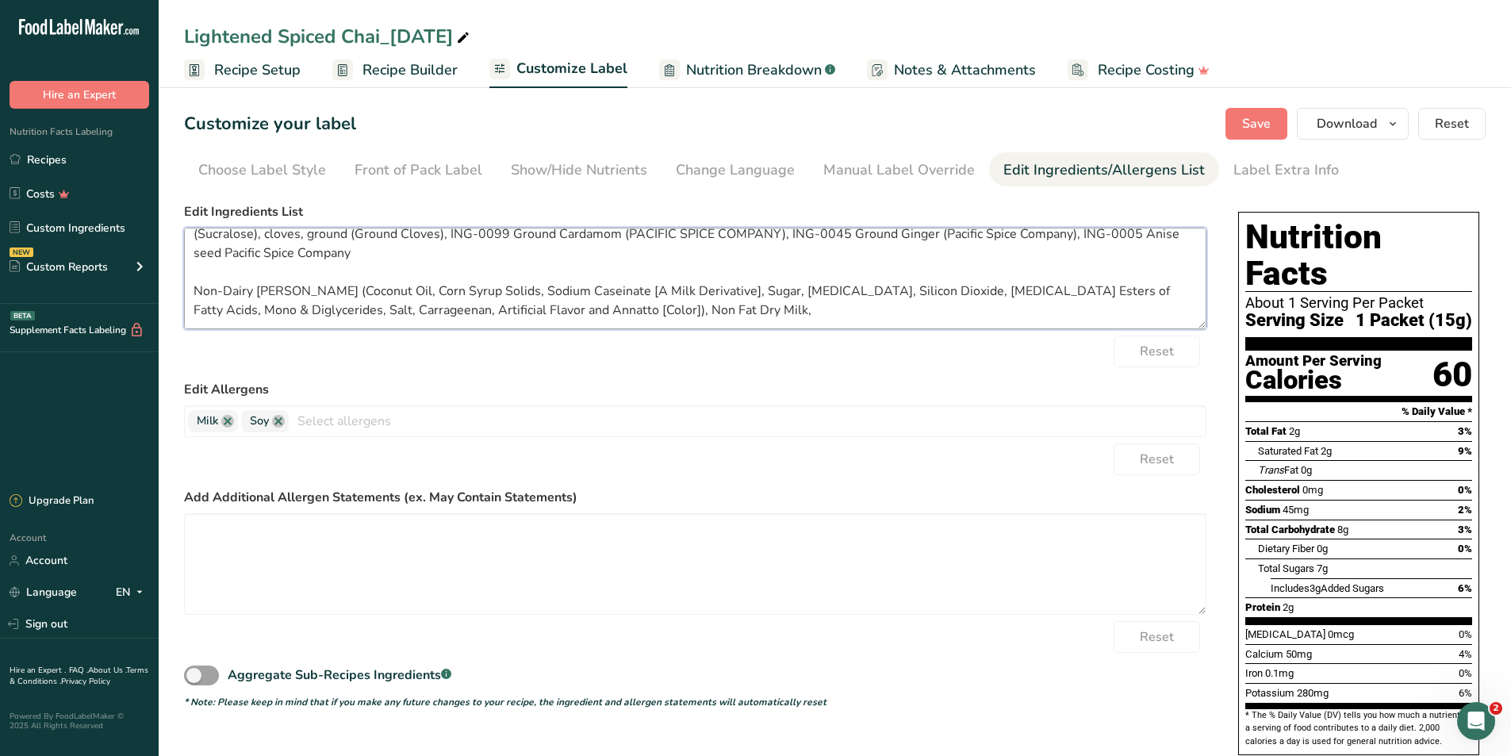
click at [824, 317] on textarea ", Organic Cane Sugar, Sweet Whey, Black Tea #8404 (DMH Inc), maltodextrin, Glob…" at bounding box center [695, 279] width 1023 height 102
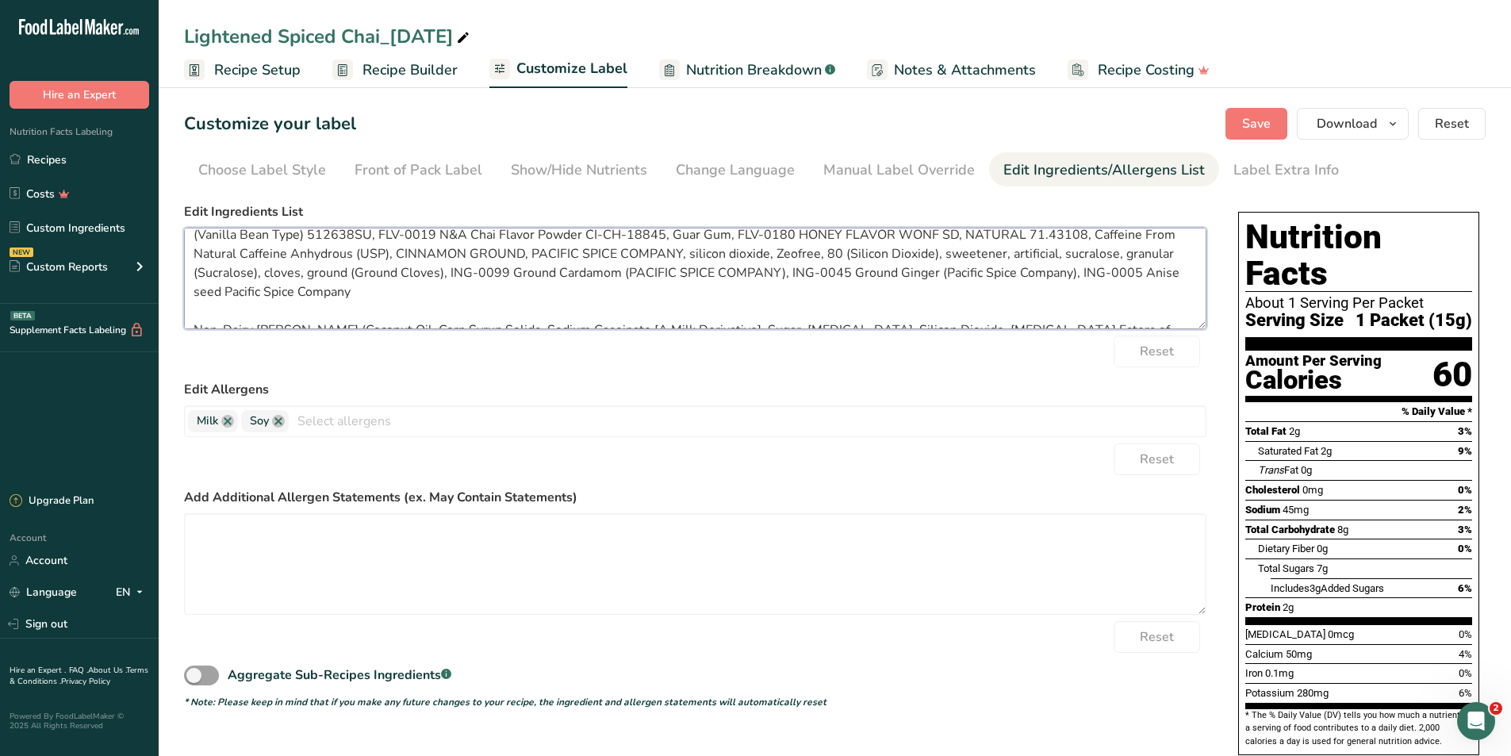
scroll to position [0, 0]
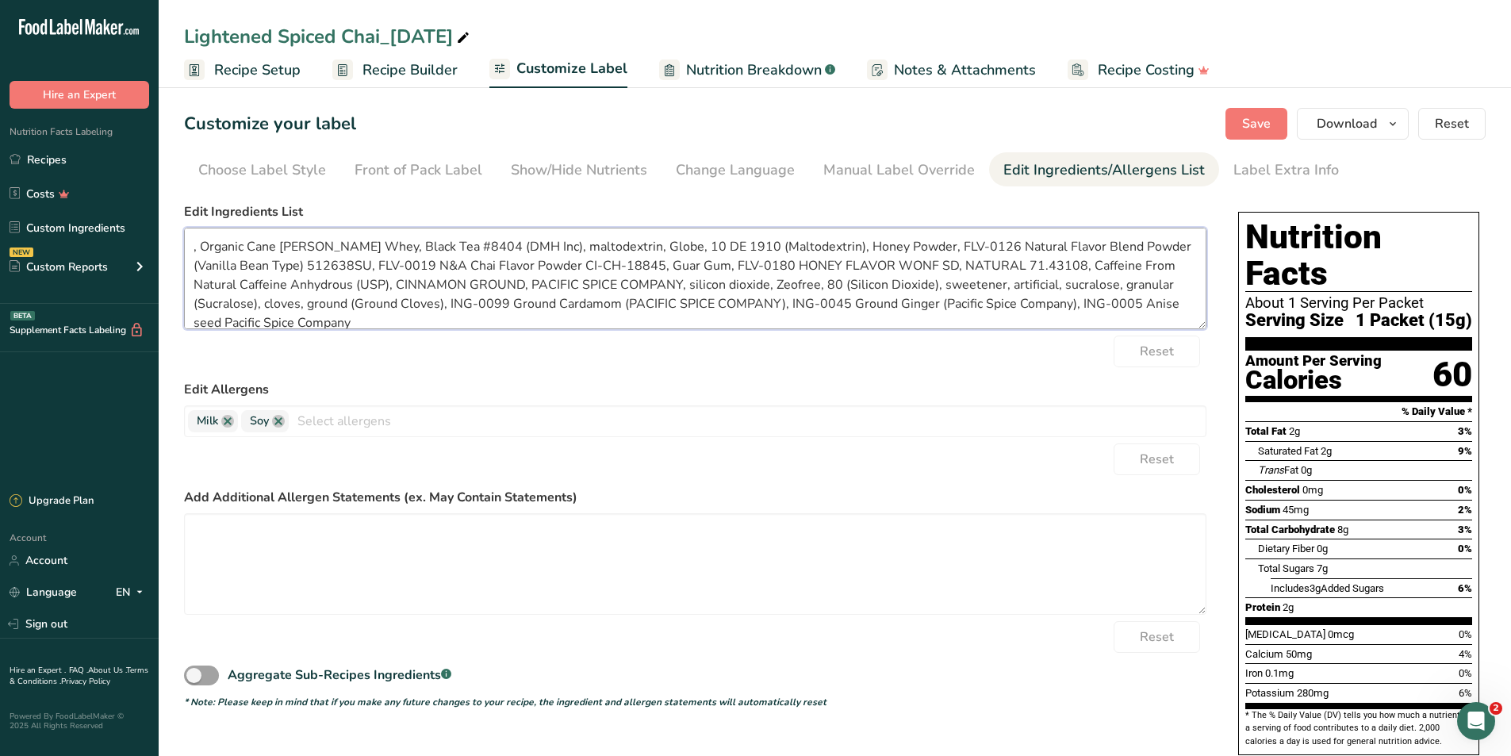
drag, startPoint x: 317, startPoint y: 244, endPoint x: 144, endPoint y: 244, distance: 172.2
click at [144, 244] on div ".a-20{fill:#fff;} Hire an Expert Nutrition Facts Labeling Recipes Costs Custom …" at bounding box center [755, 531] width 1511 height 1062
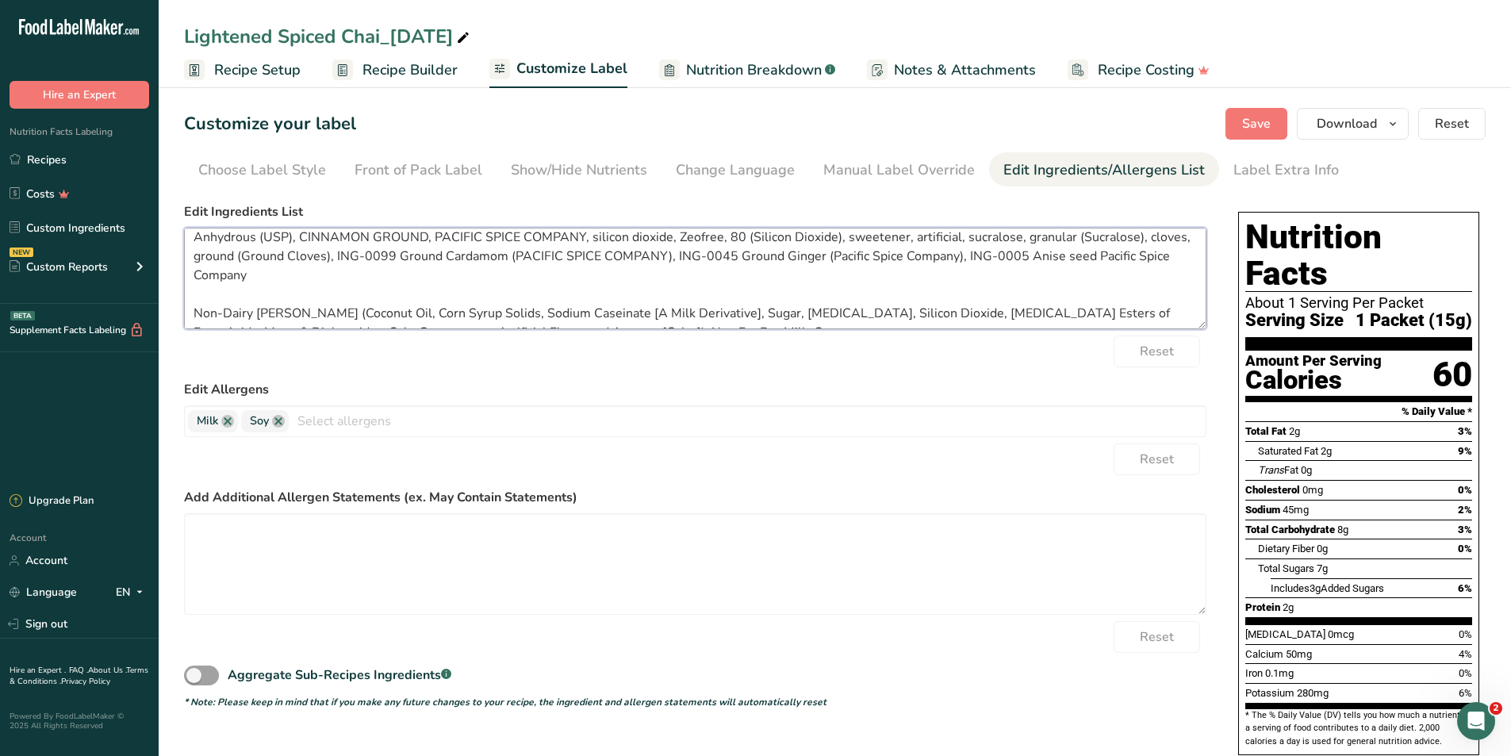
scroll to position [70, 0]
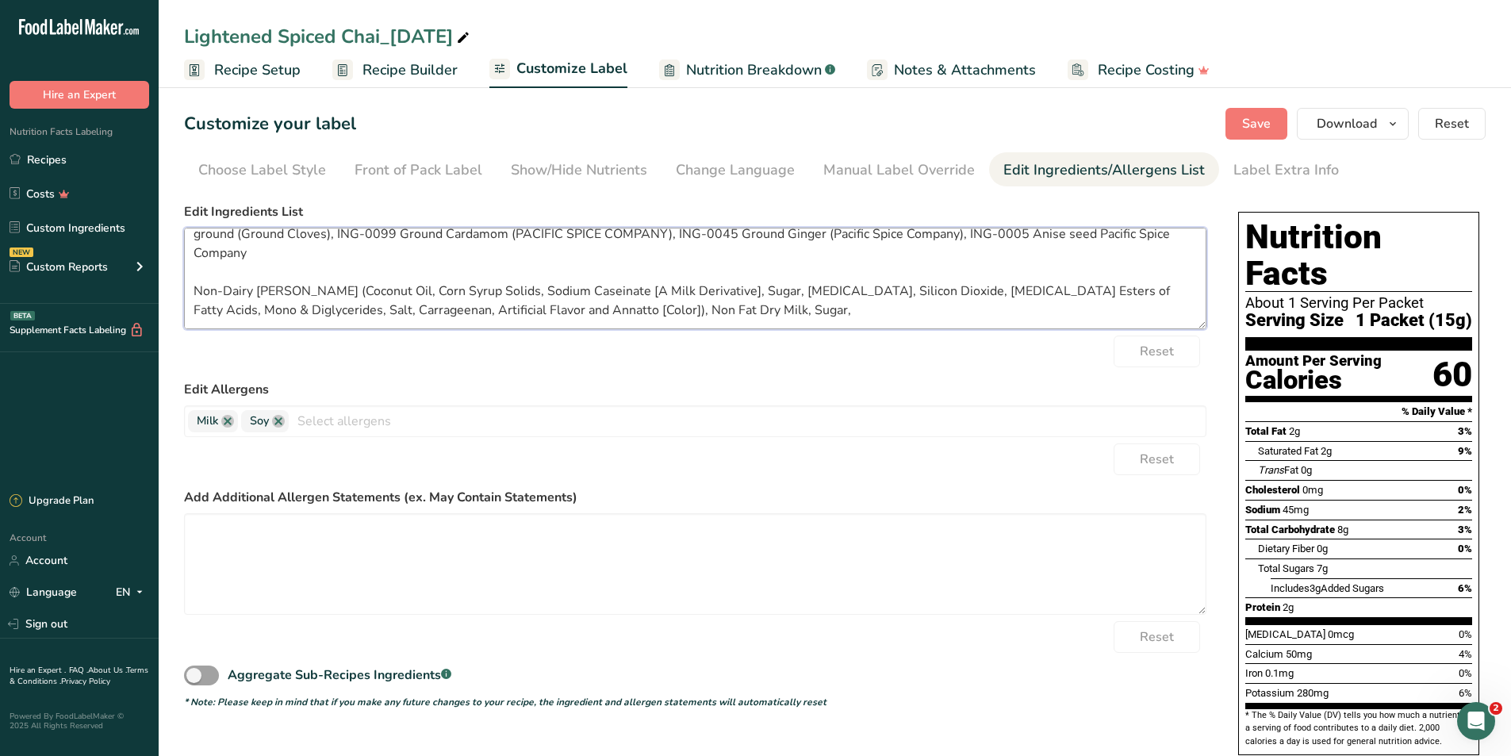
click at [821, 314] on textarea "Sweet Whey, Black Tea #8404 (DMH Inc), maltodextrin, Globe, 10 DE 1910 (Maltode…" at bounding box center [695, 279] width 1023 height 102
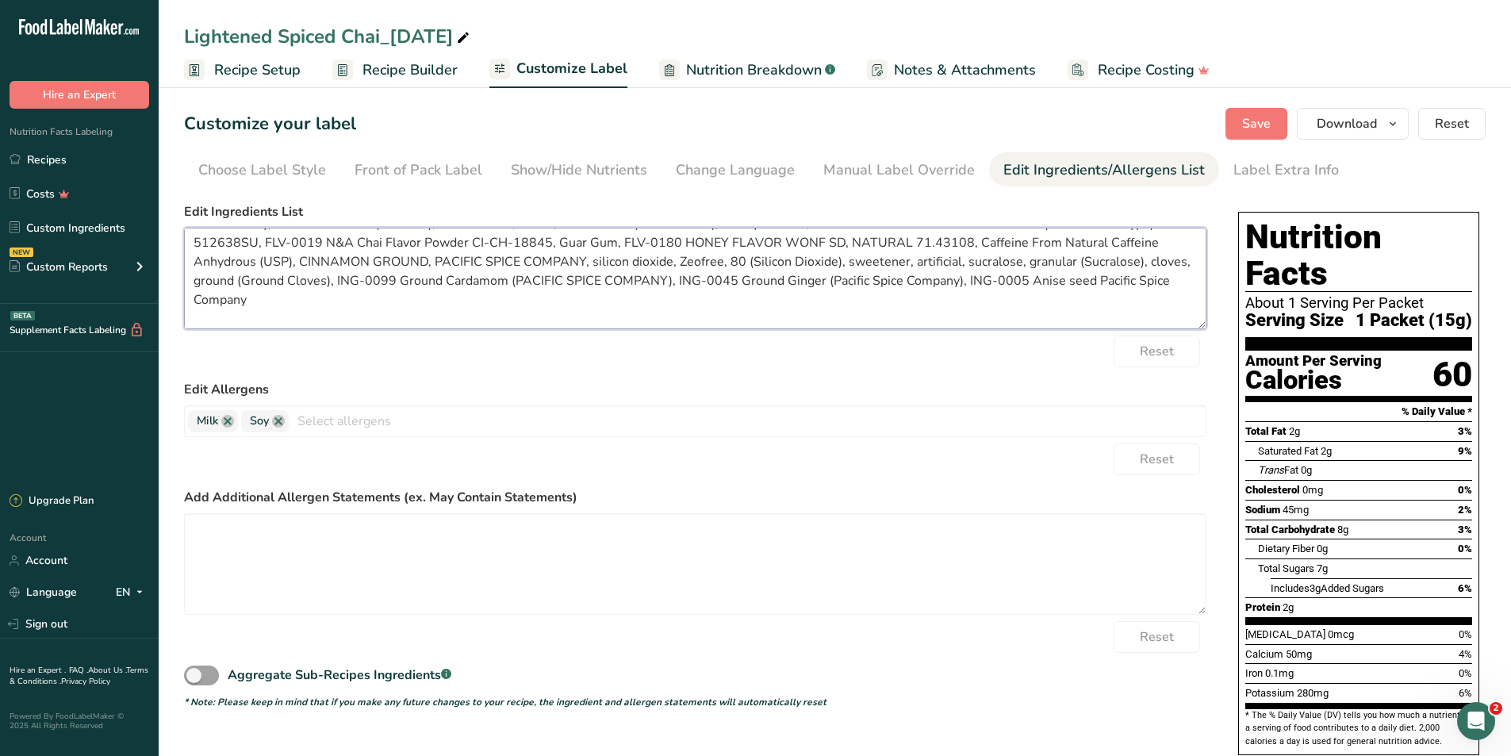
scroll to position [0, 0]
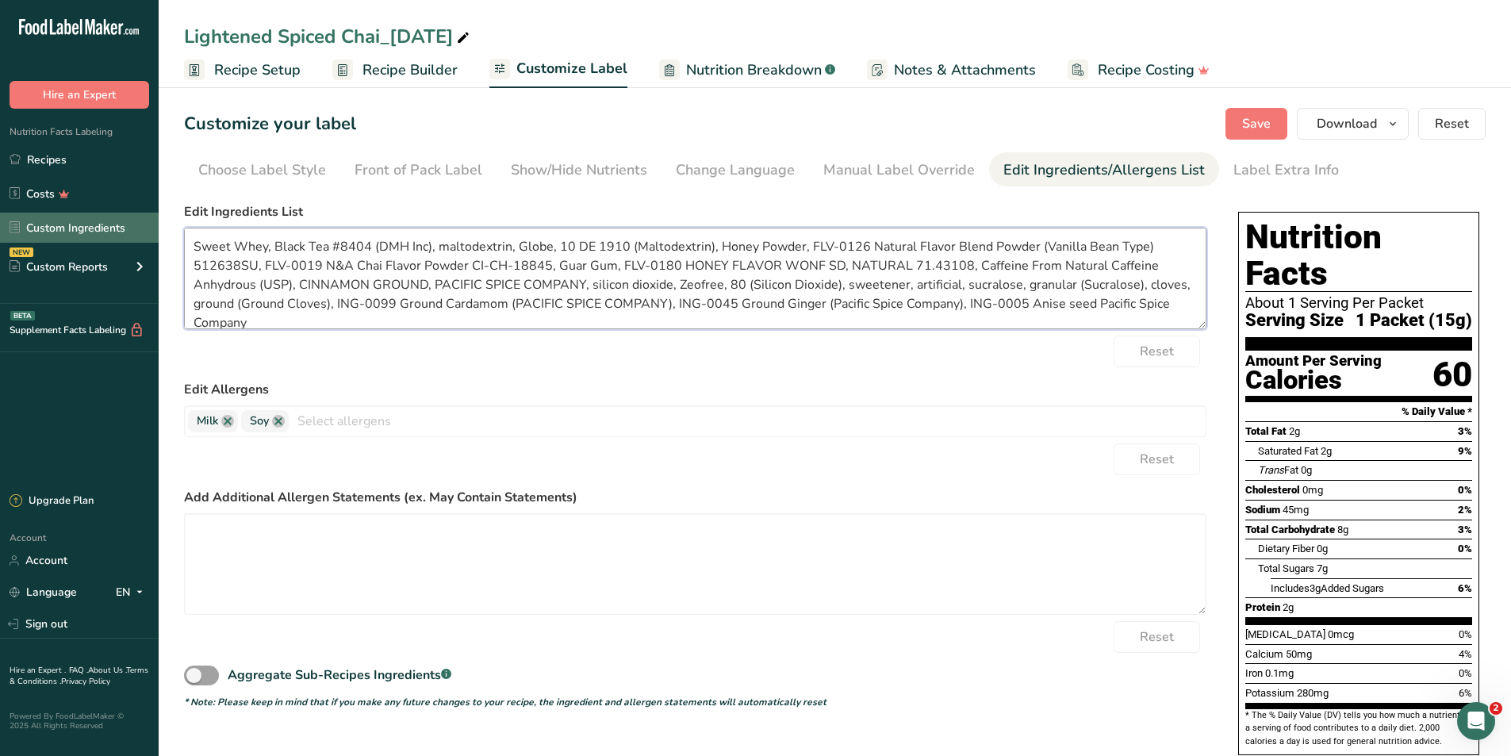
drag, startPoint x: 264, startPoint y: 248, endPoint x: 144, endPoint y: 243, distance: 119.9
click at [144, 243] on div ".a-20{fill:#fff;} Hire an Expert Nutrition Facts Labeling Recipes Costs Custom …" at bounding box center [755, 531] width 1511 height 1062
drag, startPoint x: 270, startPoint y: 249, endPoint x: 144, endPoint y: 248, distance: 126.1
click at [144, 248] on div ".a-20{fill:#fff;} Hire an Expert Nutrition Facts Labeling Recipes Costs Custom …" at bounding box center [755, 531] width 1511 height 1062
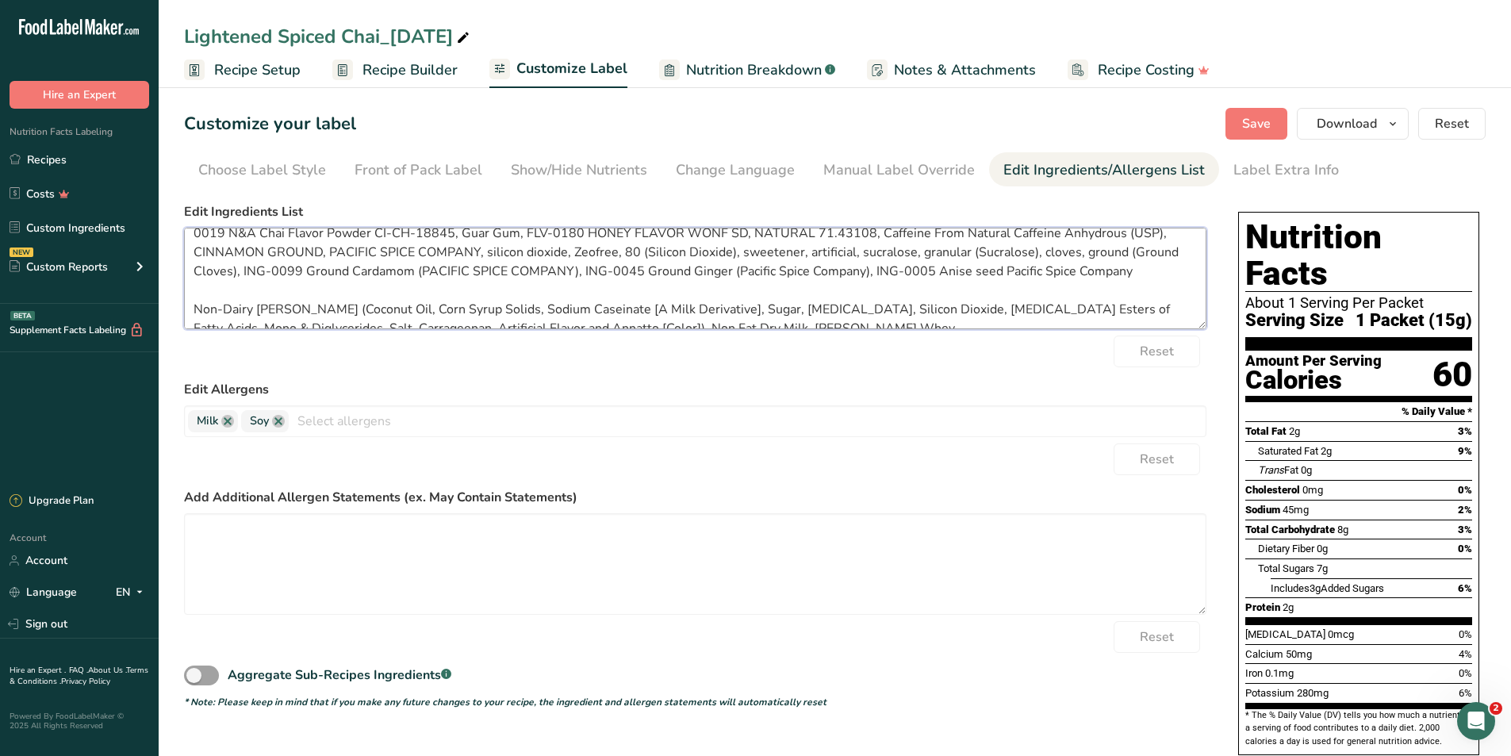
scroll to position [51, 0]
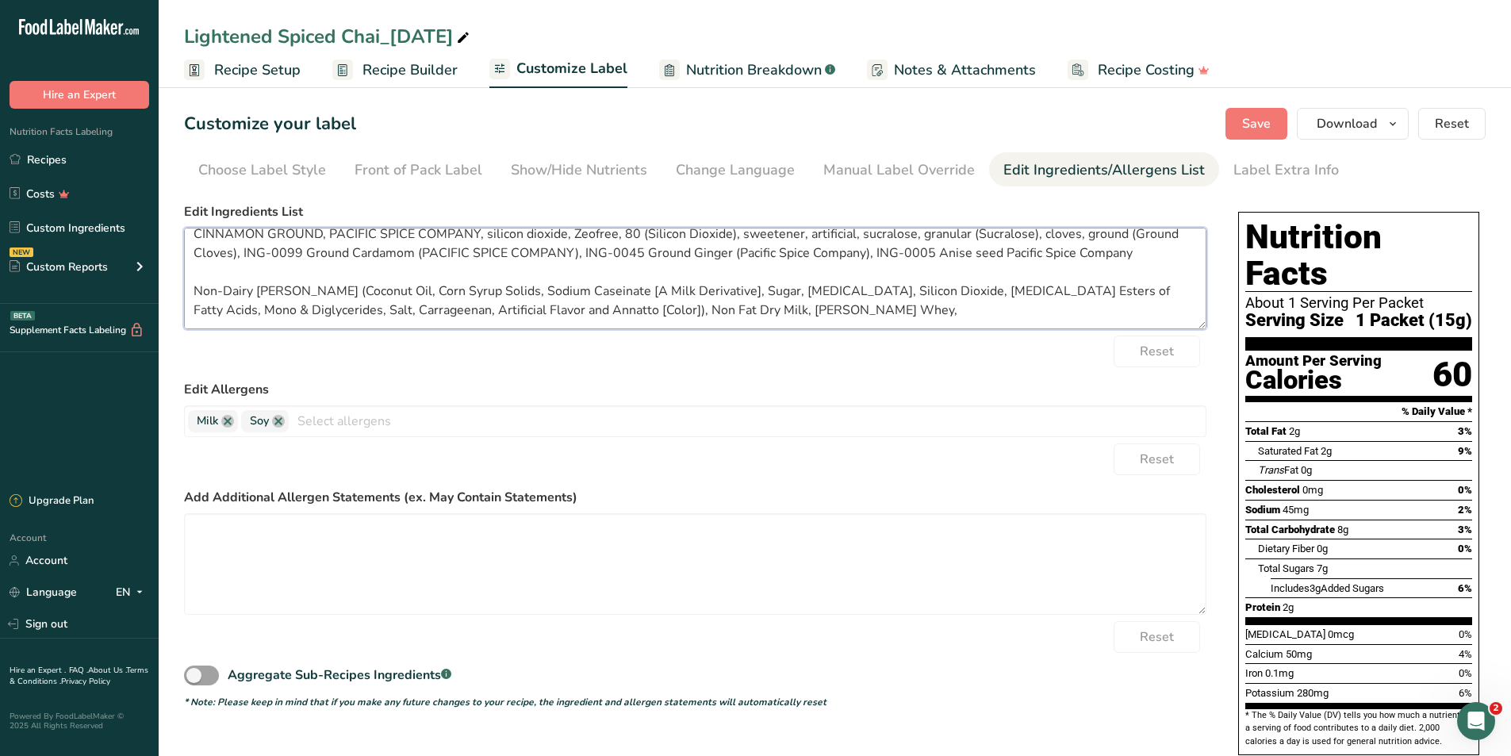
click at [946, 309] on textarea ", Black Tea #8404 (DMH Inc), maltodextrin, Globe, 10 DE 1910 (Maltodextrin), Ho…" at bounding box center [695, 279] width 1023 height 102
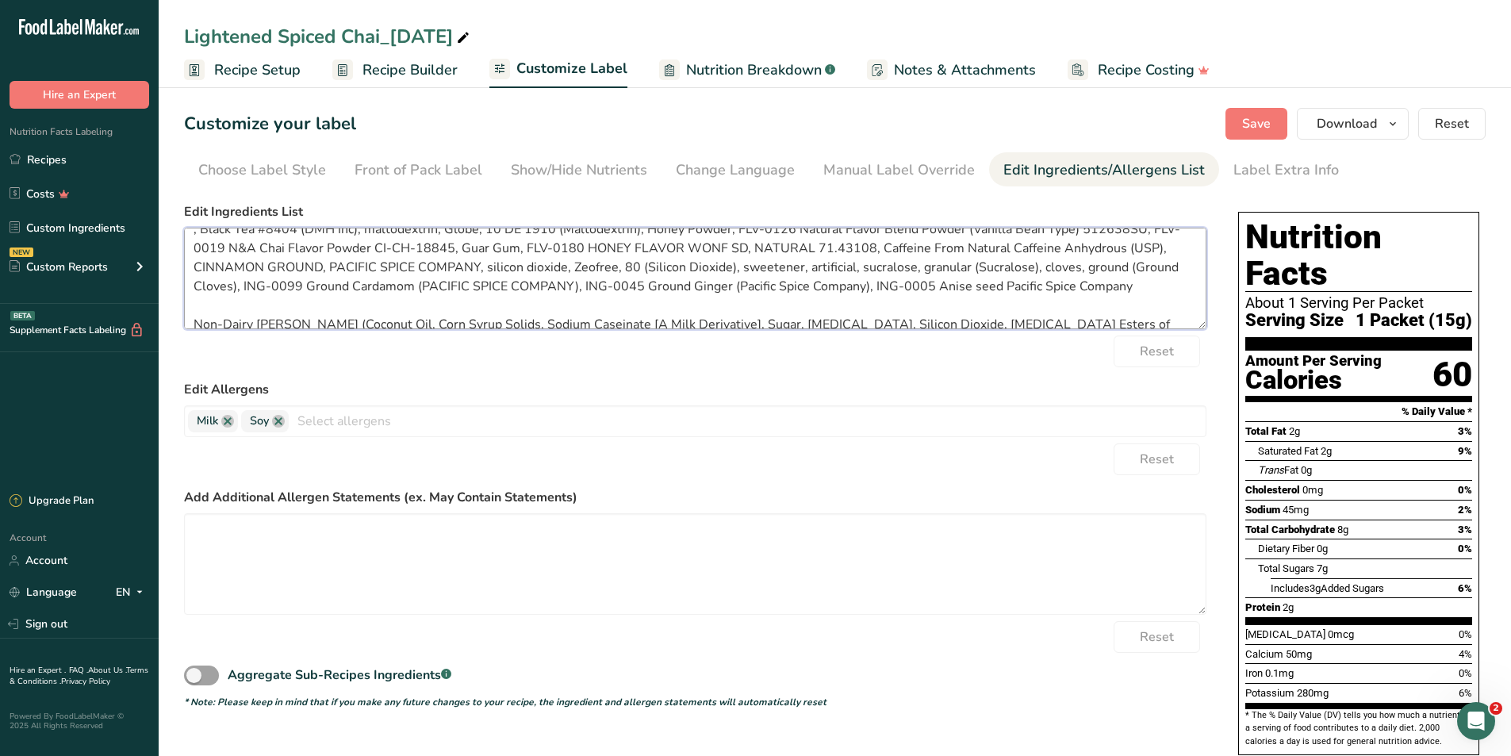
scroll to position [0, 0]
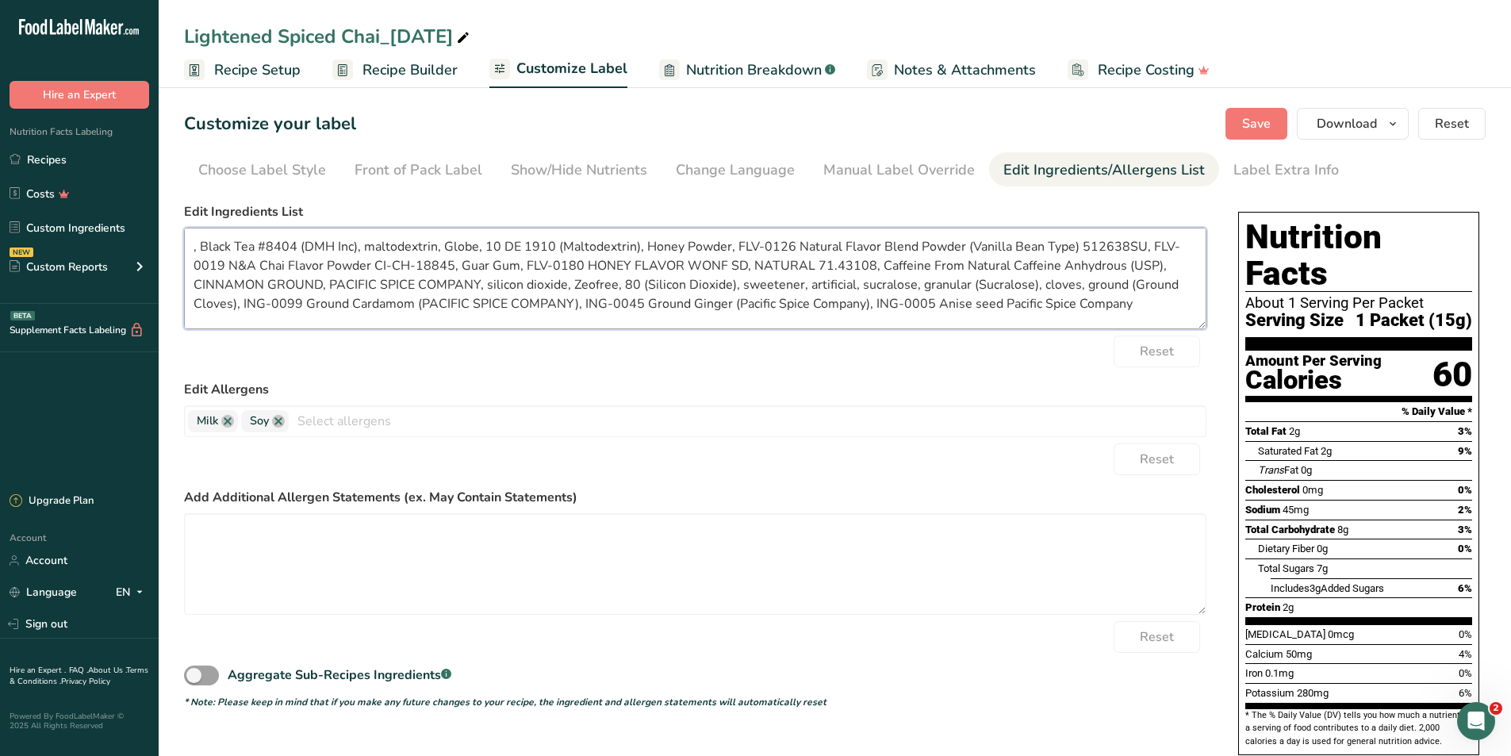
drag, startPoint x: 360, startPoint y: 244, endPoint x: 186, endPoint y: 240, distance: 173.8
click at [186, 240] on textarea ", Black Tea #8404 (DMH Inc), maltodextrin, Globe, 10 DE 1910 (Maltodextrin), Ho…" at bounding box center [695, 279] width 1023 height 102
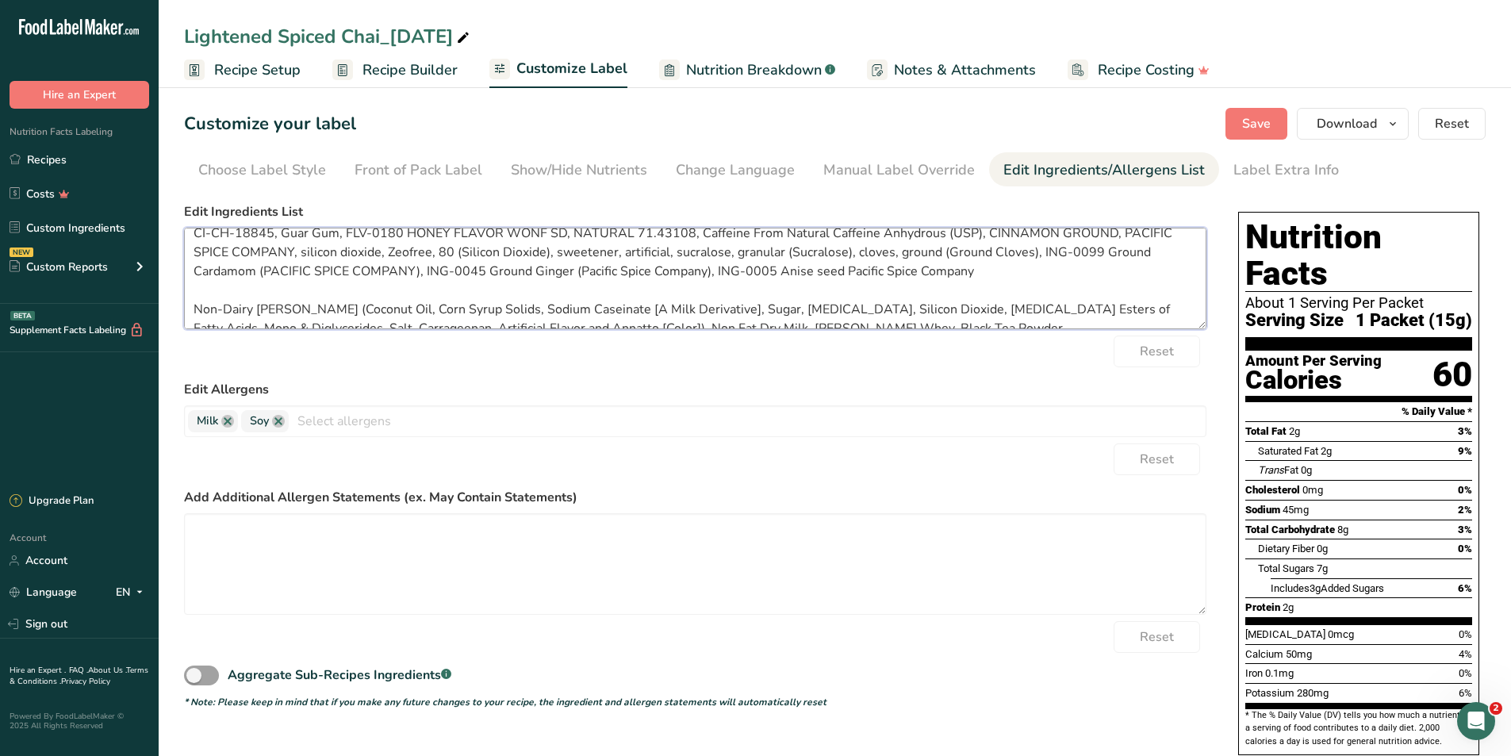
scroll to position [51, 0]
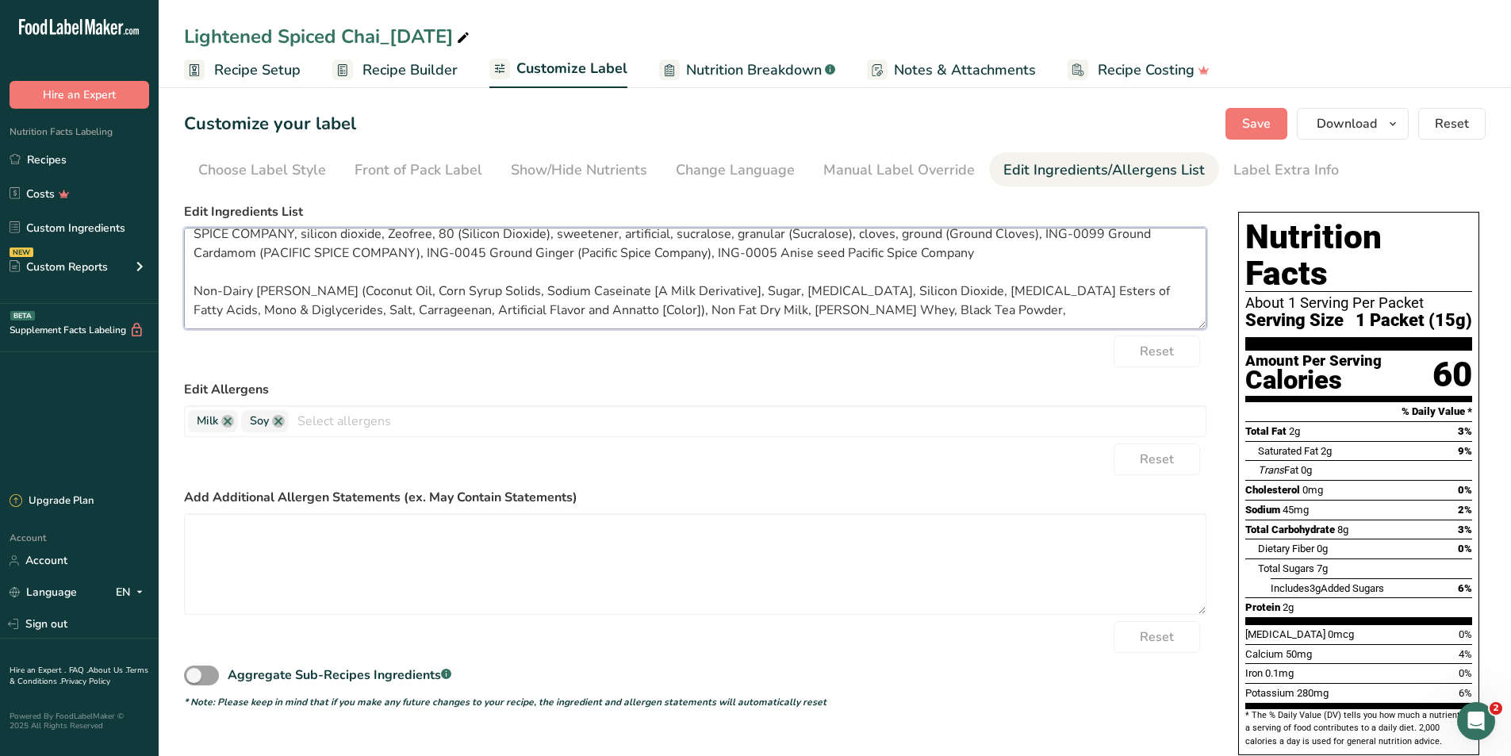
click at [1049, 305] on textarea "maltodextrin, Globe, 10 DE 1910 (Maltodextrin), Honey Powder, FLV-0126 Natural …" at bounding box center [695, 279] width 1023 height 102
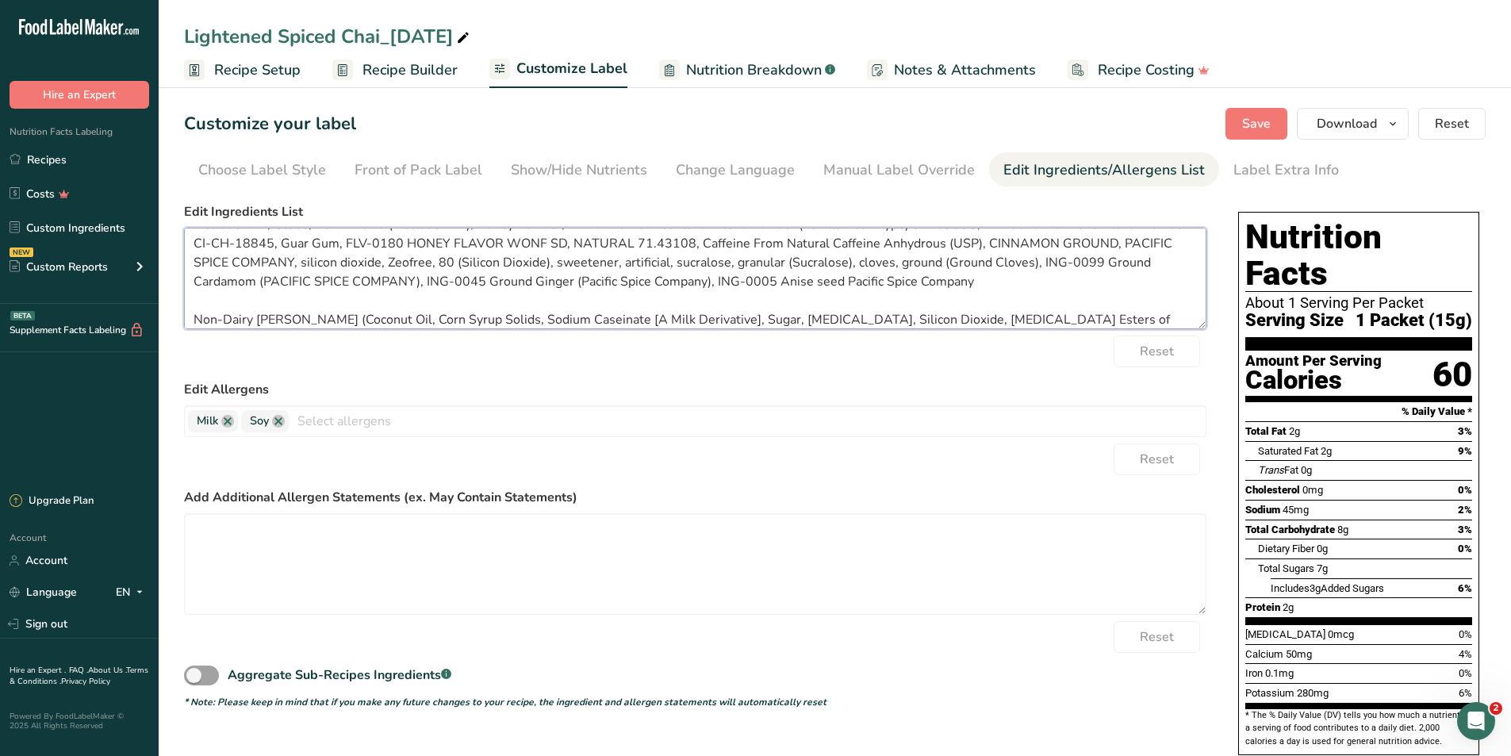
scroll to position [0, 0]
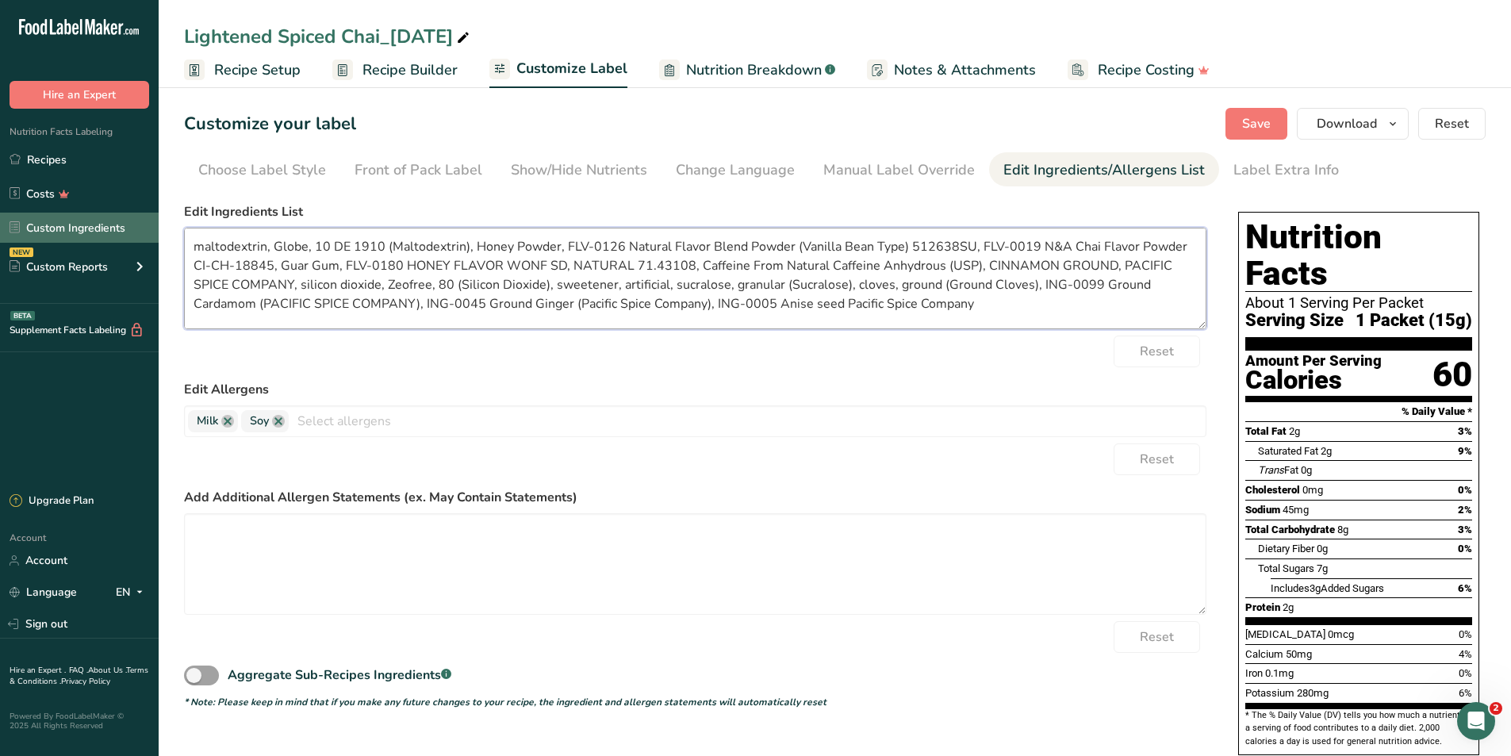
drag, startPoint x: 470, startPoint y: 245, endPoint x: 132, endPoint y: 239, distance: 338.8
click at [132, 239] on div ".a-20{fill:#fff;} Hire an Expert Nutrition Facts Labeling Recipes Costs Custom …" at bounding box center [755, 531] width 1511 height 1062
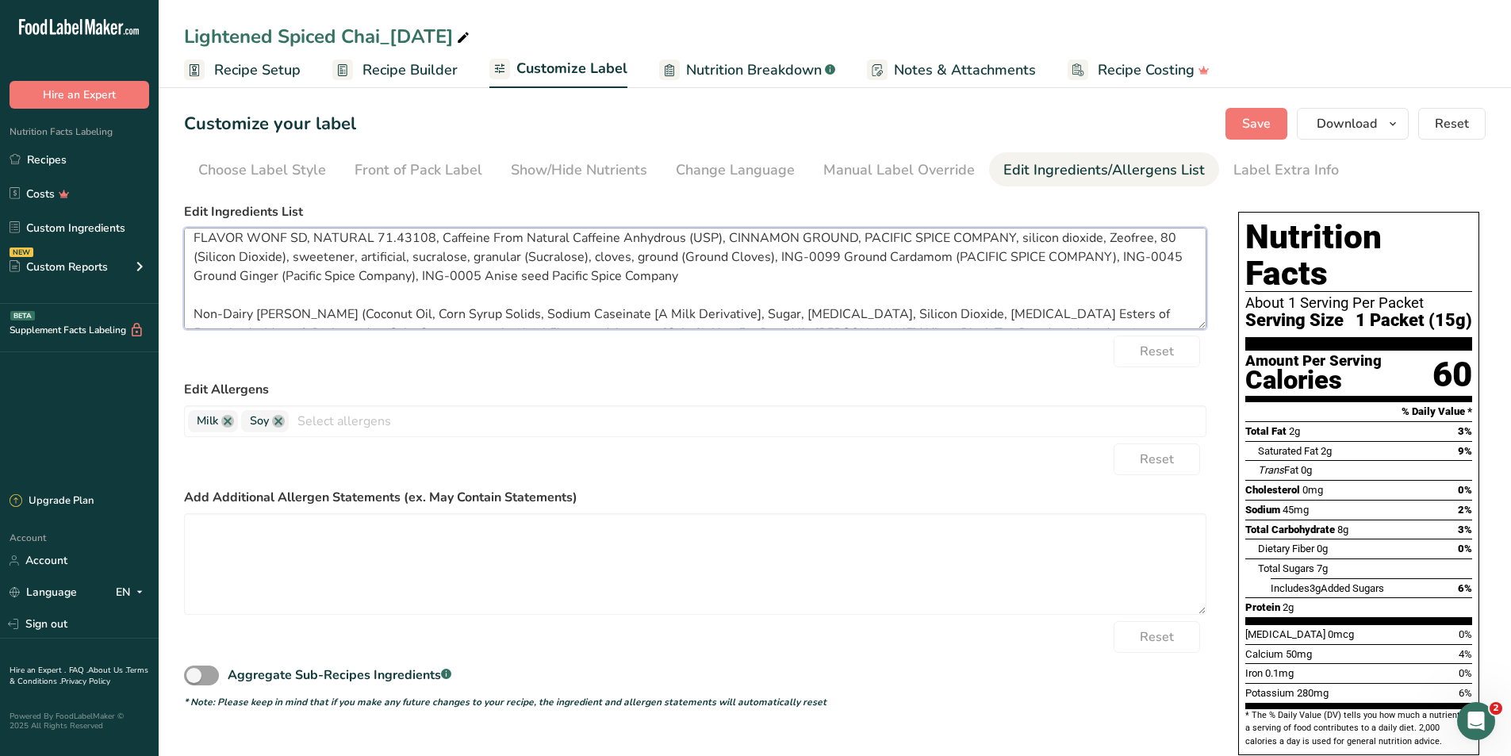
scroll to position [51, 0]
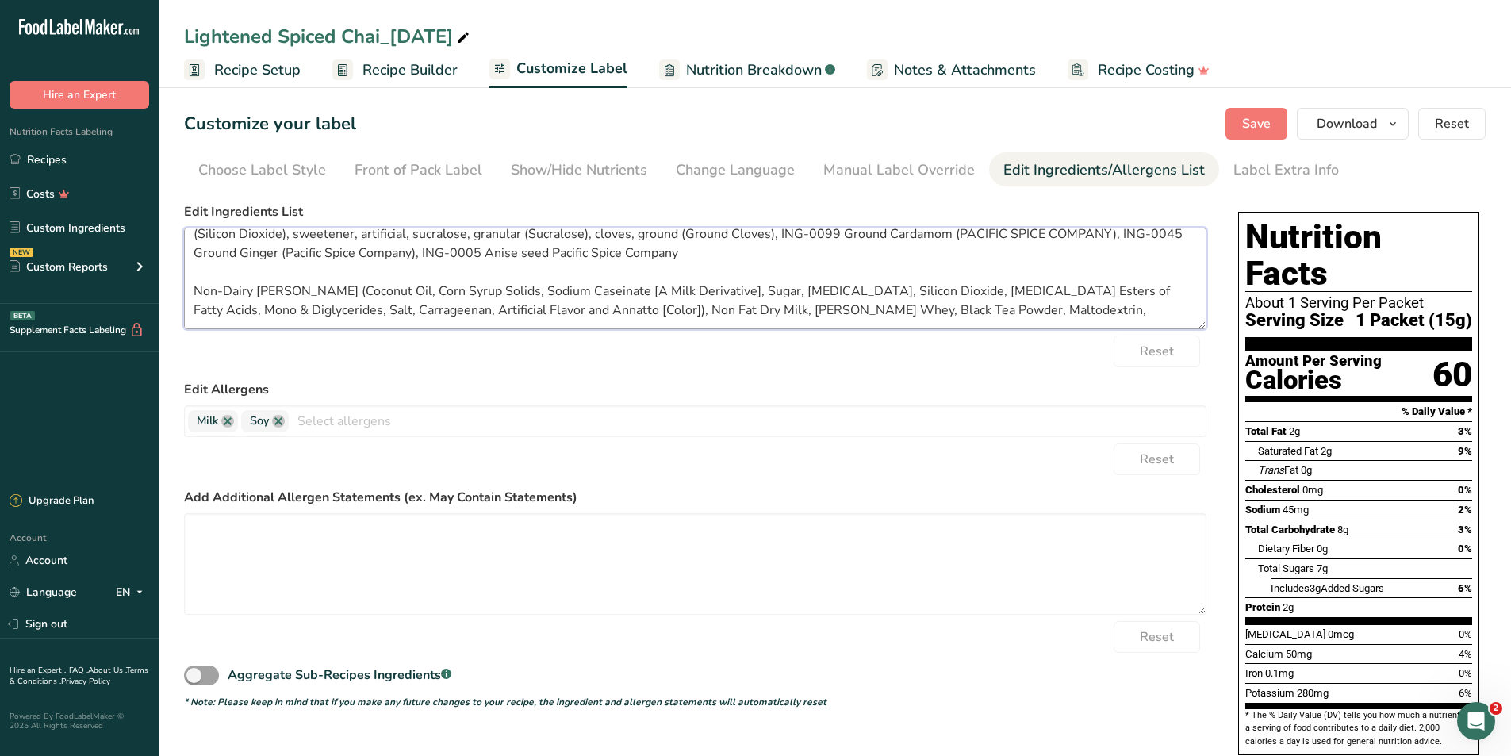
click at [1100, 307] on textarea "Honey Powder, FLV-0126 Natural Flavor Blend Powder (Vanilla Bean Type) 512638SU…" at bounding box center [695, 279] width 1023 height 102
click at [1082, 308] on textarea "Honey Powder, FLV-0126 Natural Flavor Blend Powder (Vanilla Bean Type) 512638SU…" at bounding box center [695, 279] width 1023 height 102
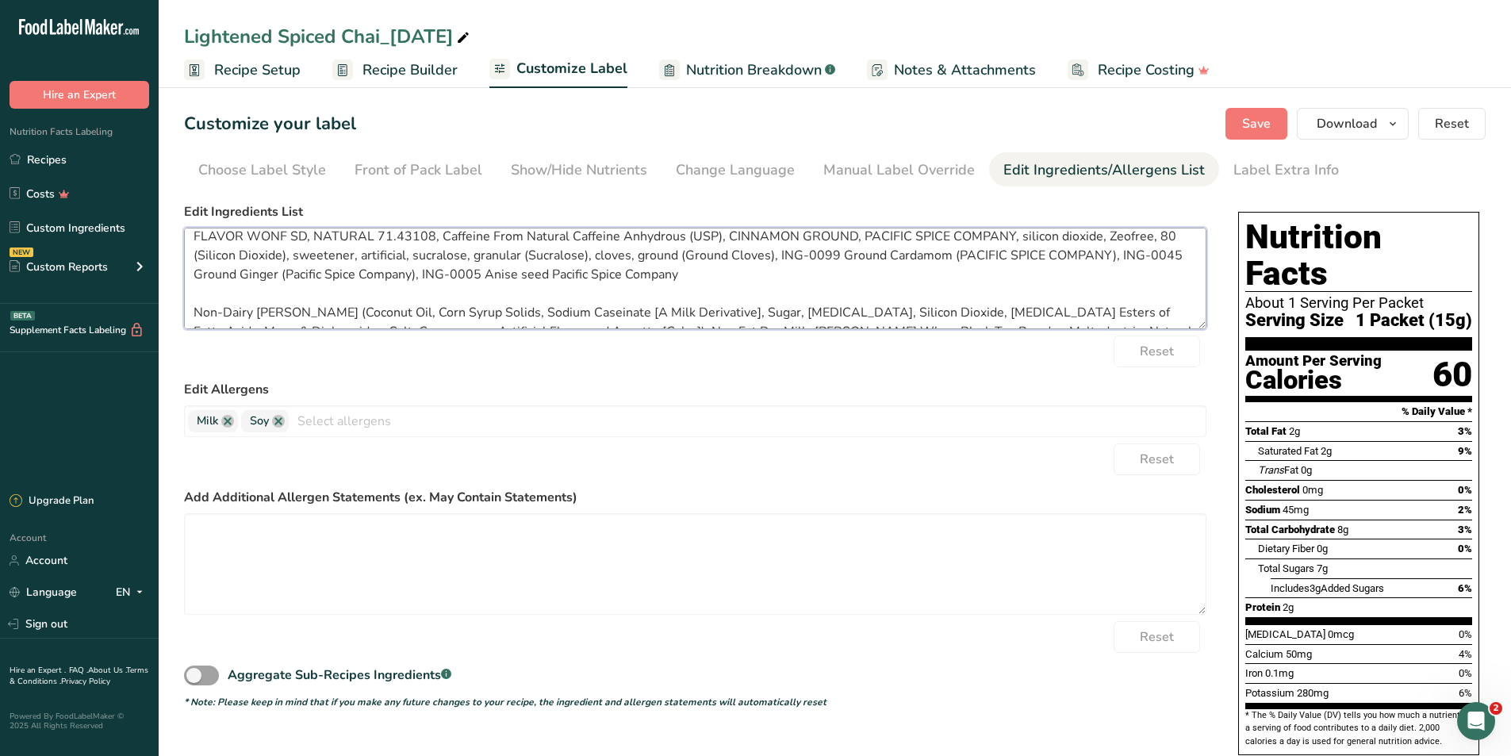
scroll to position [0, 0]
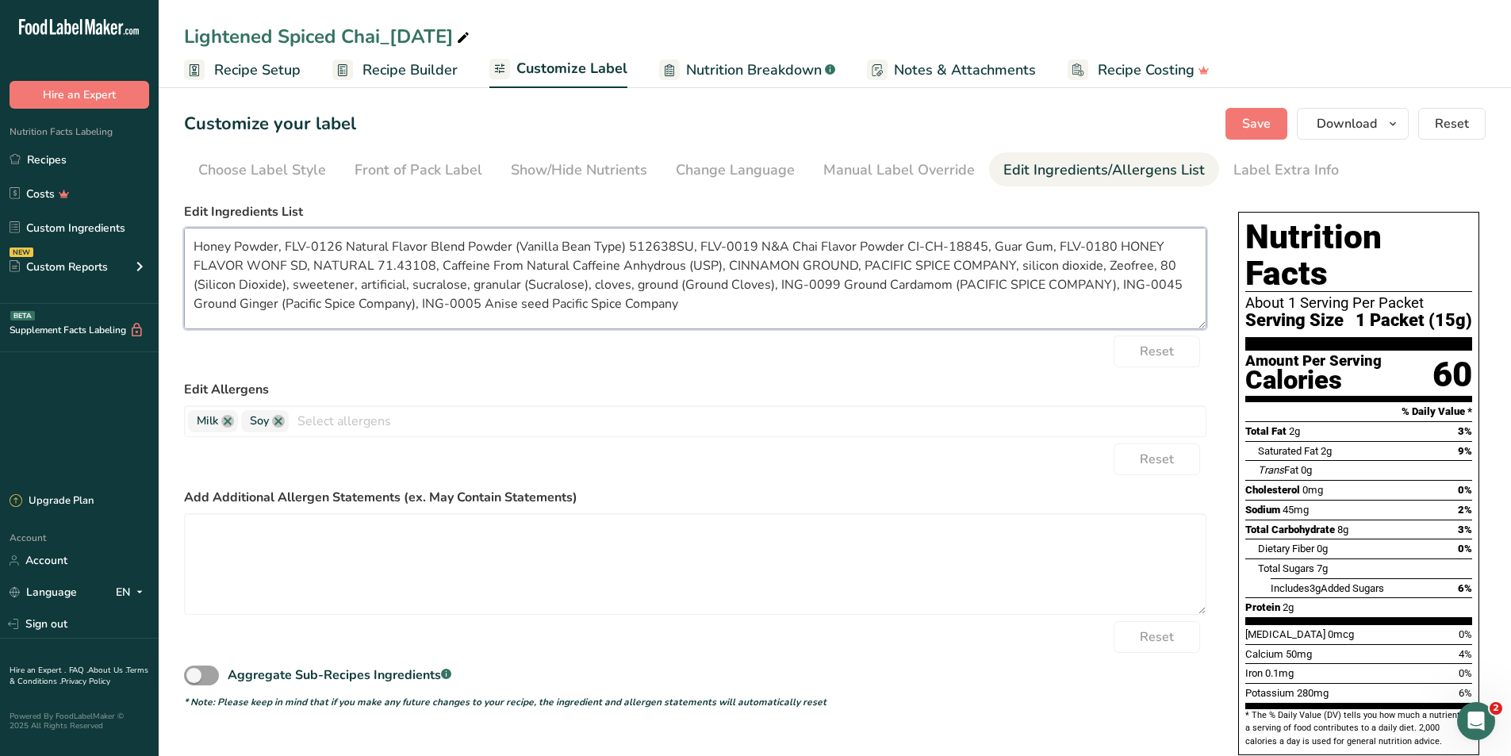
drag, startPoint x: 196, startPoint y: 244, endPoint x: 981, endPoint y: 241, distance: 785.4
click at [981, 241] on textarea "Honey Powder, FLV-0126 Natural Flavor Blend Powder (Vanilla Bean Type) 512638SU…" at bounding box center [695, 279] width 1023 height 102
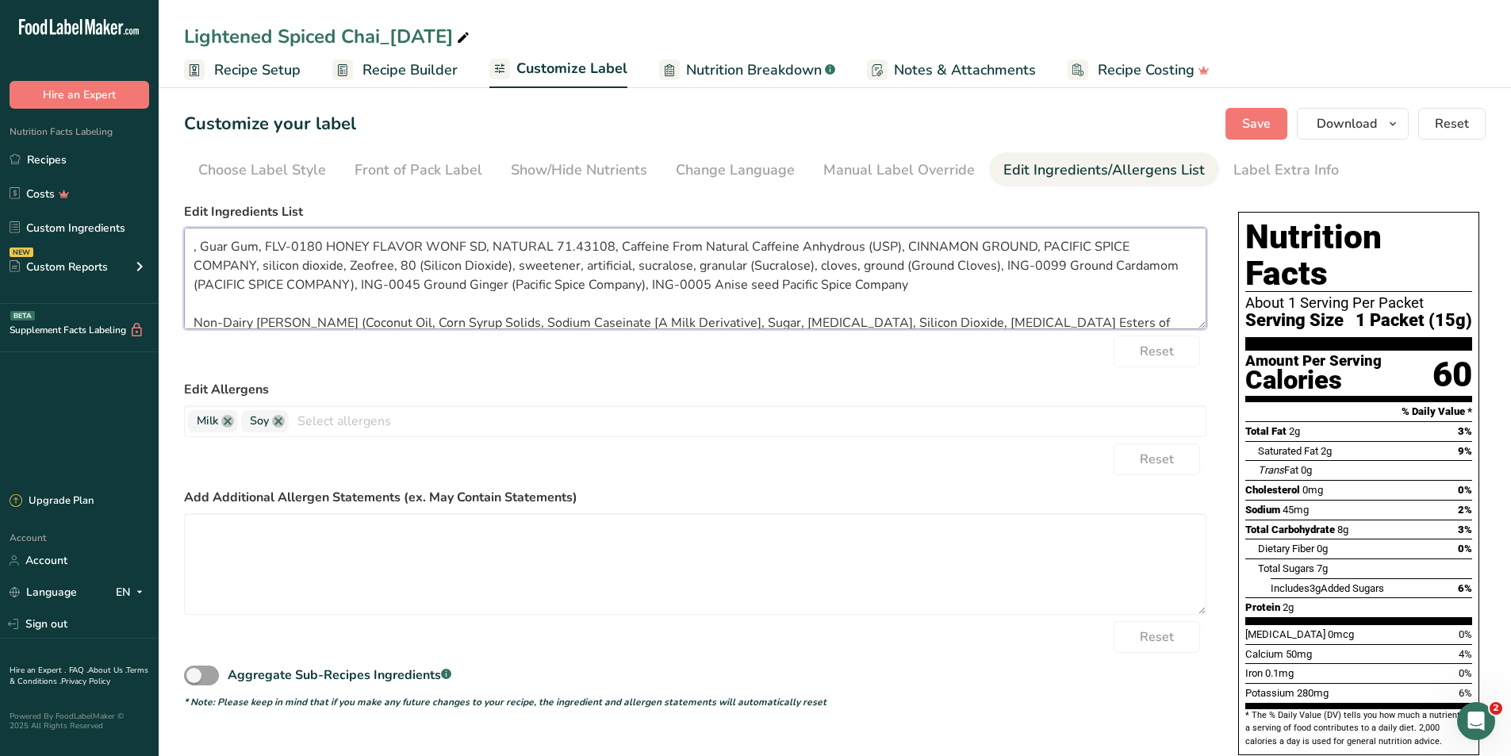
drag, startPoint x: 274, startPoint y: 246, endPoint x: 614, endPoint y: 232, distance: 339.8
click at [614, 232] on textarea ", Guar Gum, FLV-0180 HONEY FLAVOR WONF SD, NATURAL 71.43108, Caffeine From Natu…" at bounding box center [695, 279] width 1023 height 102
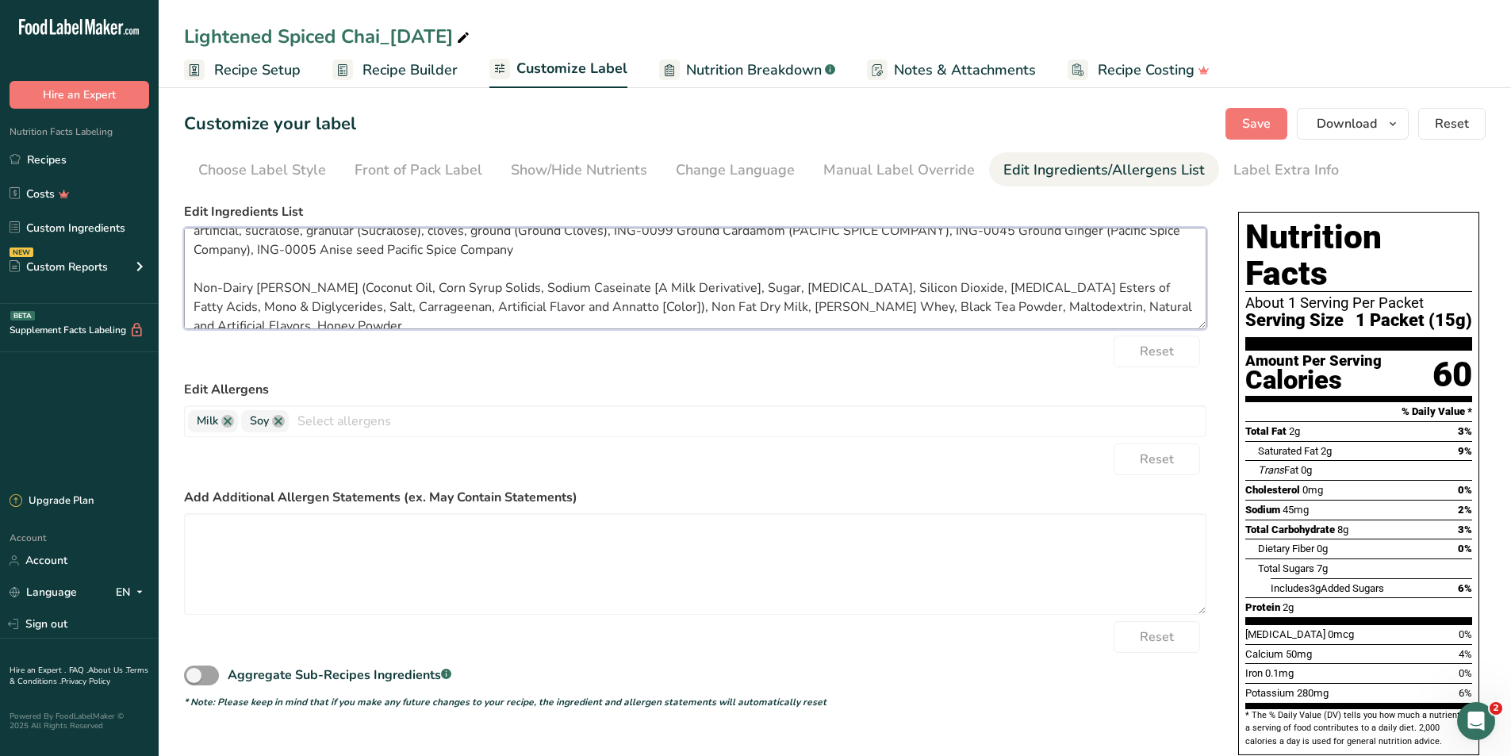
scroll to position [51, 0]
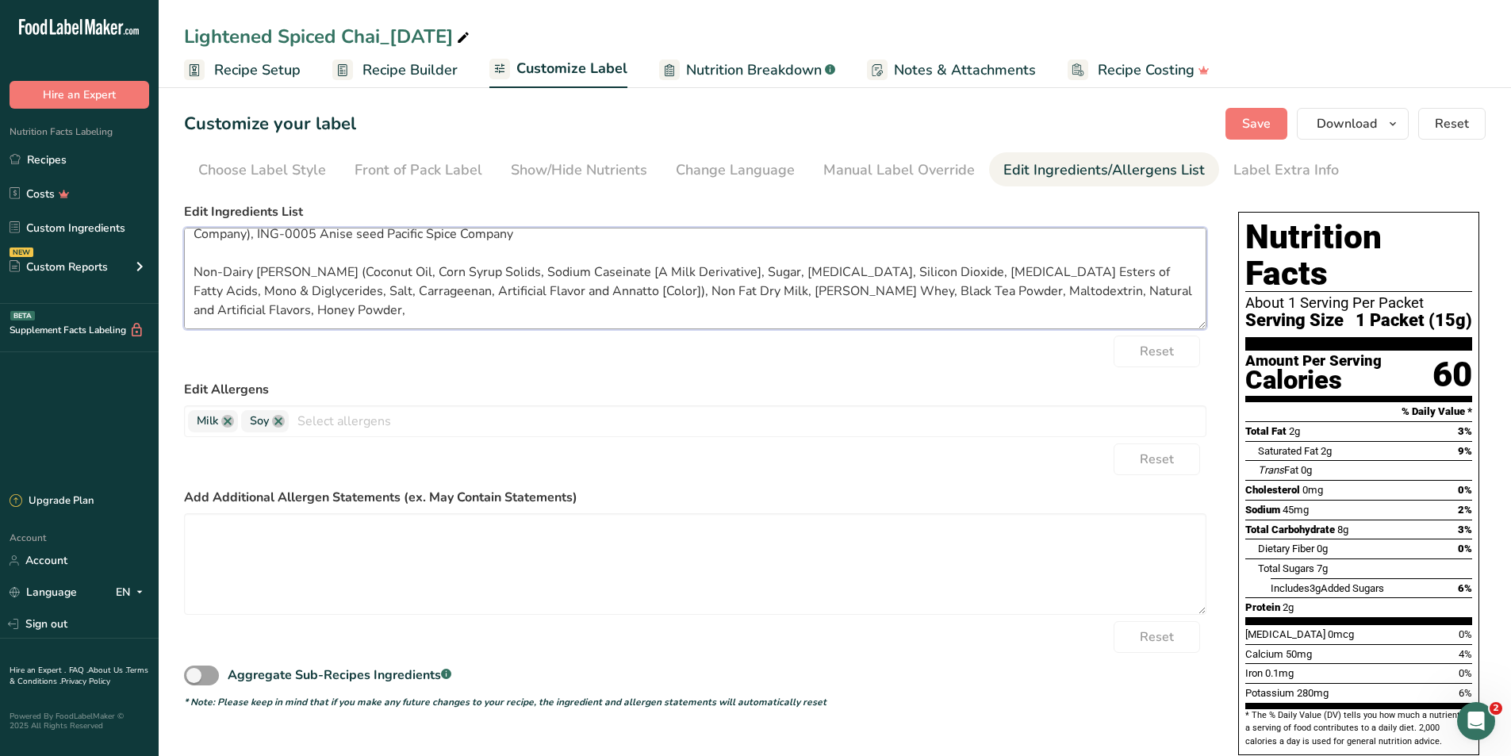
click at [394, 312] on textarea ", Guar Gum, Caffeine From Natural Caffeine Anhydrous (USP), CINNAMON GROUND, PA…" at bounding box center [695, 279] width 1023 height 102
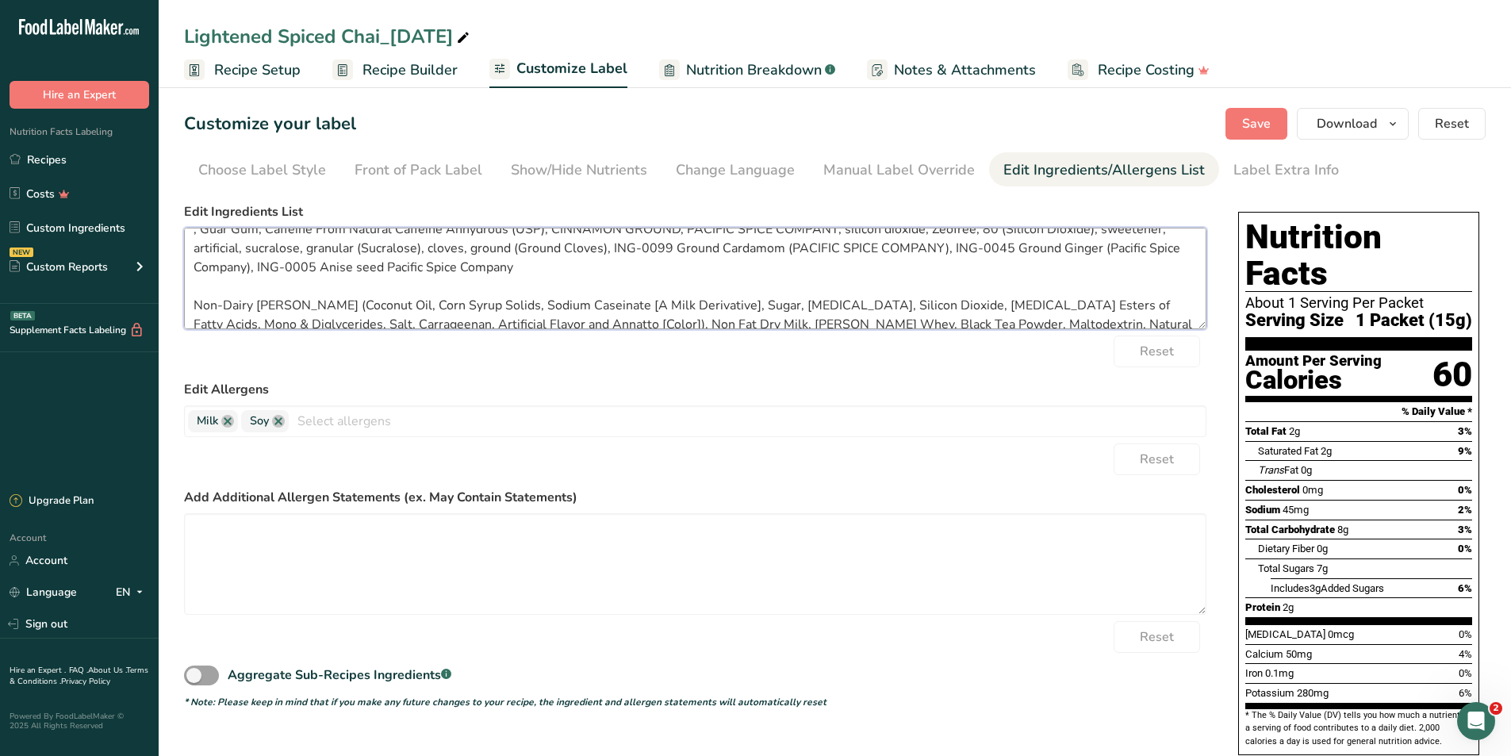
scroll to position [0, 0]
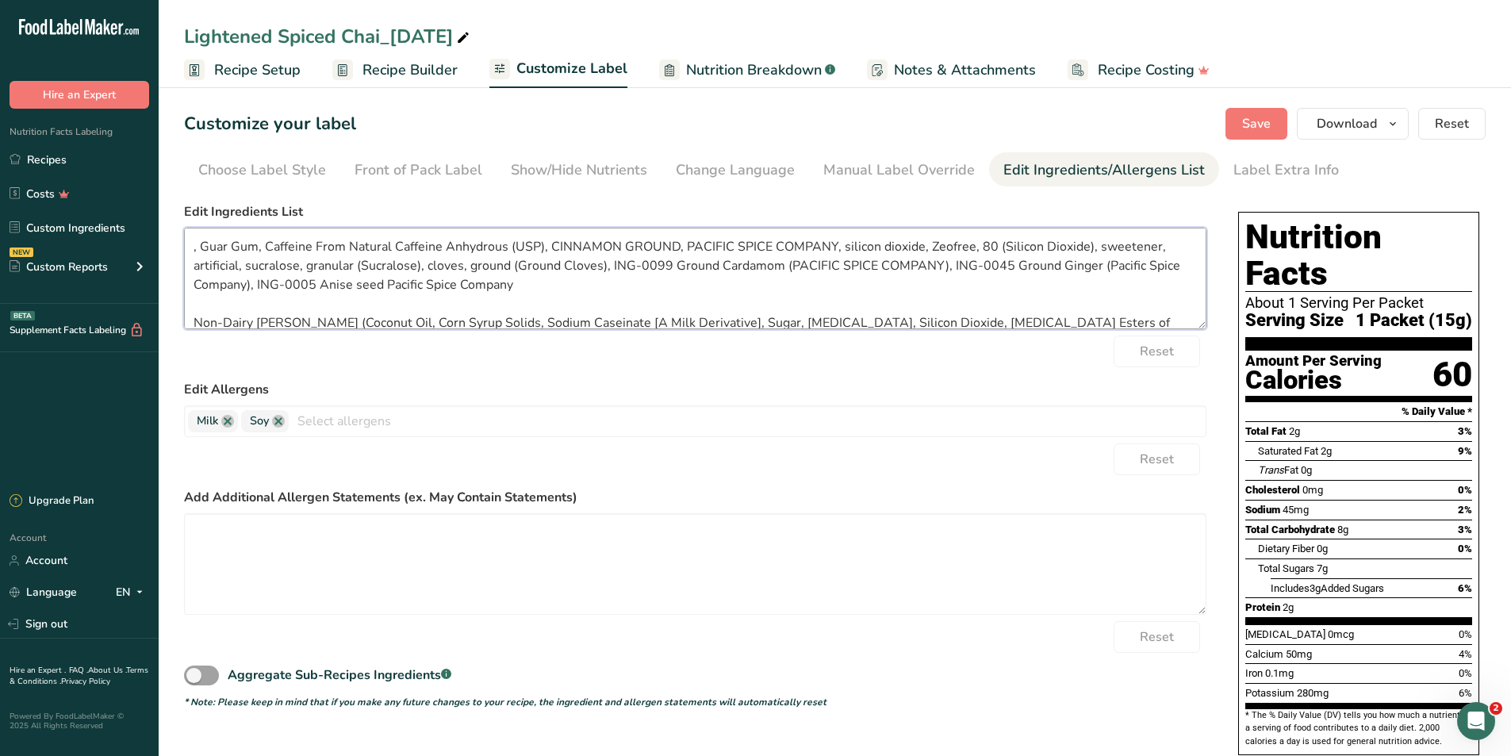
drag, startPoint x: 192, startPoint y: 246, endPoint x: 547, endPoint y: 240, distance: 354.7
click at [547, 240] on textarea ", Guar Gum, Caffeine From Natural Caffeine Anhydrous (USP), CINNAMON GROUND, PA…" at bounding box center [695, 279] width 1023 height 102
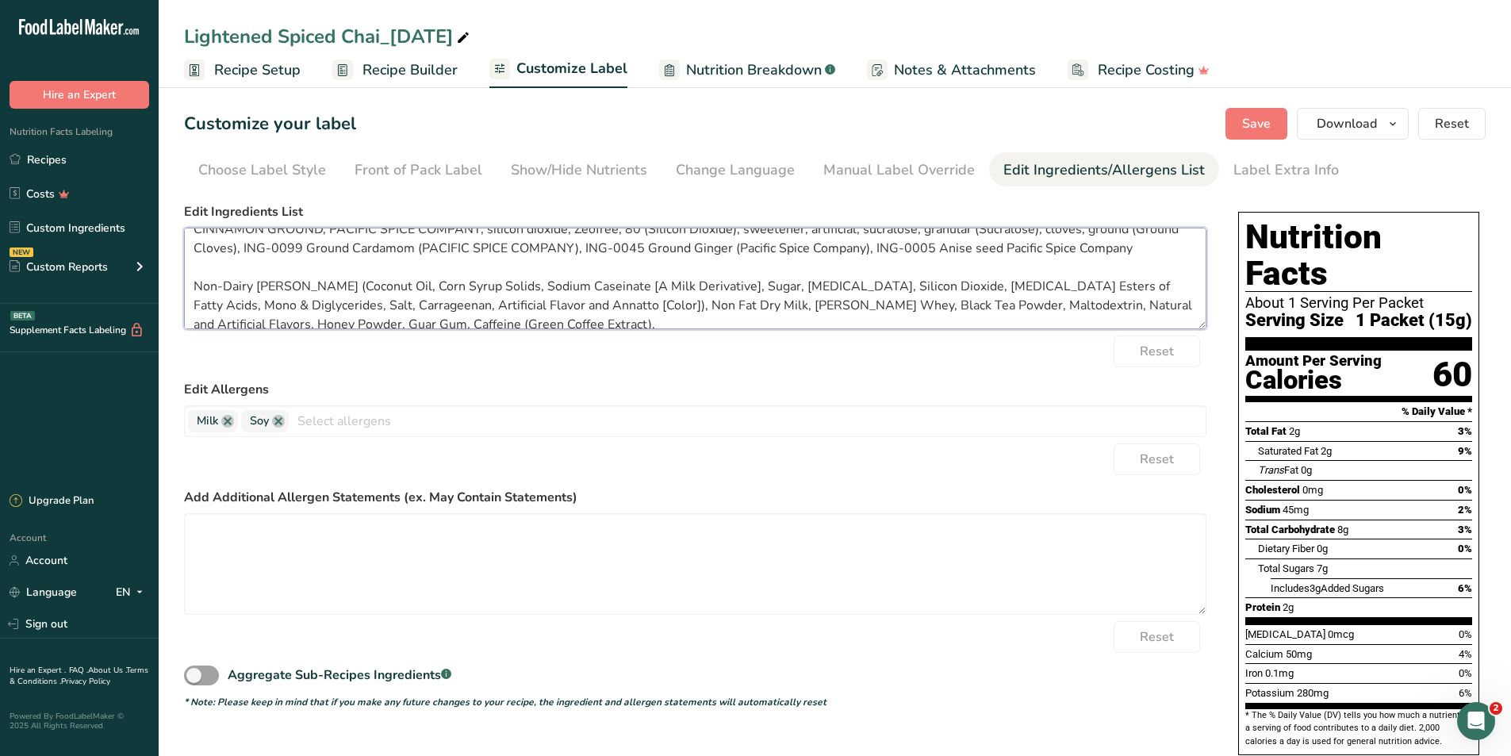
scroll to position [32, 0]
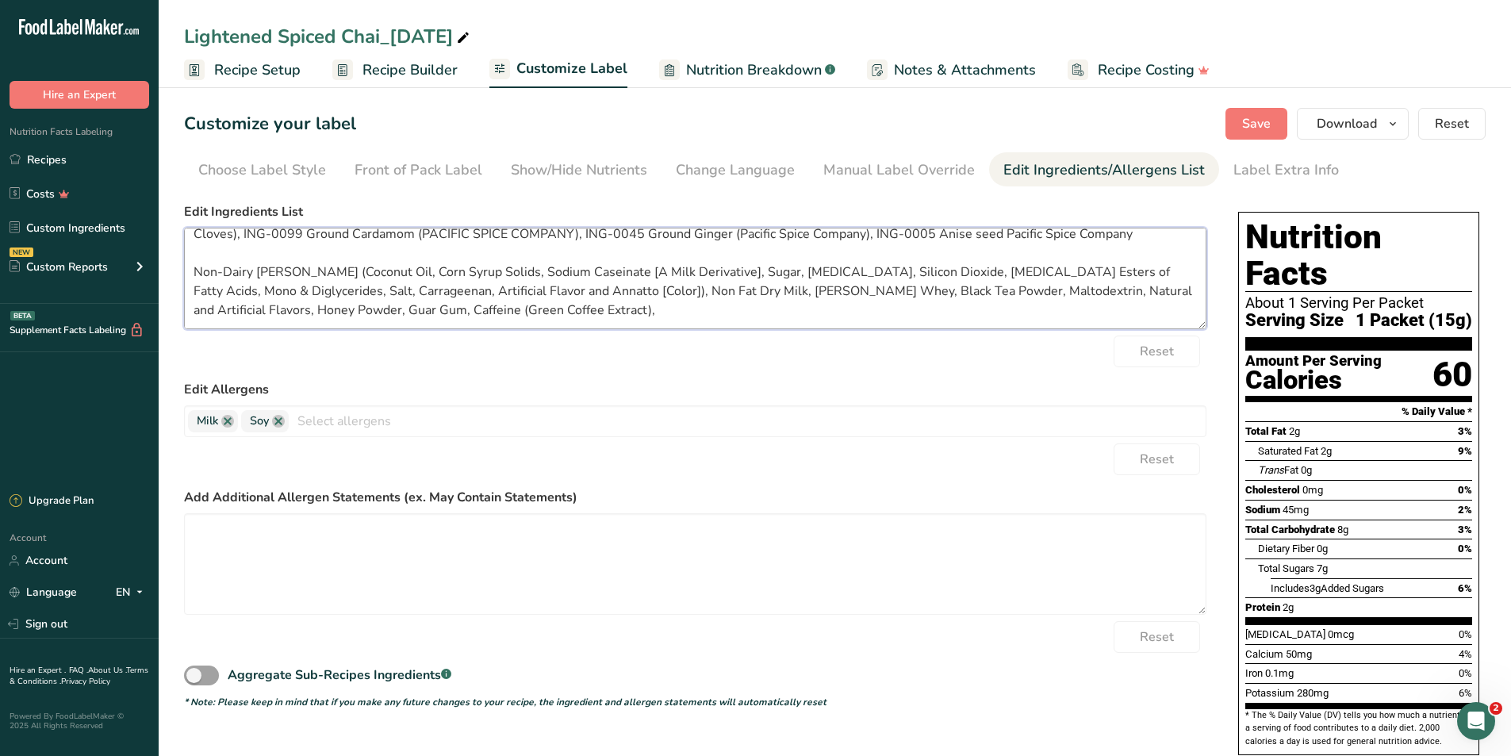
click at [711, 301] on textarea "CINNAMON GROUND, PACIFIC SPICE COMPANY, silicon dioxide, Zeofree, 80 (Silicon D…" at bounding box center [695, 279] width 1023 height 102
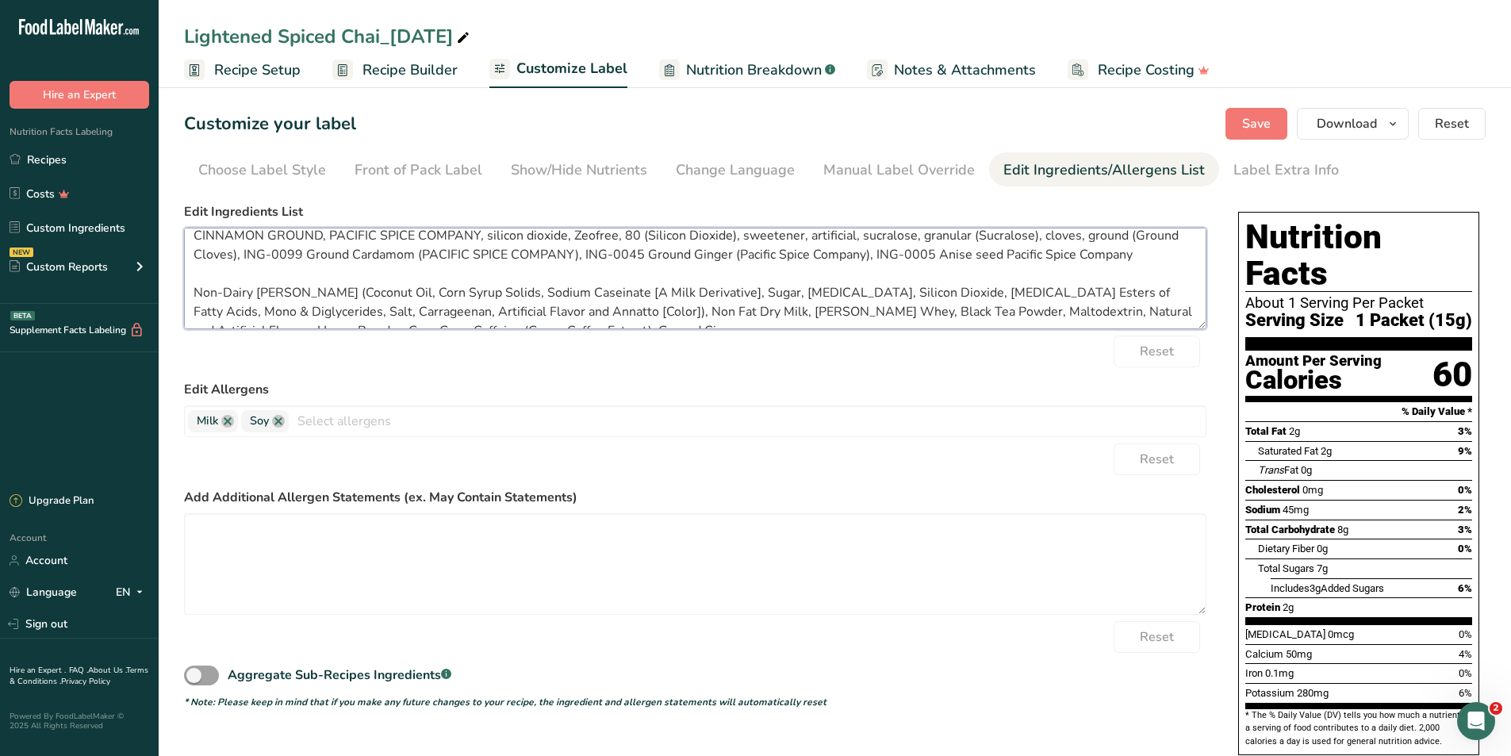
scroll to position [0, 0]
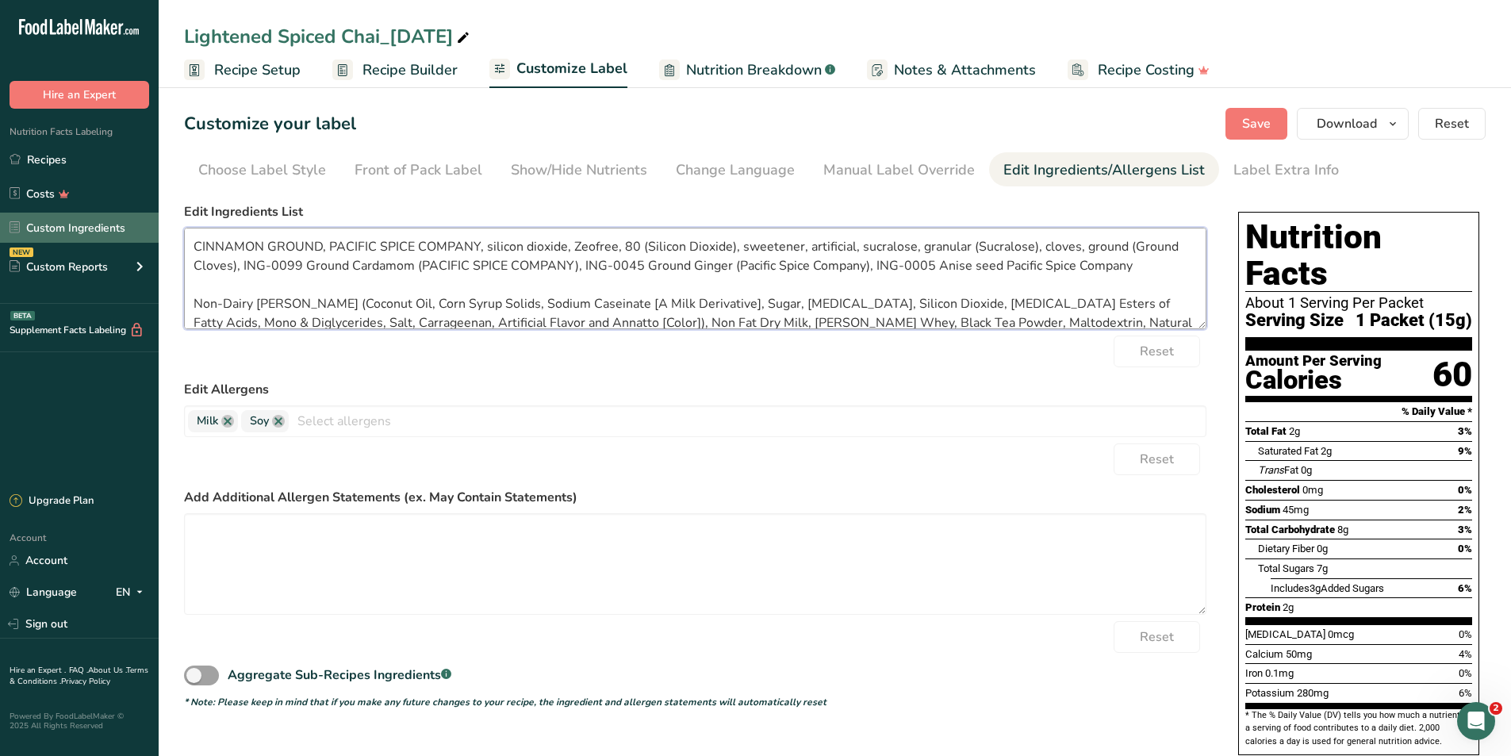
drag, startPoint x: 485, startPoint y: 244, endPoint x: 144, endPoint y: 226, distance: 340.8
click at [144, 226] on div ".a-20{fill:#fff;} Hire an Expert Nutrition Facts Labeling Recipes Costs Custom …" at bounding box center [755, 531] width 1511 height 1062
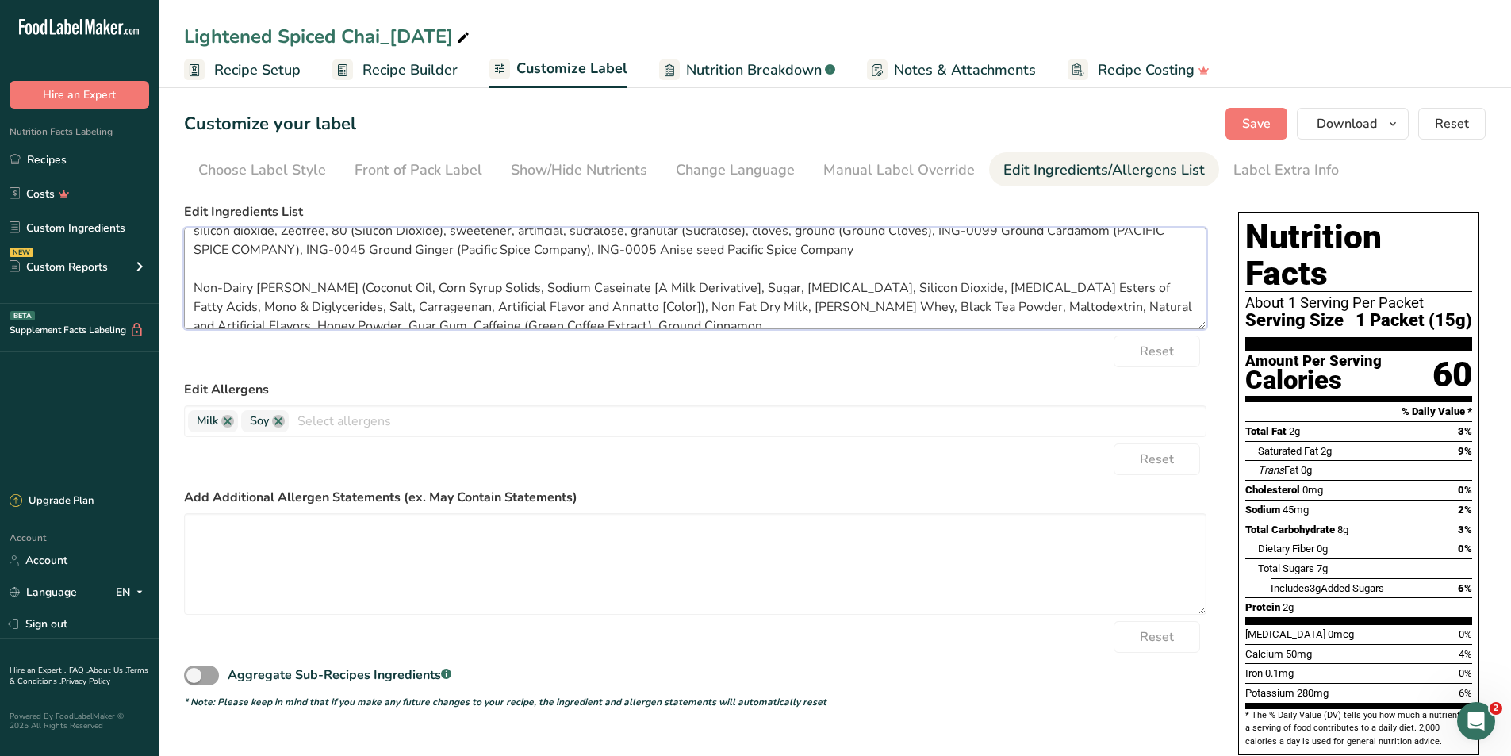
scroll to position [32, 0]
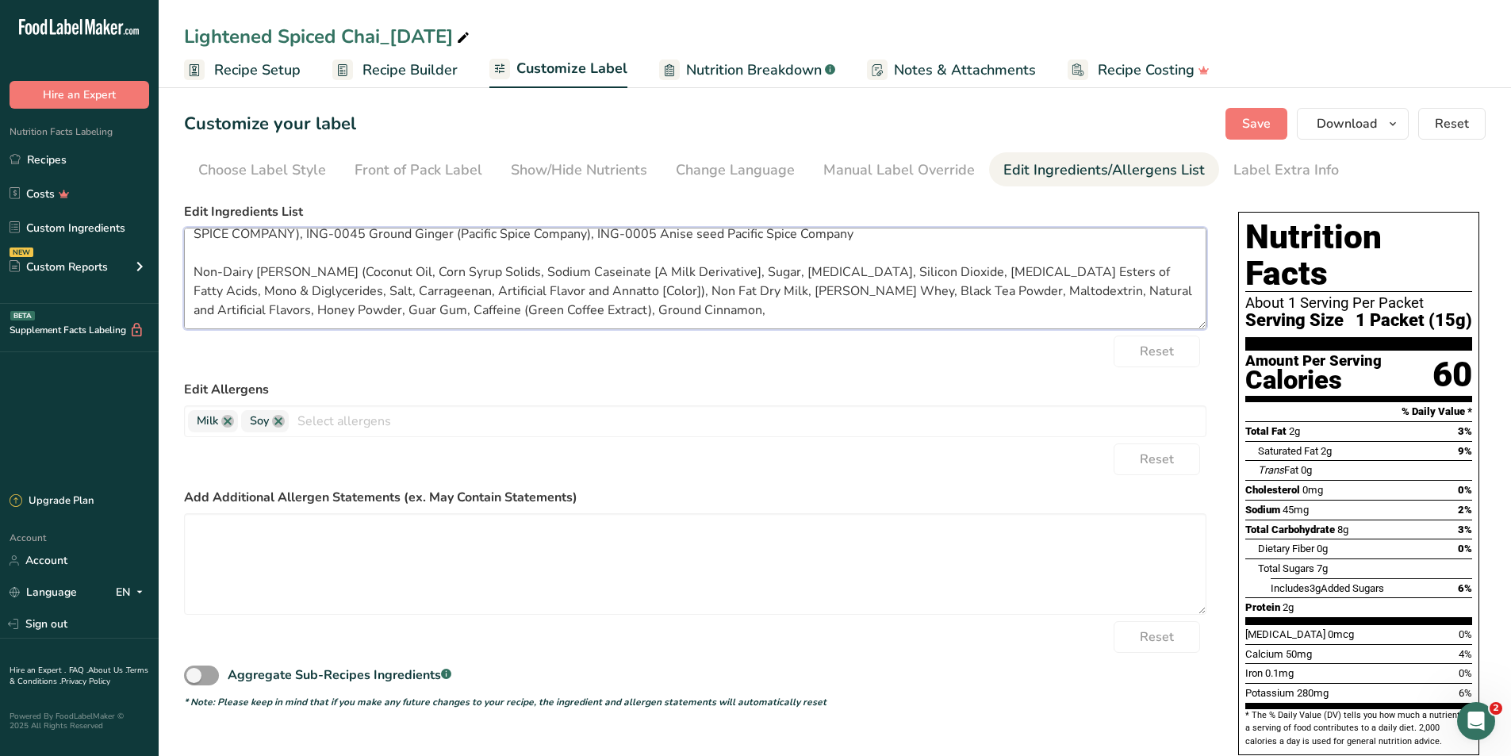
click at [838, 307] on textarea "silicon dioxide, Zeofree, 80 (Silicon Dioxide), sweetener, artificial, sucralos…" at bounding box center [695, 279] width 1023 height 102
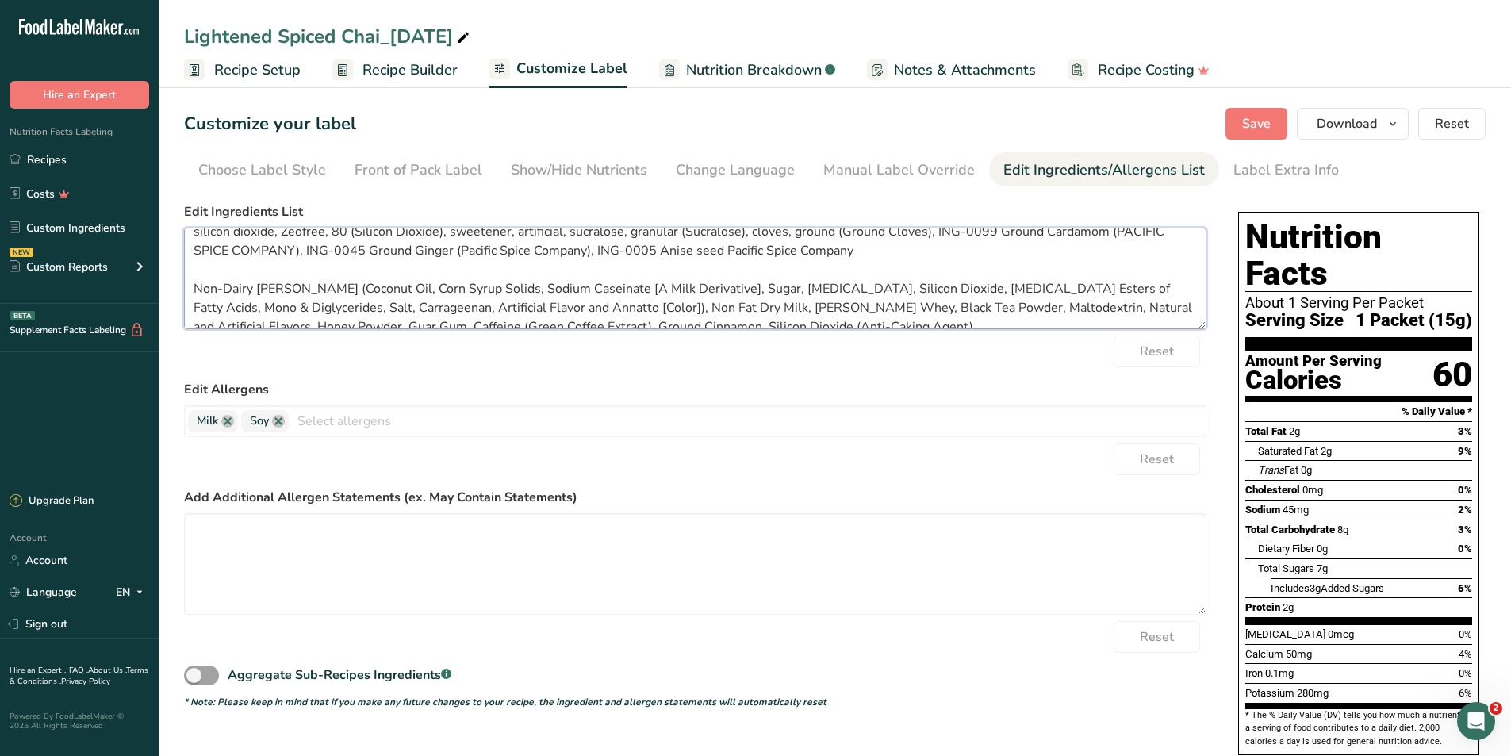
scroll to position [0, 0]
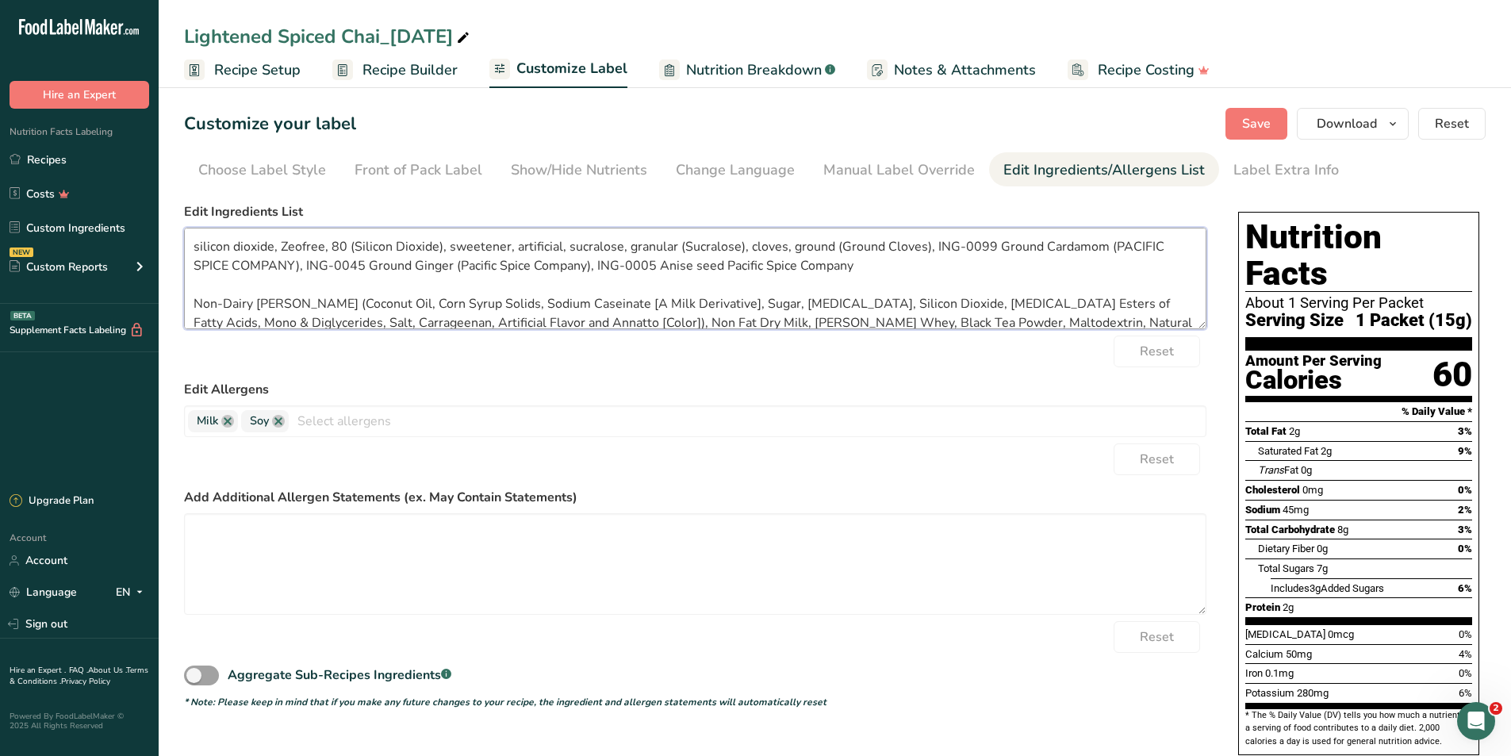
click at [465, 246] on textarea "silicon dioxide, Zeofree, 80 (Silicon Dioxide), sweetener, artificial, sucralos…" at bounding box center [695, 279] width 1023 height 102
drag, startPoint x: 739, startPoint y: 246, endPoint x: 171, endPoint y: 254, distance: 568.1
click at [171, 254] on section "Customize your label Save Download Choose what to show on your downloaded label…" at bounding box center [835, 573] width 1353 height 980
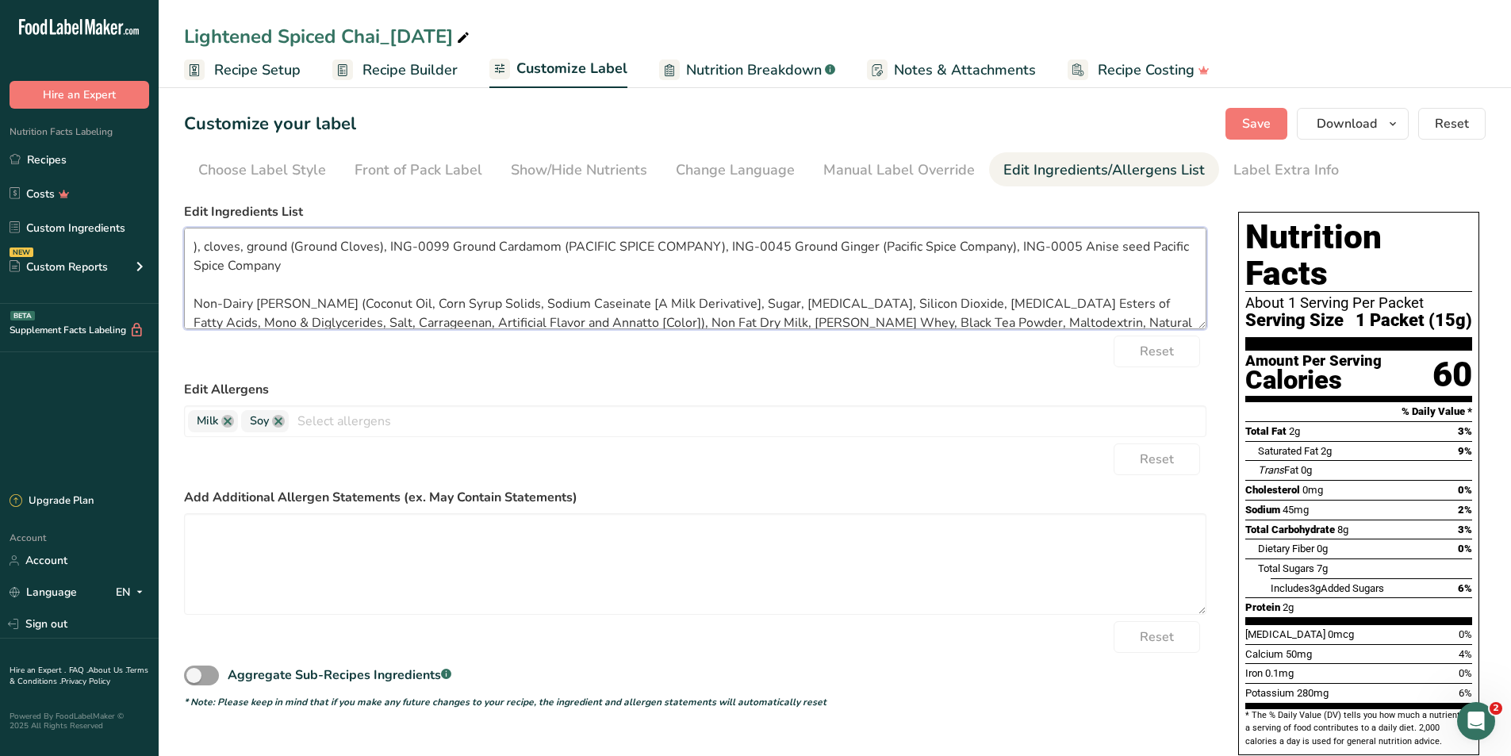
scroll to position [32, 0]
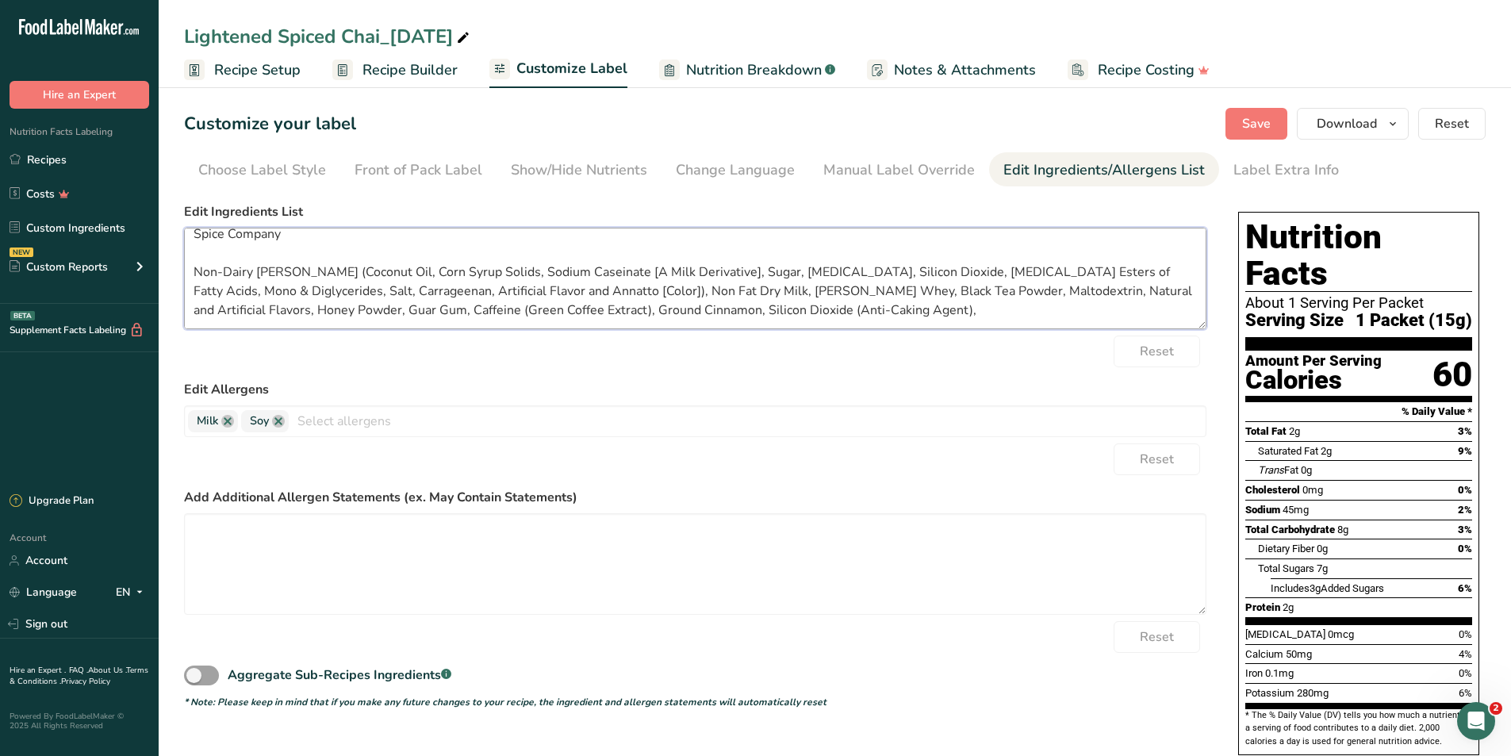
click at [1019, 312] on textarea "), cloves, ground (Ground Cloves), ING-0099 Ground Cardamom (PACIFIC SPICE COMP…" at bounding box center [695, 279] width 1023 height 102
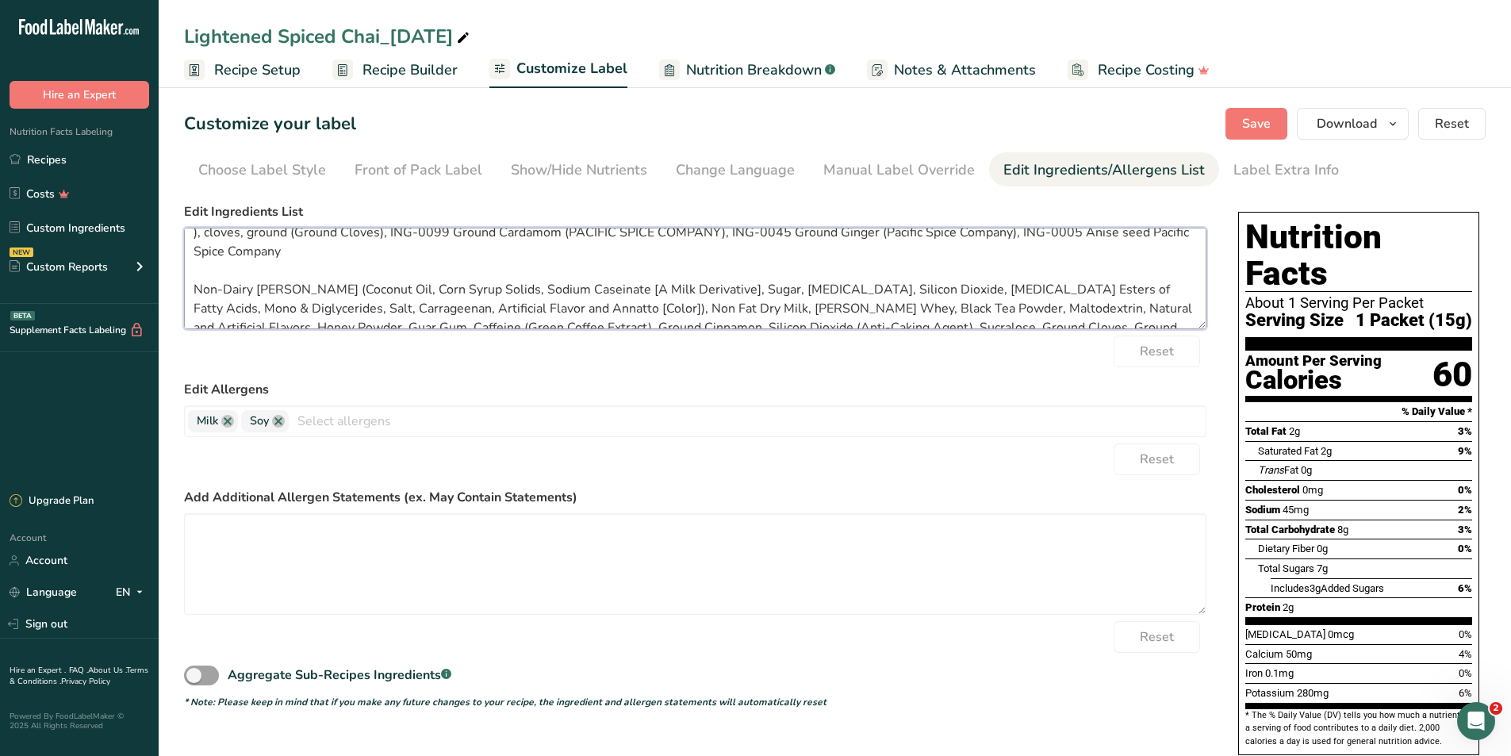
scroll to position [0, 0]
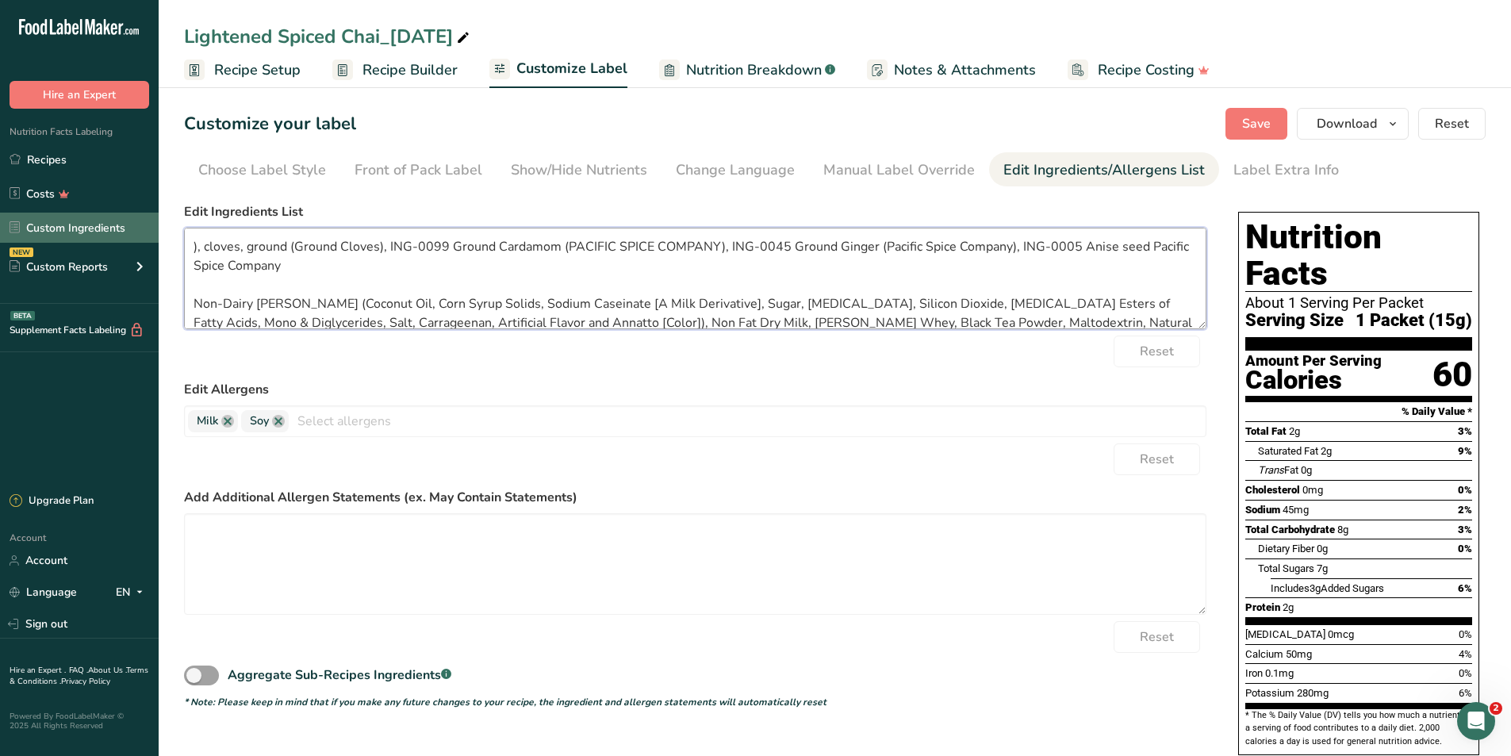
drag, startPoint x: 236, startPoint y: 252, endPoint x: 135, endPoint y: 217, distance: 107.6
click at [135, 217] on div ".a-20{fill:#fff;} Hire an Expert Nutrition Facts Labeling Recipes Costs Custom …" at bounding box center [755, 531] width 1511 height 1062
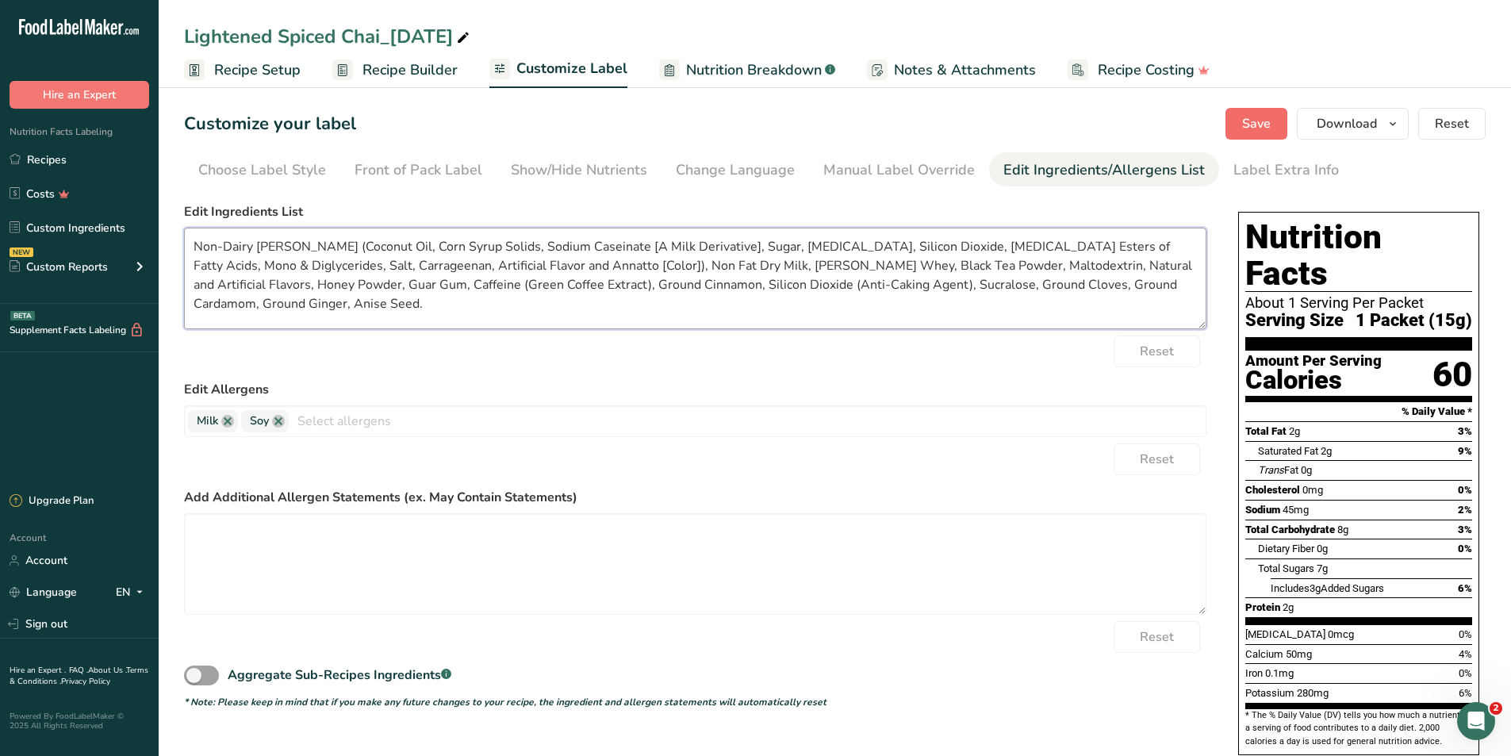
type textarea "Non-Dairy [PERSON_NAME] (Coconut Oil, Corn Syrup Solids, Sodium Caseinate [A Mi…"
click at [1258, 125] on span "Save" at bounding box center [1256, 123] width 29 height 19
click at [714, 269] on textarea "Non-Dairy [PERSON_NAME] (Coconut Oil, Corn Syrup Solids, Sodium Caseinate [A Mi…" at bounding box center [695, 279] width 1023 height 102
click at [794, 266] on textarea "Non-Dairy [PERSON_NAME] (Coconut Oil, Corn Syrup Solids, Sodium Caseinate [A Mi…" at bounding box center [695, 279] width 1023 height 102
click at [861, 266] on textarea "Non-Dairy [PERSON_NAME] (Coconut Oil, Corn Syrup Solids, Sodium Caseinate [A Mi…" at bounding box center [695, 279] width 1023 height 102
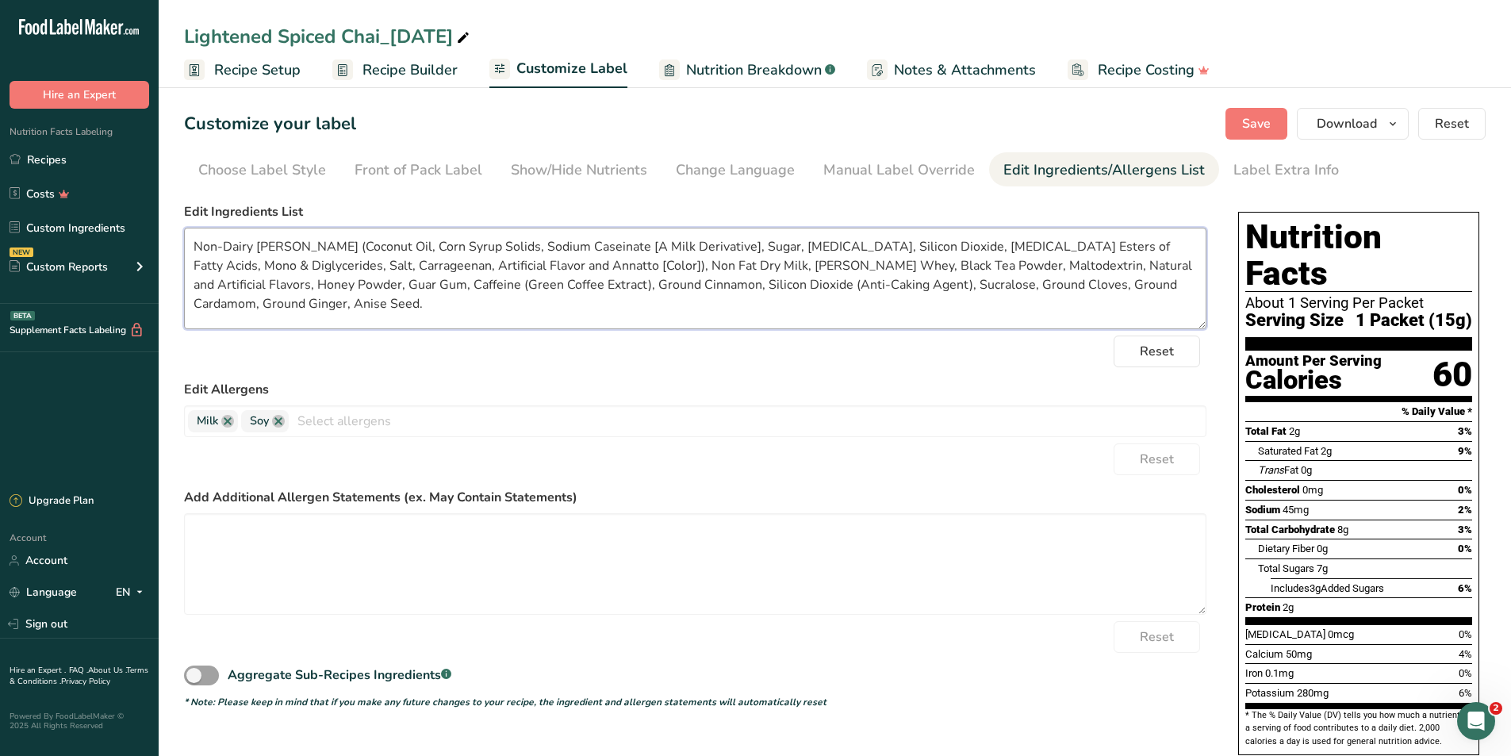
click at [1009, 268] on textarea "Non-Dairy [PERSON_NAME] (Coconut Oil, Corn Syrup Solids, Sodium Caseinate [A Mi…" at bounding box center [695, 279] width 1023 height 102
click at [1131, 260] on textarea "Non-Dairy [PERSON_NAME] (Coconut Oil, Corn Syrup Solids, Sodium Caseinate [A Mi…" at bounding box center [695, 279] width 1023 height 102
click at [314, 288] on textarea "Non-Dairy [PERSON_NAME] (Coconut Oil, Corn Syrup Solids, Sodium Caseinate [A Mi…" at bounding box center [695, 279] width 1023 height 102
click at [380, 292] on textarea "Non-Dairy [PERSON_NAME] (Coconut Oil, Corn Syrup Solids, Sodium Caseinate [A Mi…" at bounding box center [695, 279] width 1023 height 102
click at [470, 290] on textarea "Non-Dairy [PERSON_NAME] (Coconut Oil, Corn Syrup Solids, Sodium Caseinate [A Mi…" at bounding box center [695, 279] width 1023 height 102
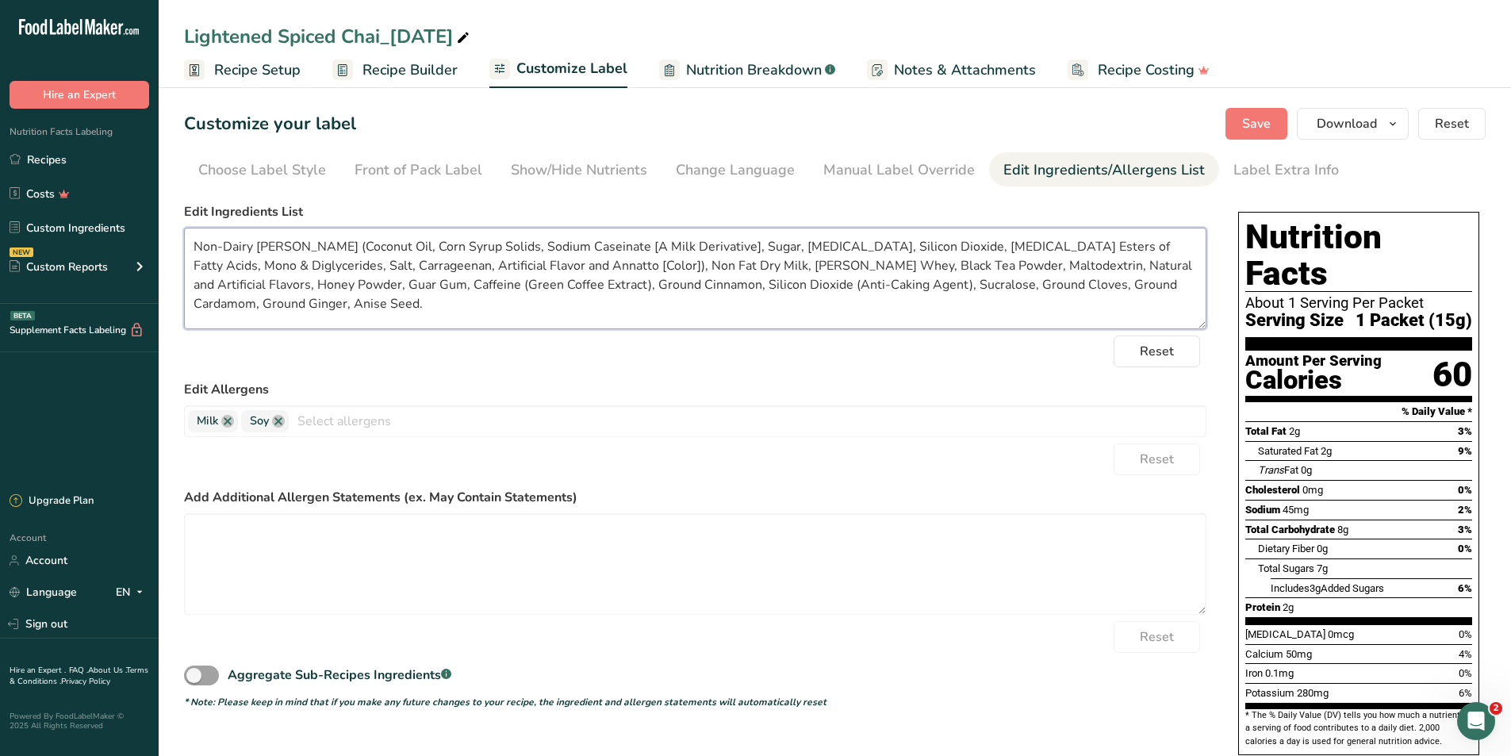
click at [566, 290] on textarea "Non-Dairy [PERSON_NAME] (Coconut Oil, Corn Syrup Solids, Sodium Caseinate [A Mi…" at bounding box center [695, 279] width 1023 height 102
click at [677, 283] on textarea "Non-Dairy [PERSON_NAME] (Coconut Oil, Corn Syrup Solids, Sodium Caseinate [A Mi…" at bounding box center [695, 279] width 1023 height 102
click at [959, 286] on textarea "Non-Dairy [PERSON_NAME] (Coconut Oil, Corn Syrup Solids, Sodium Caseinate [A Mi…" at bounding box center [695, 279] width 1023 height 102
click at [365, 66] on span "Recipe Builder" at bounding box center [410, 69] width 95 height 21
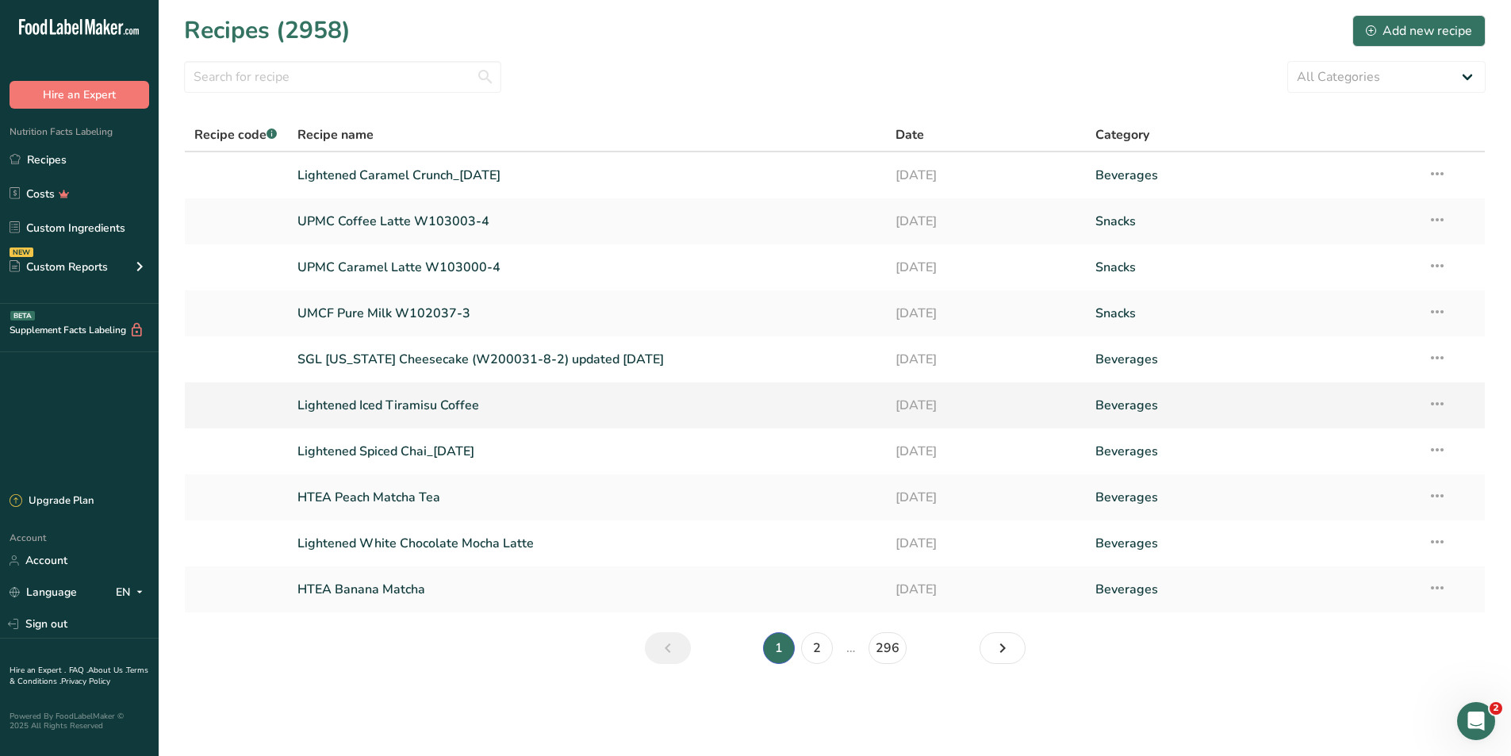
click at [401, 399] on link "Lightened Iced Tiramisu Coffee" at bounding box center [587, 405] width 580 height 33
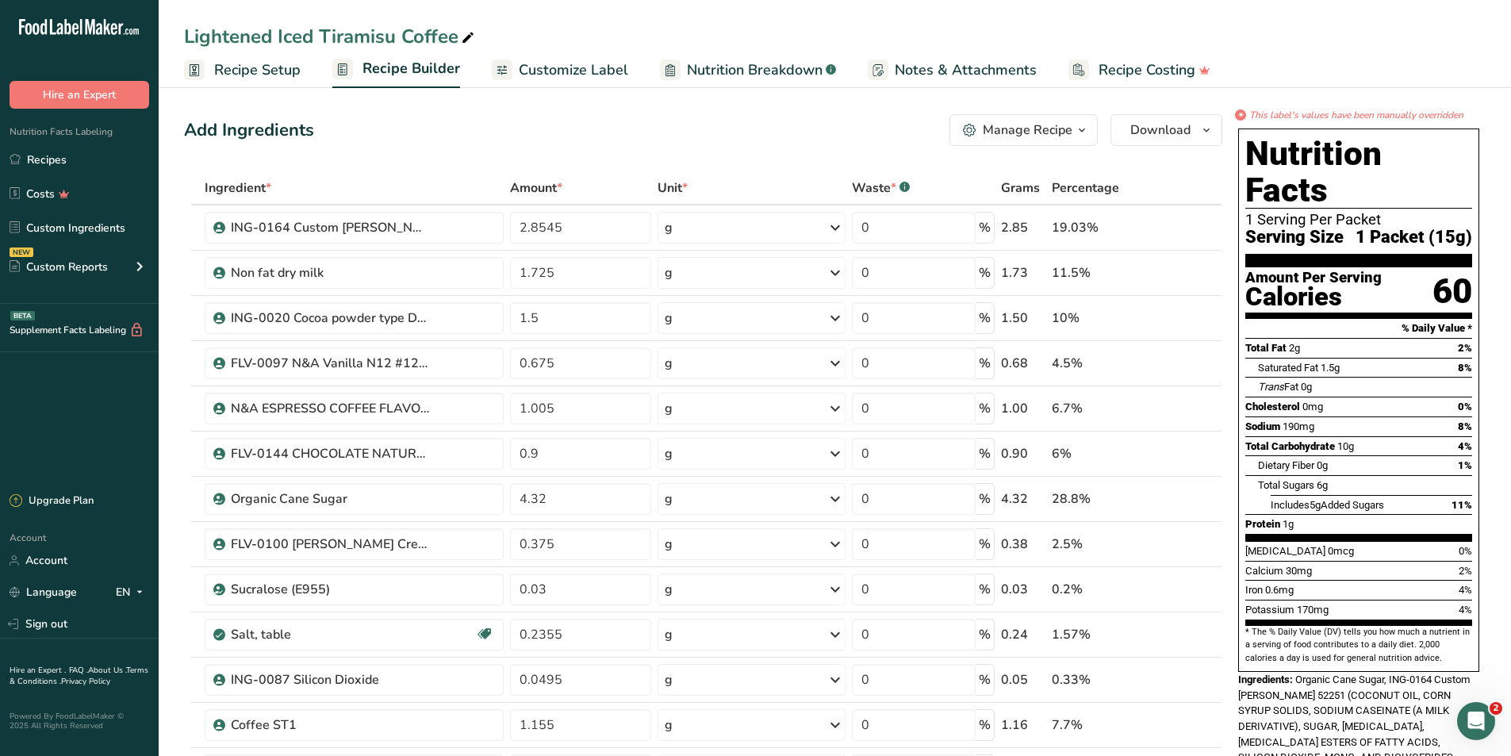
click at [574, 65] on span "Customize Label" at bounding box center [573, 69] width 109 height 21
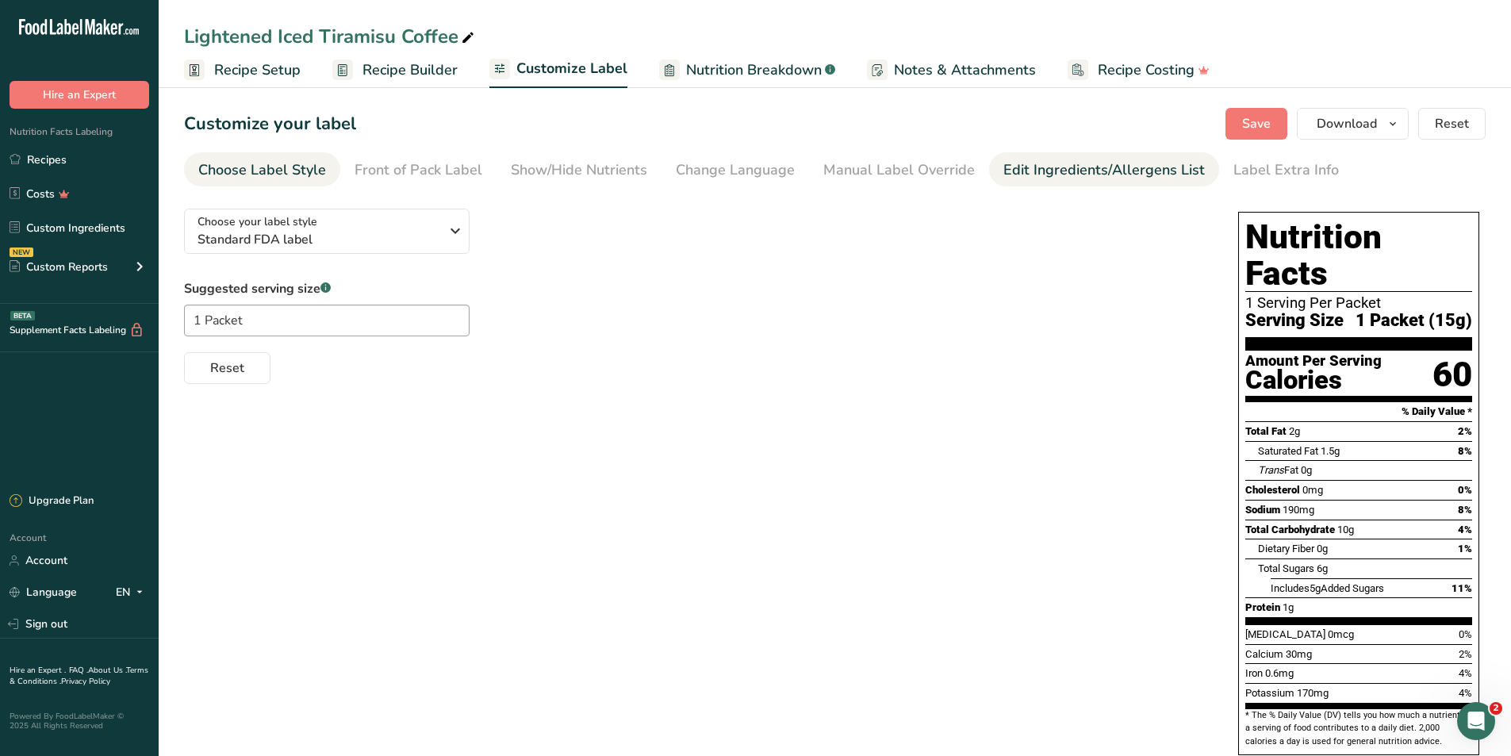
click at [1046, 182] on link "Edit Ingredients/Allergens List" at bounding box center [1105, 170] width 202 height 36
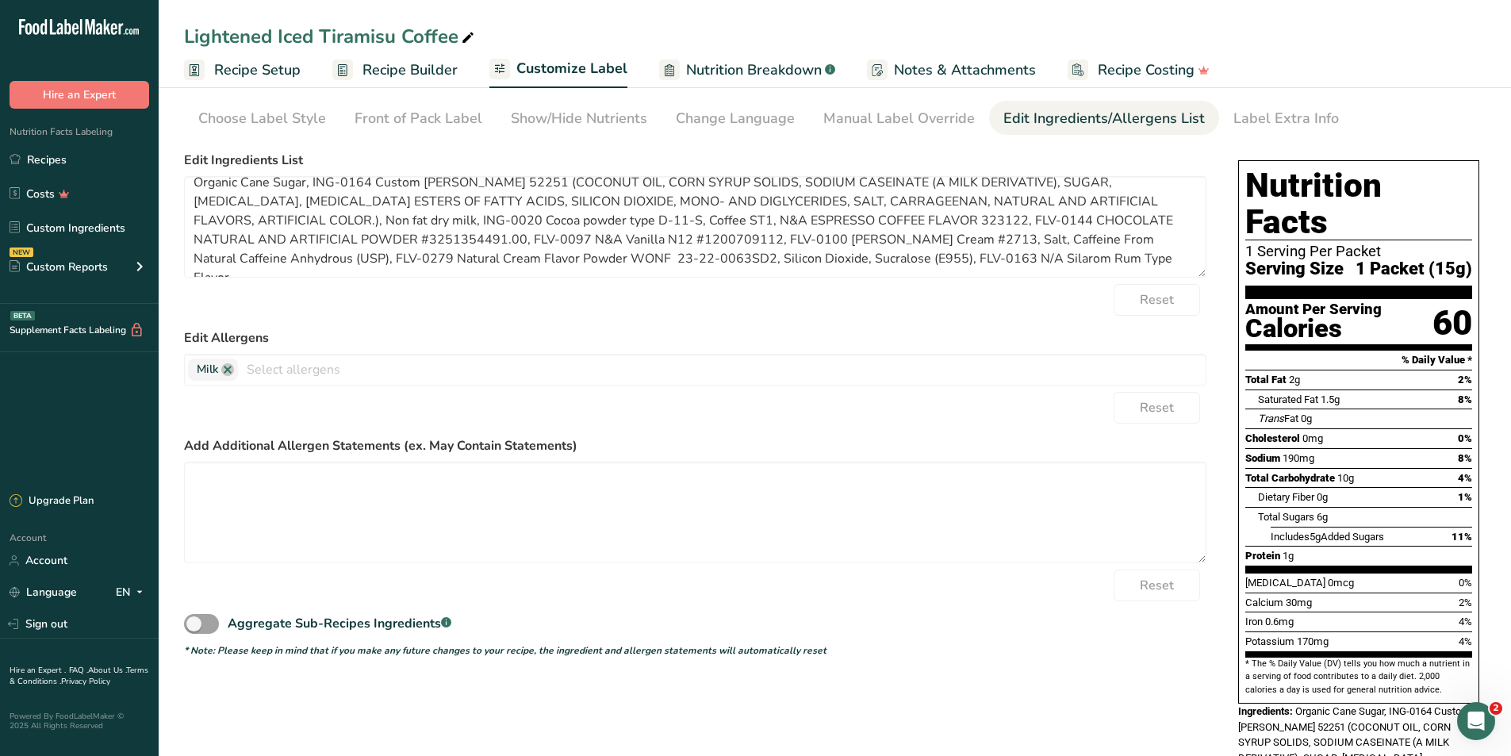
scroll to position [79, 0]
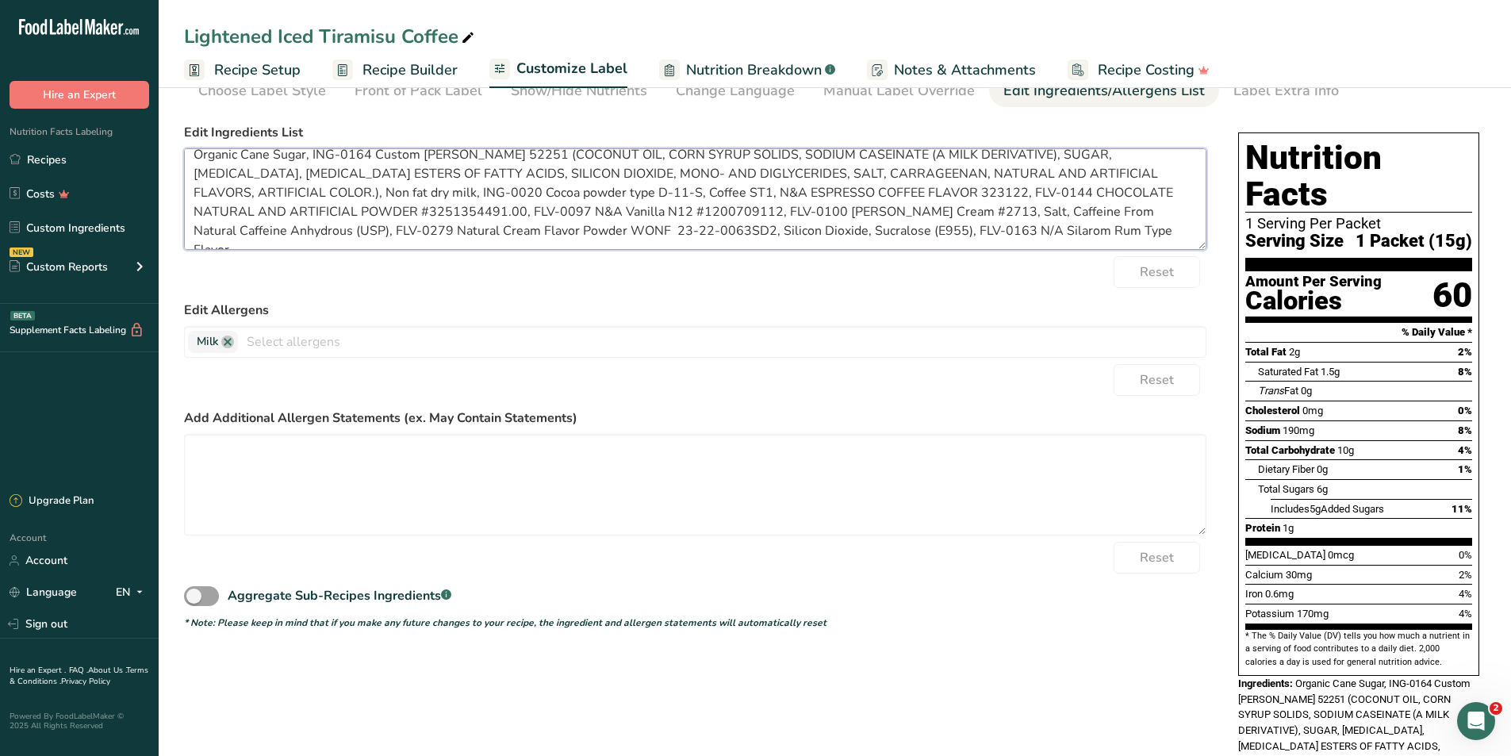
click at [1151, 234] on textarea "Organic Cane Sugar, ING-0164 Custom [PERSON_NAME] 52251 (COCONUT OIL, CORN SYRU…" at bounding box center [695, 199] width 1023 height 102
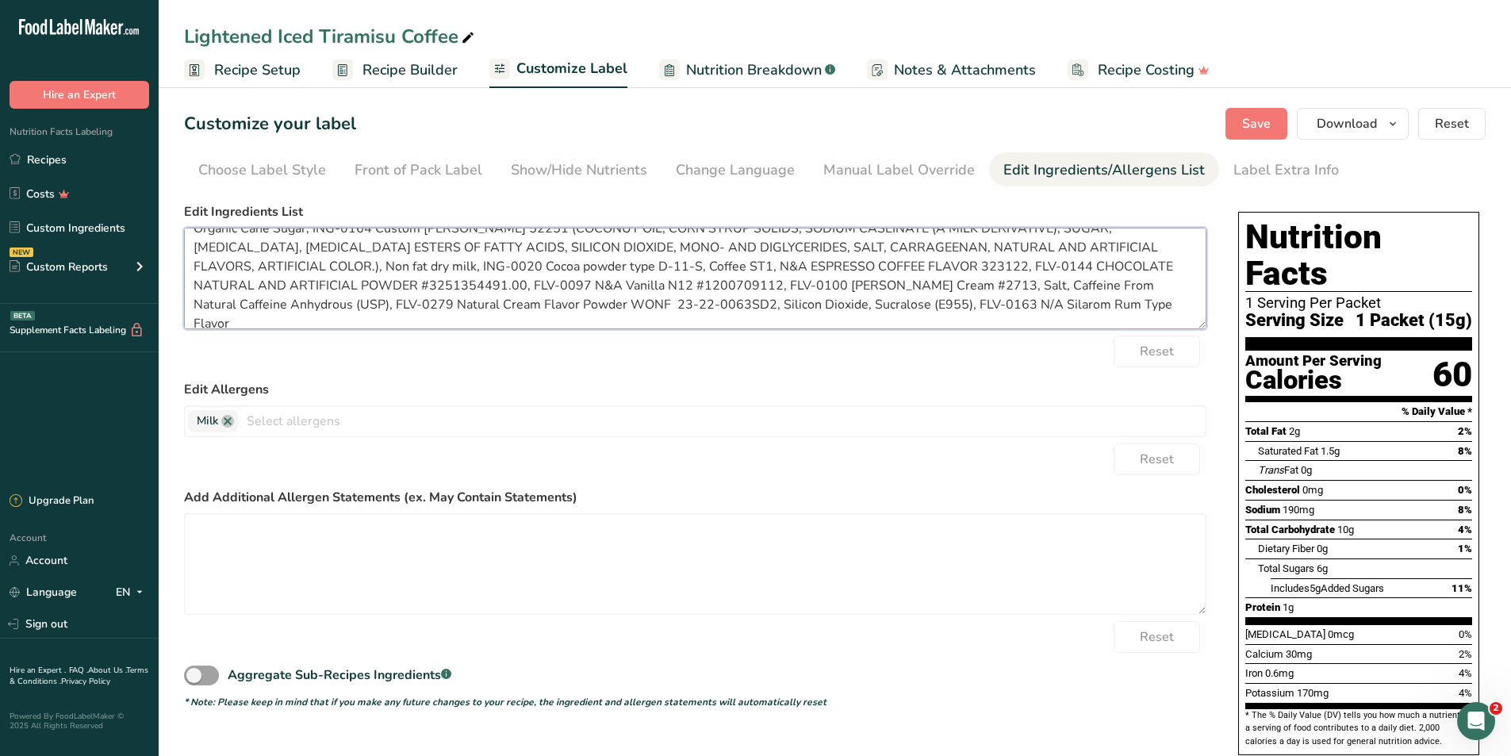
scroll to position [0, 0]
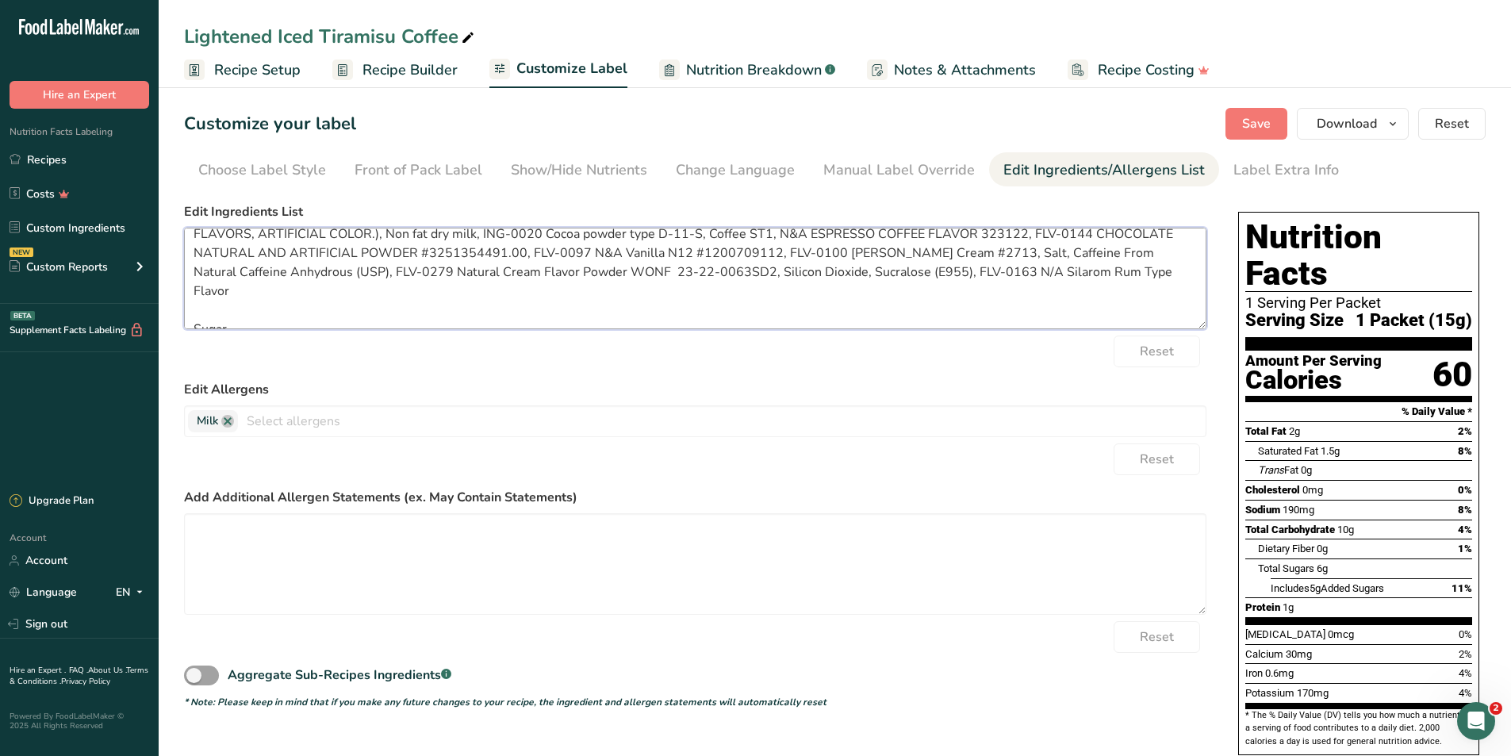
paste textarea "Non-Dairy [PERSON_NAME] (Coconut Oil, Corn Syrup Solids, Sodium Caseinate [A Mi…"
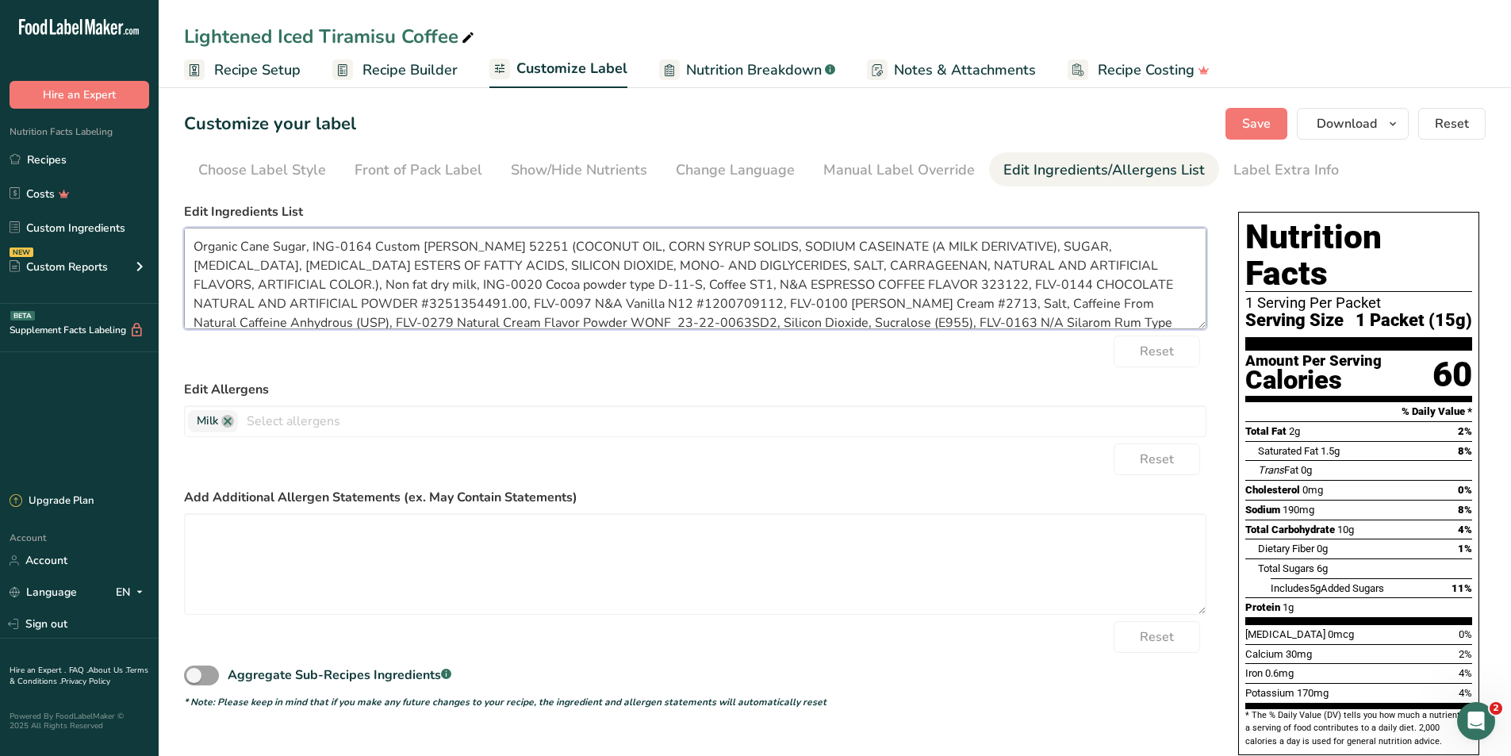
drag, startPoint x: 191, startPoint y: 248, endPoint x: 577, endPoint y: 244, distance: 385.6
click at [577, 244] on textarea "Organic Cane Sugar, ING-0164 Custom [PERSON_NAME] 52251 (COCONUT OIL, CORN SYRU…" at bounding box center [695, 279] width 1023 height 102
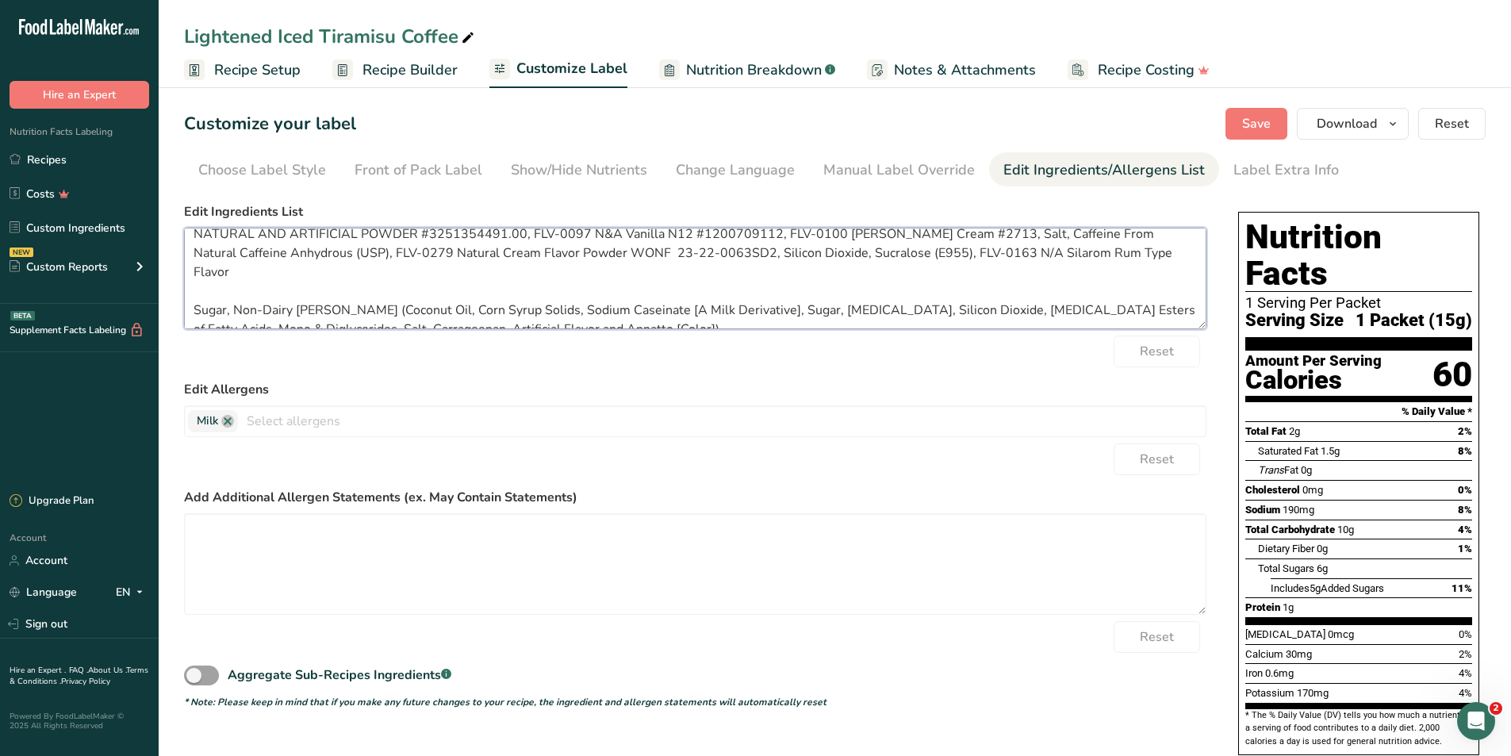
click at [233, 294] on textarea "Organic Cane Sugar, ING-0164 Custom [PERSON_NAME] 52251 (COCONUT OIL, CORN SYRU…" at bounding box center [695, 279] width 1023 height 102
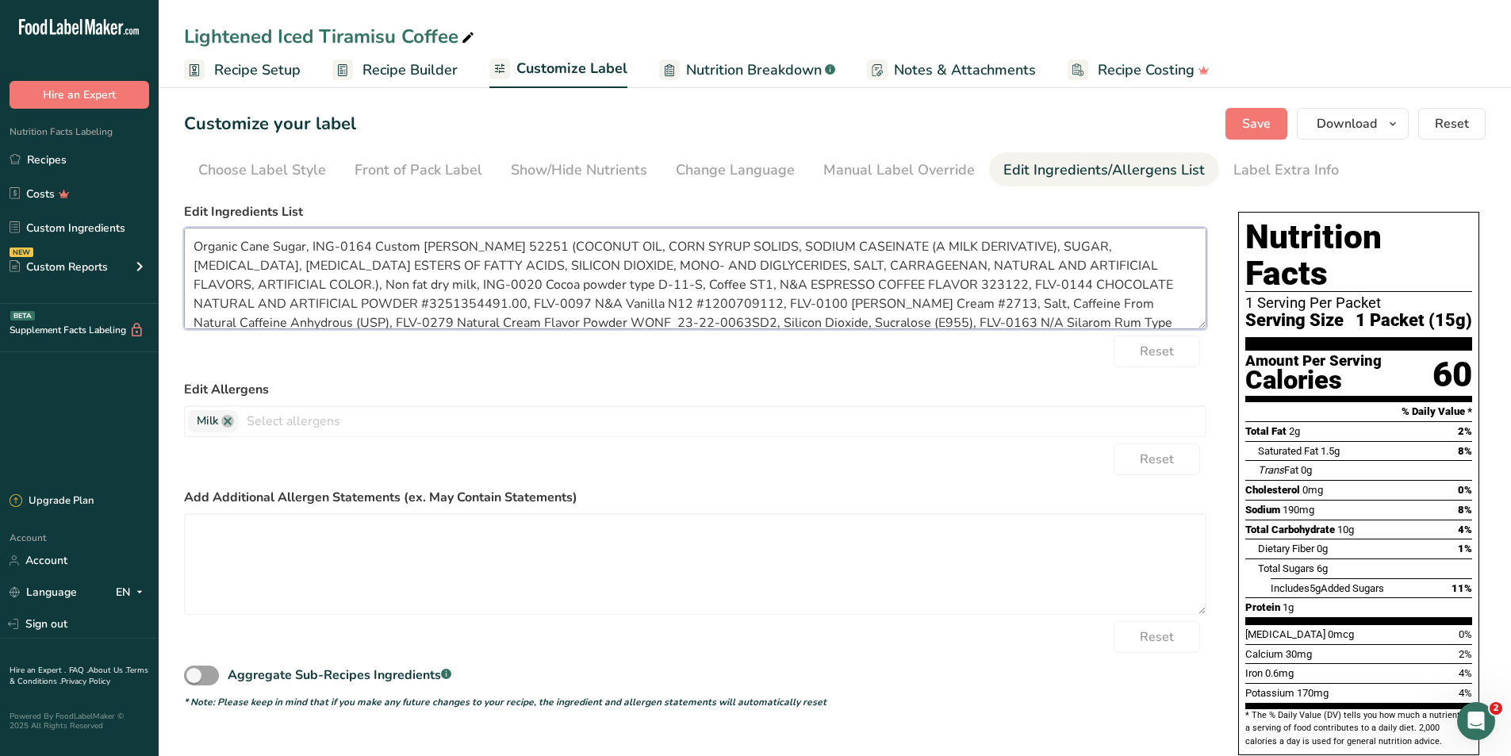
drag, startPoint x: 772, startPoint y: 282, endPoint x: 976, endPoint y: 301, distance: 204.8
click at [976, 301] on textarea "Organic Cane Sugar, ING-0164 Custom [PERSON_NAME] 52251 (COCONUT OIL, CORN SYRU…" at bounding box center [695, 279] width 1023 height 102
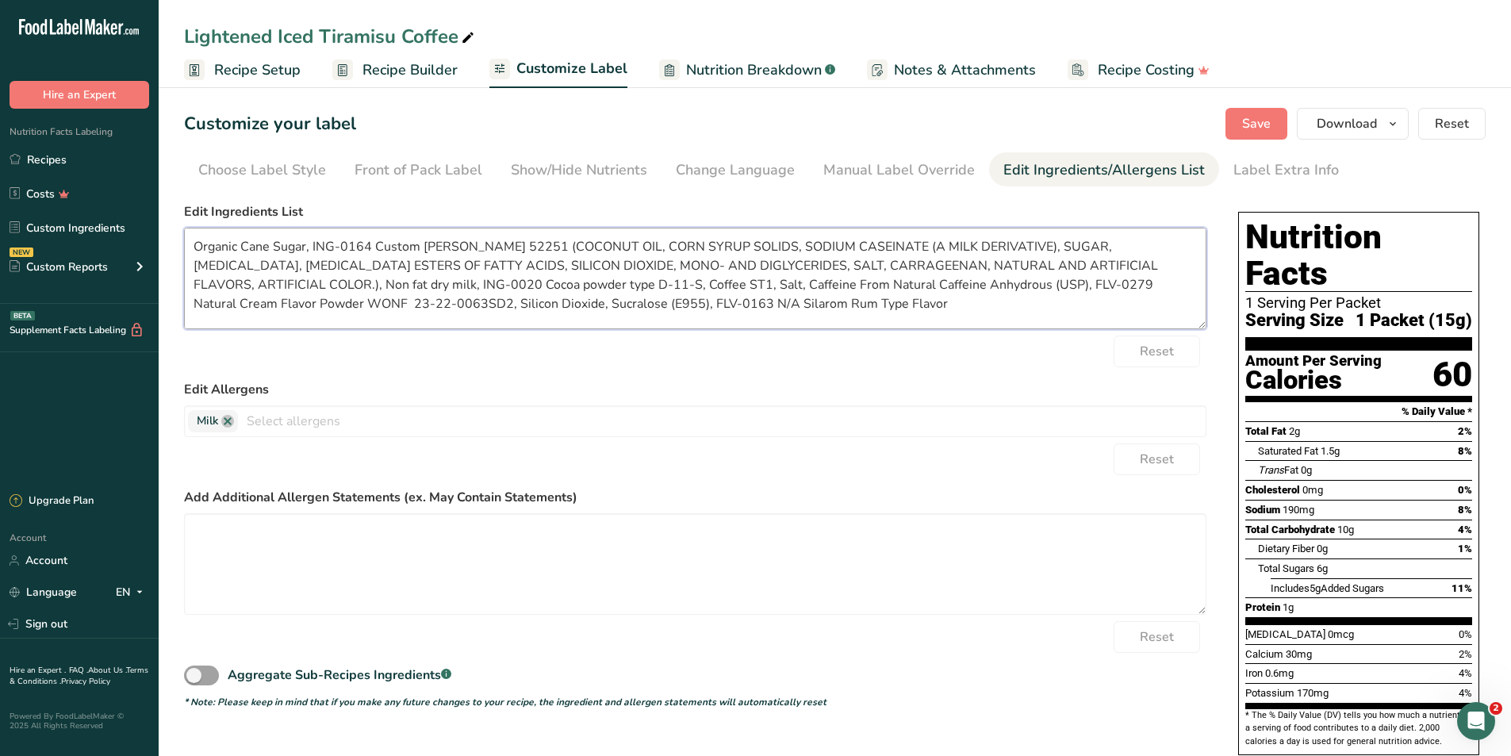
drag, startPoint x: 1082, startPoint y: 282, endPoint x: 510, endPoint y: 307, distance: 572.6
click at [510, 307] on textarea "Organic Cane Sugar, ING-0164 Custom Creamer 52251 (COCONUT OIL, CORN SYRUP SOLI…" at bounding box center [695, 279] width 1023 height 102
drag, startPoint x: 551, startPoint y: 313, endPoint x: 296, endPoint y: 305, distance: 255.6
click at [296, 305] on textarea "Organic Cane Sugar, ING-0164 Custom Creamer 52251 (COCONUT OIL, CORN SYRUP SOLI…" at bounding box center [695, 279] width 1023 height 102
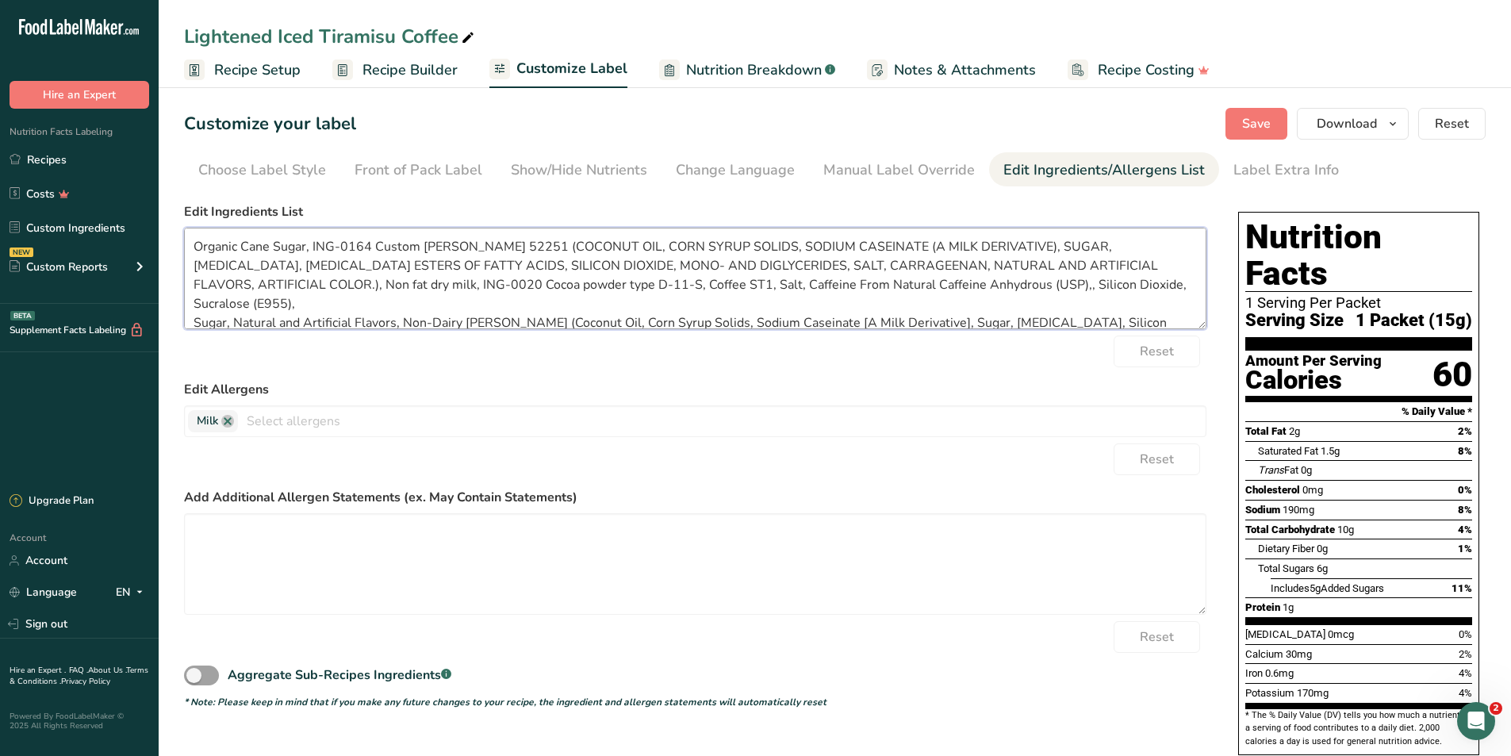
drag, startPoint x: 192, startPoint y: 248, endPoint x: 379, endPoint y: 287, distance: 191.2
click at [379, 287] on textarea "Organic Cane Sugar, ING-0164 Custom Creamer 52251 (COCONUT OIL, CORN SYRUP SOLI…" at bounding box center [695, 279] width 1023 height 102
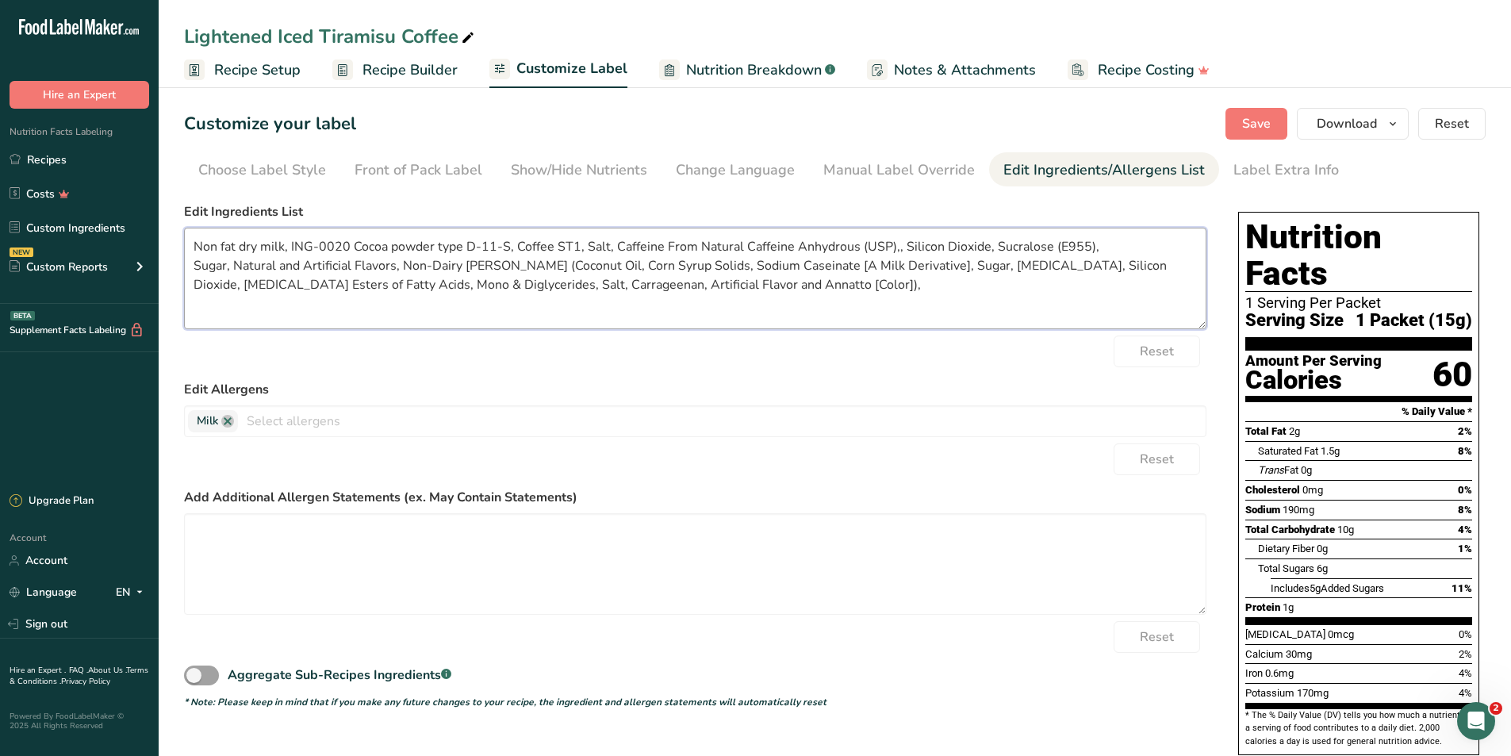
click at [191, 271] on textarea "Non fat dry milk, ING-0020 Cocoa powder type D-11-S, Coffee ST1, Salt, Caffeine…" at bounding box center [695, 279] width 1023 height 102
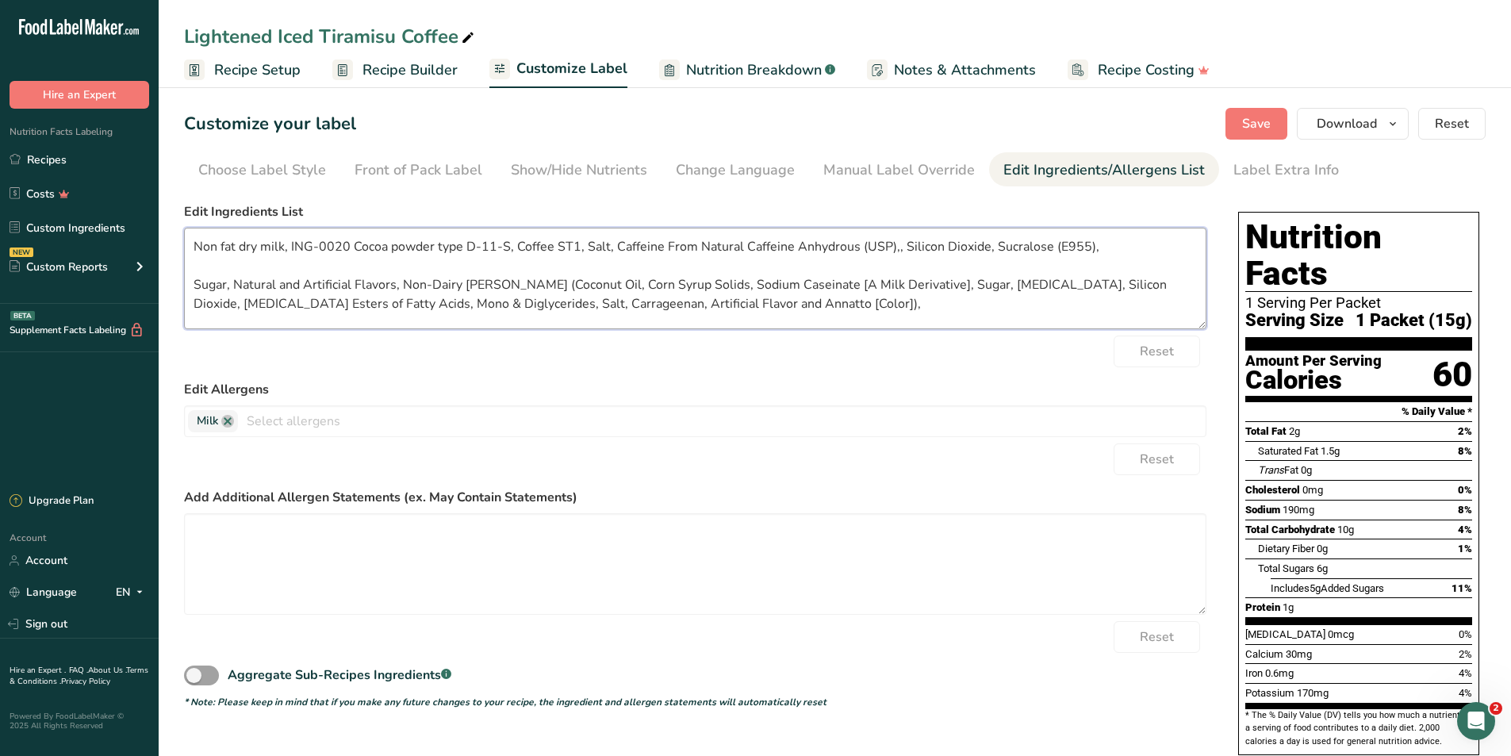
click at [923, 312] on textarea "Non fat dry milk, ING-0020 Cocoa powder type D-11-S, Coffee ST1, Salt, Caffeine…" at bounding box center [695, 279] width 1023 height 102
drag, startPoint x: 192, startPoint y: 283, endPoint x: 229, endPoint y: 279, distance: 37.5
click at [194, 283] on textarea "Non fat dry milk, ING-0020 Cocoa powder type D-11-S, Coffee ST1, Salt, Caffeine…" at bounding box center [695, 279] width 1023 height 102
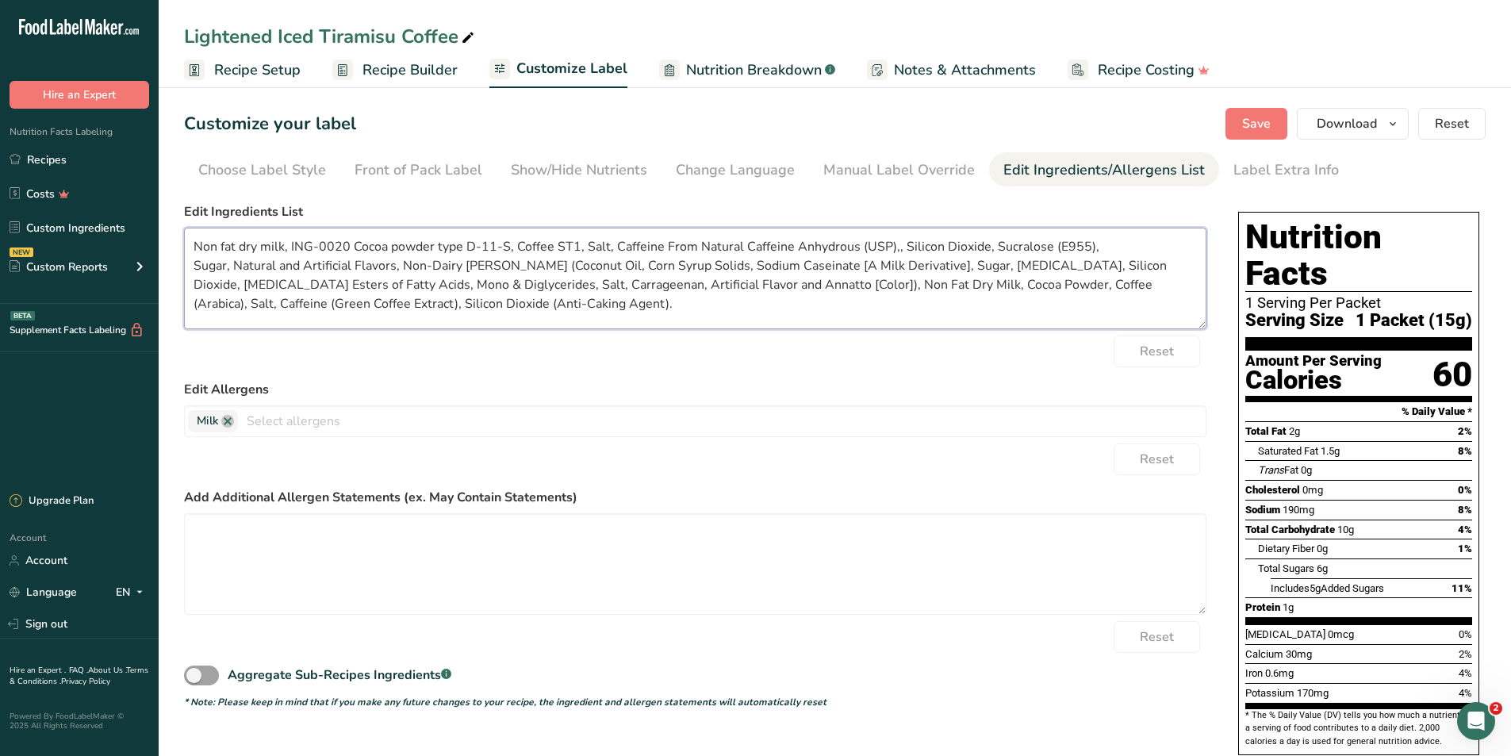
scroll to position [0, 0]
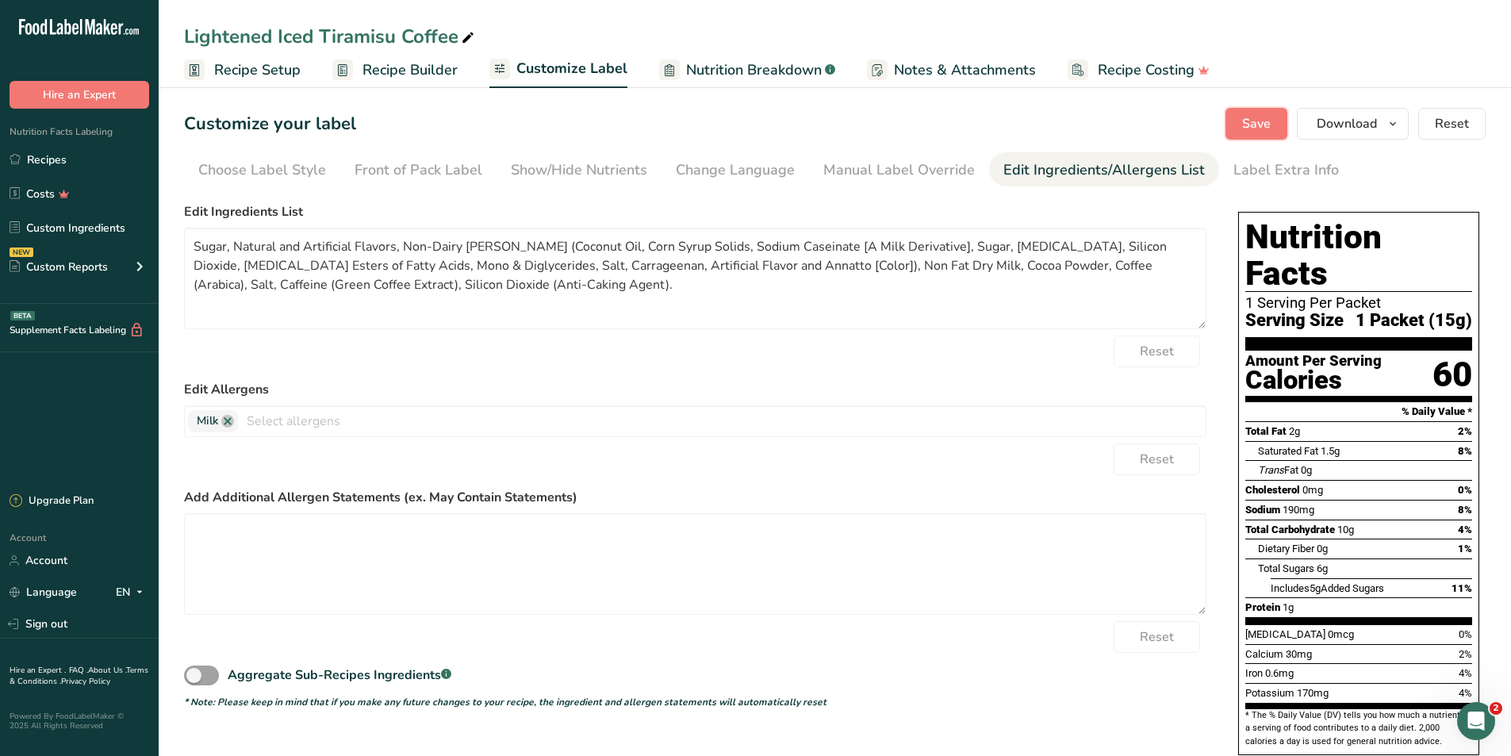
click at [1253, 117] on span "Save" at bounding box center [1256, 123] width 29 height 19
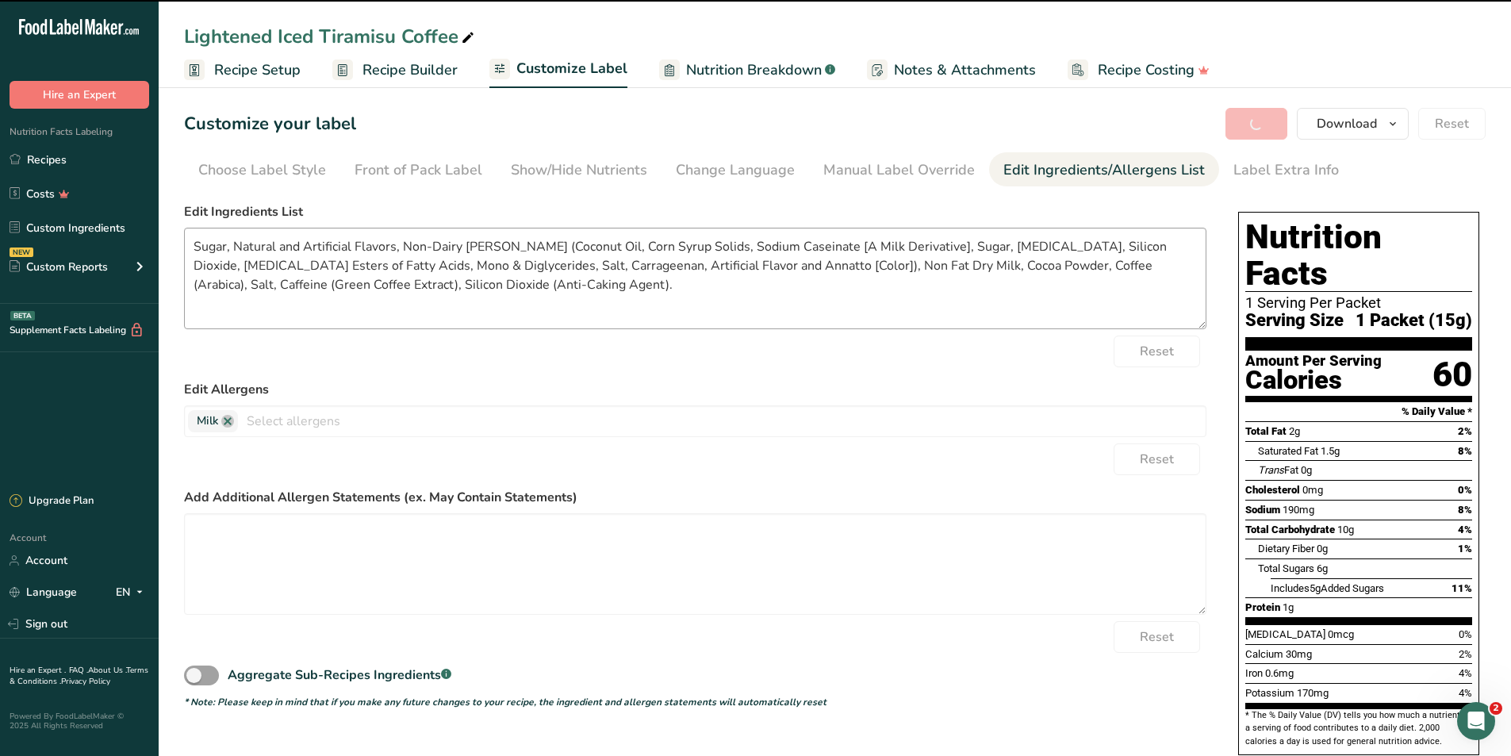
type textarea "Sugar, Natural and Artificial Flavors, Non-Dairy [PERSON_NAME] (Coconut Oil, Co…"
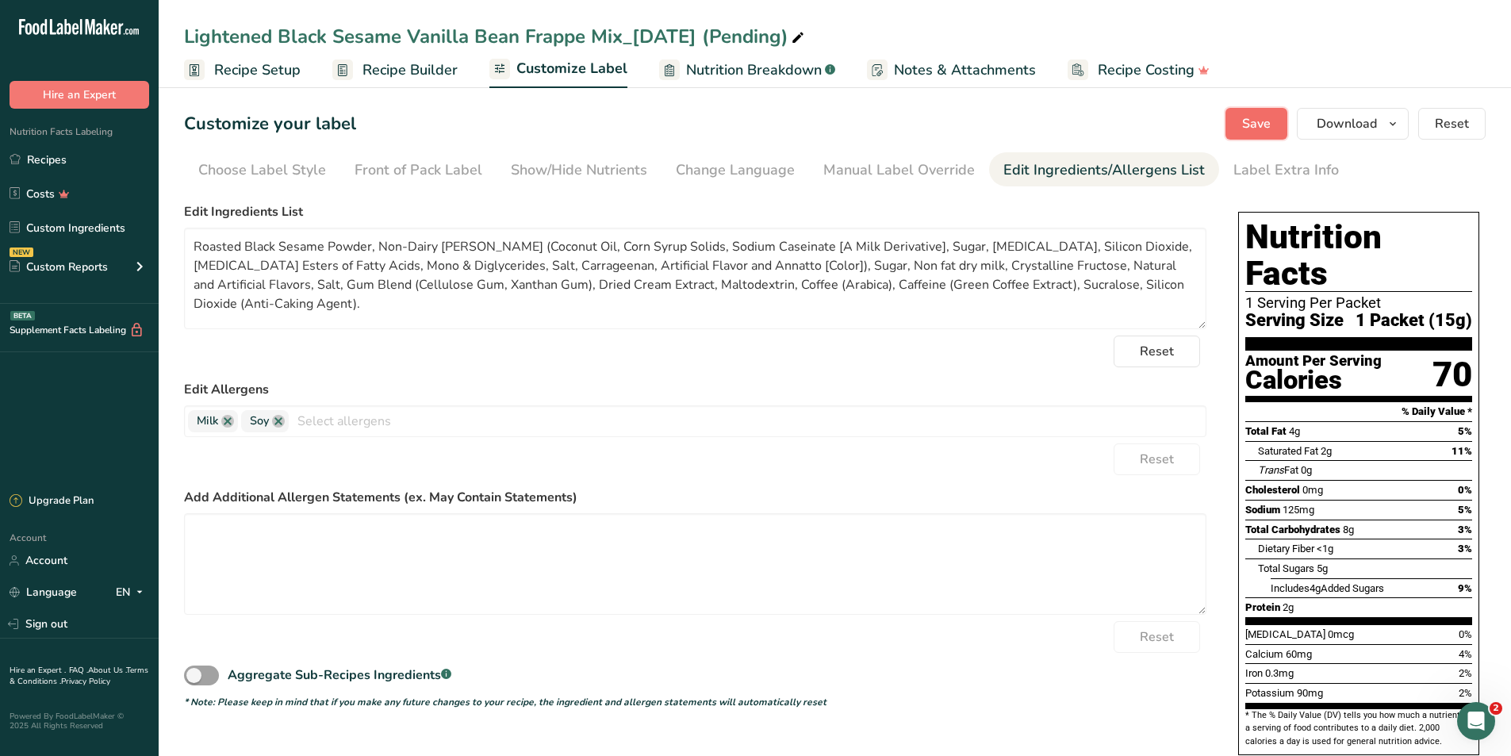
click at [1253, 123] on span "Save" at bounding box center [1256, 123] width 29 height 19
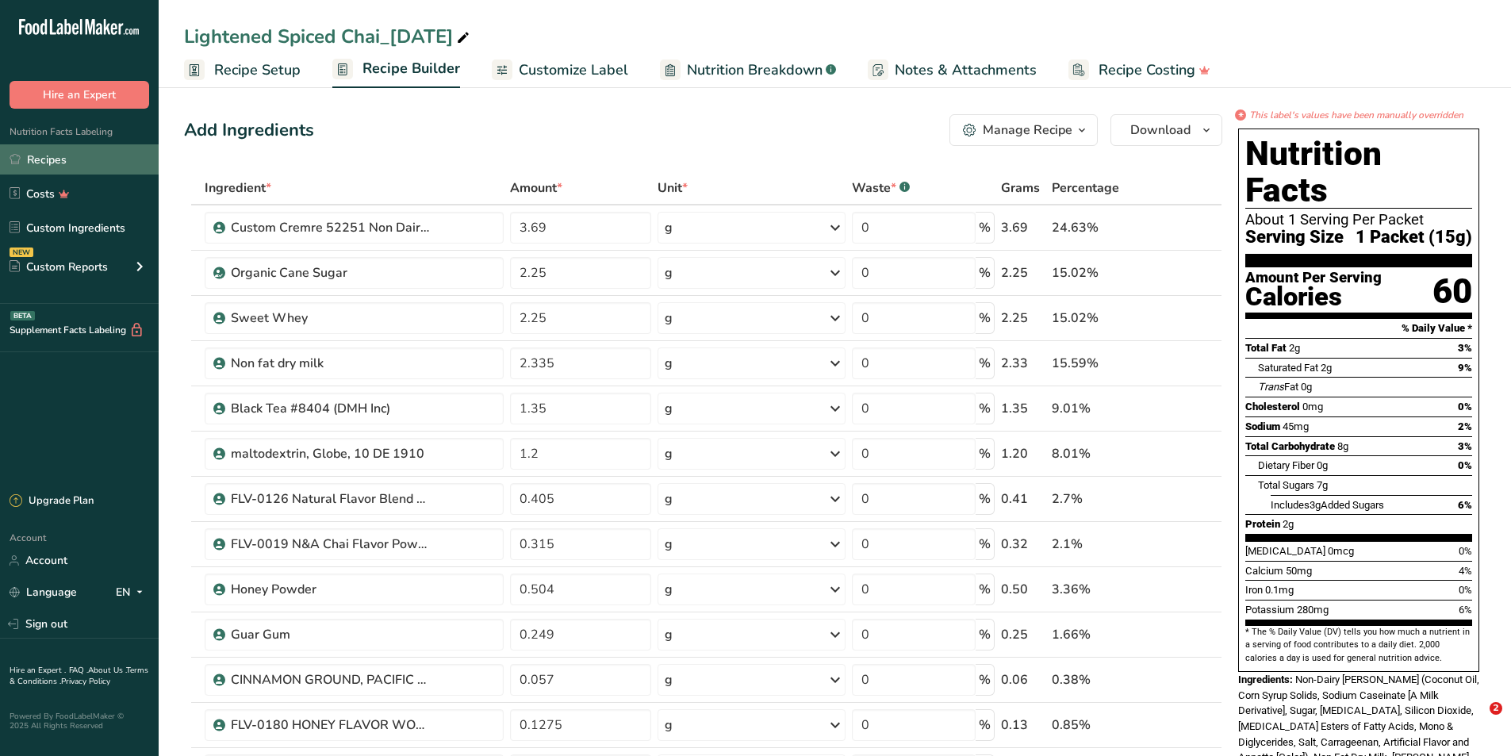
drag, startPoint x: 0, startPoint y: 0, endPoint x: 120, endPoint y: 171, distance: 209.1
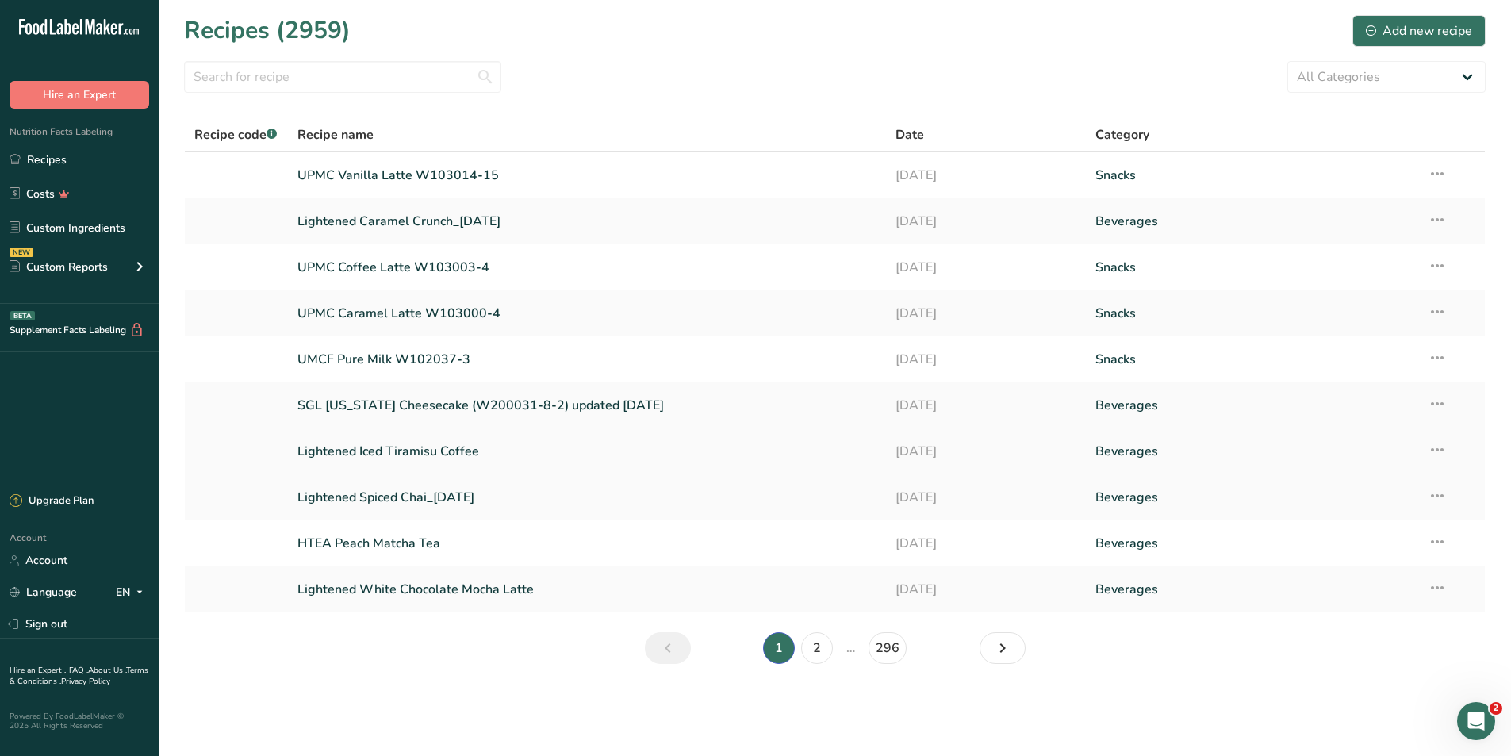
click at [429, 446] on link "Lightened Iced Tiramisu Coffee" at bounding box center [587, 451] width 580 height 33
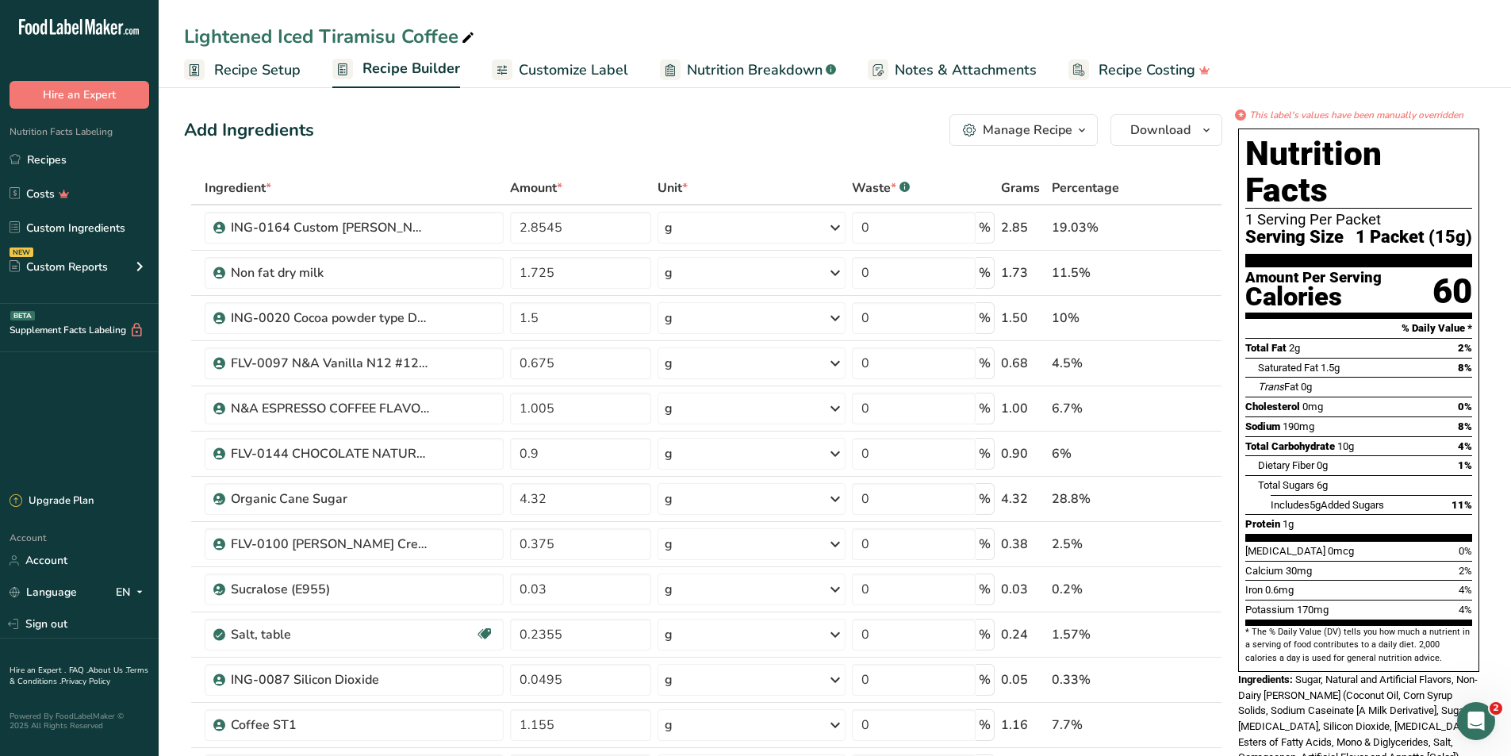
click at [726, 71] on span "Nutrition Breakdown" at bounding box center [755, 69] width 136 height 21
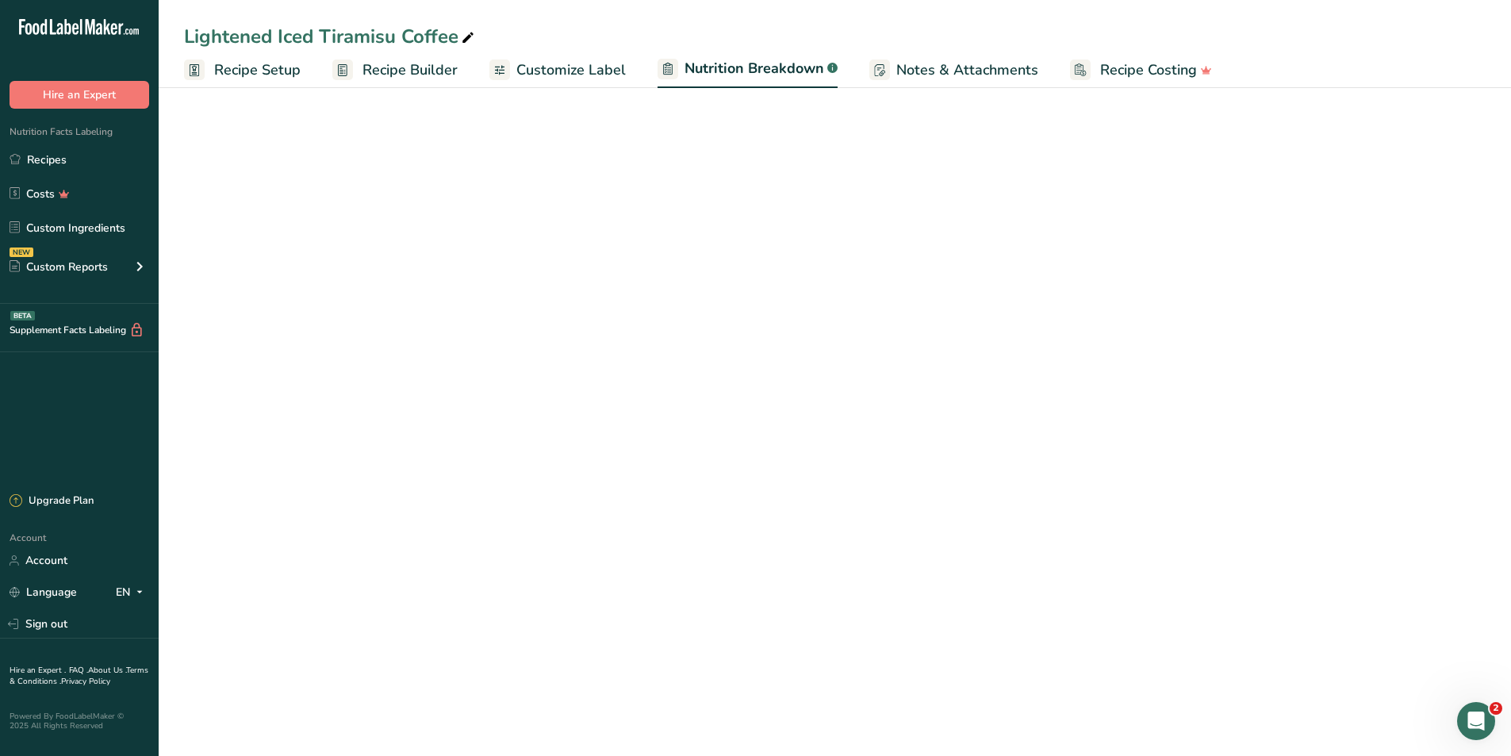
select select "Calories"
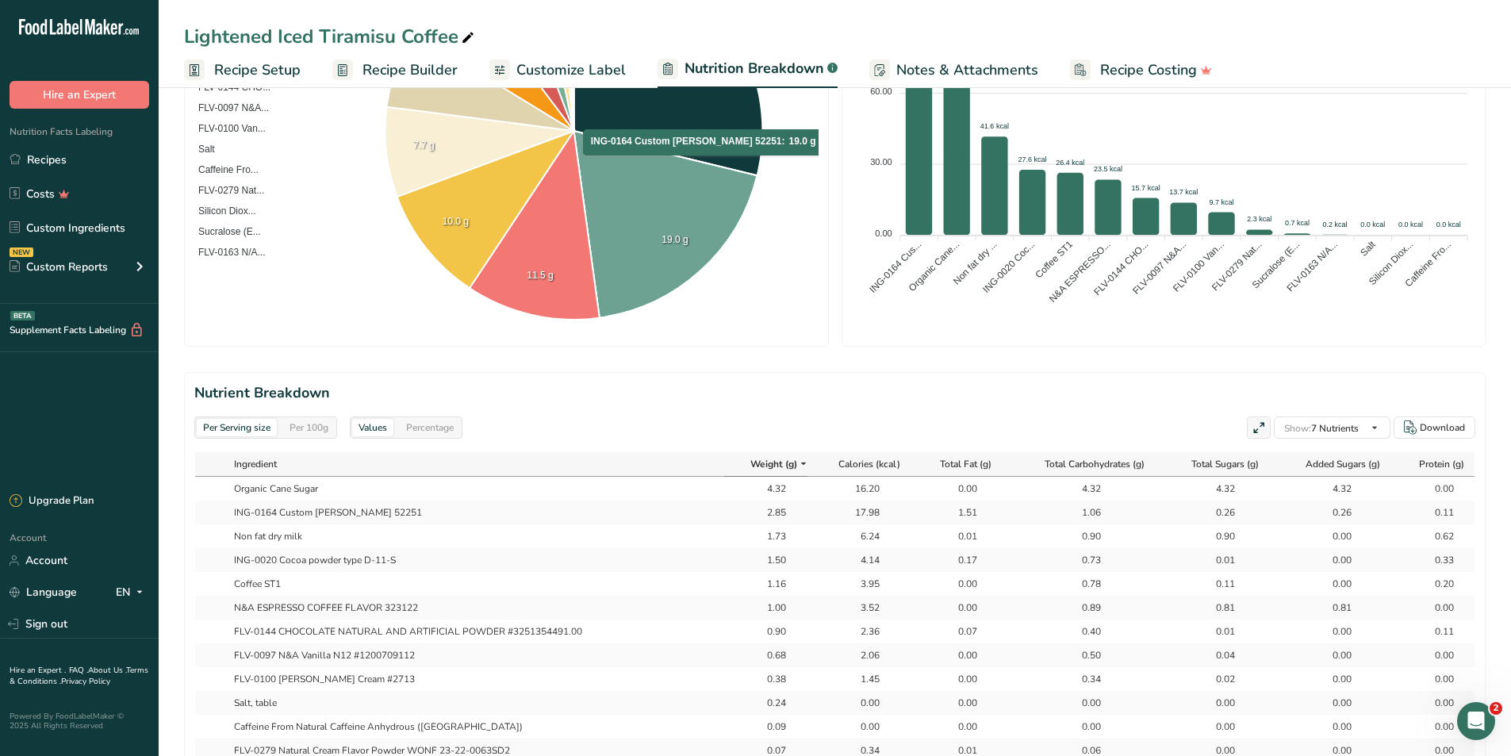
scroll to position [635, 0]
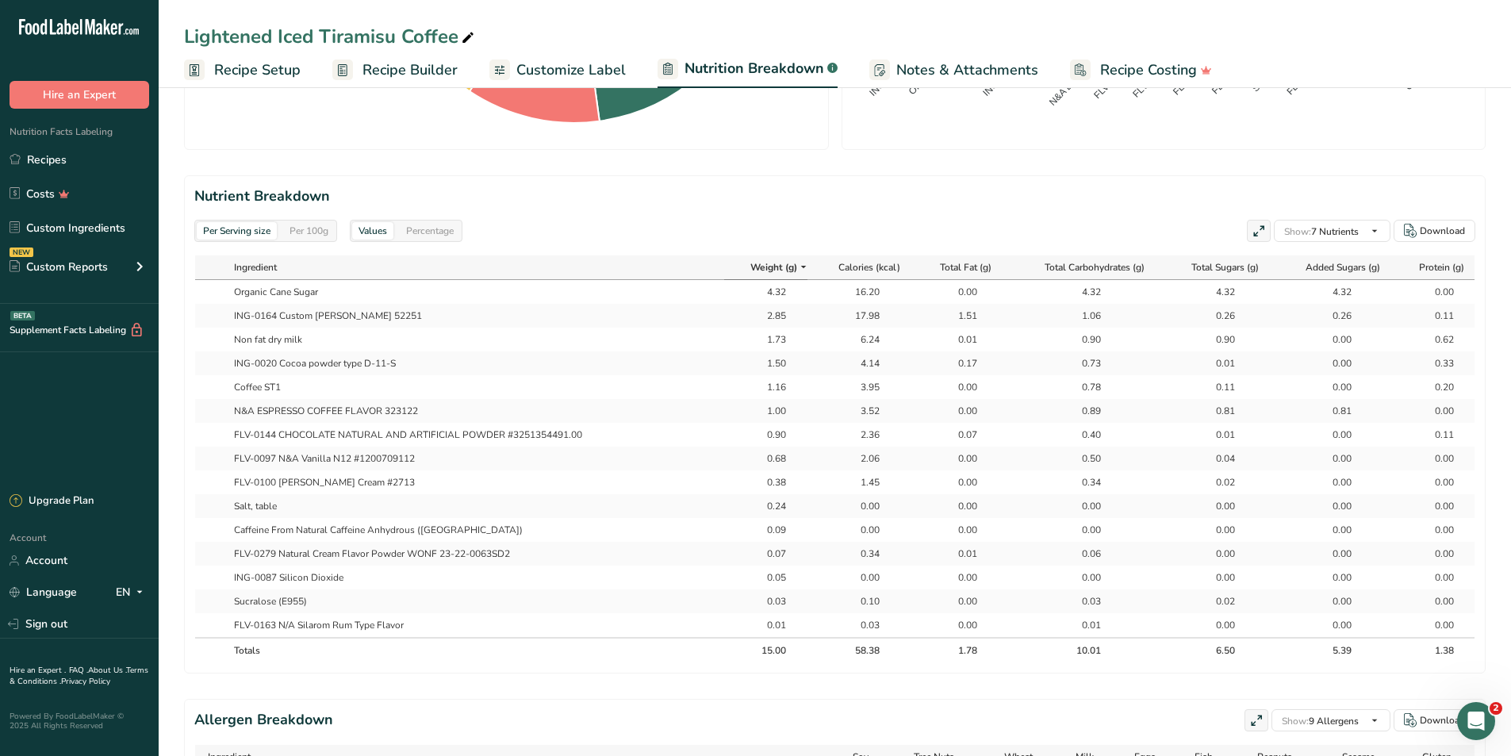
click at [325, 234] on div "Per 100g" at bounding box center [309, 230] width 52 height 17
click at [544, 55] on link "Customize Label" at bounding box center [557, 70] width 136 height 36
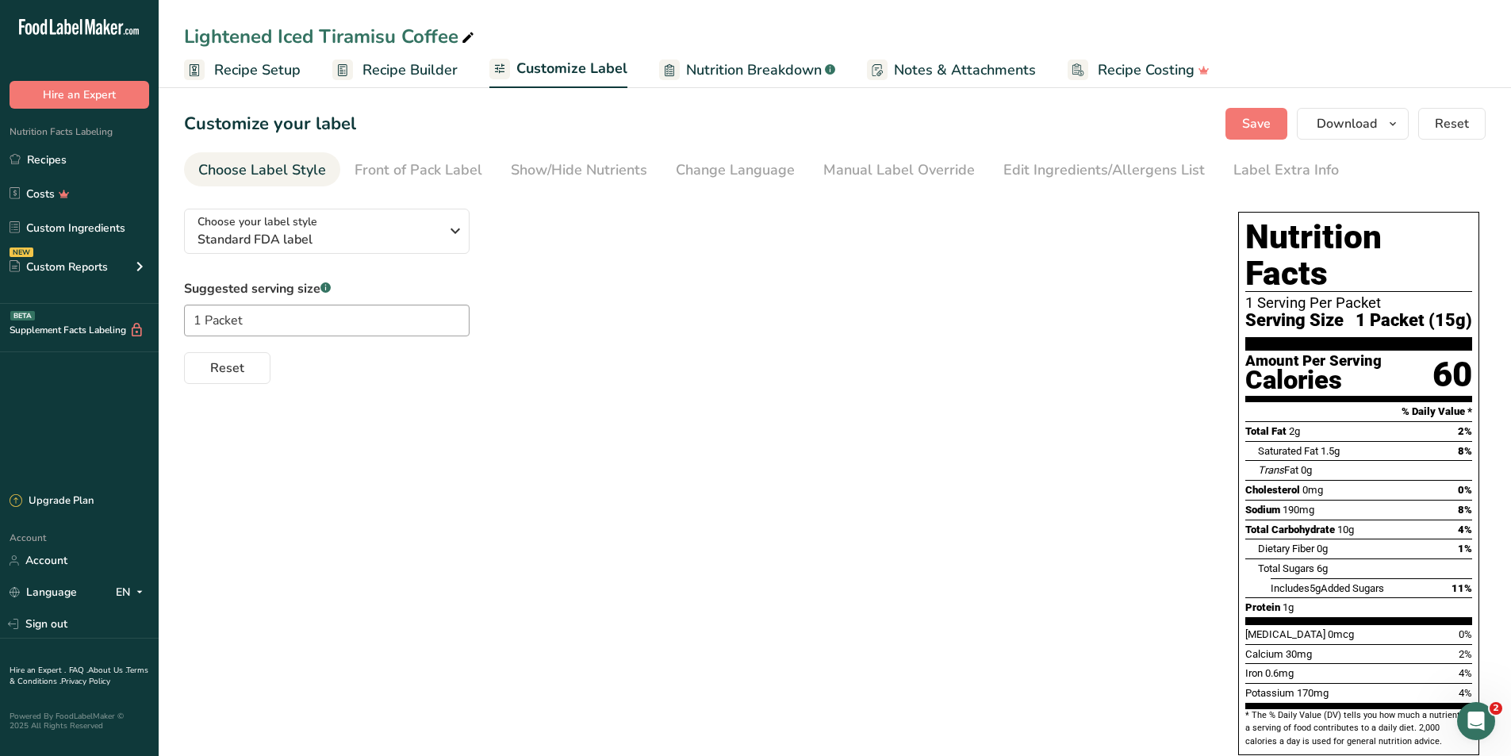
click at [735, 78] on span "Nutrition Breakdown" at bounding box center [754, 69] width 136 height 21
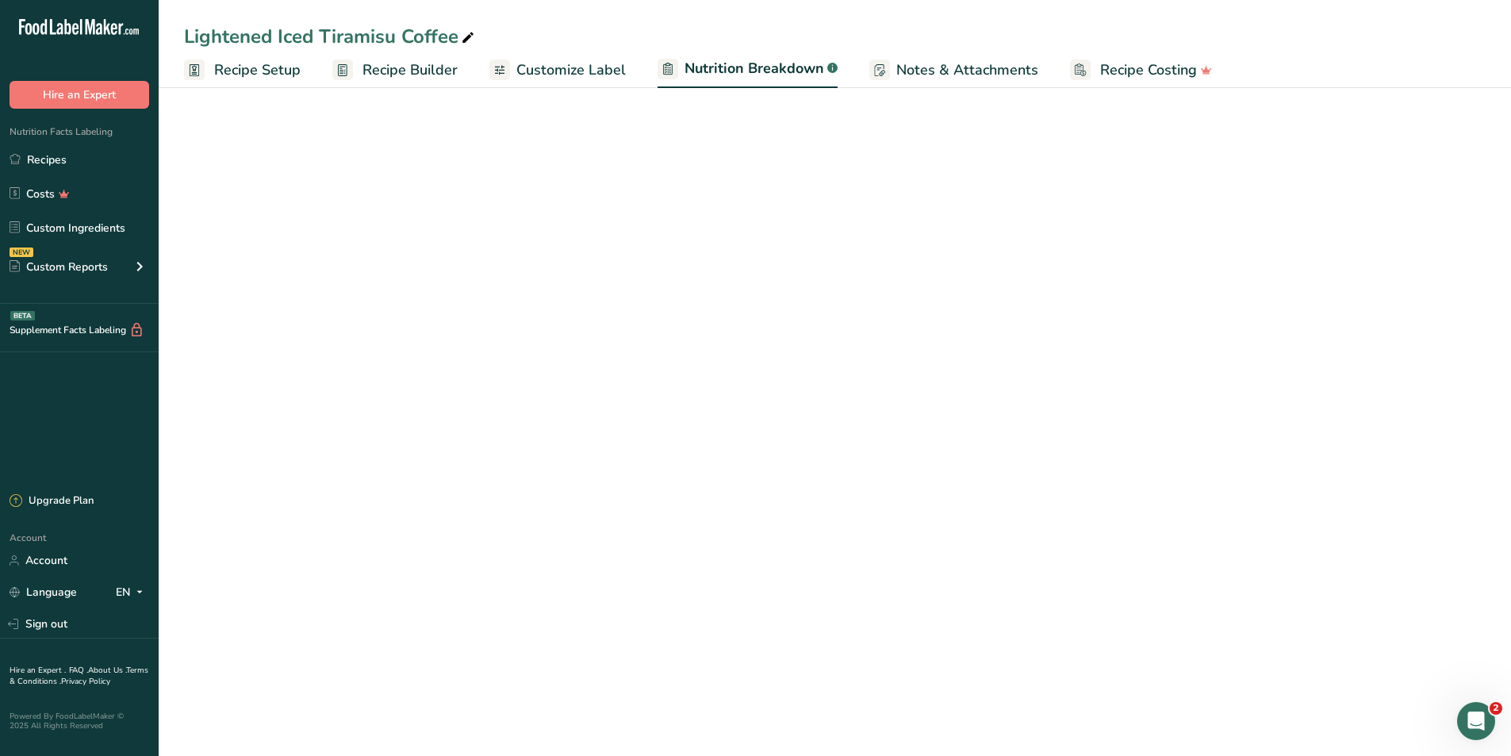
select select "Calories"
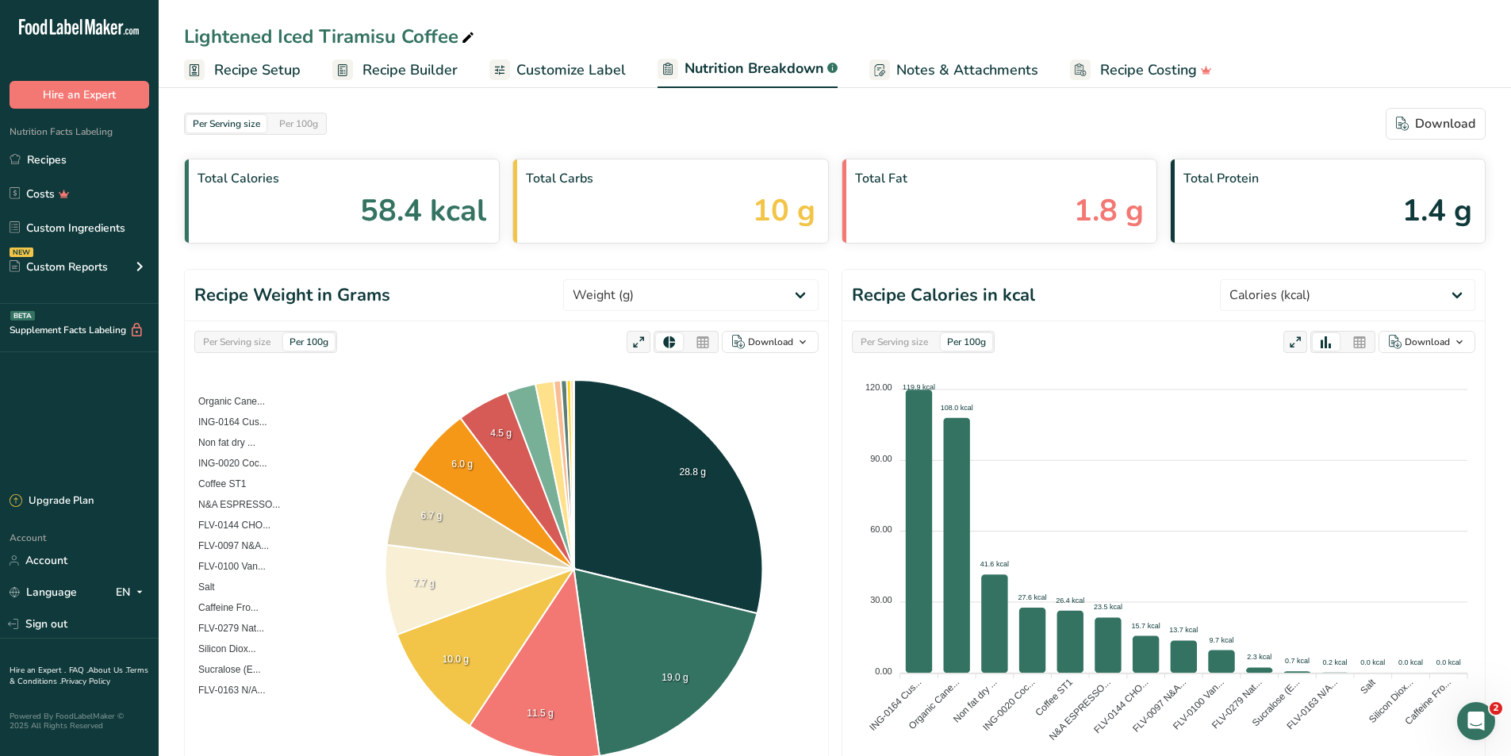
click at [575, 83] on link "Customize Label" at bounding box center [557, 70] width 136 height 36
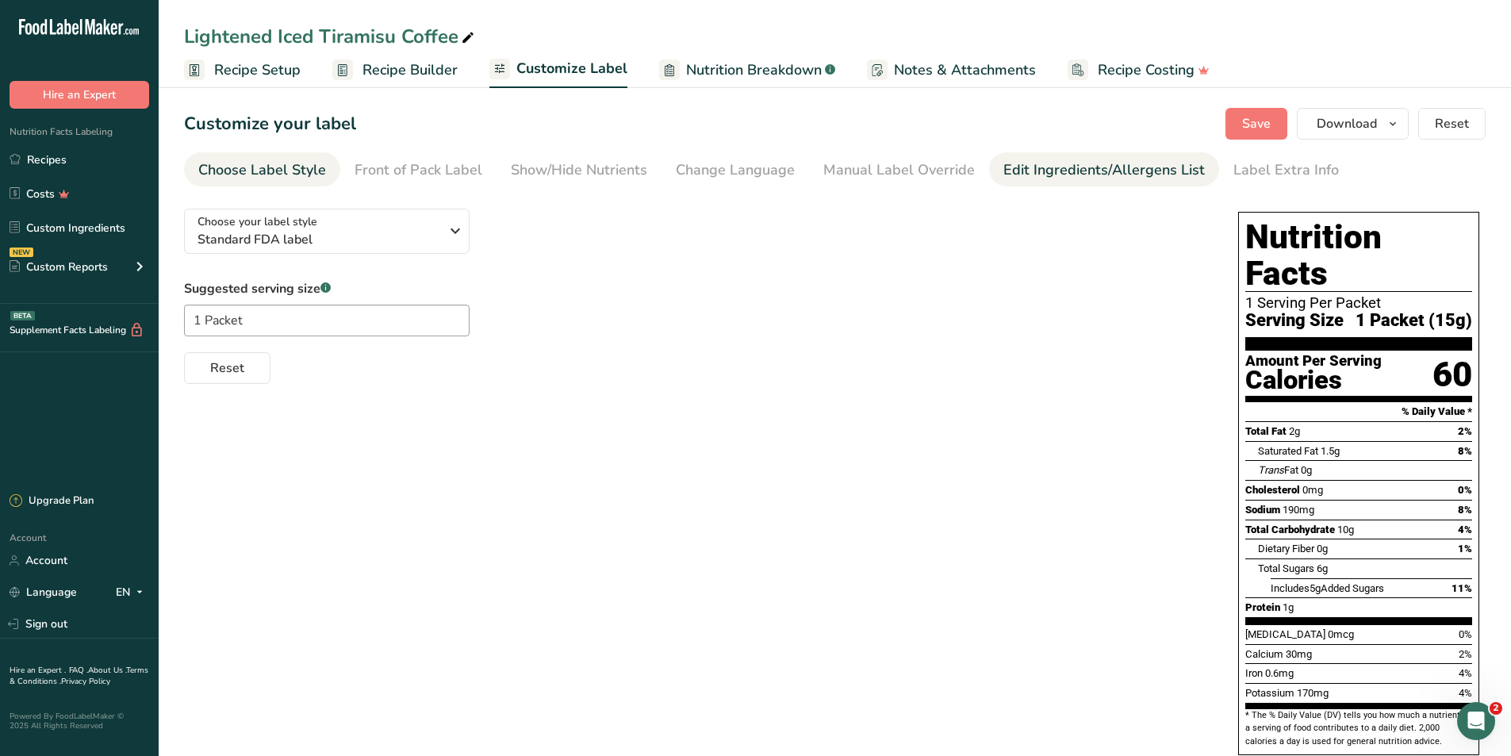
click at [1033, 176] on div "Edit Ingredients/Allergens List" at bounding box center [1105, 169] width 202 height 21
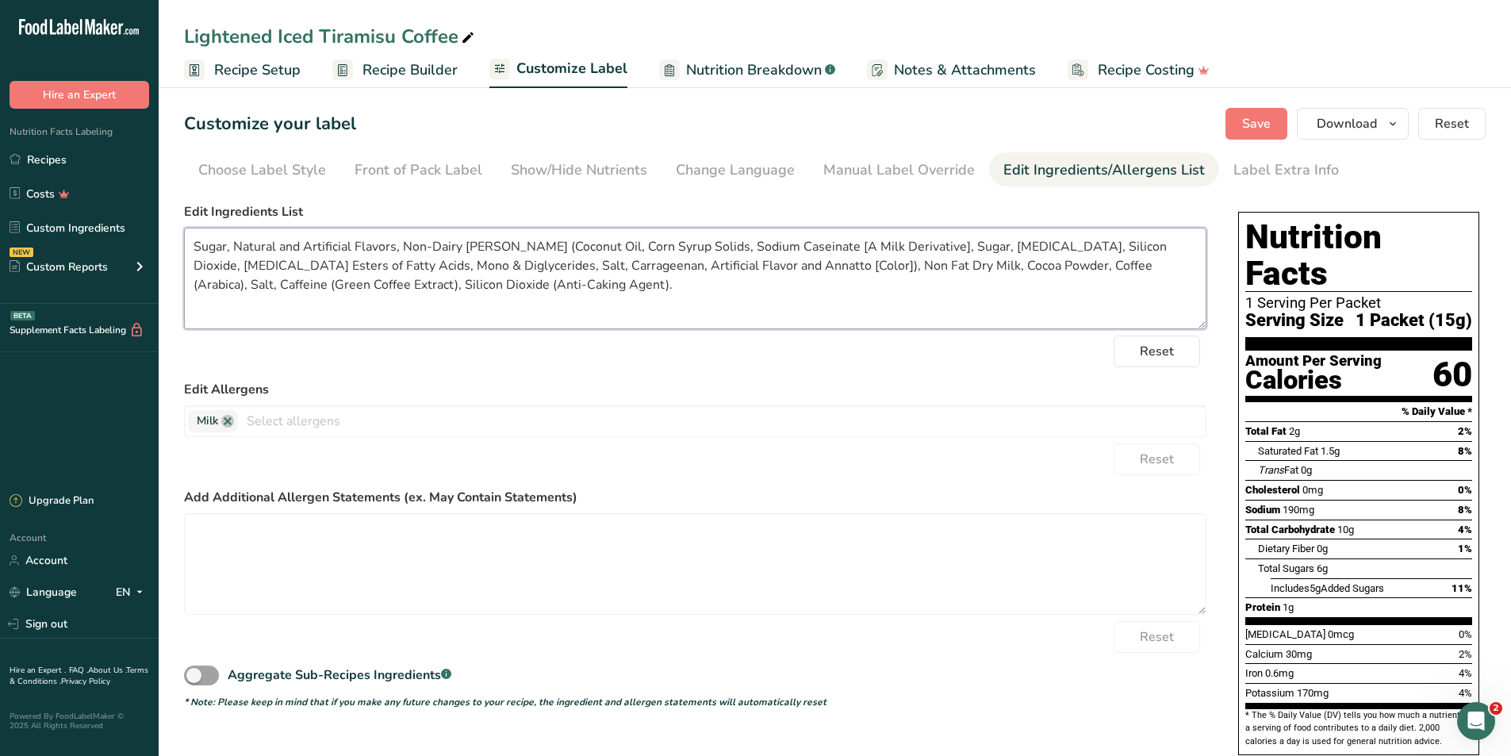
click at [555, 268] on textarea "Sugar, Natural and Artificial Flavors, Non-Dairy Creamer (Coconut Oil, Corn Syr…" at bounding box center [695, 279] width 1023 height 102
click at [555, 267] on textarea "Sugar, Natural and Artificial Flavors, Non-Dairy Creamer (Coconut Oil, Corn Syr…" at bounding box center [695, 279] width 1023 height 102
click at [760, 63] on span "Nutrition Breakdown" at bounding box center [754, 69] width 136 height 21
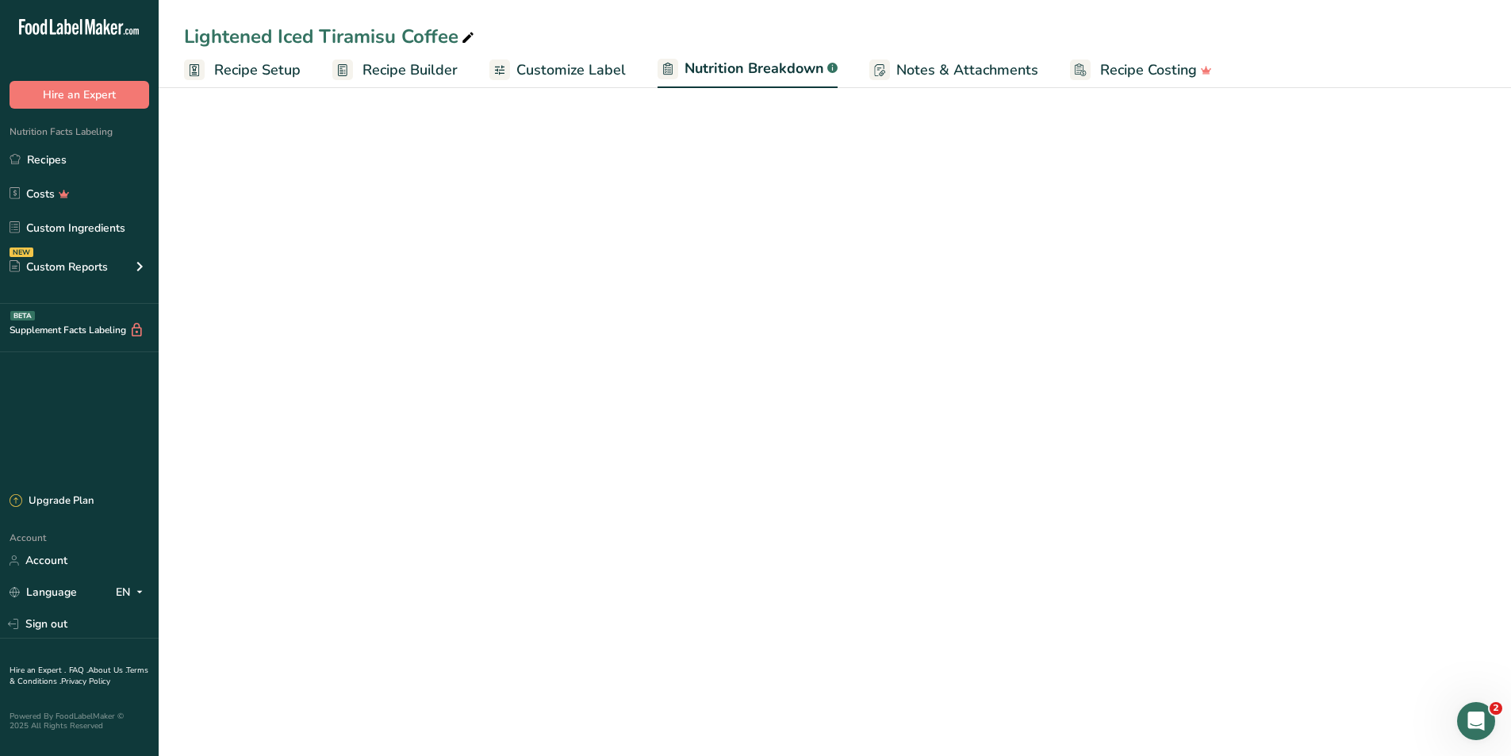
select select "Calories"
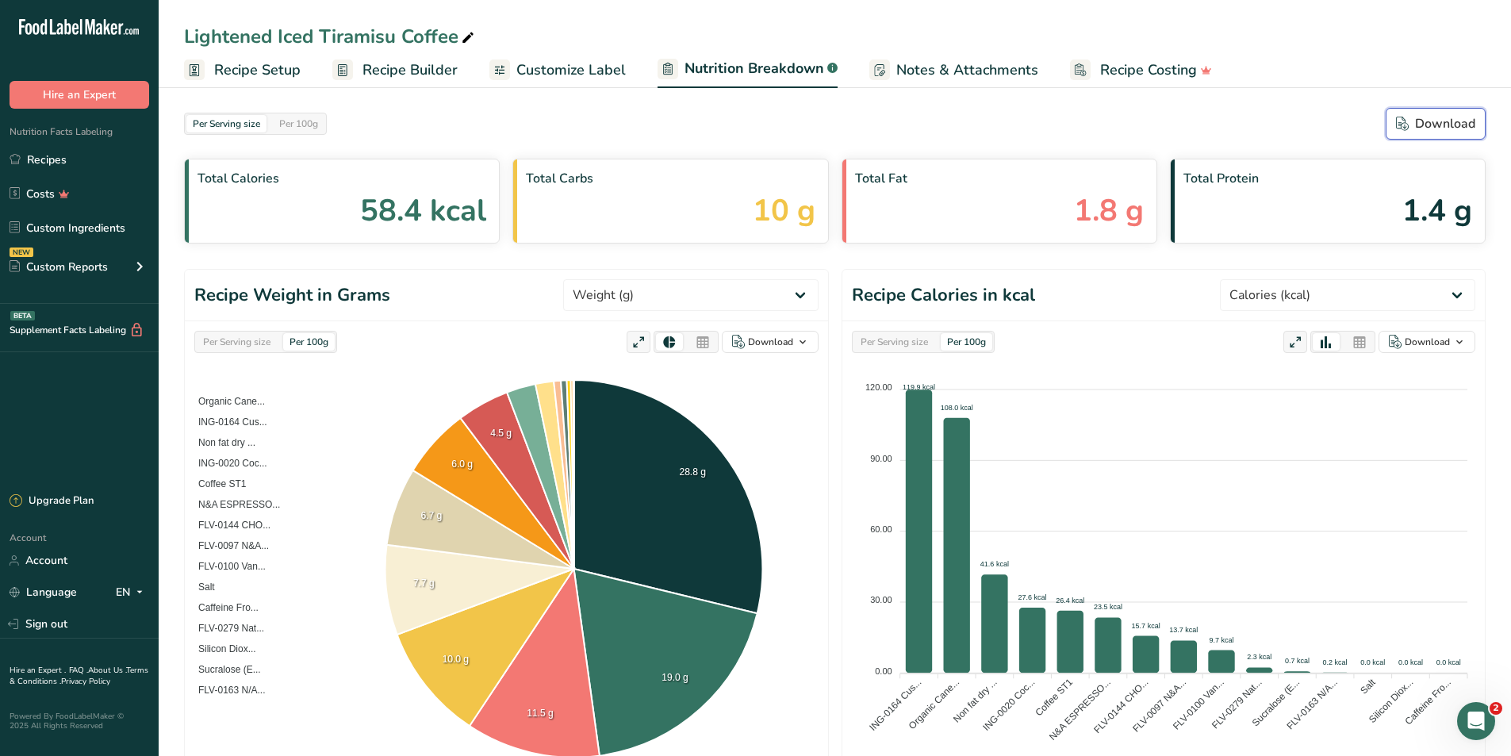
click at [1470, 119] on div "Download" at bounding box center [1435, 123] width 79 height 19
click at [395, 64] on span "Recipe Builder" at bounding box center [410, 69] width 95 height 21
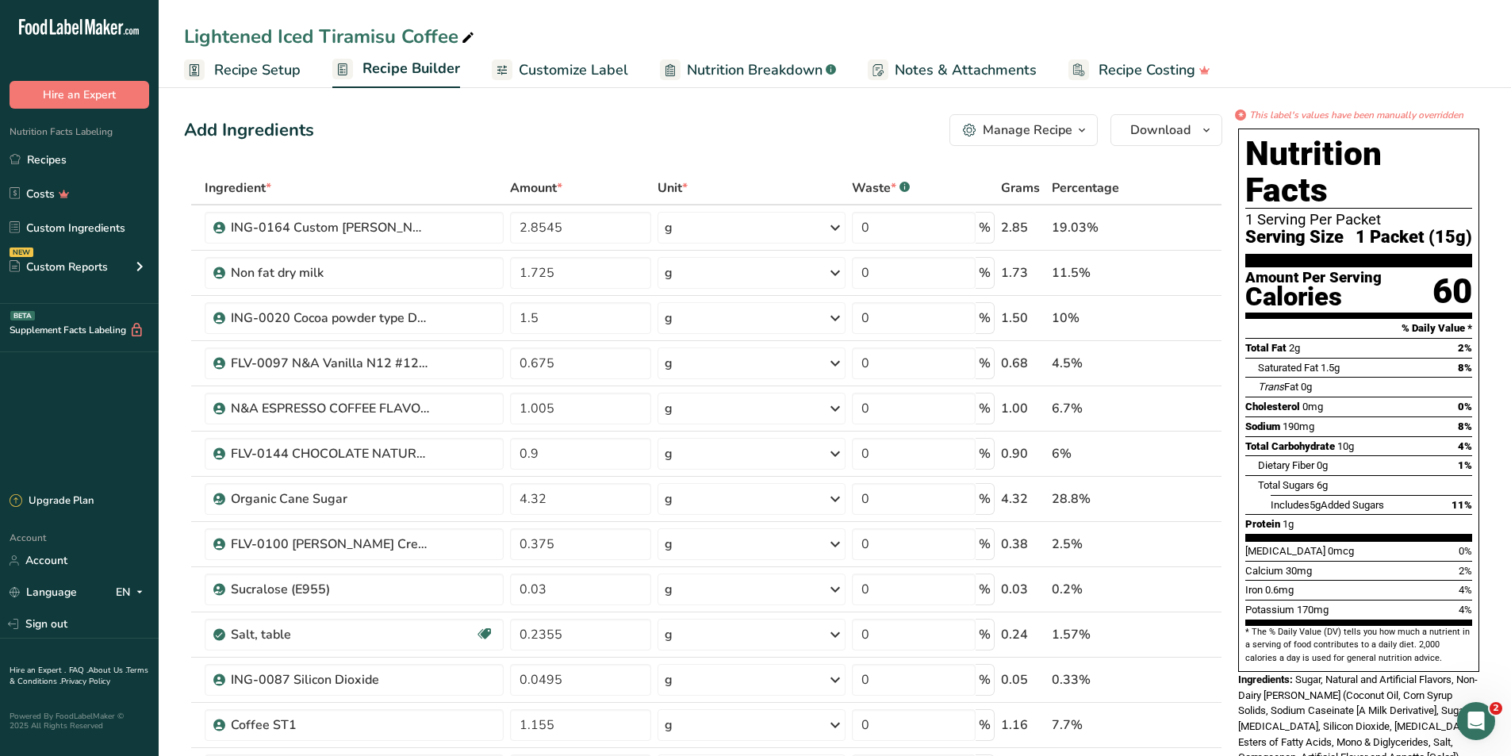
drag, startPoint x: 1495, startPoint y: 102, endPoint x: 1437, endPoint y: 99, distance: 58.8
click at [1168, 136] on span "Download" at bounding box center [1160, 130] width 60 height 19
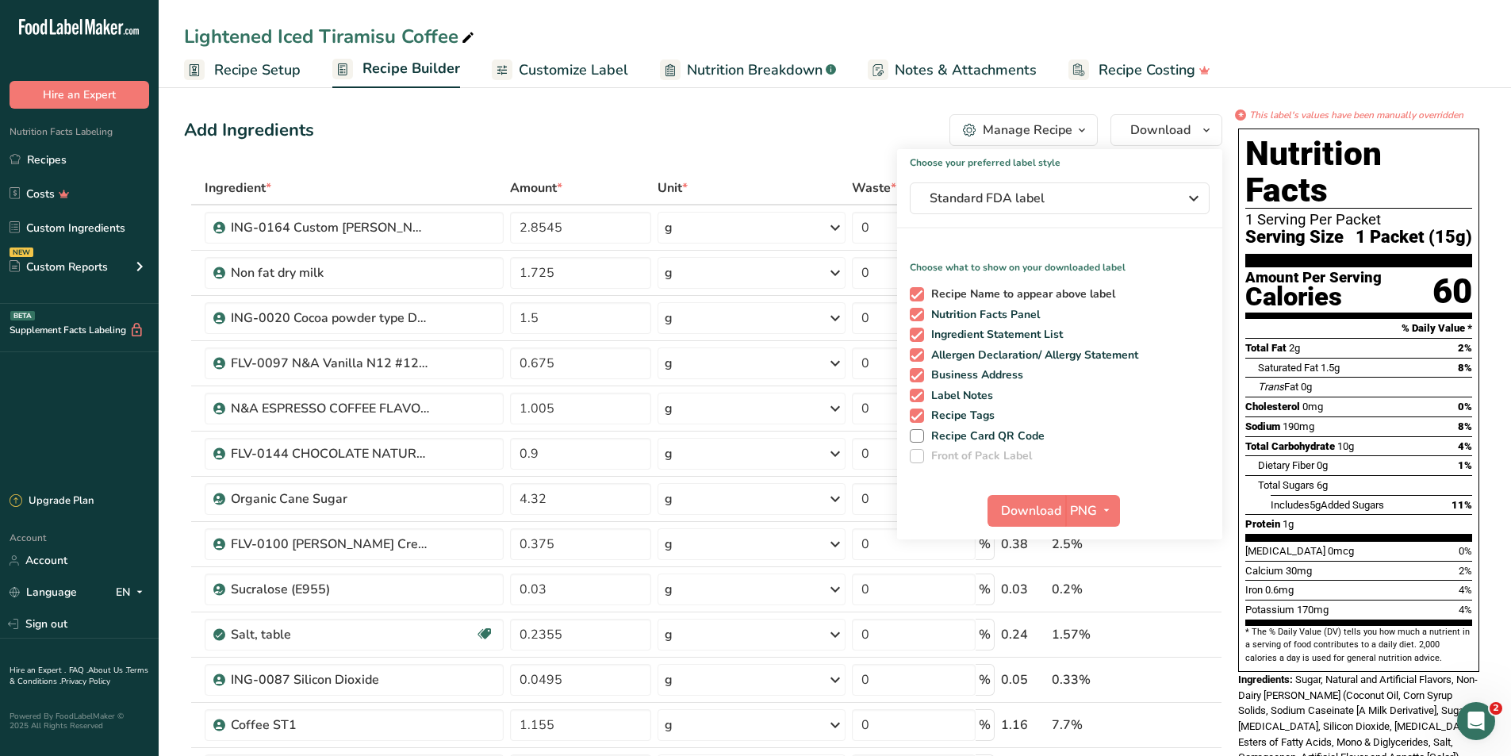
click at [1054, 301] on span "Recipe Name to appear above label" at bounding box center [1020, 294] width 192 height 14
click at [920, 299] on input "Recipe Name to appear above label" at bounding box center [915, 294] width 10 height 10
checkbox input "false"
click at [1018, 357] on span "Allergen Declaration/ Allergy Statement" at bounding box center [1031, 355] width 215 height 14
click at [920, 357] on input "Allergen Declaration/ Allergy Statement" at bounding box center [915, 355] width 10 height 10
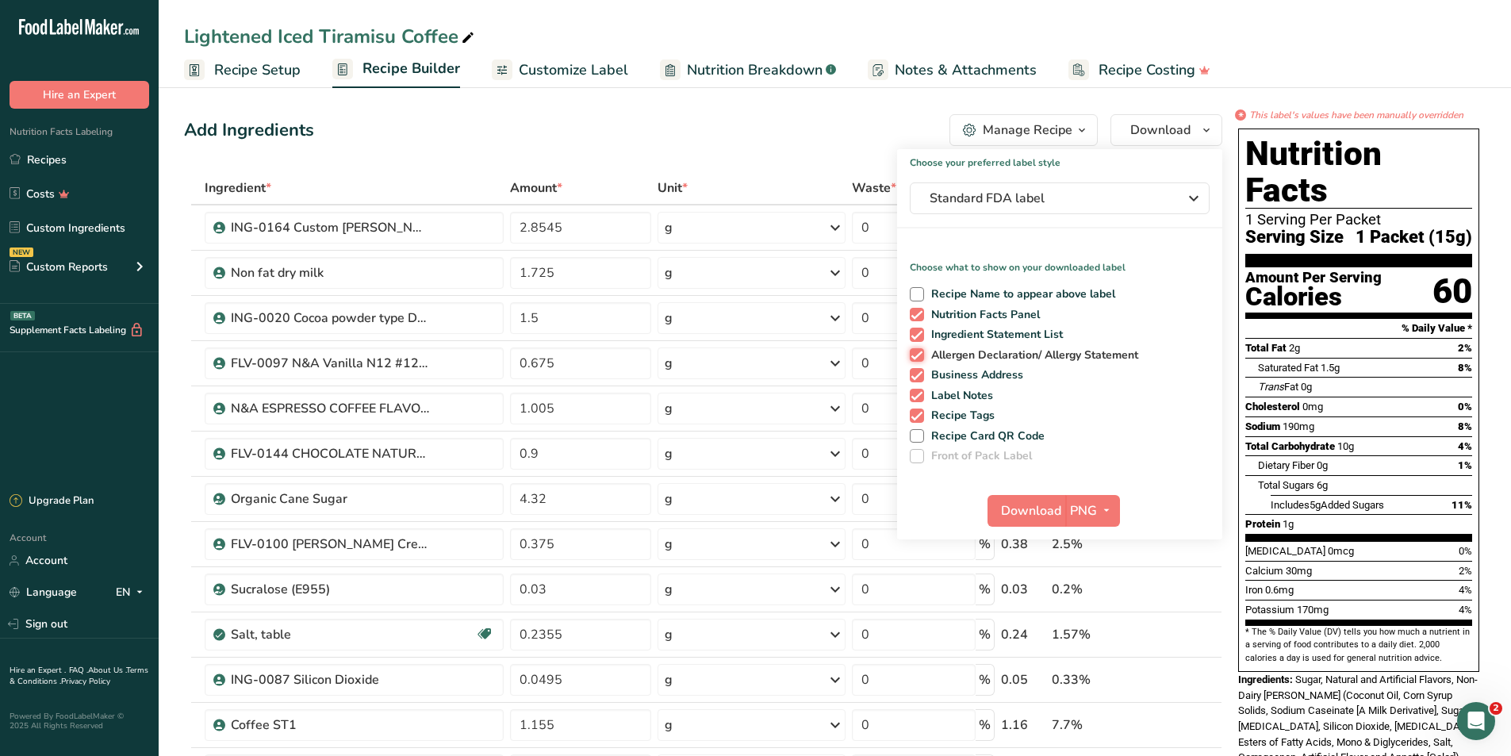
checkbox input "false"
click at [973, 382] on div "Recipe Name to appear above label Nutrition Facts Panel Ingredient Statement Li…" at bounding box center [1059, 372] width 325 height 182
click at [974, 379] on span "Business Address" at bounding box center [974, 375] width 100 height 14
click at [920, 379] on input "Business Address" at bounding box center [915, 375] width 10 height 10
checkbox input "false"
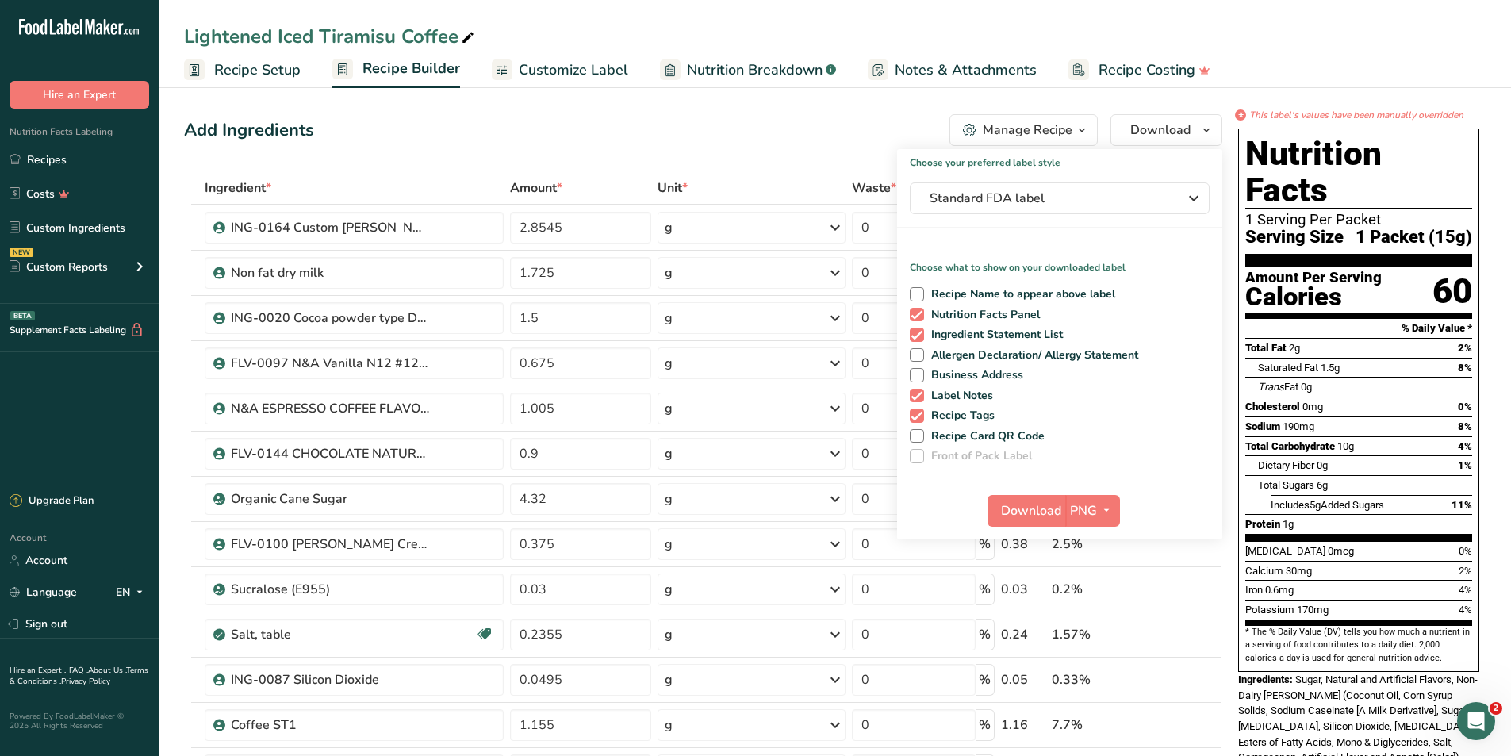
click at [962, 403] on div "Recipe Name to appear above label Nutrition Facts Panel Ingredient Statement Li…" at bounding box center [1059, 372] width 325 height 182
drag, startPoint x: 965, startPoint y: 399, endPoint x: 963, endPoint y: 419, distance: 19.9
click at [965, 399] on span "Label Notes" at bounding box center [959, 396] width 70 height 14
click at [920, 399] on input "Label Notes" at bounding box center [915, 395] width 10 height 10
checkbox input "false"
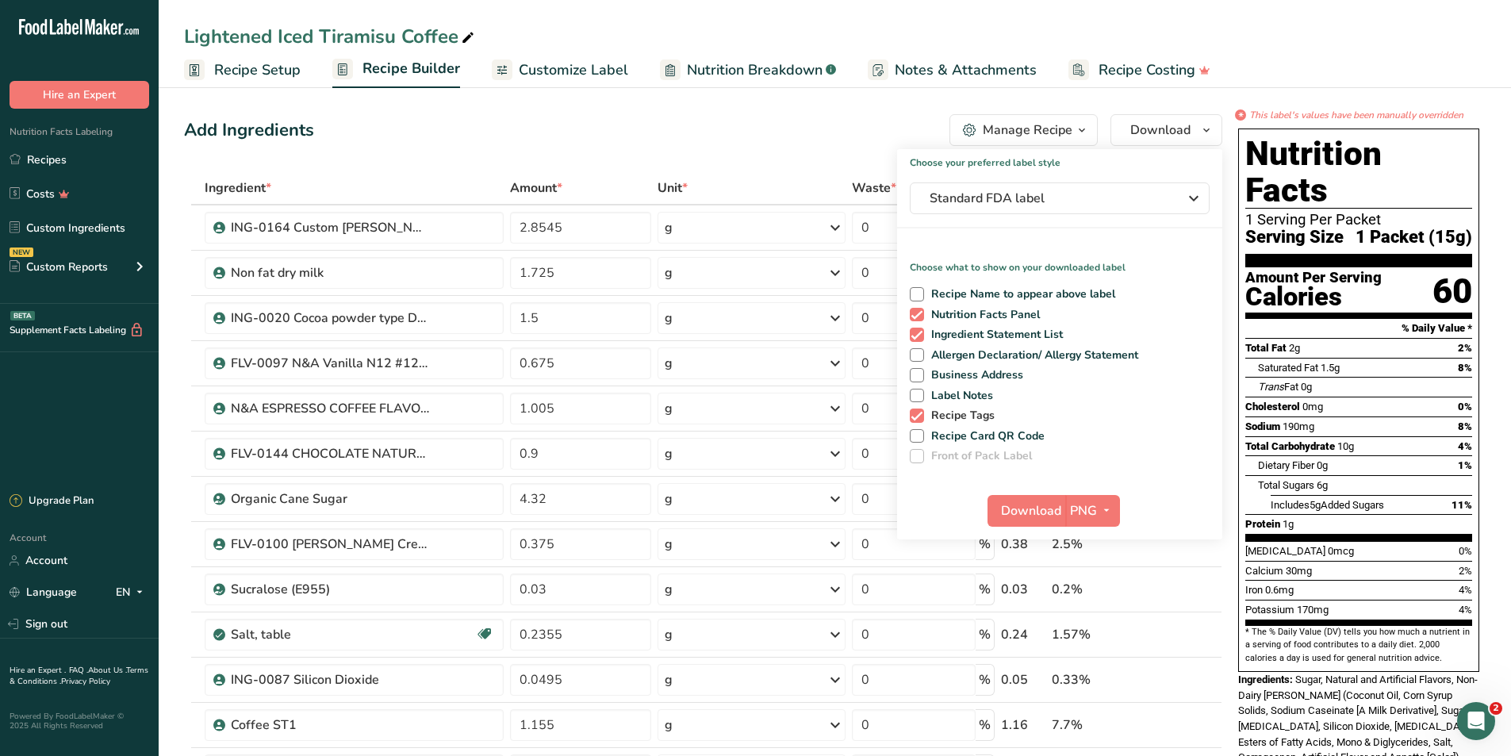
click at [963, 420] on span "Recipe Tags" at bounding box center [959, 416] width 71 height 14
click at [920, 420] on input "Recipe Tags" at bounding box center [915, 415] width 10 height 10
checkbox input "false"
click at [1026, 504] on span "Download" at bounding box center [1031, 510] width 60 height 19
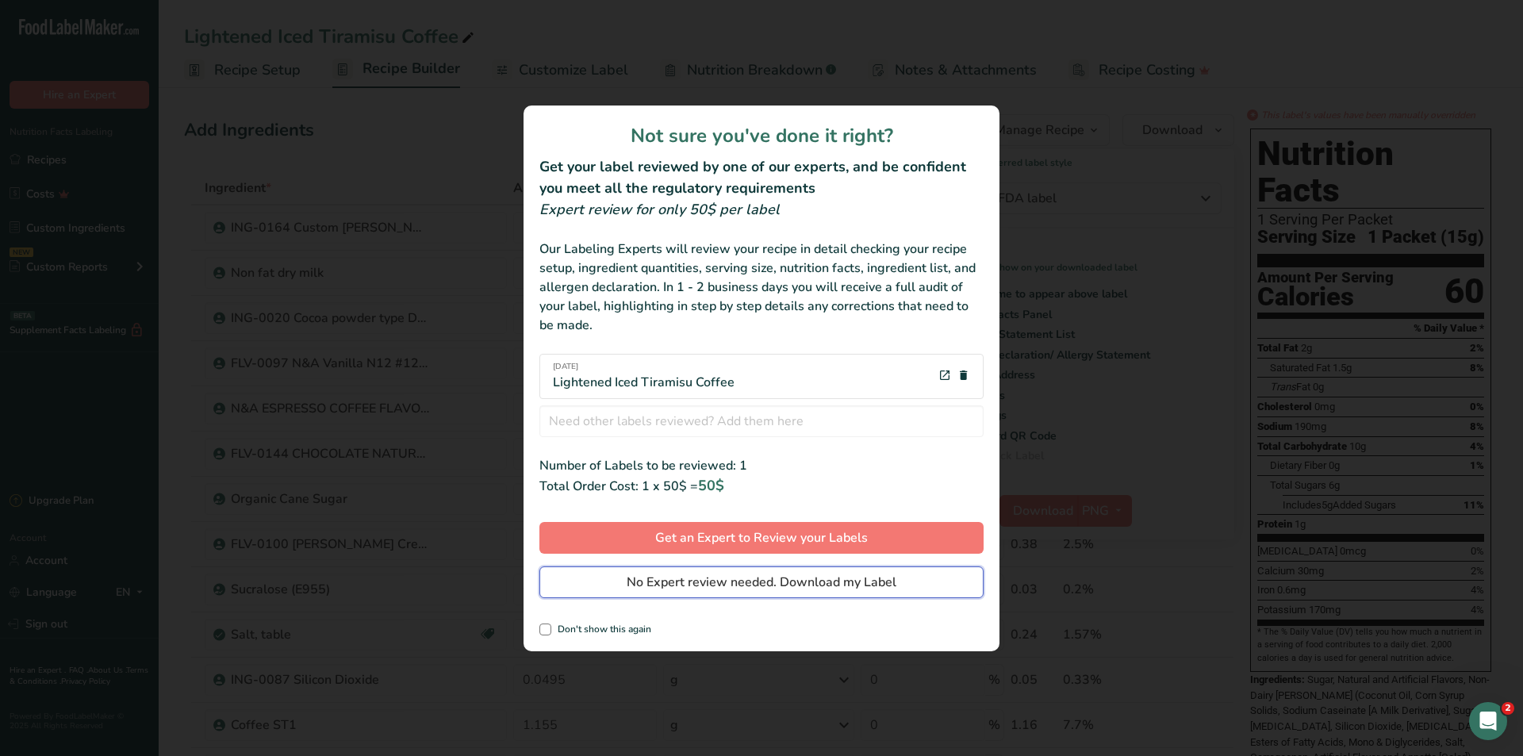
click at [851, 576] on span "No Expert review needed. Download my Label" at bounding box center [762, 582] width 270 height 19
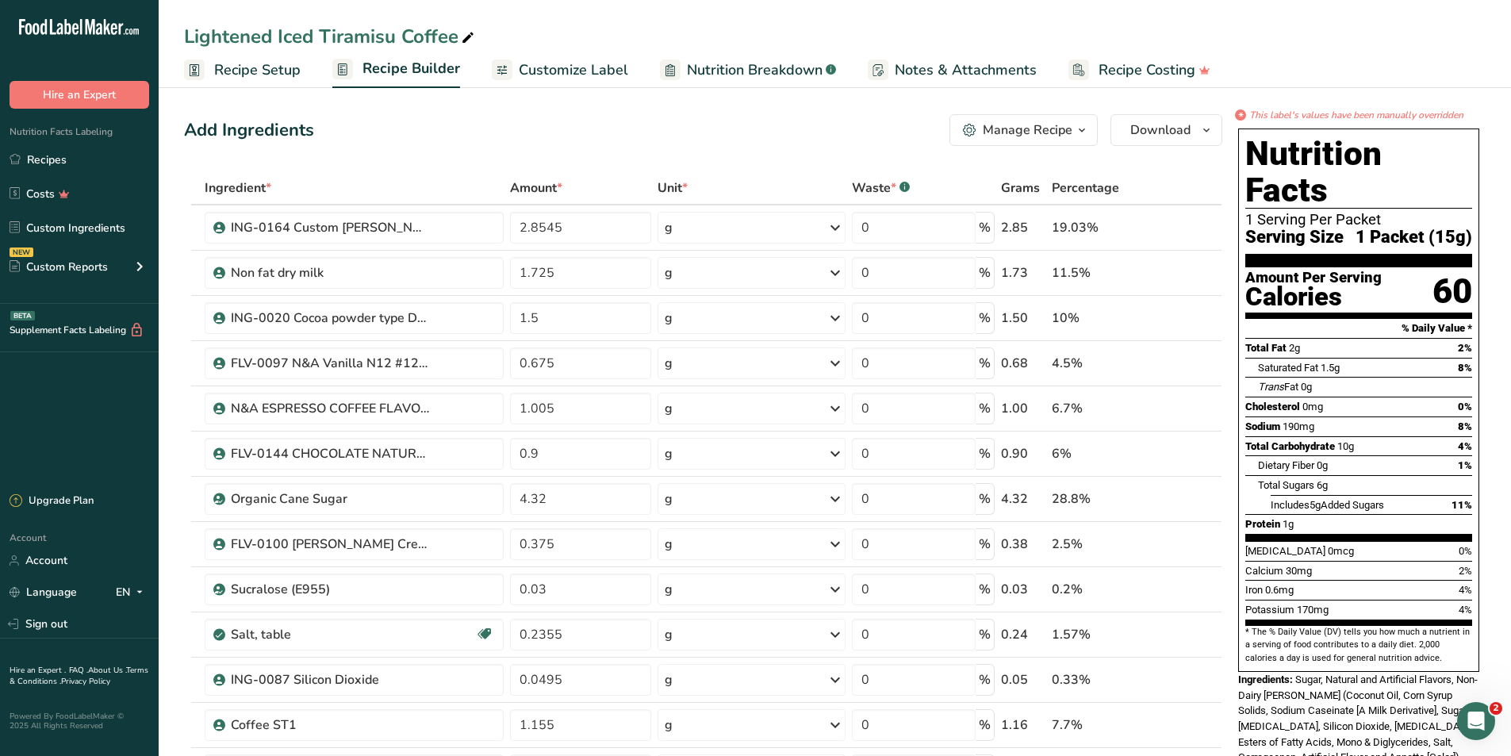
click at [697, 69] on span "Nutrition Breakdown" at bounding box center [755, 69] width 136 height 21
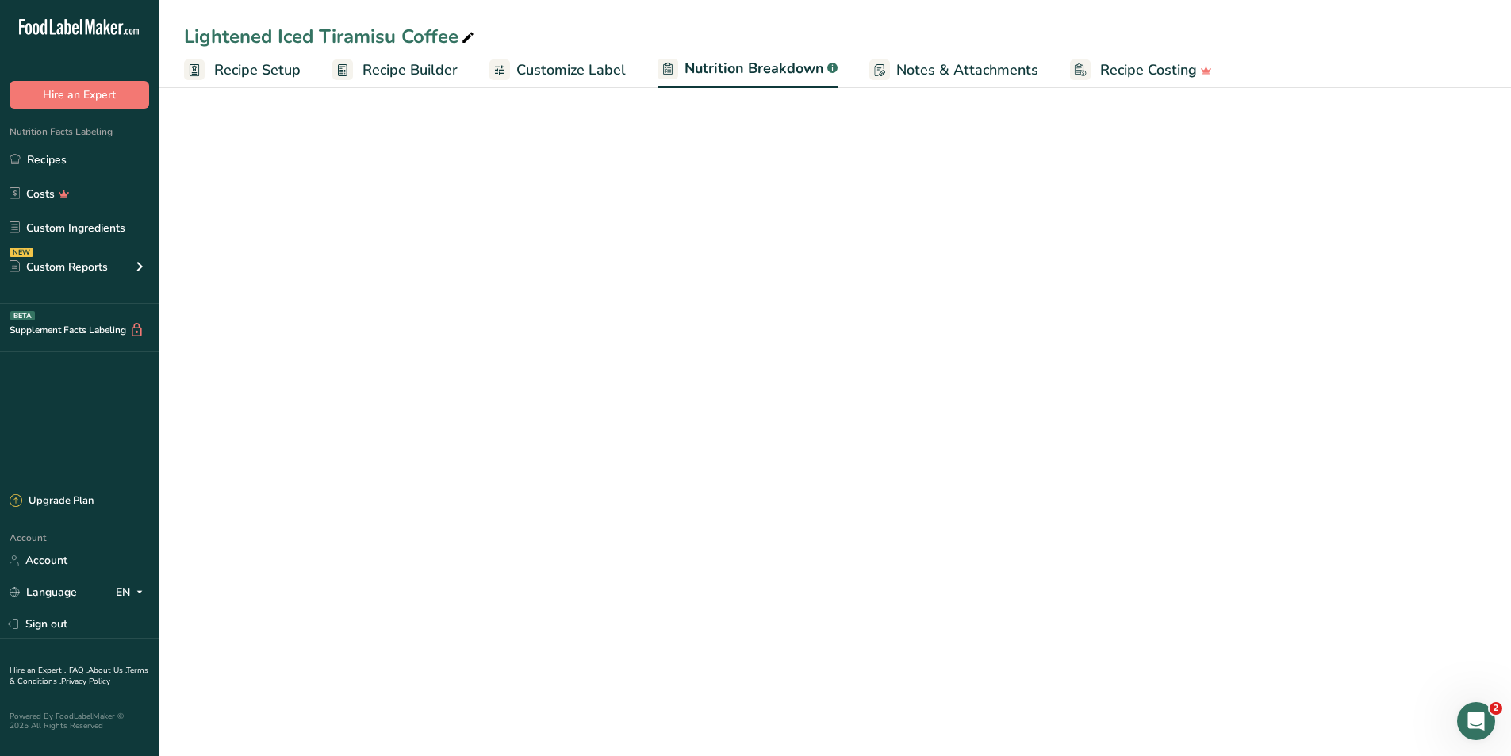
select select "Calories"
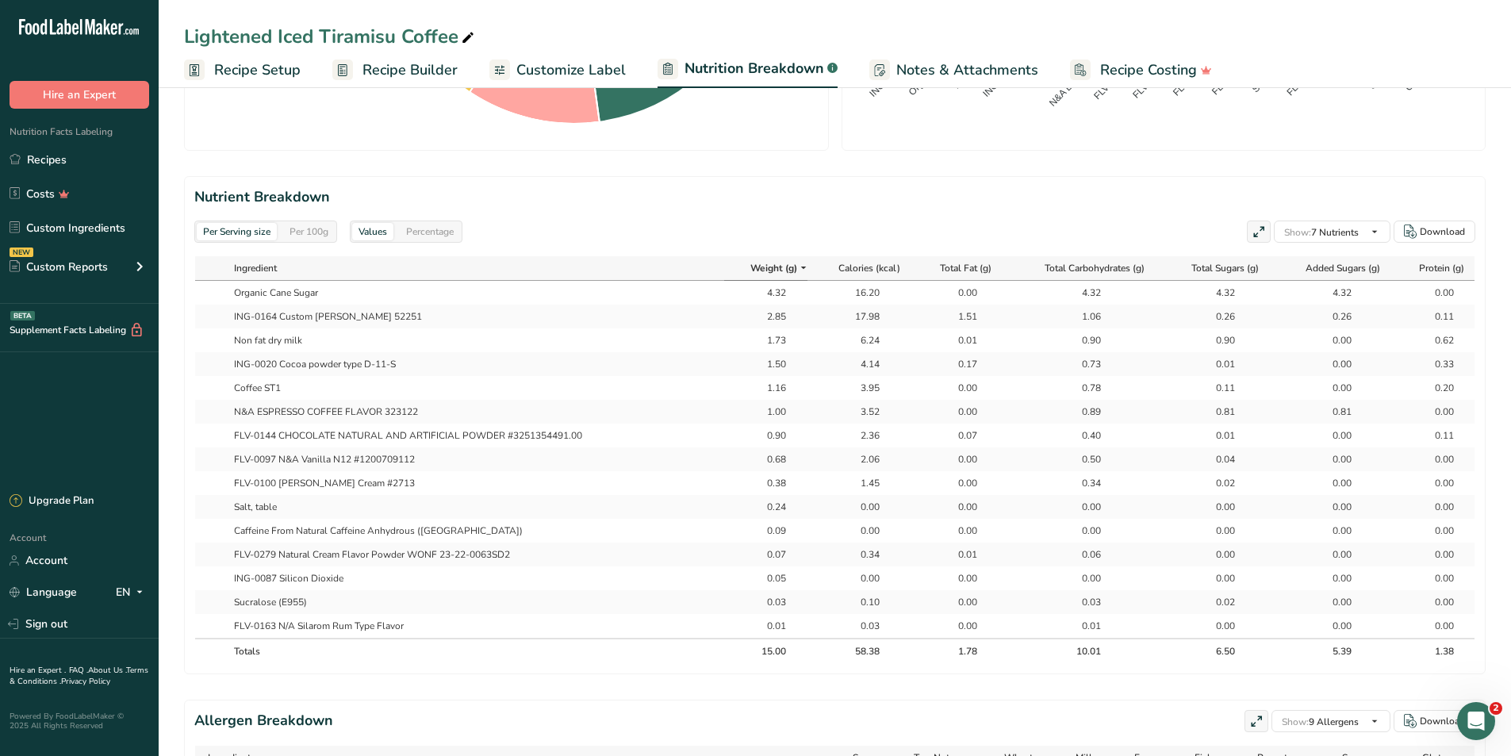
scroll to position [635, 0]
click at [317, 236] on div "Per 100g" at bounding box center [309, 230] width 52 height 17
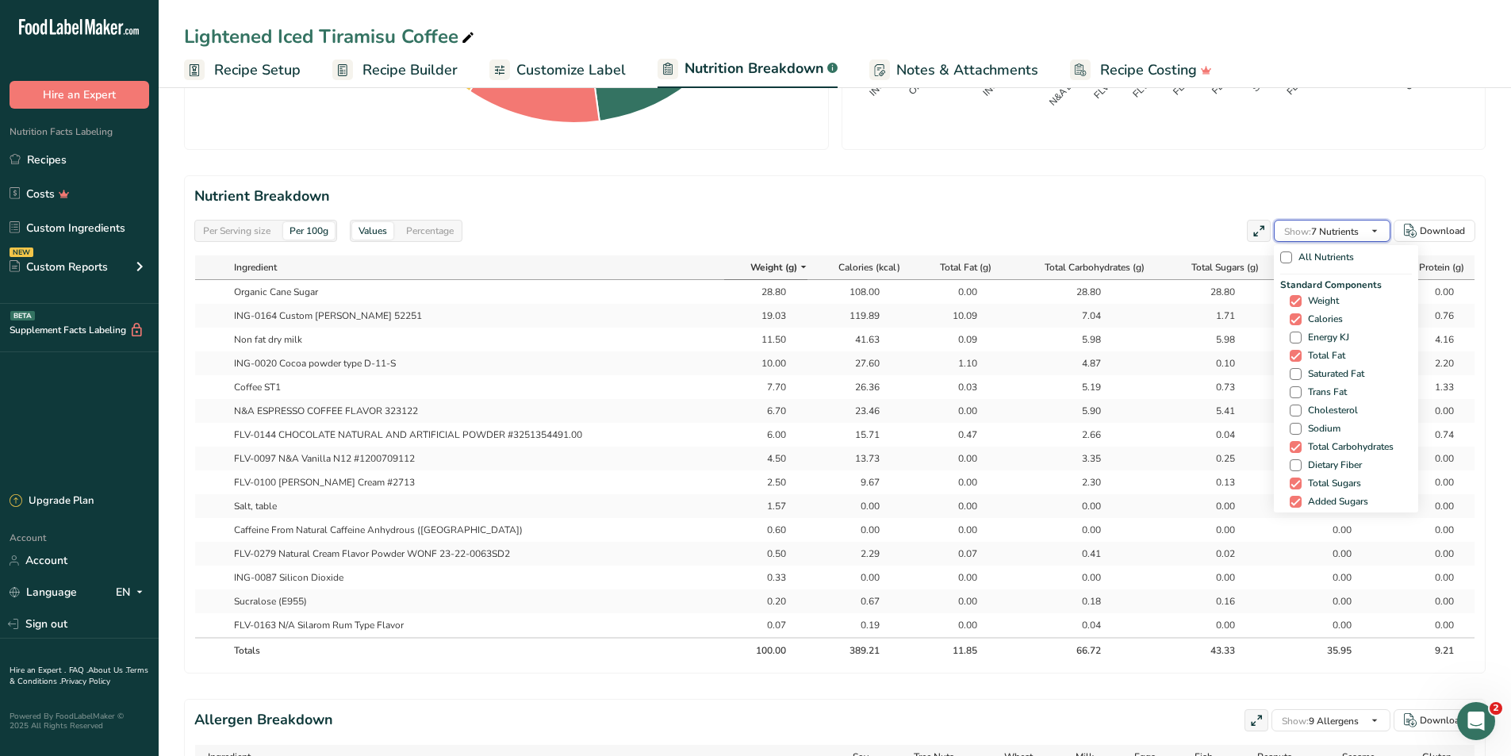
click at [1323, 227] on span "Show: 7 Nutrients" at bounding box center [1321, 231] width 75 height 13
click at [1320, 333] on span "Energy KJ" at bounding box center [1326, 338] width 48 height 12
click at [1300, 333] on input "Energy KJ" at bounding box center [1295, 337] width 10 height 10
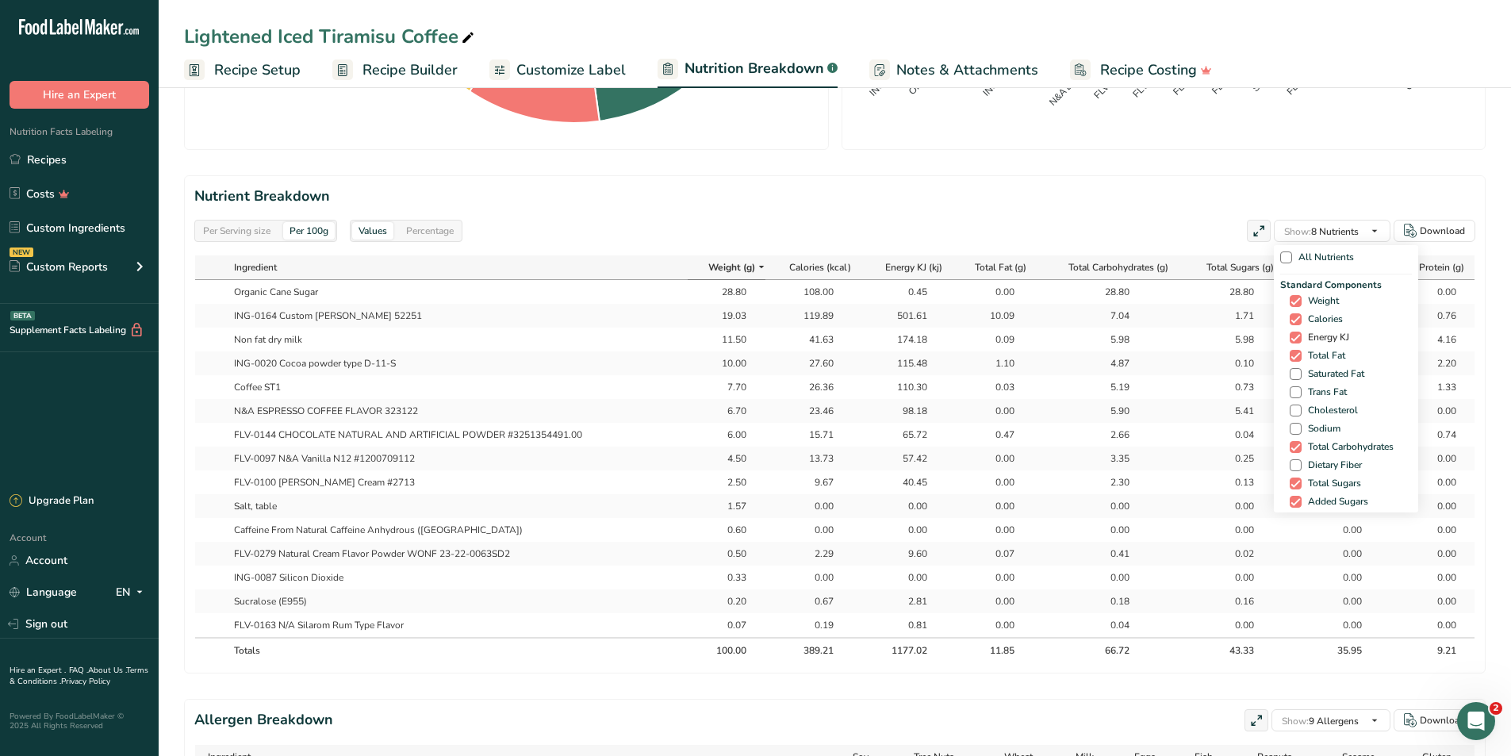
click at [1320, 333] on span "Energy KJ" at bounding box center [1326, 338] width 48 height 12
click at [1300, 333] on input "Energy KJ" at bounding box center [1295, 337] width 10 height 10
checkbox input "false"
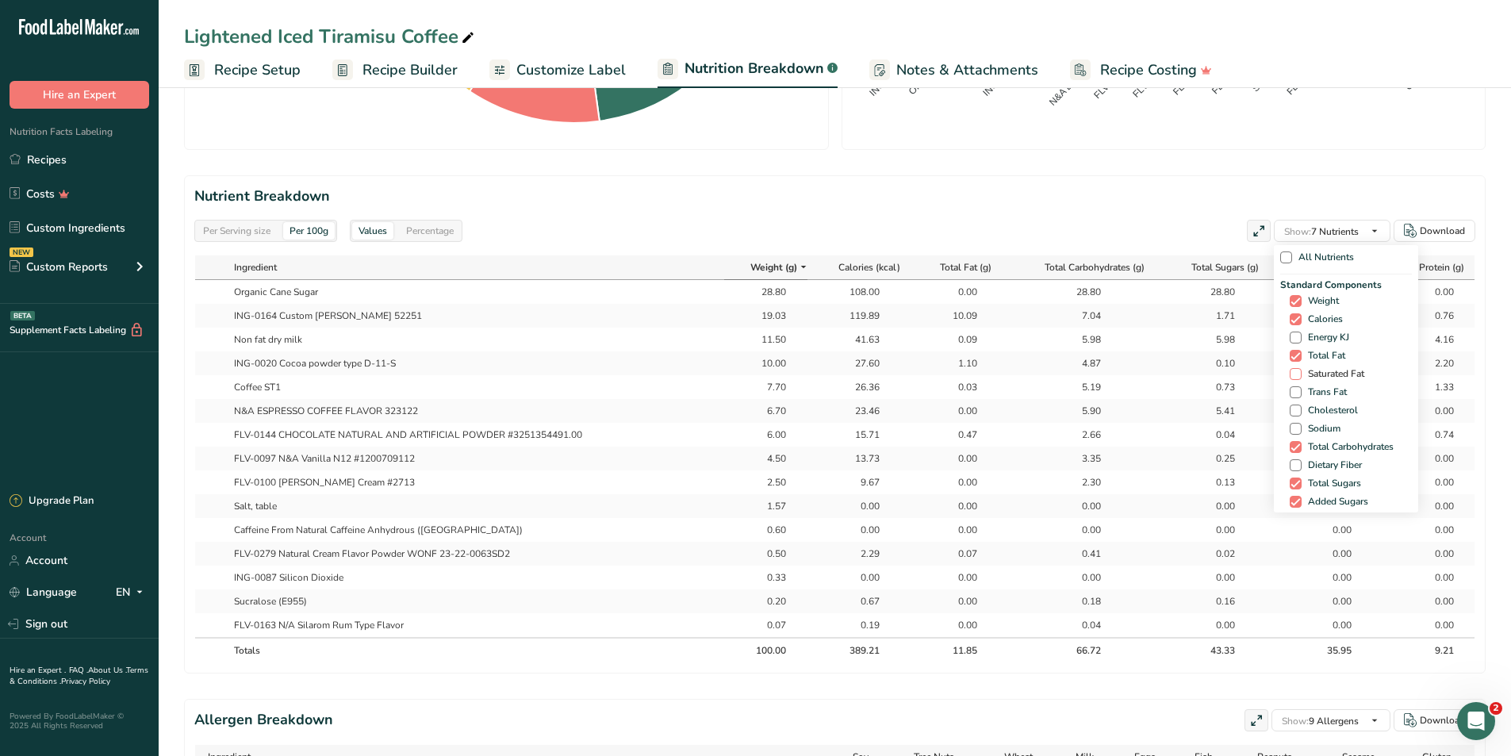
click at [1329, 368] on span "Saturated Fat" at bounding box center [1333, 374] width 63 height 12
click at [1300, 369] on input "Saturated Fat" at bounding box center [1295, 374] width 10 height 10
checkbox input "true"
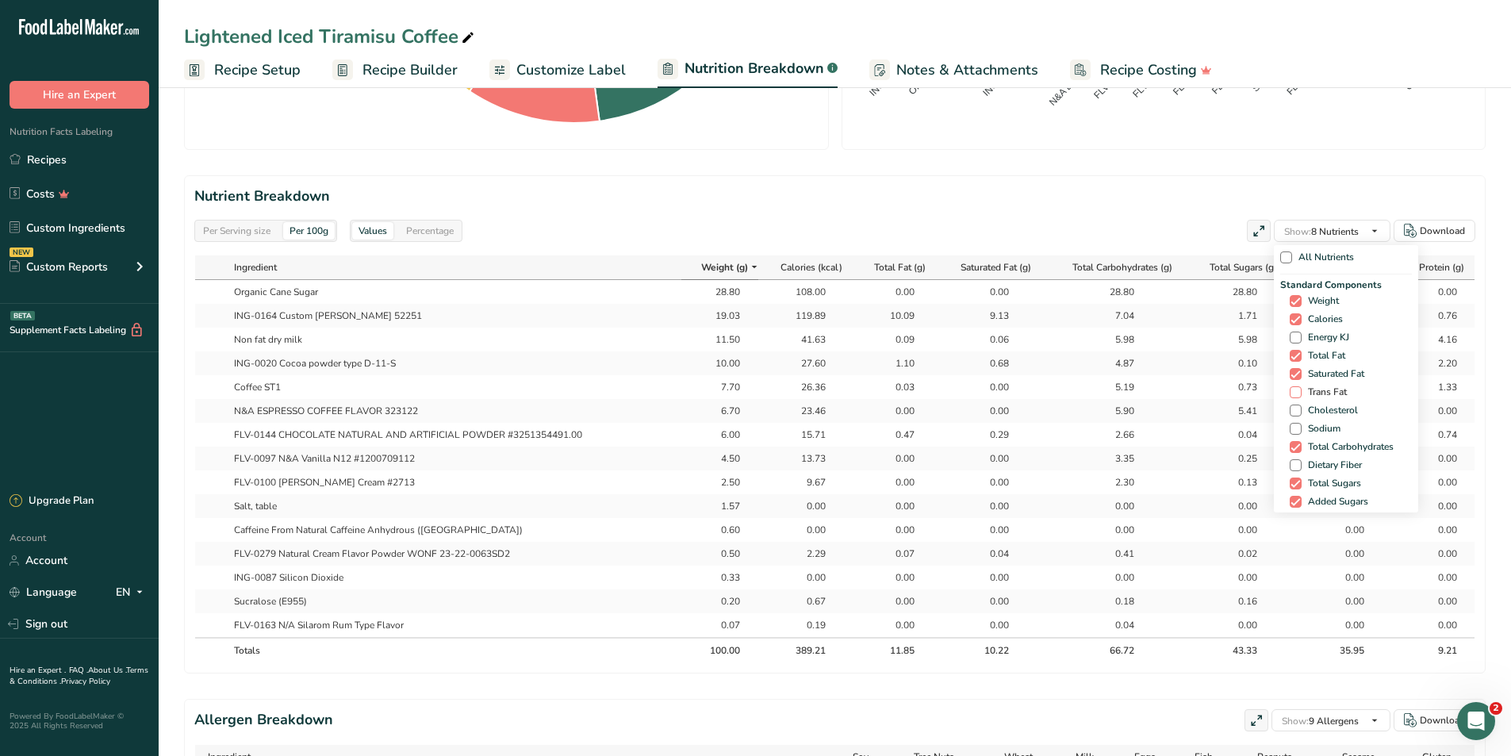
click at [1325, 386] on span "Trans Fat" at bounding box center [1324, 392] width 45 height 12
click at [1300, 387] on input "Trans Fat" at bounding box center [1295, 392] width 10 height 10
checkbox input "true"
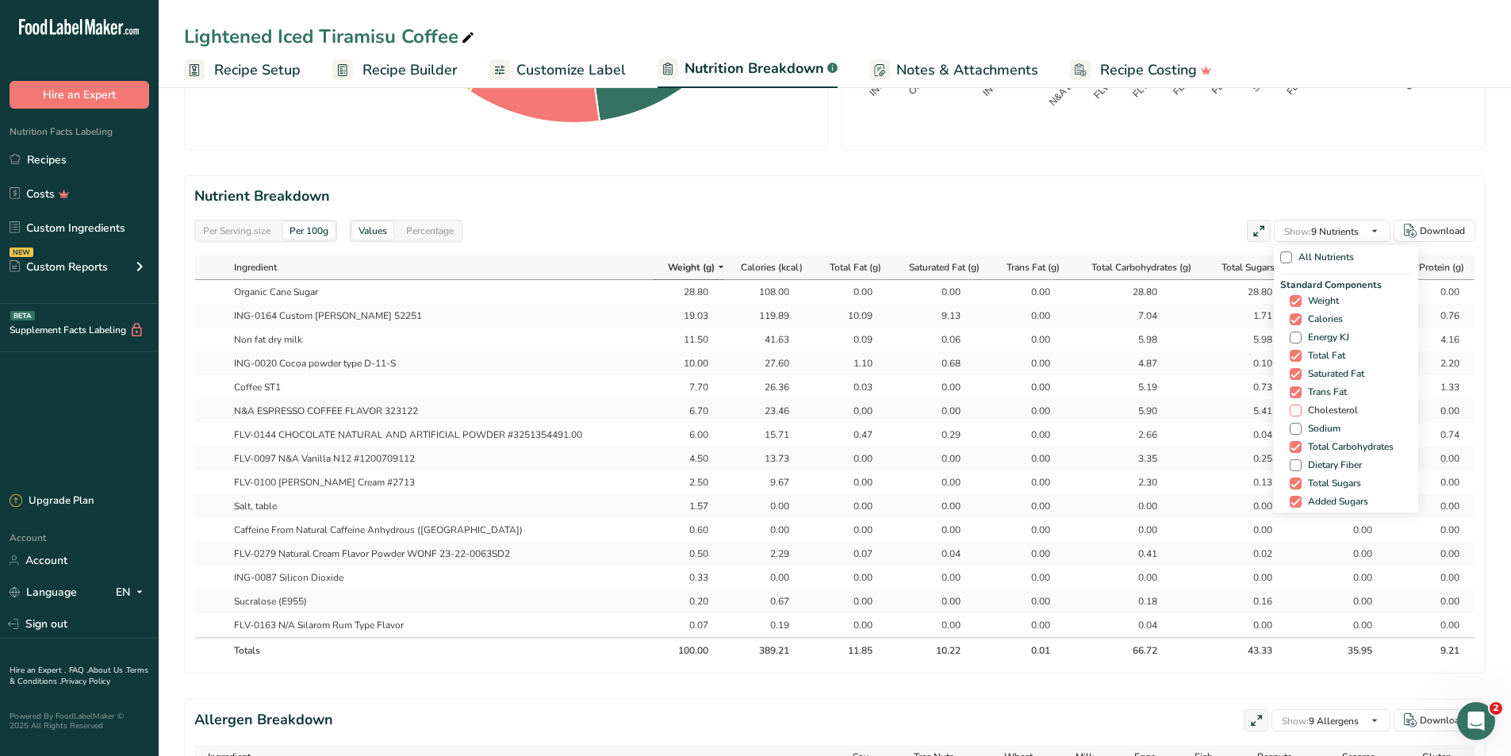
click at [1325, 405] on span "Cholesterol" at bounding box center [1330, 411] width 56 height 12
click at [1300, 405] on input "Cholesterol" at bounding box center [1295, 410] width 10 height 10
checkbox input "true"
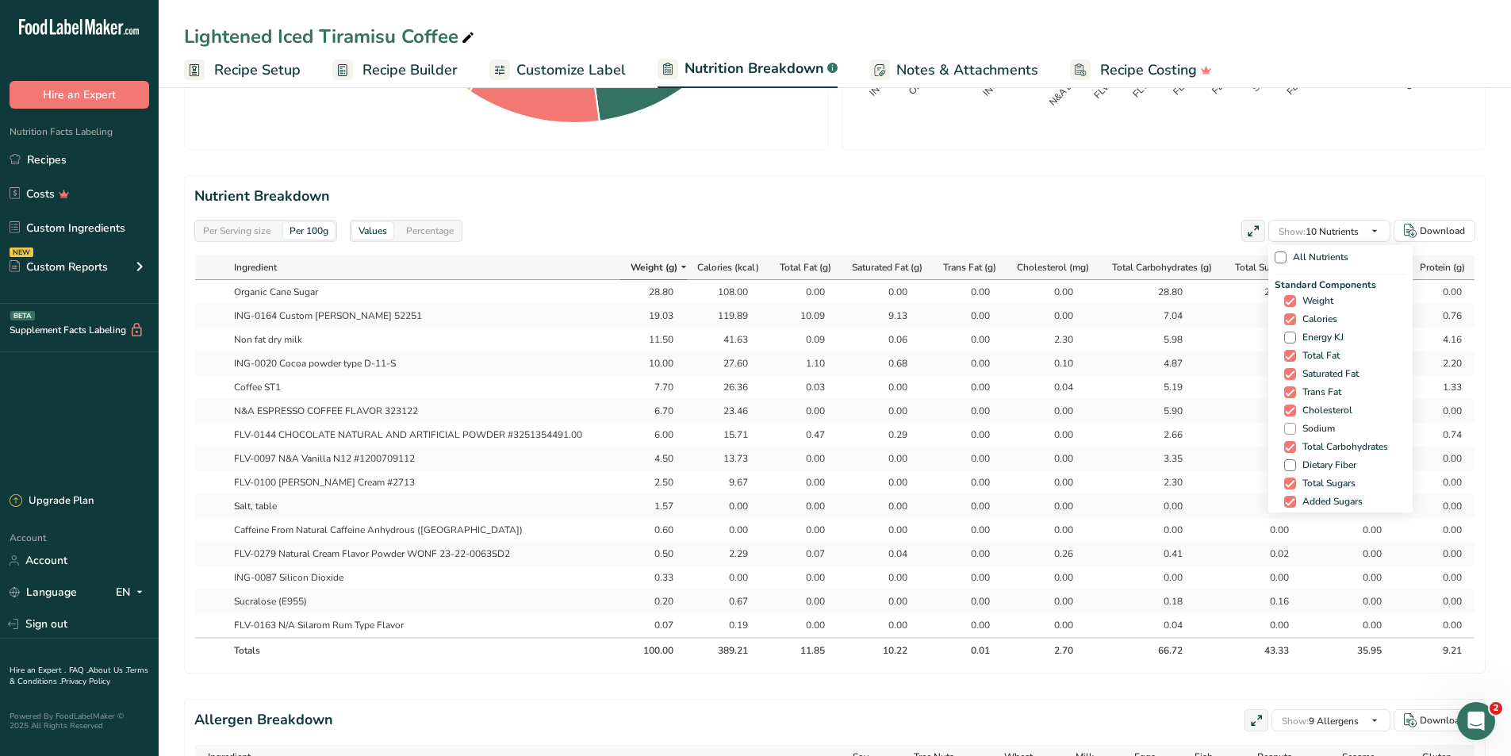
click at [1321, 425] on span "Sodium" at bounding box center [1315, 429] width 39 height 12
click at [1295, 425] on input "Sodium" at bounding box center [1289, 429] width 10 height 10
checkbox input "true"
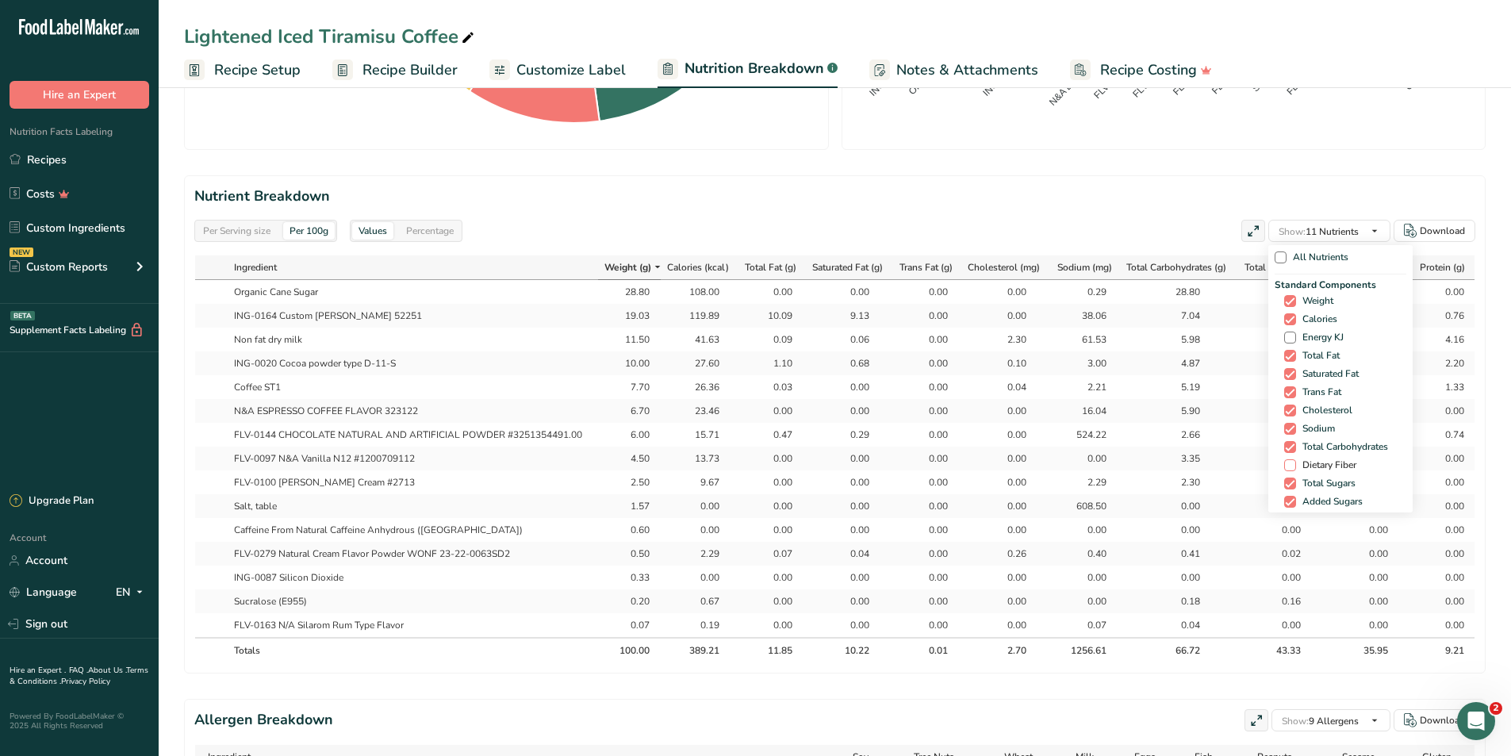
click at [1320, 463] on span "Dietary Fiber" at bounding box center [1326, 465] width 60 height 12
click at [1295, 463] on input "Dietary Fiber" at bounding box center [1289, 465] width 10 height 10
checkbox input "true"
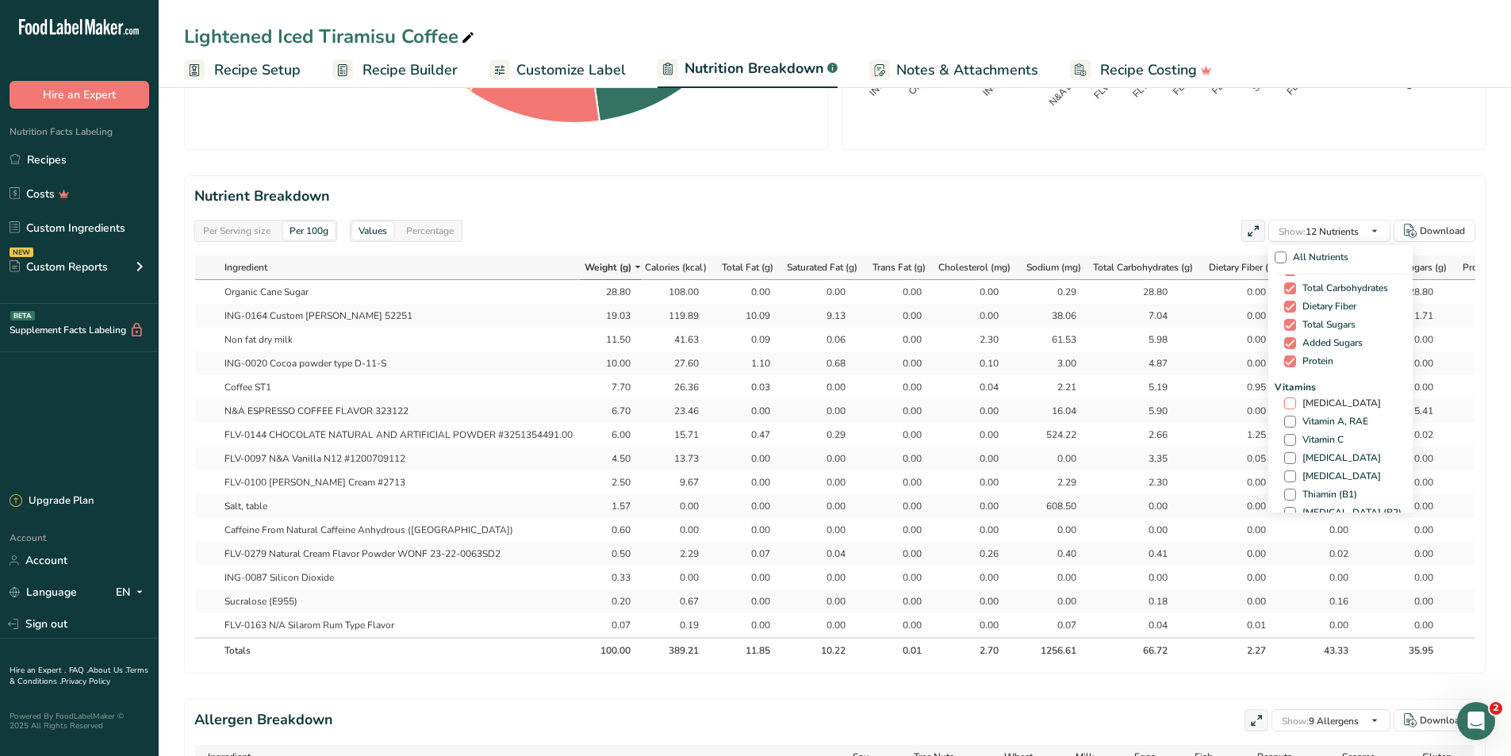
click at [1335, 401] on span "[MEDICAL_DATA]" at bounding box center [1338, 403] width 85 height 12
click at [1295, 401] on input "[MEDICAL_DATA]" at bounding box center [1289, 403] width 10 height 10
checkbox input "true"
click at [1326, 420] on span "Calcium" at bounding box center [1316, 420] width 41 height 12
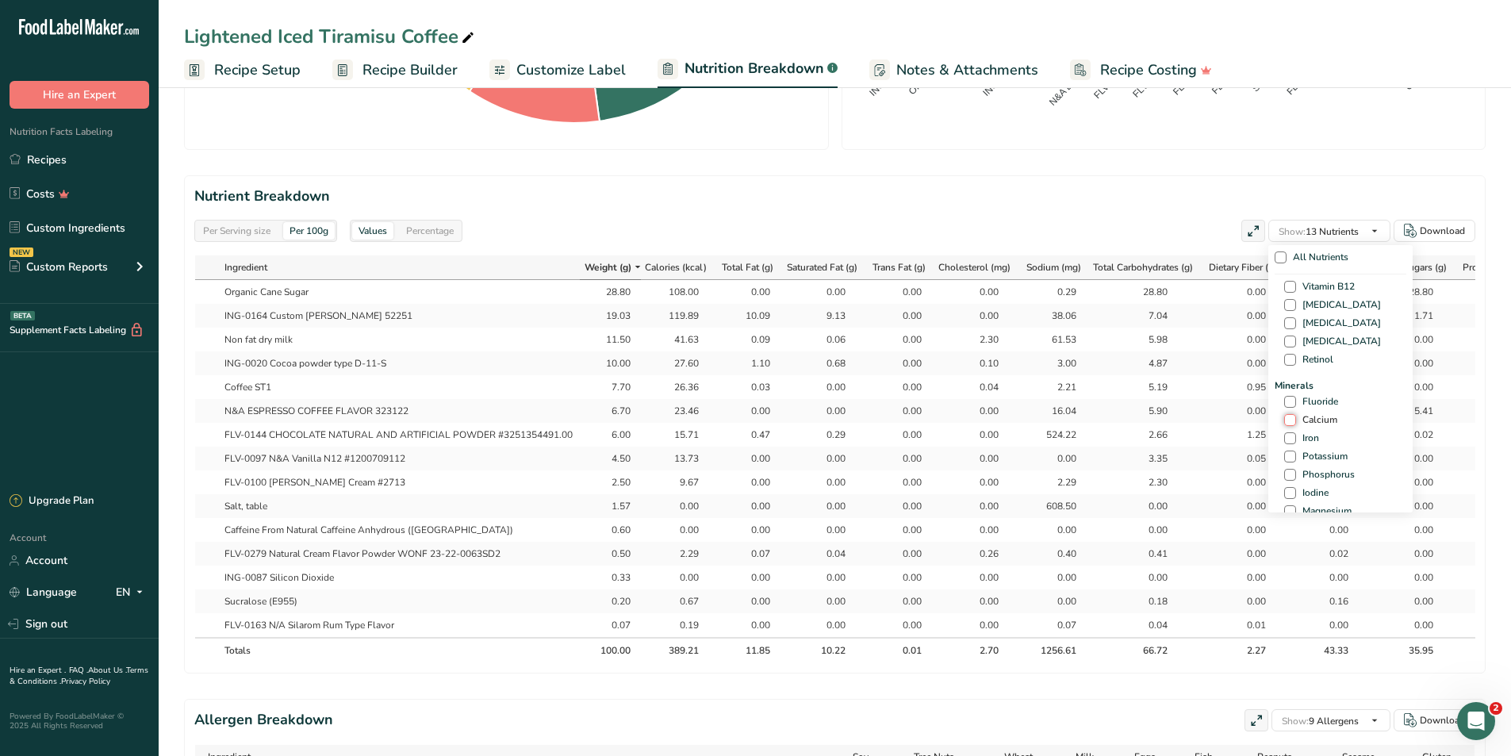
click at [1295, 420] on input "Calcium" at bounding box center [1289, 420] width 10 height 10
checkbox input "true"
click at [1301, 358] on span "Iron" at bounding box center [1307, 359] width 23 height 12
click at [1295, 358] on input "Iron" at bounding box center [1289, 359] width 10 height 10
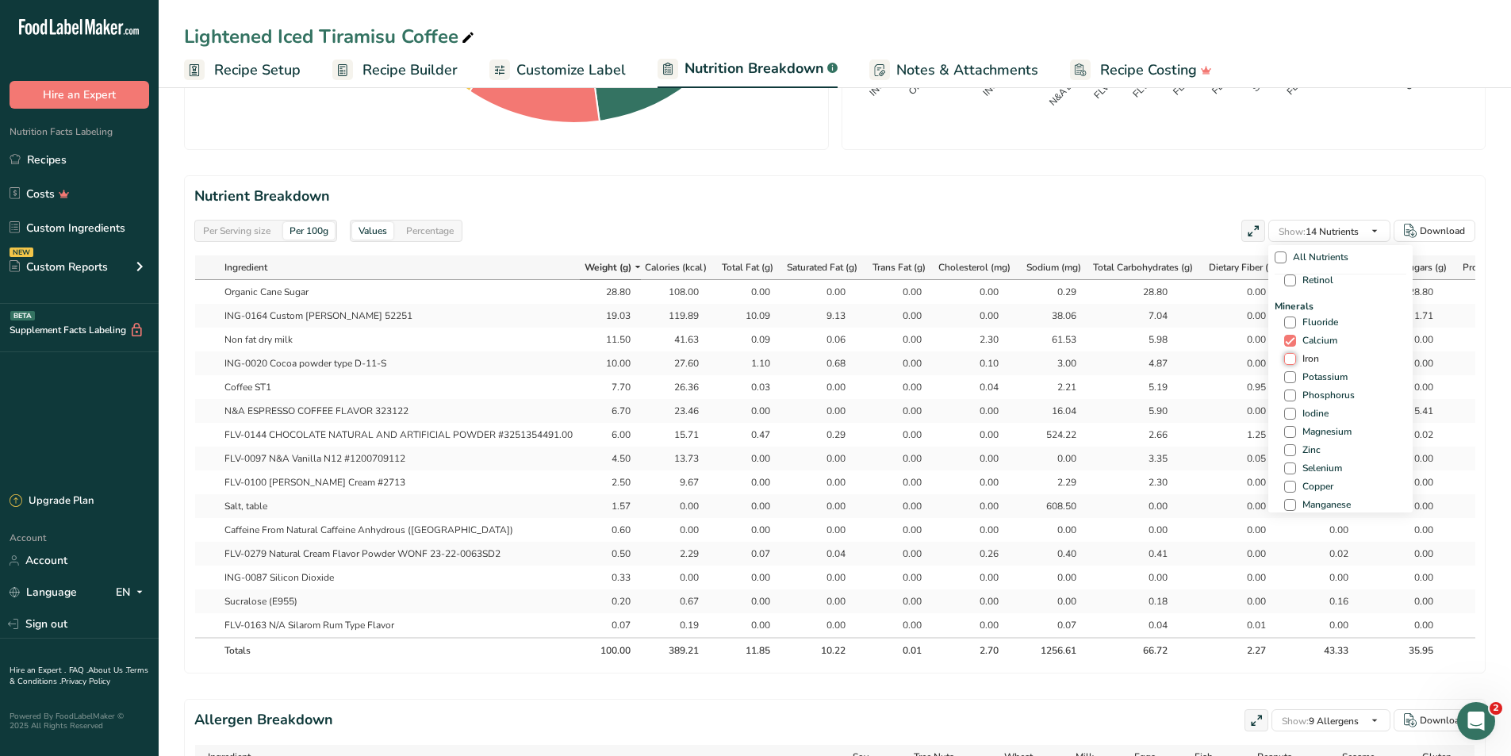
checkbox input "true"
click at [1308, 375] on span "Potassium" at bounding box center [1322, 377] width 52 height 12
click at [1295, 375] on input "Potassium" at bounding box center [1289, 377] width 10 height 10
checkbox input "true"
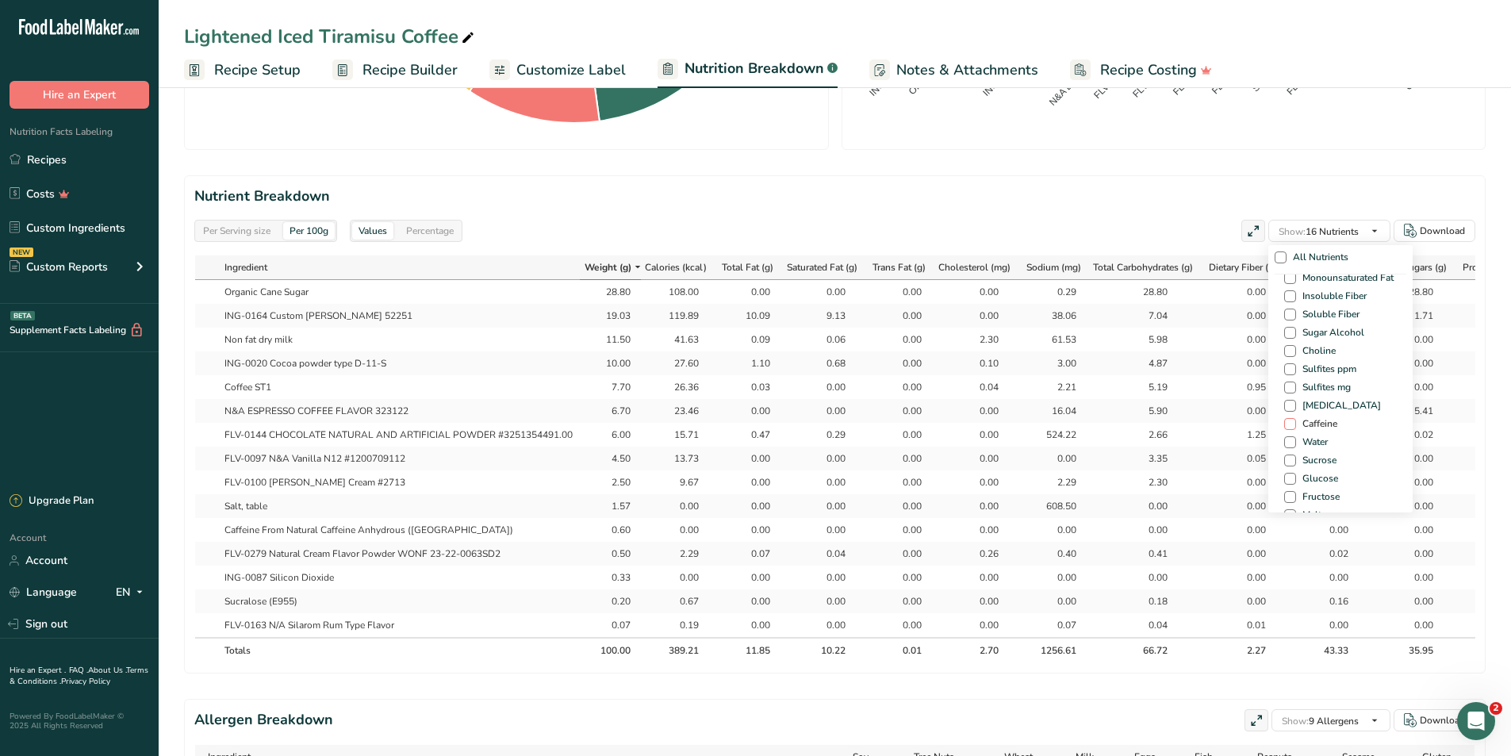
click at [1326, 427] on span "Caffeine" at bounding box center [1316, 424] width 41 height 12
click at [1295, 427] on input "Caffeine" at bounding box center [1289, 424] width 10 height 10
checkbox input "true"
click at [993, 189] on h2 "Nutrient Breakdown" at bounding box center [834, 196] width 1281 height 21
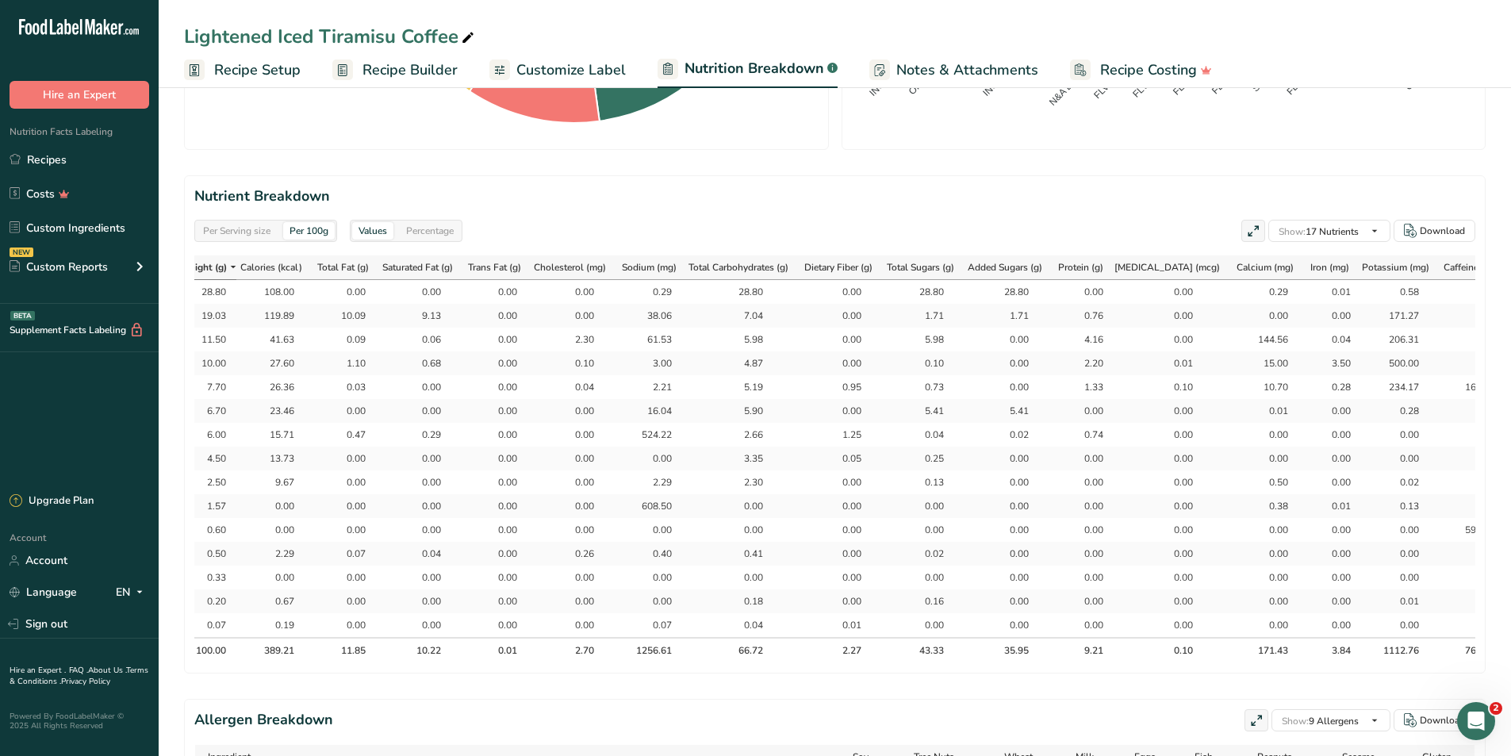
scroll to position [0, 427]
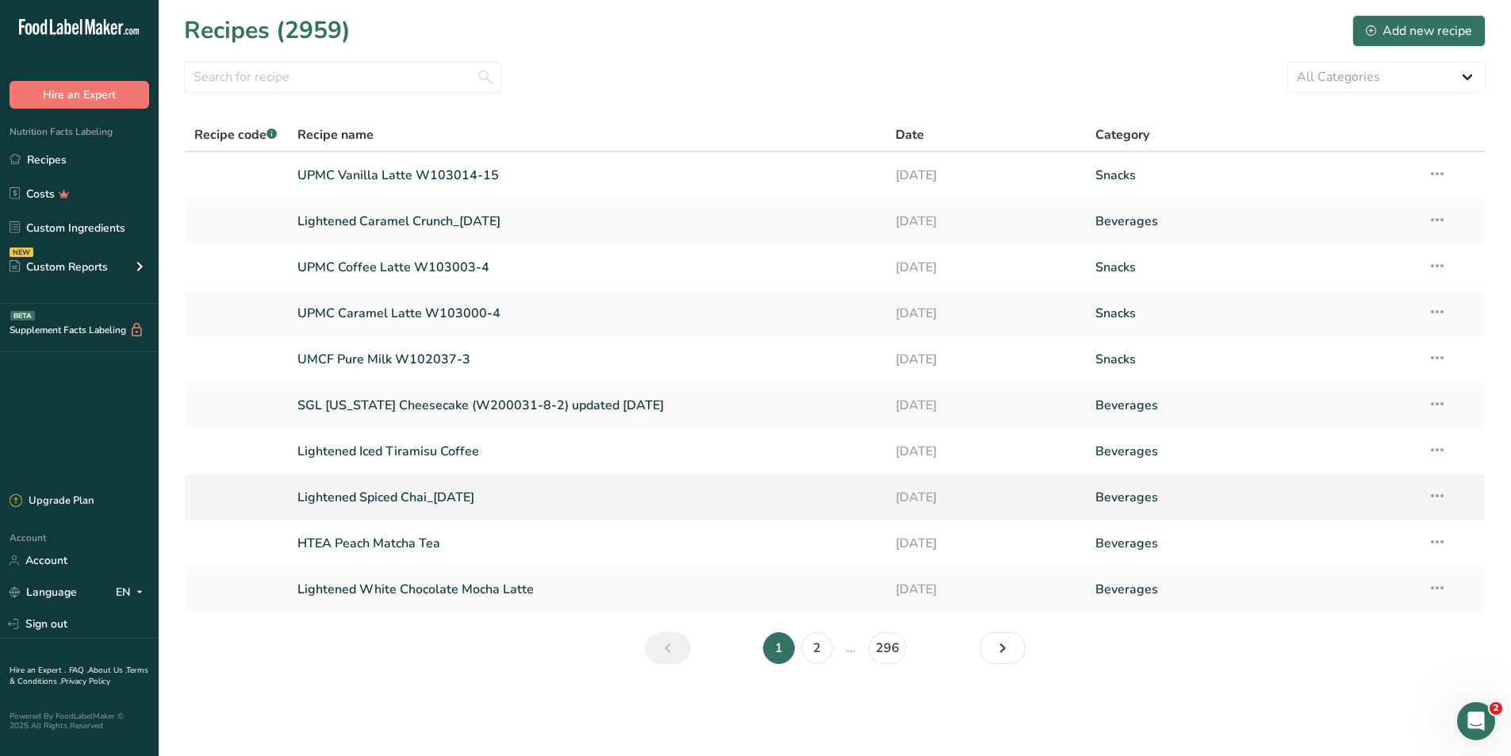
click at [427, 498] on link "Lightened Spiced Chai_[DATE]" at bounding box center [587, 497] width 580 height 33
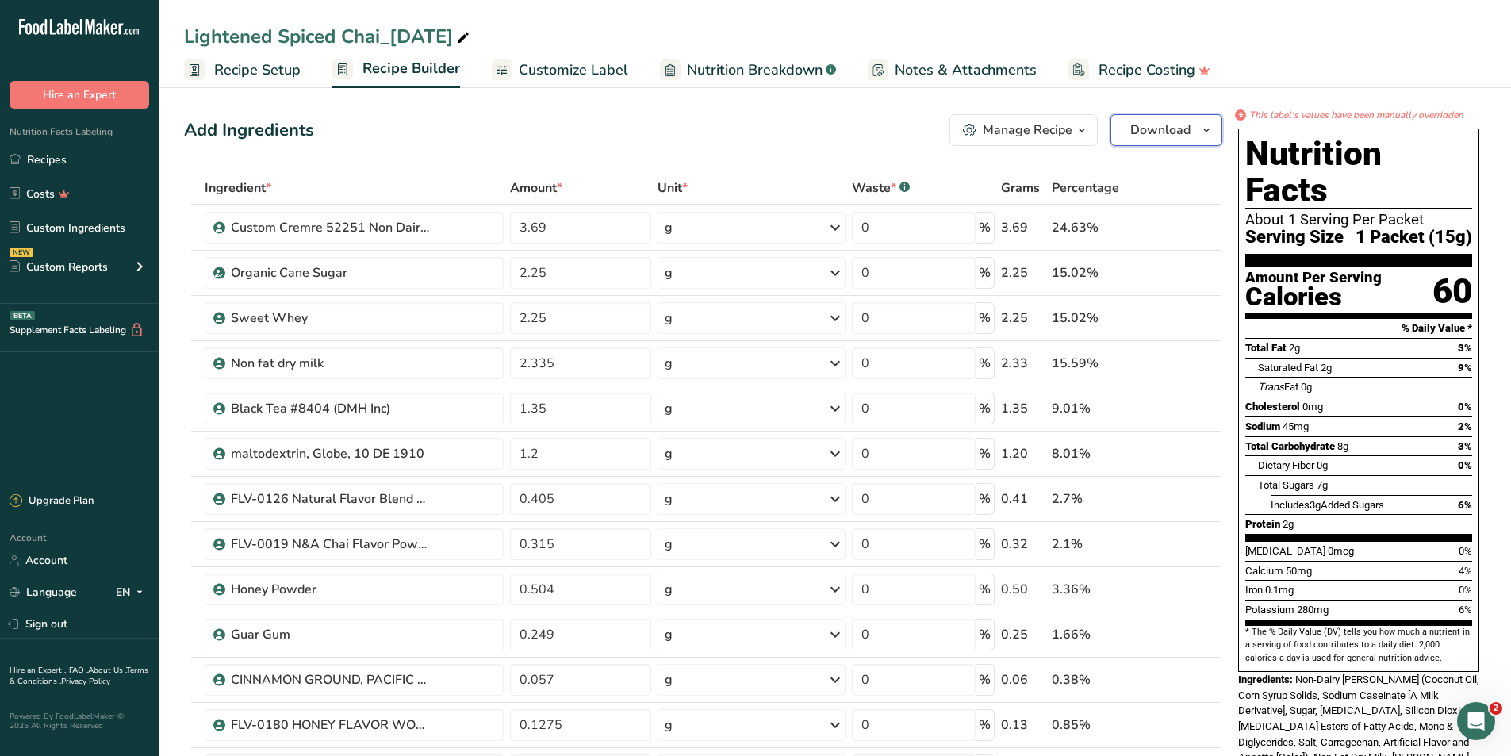
click at [1138, 132] on span "Download" at bounding box center [1160, 130] width 60 height 19
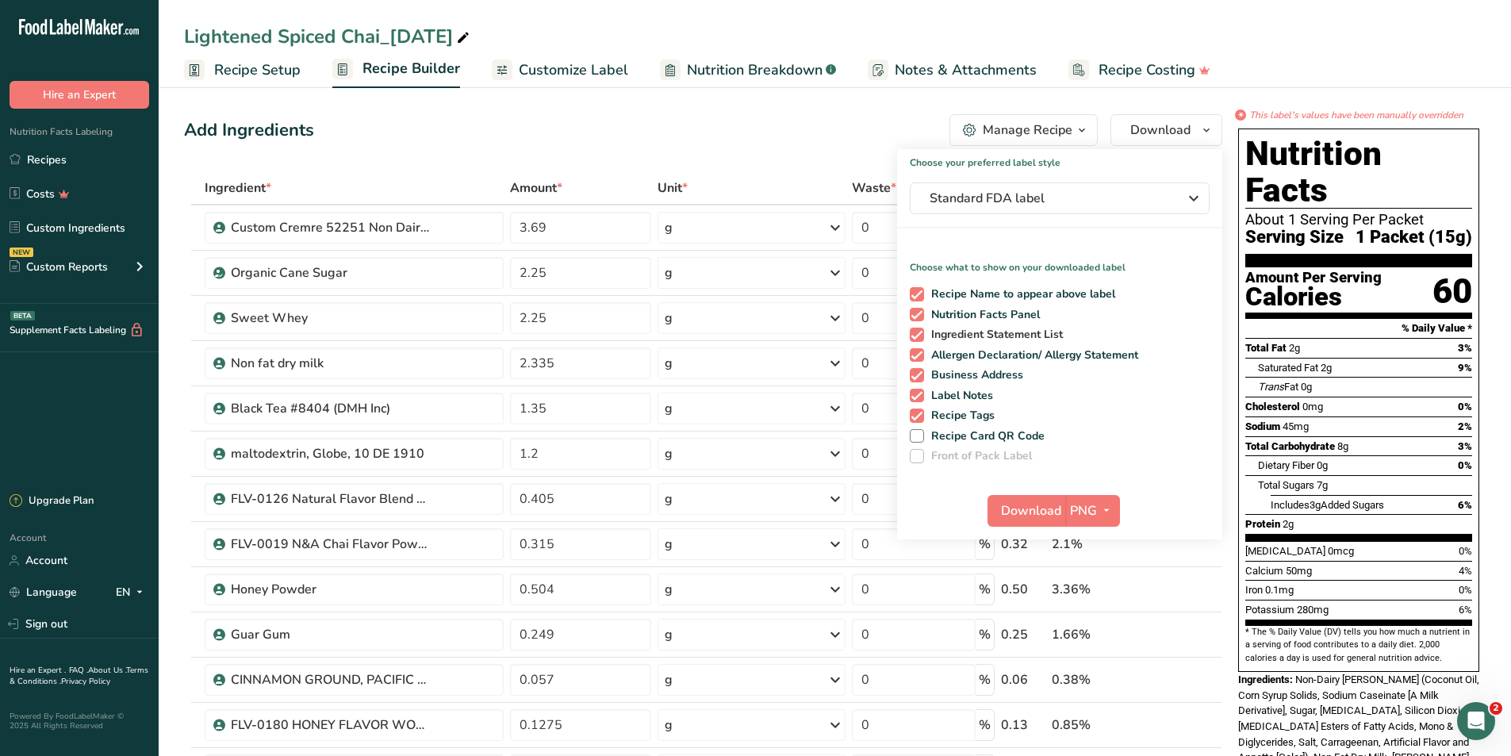
drag, startPoint x: 1003, startPoint y: 289, endPoint x: 993, endPoint y: 335, distance: 47.0
click at [1004, 294] on span "Recipe Name to appear above label" at bounding box center [1020, 294] width 192 height 14
click at [920, 294] on input "Recipe Name to appear above label" at bounding box center [915, 294] width 10 height 10
checkbox input "false"
click at [988, 350] on span "Allergen Declaration/ Allergy Statement" at bounding box center [1031, 355] width 215 height 14
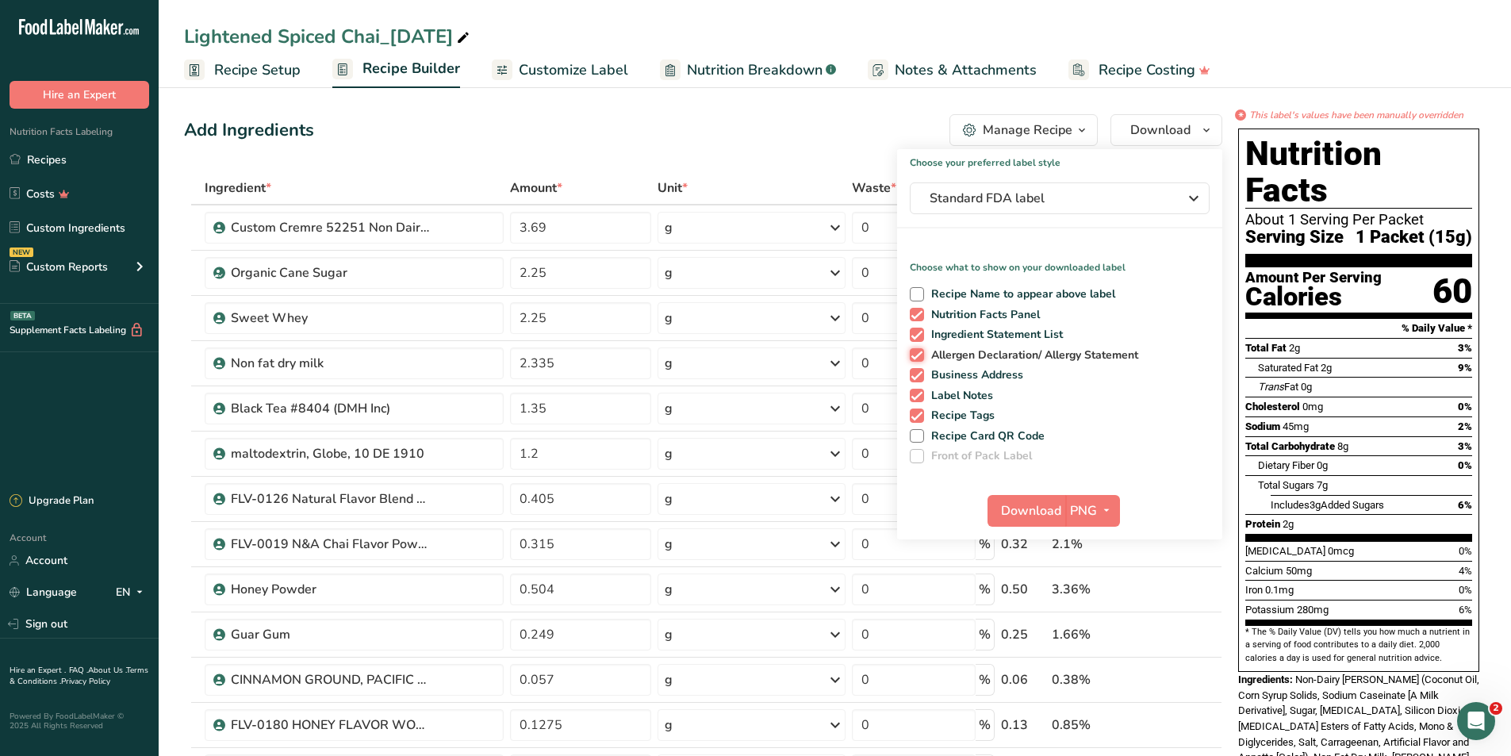
click at [920, 350] on input "Allergen Declaration/ Allergy Statement" at bounding box center [915, 355] width 10 height 10
checkbox input "false"
click at [979, 374] on span "Business Address" at bounding box center [974, 375] width 100 height 14
click at [920, 374] on input "Business Address" at bounding box center [915, 375] width 10 height 10
checkbox input "false"
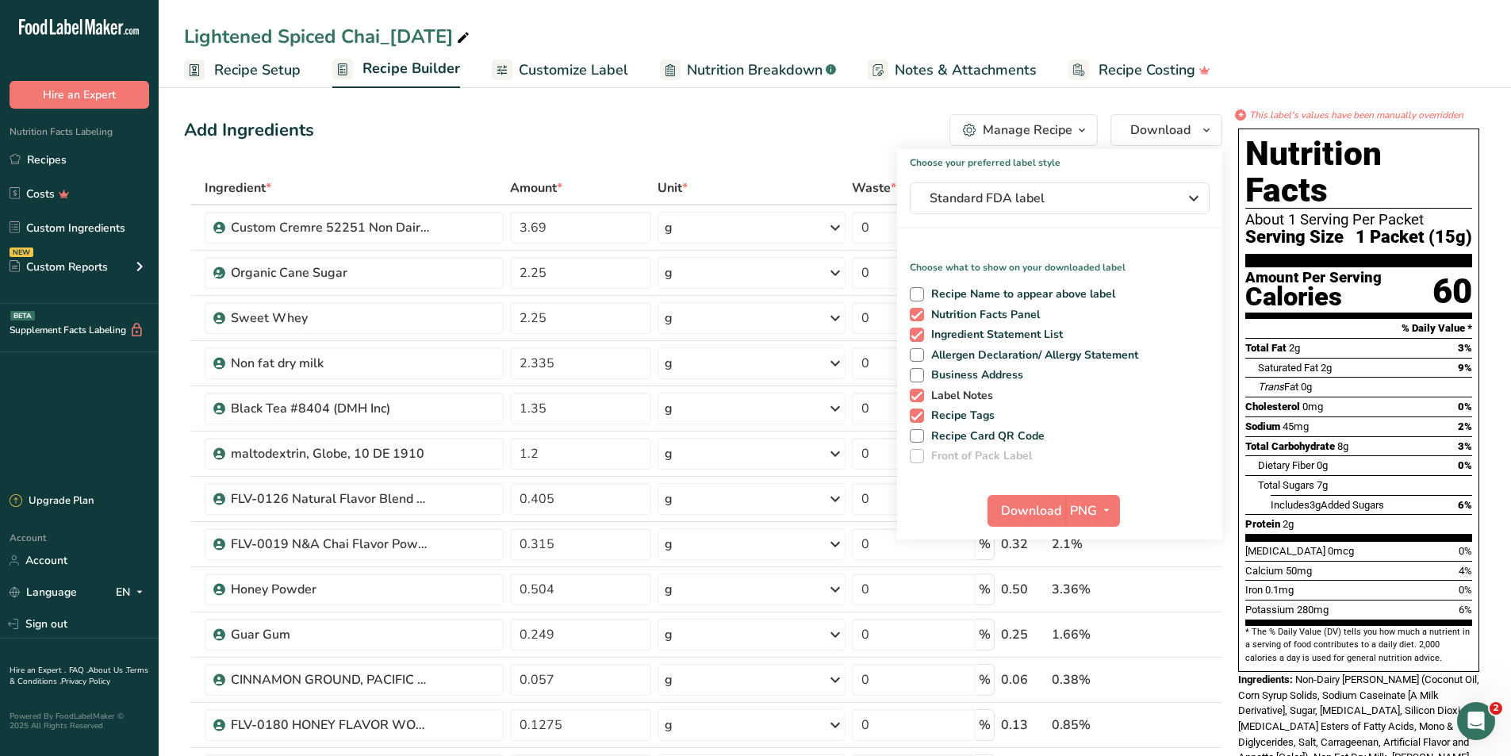
click at [967, 395] on span "Label Notes" at bounding box center [959, 396] width 70 height 14
click at [920, 395] on input "Label Notes" at bounding box center [915, 395] width 10 height 10
checkbox input "false"
click at [959, 421] on span "Recipe Tags" at bounding box center [959, 416] width 71 height 14
click at [920, 420] on input "Recipe Tags" at bounding box center [915, 415] width 10 height 10
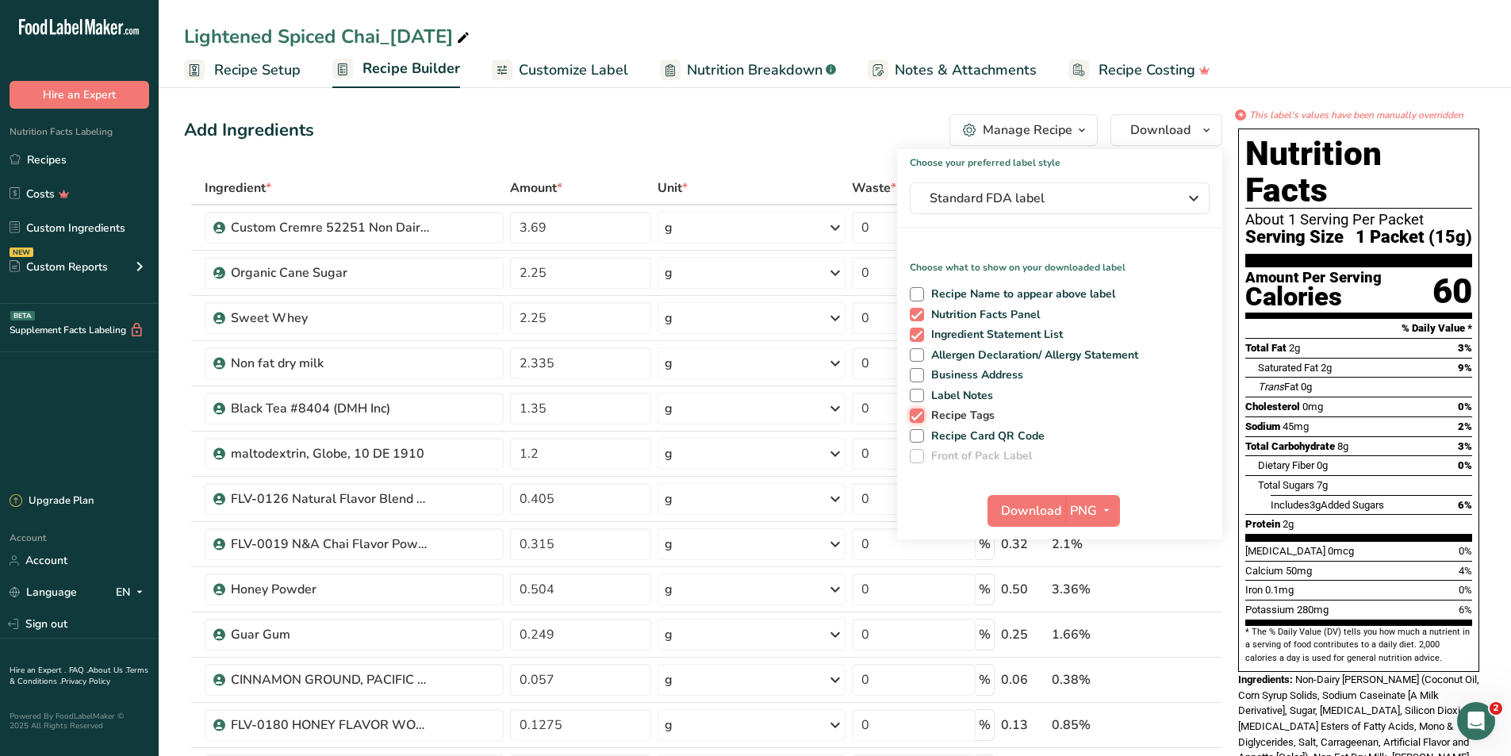
checkbox input "false"
click at [1040, 509] on span "Download" at bounding box center [1031, 510] width 60 height 19
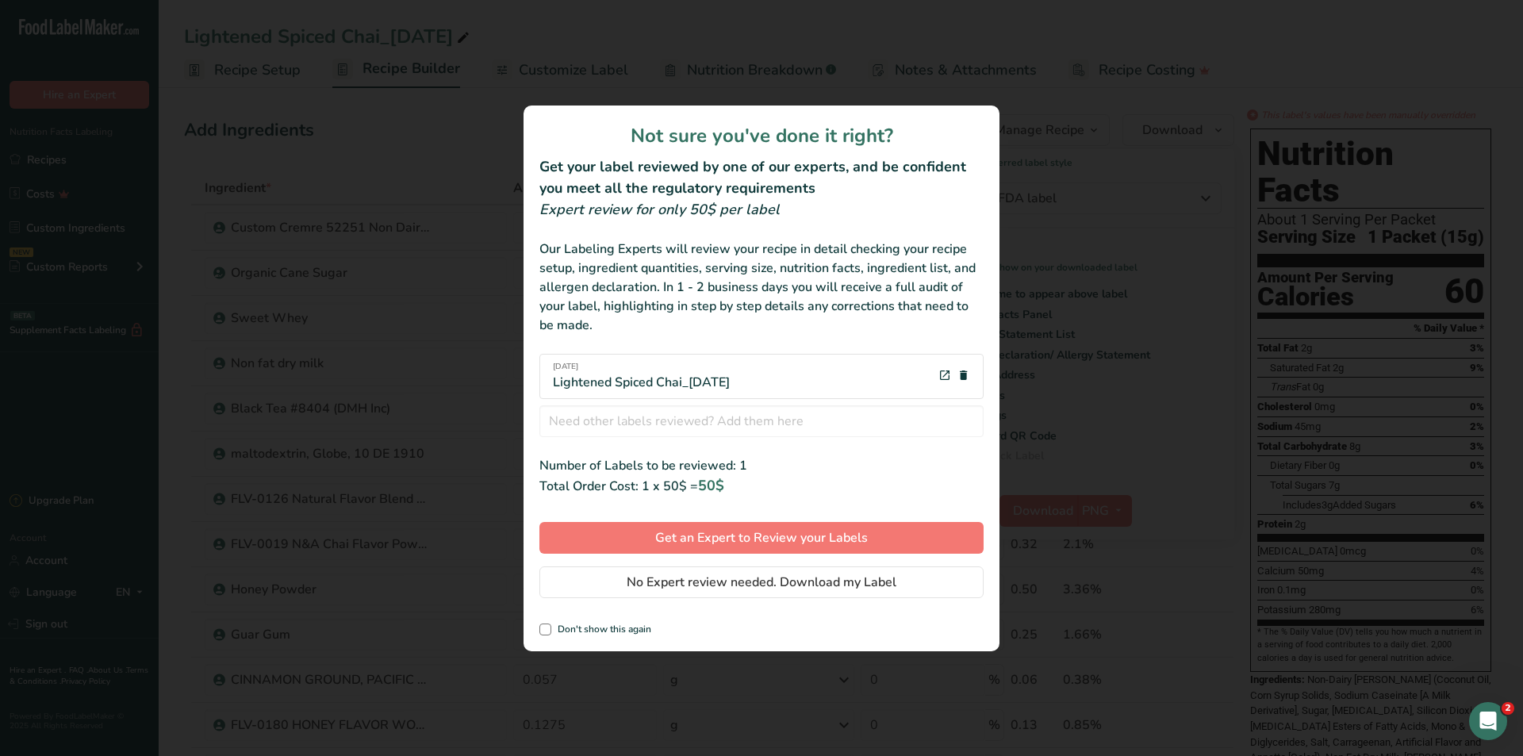
click at [699, 601] on div "Not sure you've done it right? Get your label reviewed by one of our experts, a…" at bounding box center [762, 379] width 476 height 546
click at [714, 574] on span "No Expert review needed. Download my Label" at bounding box center [762, 582] width 270 height 19
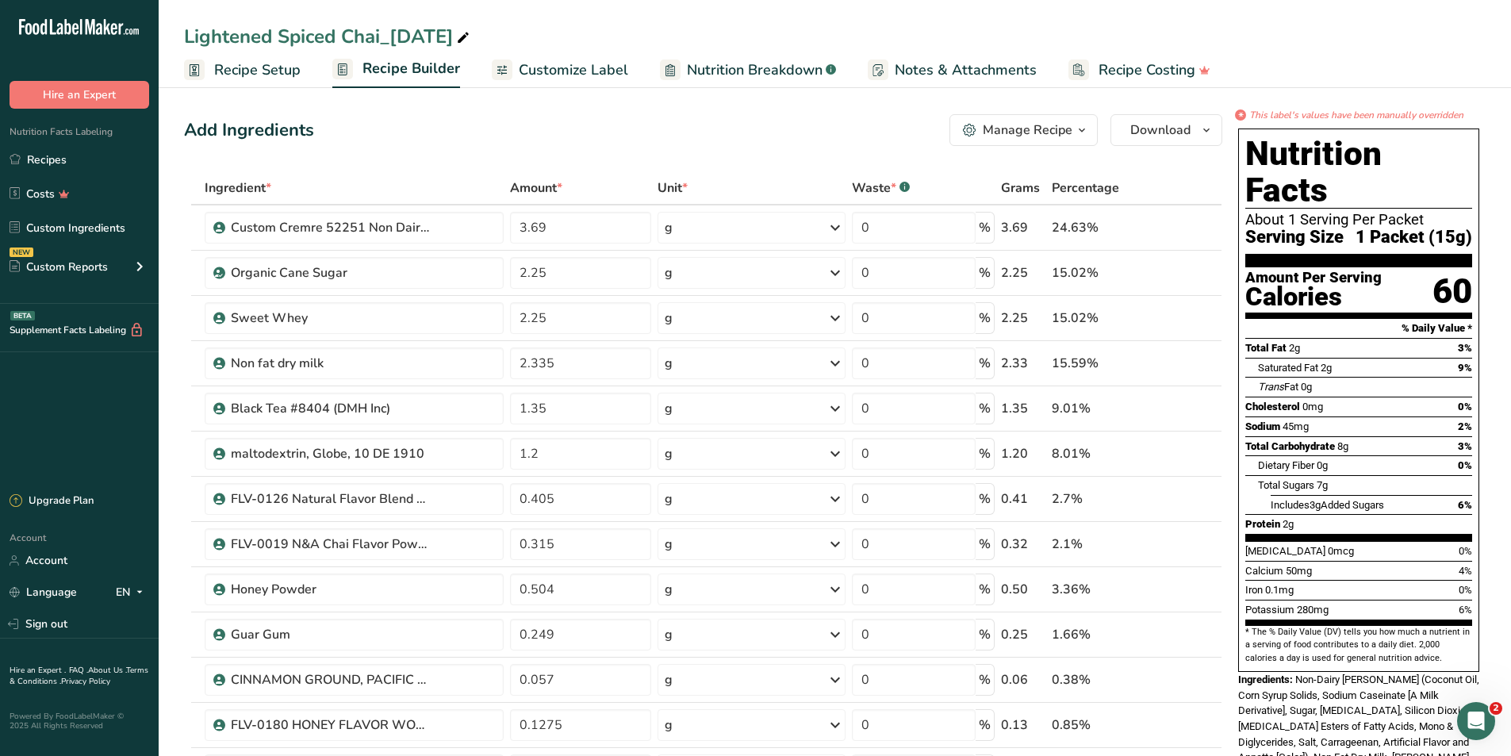
click at [721, 73] on span "Nutrition Breakdown" at bounding box center [755, 69] width 136 height 21
select select "Calories"
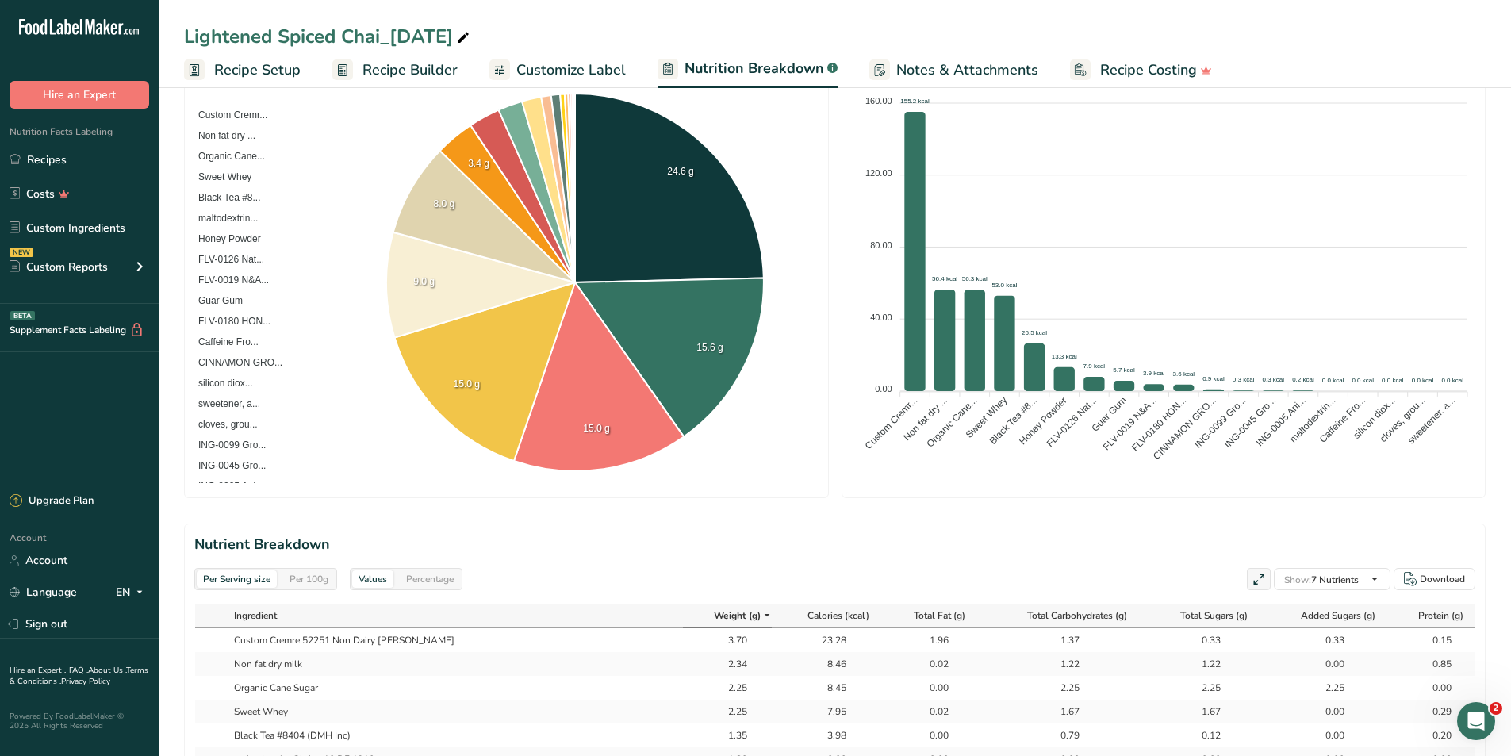
scroll to position [397, 0]
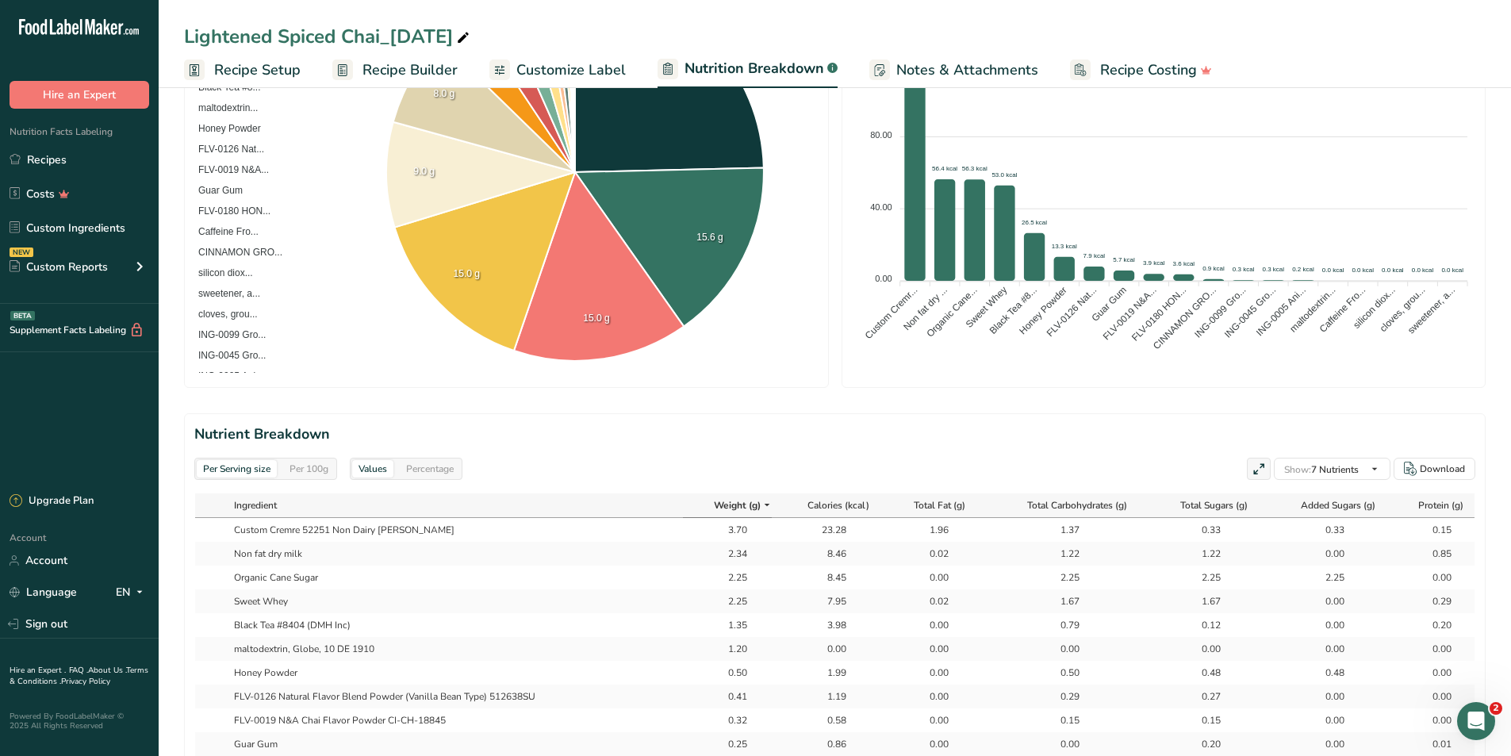
click at [324, 468] on div "Per 100g" at bounding box center [309, 468] width 52 height 17
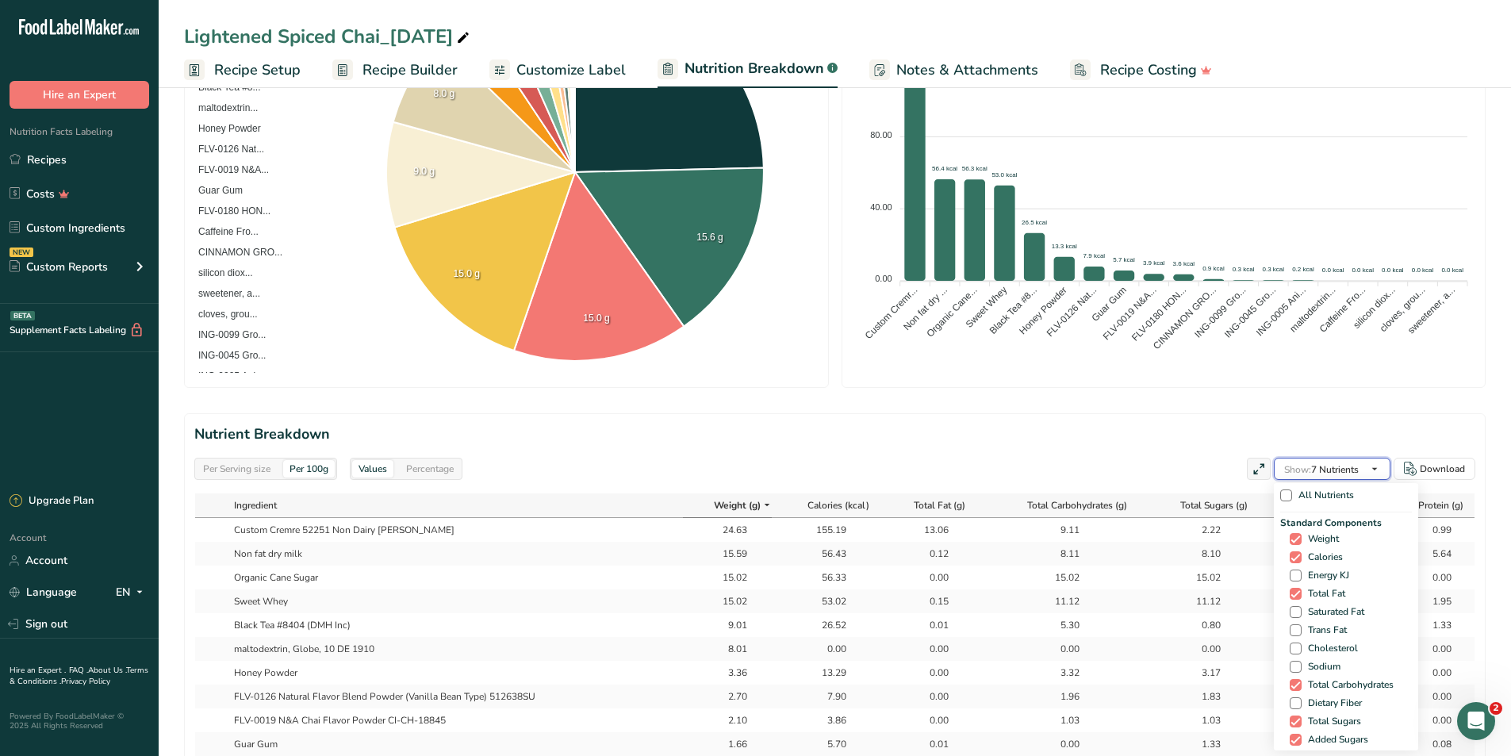
click at [1319, 478] on span "Show: 7 Nutrients" at bounding box center [1321, 468] width 75 height 19
click at [1330, 610] on span "Saturated Fat" at bounding box center [1333, 612] width 63 height 12
click at [1300, 610] on input "Saturated Fat" at bounding box center [1295, 612] width 10 height 10
checkbox input "true"
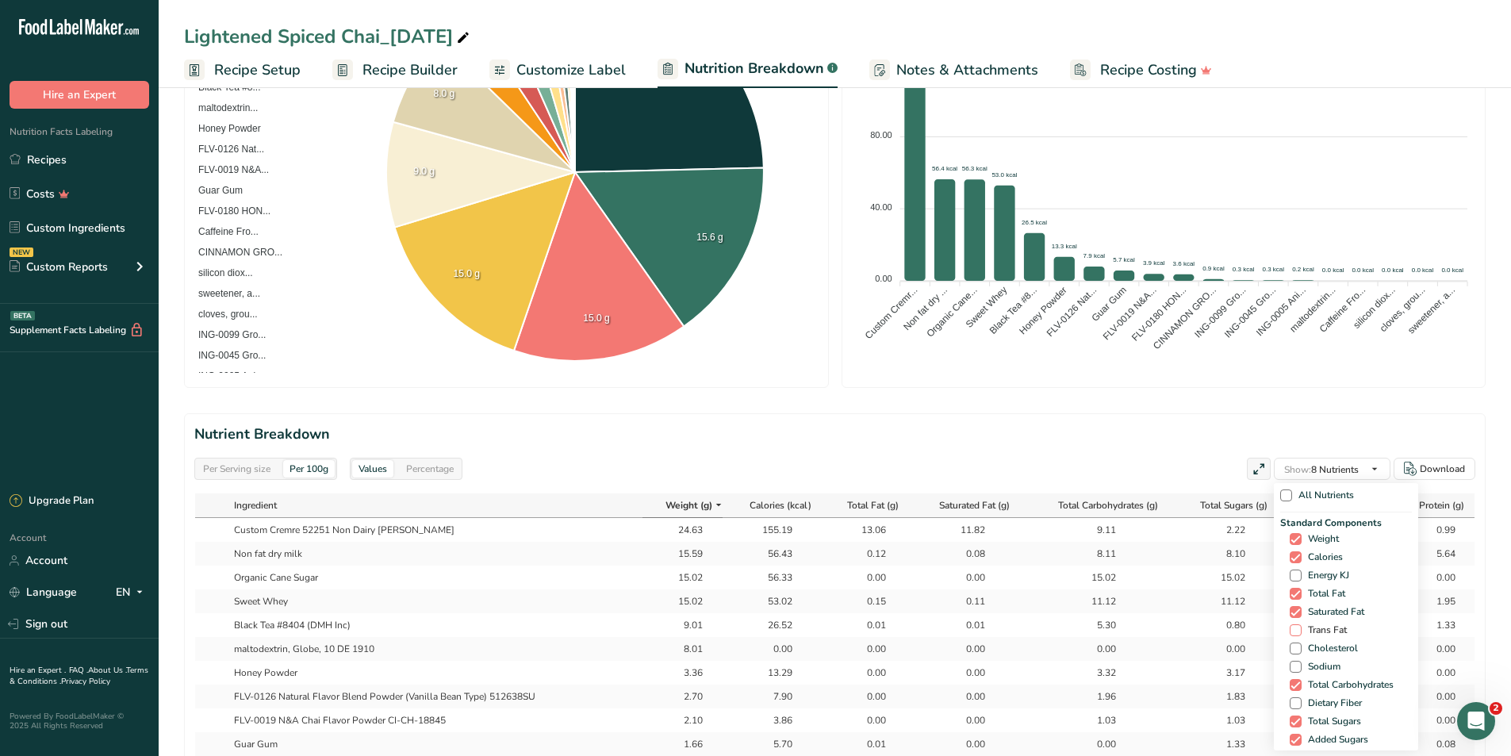
click at [1328, 627] on span "Trans Fat" at bounding box center [1324, 630] width 45 height 12
click at [1300, 627] on input "Trans Fat" at bounding box center [1295, 630] width 10 height 10
checkbox input "true"
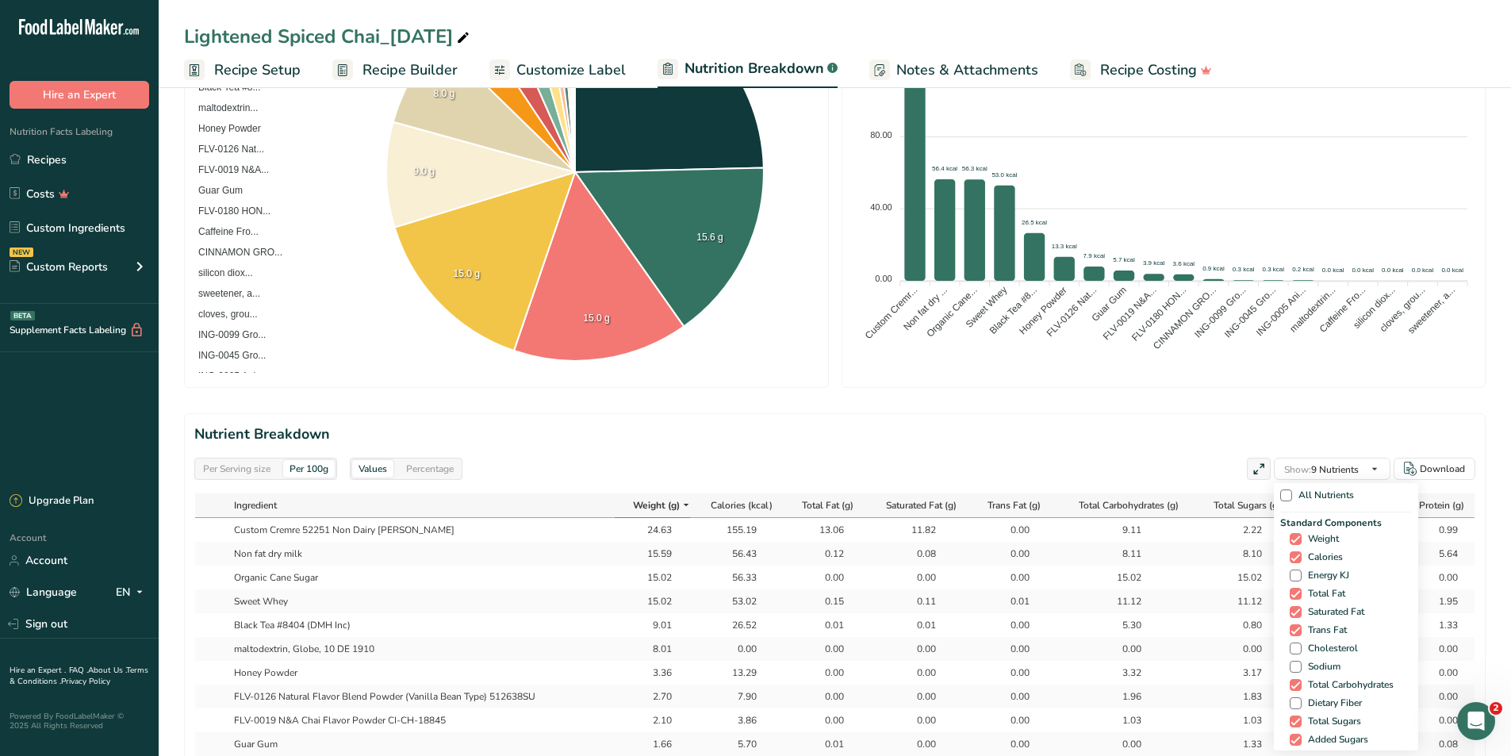
click at [1325, 639] on div "Standard Components Weight Calories Energy KJ Total Fat Saturated Fat Trans Fat…" at bounding box center [1346, 641] width 132 height 251
click at [1325, 647] on span "Cholesterol" at bounding box center [1330, 649] width 56 height 12
click at [1300, 647] on input "Cholesterol" at bounding box center [1295, 648] width 10 height 10
checkbox input "true"
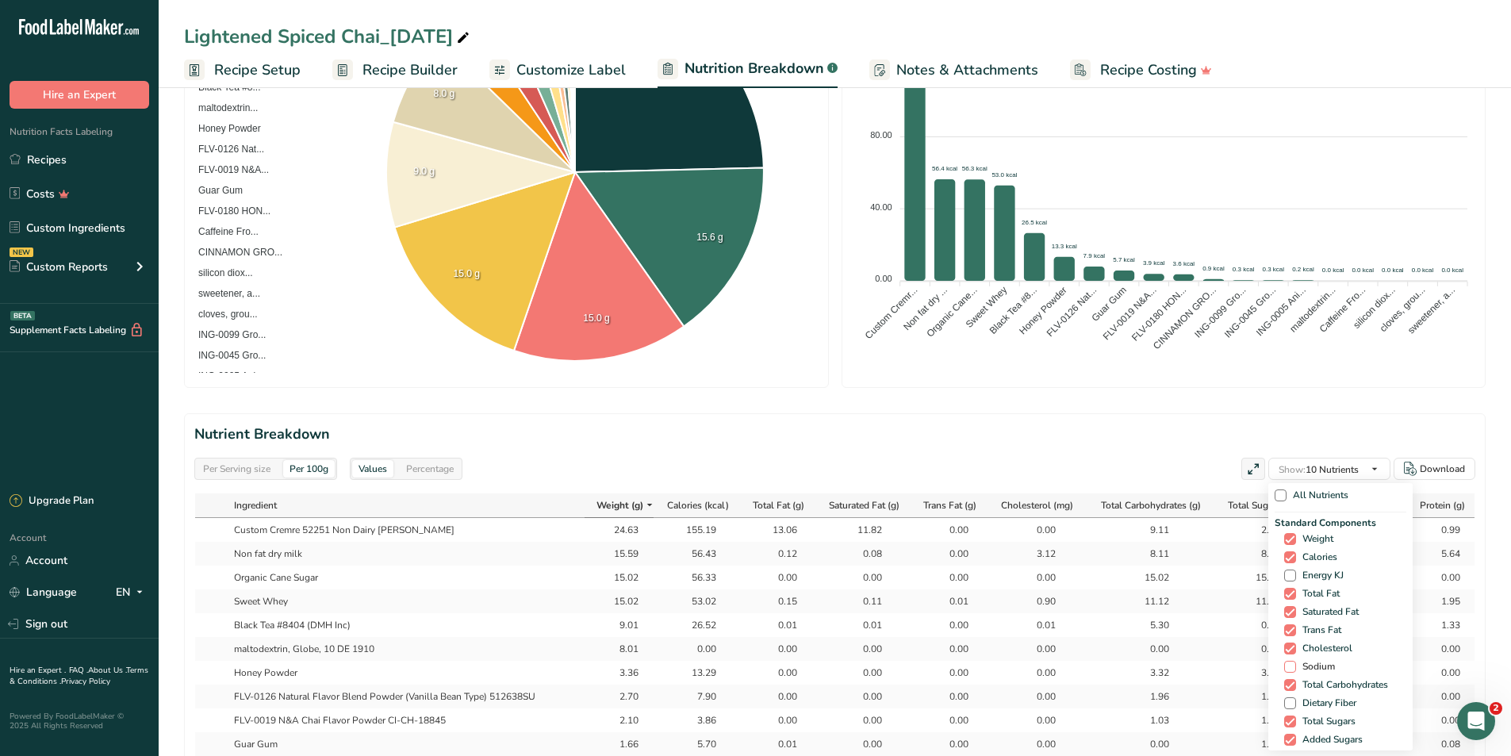
click at [1321, 661] on span "Sodium" at bounding box center [1315, 667] width 39 height 12
click at [1295, 662] on input "Sodium" at bounding box center [1289, 667] width 10 height 10
checkbox input "true"
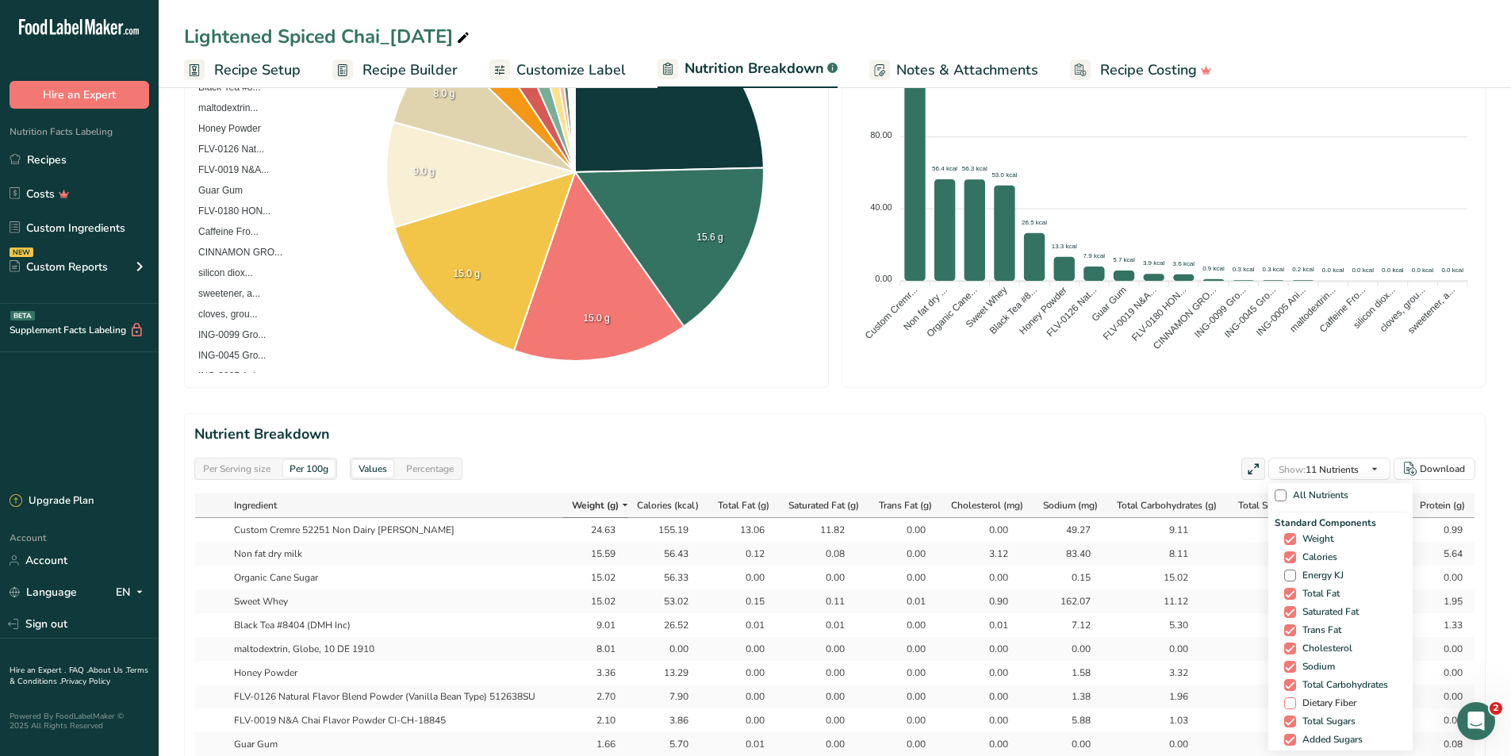
click at [1317, 700] on span "Dietary Fiber" at bounding box center [1326, 703] width 60 height 12
click at [1295, 700] on input "Dietary Fiber" at bounding box center [1289, 703] width 10 height 10
checkbox input "true"
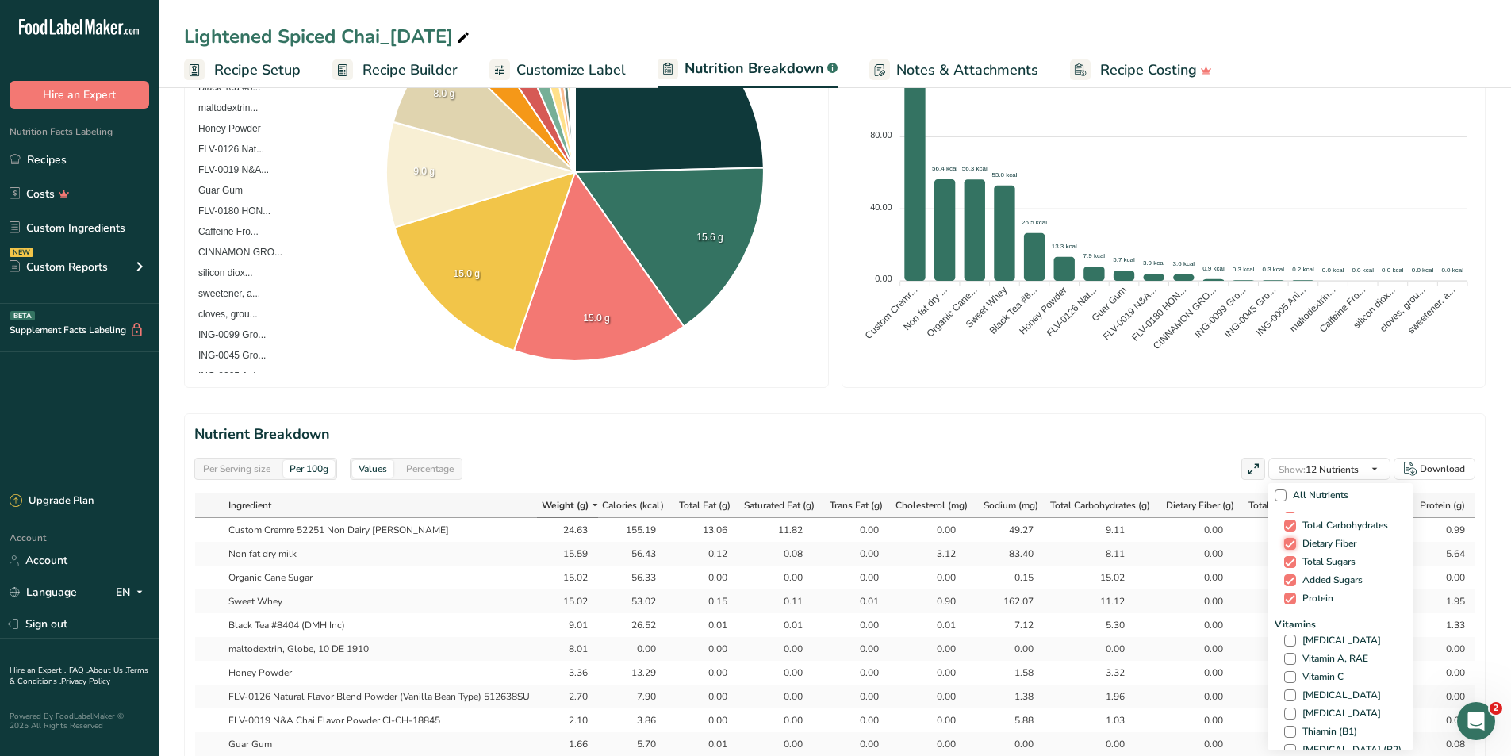
scroll to position [159, 0]
click at [1326, 635] on span "[MEDICAL_DATA]" at bounding box center [1338, 641] width 85 height 12
click at [1295, 636] on input "[MEDICAL_DATA]" at bounding box center [1289, 641] width 10 height 10
checkbox input "true"
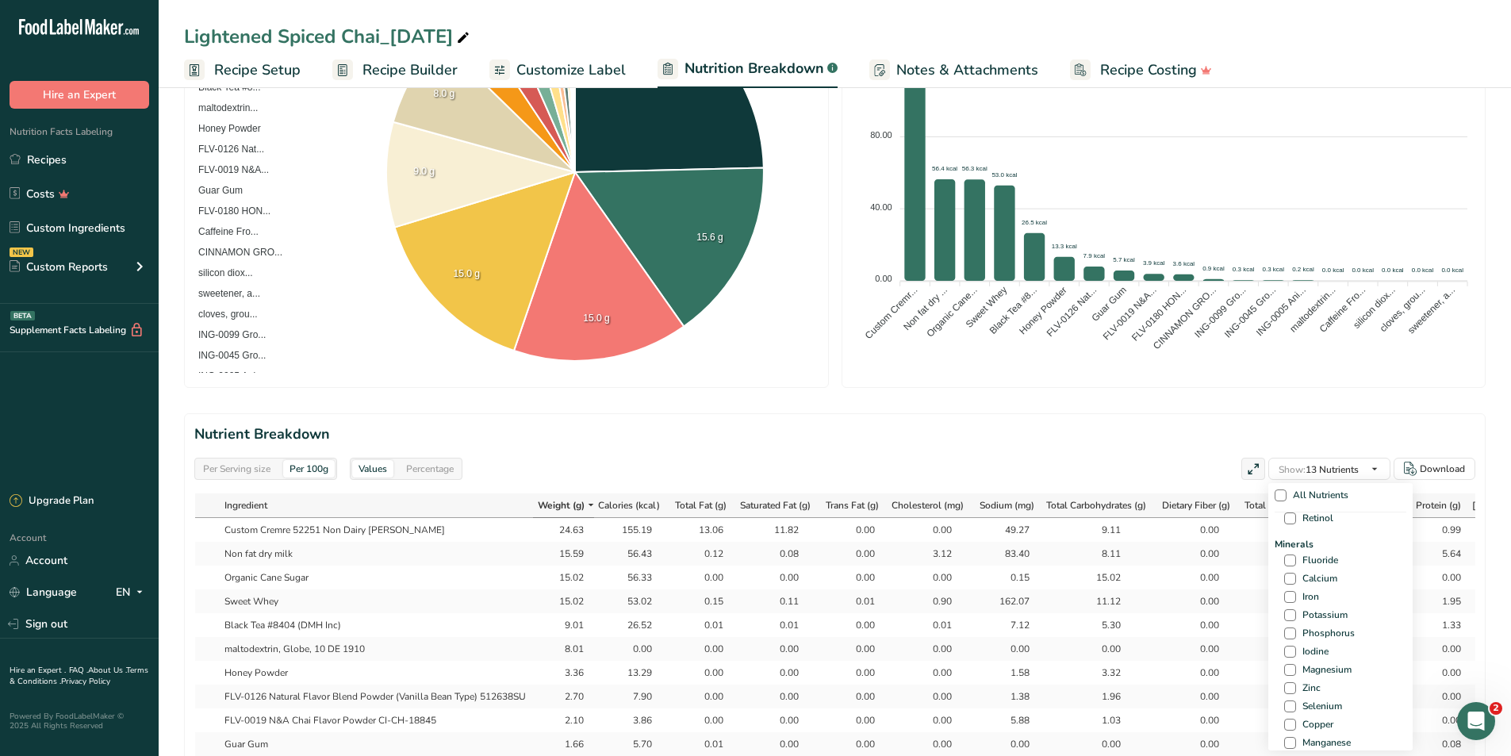
click at [1304, 570] on div "Minerals Fluoride Calcium Iron Potassium Phosphorus Iodine Magnesium Zinc Selen…" at bounding box center [1341, 672] width 132 height 270
click at [1301, 582] on span "Calcium" at bounding box center [1316, 579] width 41 height 12
click at [1295, 582] on input "Calcium" at bounding box center [1289, 579] width 10 height 10
checkbox input "true"
click at [1298, 591] on span "Iron" at bounding box center [1307, 597] width 23 height 12
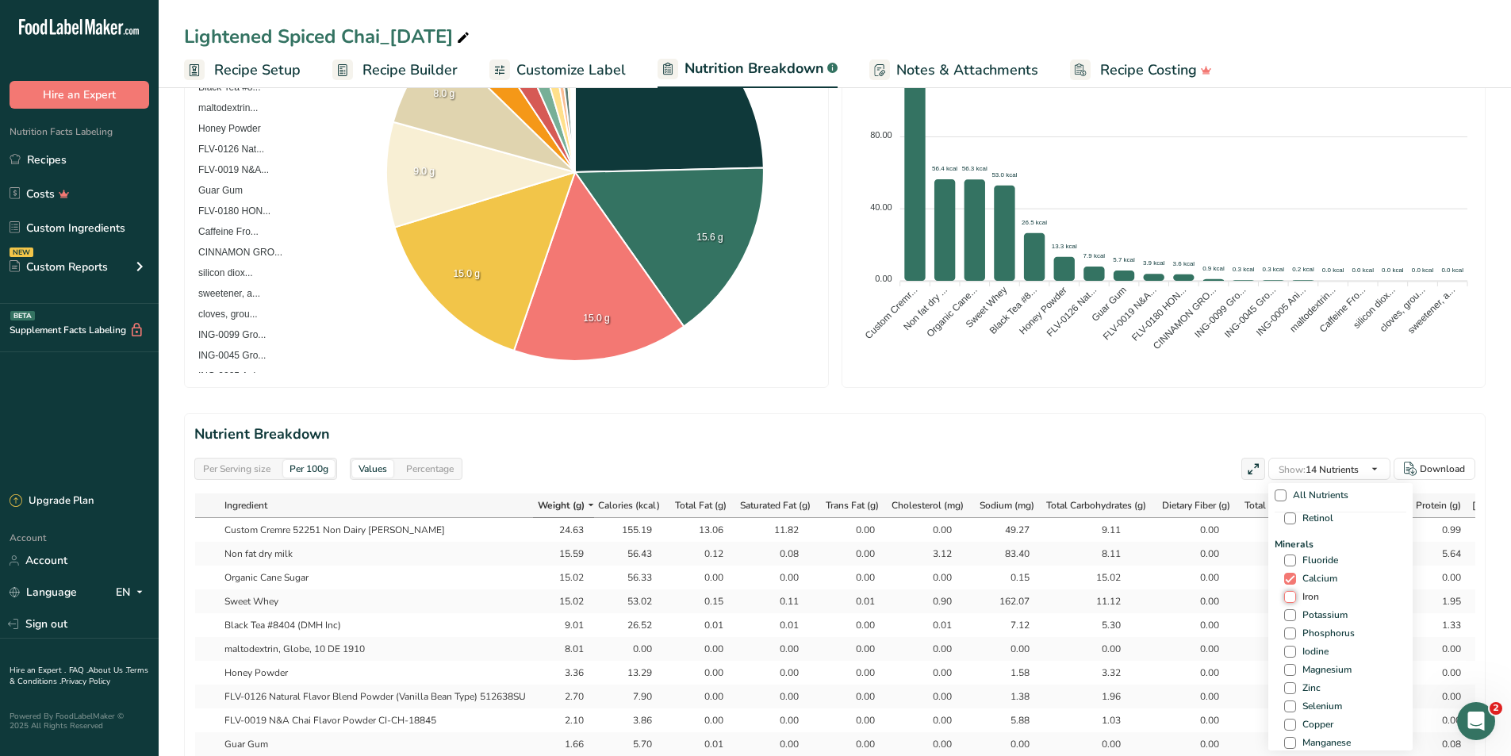
click at [1295, 592] on input "Iron" at bounding box center [1289, 597] width 10 height 10
checkbox input "true"
click at [1297, 610] on span "Potassium" at bounding box center [1322, 615] width 52 height 12
click at [1295, 610] on input "Potassium" at bounding box center [1289, 615] width 10 height 10
checkbox input "true"
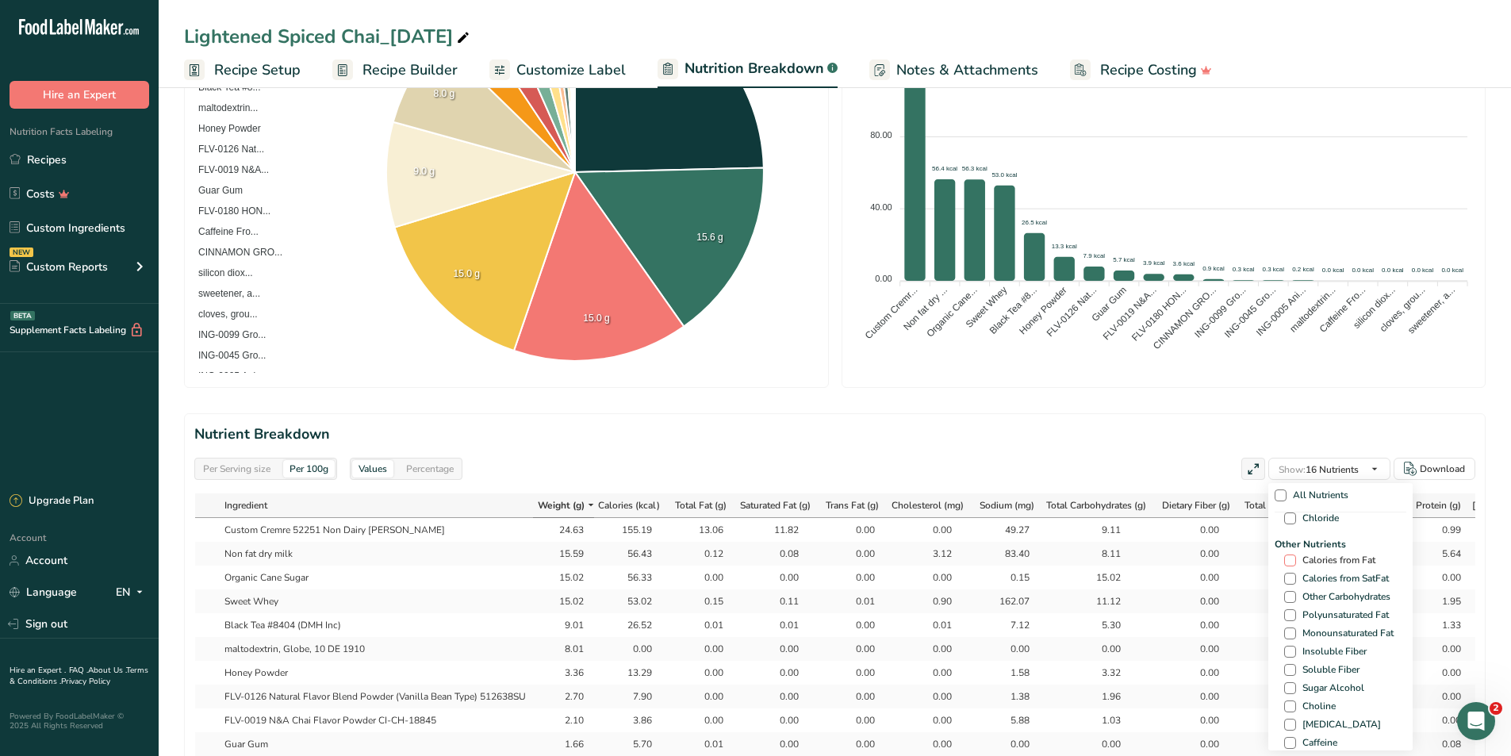
scroll to position [873, 0]
click at [1320, 700] on span "Caffeine" at bounding box center [1316, 705] width 41 height 12
click at [1295, 700] on input "Caffeine" at bounding box center [1289, 705] width 10 height 10
checkbox input "true"
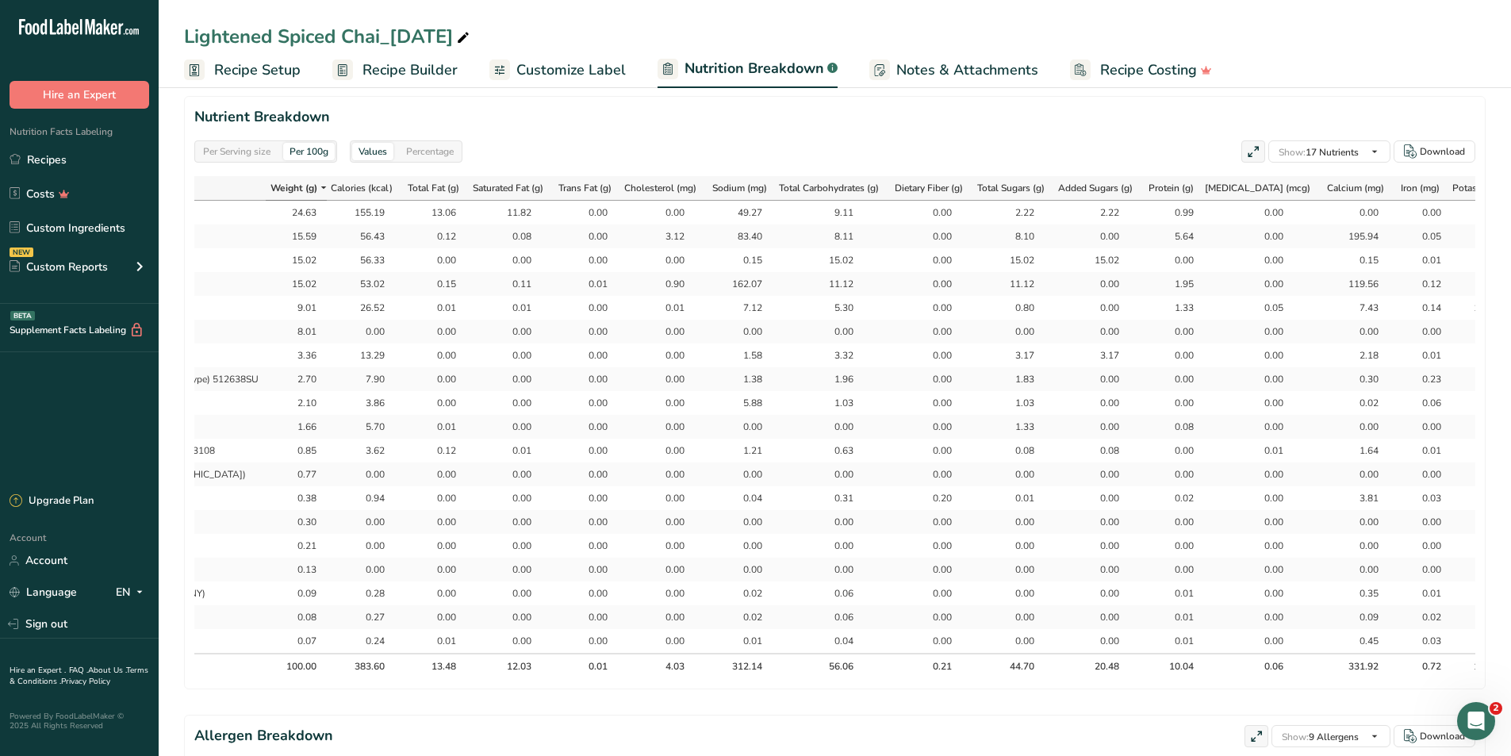
scroll to position [0, 383]
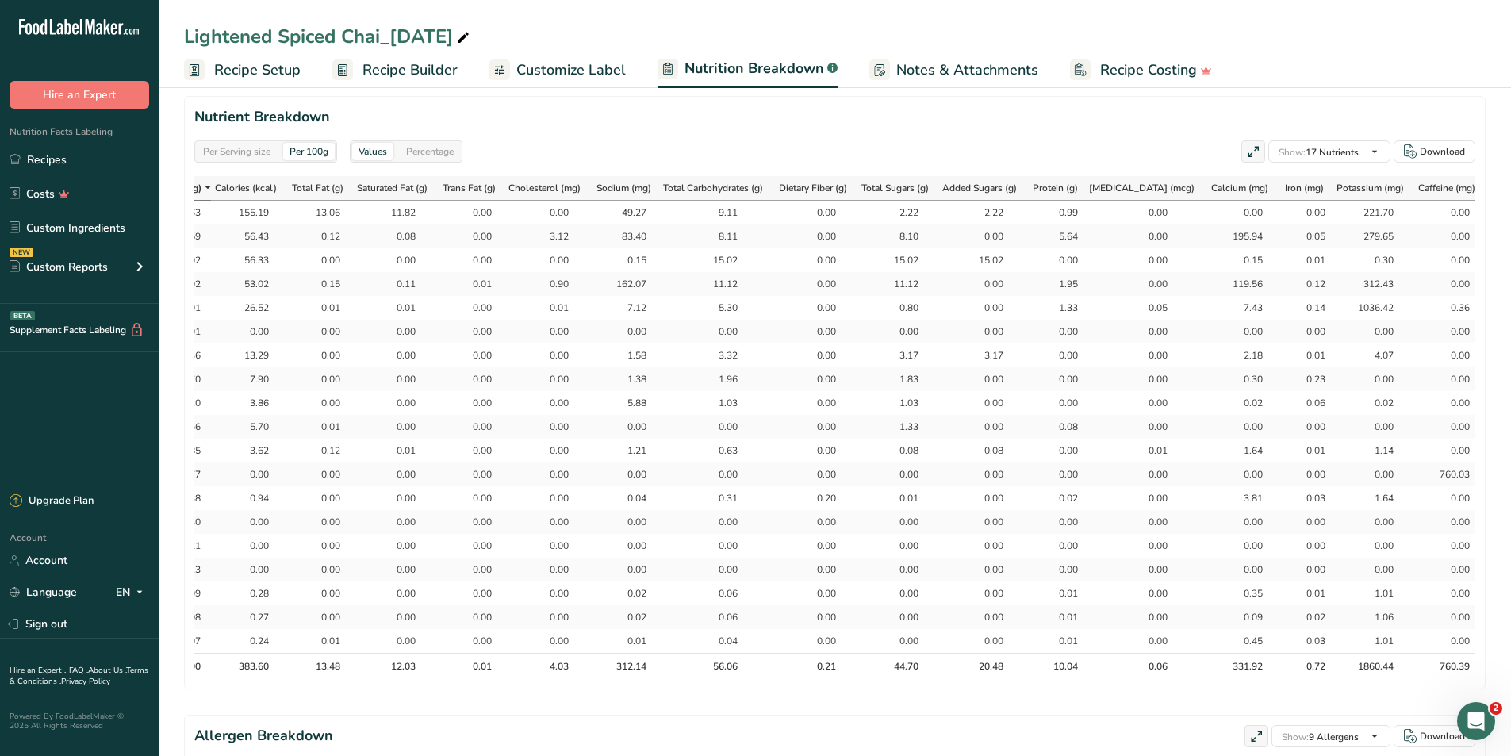
click at [540, 67] on span "Customize Label" at bounding box center [570, 69] width 109 height 21
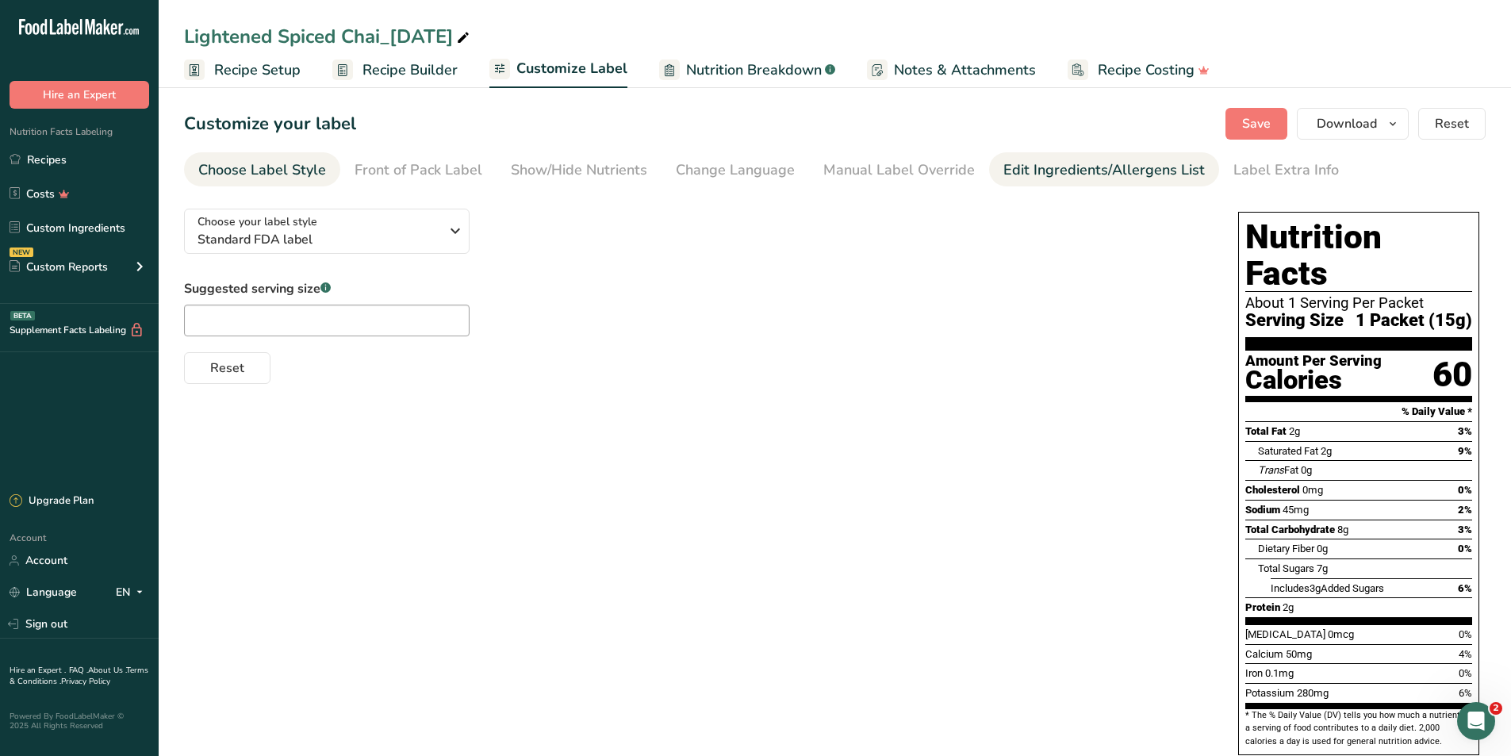
click at [1141, 171] on div "Edit Ingredients/Allergens List" at bounding box center [1105, 169] width 202 height 21
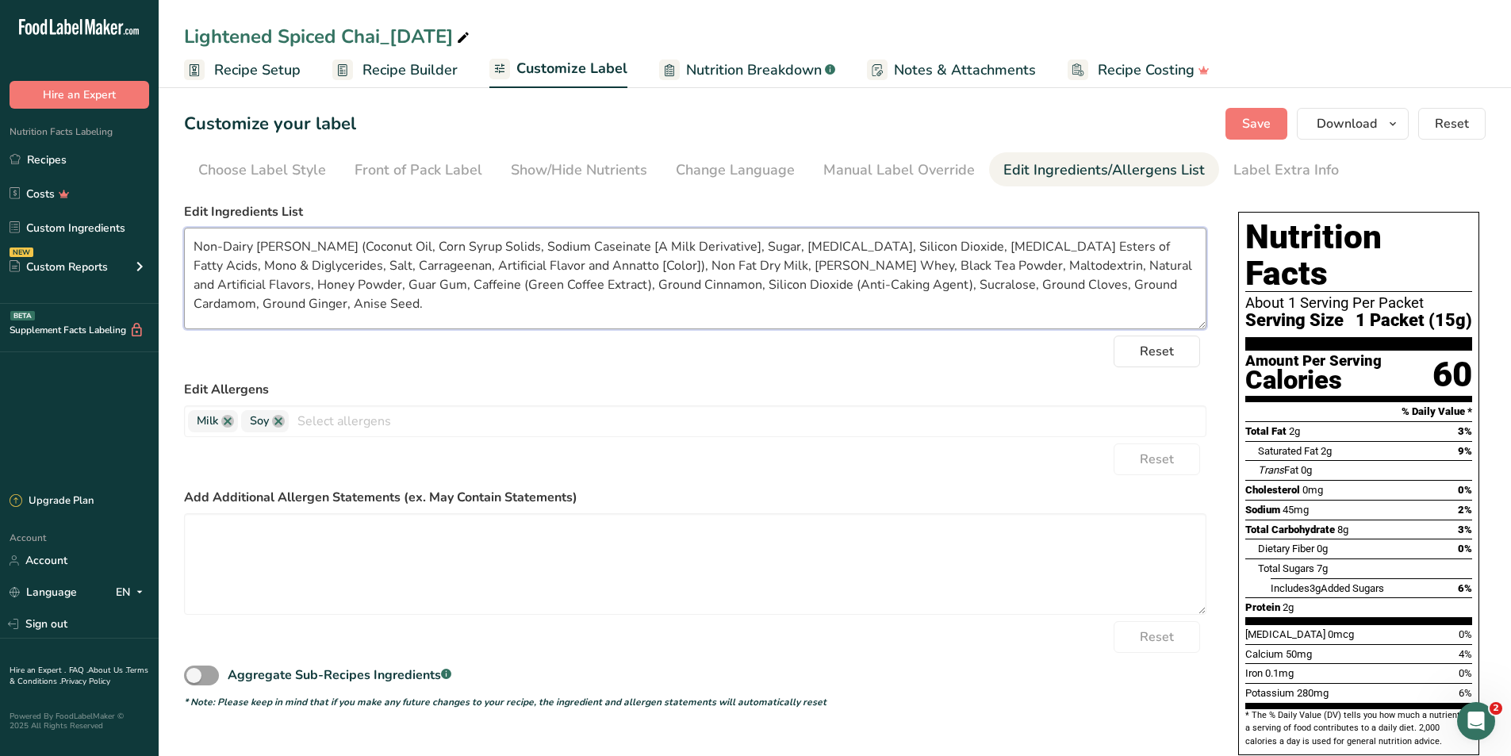
click at [624, 274] on textarea "Non-Dairy [PERSON_NAME] (Coconut Oil, Corn Syrup Solids, Sodium Caseinate [A Mi…" at bounding box center [695, 279] width 1023 height 102
click at [398, 75] on span "Recipe Builder" at bounding box center [410, 69] width 95 height 21
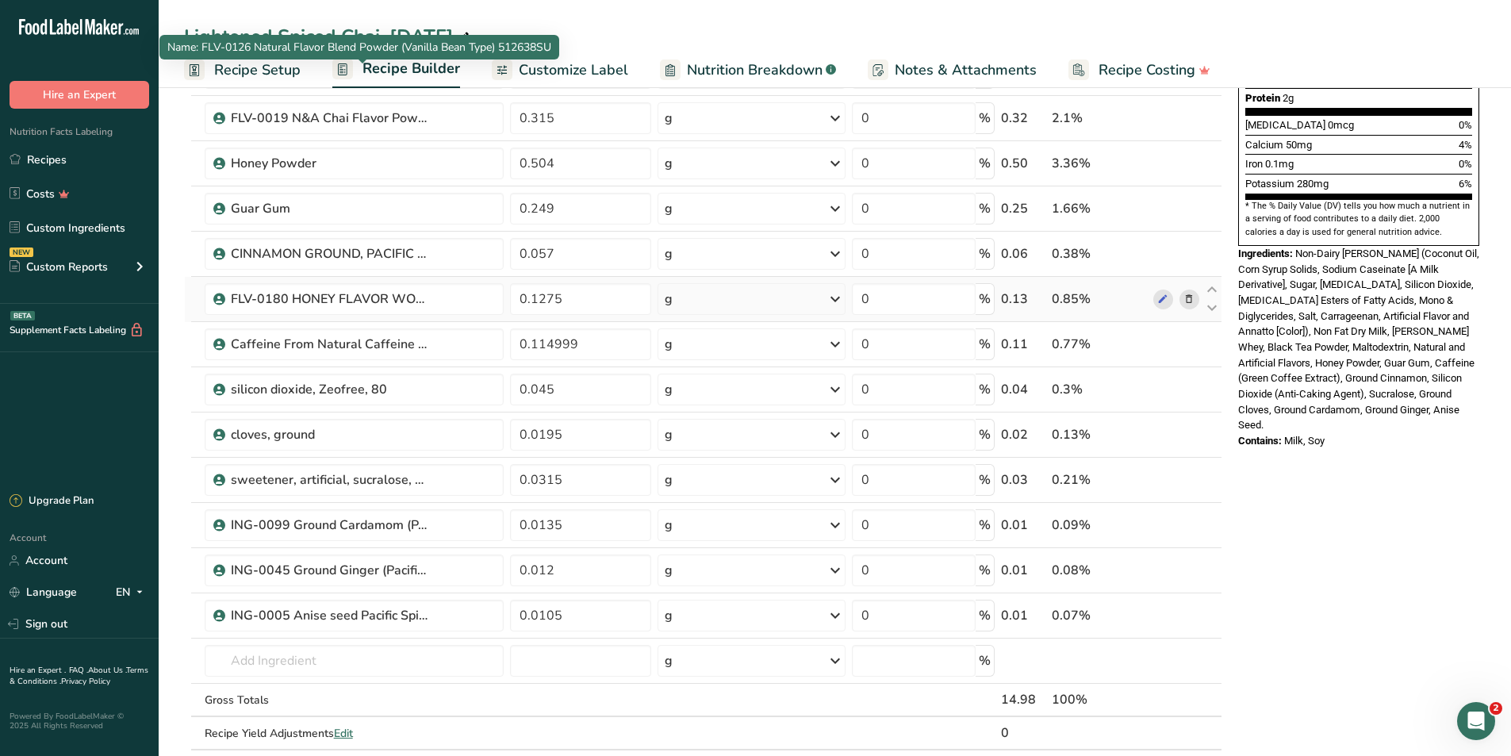
scroll to position [476, 0]
